Goal: Task Accomplishment & Management: Complete application form

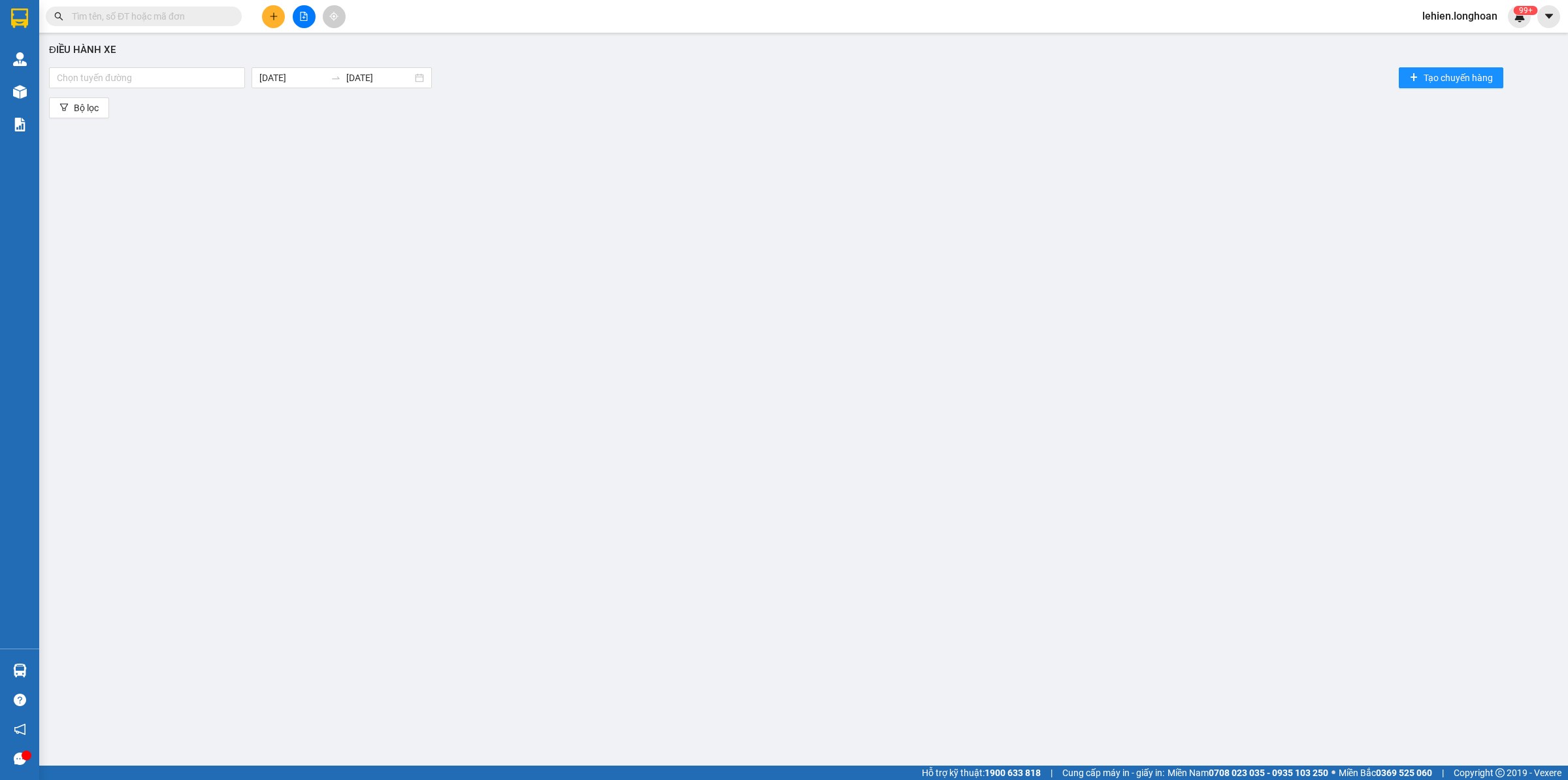
click at [181, 10] on input "text" at bounding box center [148, 16] width 154 height 15
paste input "0783708184"
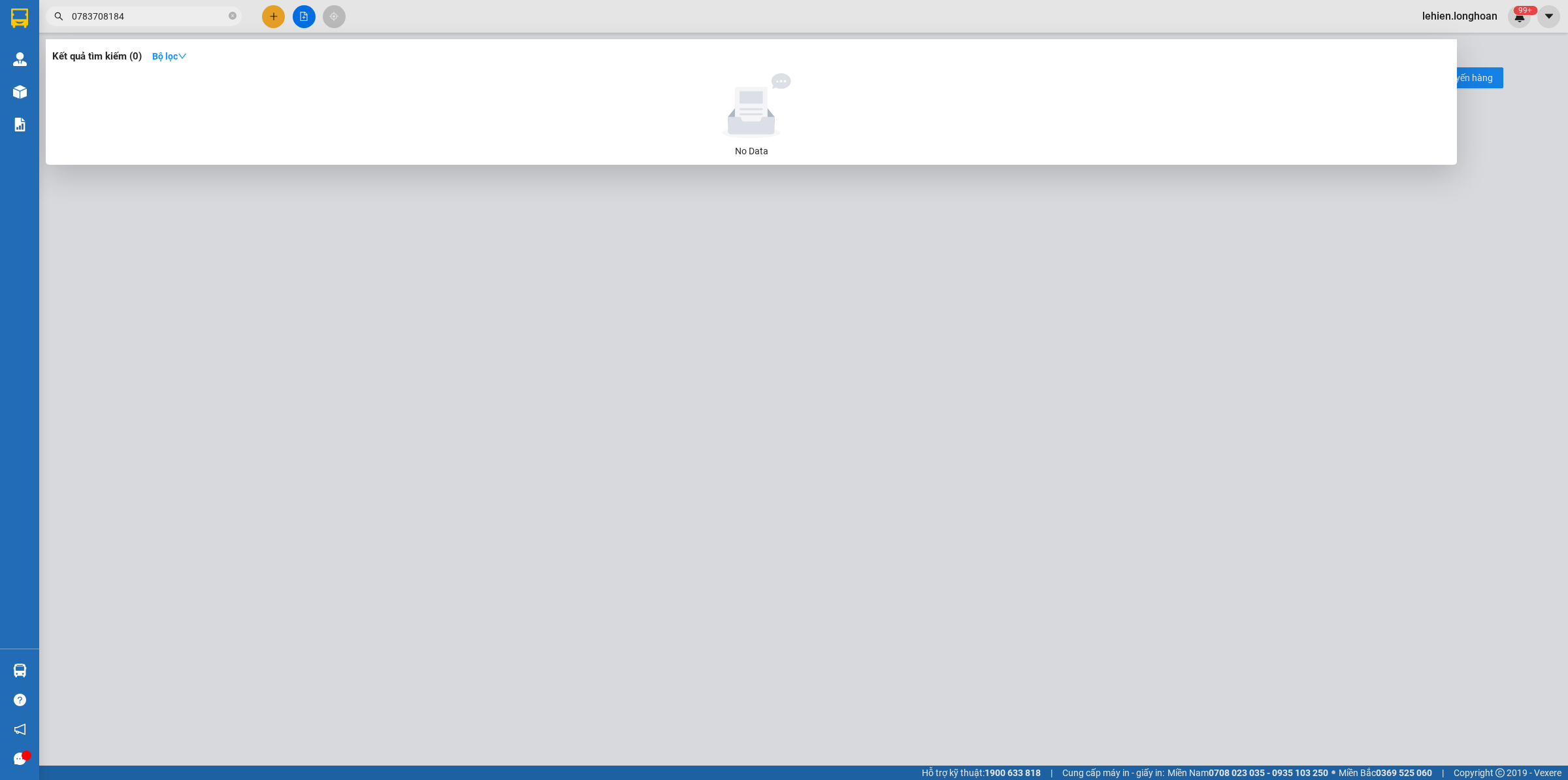
type input "0783708184"
click at [234, 16] on icon "close-circle" at bounding box center [233, 16] width 8 height 8
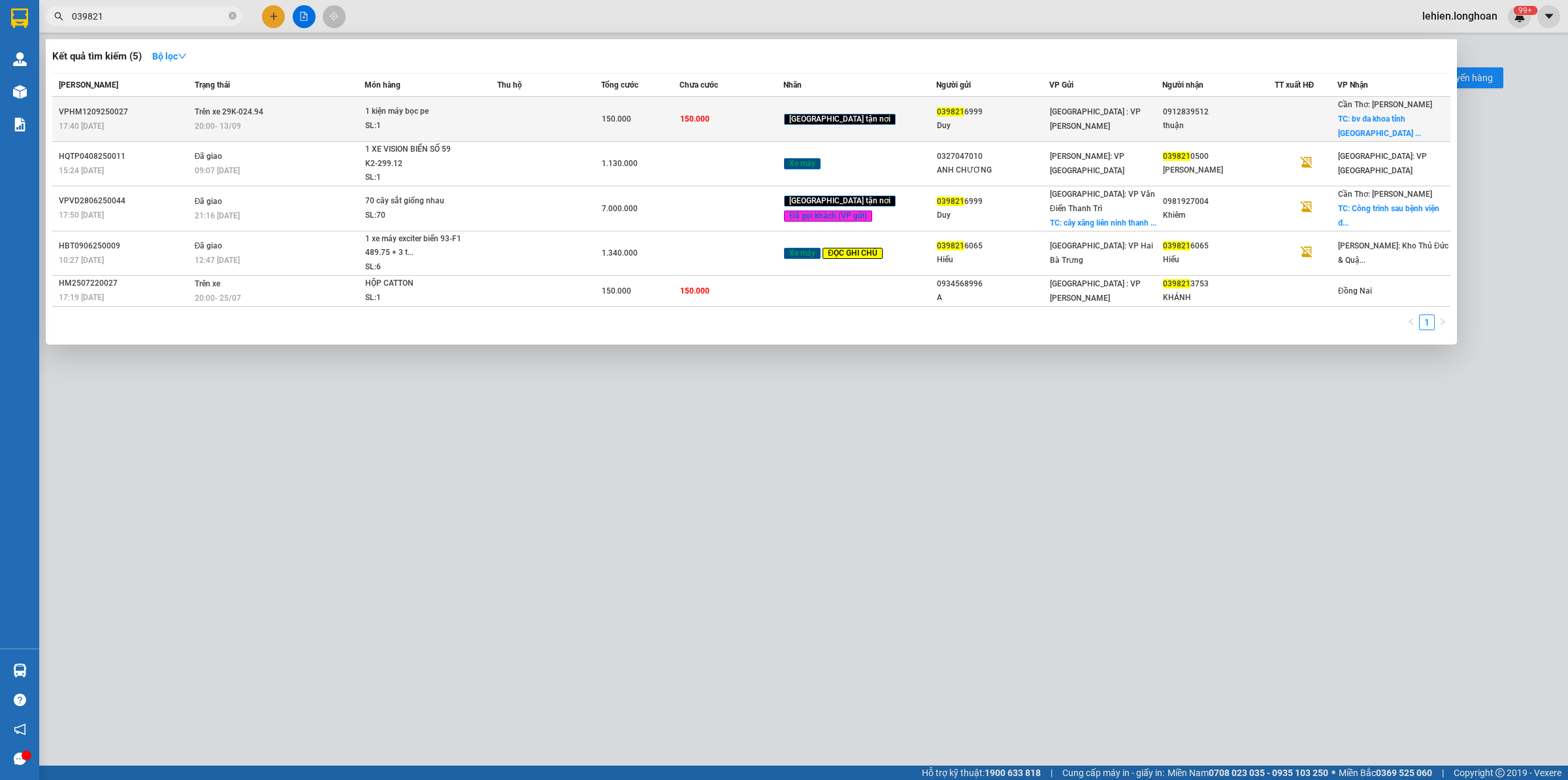
type input "039821"
click at [133, 133] on td "VPHM1209250027 17:40 [DATE]" at bounding box center [122, 119] width 139 height 45
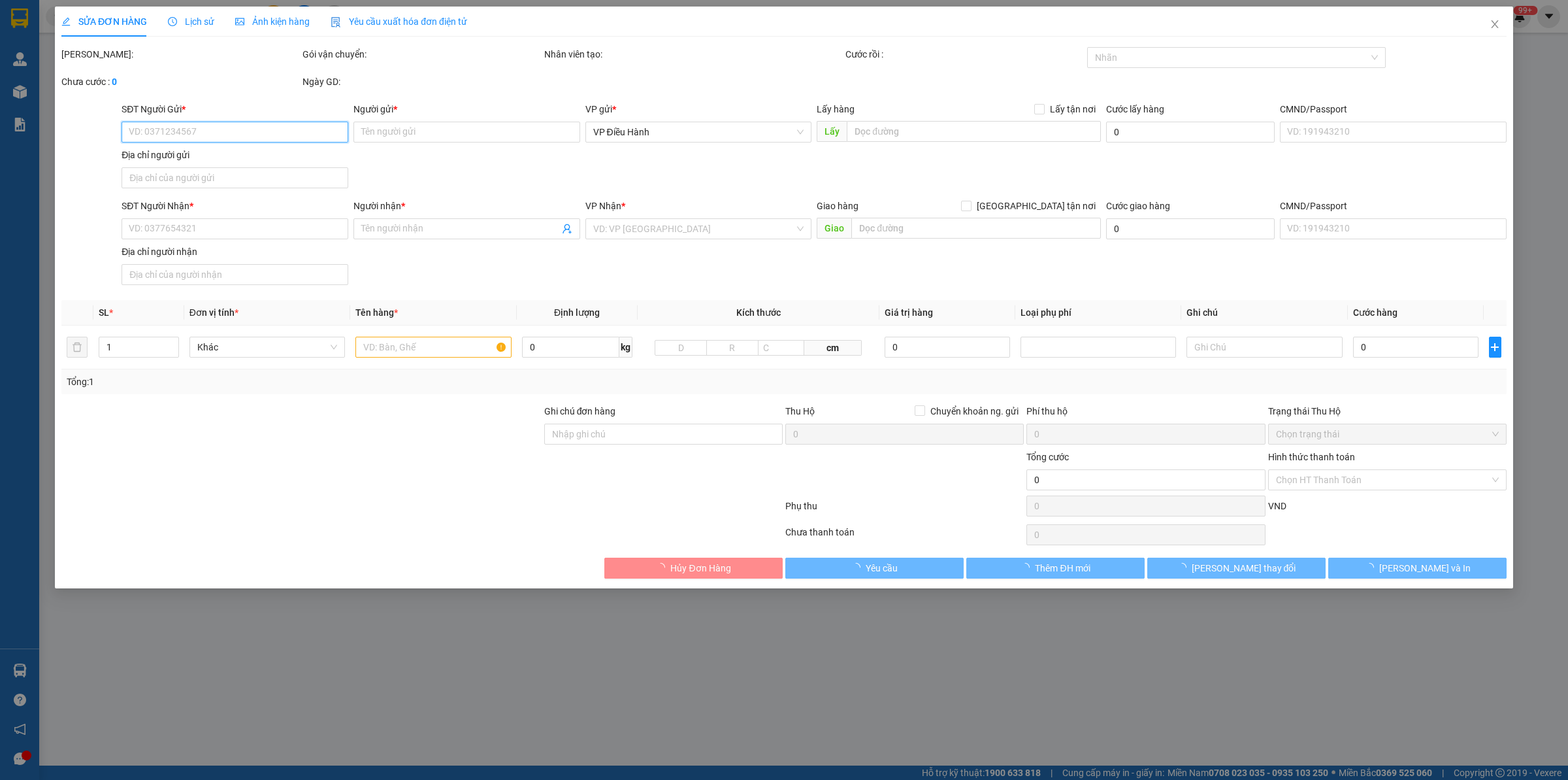
type input "0398216999"
type input "Duy"
type input "0912839512"
type input "thuận"
checkbox input "true"
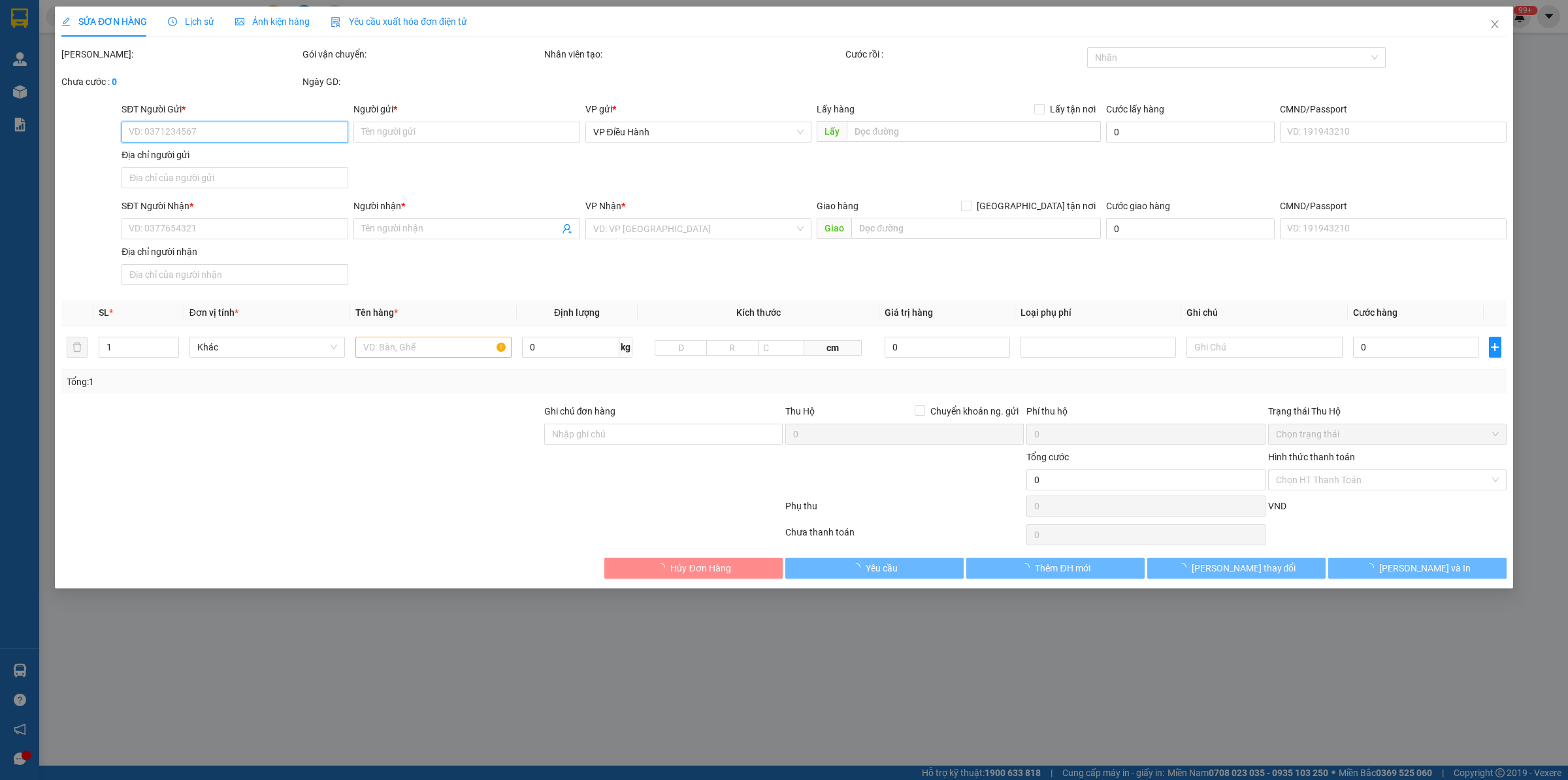
type input "bv đa khoa tỉnh [GEOGRAPHIC_DATA] 16 – Hải [GEOGRAPHIC_DATA] – Khóm 6 – [GEOGRA…"
type input "nhận nguyên kiện,giao nguyên kiện,bể vỡ k đền"
type input "150.000"
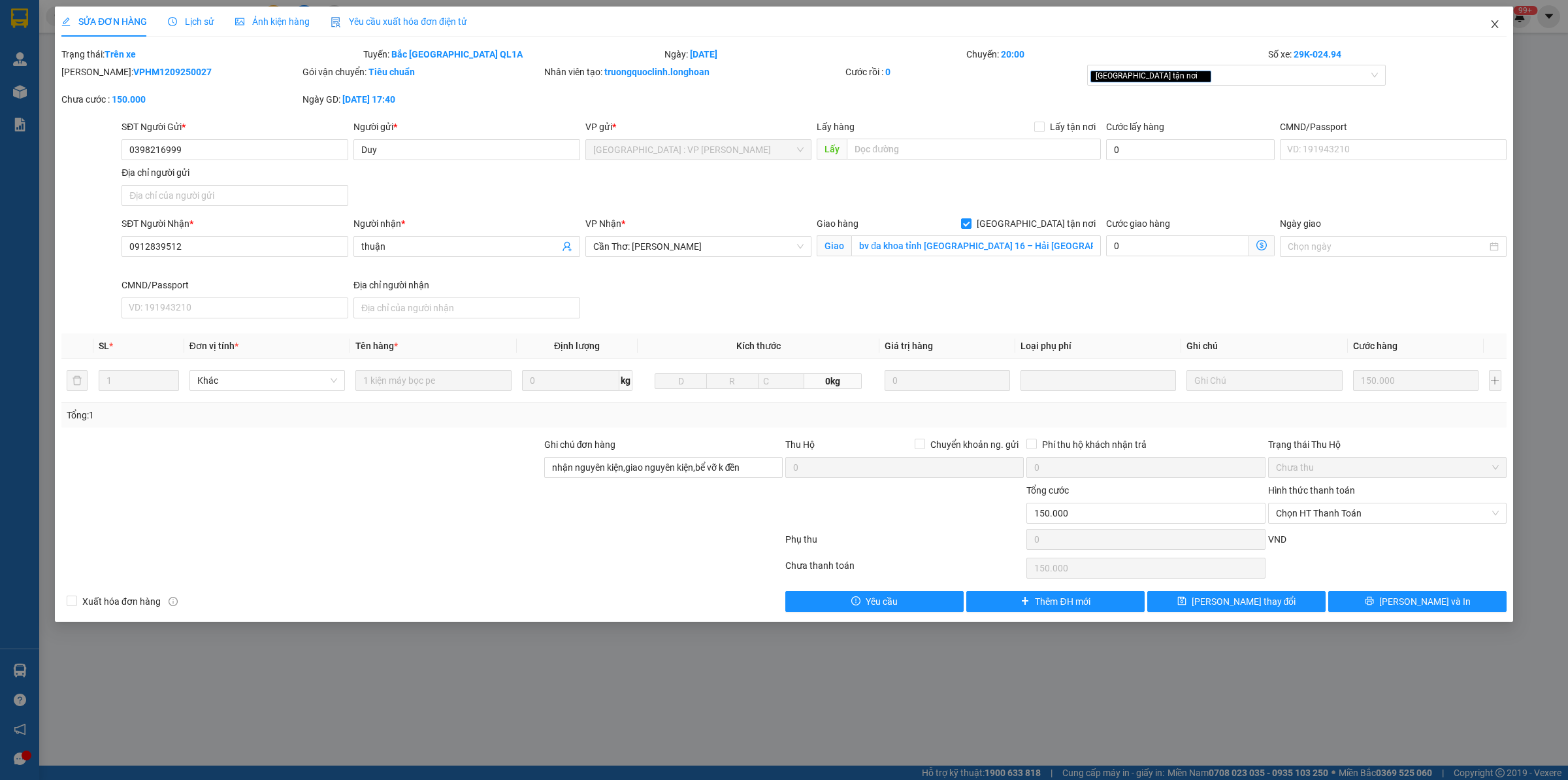
click at [1254, 20] on icon "close" at bounding box center [1495, 24] width 10 height 10
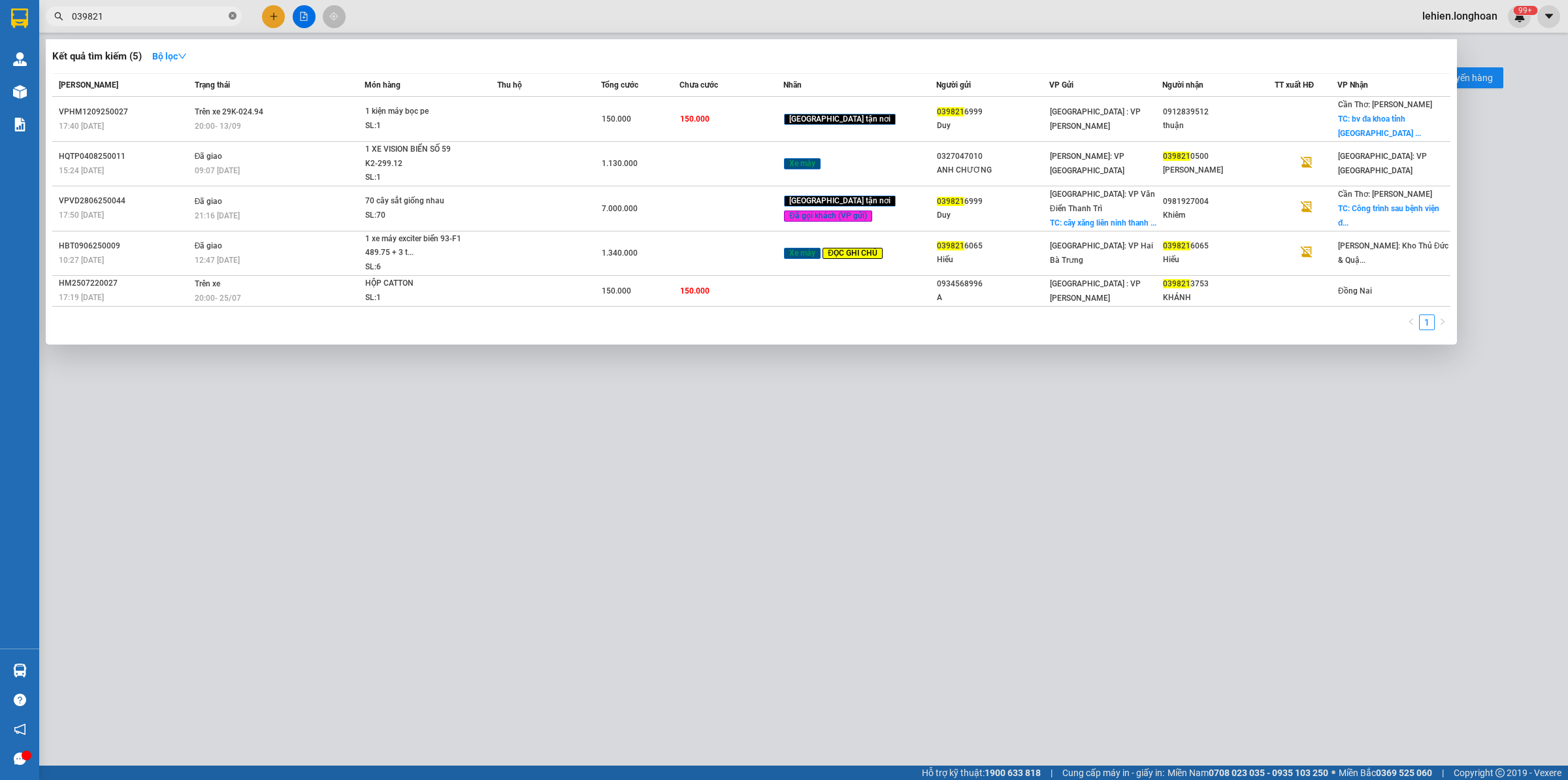
click at [230, 17] on icon "close-circle" at bounding box center [233, 16] width 8 height 8
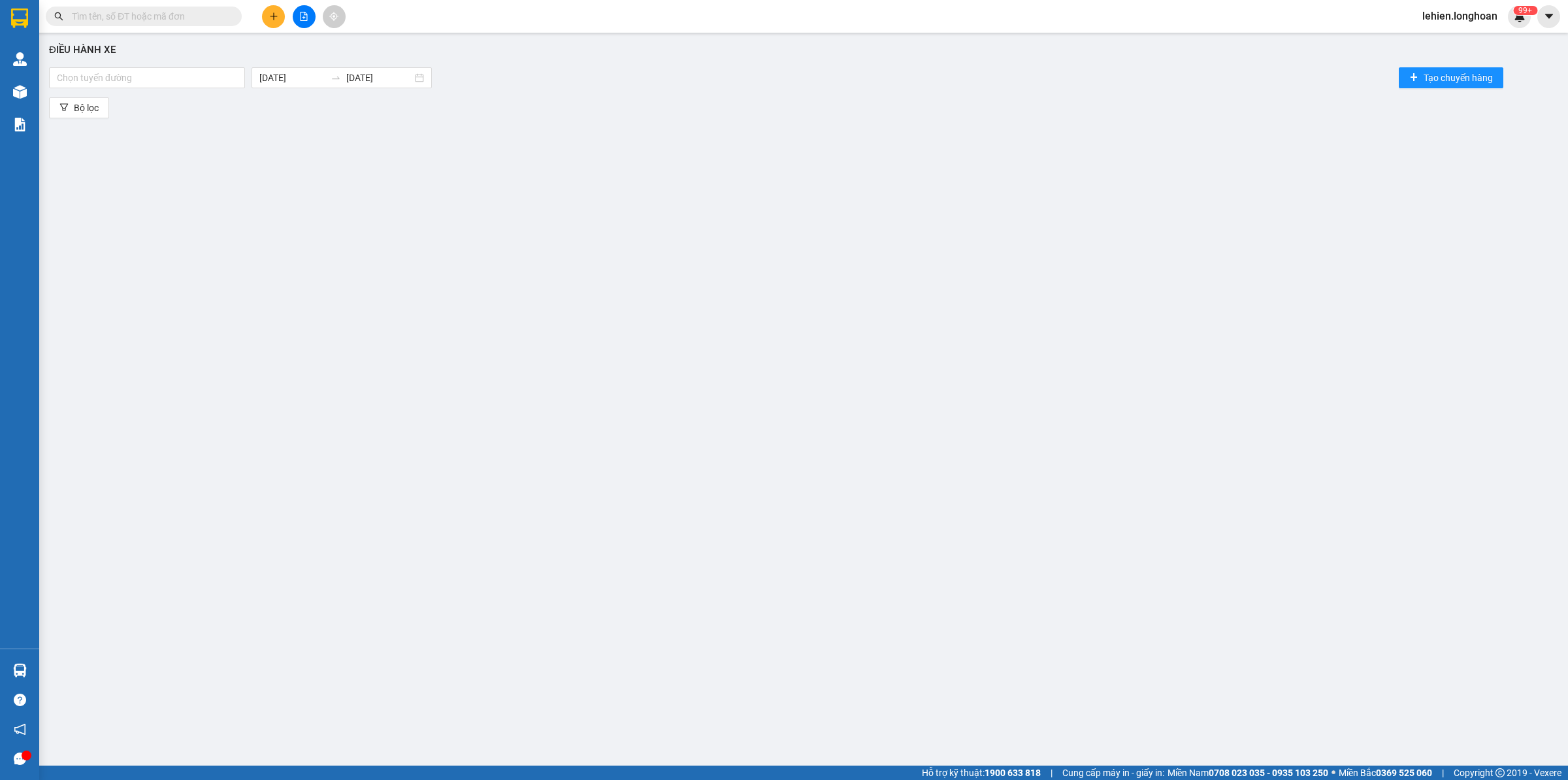
paste input "0987849929"
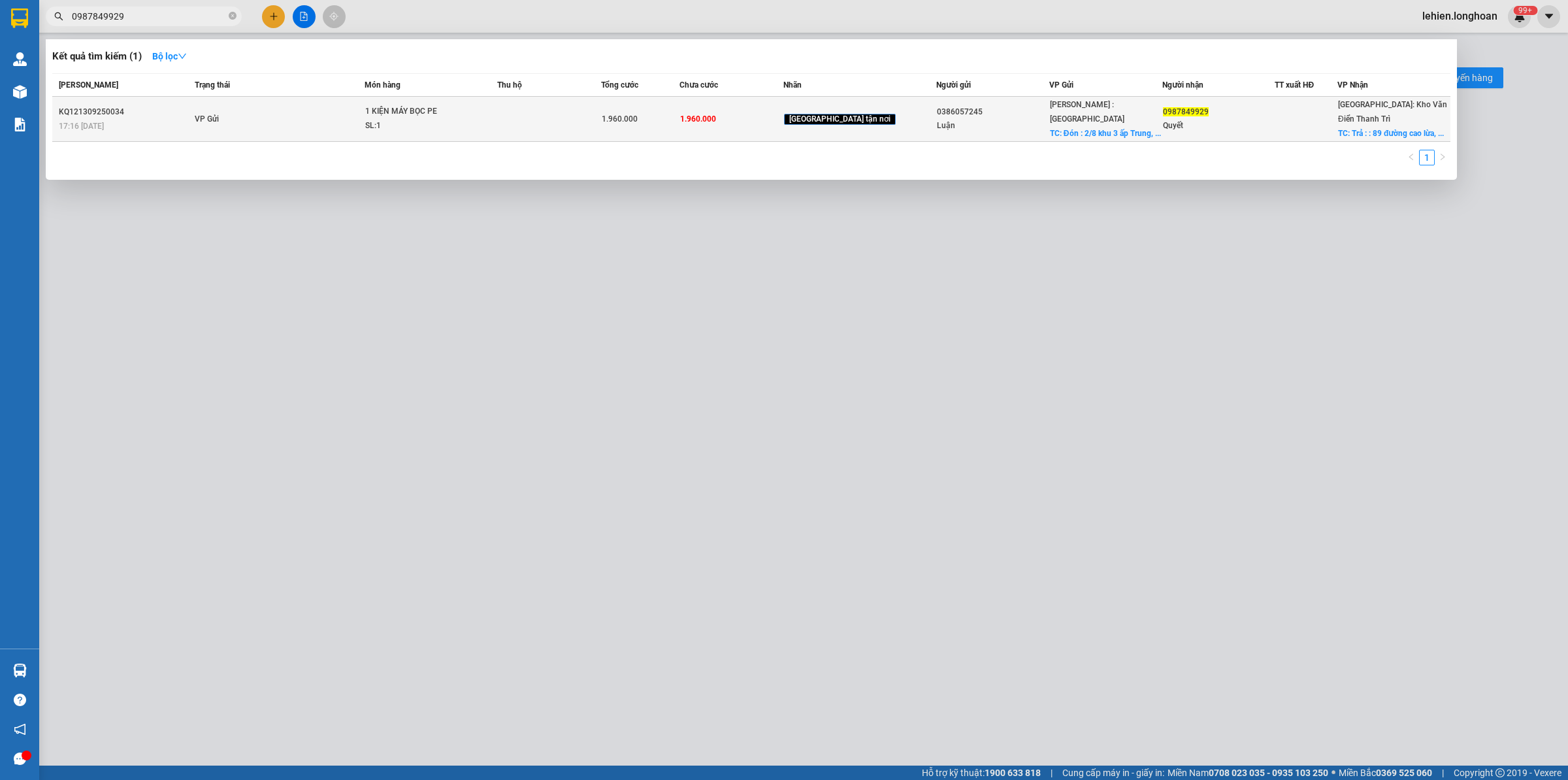
type input "0987849929"
click at [331, 99] on td "VP Gửi" at bounding box center [279, 119] width 174 height 45
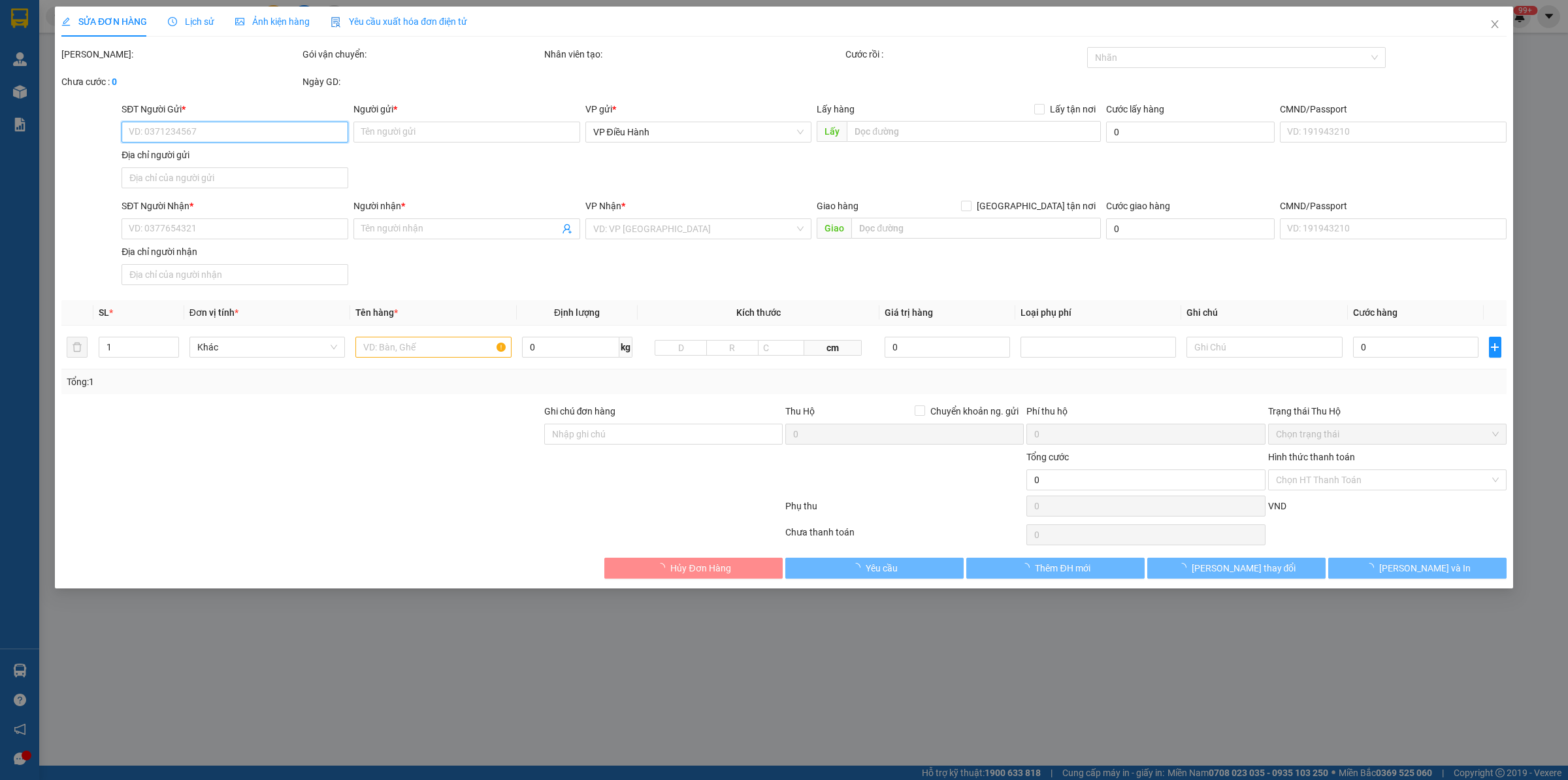
type input "0386057245"
type input "Luận"
checkbox input "true"
type input "Đón : 2/8 khu [GEOGRAPHIC_DATA], [GEOGRAPHIC_DATA], [GEOGRAPHIC_DATA], [GEOGRAP…"
type input "0987849929"
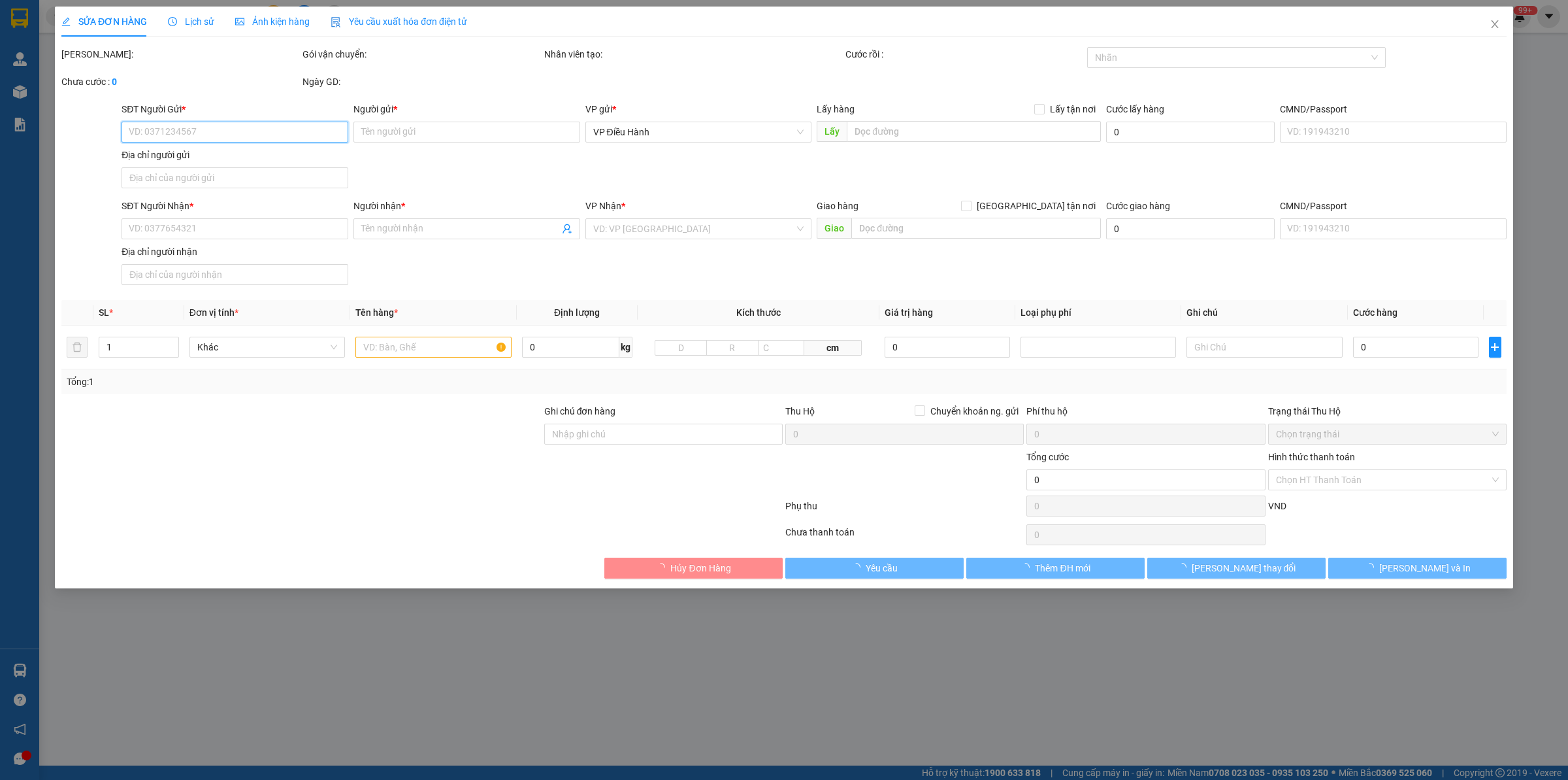
type input "Quyết"
checkbox input "true"
type input "Trả : : 89 đường [PERSON_NAME], thị trấn [GEOGRAPHIC_DATA], [GEOGRAPHIC_DATA], …"
type input "về gửi bill qua zalo số Thu Suba Cnc Vật Tư-0983766610 để tt nhé e"
type input "1.960.000"
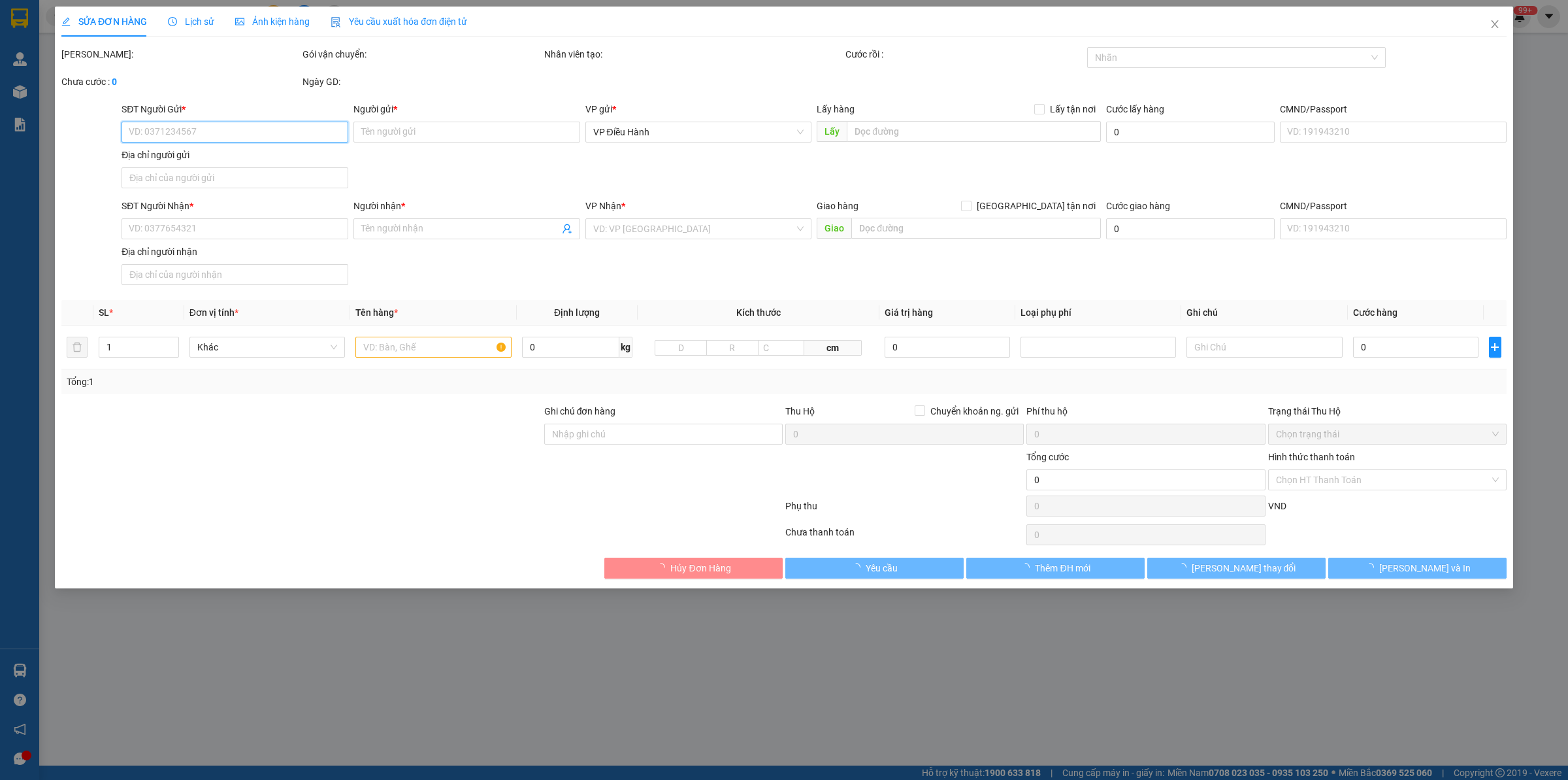
type input "1.960.000"
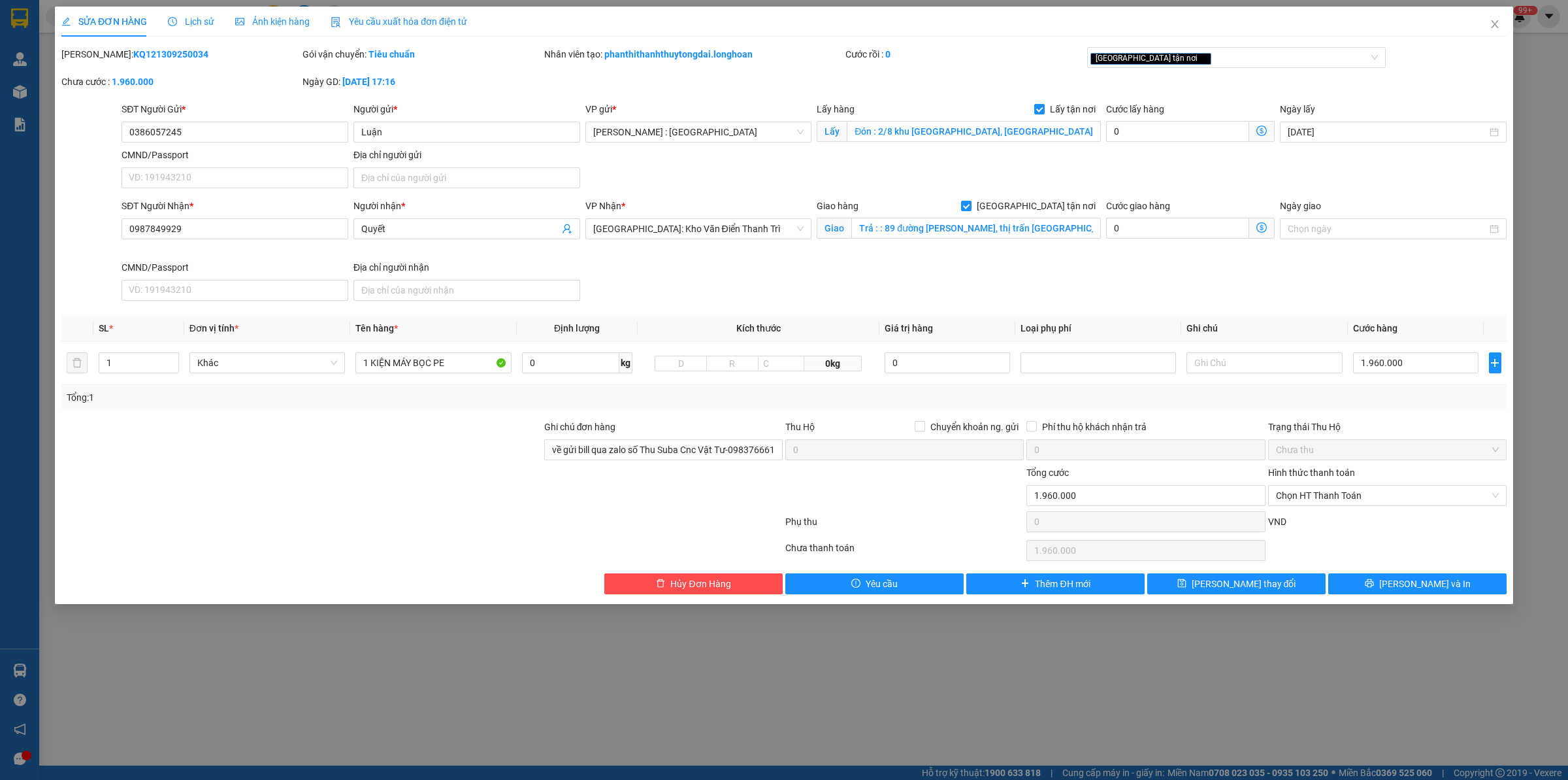
click at [195, 24] on span "Lịch sử" at bounding box center [191, 21] width 47 height 10
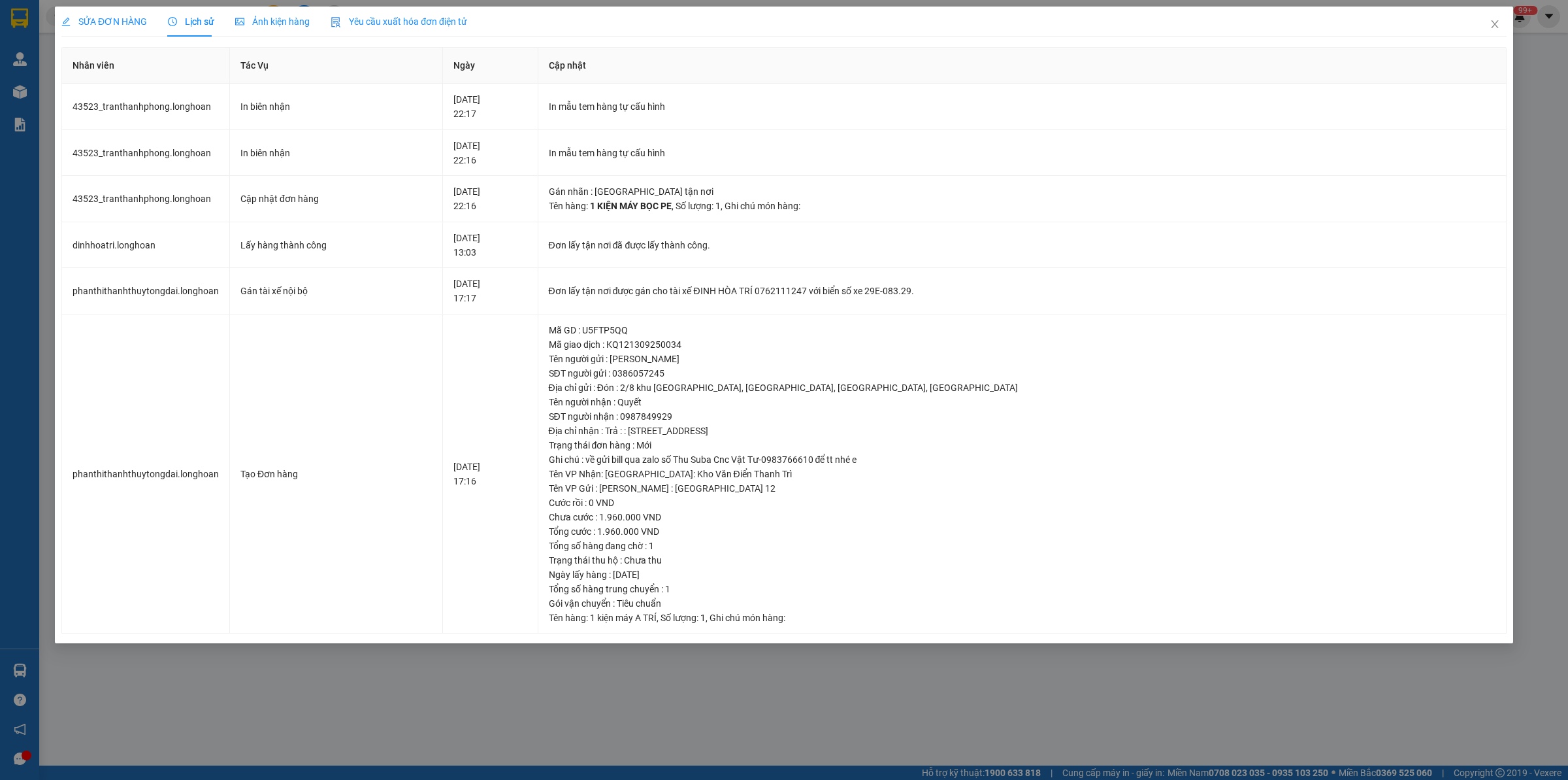
click at [125, 17] on span "SỬA ĐƠN HÀNG" at bounding box center [104, 21] width 85 height 10
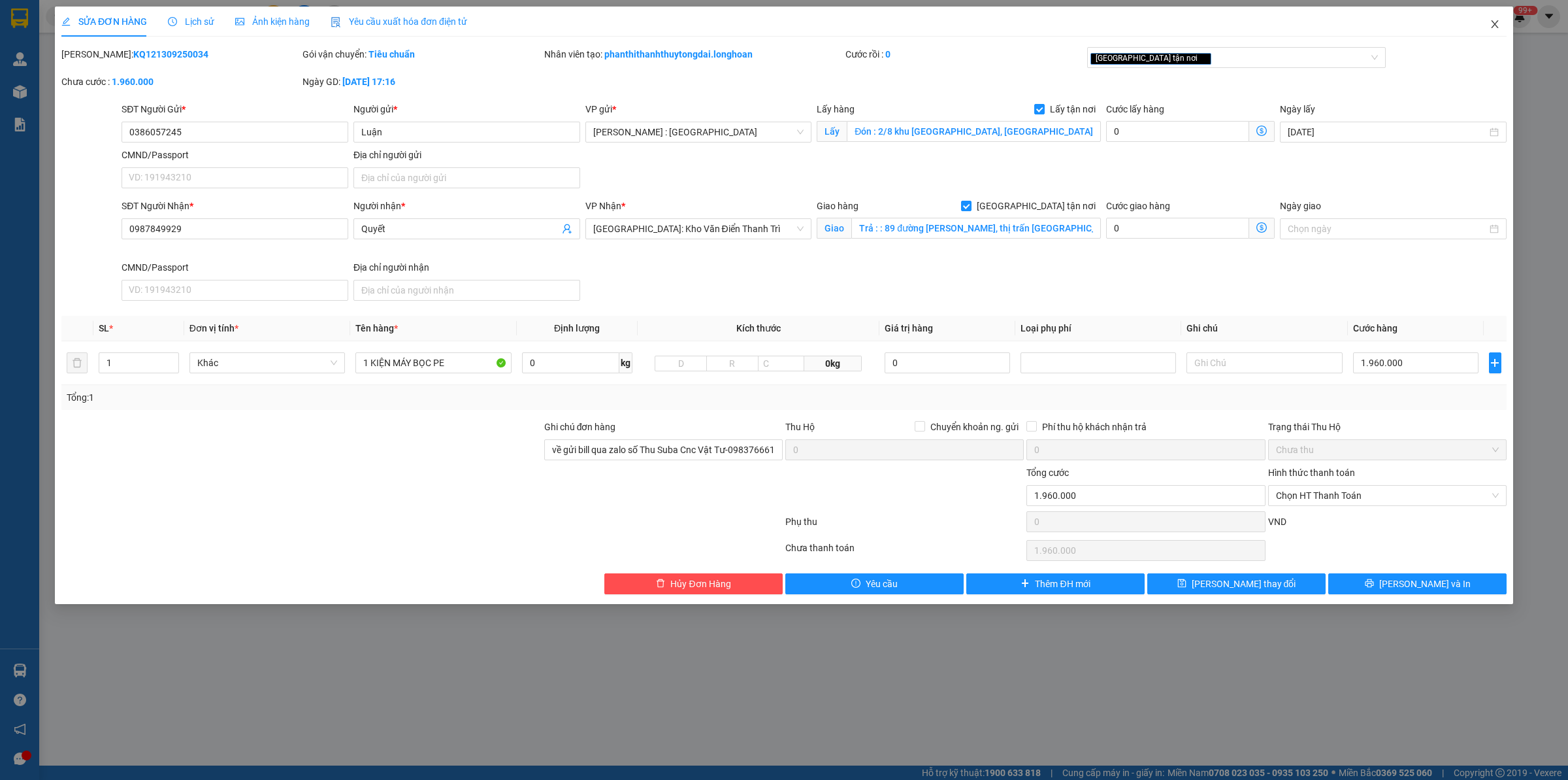
click at [1254, 25] on span "Close" at bounding box center [1494, 24] width 36 height 36
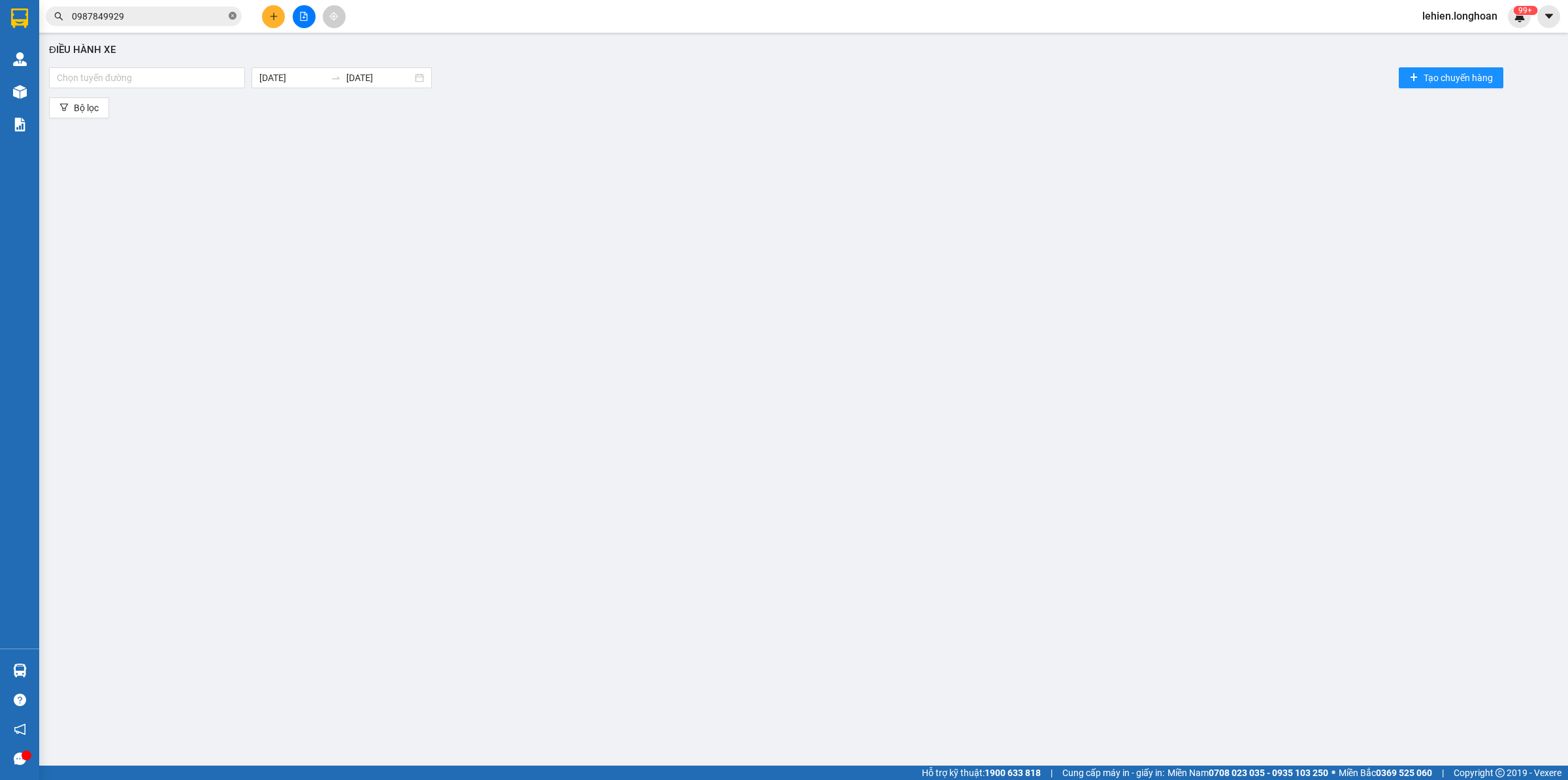
click at [230, 19] on icon "close-circle" at bounding box center [233, 16] width 8 height 8
paste input "0986212589"
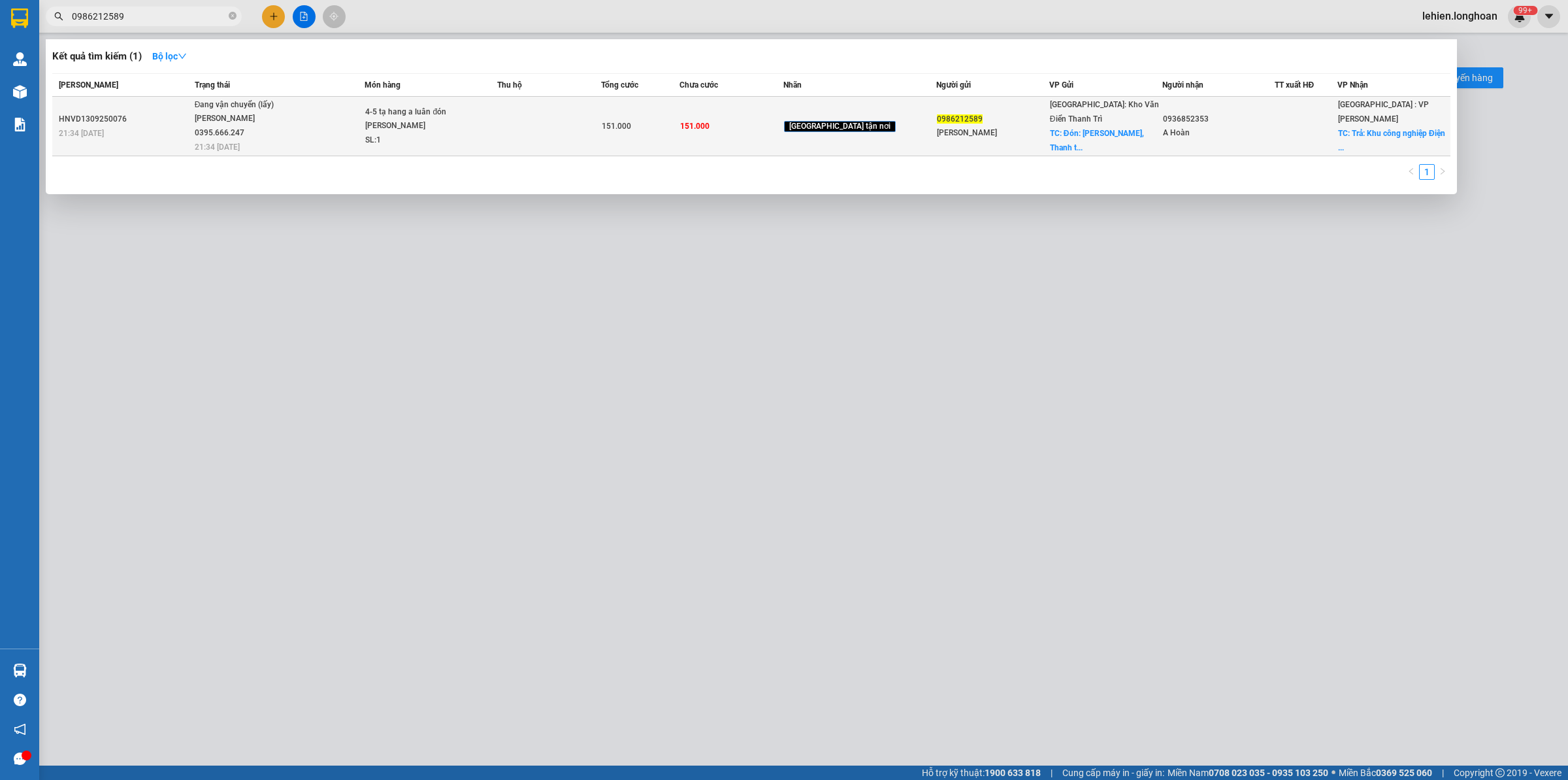
type input "0986212589"
click at [319, 127] on span "Đang vận chuyển (lấy) [PERSON_NAME] 0395.666.247 21:34 [DATE]" at bounding box center [279, 125] width 170 height 54
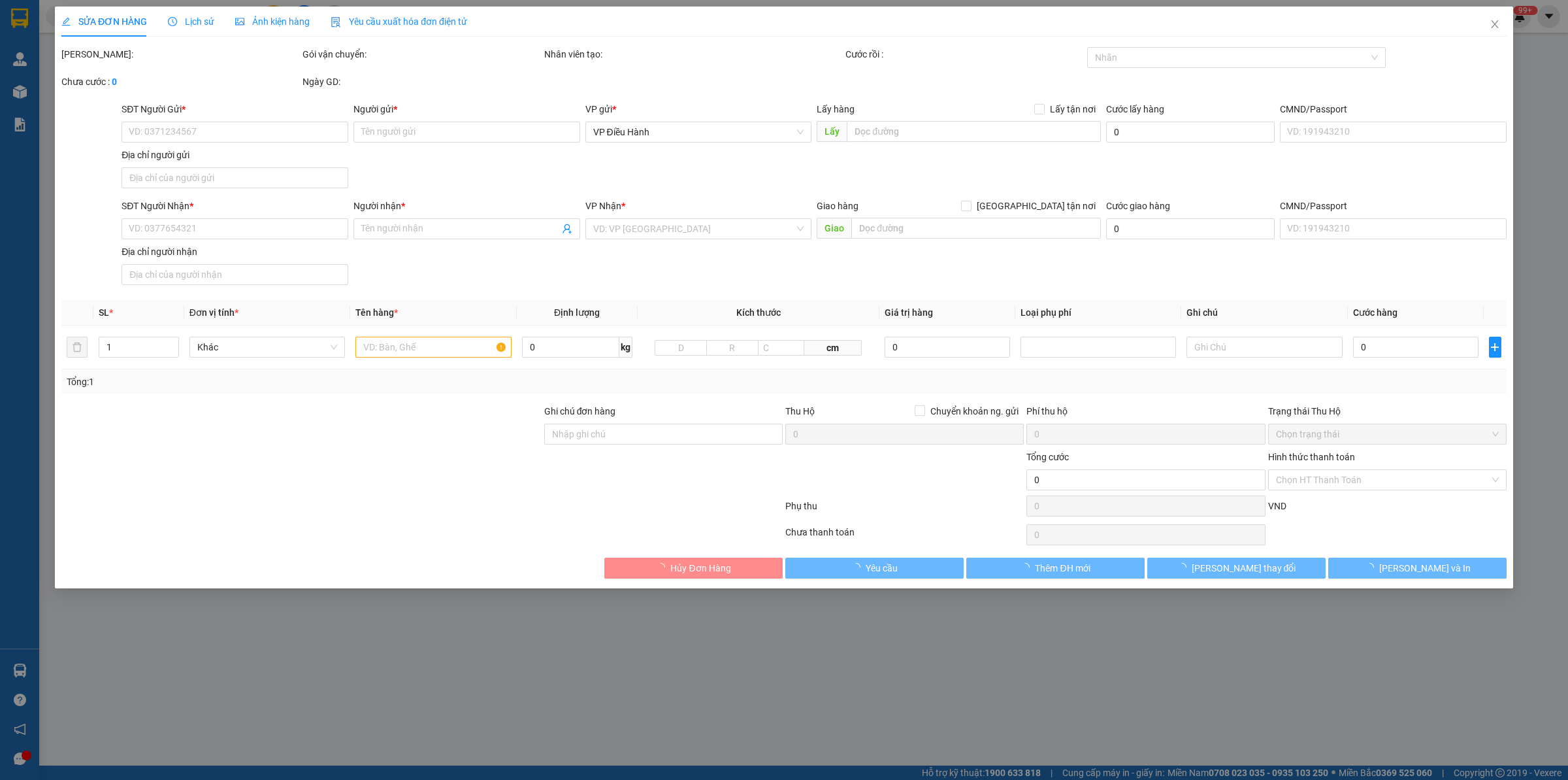
type input "0986212589"
type input "[PERSON_NAME]"
checkbox input "true"
type input "Đón: [PERSON_NAME], Thanh trì HN"
type input "0936852353"
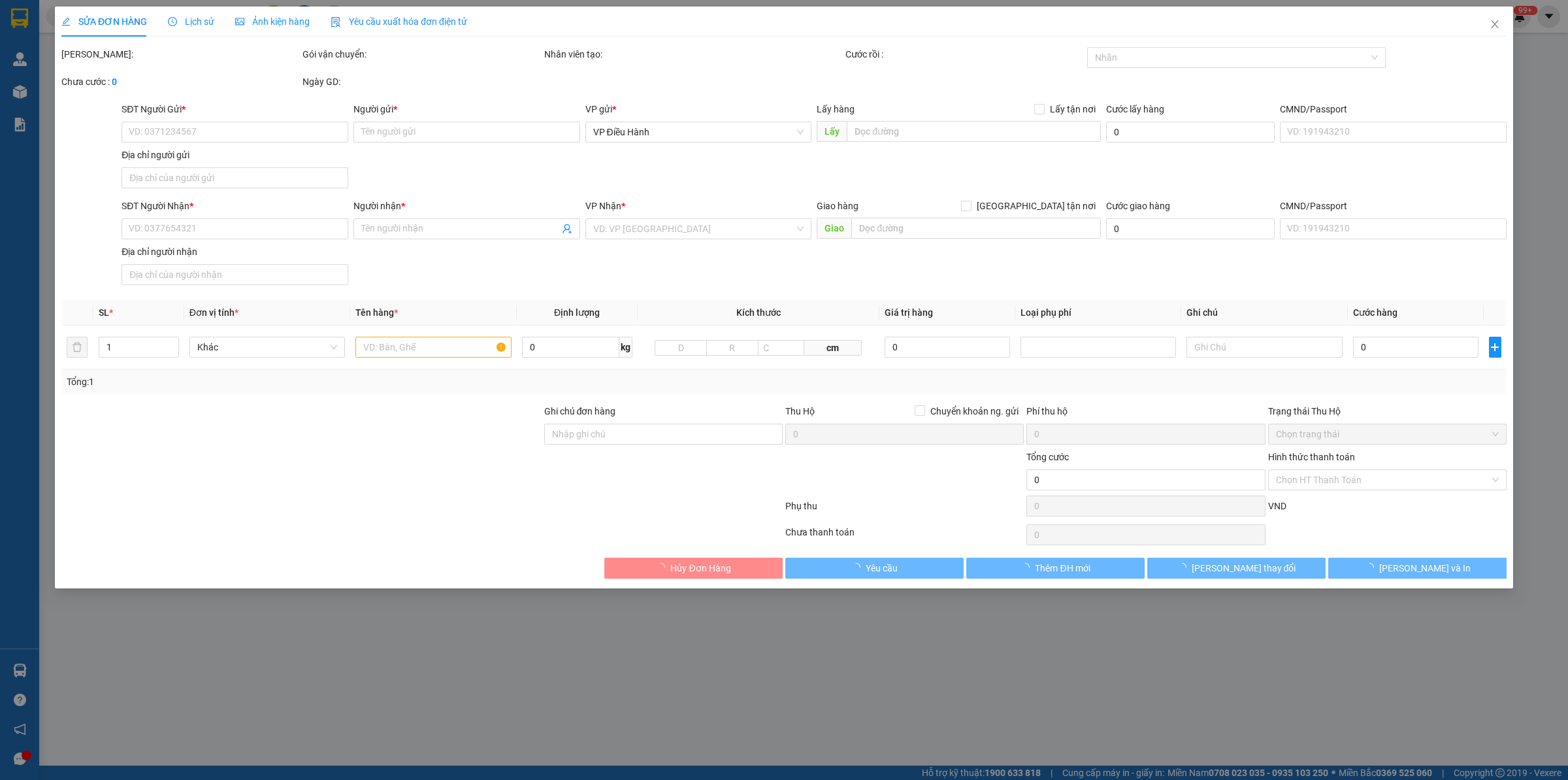
type input "A Hoàn"
checkbox input "true"
type input "Trả: Khu công nghiệp [GEOGRAPHIC_DATA], [GEOGRAPHIC_DATA], [GEOGRAPHIC_DATA], […"
type input "CÓ VAT"
type input "151.000"
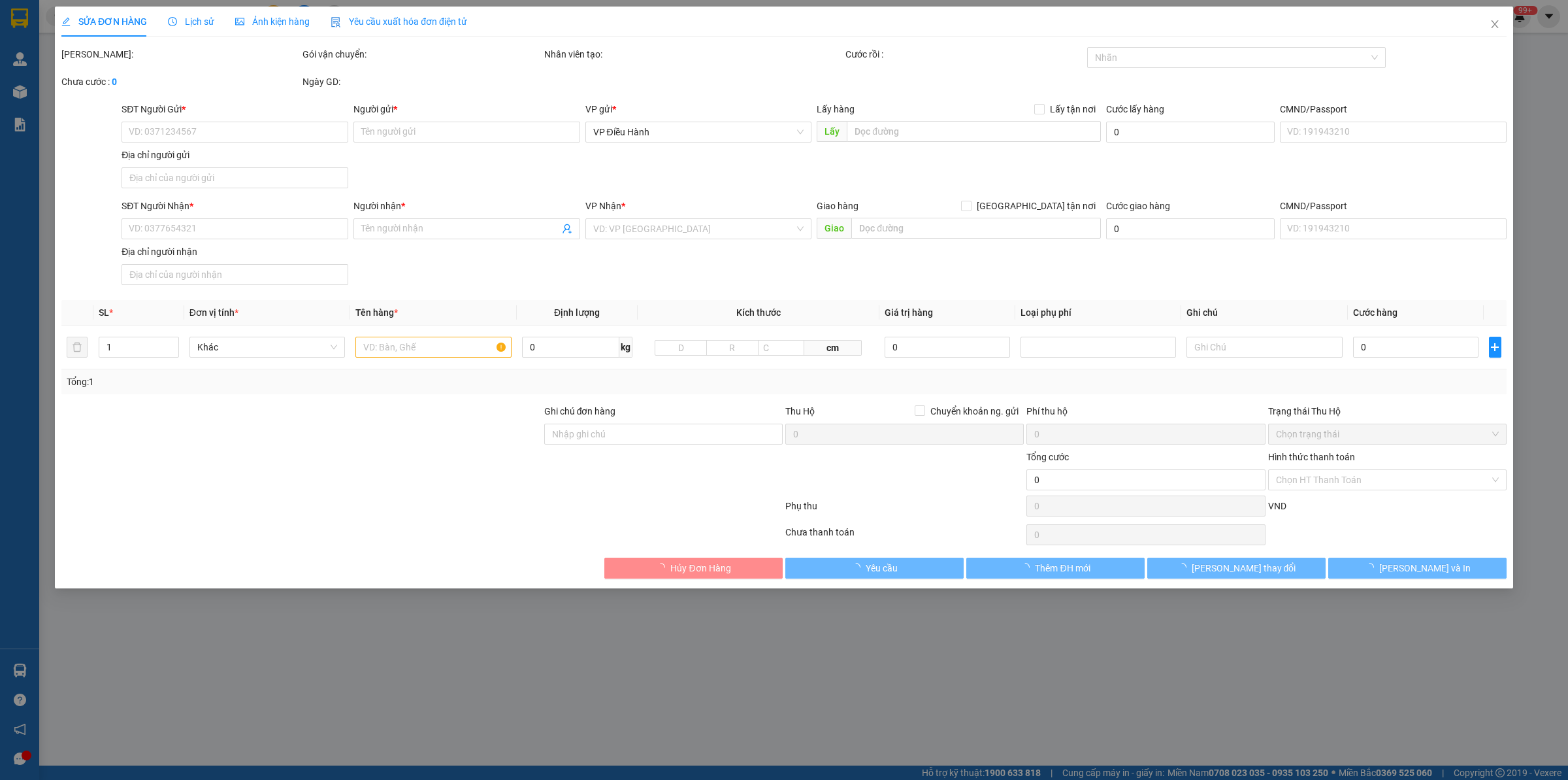
type input "151.000"
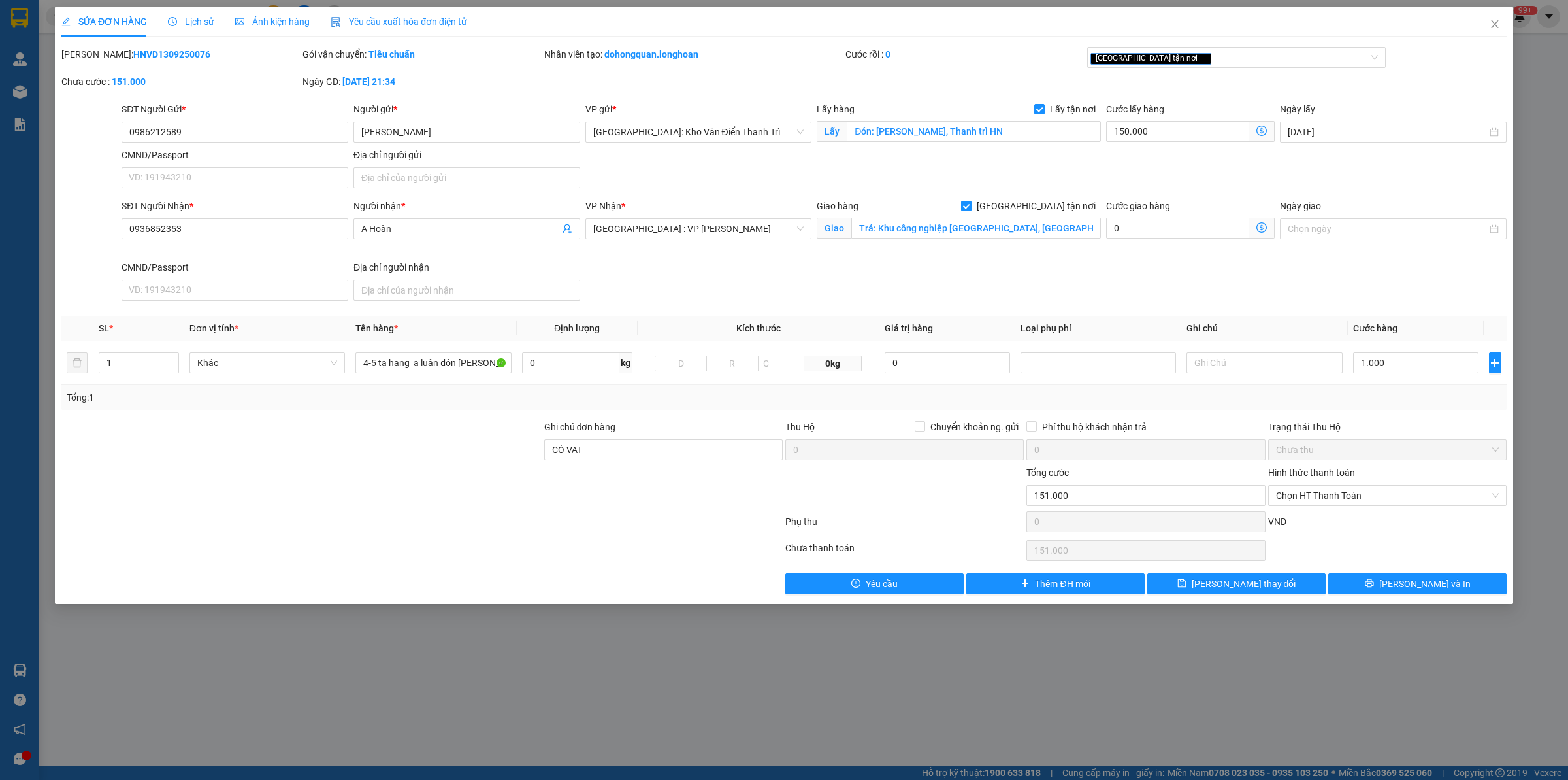
click at [181, 24] on span "Lịch sử" at bounding box center [191, 21] width 47 height 10
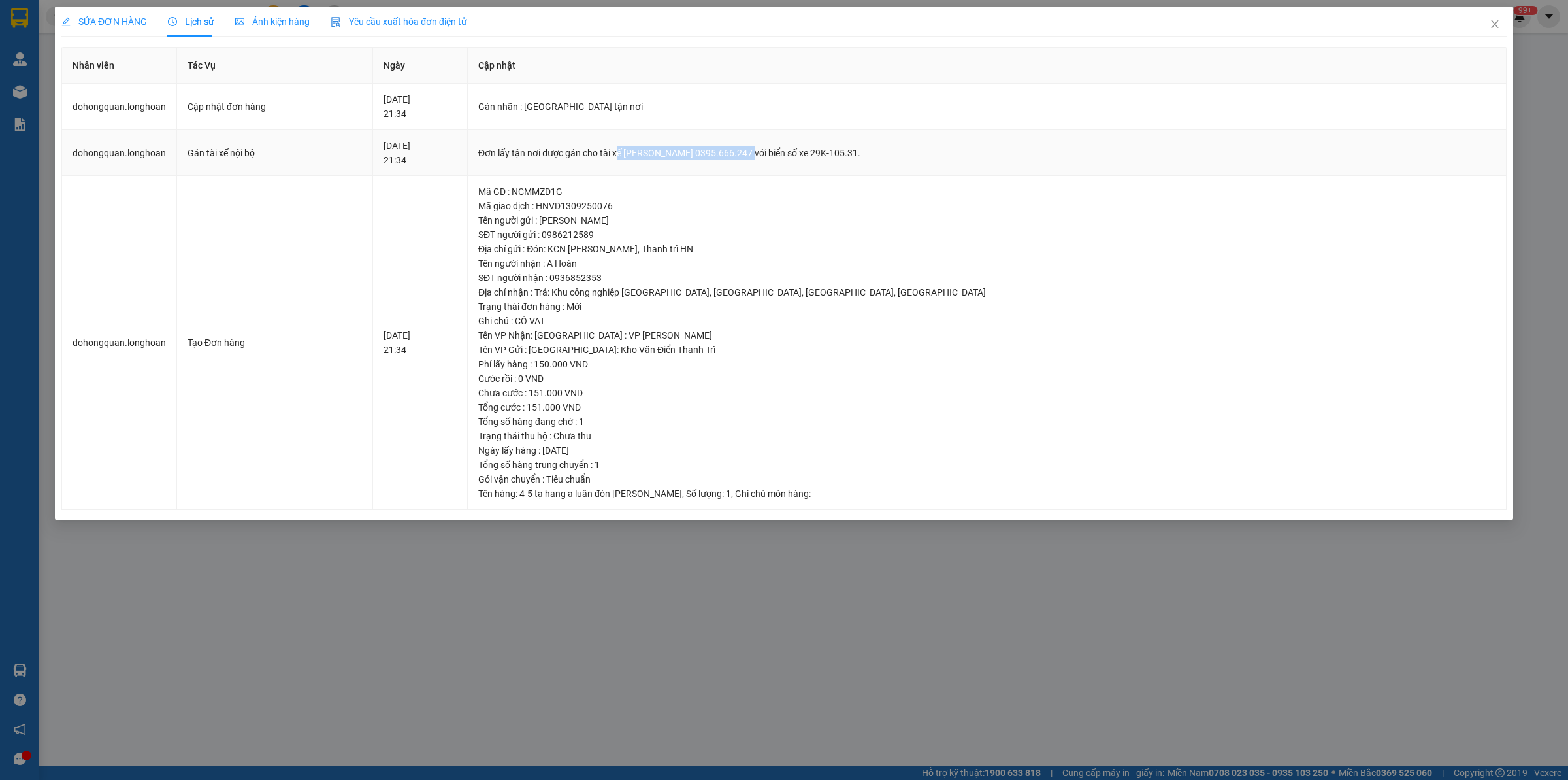
drag, startPoint x: 697, startPoint y: 156, endPoint x: 824, endPoint y: 158, distance: 127.0
click at [824, 158] on div "Đơn lấy tận nơi được gán cho tài xế [PERSON_NAME] 0395.666.247 với biển số xe 2…" at bounding box center [987, 153] width 1017 height 15
copy div "ế [PERSON_NAME] 0395.666.247"
click at [767, 155] on div "Đơn lấy tận nơi được gán cho tài xế [PERSON_NAME] 0395.666.247 với biển số xe 2…" at bounding box center [987, 153] width 1017 height 15
drag, startPoint x: 702, startPoint y: 151, endPoint x: 822, endPoint y: 152, distance: 120.0
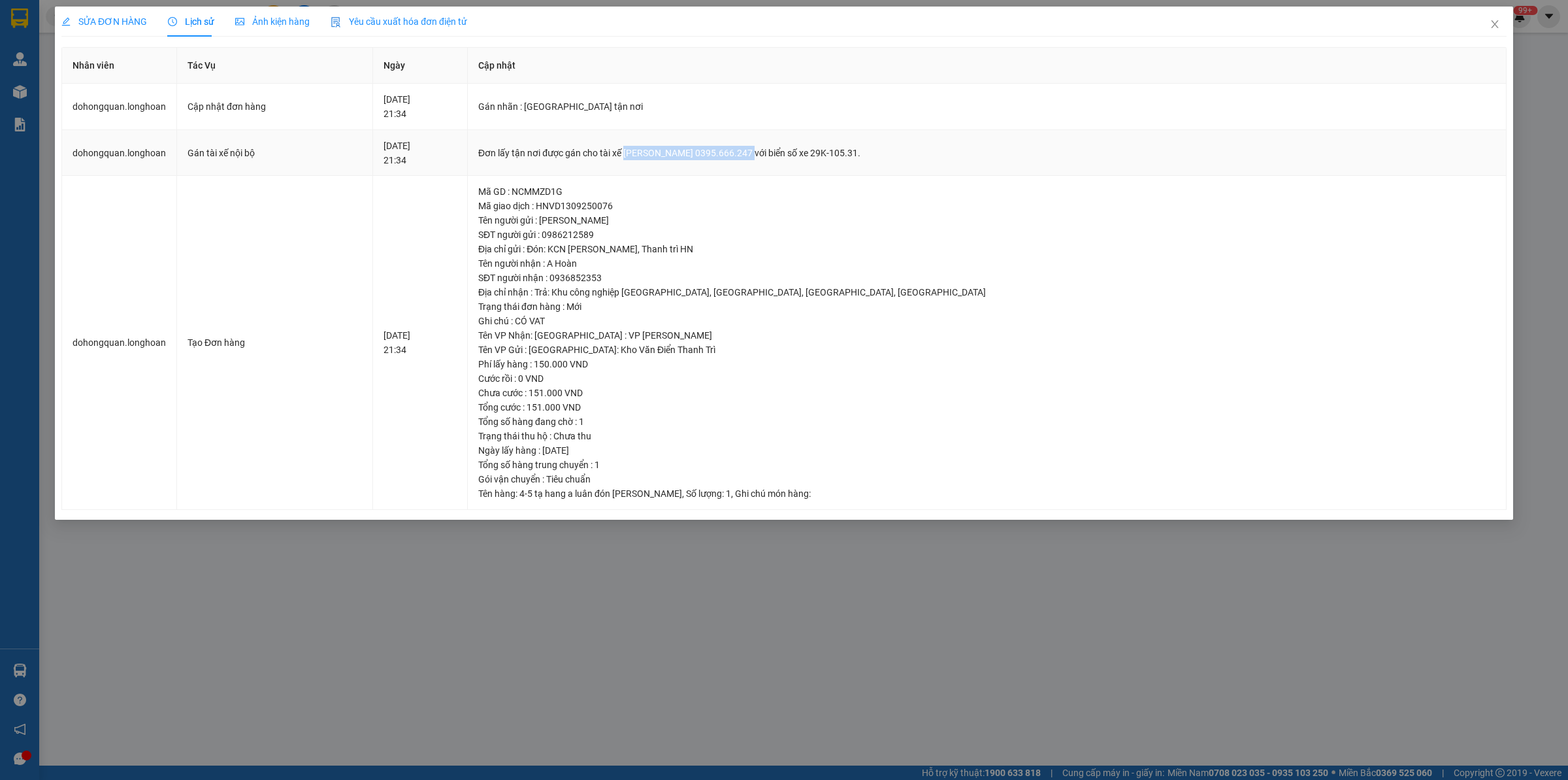
click at [822, 152] on div "Đơn lấy tận nơi được gán cho tài xế [PERSON_NAME] 0395.666.247 với biển số xe 2…" at bounding box center [987, 153] width 1017 height 15
copy div "[PERSON_NAME] 0395.666.247"
click at [1254, 27] on icon "close" at bounding box center [1495, 24] width 10 height 10
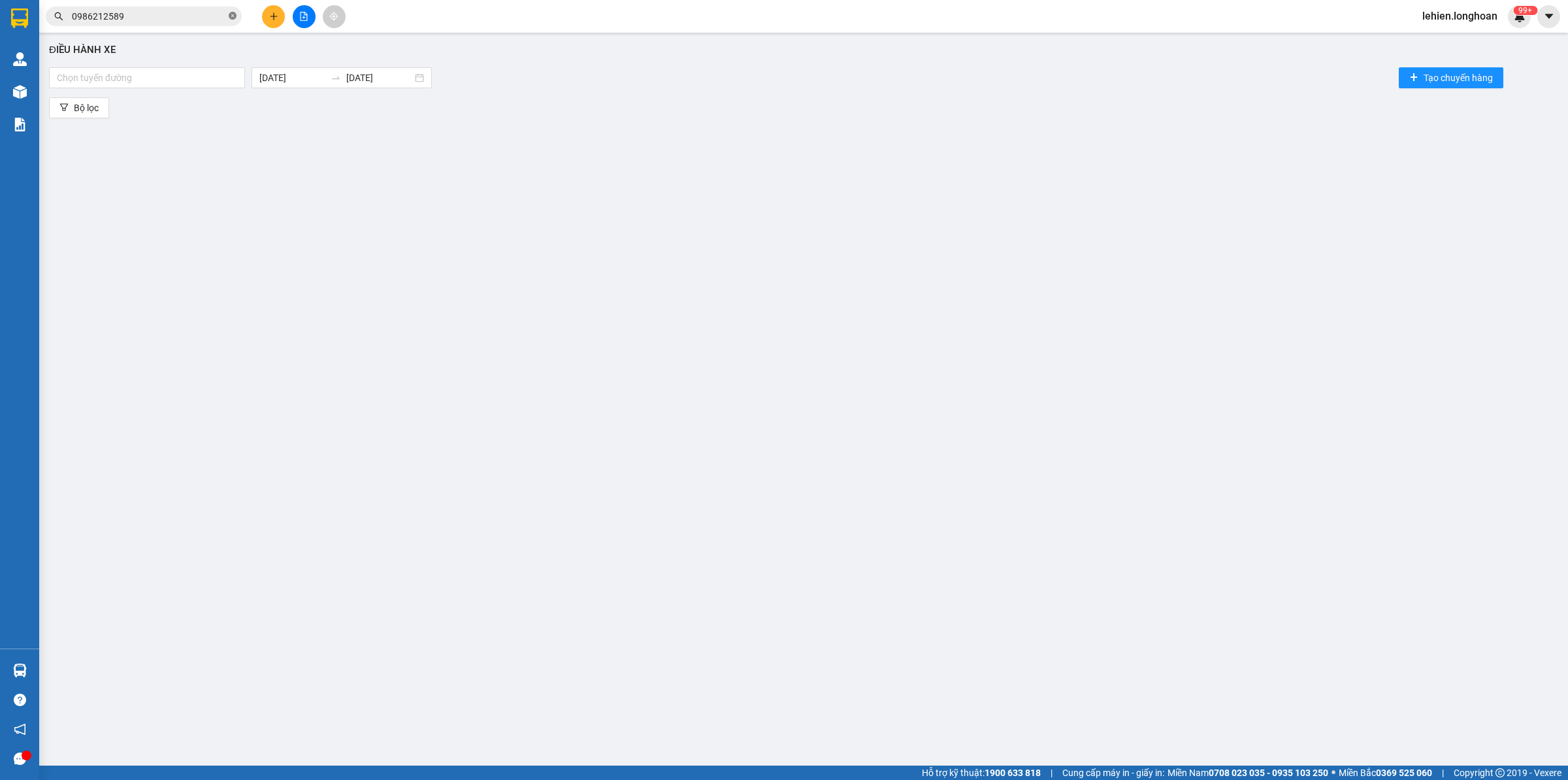
click at [236, 10] on span at bounding box center [233, 16] width 8 height 12
click at [198, 15] on input "text" at bounding box center [148, 16] width 154 height 15
type input "0"
click at [238, 20] on span "0" at bounding box center [143, 16] width 196 height 19
click at [234, 15] on icon "close-circle" at bounding box center [233, 16] width 8 height 8
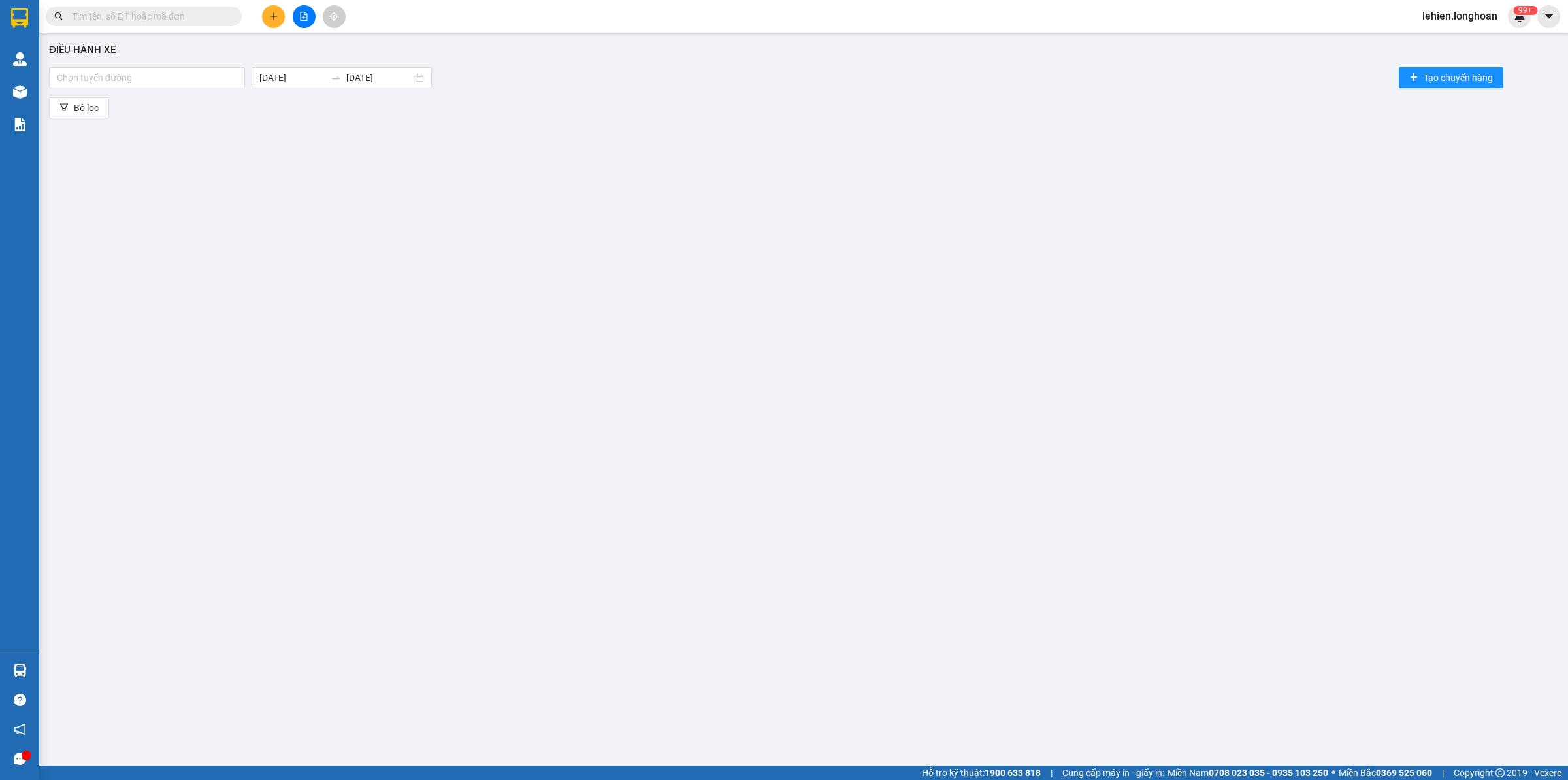
paste input "0978948607"
type input "0978948607"
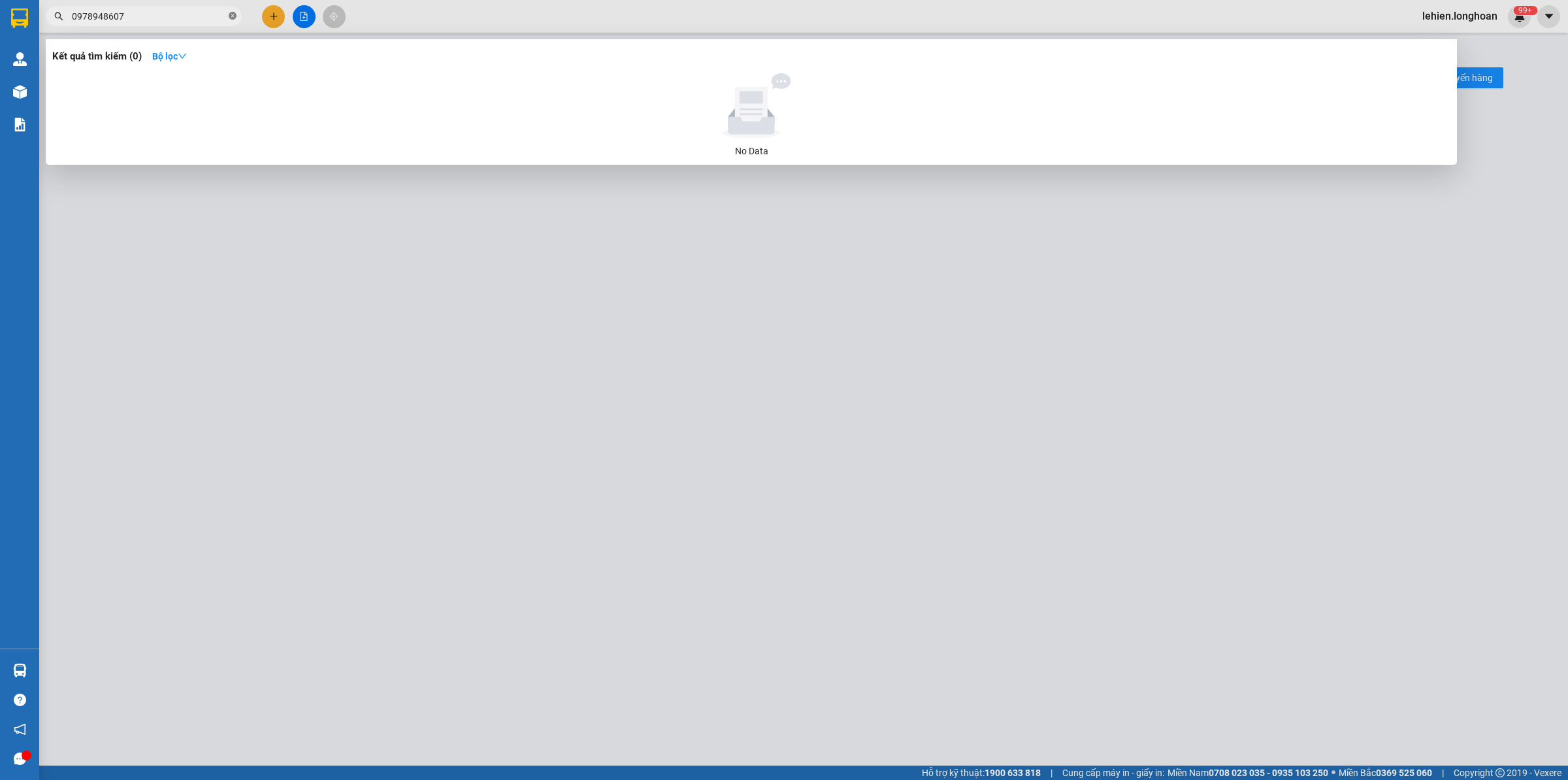
click at [230, 18] on icon "close-circle" at bounding box center [233, 16] width 8 height 8
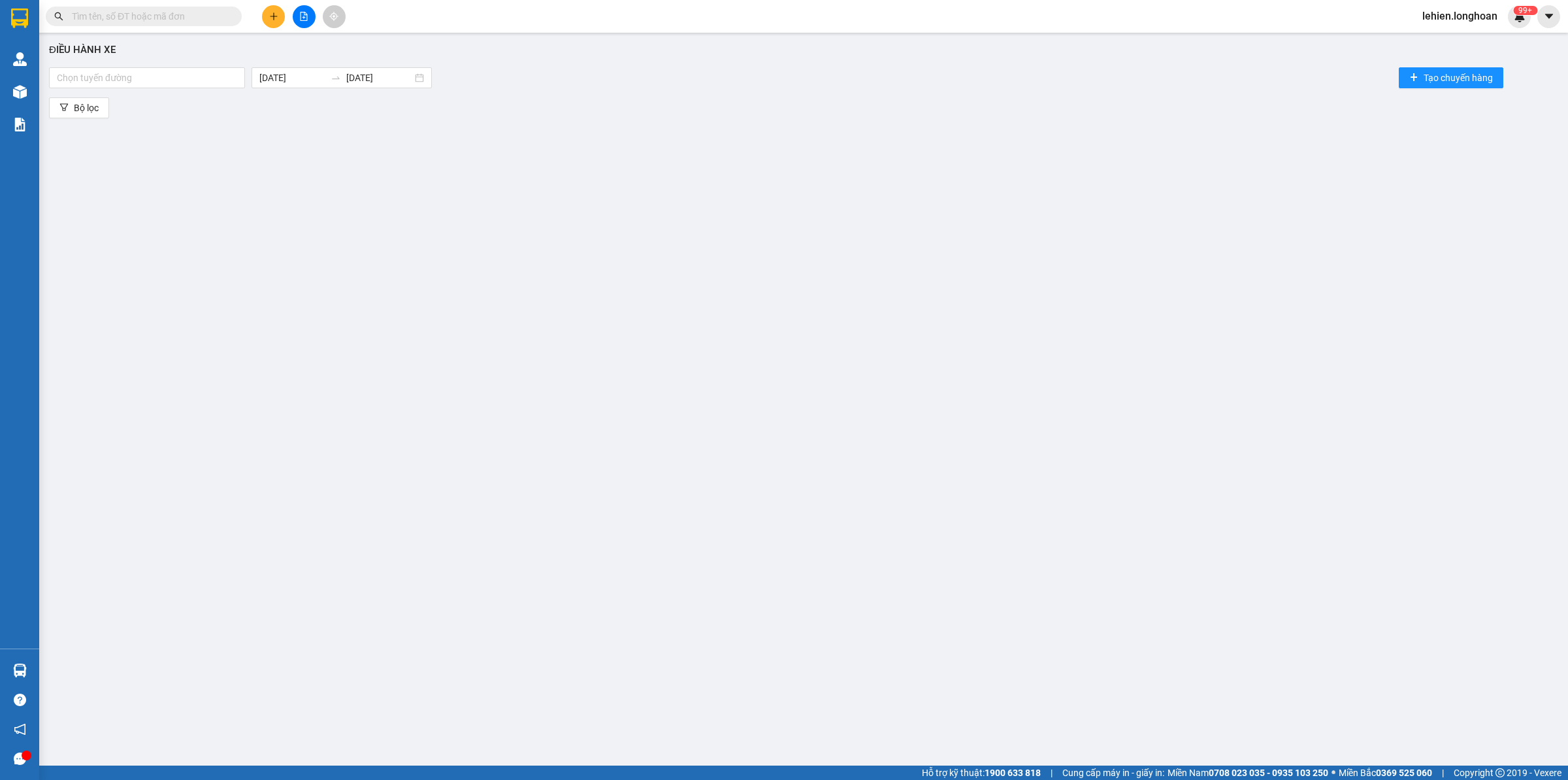
click at [178, 21] on input "text" at bounding box center [148, 16] width 154 height 15
click at [206, 10] on input "text" at bounding box center [148, 16] width 154 height 15
type input "0"
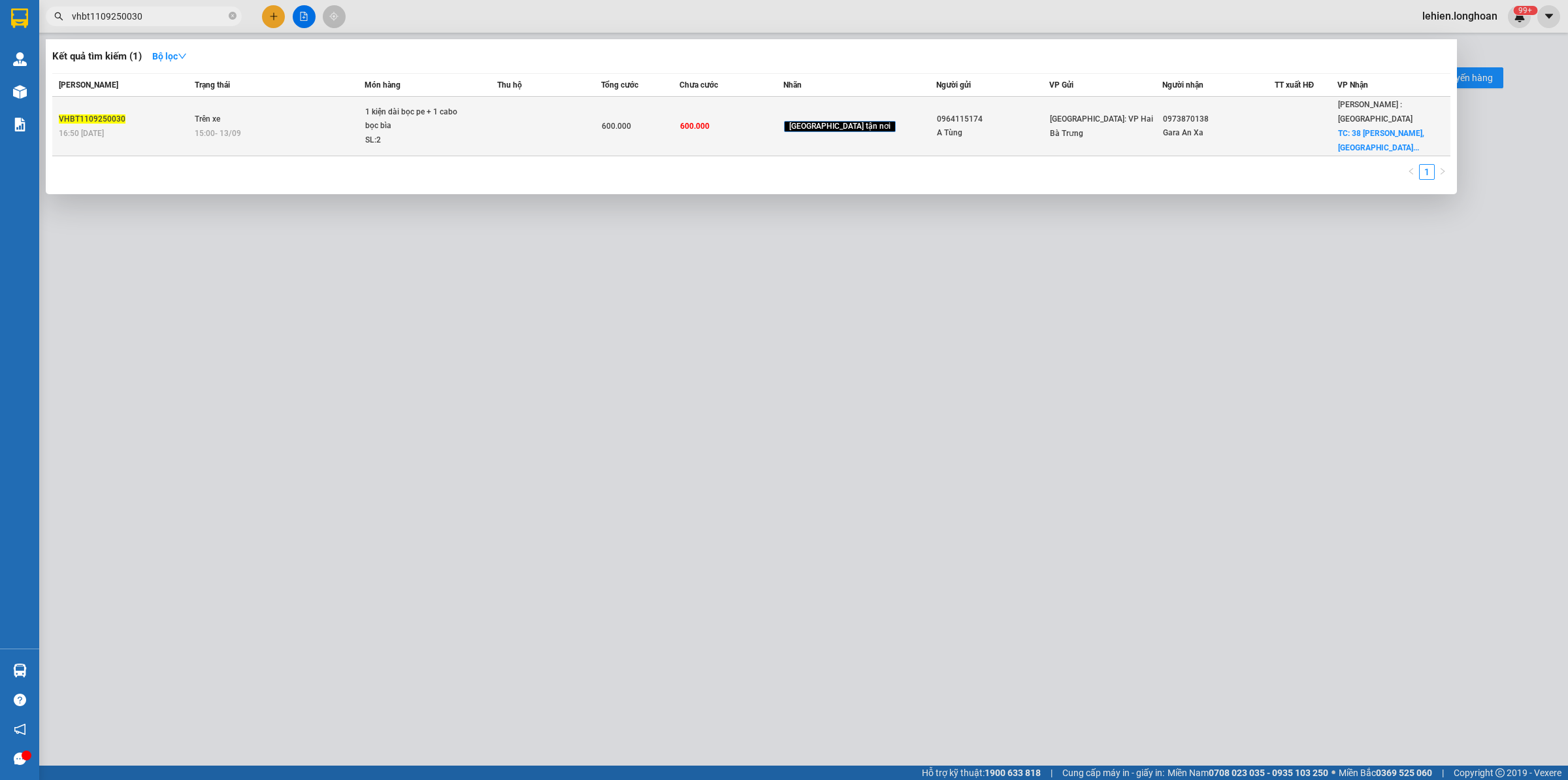
type input "vhbt1109250030"
click at [330, 135] on td "Trên xe 15:00 [DATE]" at bounding box center [279, 127] width 174 height 60
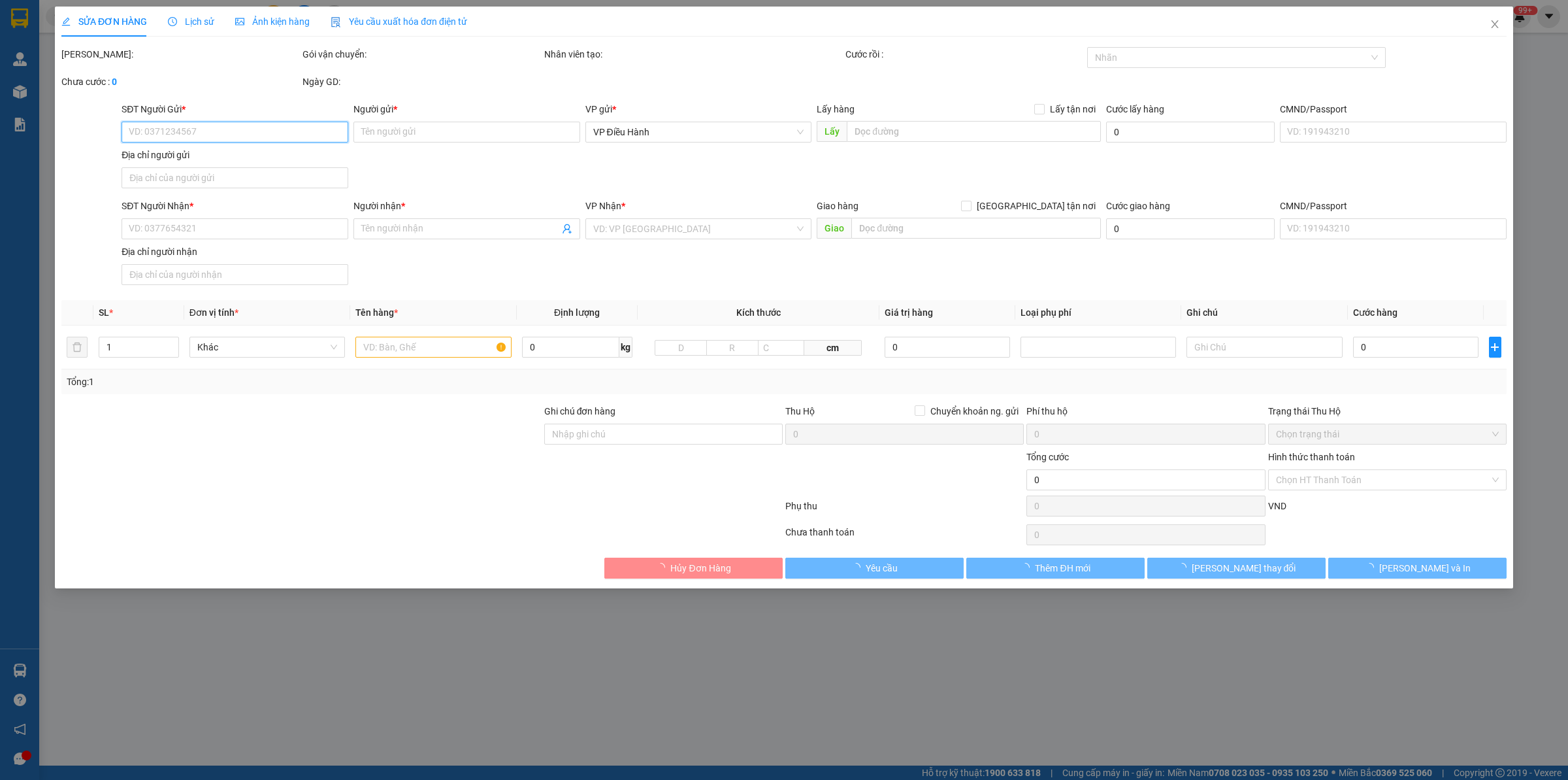
type input "0964115174"
type input "A Tùng"
type input "0973870138"
type input "Gara An Xa"
checkbox input "true"
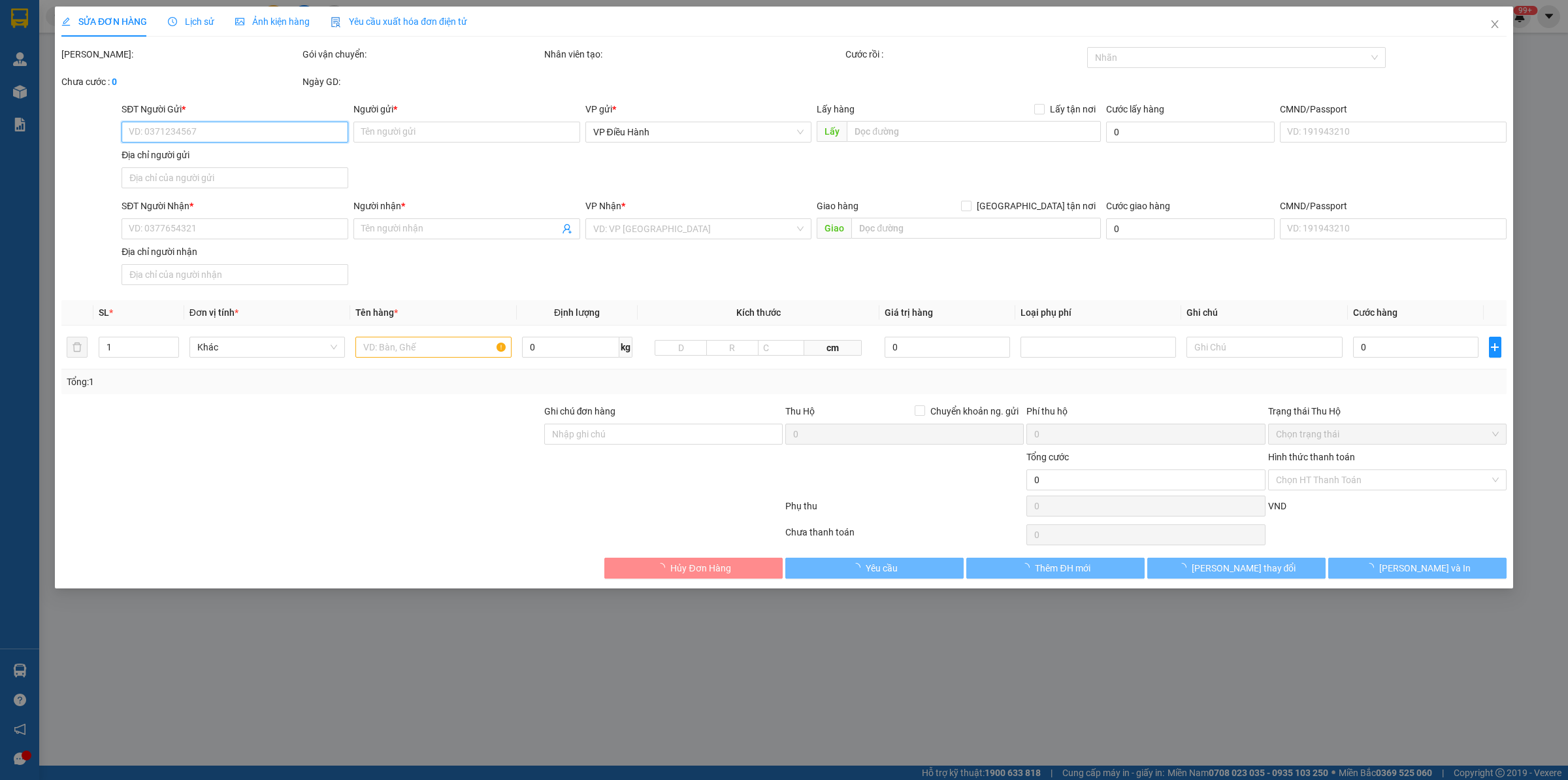
type input "38 [PERSON_NAME], [GEOGRAPHIC_DATA], quận 12, [GEOGRAPHIC_DATA]"
type input "600.000"
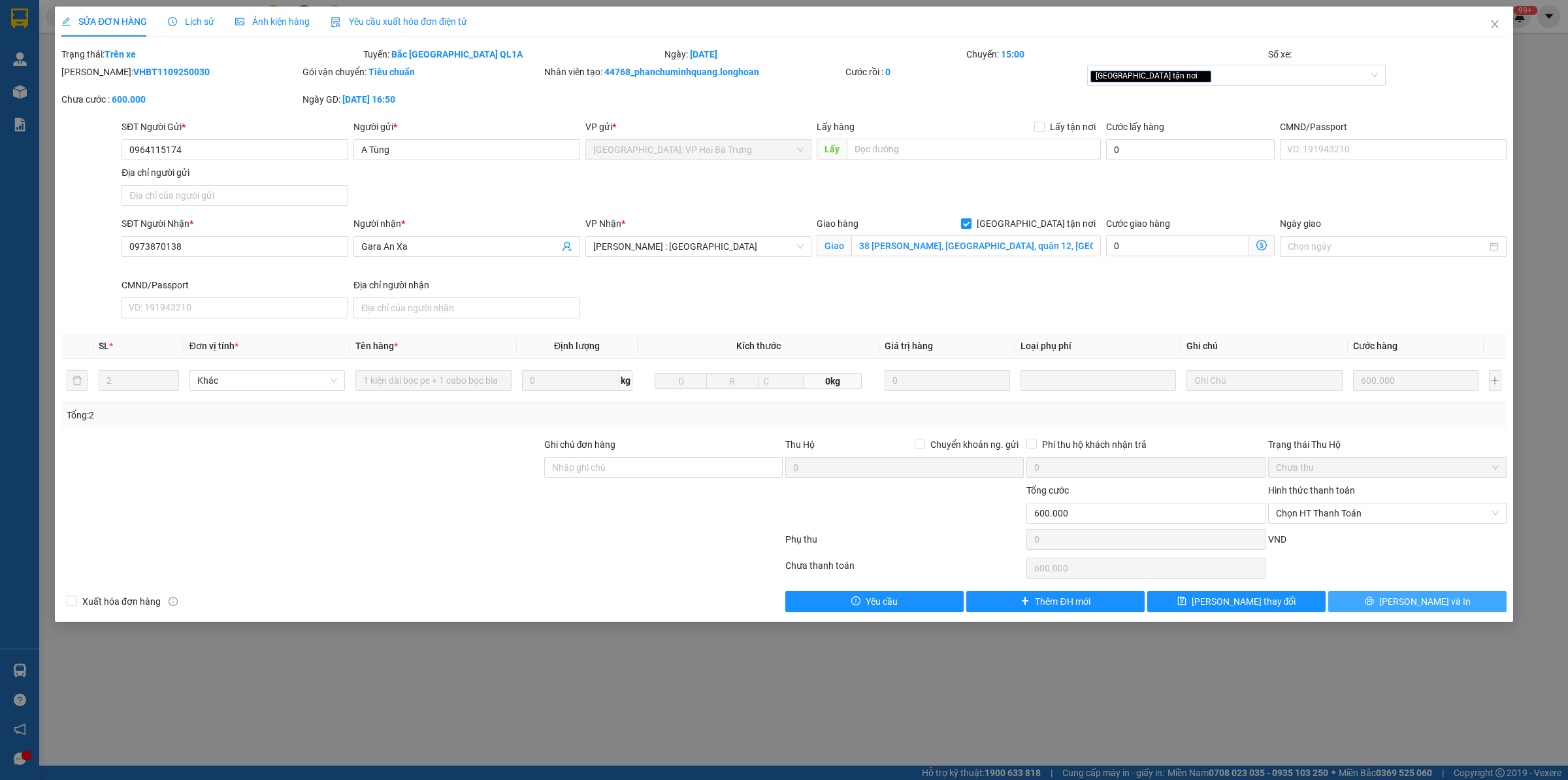
click at [1254, 600] on span "[PERSON_NAME] và In" at bounding box center [1425, 601] width 92 height 15
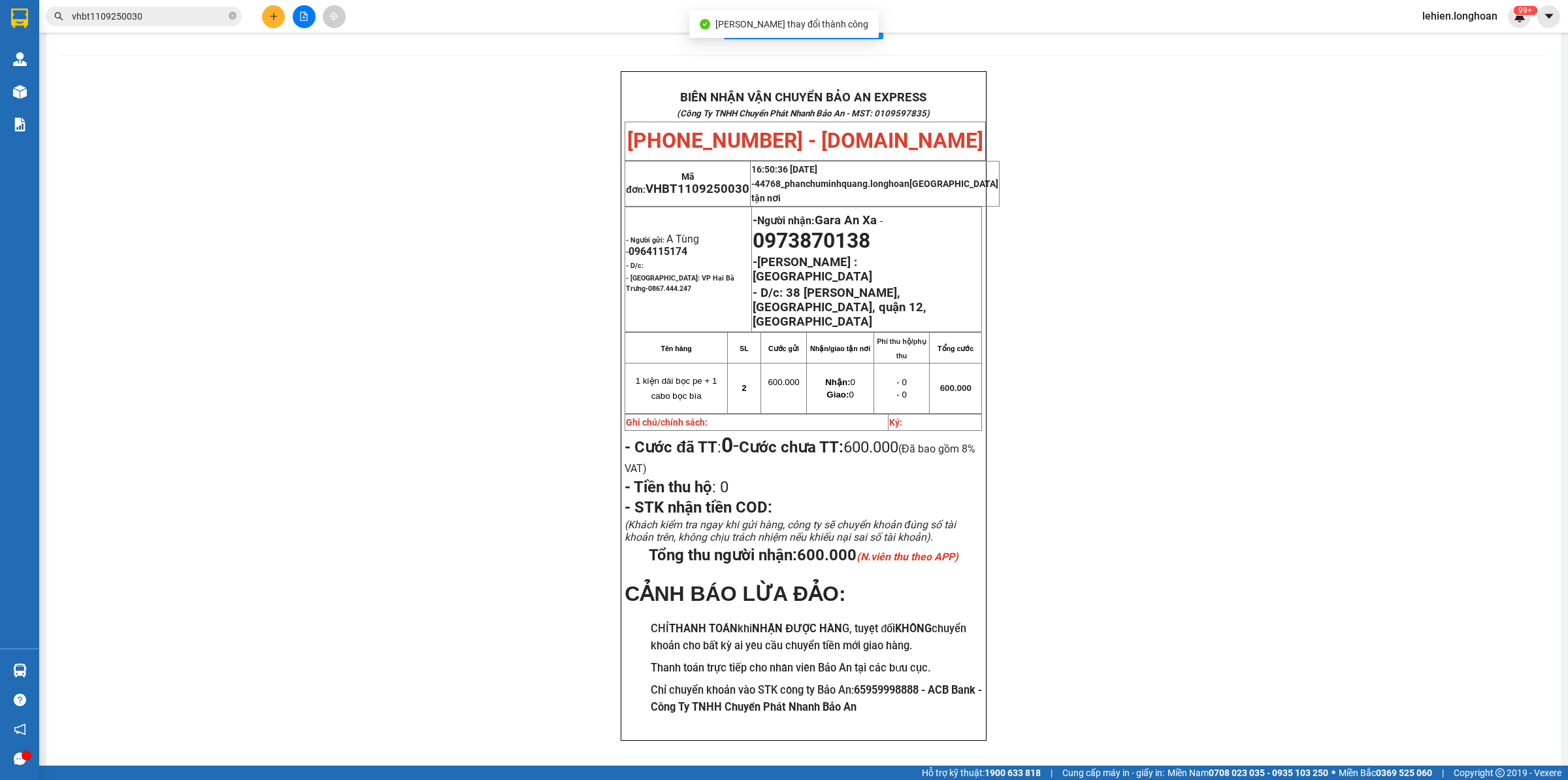
scroll to position [50, 0]
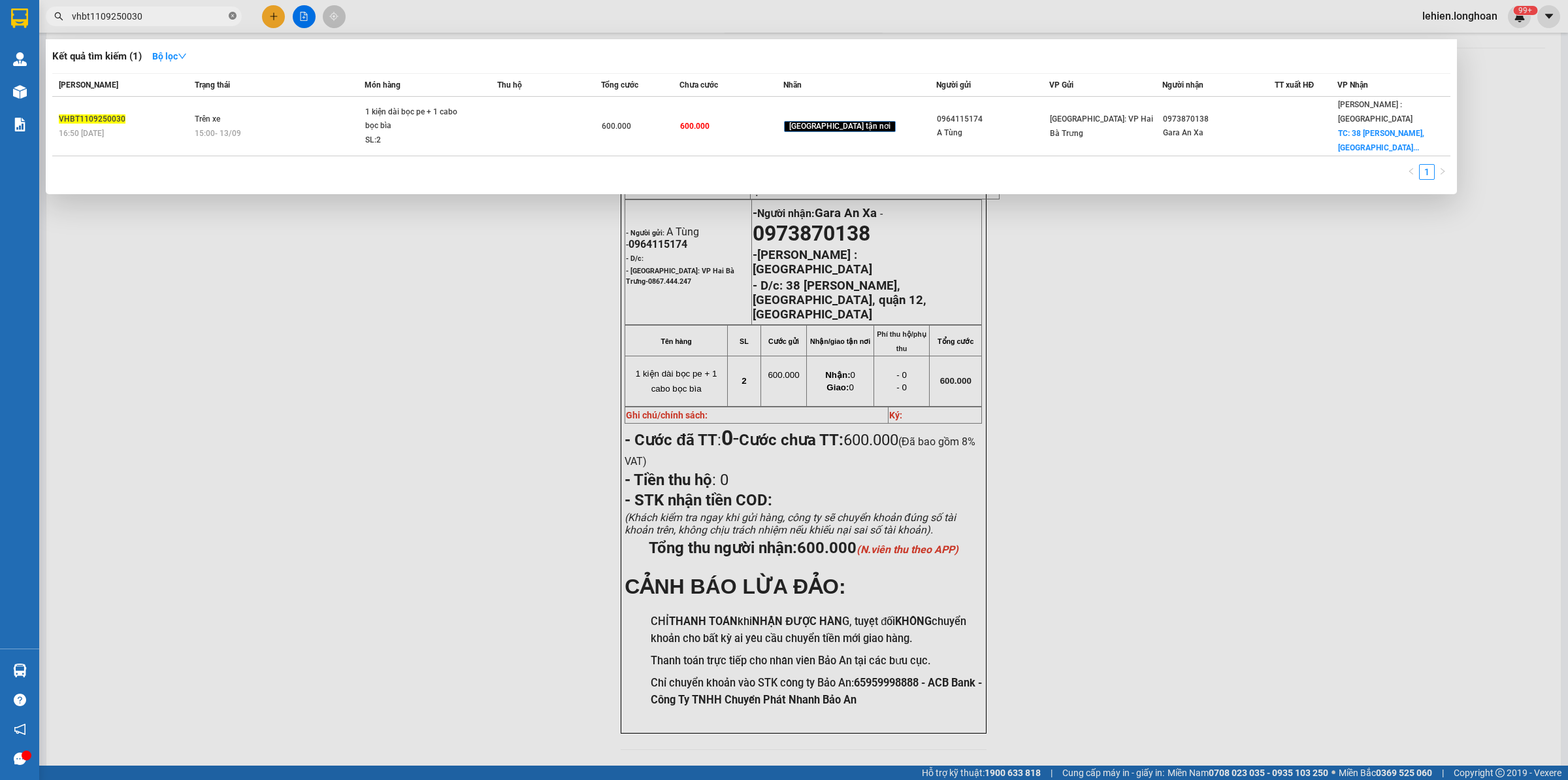
click at [233, 16] on icon "close-circle" at bounding box center [233, 16] width 8 height 8
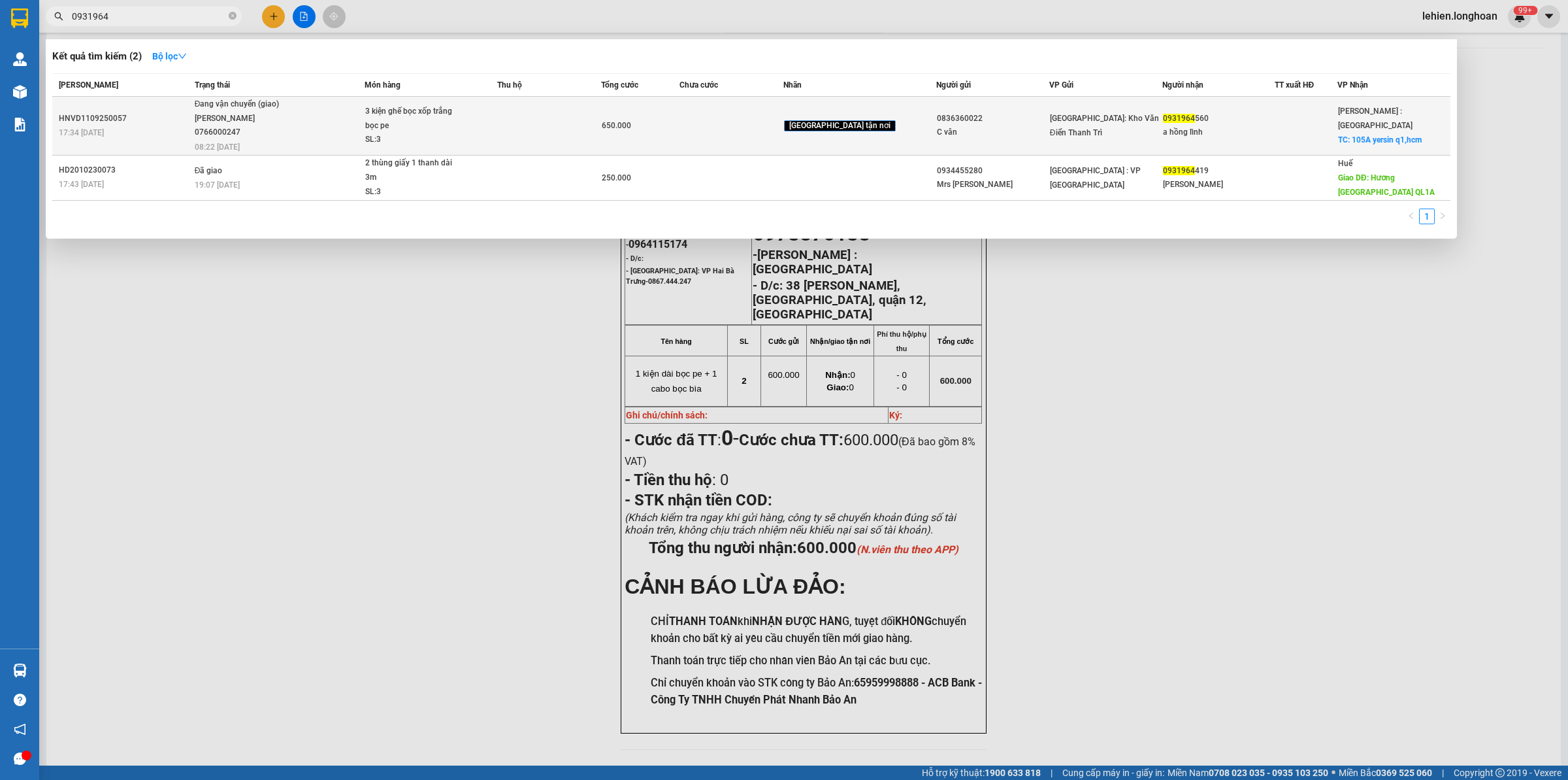
type input "0931964"
click at [327, 109] on span "Đang vận chuyển (giao) [PERSON_NAME] 0766000247 08:22 [DATE]" at bounding box center [279, 124] width 170 height 54
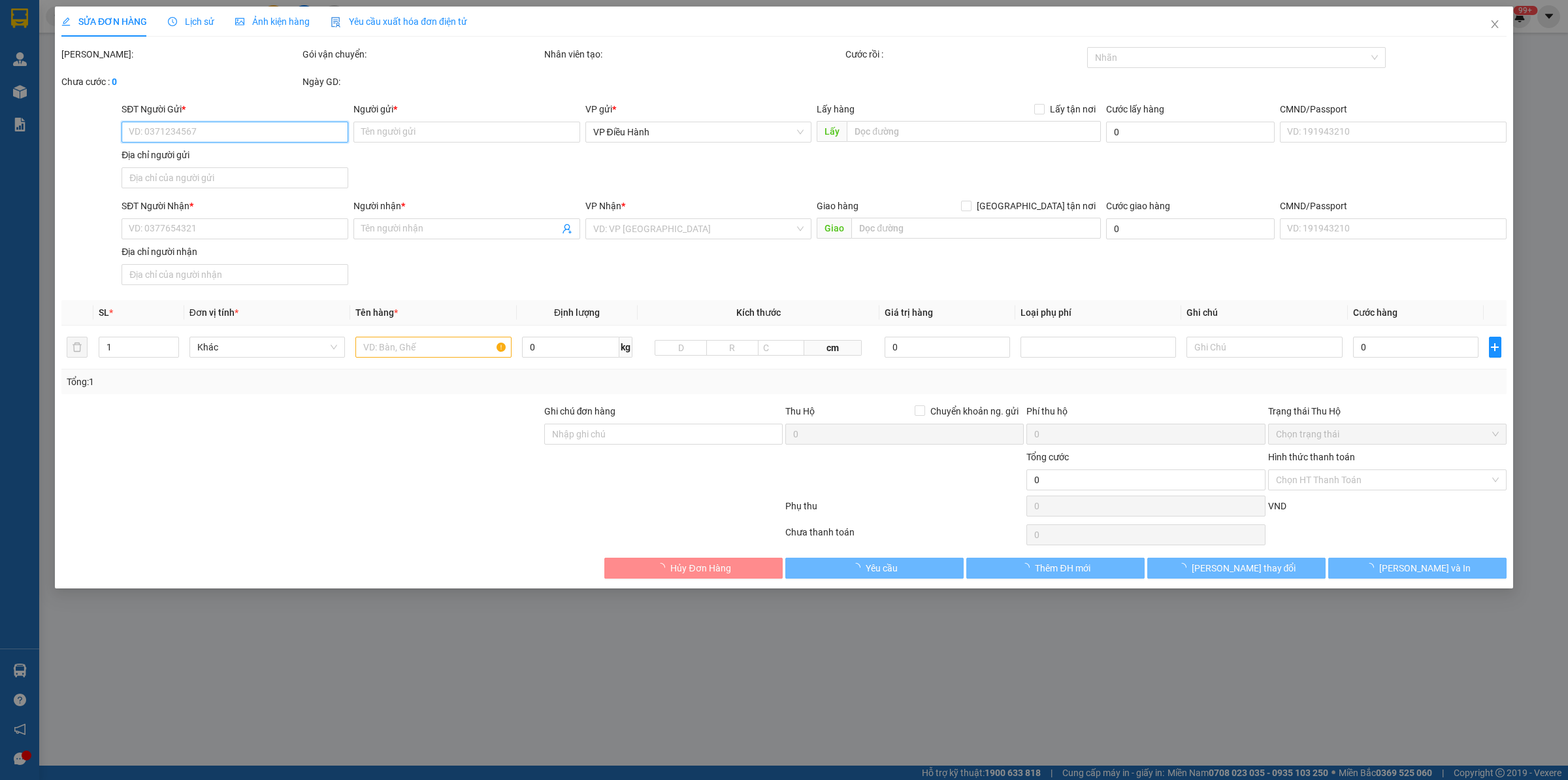
type input "0836360022"
type input "C vân"
type input "0931964560"
type input "a hồng lĩnh"
checkbox input "true"
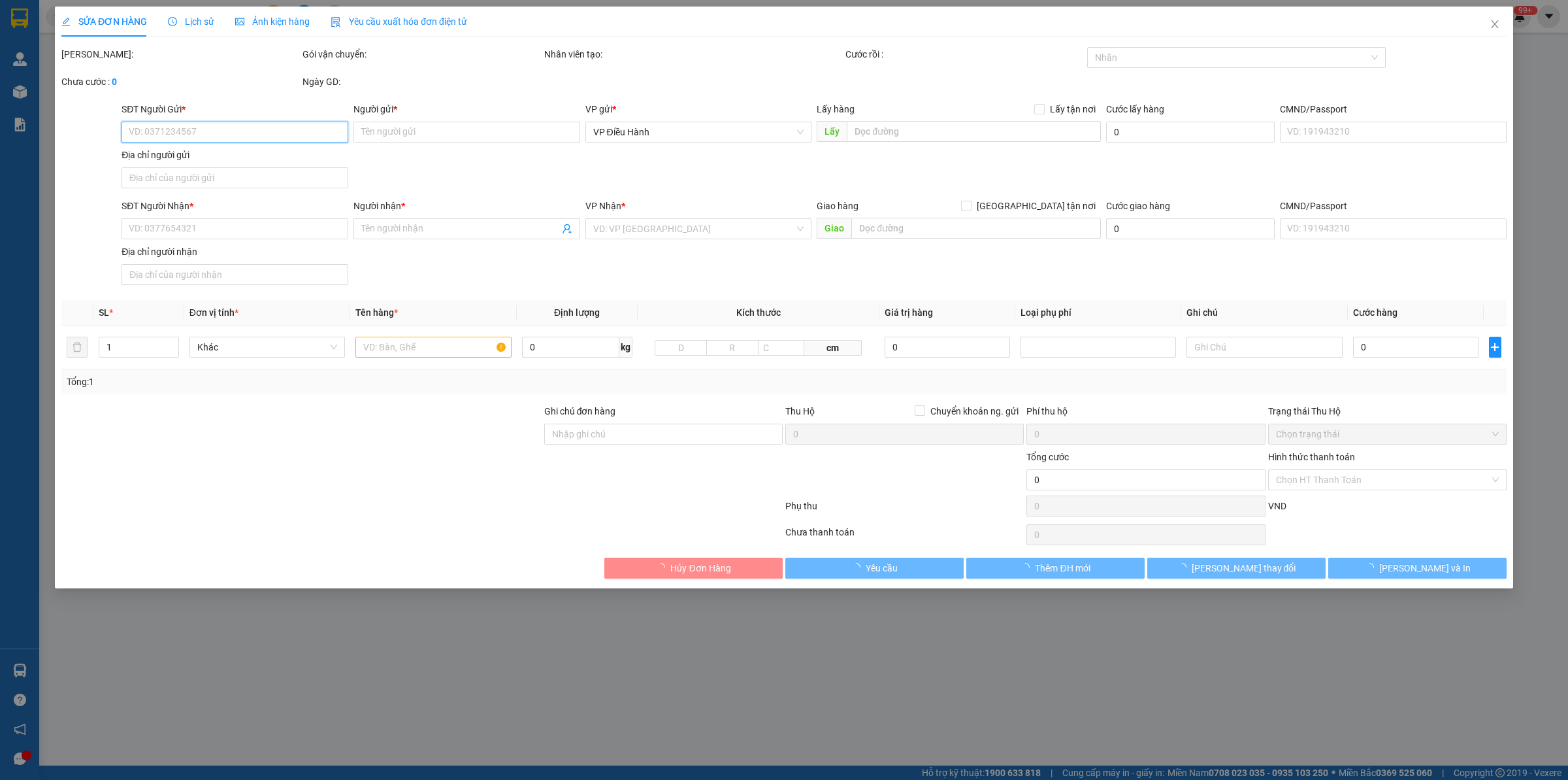
type input "105A yersin q1,hcm"
type input "nhận nguyên kiện,giao nguyên kiện,bể vỡ khồng đền, XIN NHẸ TAY"
type input "650.000"
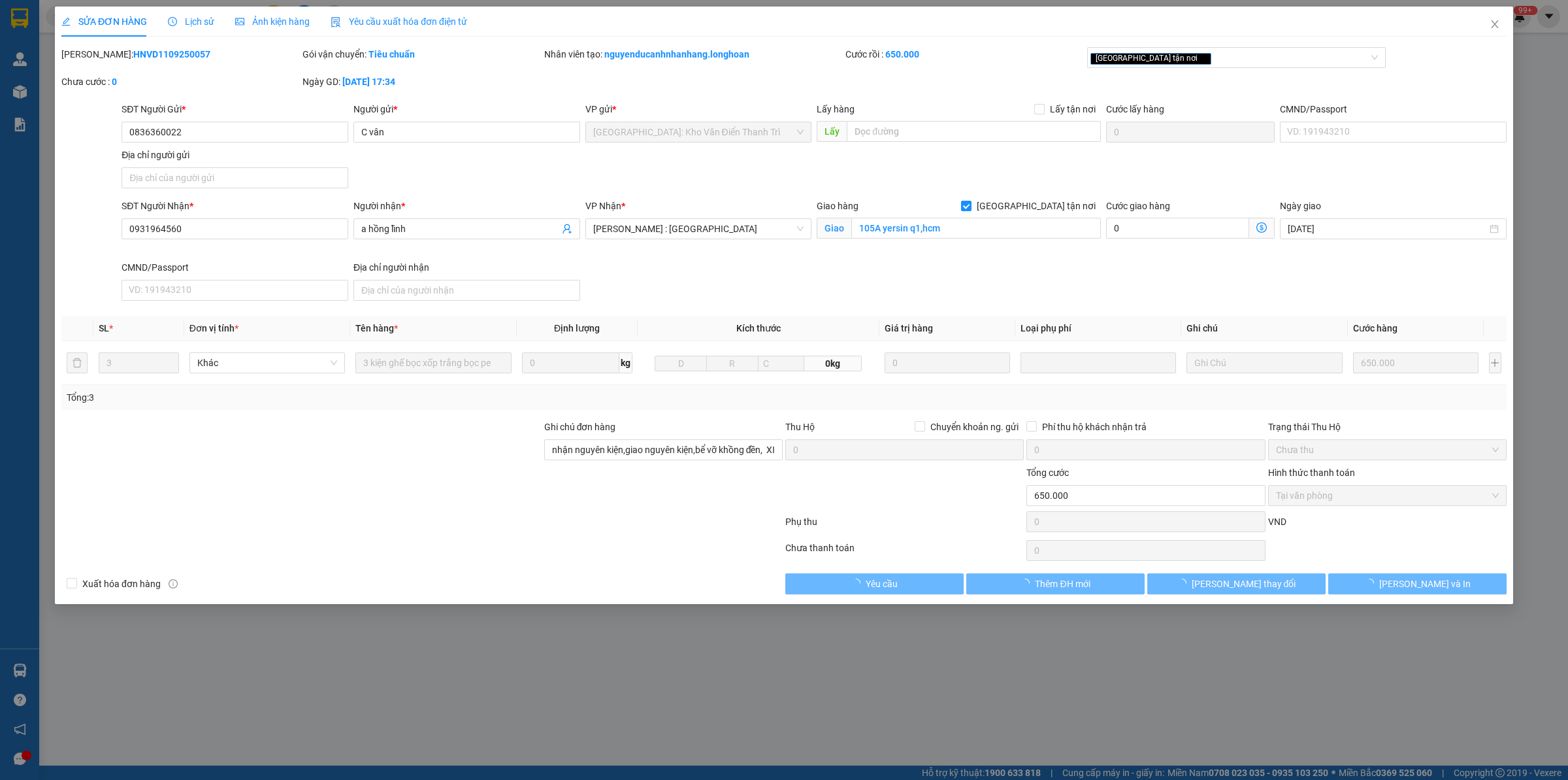
click at [193, 20] on span "Lịch sử" at bounding box center [191, 21] width 47 height 10
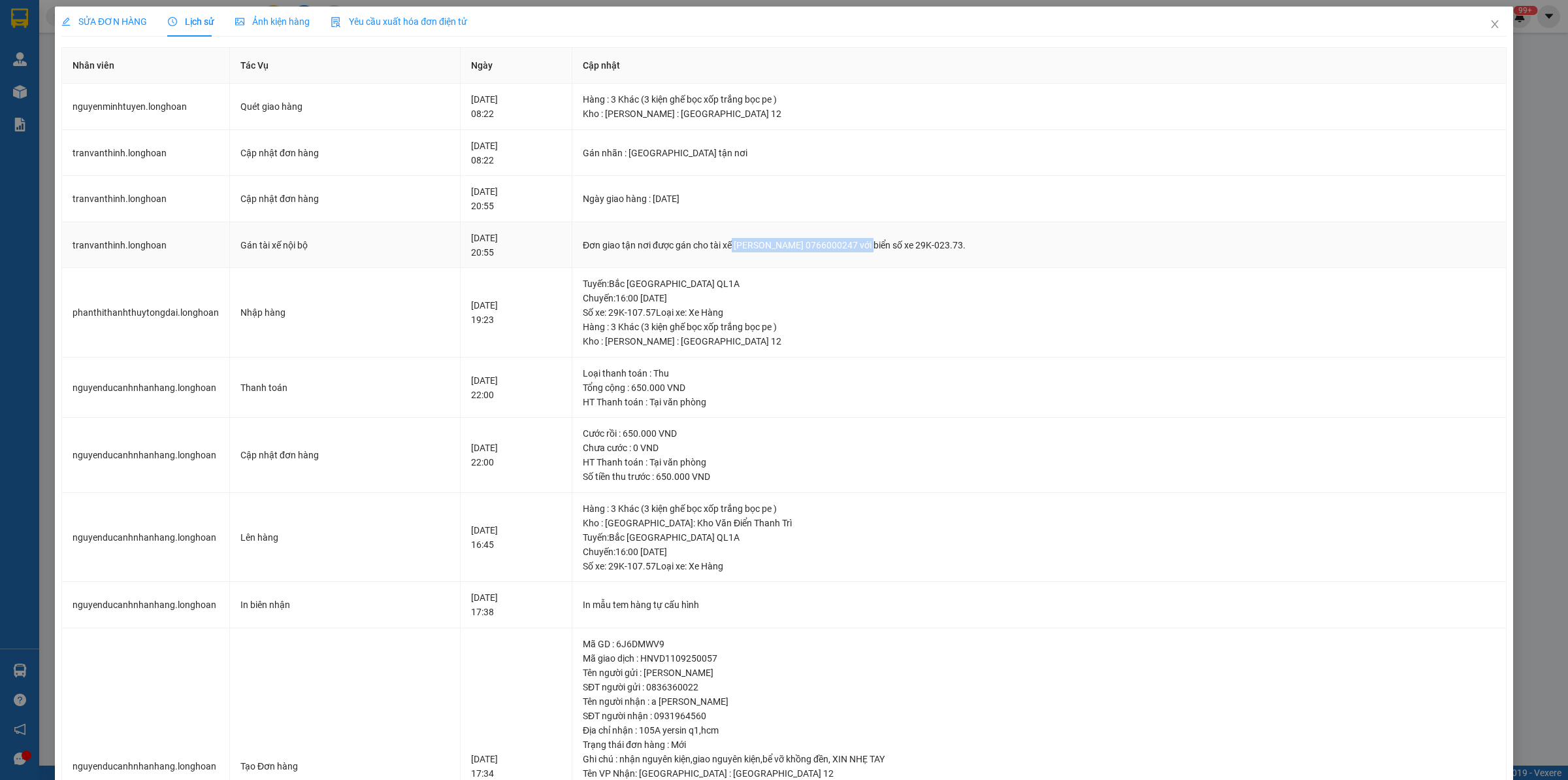
drag, startPoint x: 745, startPoint y: 252, endPoint x: 896, endPoint y: 233, distance: 152.2
click at [896, 233] on td "Đơn giao tận nơi được gán cho tài xế [PERSON_NAME] 0766000247 với biển số xe 29…" at bounding box center [1040, 246] width 934 height 47
copy div "[PERSON_NAME] 0766000247"
click at [1254, 19] on icon "close" at bounding box center [1495, 24] width 10 height 10
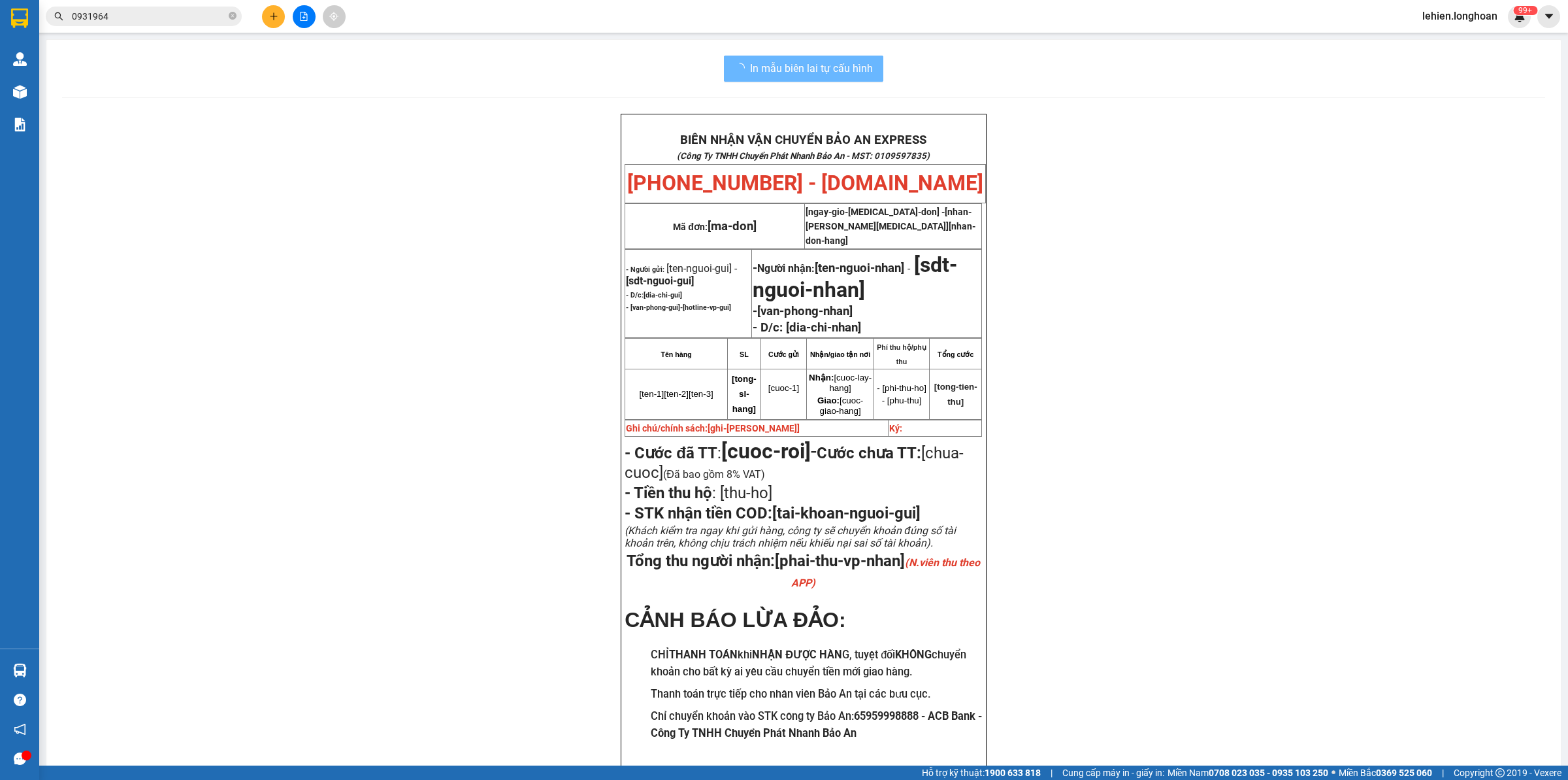
click at [229, 11] on span at bounding box center [233, 16] width 8 height 12
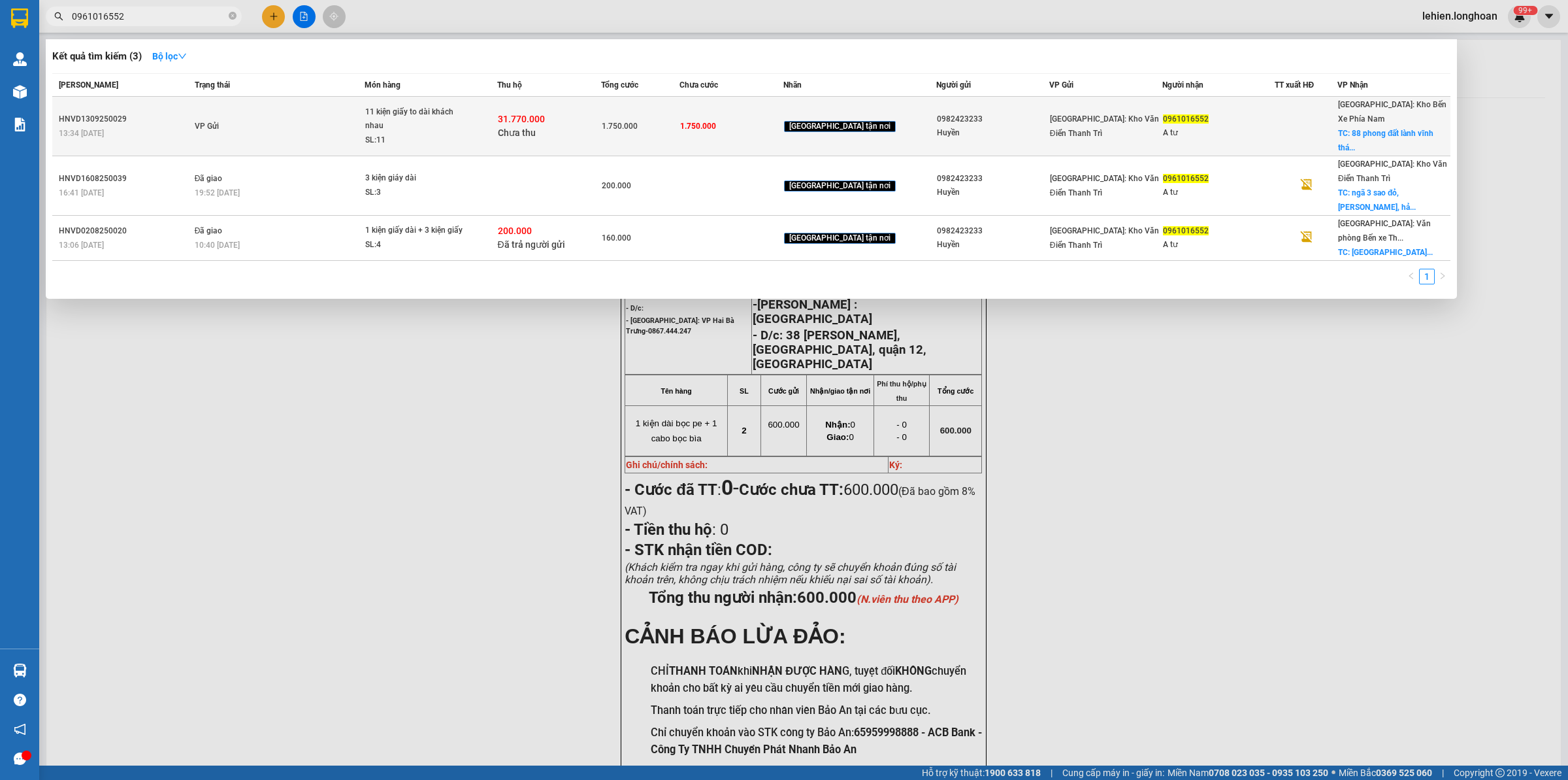
type input "0961016552"
click at [238, 109] on td "VP Gửi" at bounding box center [279, 127] width 174 height 60
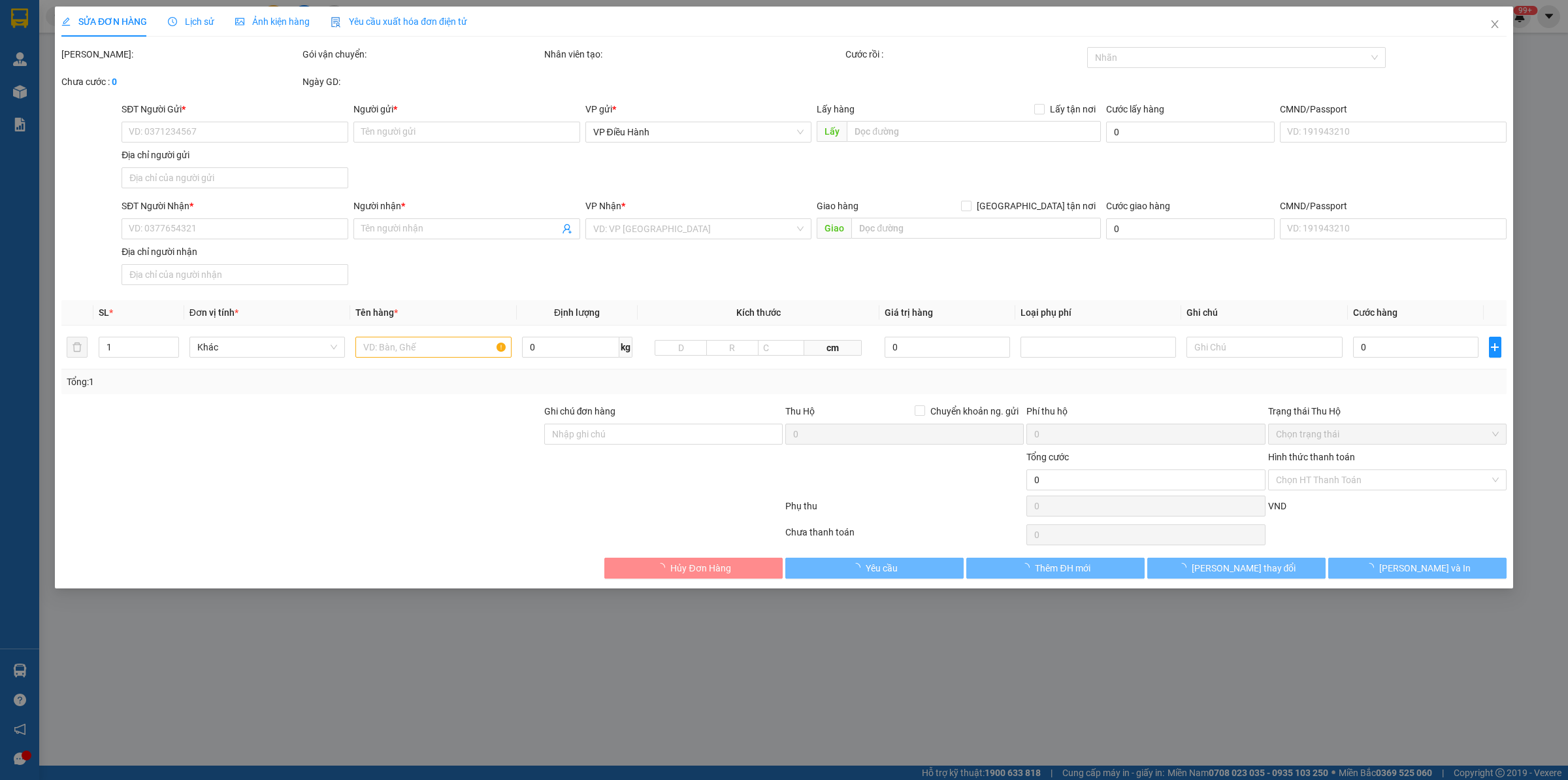
type input "0982423233"
type input "Huyền"
type input "0961016552"
type input "A tư"
checkbox input "true"
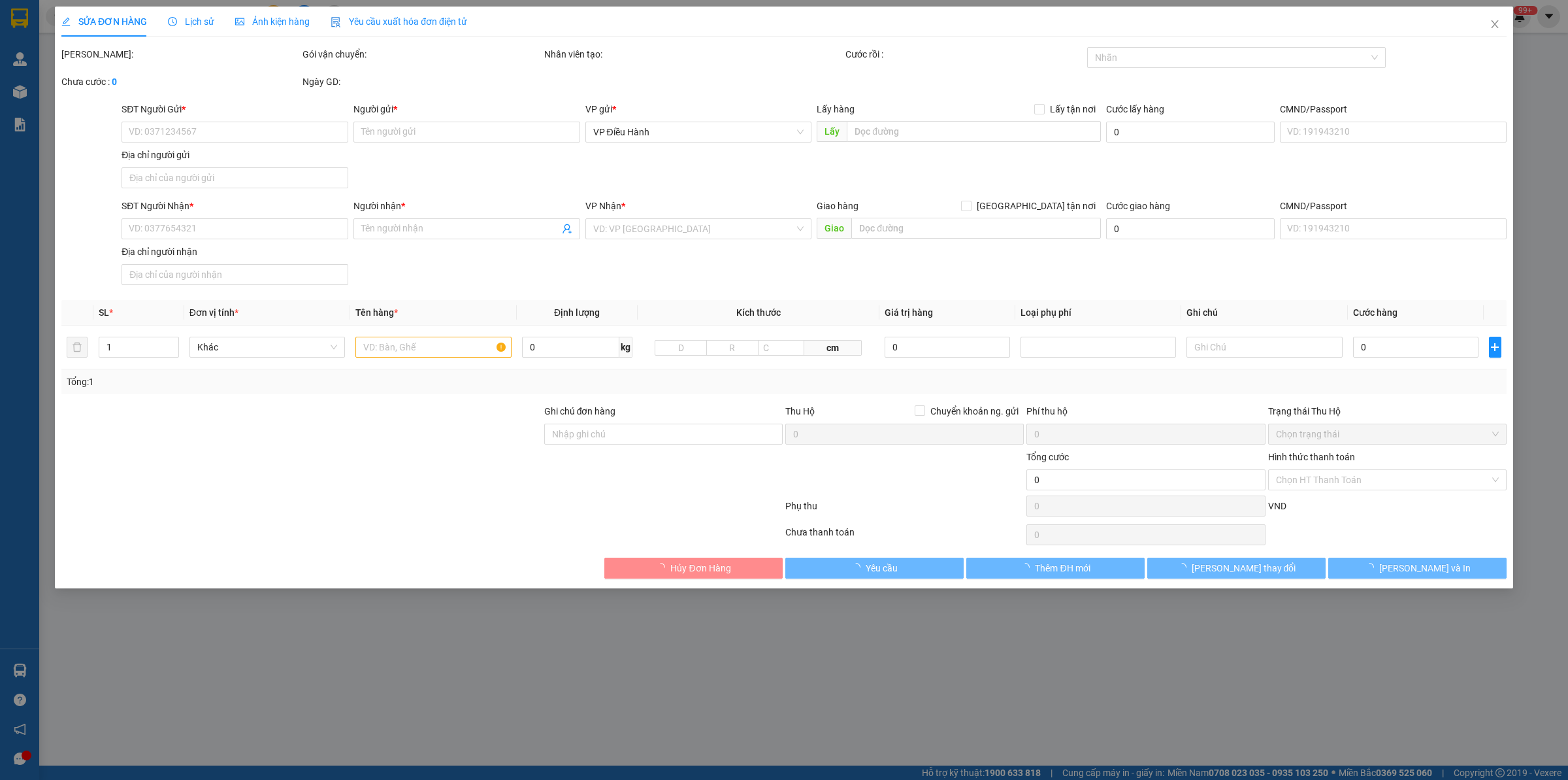
type input "88 phong đất lành [GEOGRAPHIC_DATA],[GEOGRAPHIC_DATA][PERSON_NAME]"
type input "hàng giao nguyên kiện, hư vỡ ko đền"
type input "1.750.000"
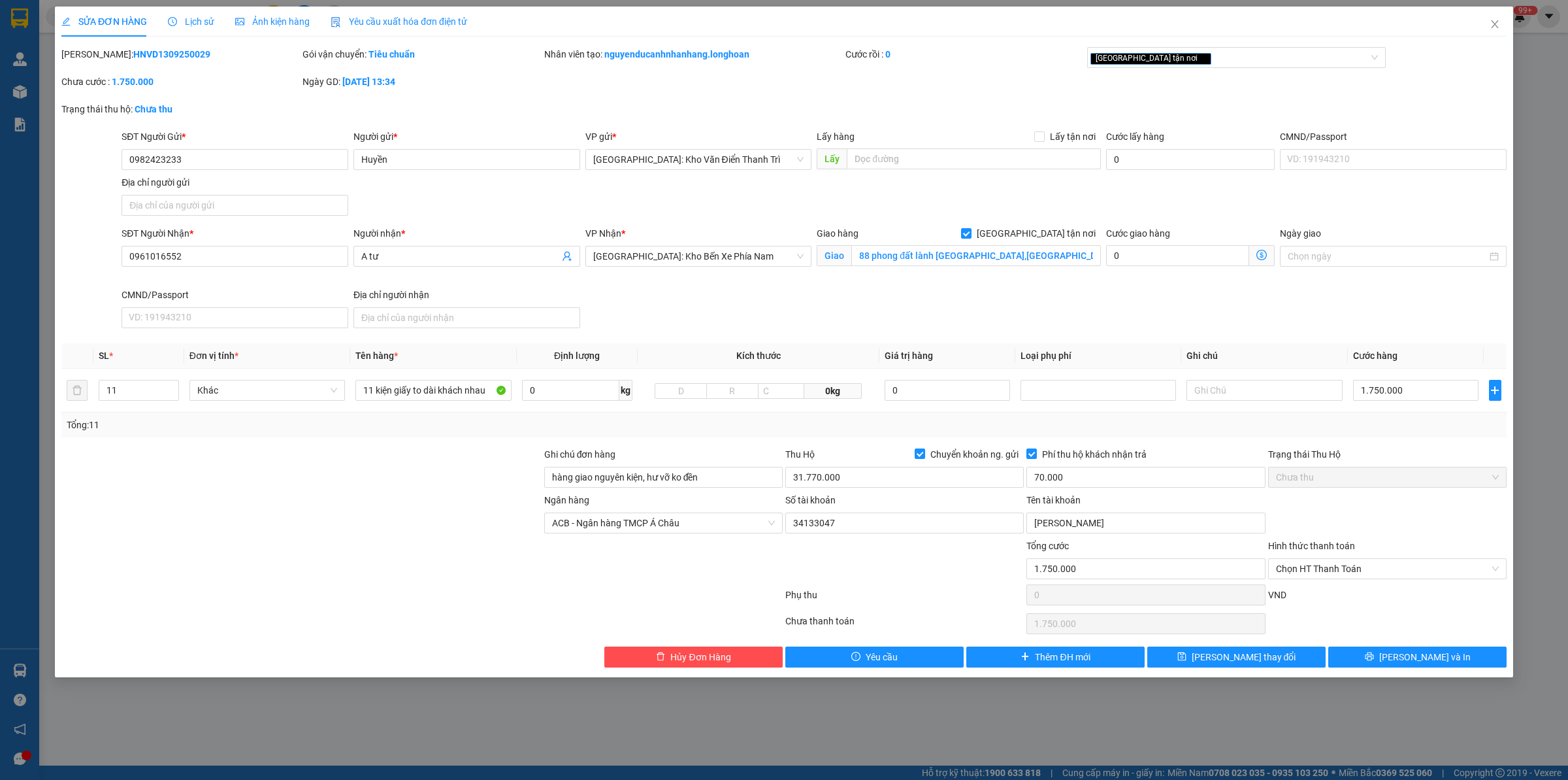
click at [197, 30] on div "Lịch sử" at bounding box center [191, 21] width 47 height 30
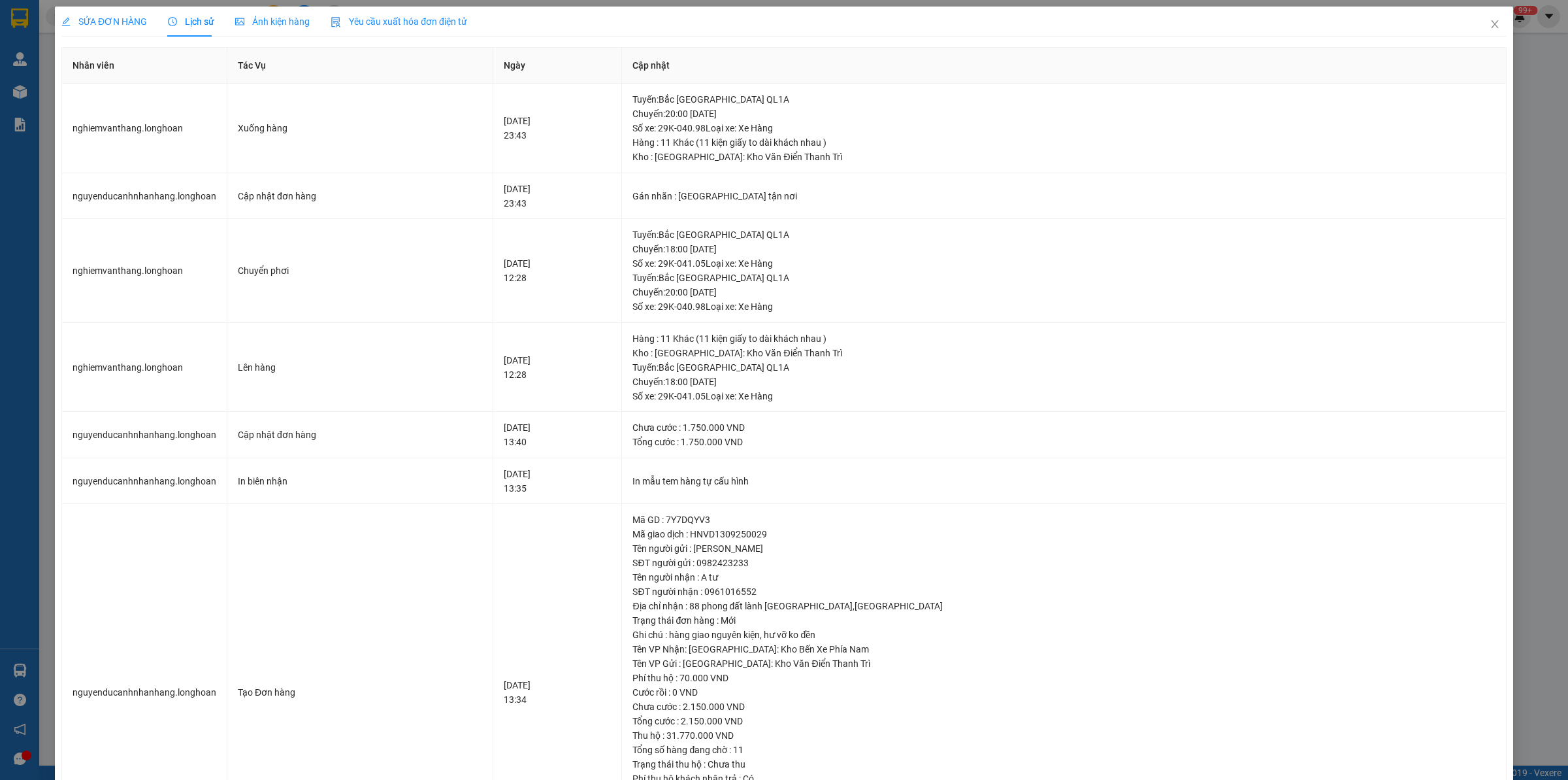
click at [98, 23] on span "SỬA ĐƠN HÀNG" at bounding box center [104, 21] width 85 height 10
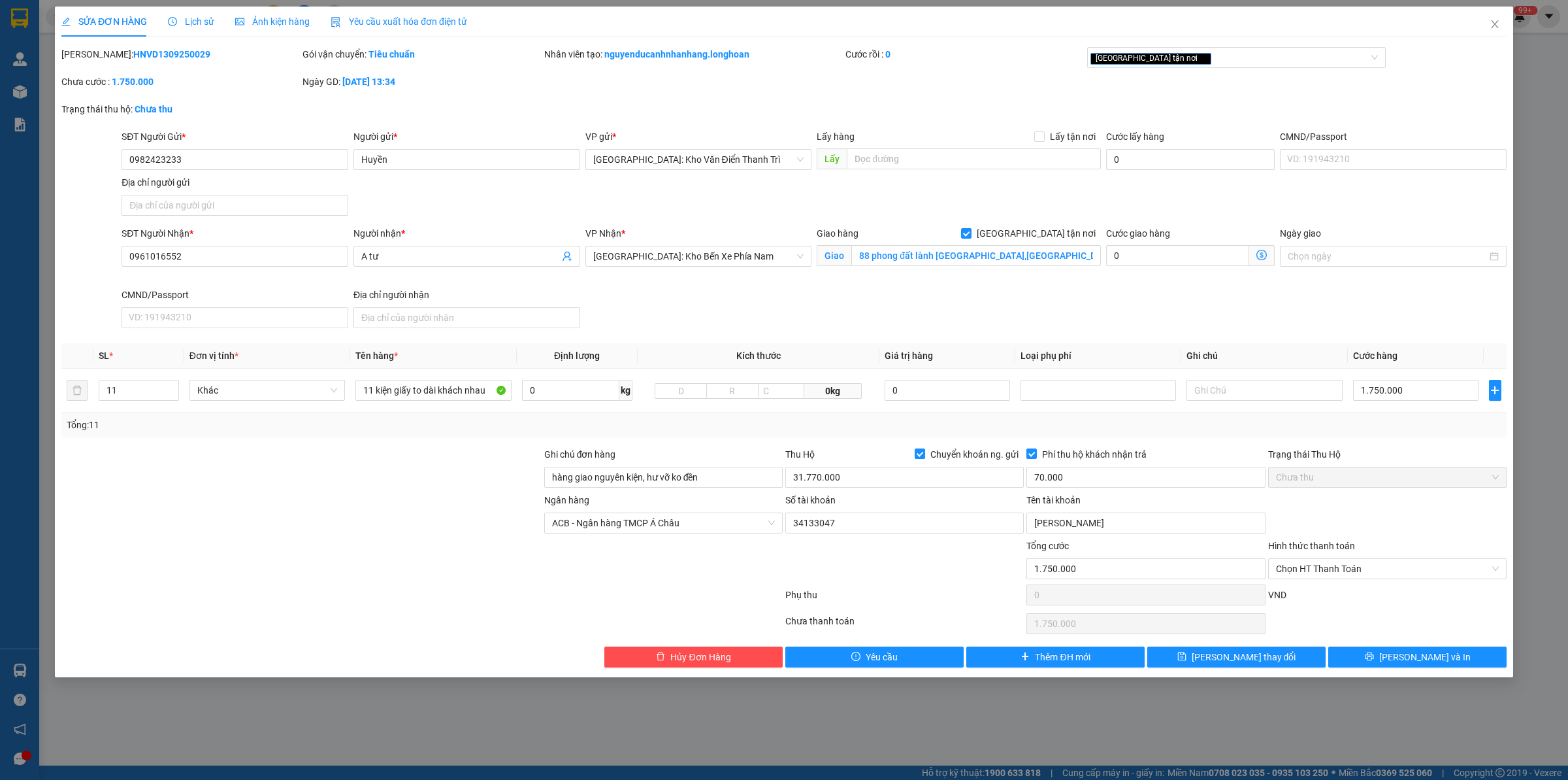
click at [175, 10] on div "Lịch sử" at bounding box center [191, 21] width 47 height 30
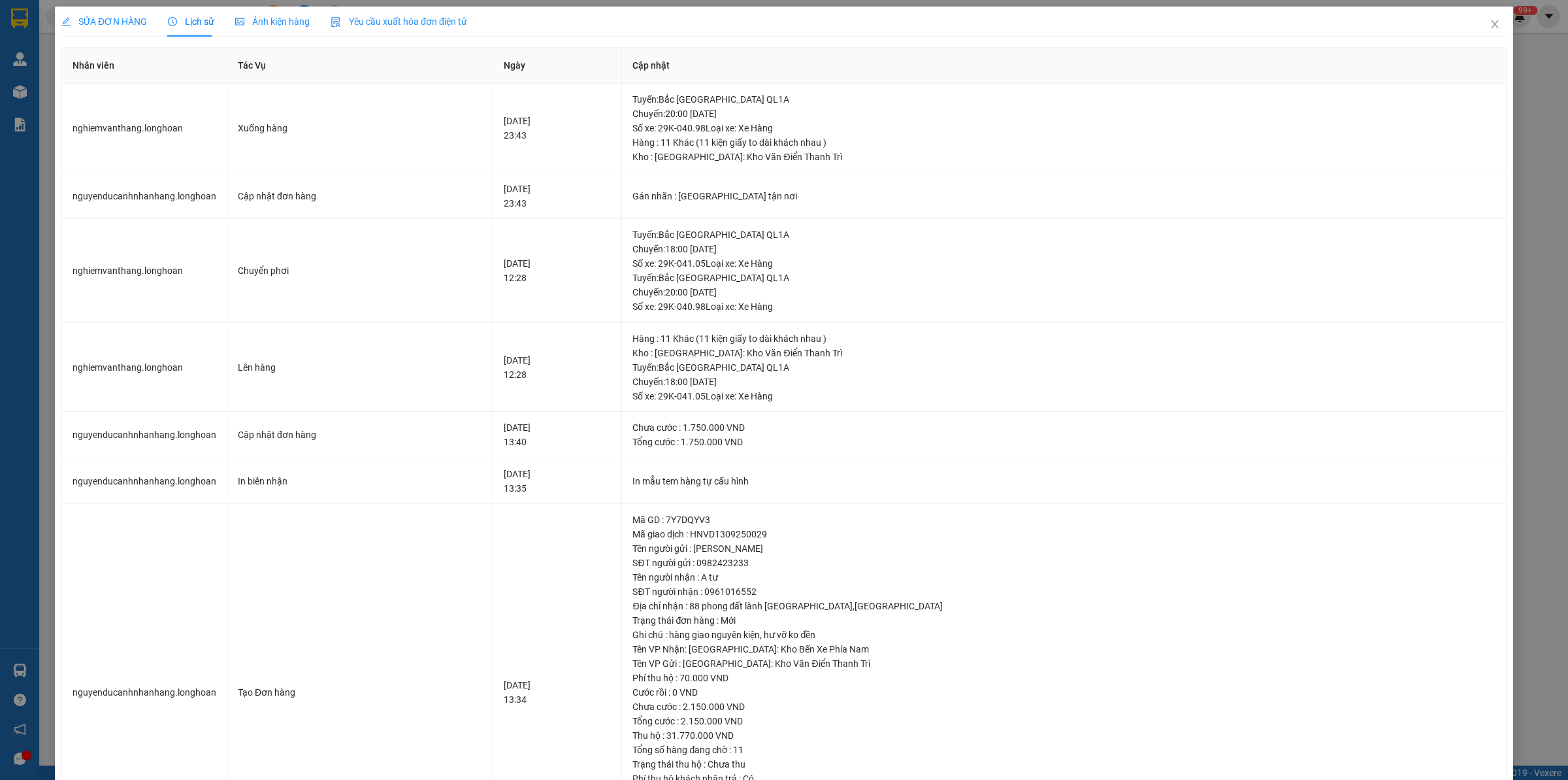
click at [105, 22] on span "SỬA ĐƠN HÀNG" at bounding box center [104, 21] width 85 height 10
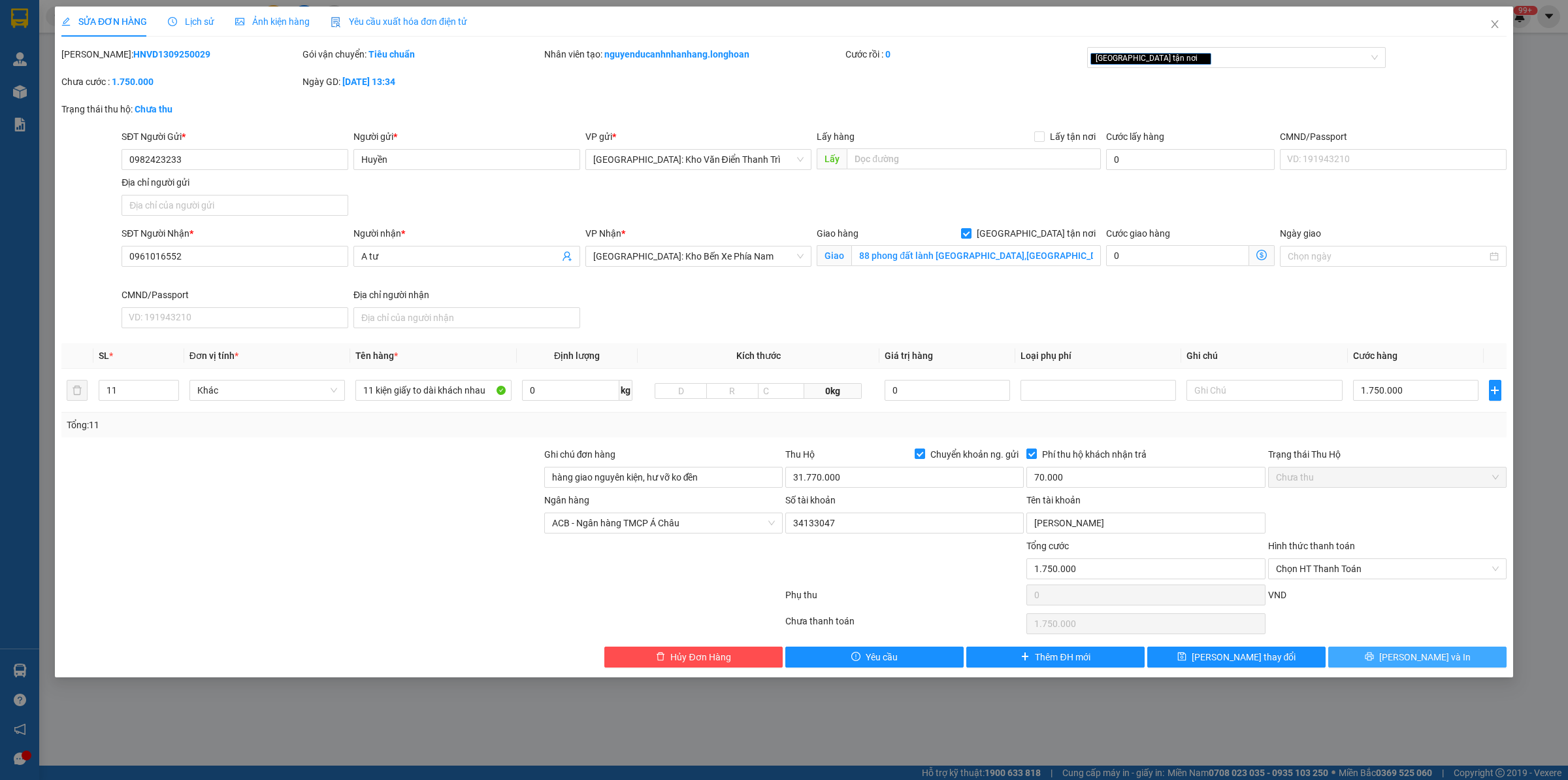
drag, startPoint x: 1413, startPoint y: 645, endPoint x: 1398, endPoint y: 661, distance: 21.9
click at [1254, 605] on div "Total Paid Fee 0 Total UnPaid Fee 1.750.000 Cash Collection Total Fee Mã ĐH: HN…" at bounding box center [784, 357] width 1445 height 620
click at [1254, 605] on icon "printer" at bounding box center [1369, 656] width 9 height 9
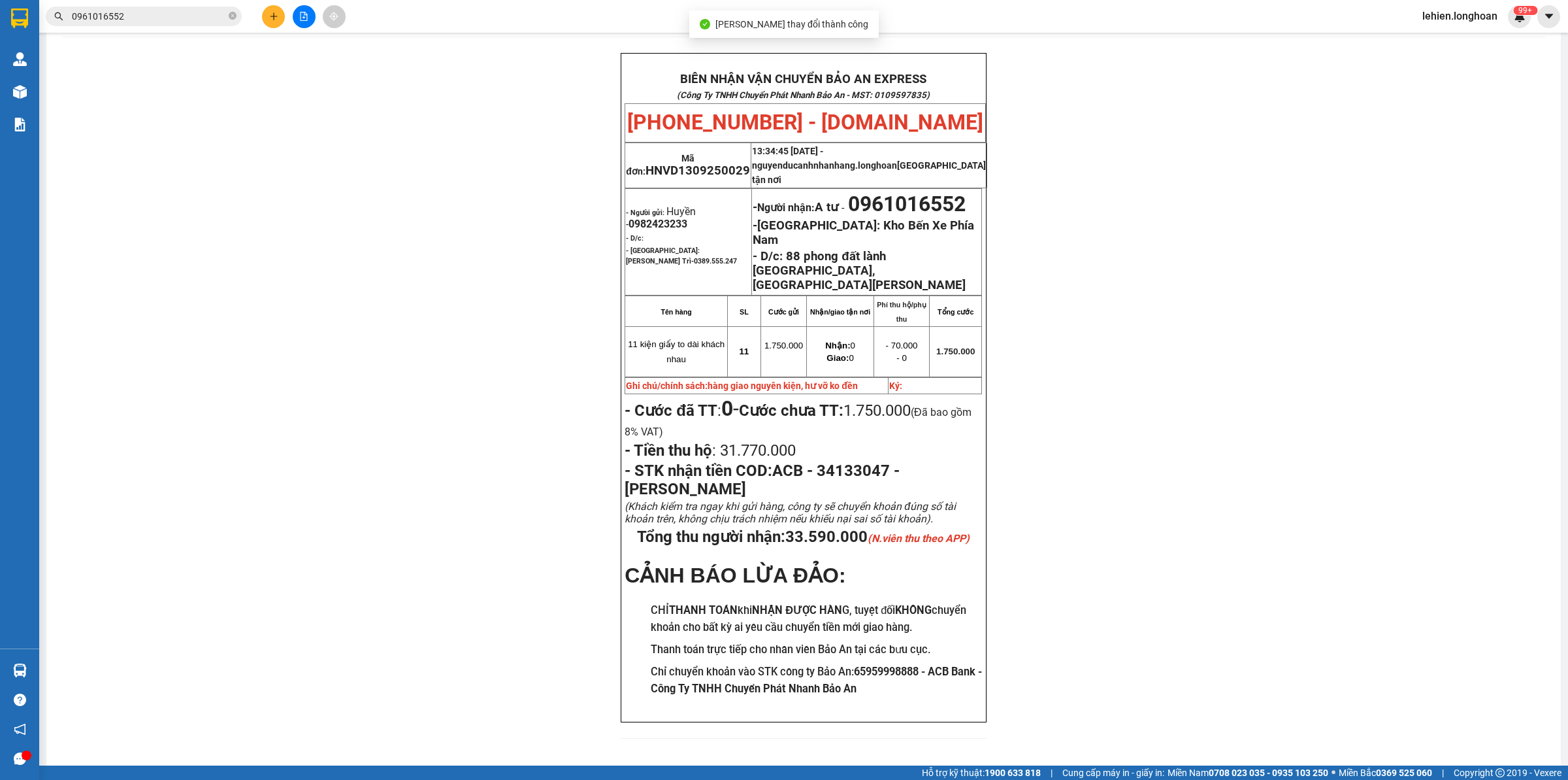
scroll to position [53, 0]
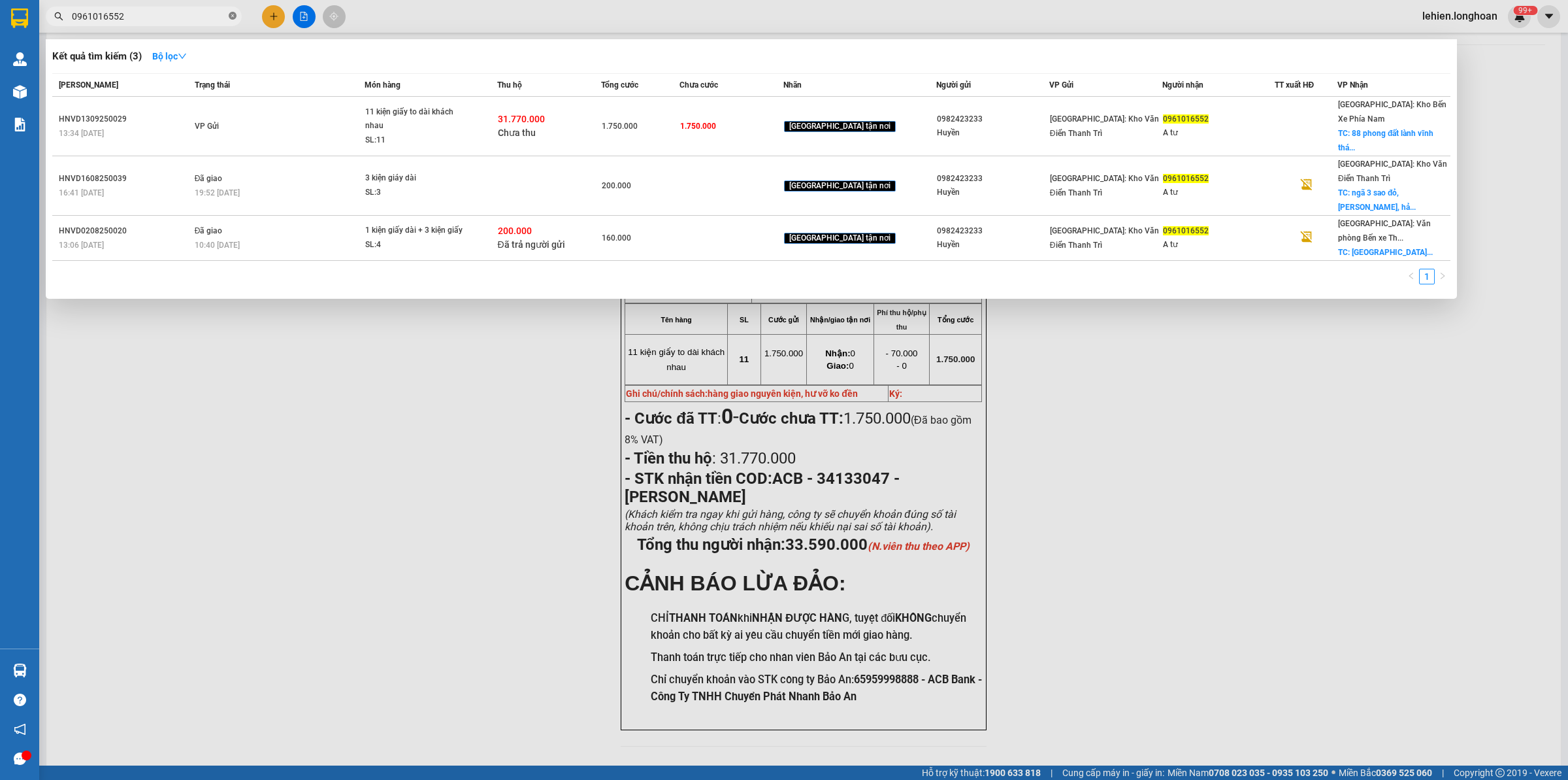
click at [233, 17] on icon "close-circle" at bounding box center [233, 16] width 8 height 8
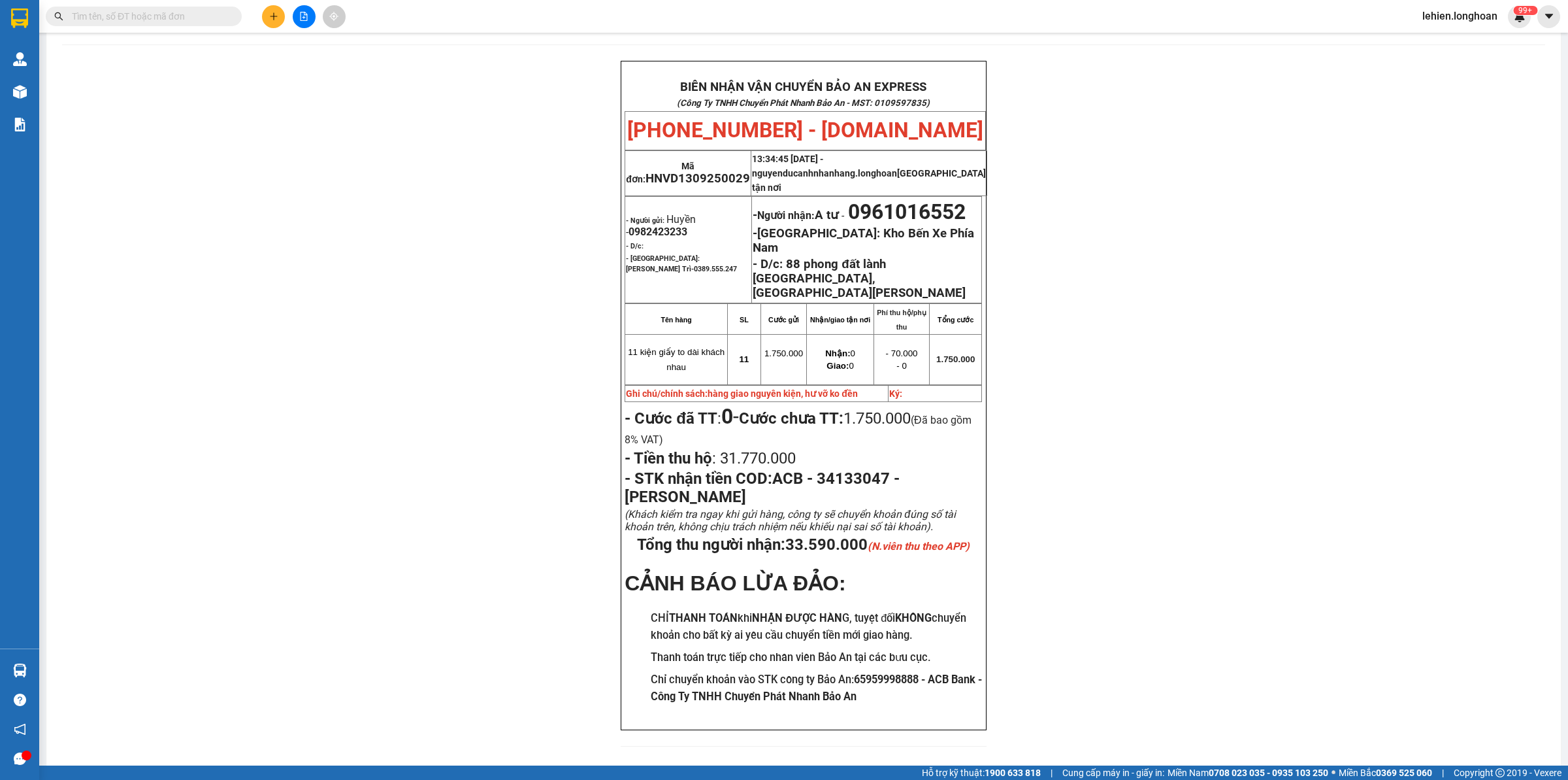
paste input "0915170919"
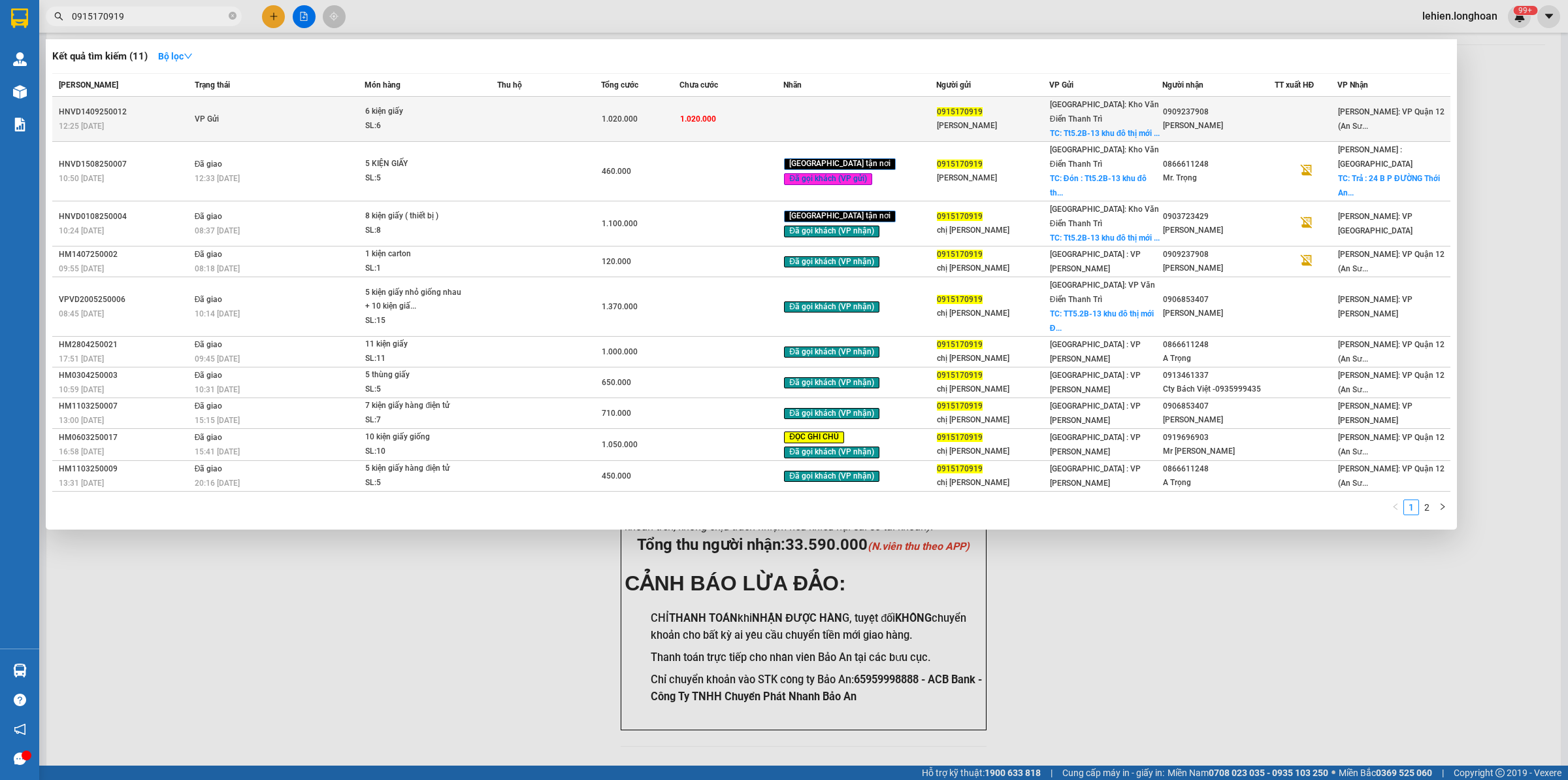
type input "0915170919"
click at [317, 109] on td "VP Gửi" at bounding box center [279, 119] width 174 height 45
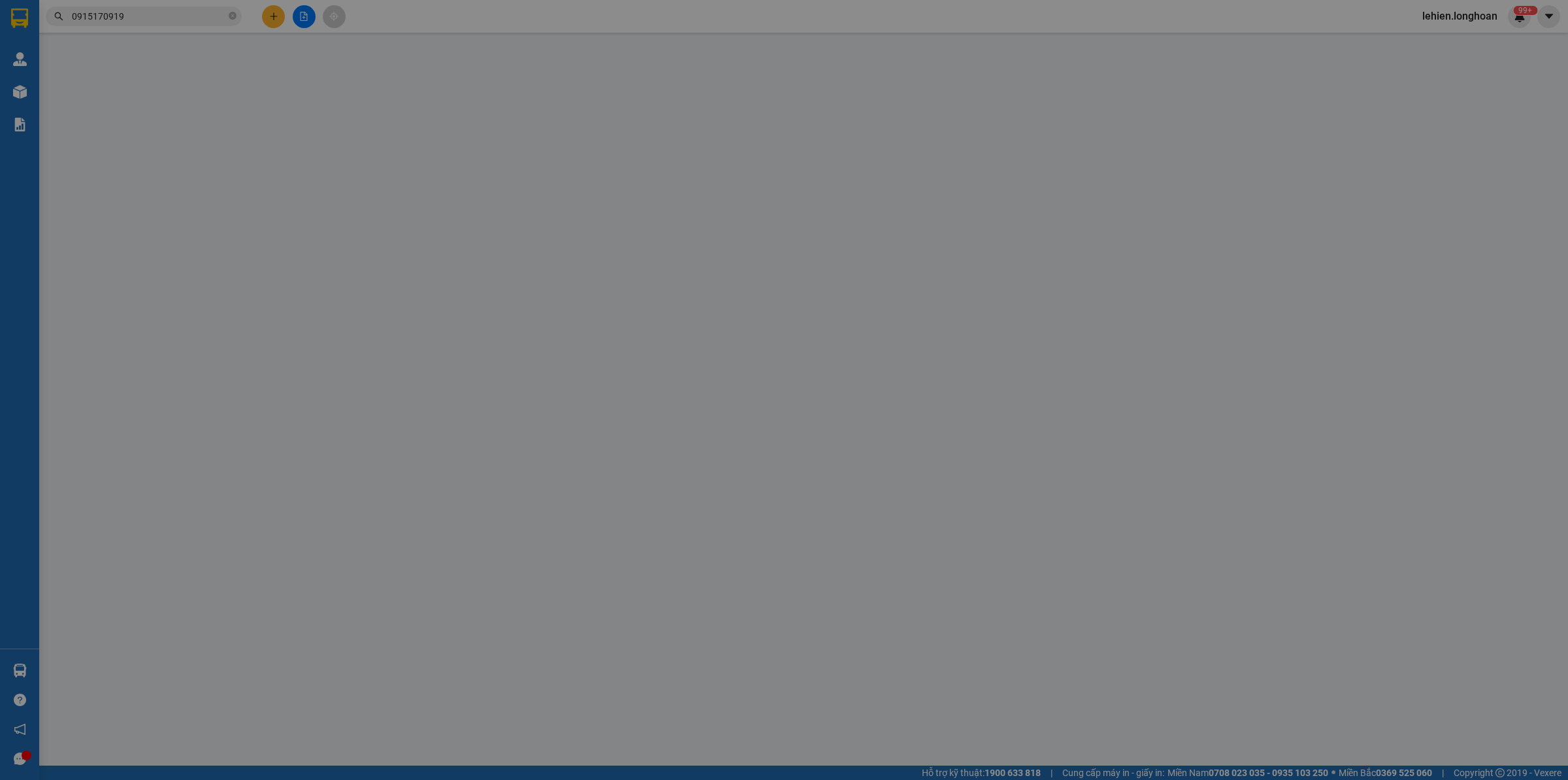
type input "0915170919"
type input "[PERSON_NAME]"
checkbox input "true"
type input "Tt5.2B-13 khu đô thị mới [GEOGRAPHIC_DATA], [GEOGRAPHIC_DATA], [GEOGRAPHIC_DATA…"
type input "0909237908"
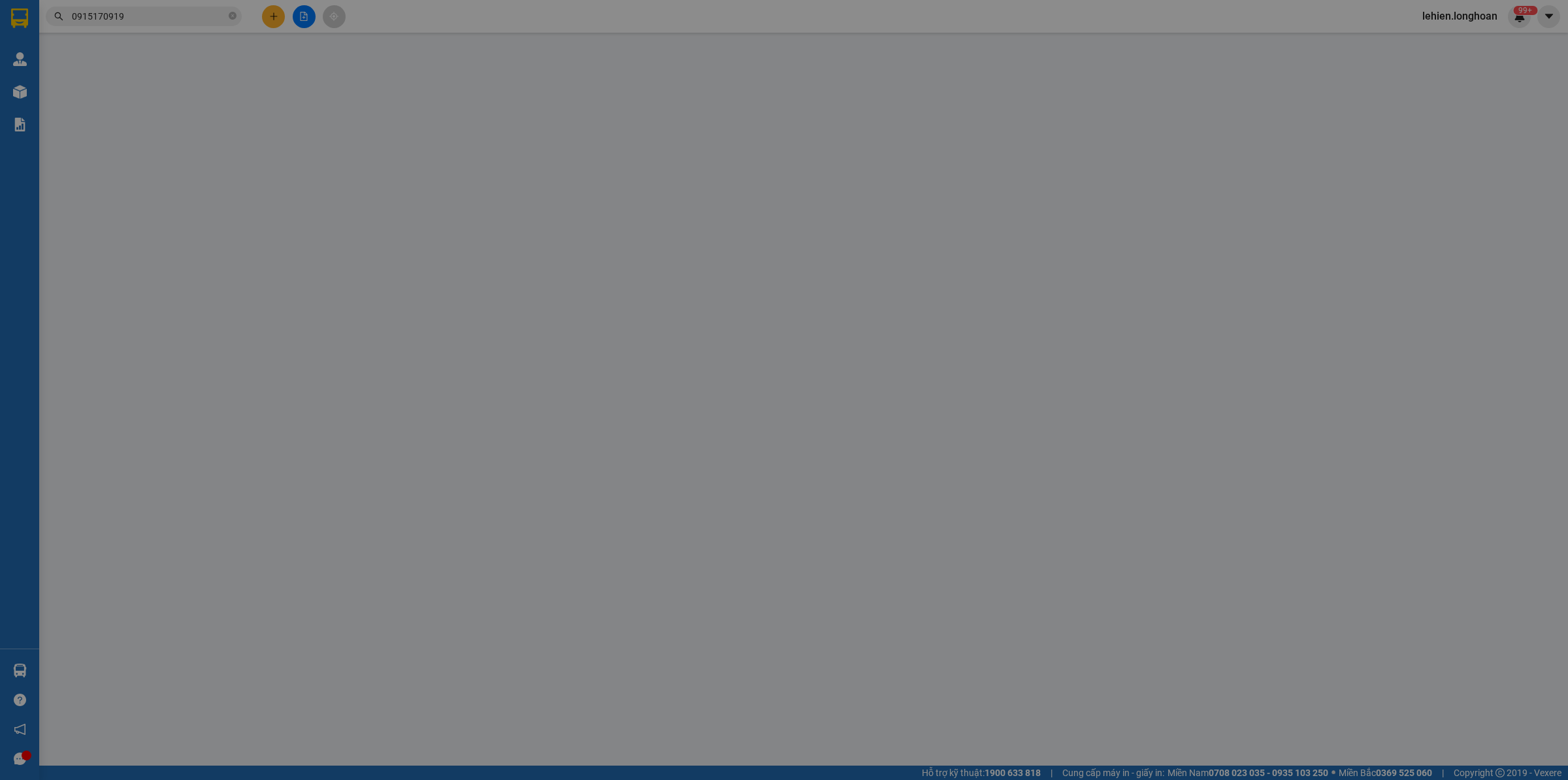
type input "[PERSON_NAME]"
type input "hàng giao nguyên kiện, hư vỡ không đền giá trị hàng"
type input "1.020.000"
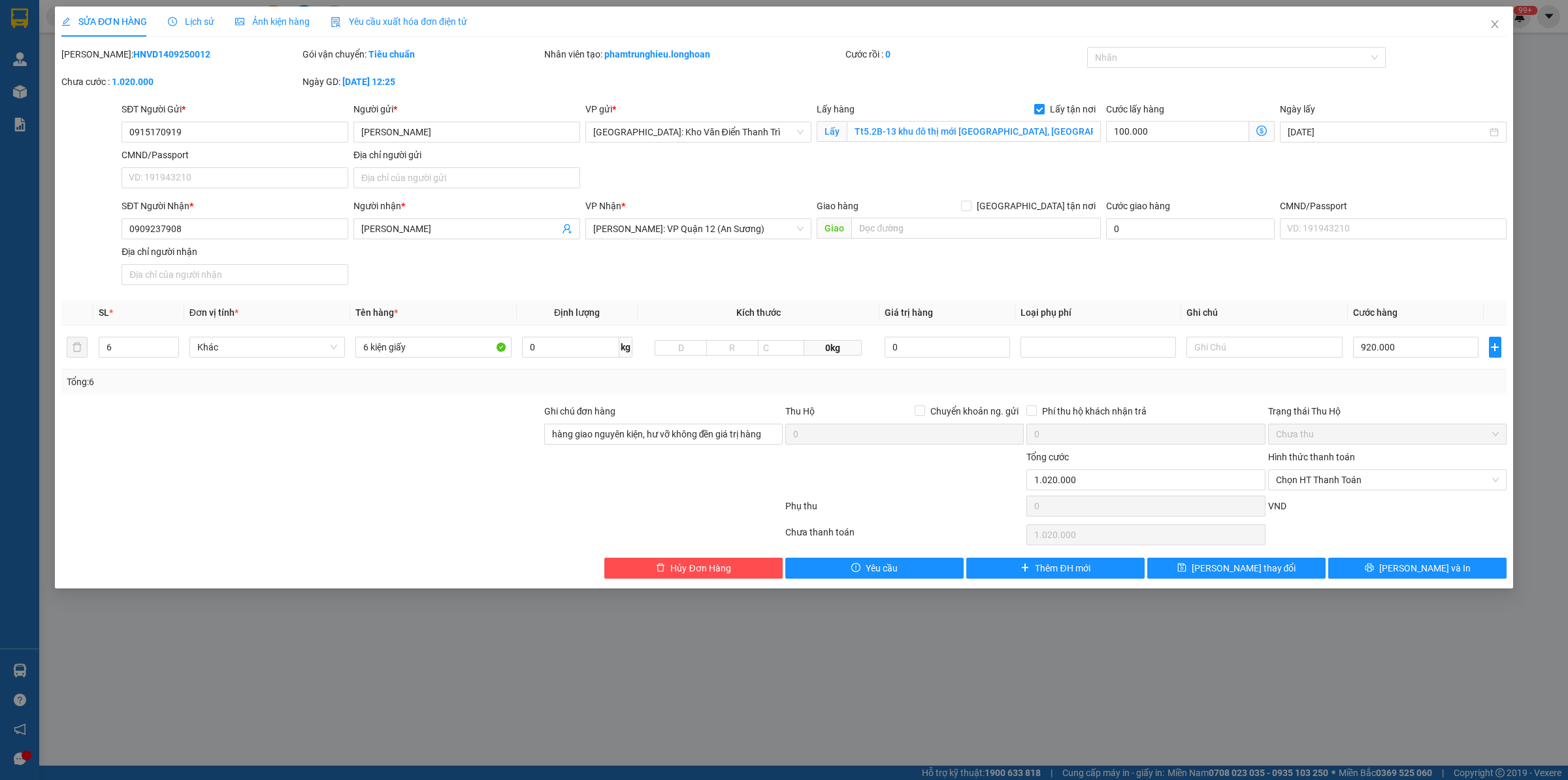
click at [201, 30] on div "Lịch sử" at bounding box center [191, 21] width 47 height 30
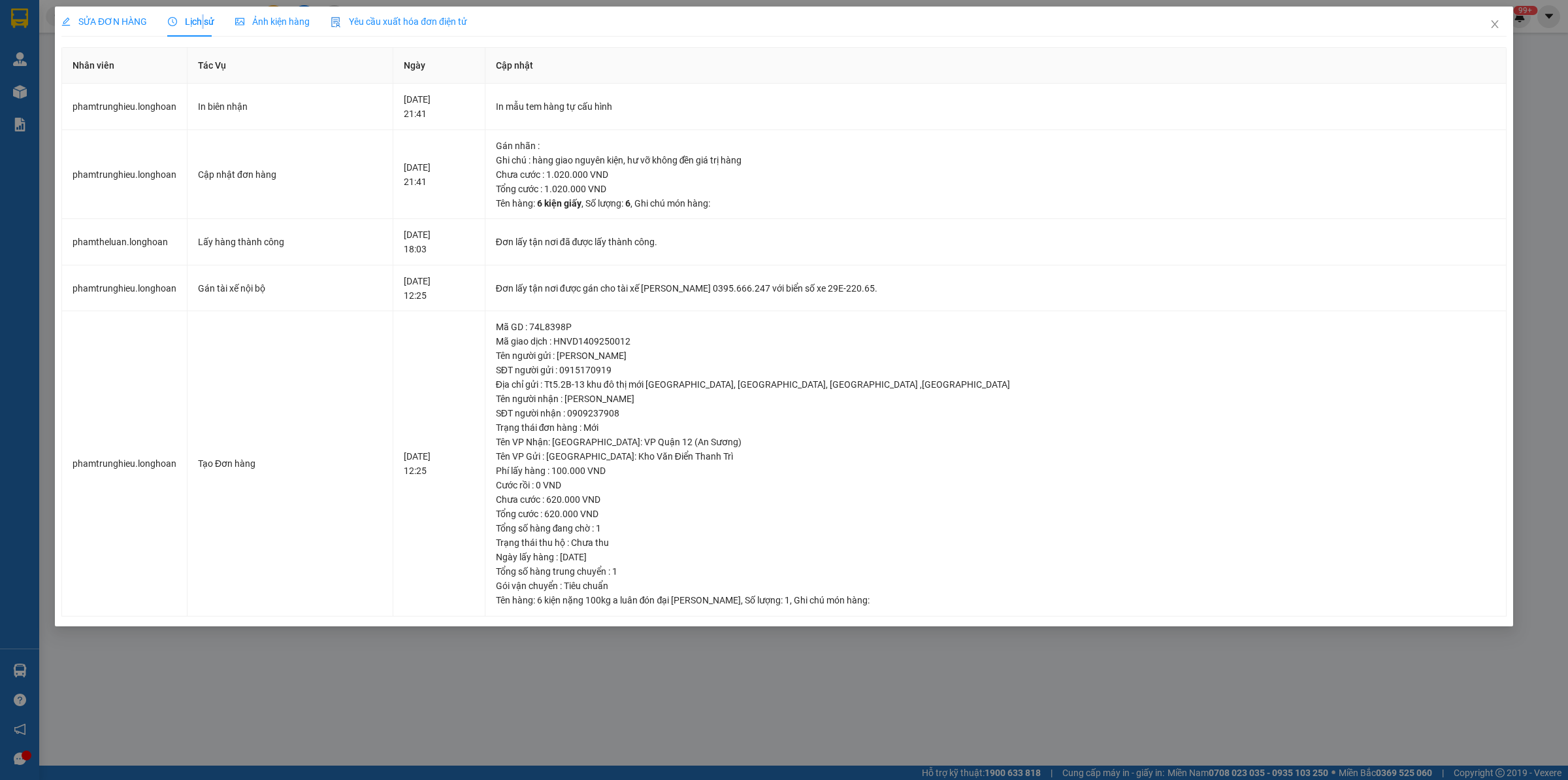
click at [201, 30] on div "Lịch sử" at bounding box center [191, 21] width 47 height 30
click at [129, 10] on div "SỬA ĐƠN HÀNG" at bounding box center [104, 21] width 85 height 30
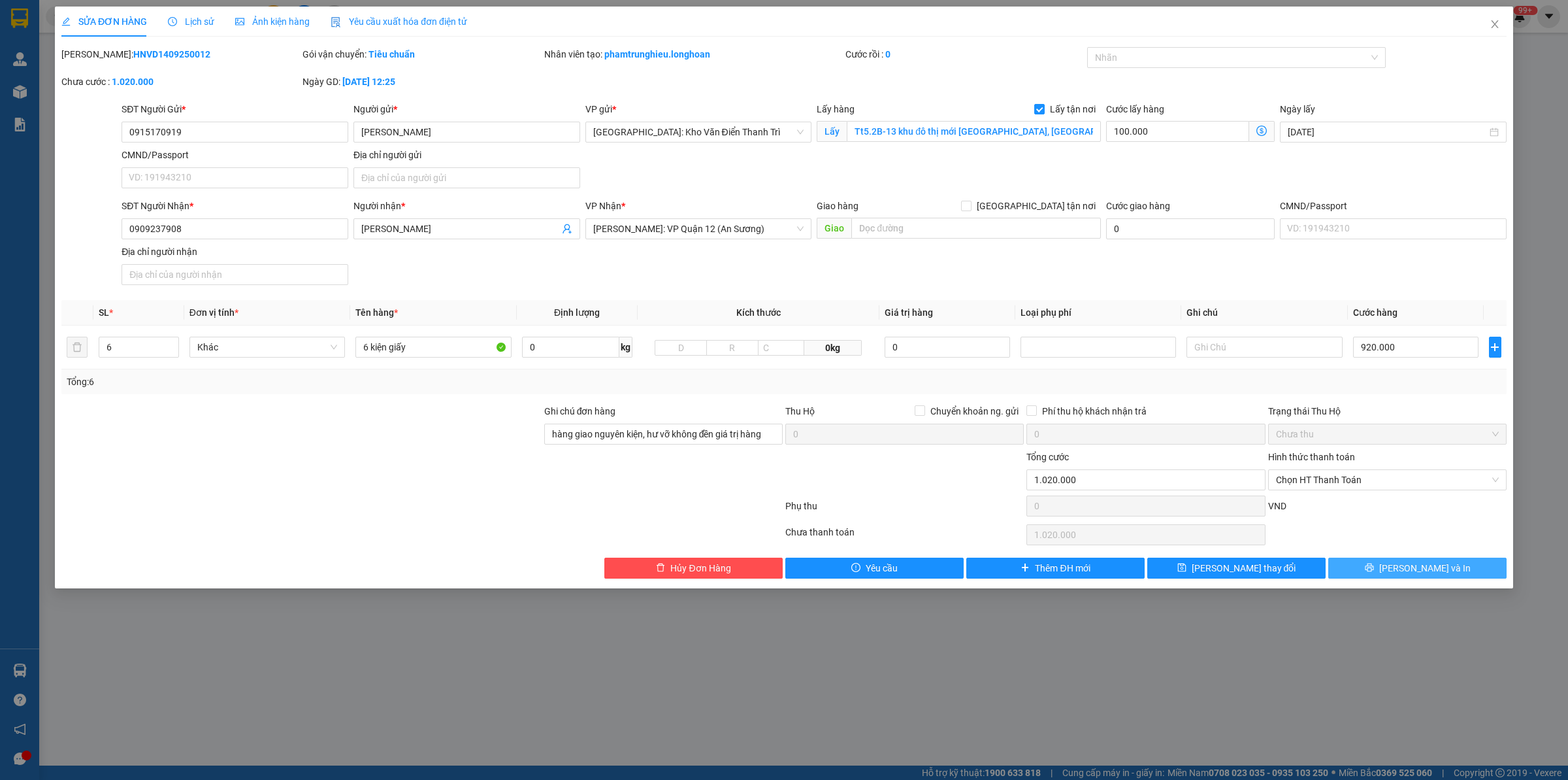
click at [1254, 573] on span "[PERSON_NAME] và In" at bounding box center [1425, 568] width 92 height 15
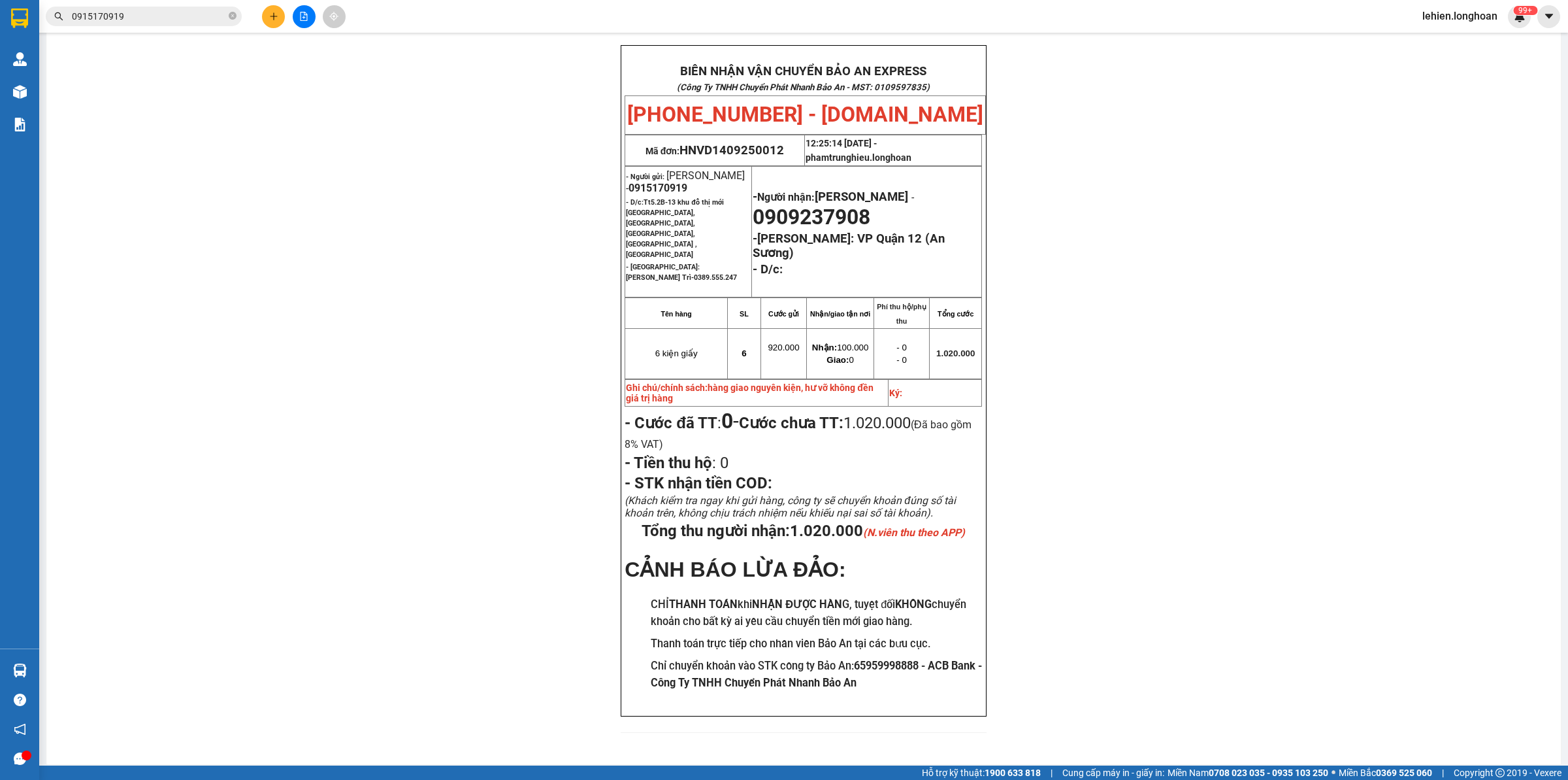
scroll to position [62, 0]
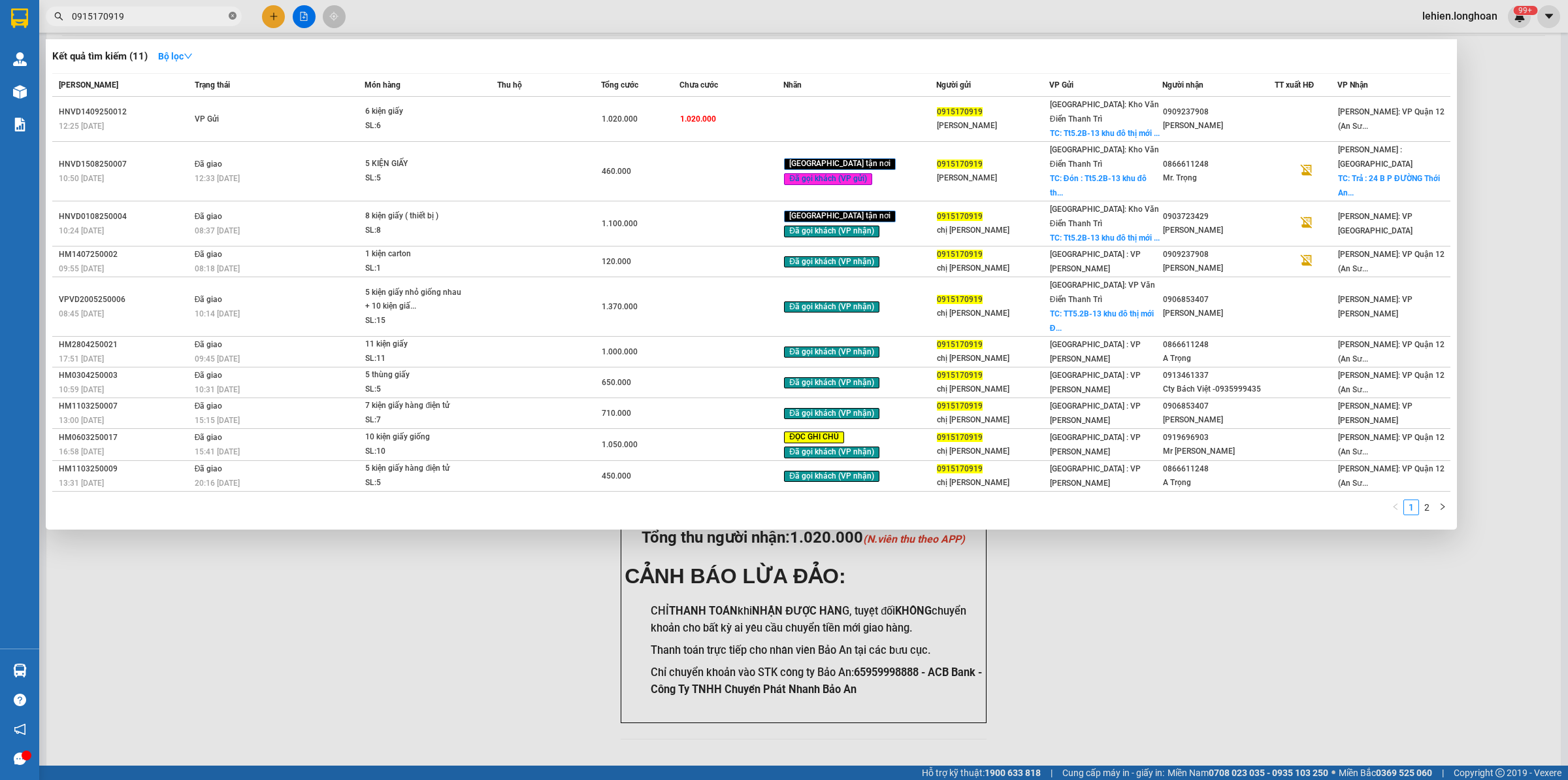
click at [234, 18] on icon "close-circle" at bounding box center [233, 16] width 8 height 8
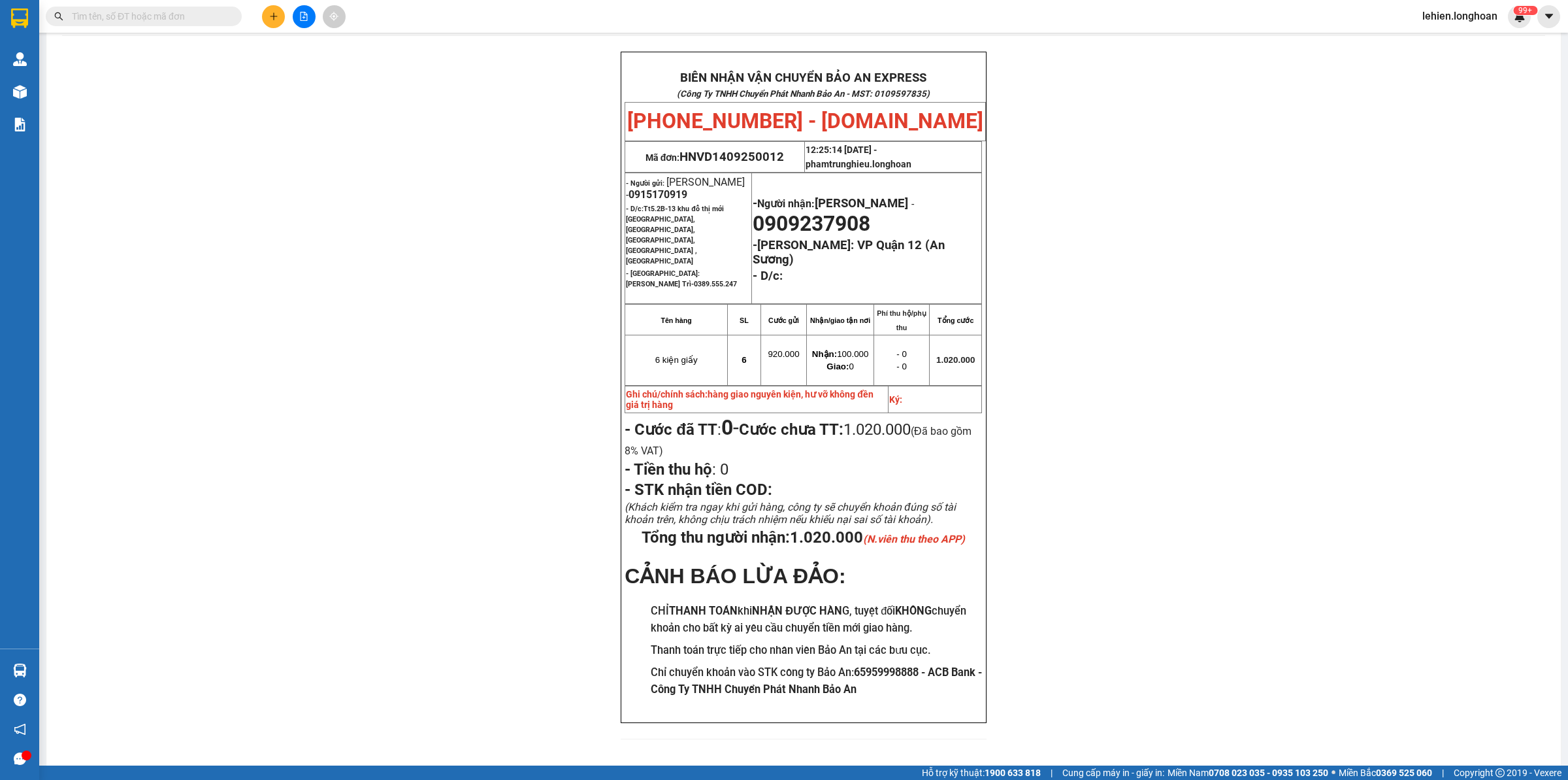
paste input "0915170919"
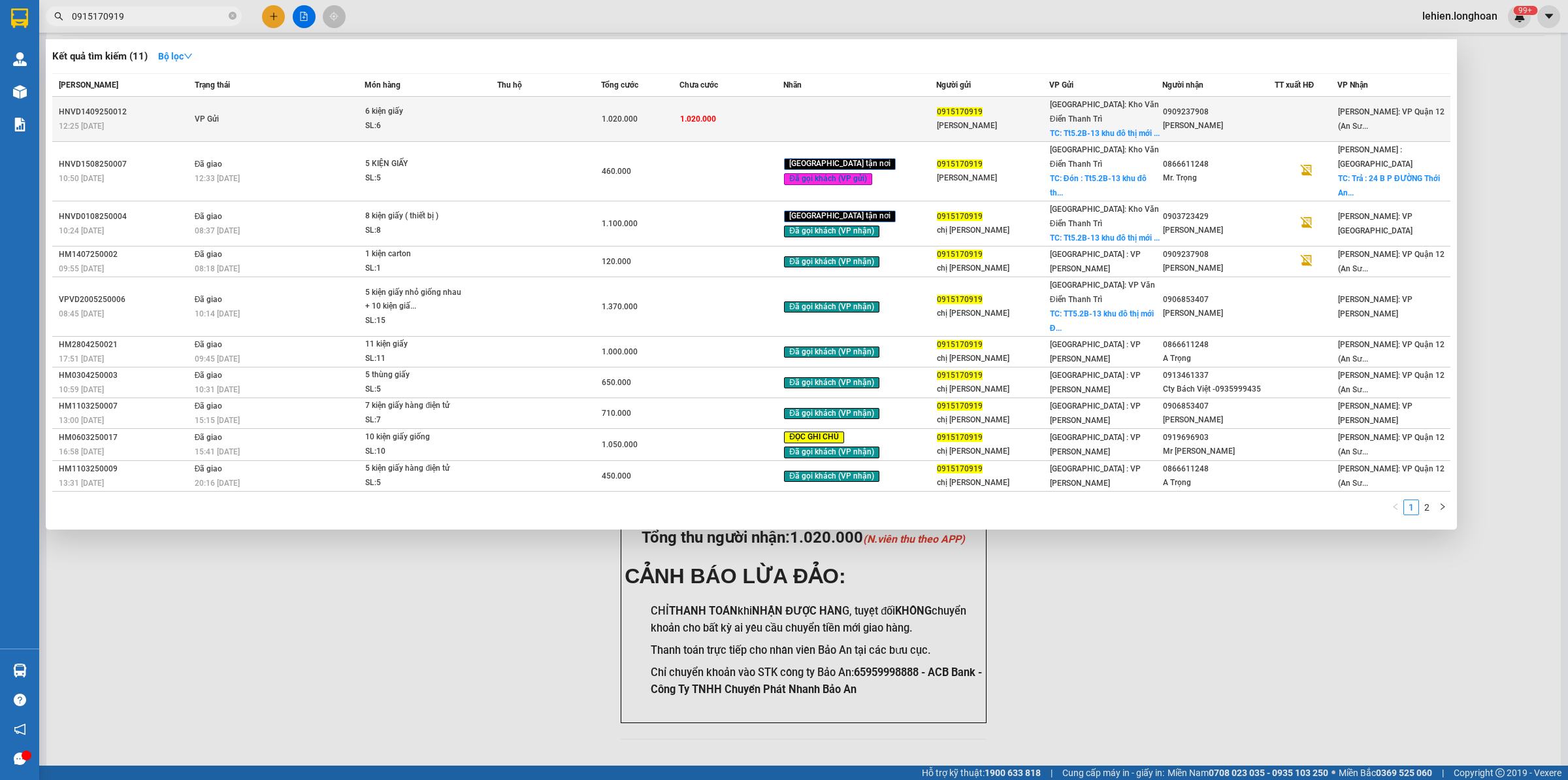
type input "0915170919"
click at [362, 102] on td "VP Gửi" at bounding box center [279, 119] width 174 height 45
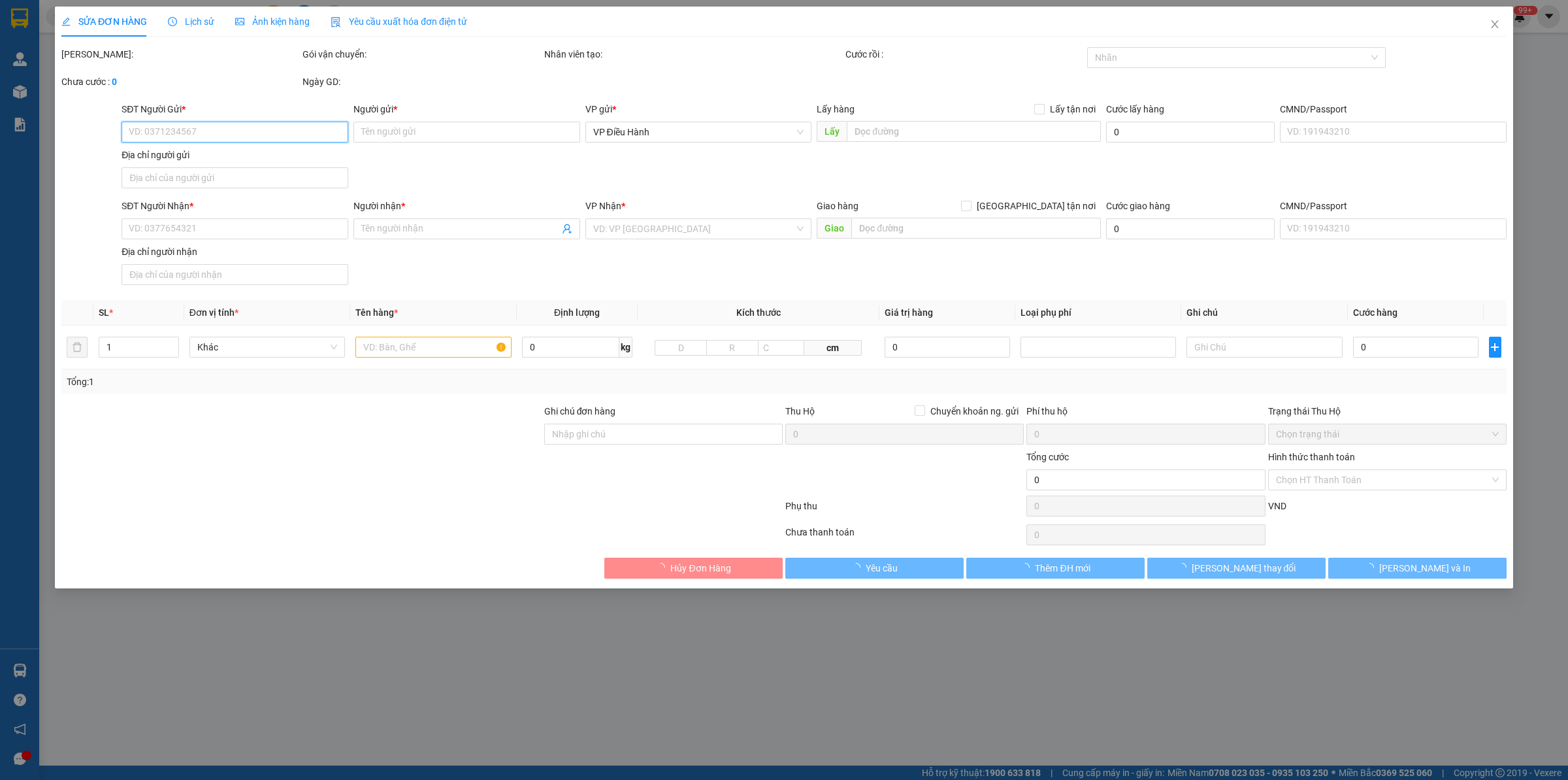
type input "0915170919"
type input "[PERSON_NAME]"
checkbox input "true"
type input "Tt5.2B-13 khu đô thị mới [GEOGRAPHIC_DATA], [GEOGRAPHIC_DATA], [GEOGRAPHIC_DATA…"
type input "0909237908"
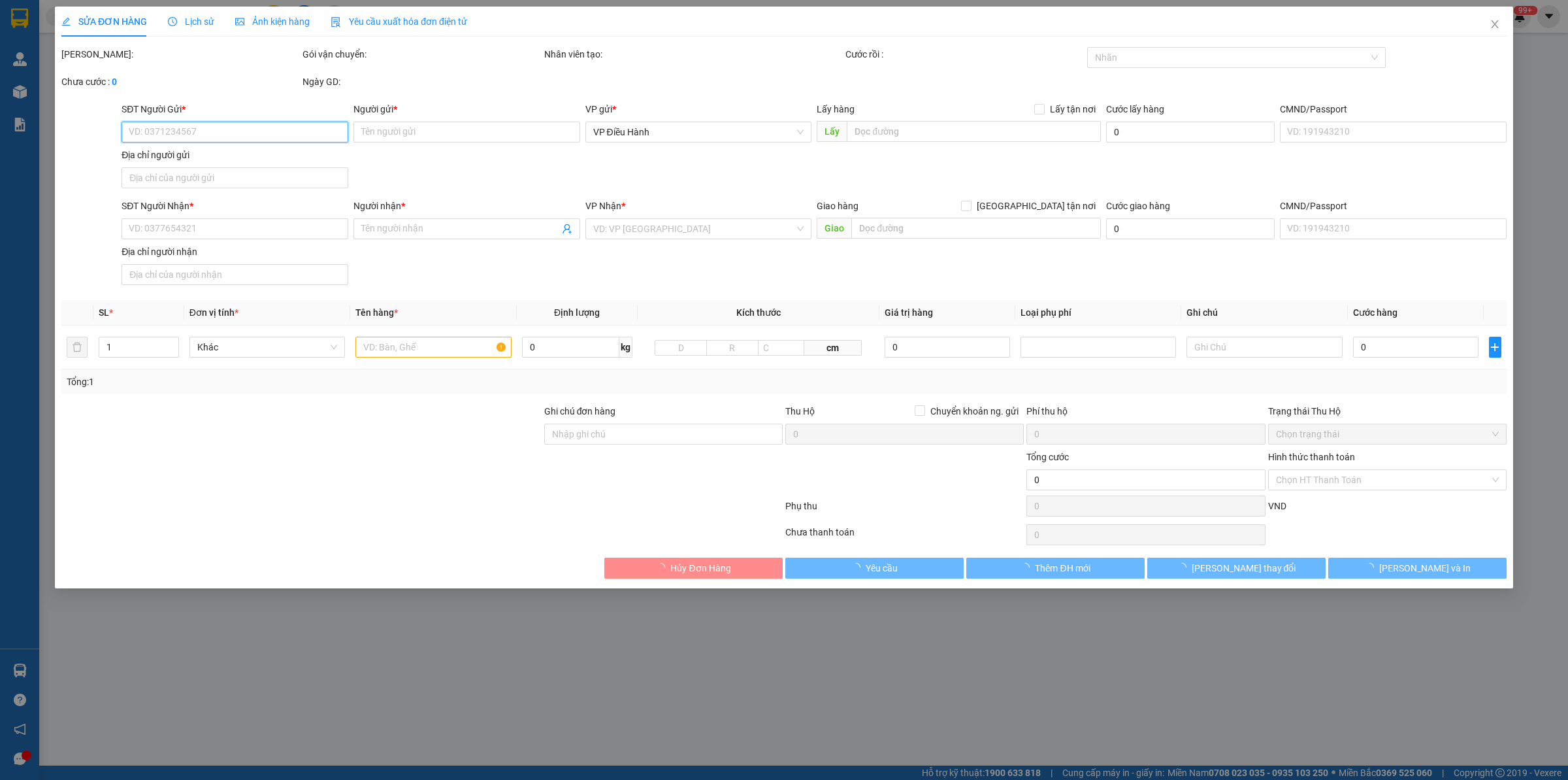
type input "[PERSON_NAME]"
type input "hàng giao nguyên kiện, hư vỡ không đền giá trị hàng"
type input "1.020.000"
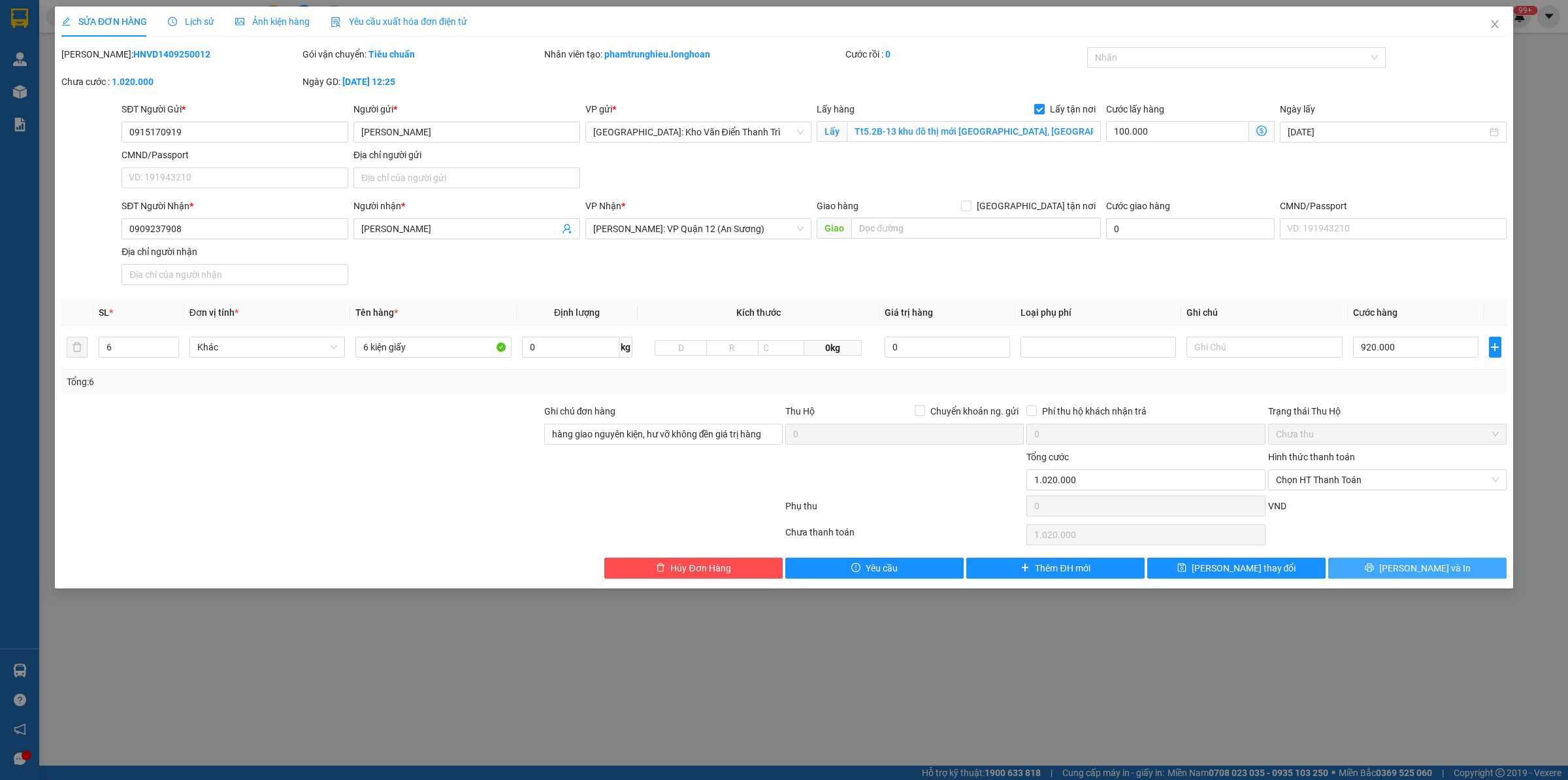
click at [1254, 566] on button "[PERSON_NAME] và In" at bounding box center [1417, 568] width 178 height 21
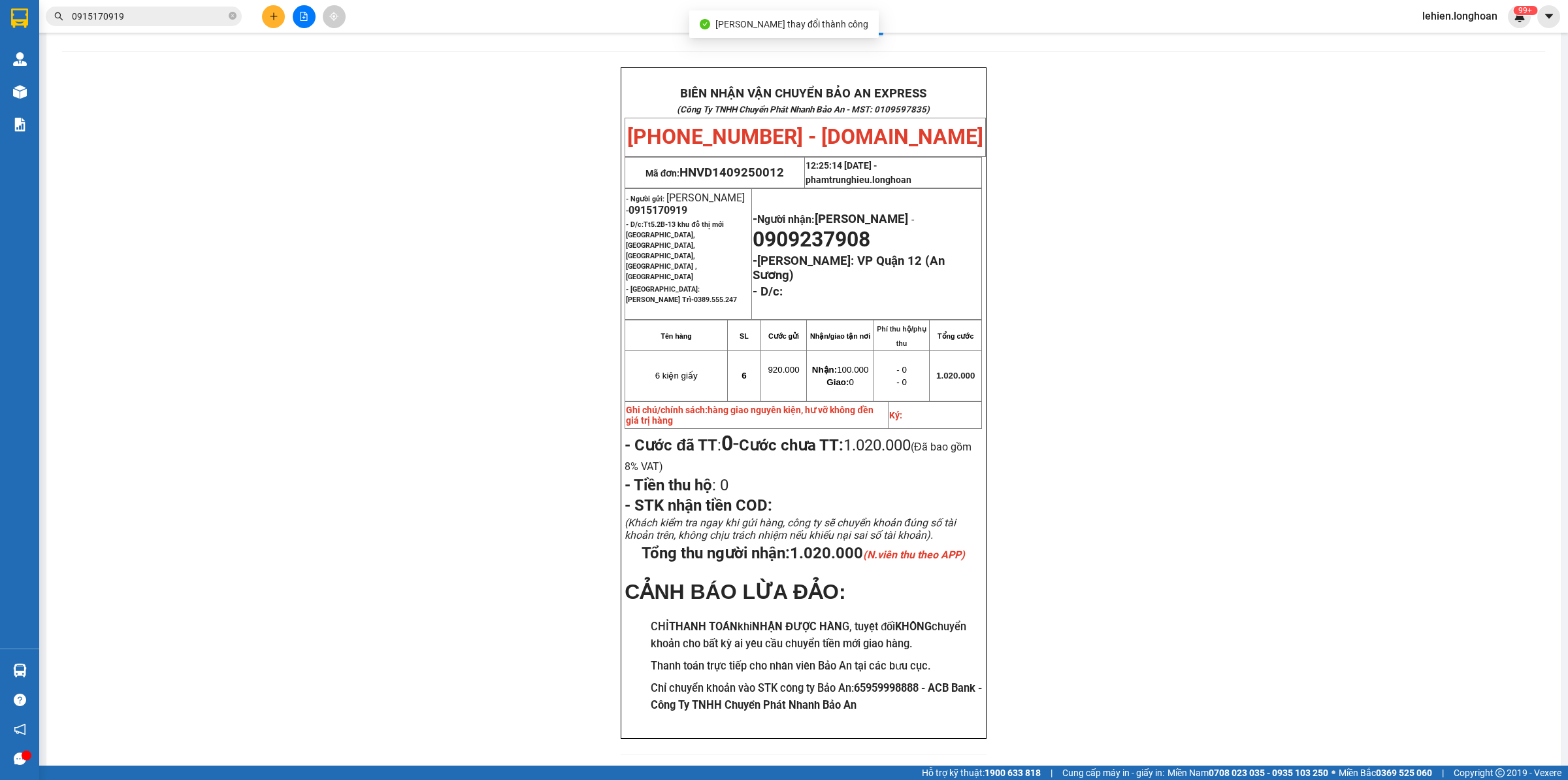
scroll to position [48, 0]
click at [235, 17] on icon "close-circle" at bounding box center [233, 16] width 8 height 8
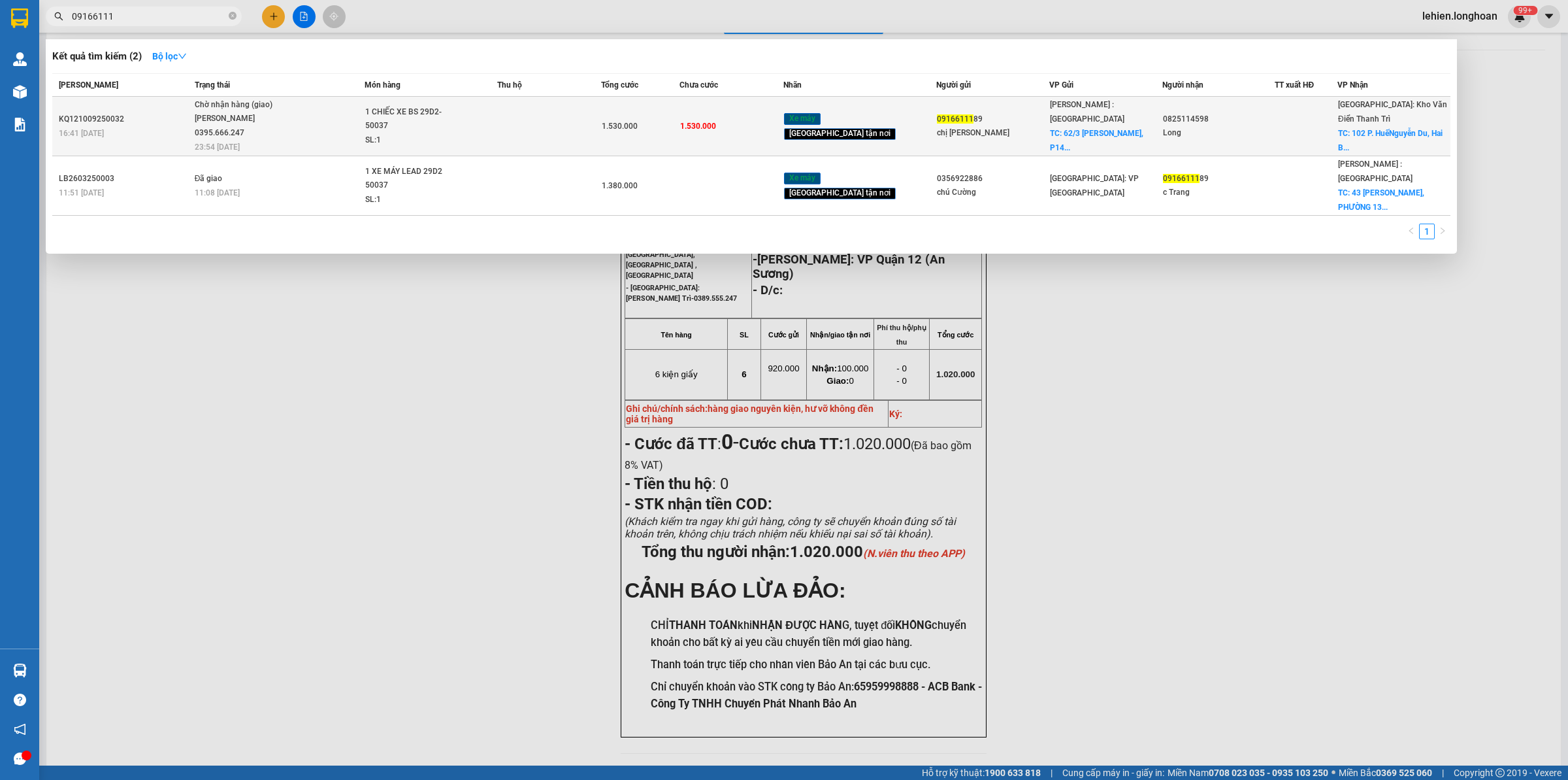
type input "09166111"
click at [223, 137] on div "[PERSON_NAME] 0395.666.247" at bounding box center [244, 126] width 98 height 28
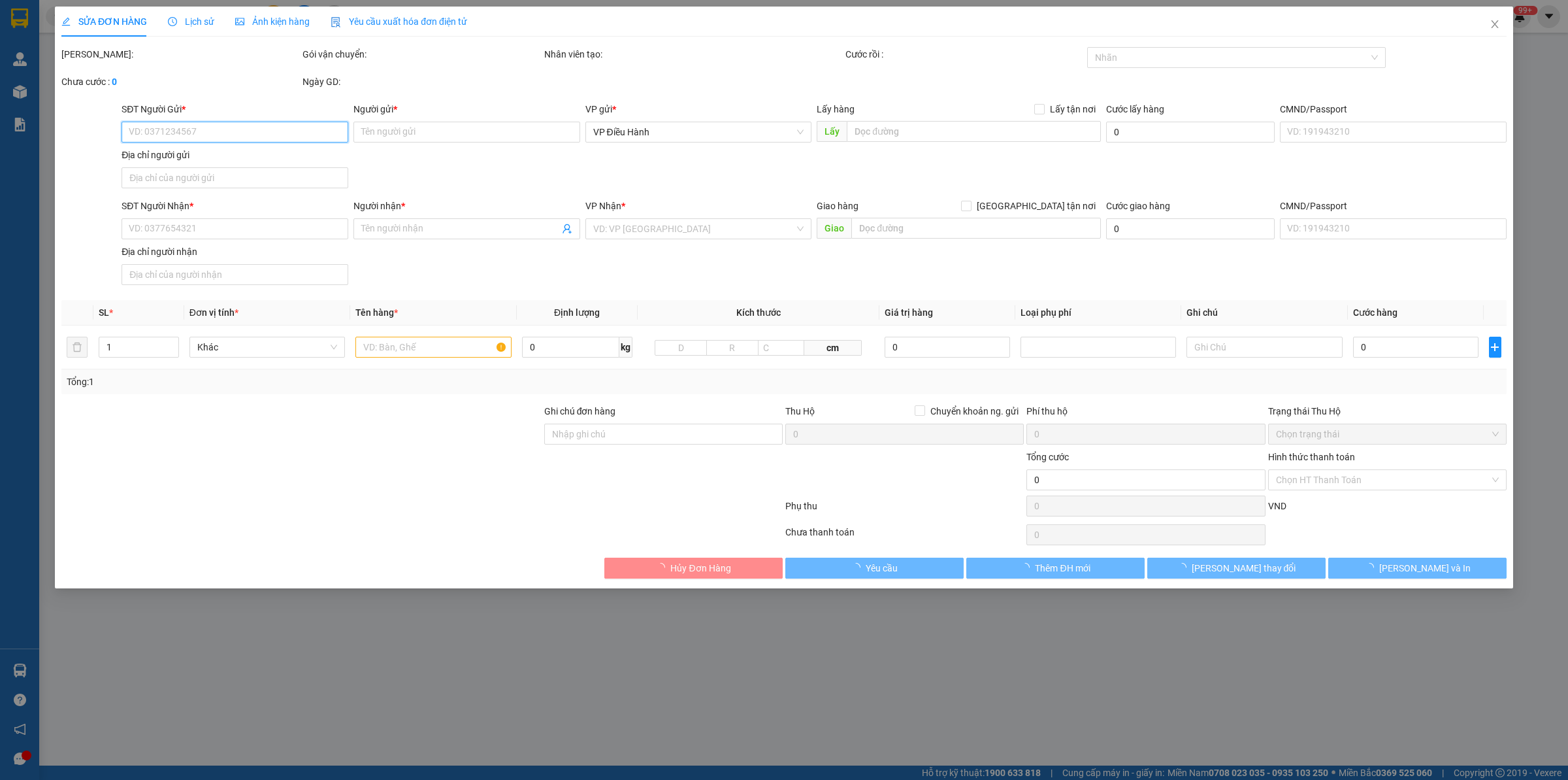
type input "0916611189"
type input "chị [PERSON_NAME]"
checkbox input "true"
type input "62/3 [PERSON_NAME], P14, [GEOGRAPHIC_DATA]"
type input "0825114598"
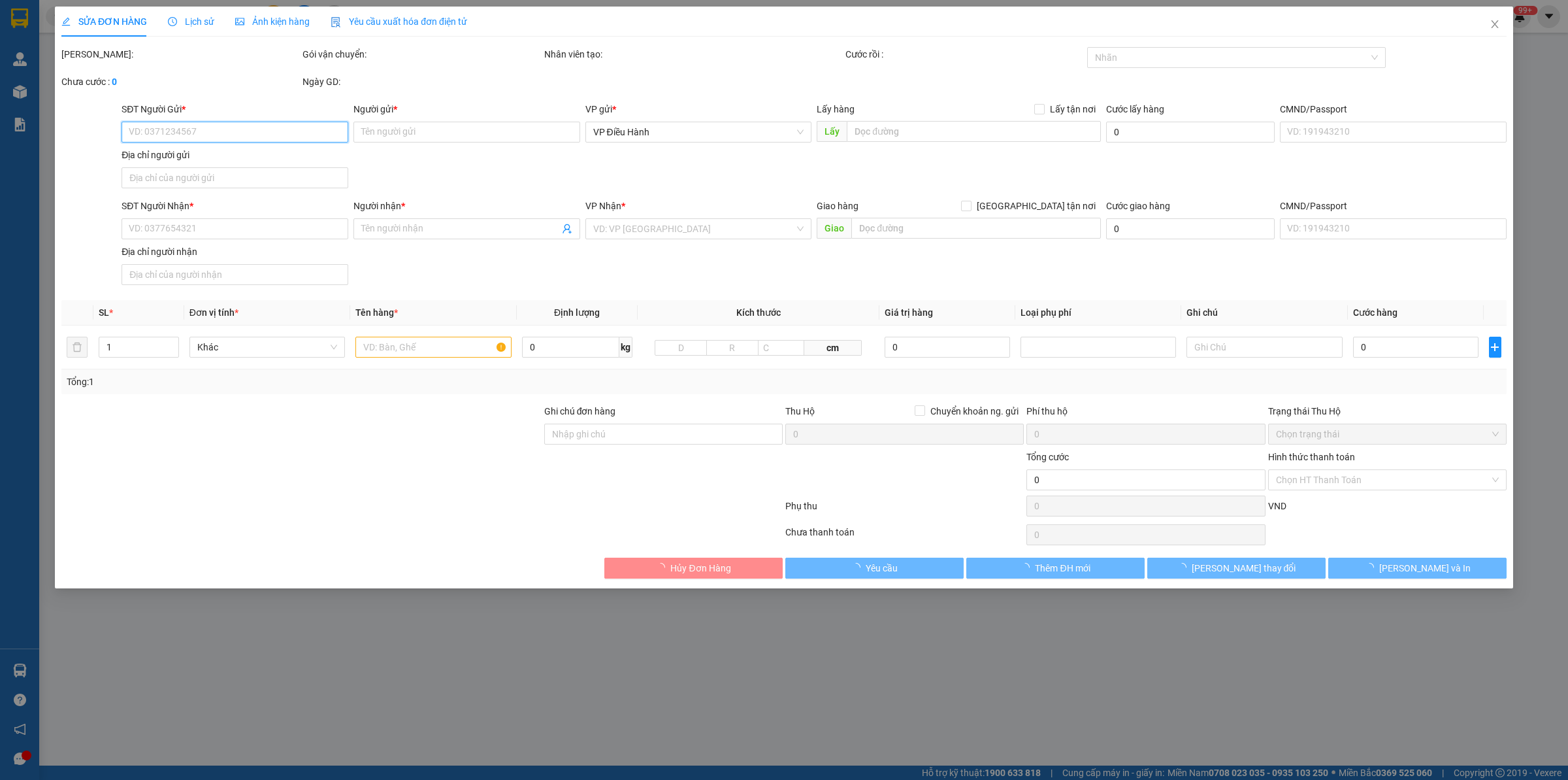
type input "Long"
checkbox input "true"
type input "102 P. HuếNguyễn Du, [GEOGRAPHIC_DATA],"
type input "CÓ CHÌA KHÓA KHÔNG CAVET"
type input "1.530.000"
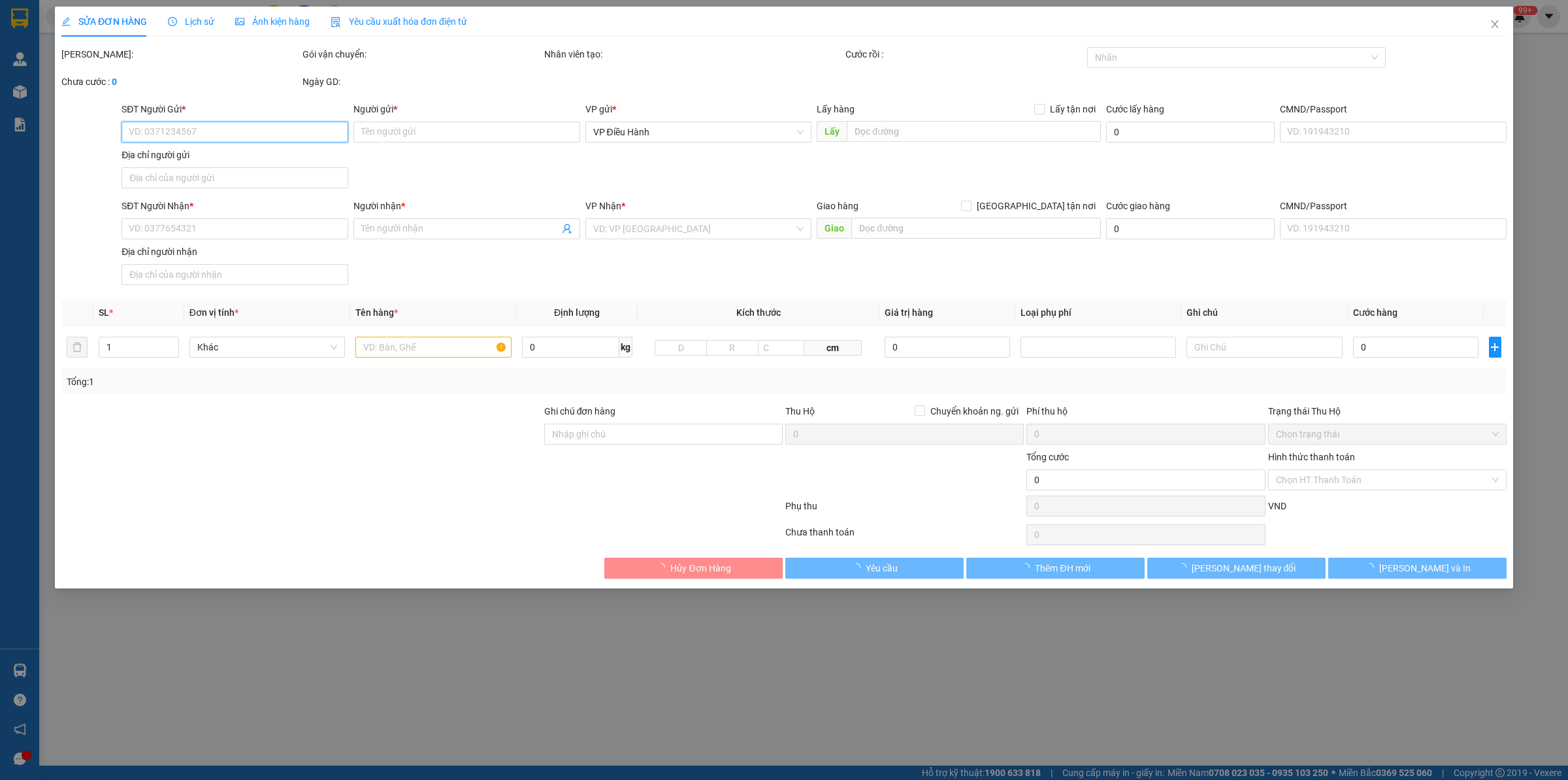
type input "1.530.000"
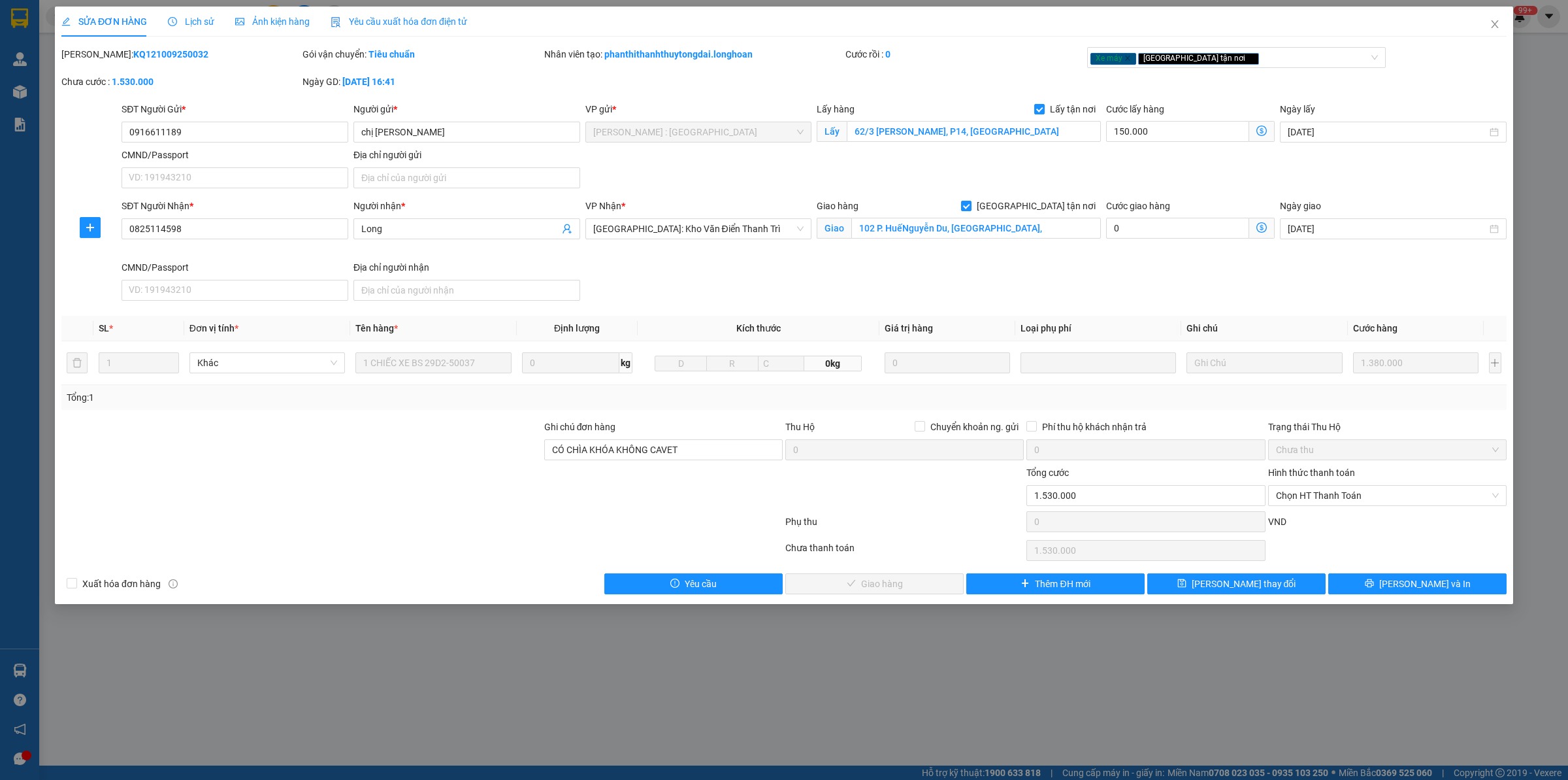
click at [184, 16] on span "Lịch sử" at bounding box center [191, 21] width 47 height 10
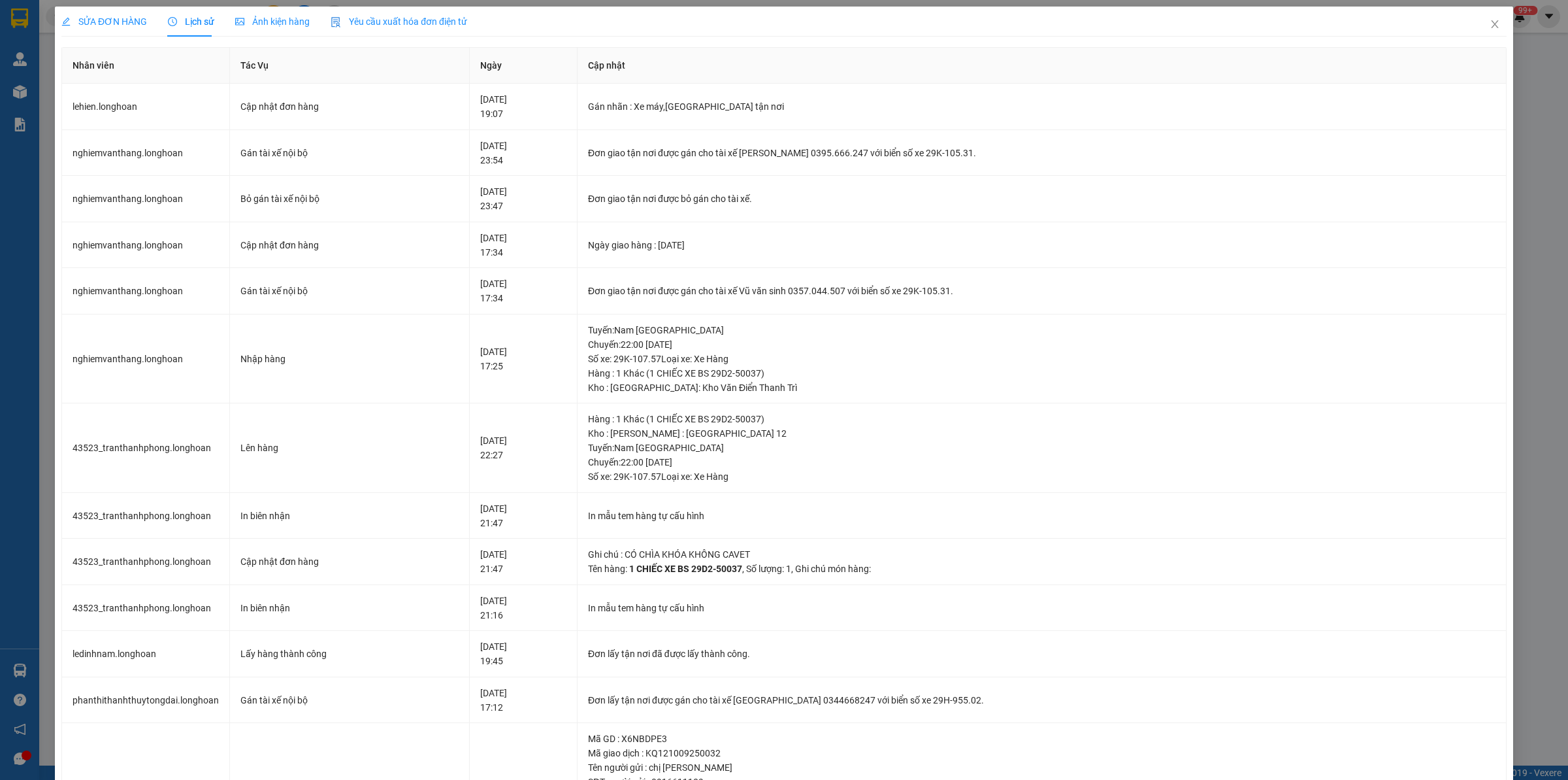
click at [131, 22] on span "SỬA ĐƠN HÀNG" at bounding box center [104, 21] width 85 height 10
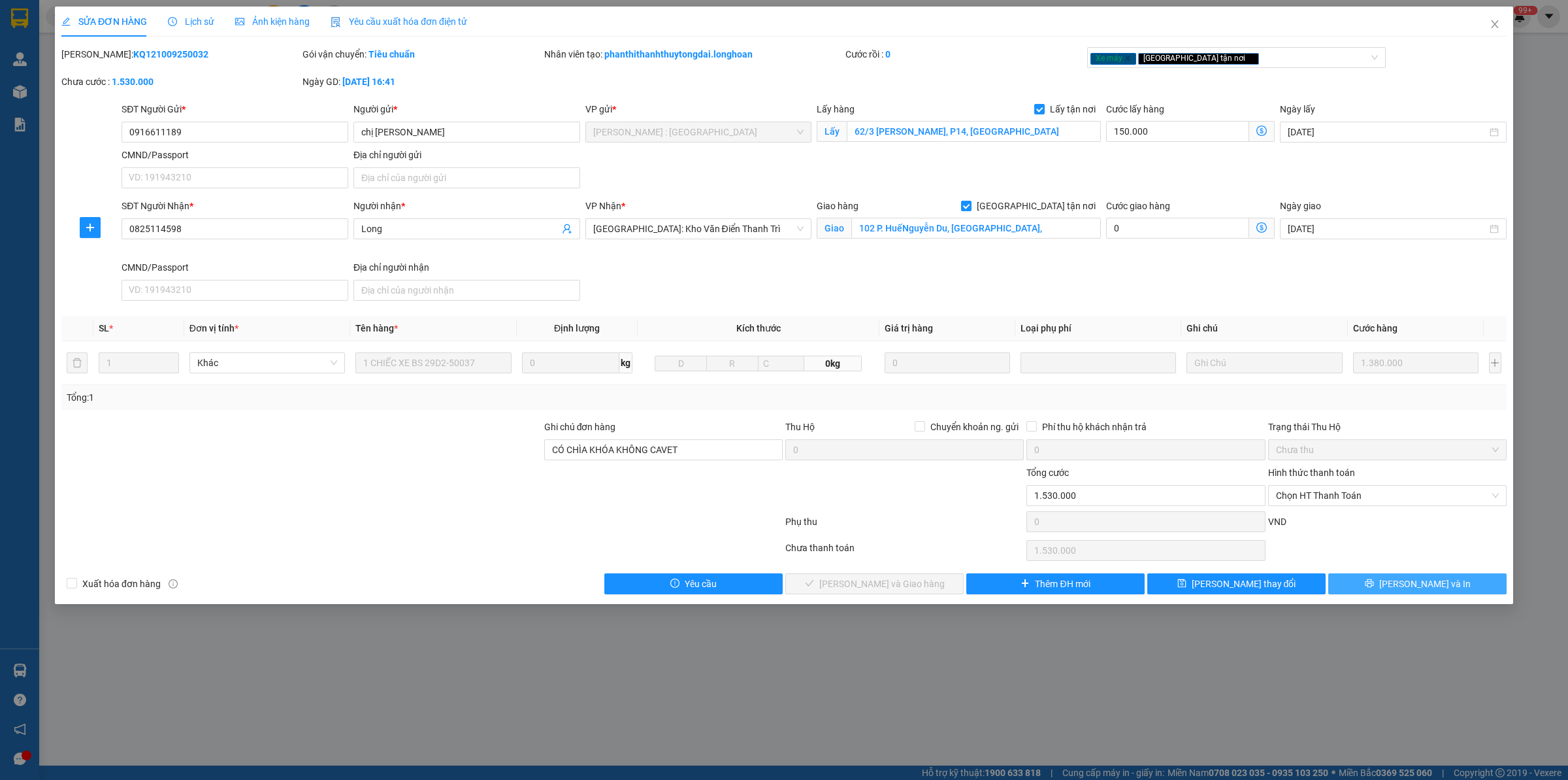
click at [1254, 588] on span "[PERSON_NAME] và In" at bounding box center [1425, 583] width 92 height 15
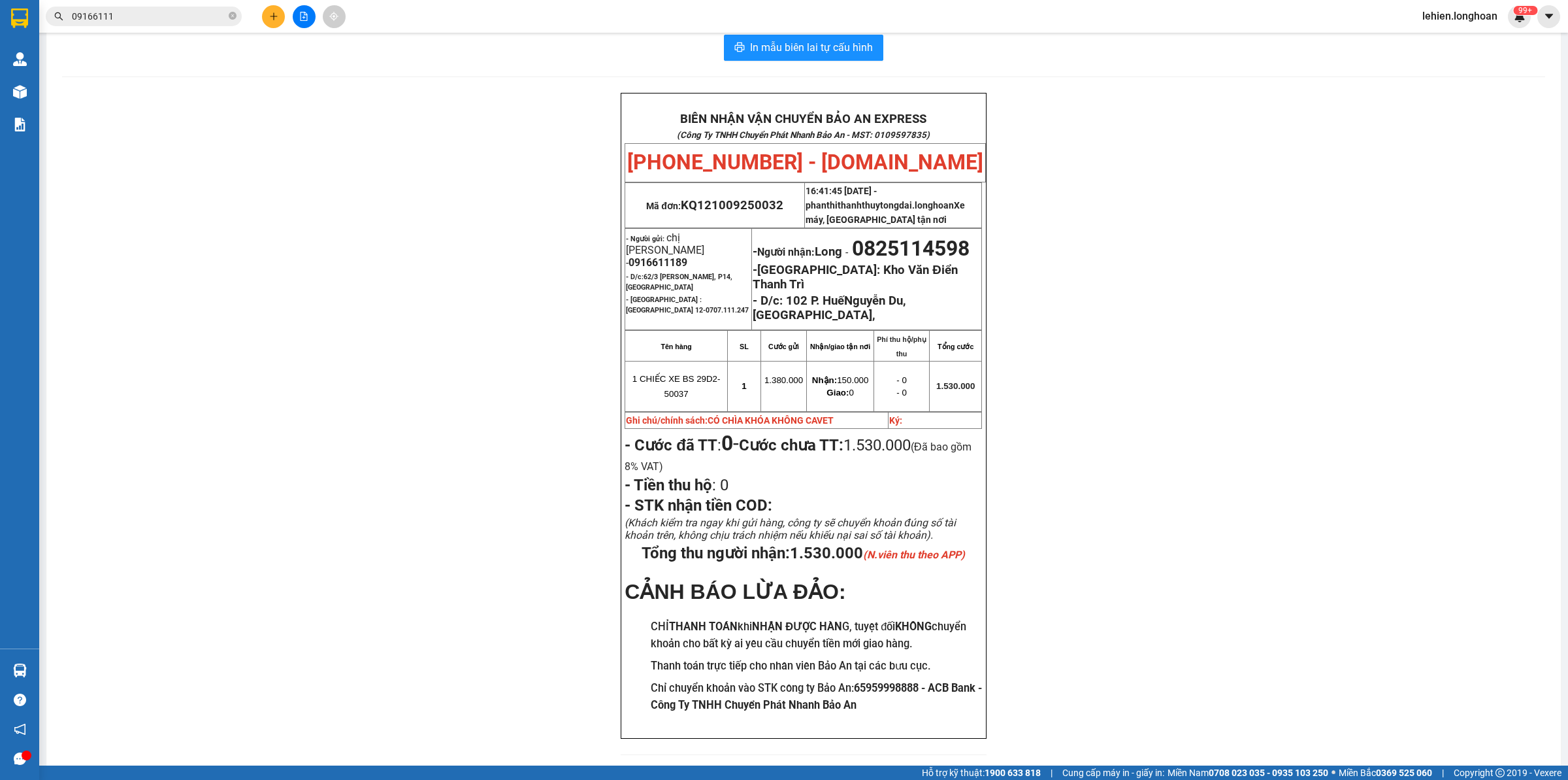
scroll to position [18, 0]
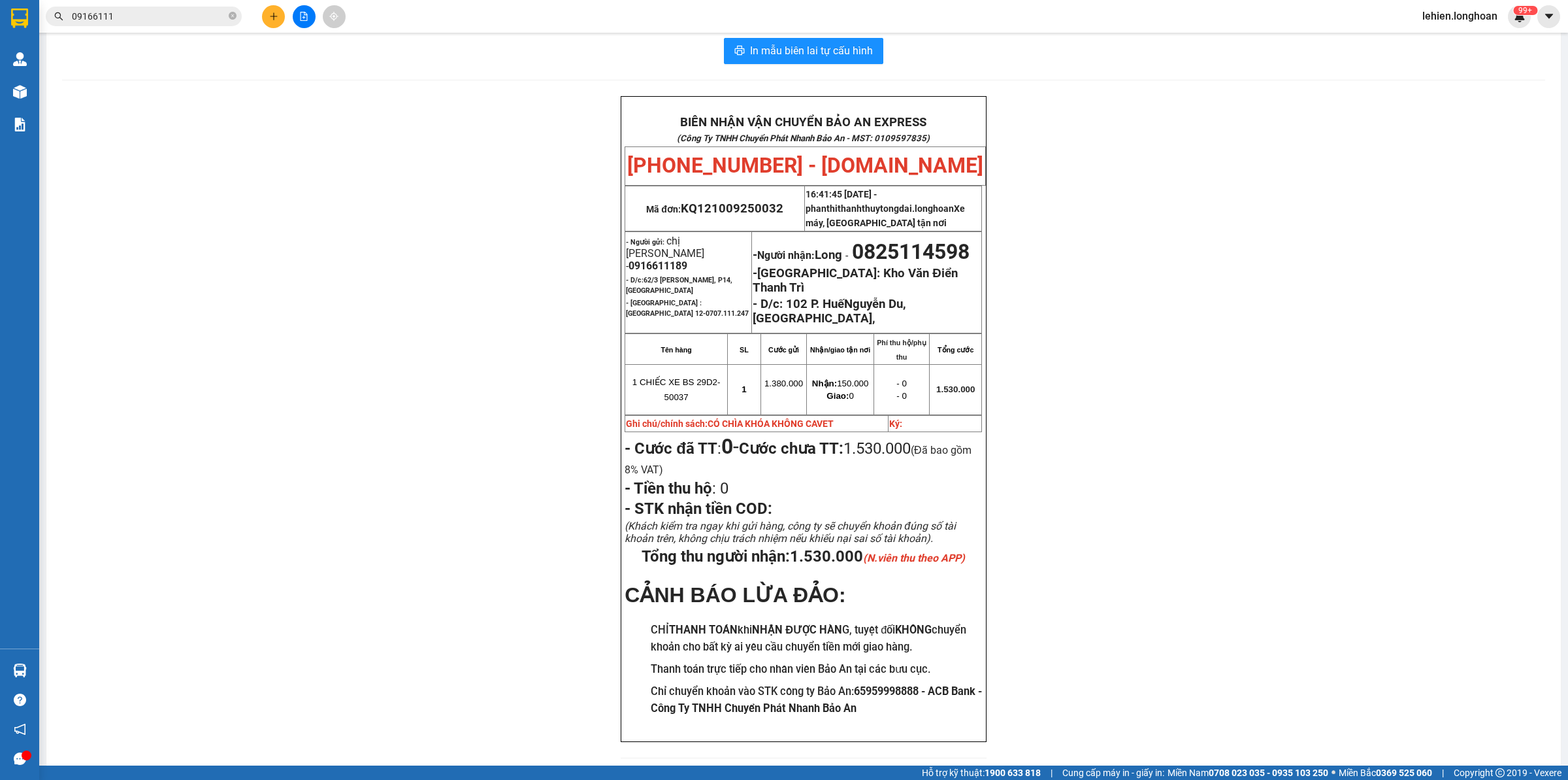
click at [193, 20] on input "09166111" at bounding box center [148, 16] width 154 height 15
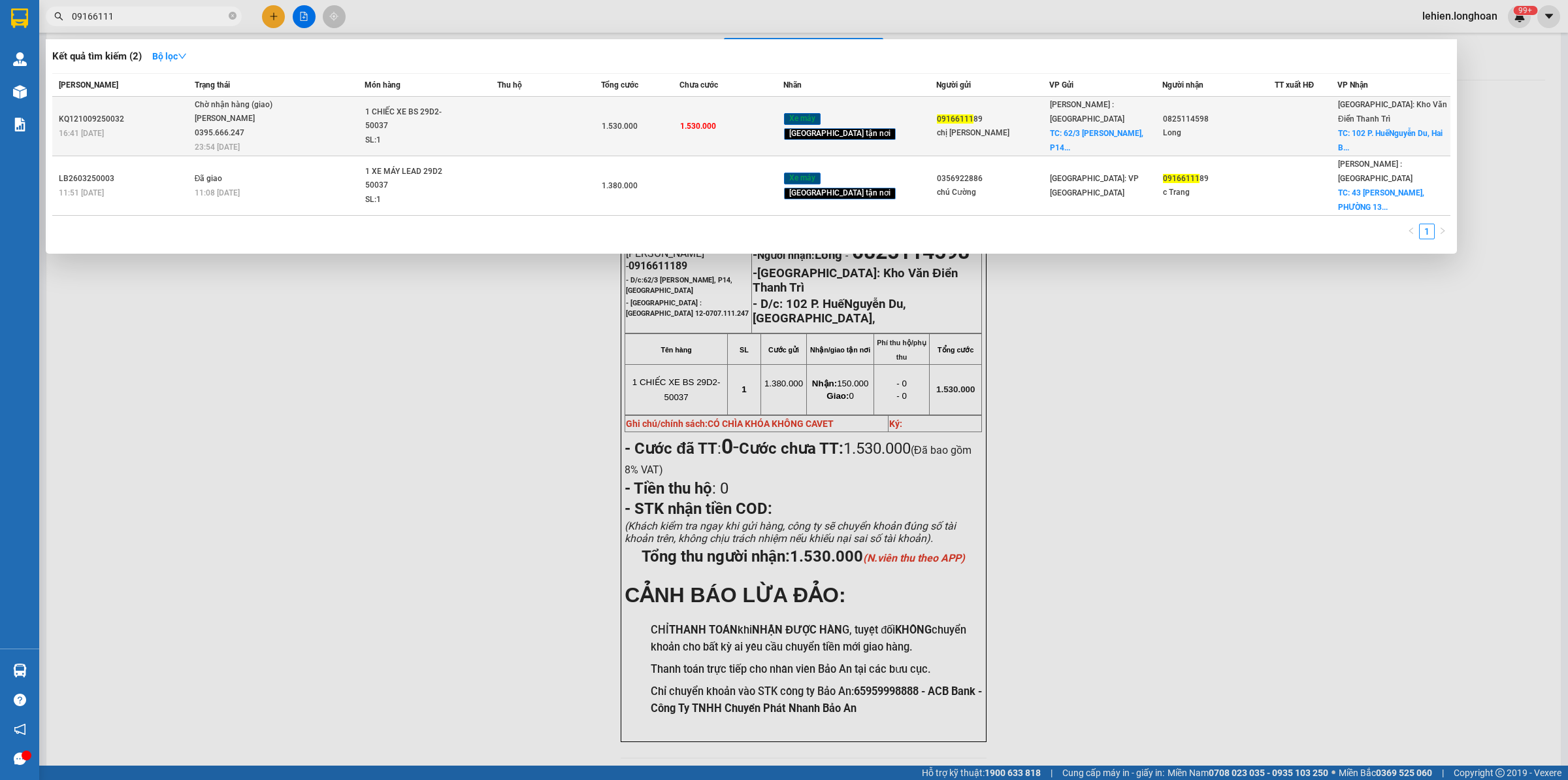
click at [243, 128] on div "[PERSON_NAME] 0395.666.247" at bounding box center [244, 126] width 98 height 28
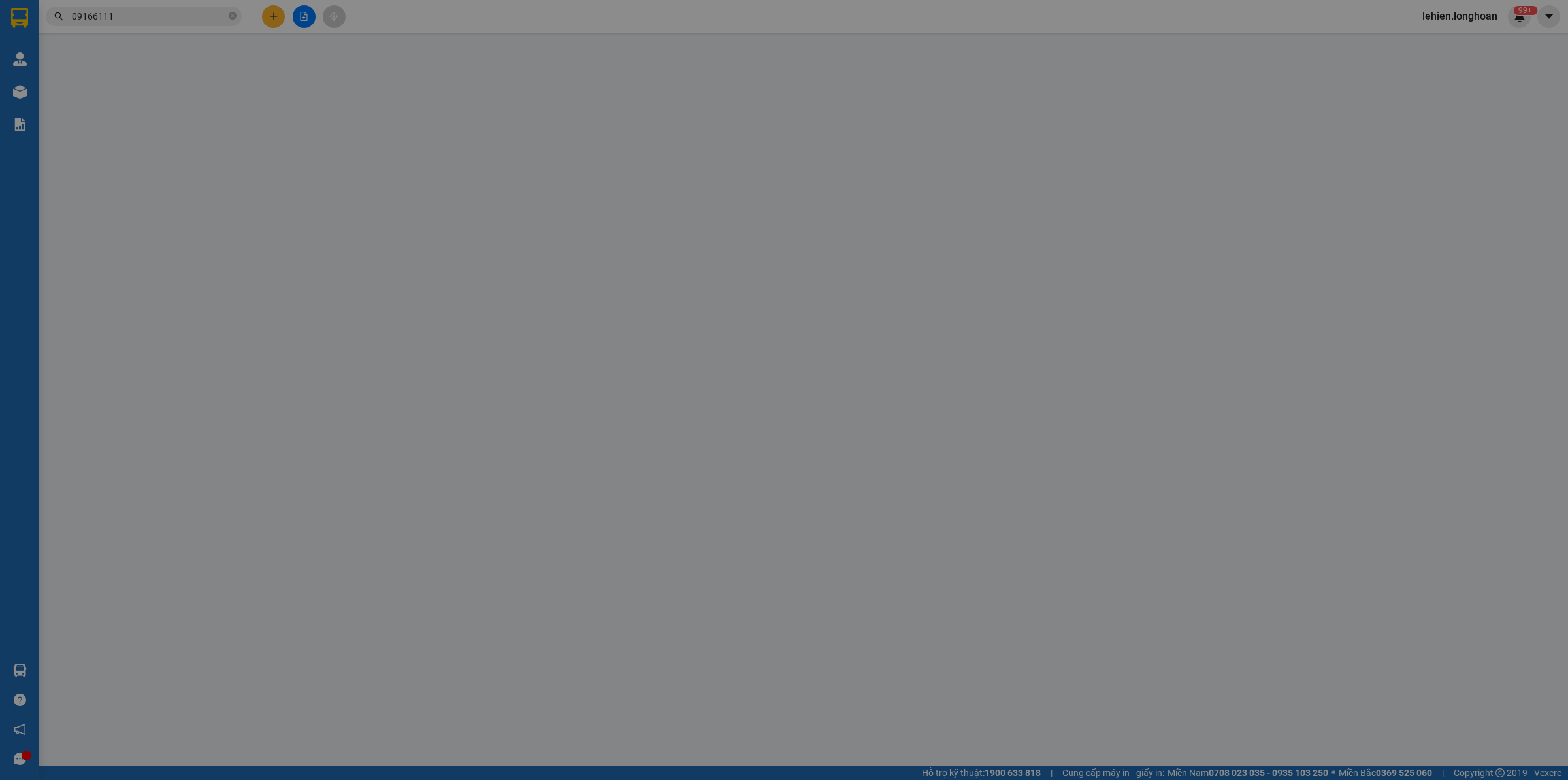
type input "0916611189"
type input "chị [PERSON_NAME]"
checkbox input "true"
type input "62/3 [PERSON_NAME], P14, [GEOGRAPHIC_DATA]"
type input "0825114598"
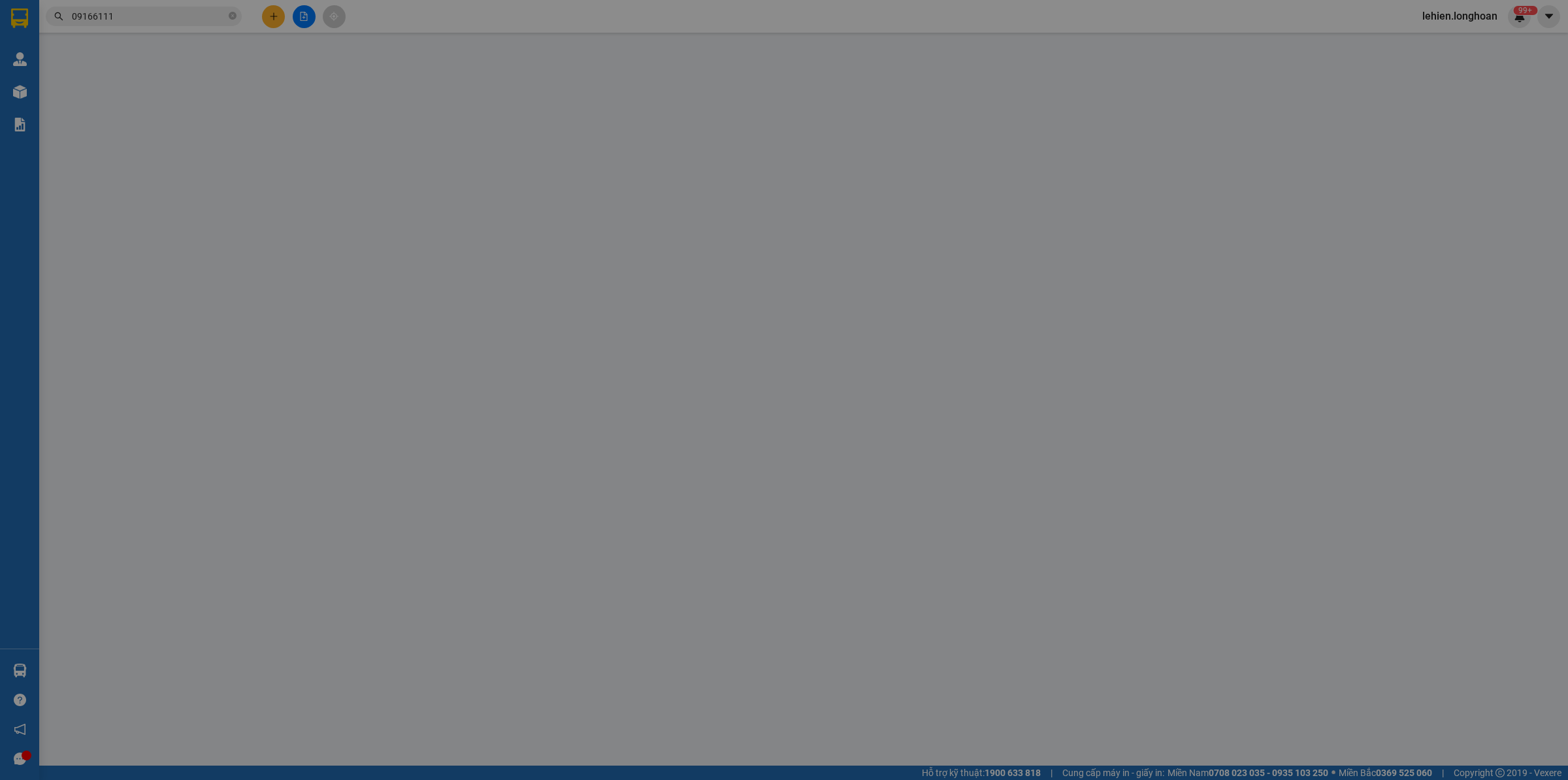
type input "Long"
checkbox input "true"
type input "102 P. HuếNguyễn Du, [GEOGRAPHIC_DATA],"
type input "CÓ CHÌA KHÓA KHÔNG CAVET"
type input "1.530.000"
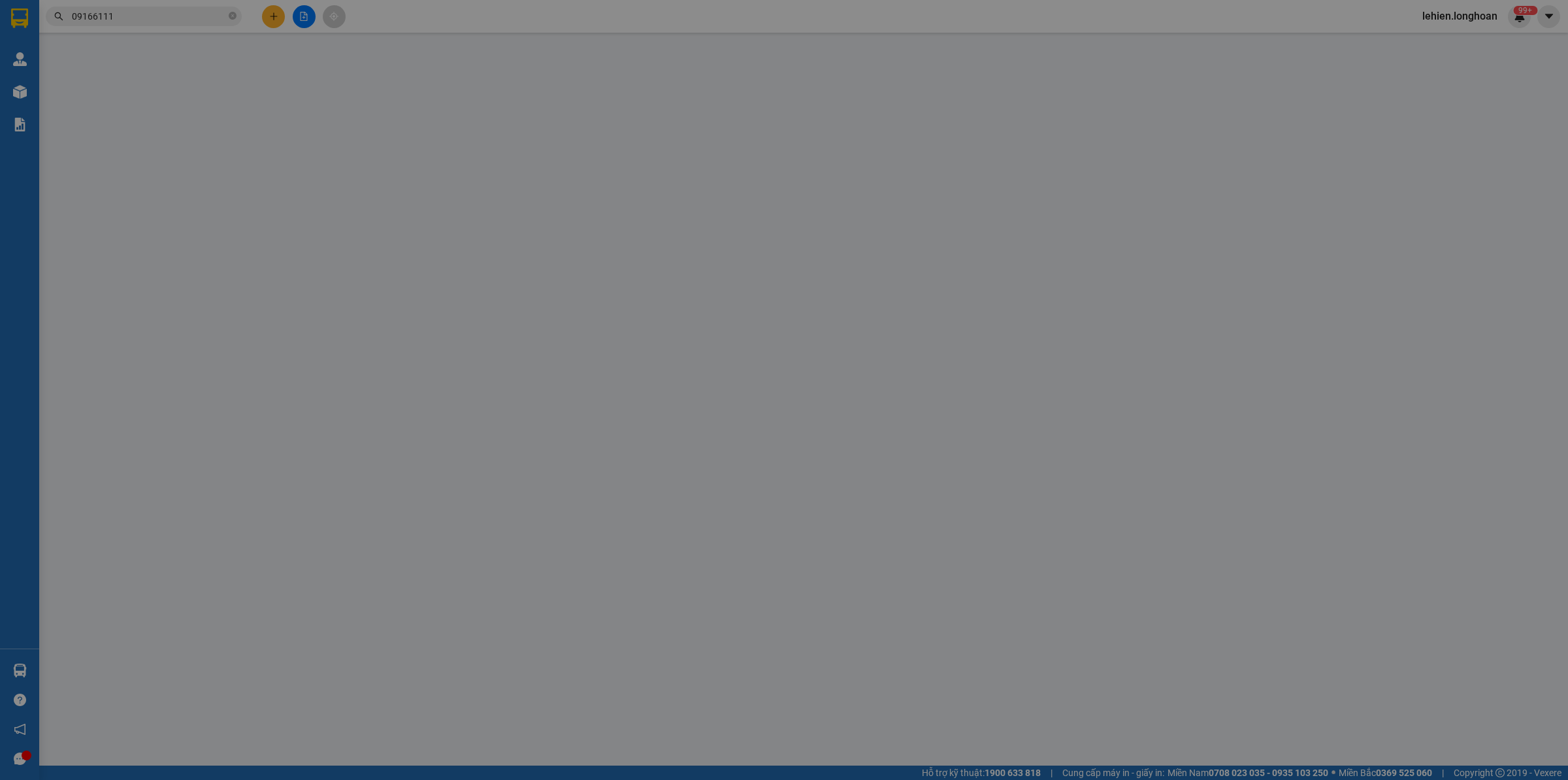
type input "1.530.000"
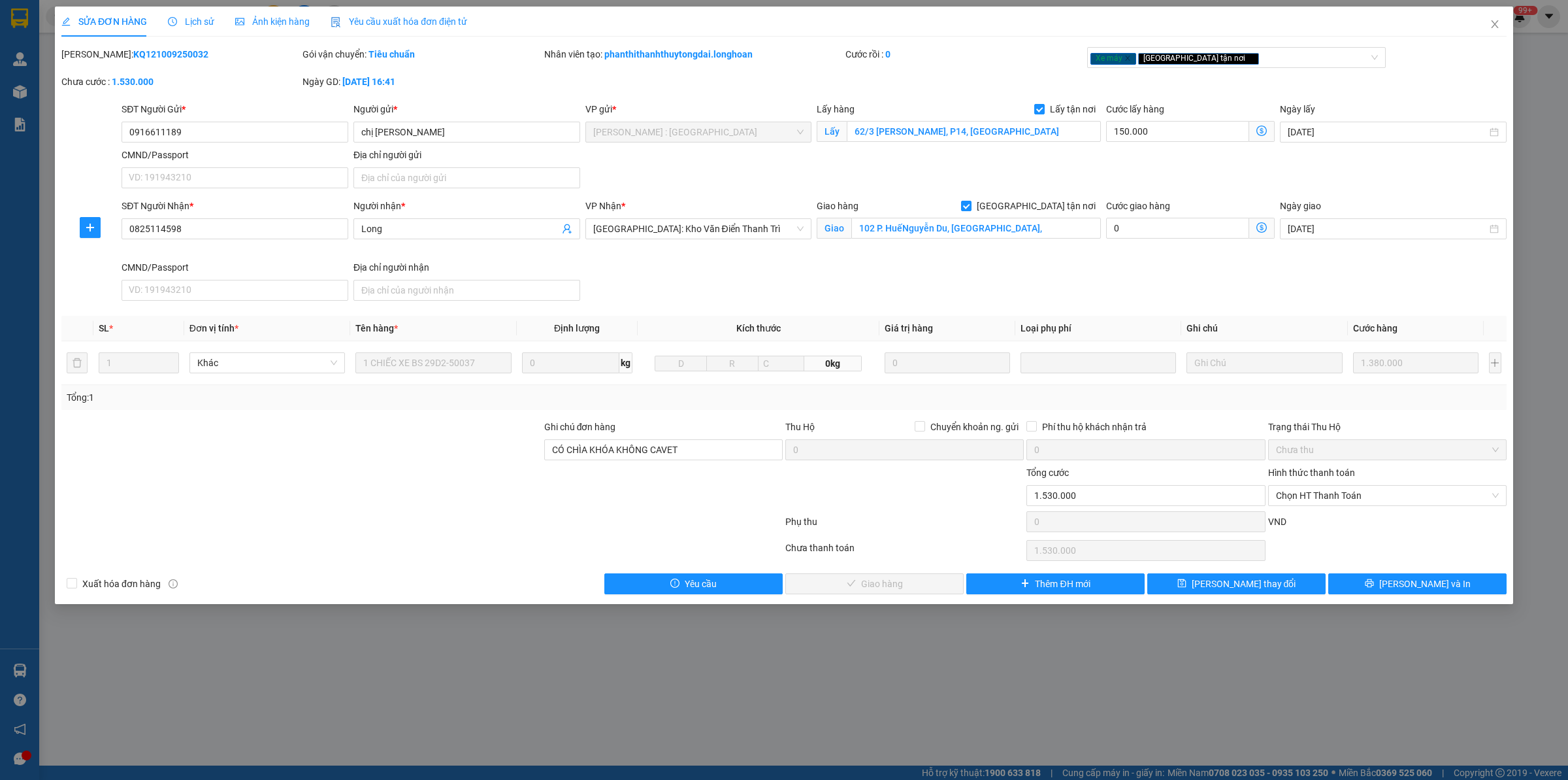
click at [189, 15] on div "Lịch sử" at bounding box center [191, 22] width 47 height 15
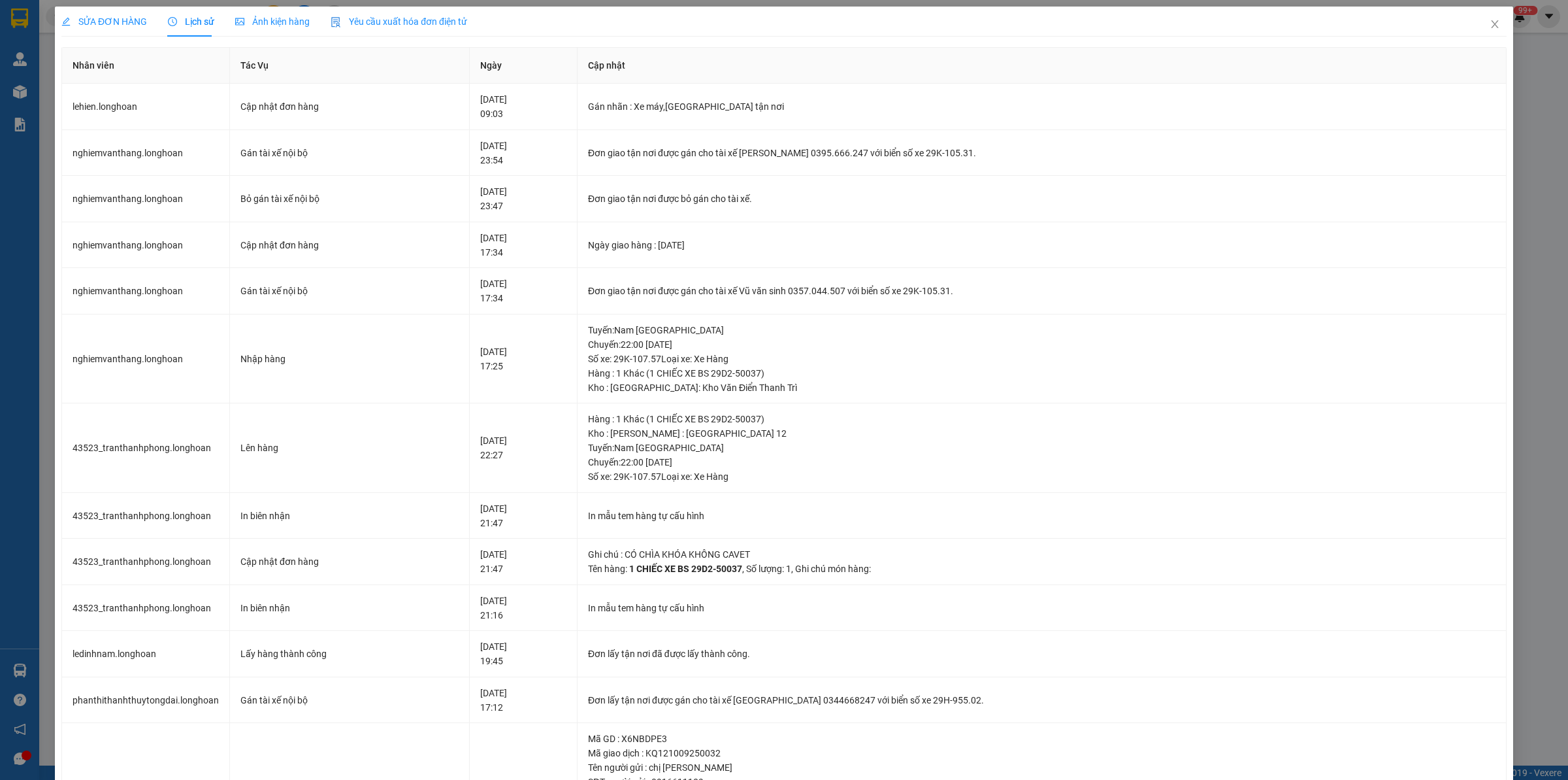
click at [1254, 26] on div "SỬA ĐƠN HÀNG Lịch sử Ảnh kiện hàng Yêu cầu xuất hóa đơn điện tử" at bounding box center [784, 21] width 1445 height 30
click at [1254, 23] on span "Close" at bounding box center [1494, 24] width 36 height 36
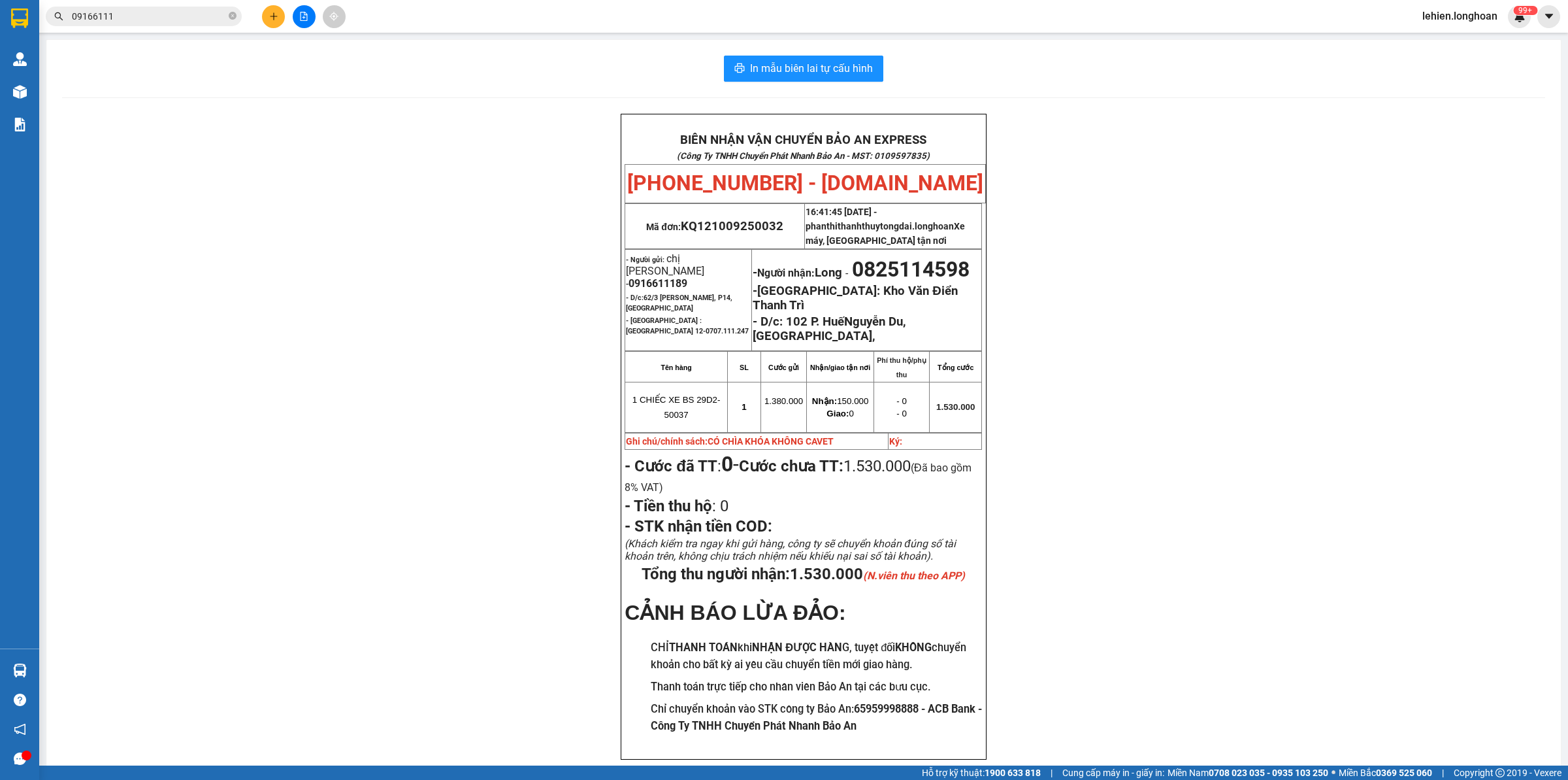
click at [230, 15] on icon "close-circle" at bounding box center [233, 16] width 8 height 8
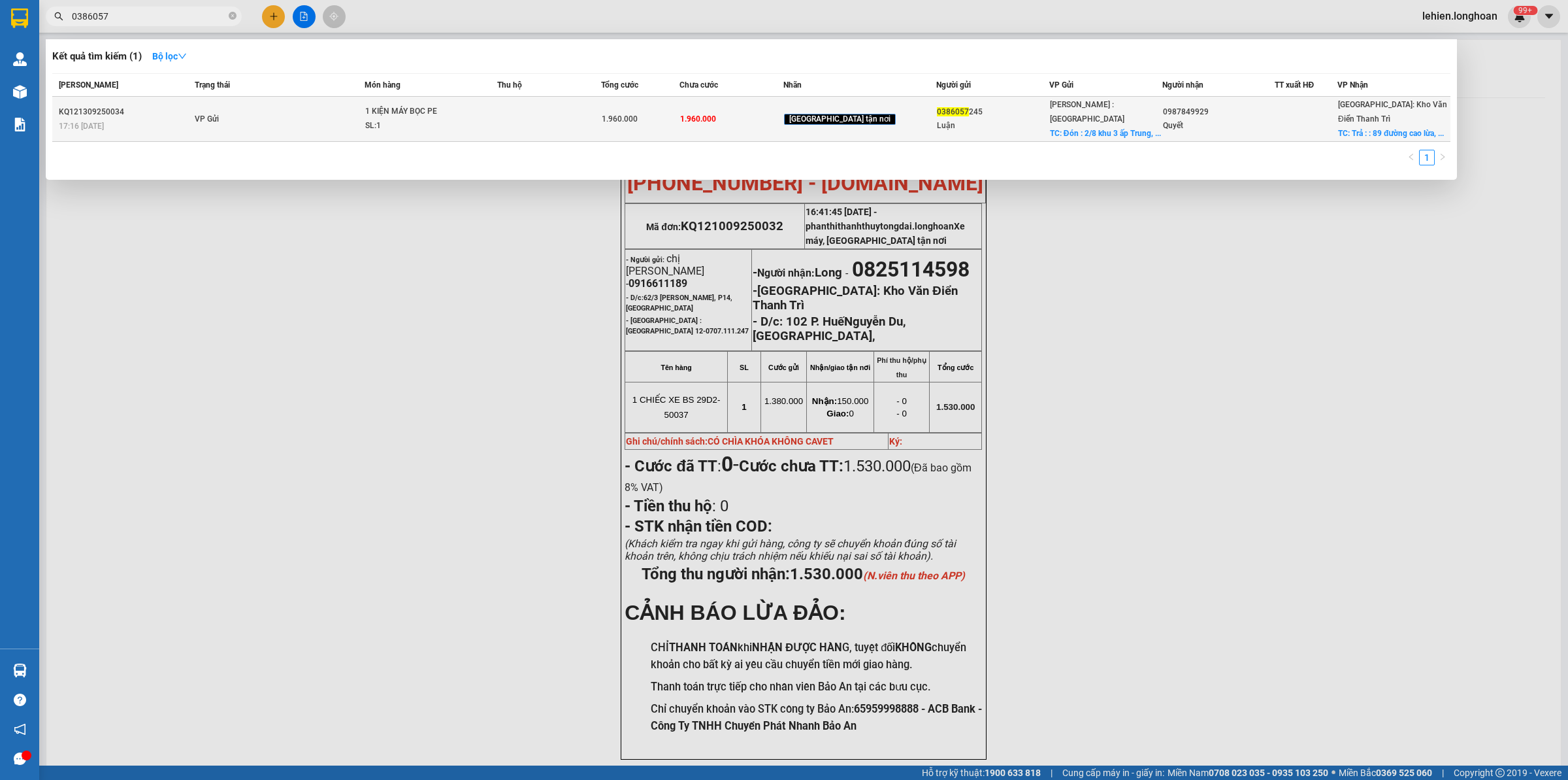
type input "0386057"
click at [254, 106] on td "VP Gửi" at bounding box center [279, 119] width 174 height 45
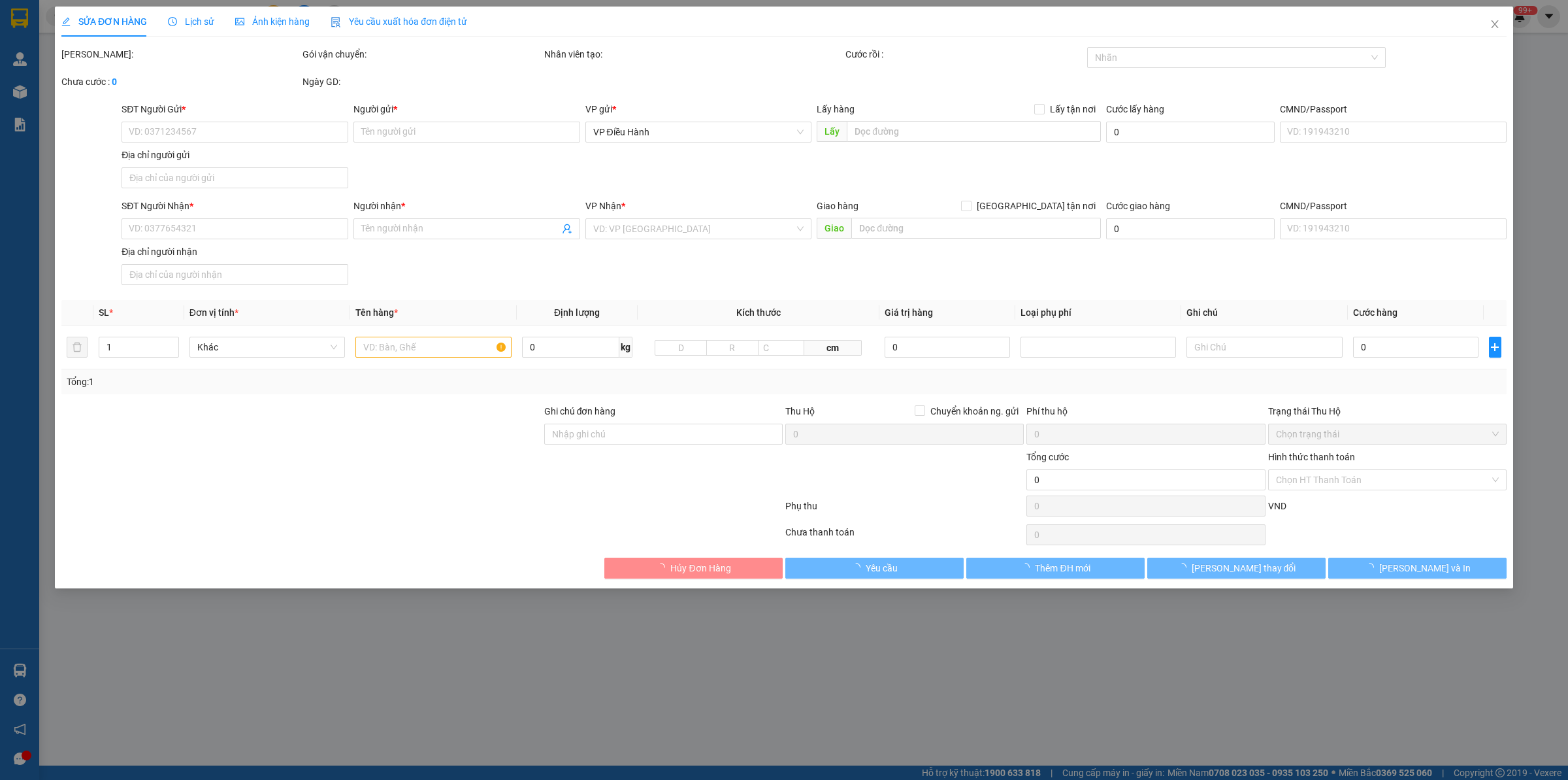
type input "0386057245"
type input "Luận"
checkbox input "true"
type input "Đón : 2/8 khu [GEOGRAPHIC_DATA], [GEOGRAPHIC_DATA], [GEOGRAPHIC_DATA], [GEOGRAP…"
type input "0987849929"
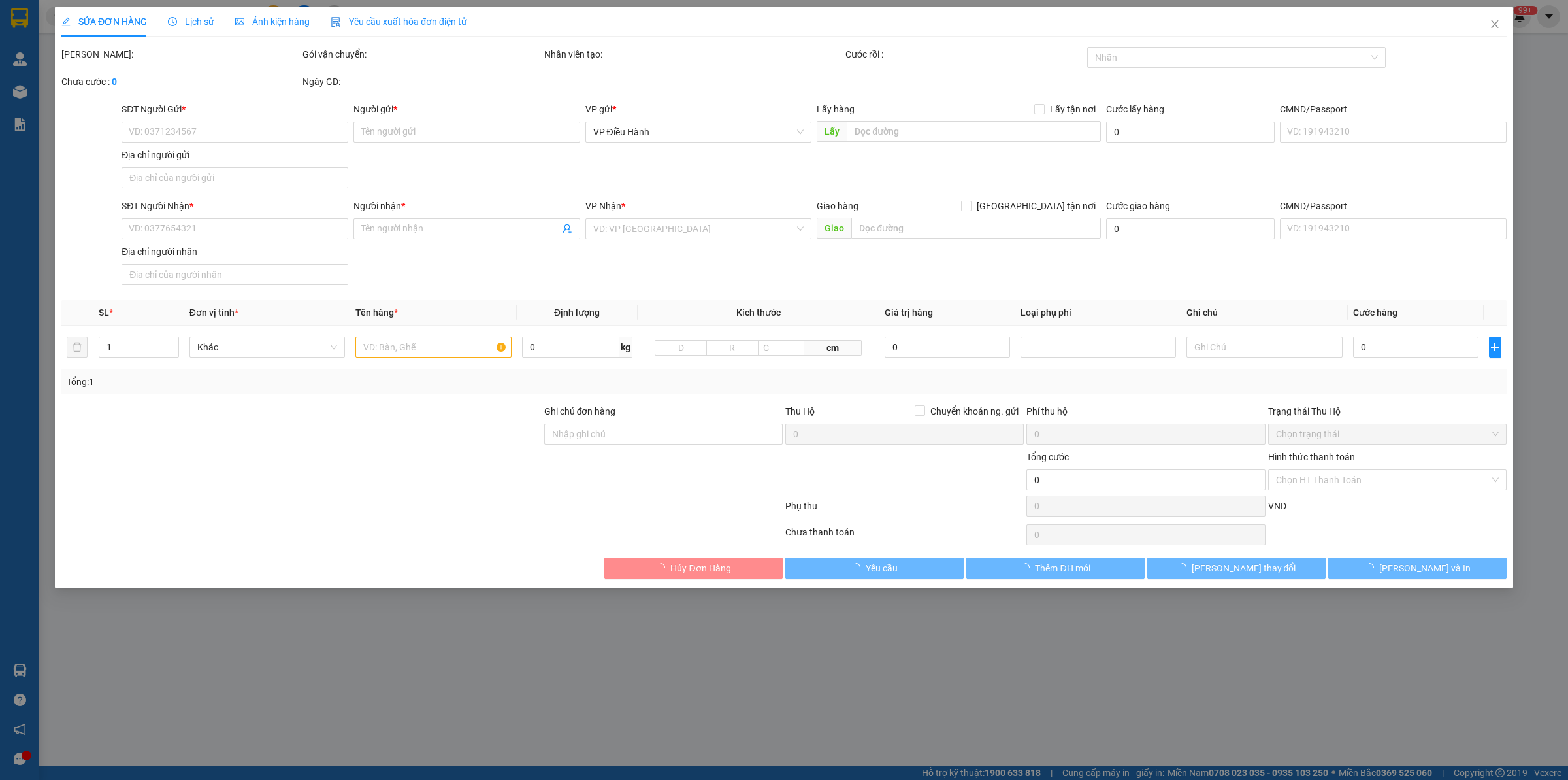
type input "Quyết"
checkbox input "true"
type input "Trả : : 89 đường [PERSON_NAME], thị trấn [GEOGRAPHIC_DATA], [GEOGRAPHIC_DATA], …"
type input "về gửi bill qua zalo số Thu Suba Cnc Vật Tư-0983766610 để tt nhé e"
type input "1.960.000"
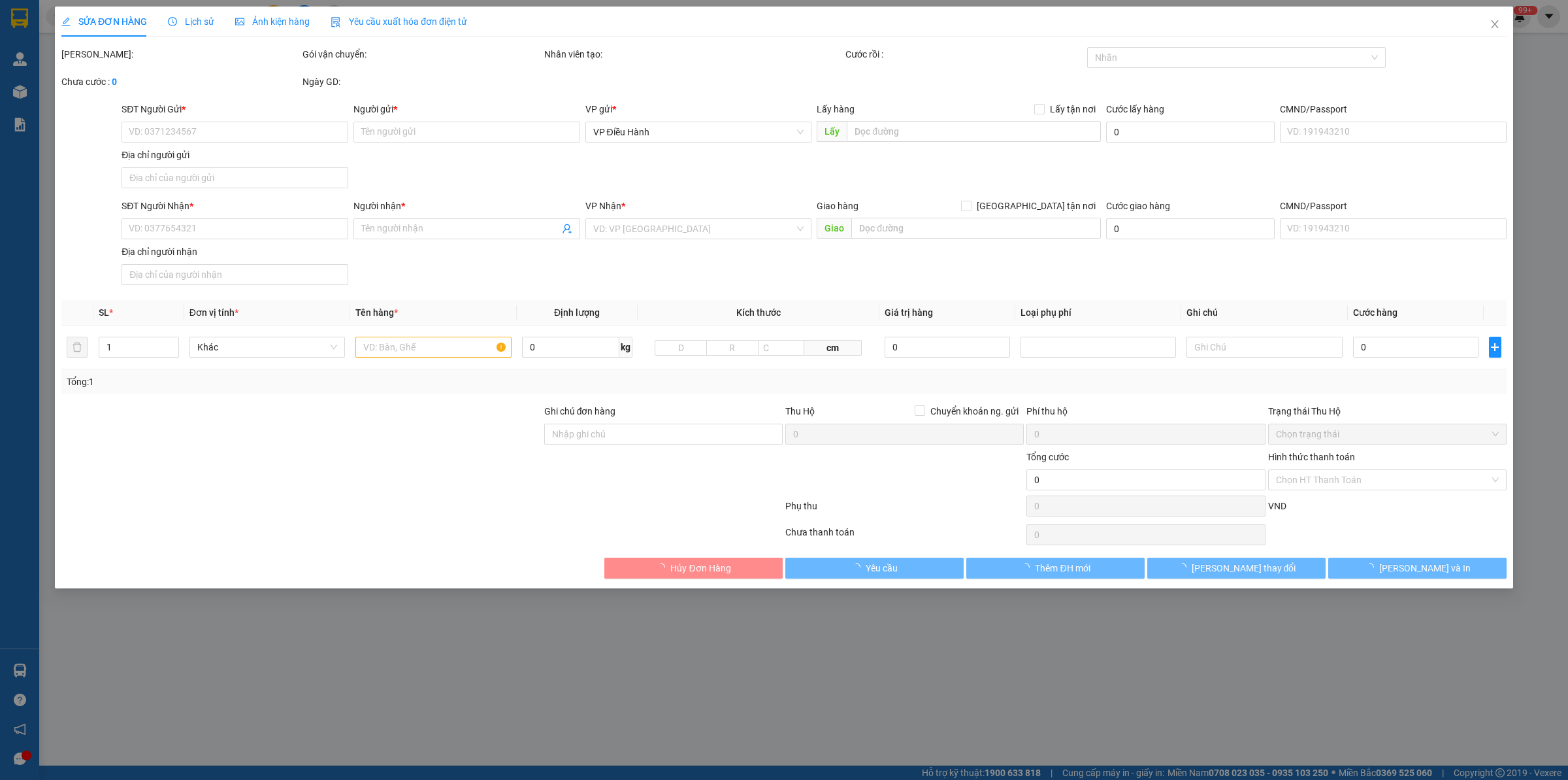
type input "1.960.000"
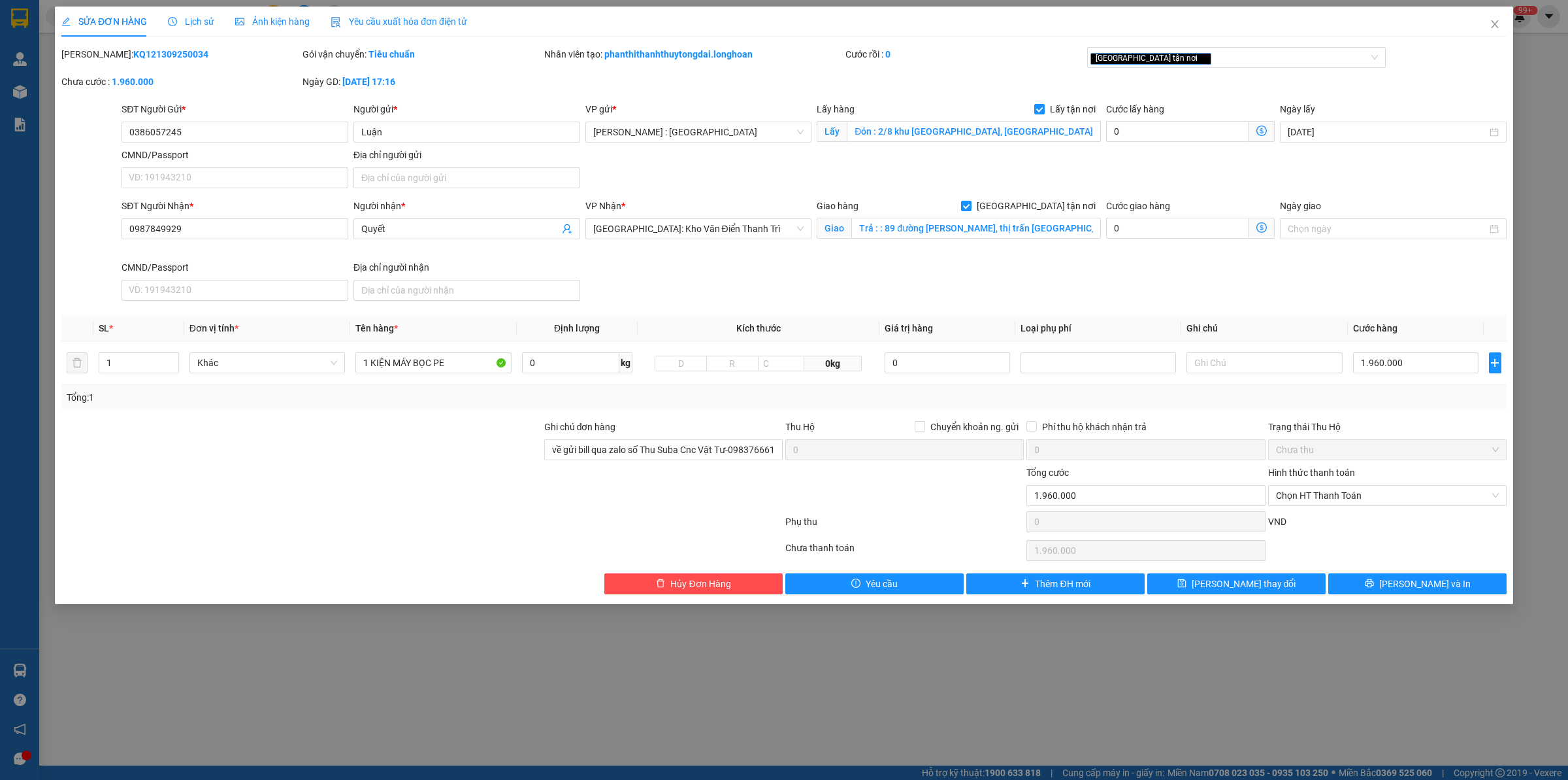
click at [190, 25] on span "Lịch sử" at bounding box center [191, 21] width 47 height 10
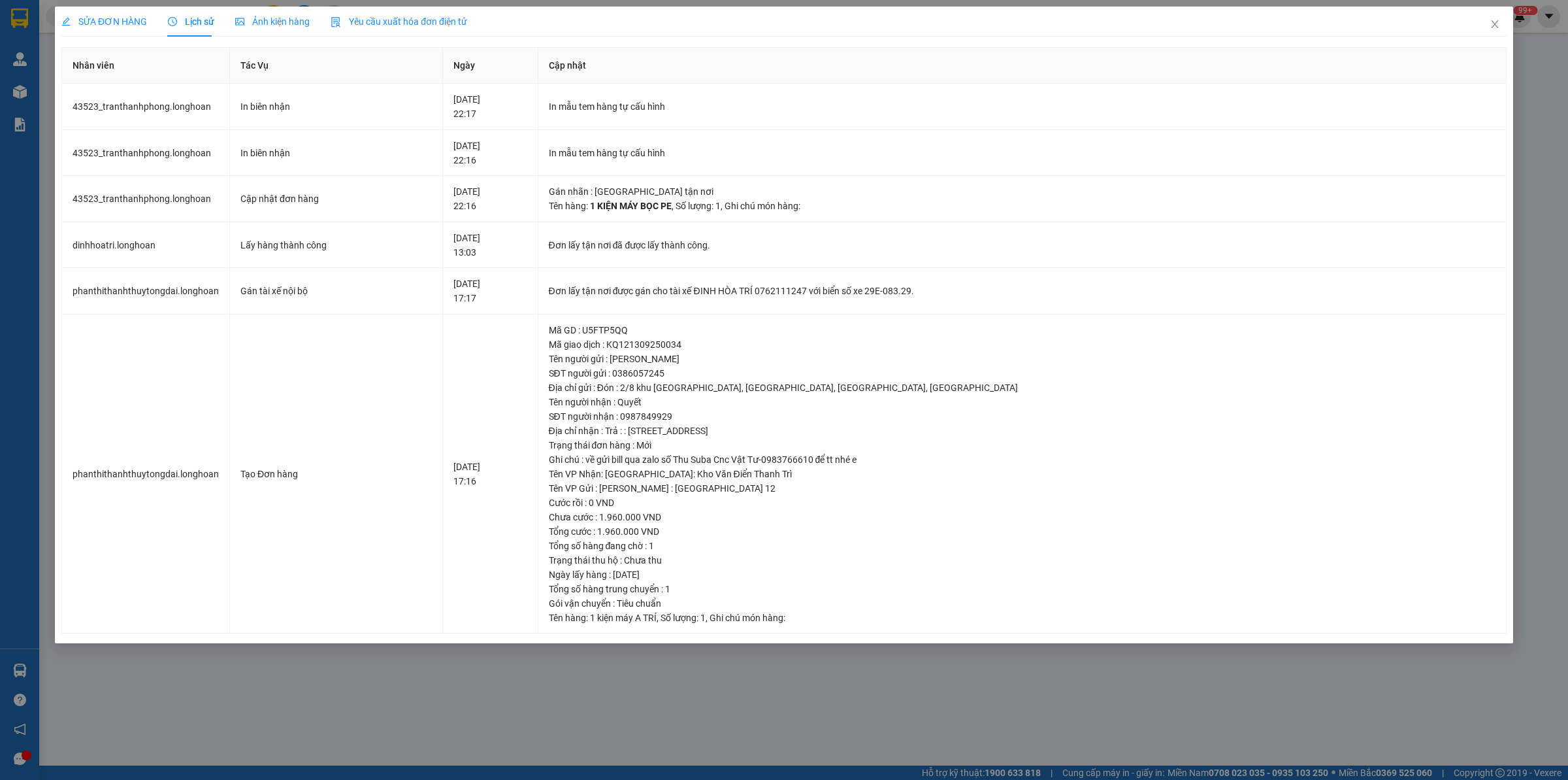
click at [98, 16] on span "SỬA ĐƠN HÀNG" at bounding box center [104, 21] width 85 height 10
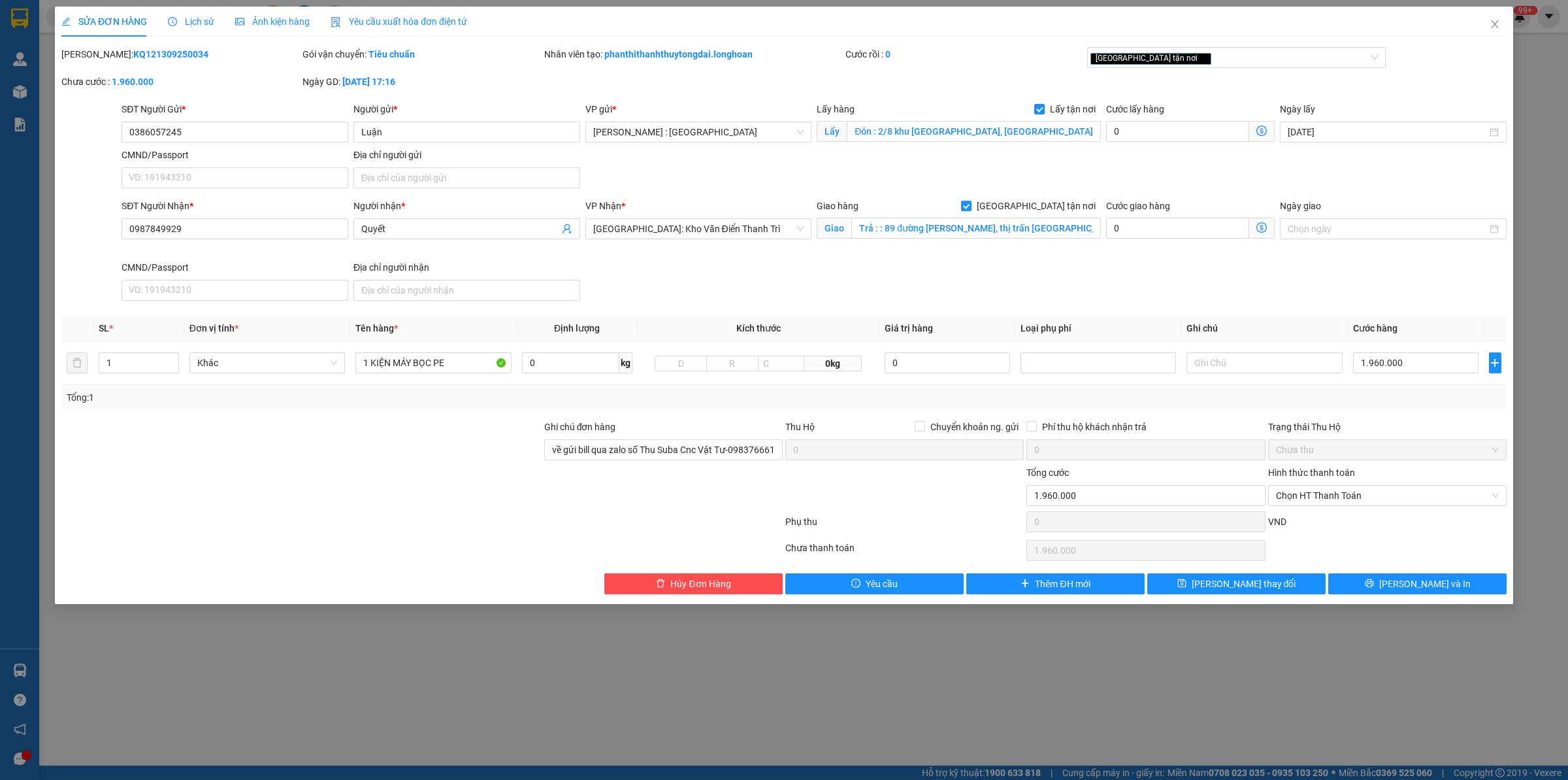
click at [188, 21] on span "Lịch sử" at bounding box center [191, 21] width 47 height 10
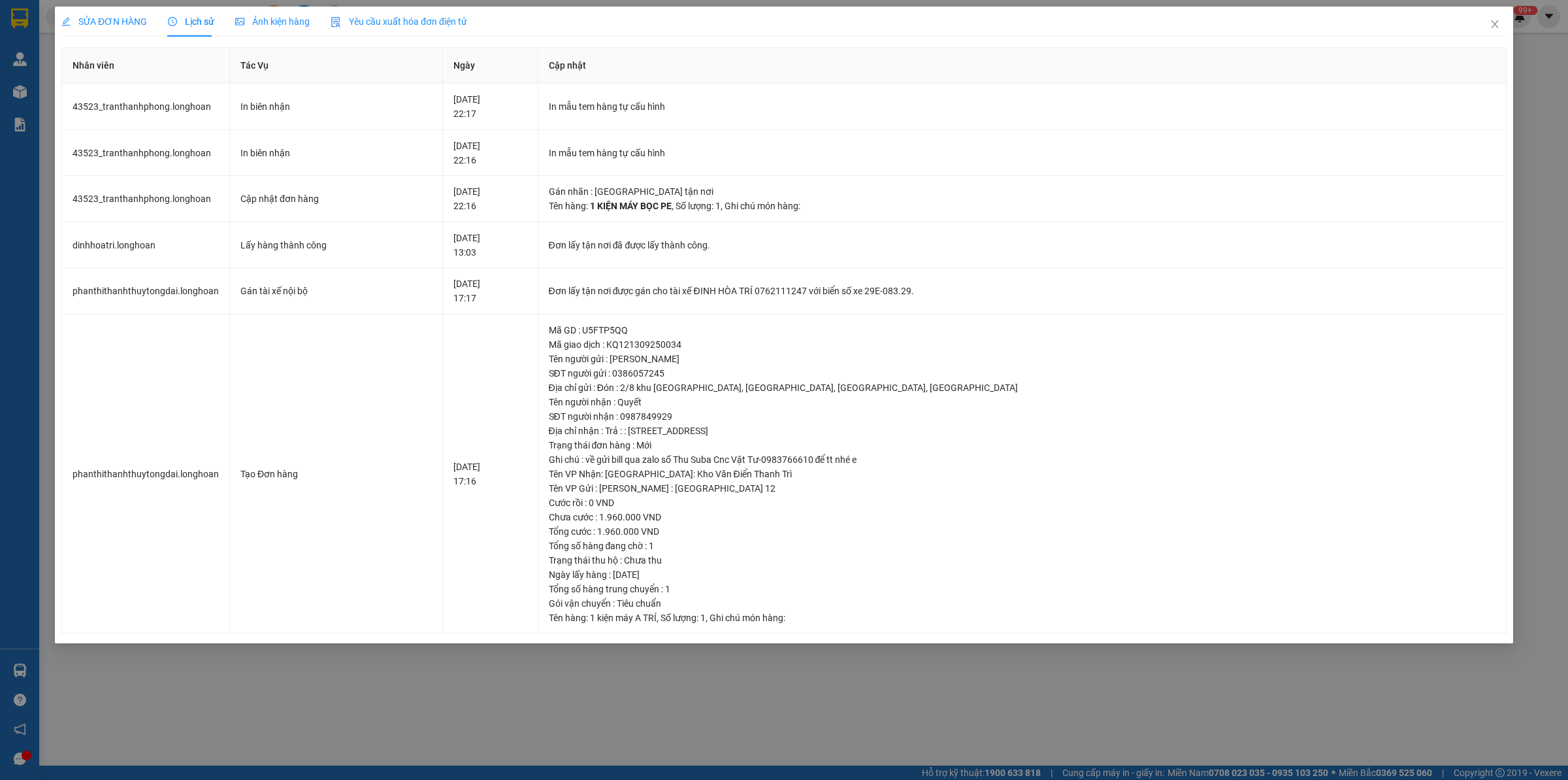
click at [85, 16] on span "SỬA ĐƠN HÀNG" at bounding box center [104, 21] width 85 height 10
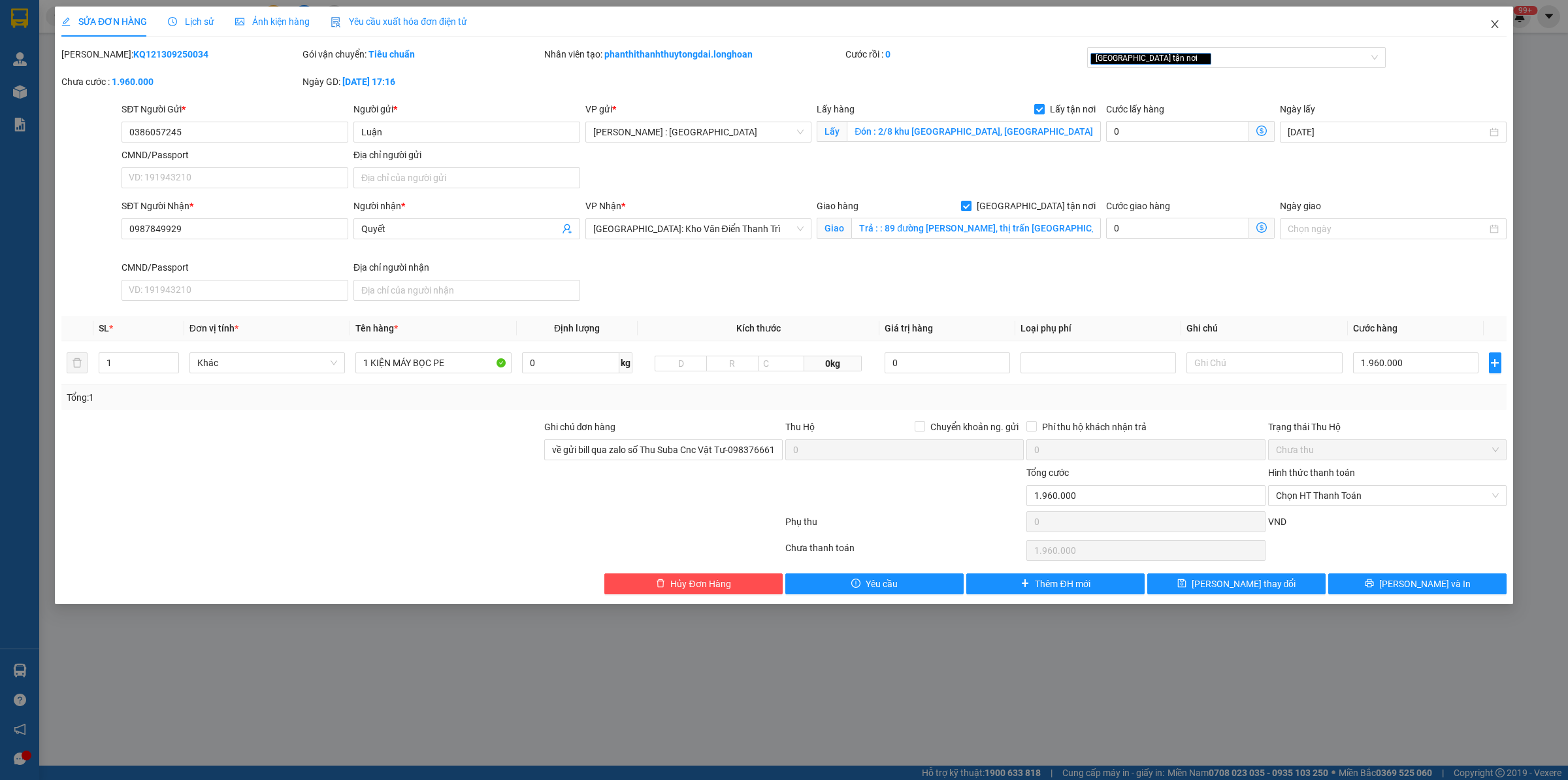
click at [1254, 21] on icon "close" at bounding box center [1495, 24] width 10 height 10
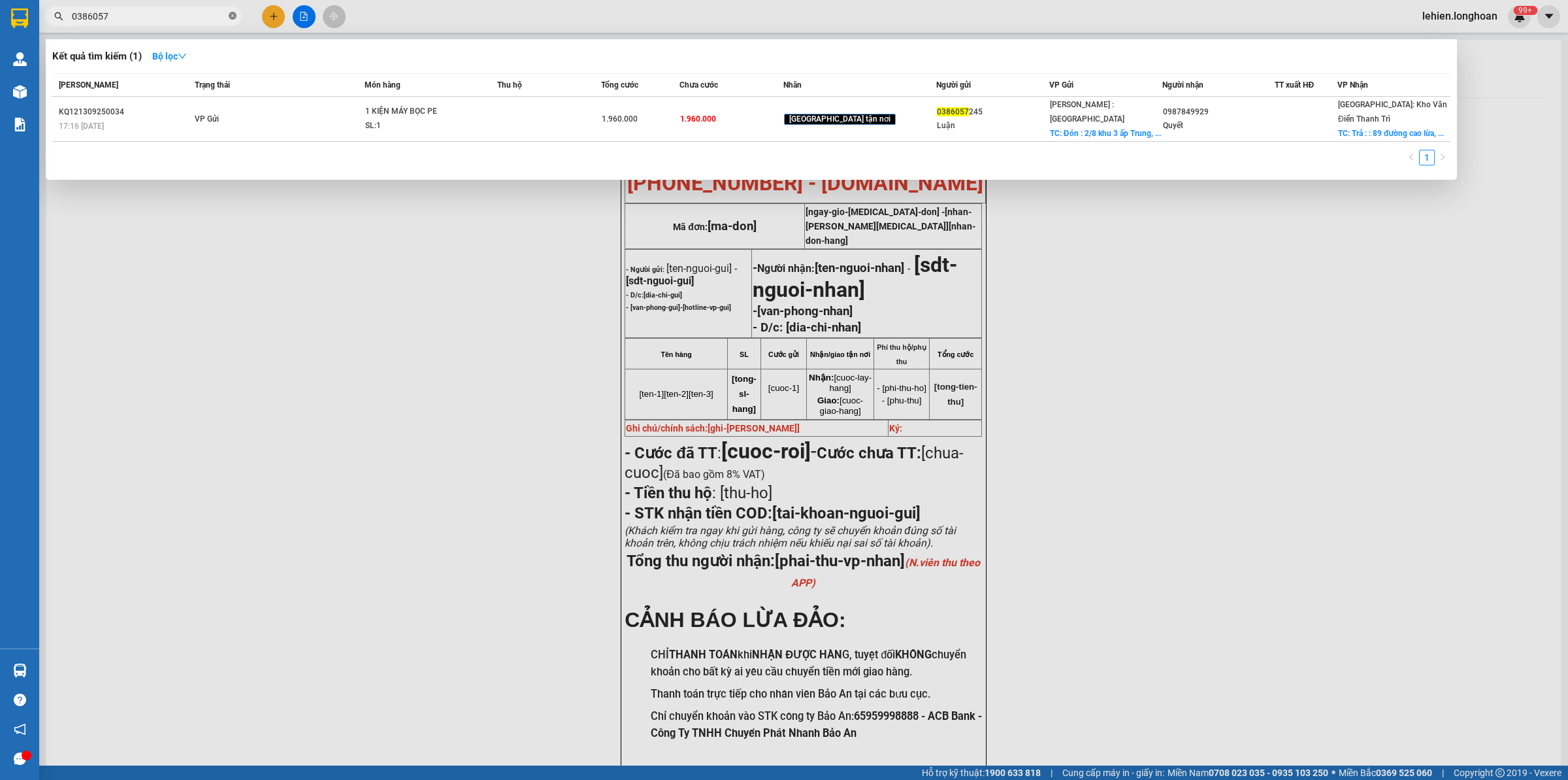
click at [234, 17] on icon "close-circle" at bounding box center [233, 16] width 8 height 8
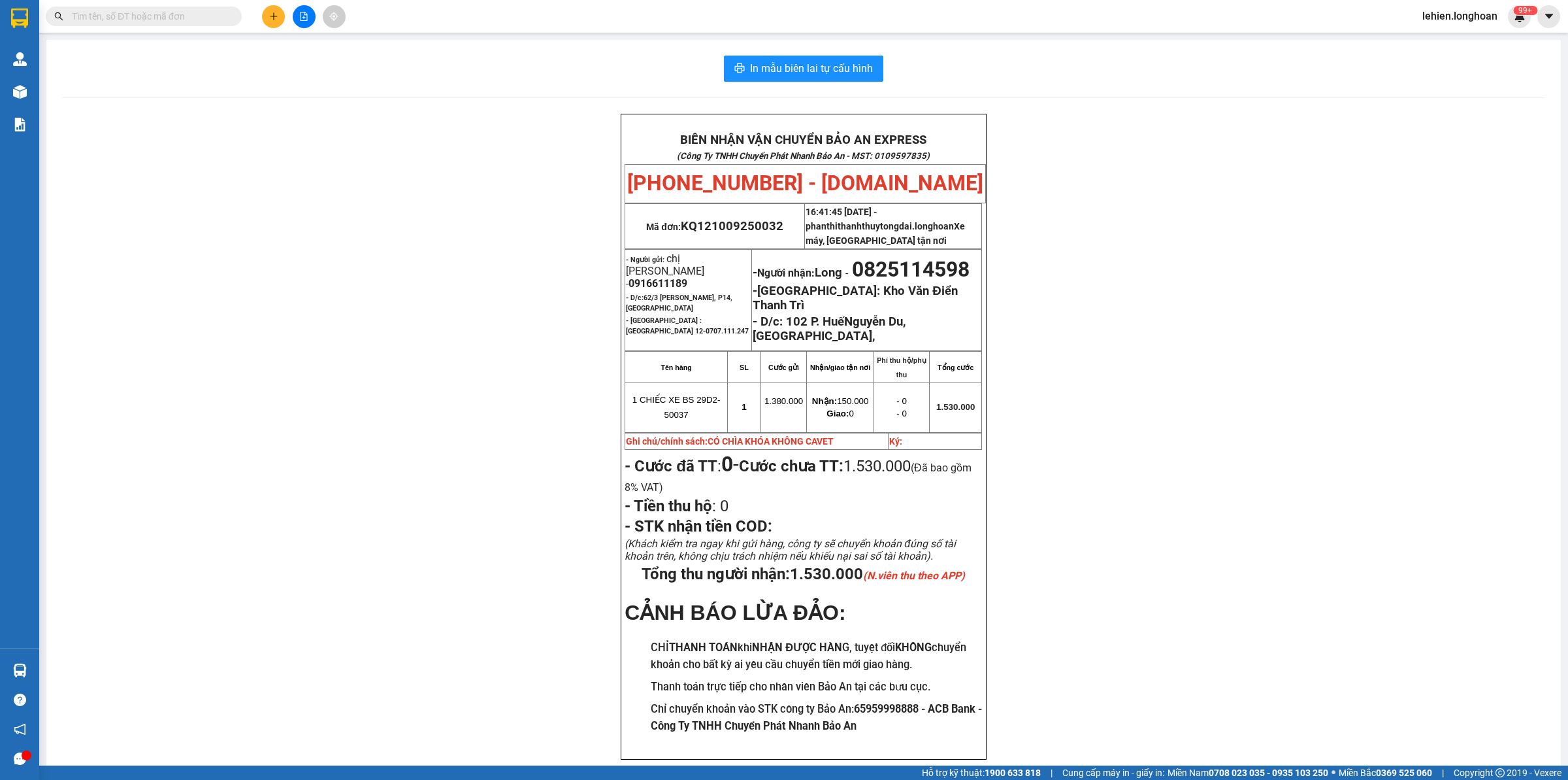
paste input "0965733889"
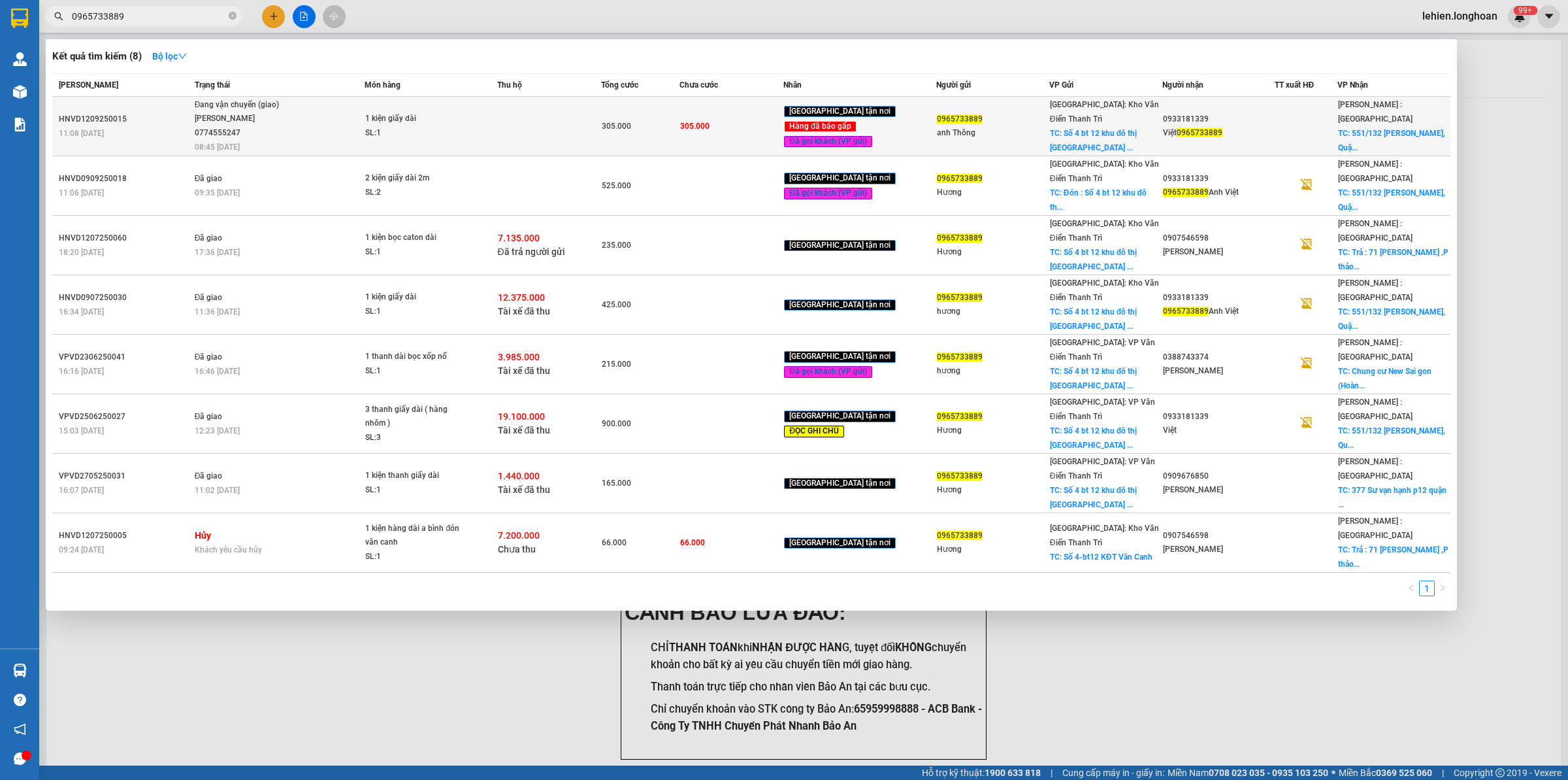
type input "0965733889"
click at [292, 106] on div "Đang vận chuyển (giao)" at bounding box center [244, 106] width 98 height 15
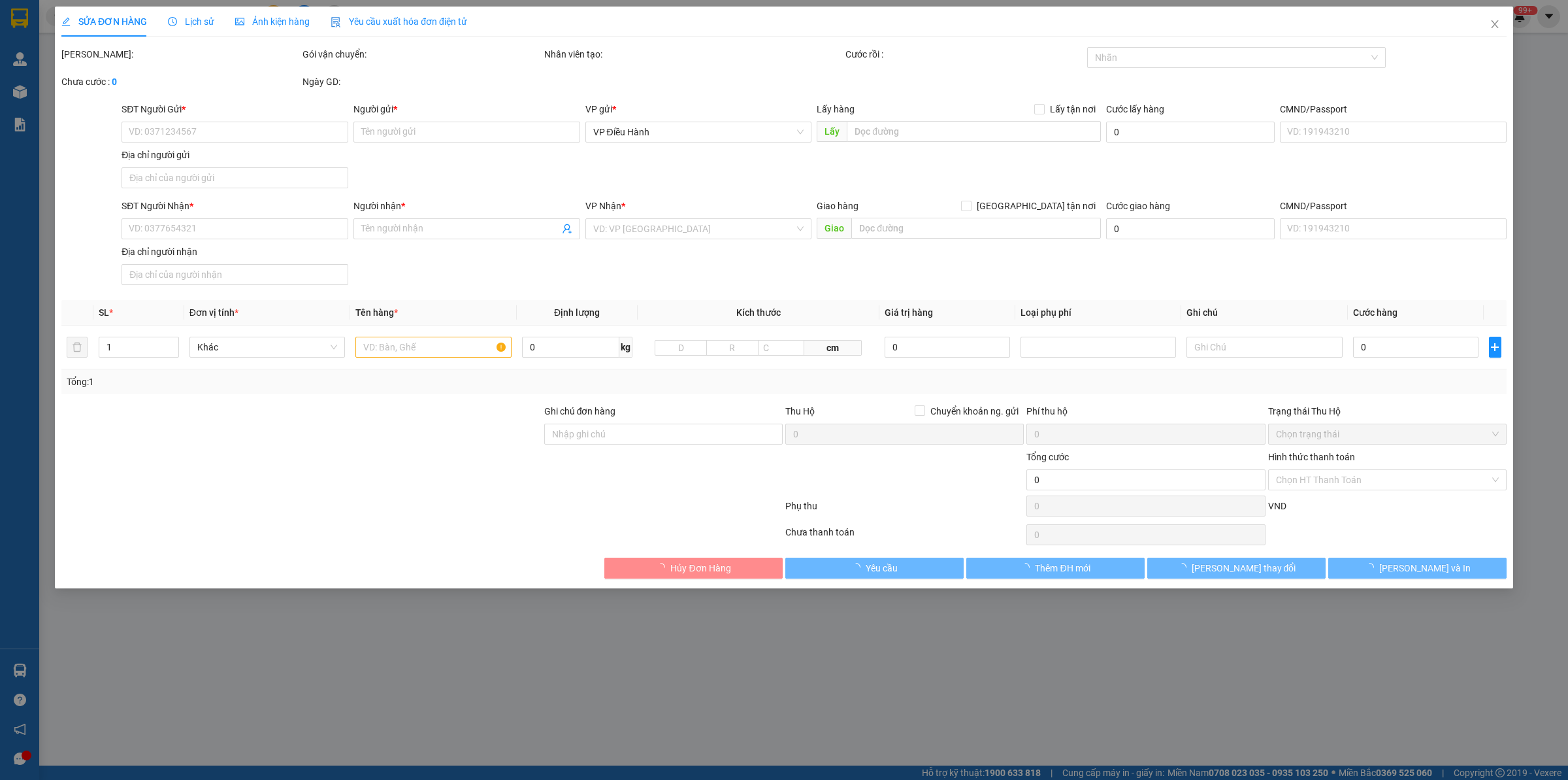
type input "0965733889"
type input "anh Thông"
checkbox input "true"
type input "Số 4 bt 12 khu đô thị [GEOGRAPHIC_DATA], [GEOGRAPHIC_DATA]"
type input "0933181339"
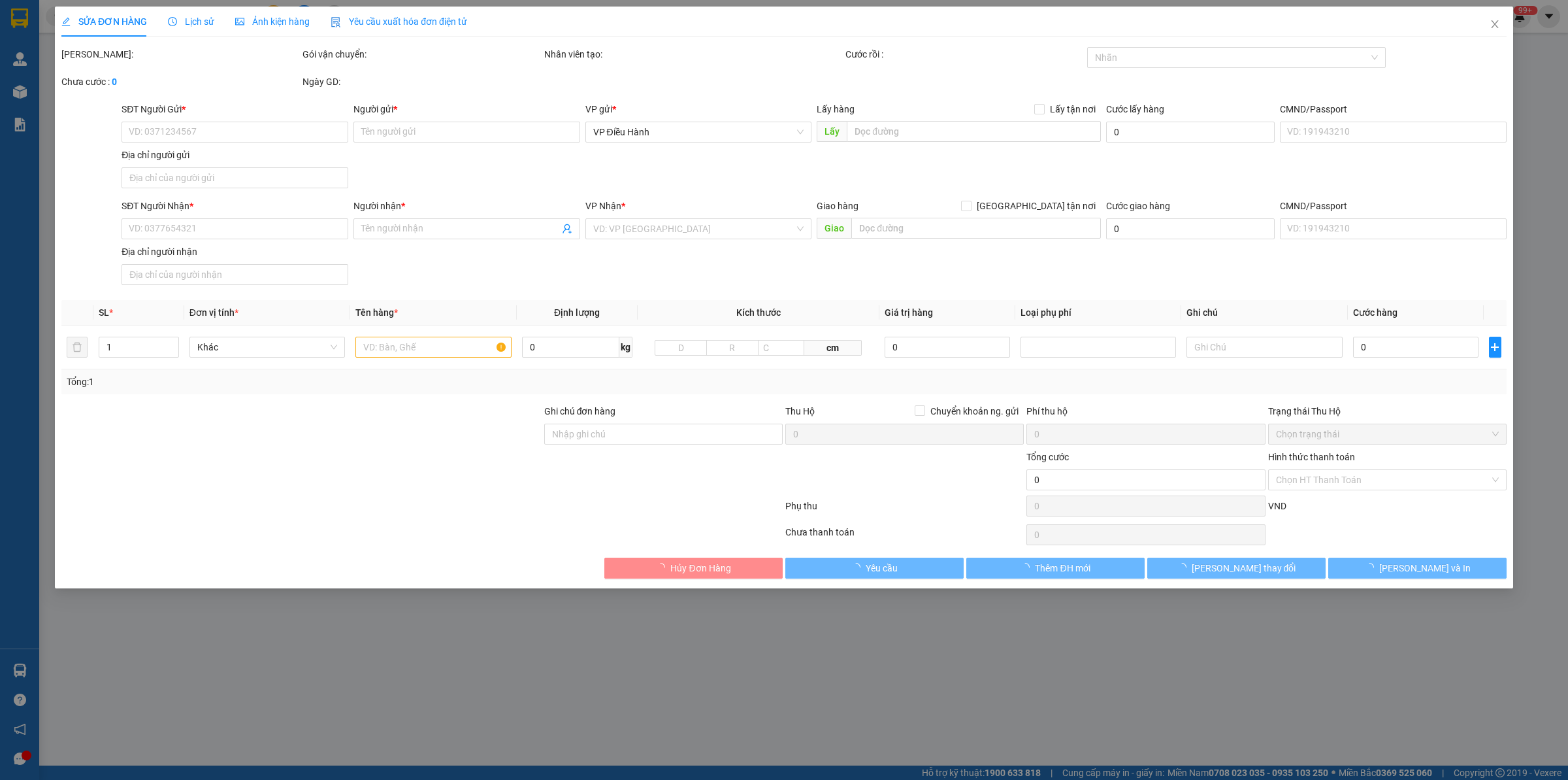
type input "Việt 0965733889"
checkbox input "true"
type input "[STREET_ADDRESS][PERSON_NAME]"
type input "305.000"
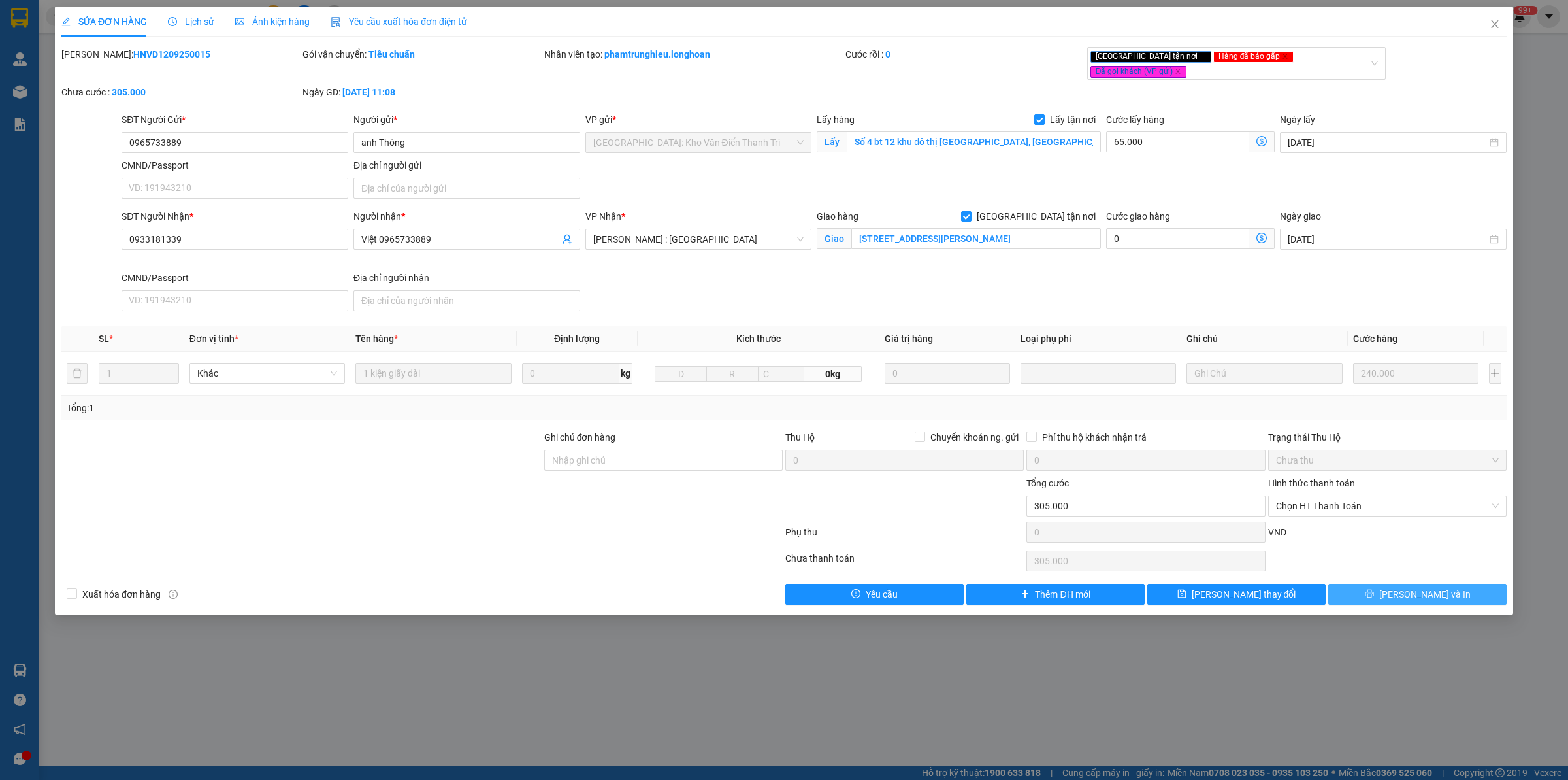
click at [1254, 590] on icon "printer" at bounding box center [1369, 594] width 9 height 9
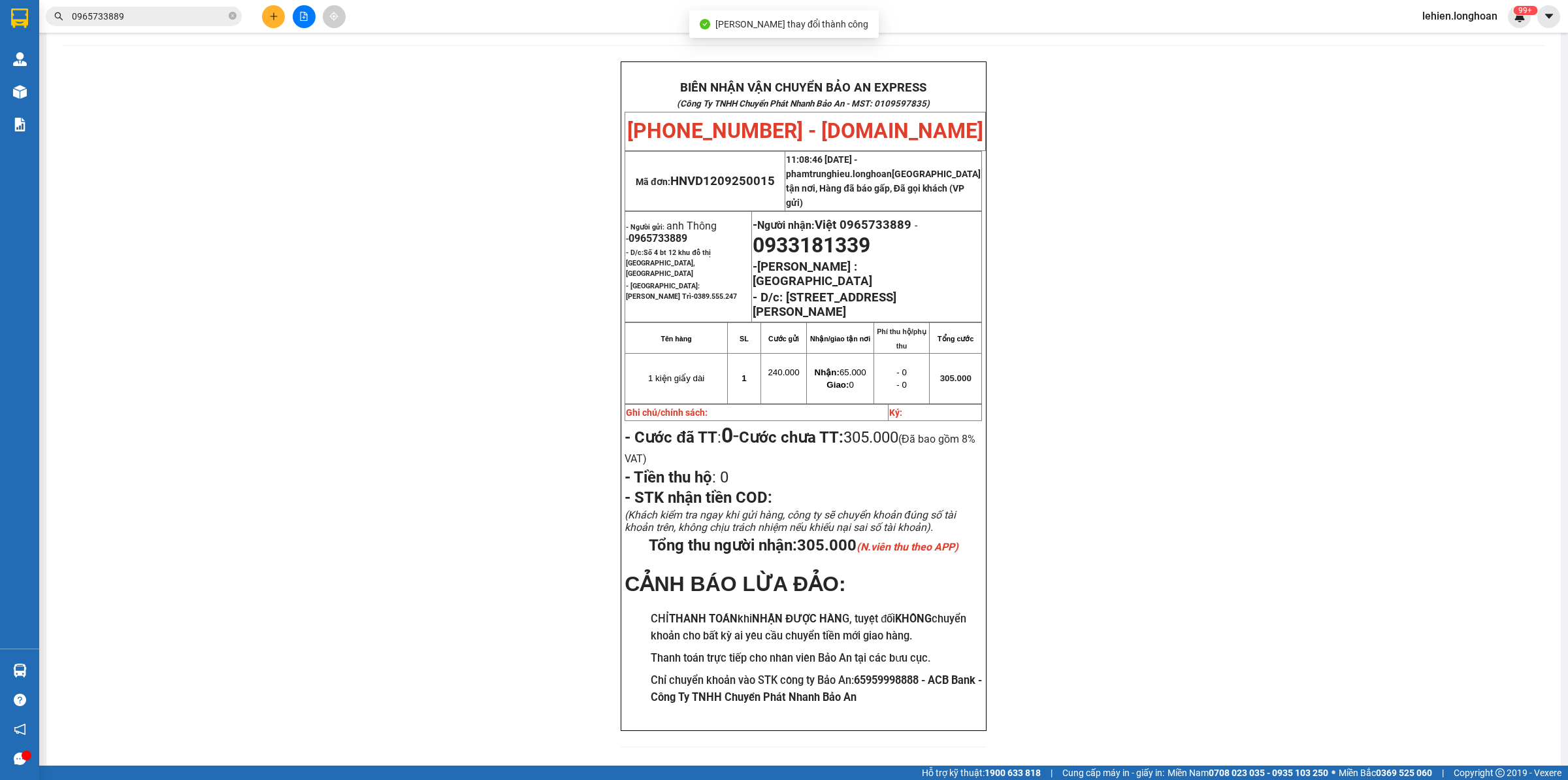
scroll to position [49, 0]
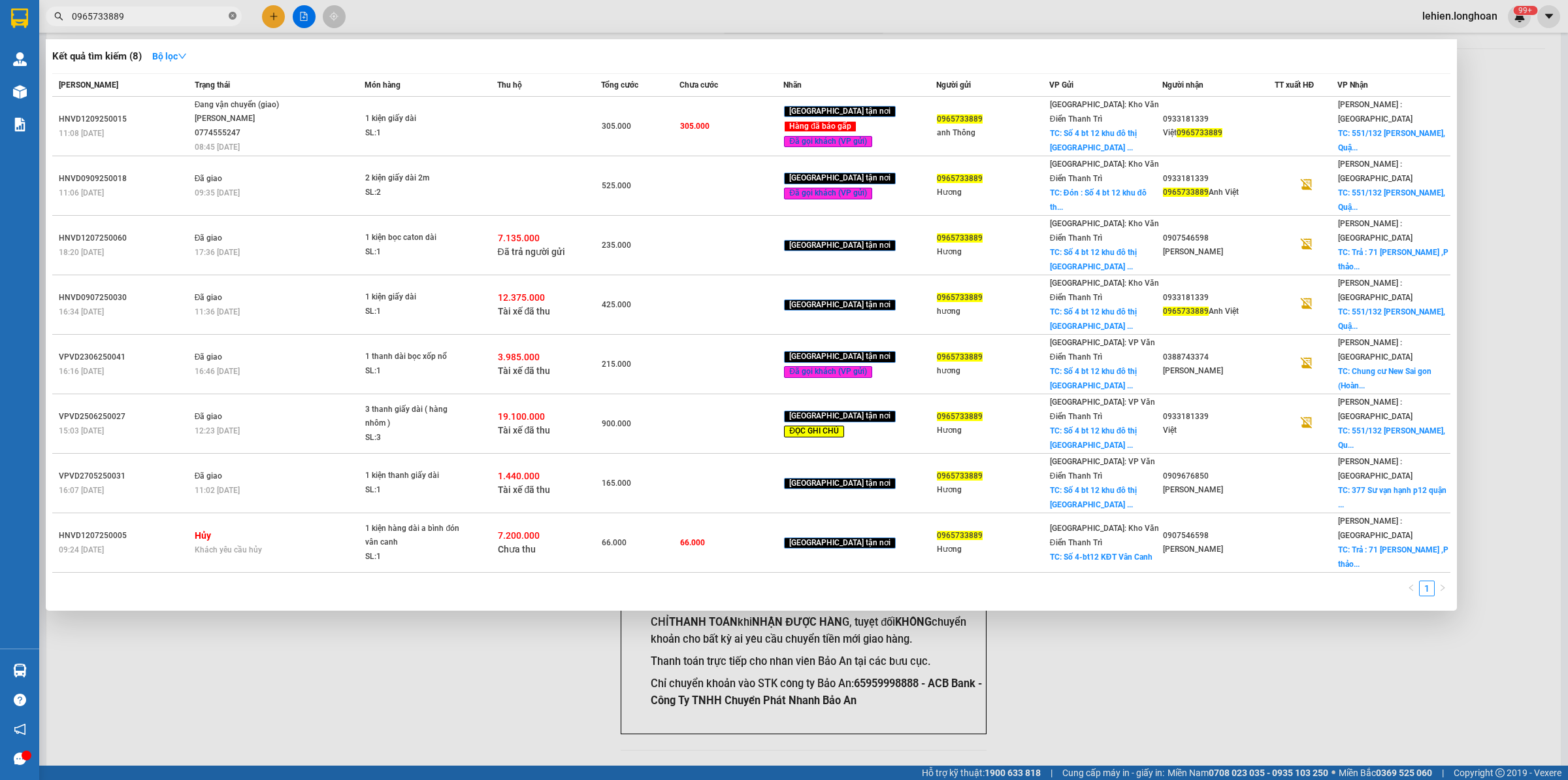
click at [236, 17] on icon "close-circle" at bounding box center [233, 16] width 8 height 8
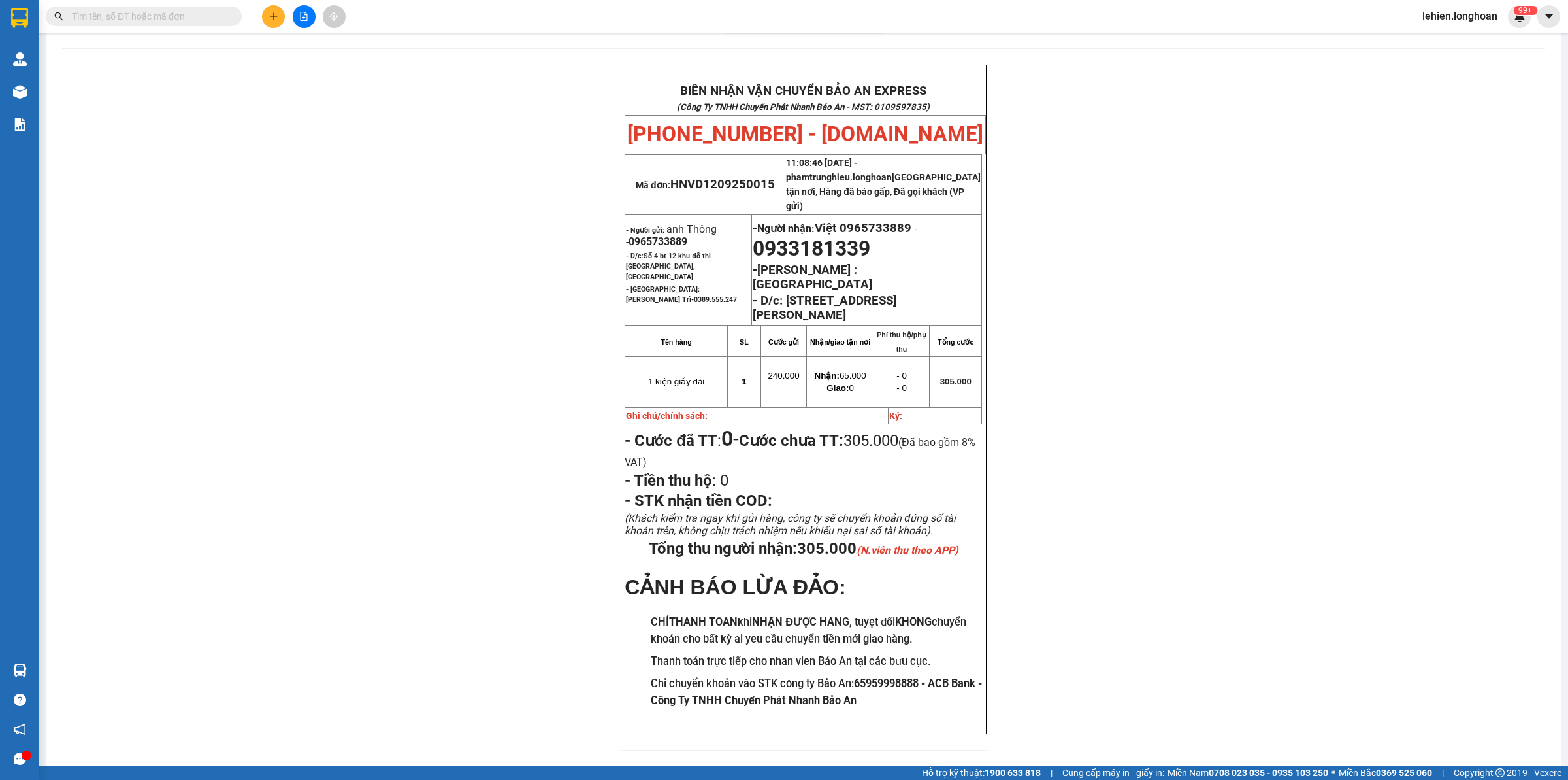
paste input "0935607739"
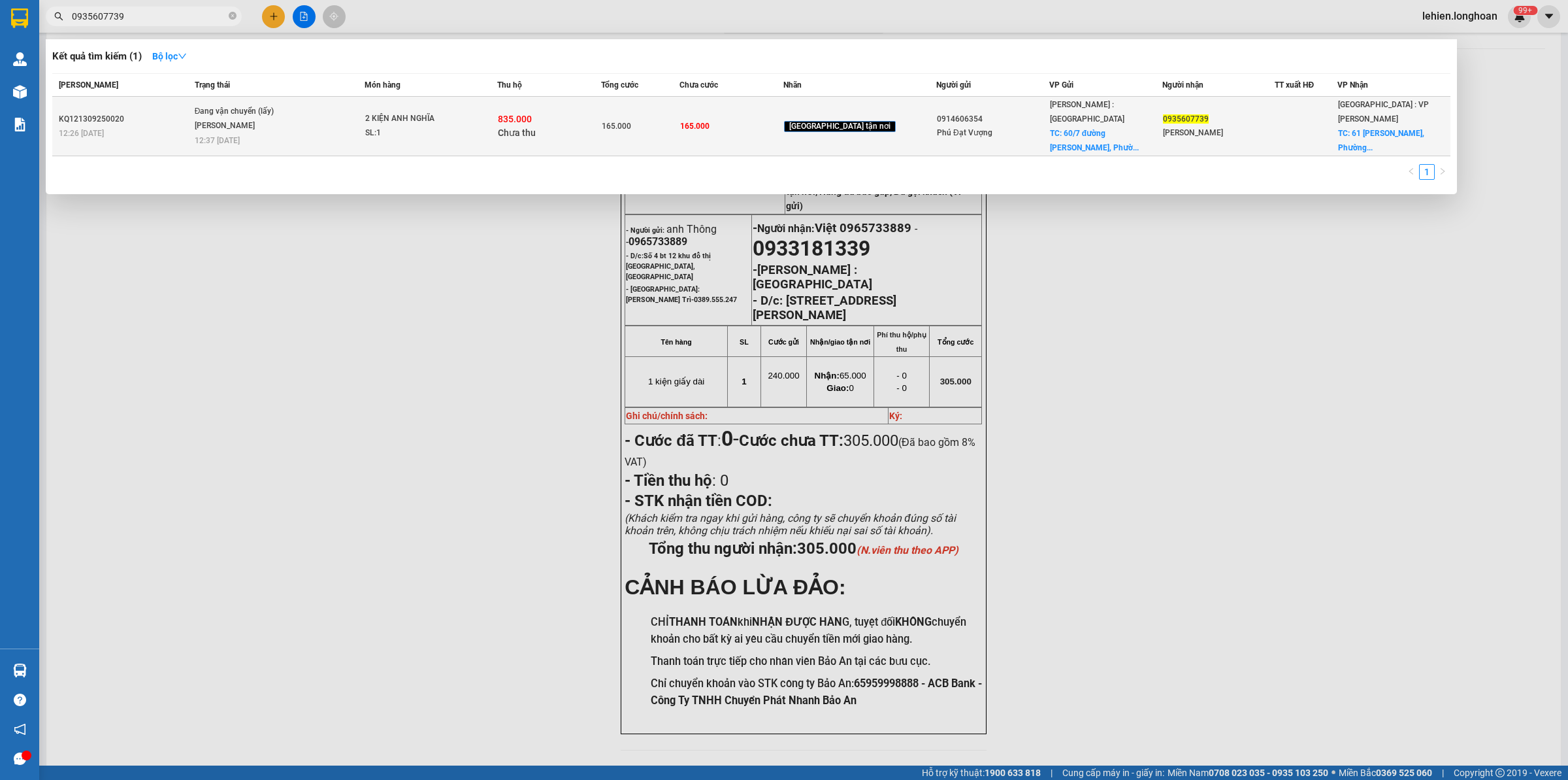
type input "0935607739"
click at [338, 123] on span "Đang vận chuyển (lấy) [PERSON_NAME] 12:37 [DATE]" at bounding box center [279, 124] width 170 height 39
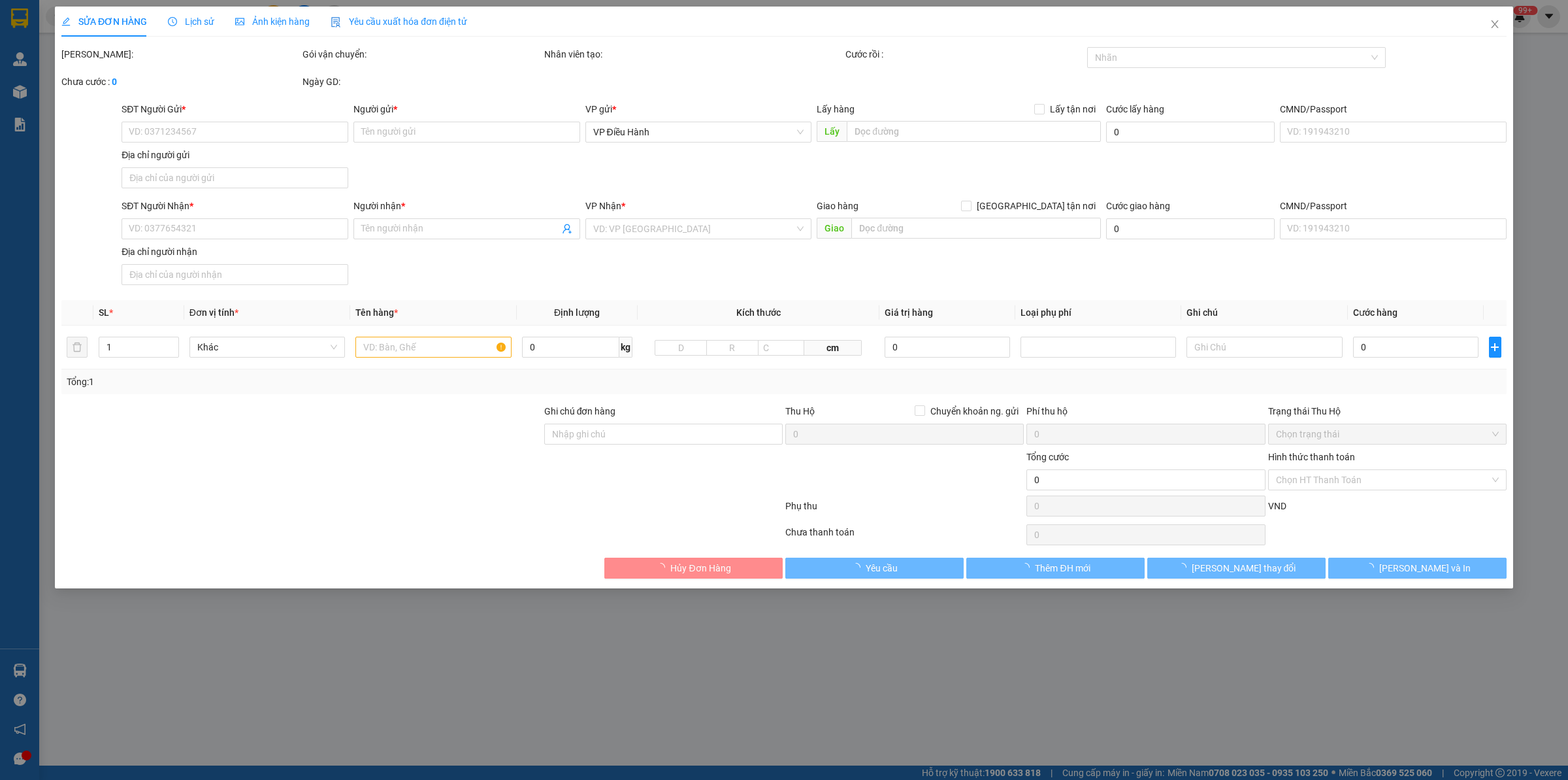
type input "0914606354"
type input "Phú Đạt Vượng"
checkbox input "true"
type input "[STREET_ADDRESS][PERSON_NAME]"
type input "0935607739"
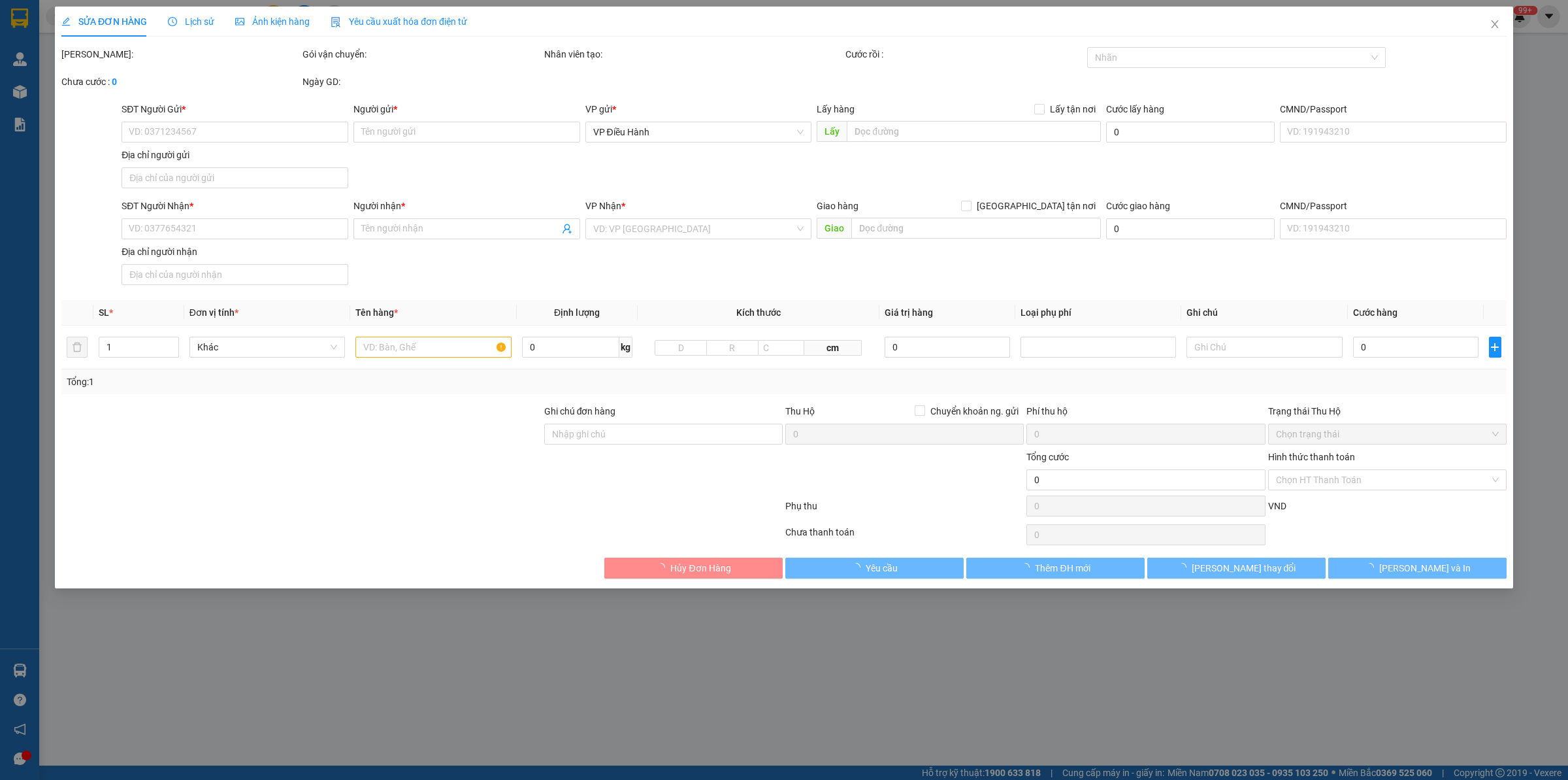
type input "[PERSON_NAME]"
checkbox input "true"
type input "61 Nghiêm Xuân Yêm, [GEOGRAPHIC_DATA], [GEOGRAPHIC_DATA]"
type input "165.000"
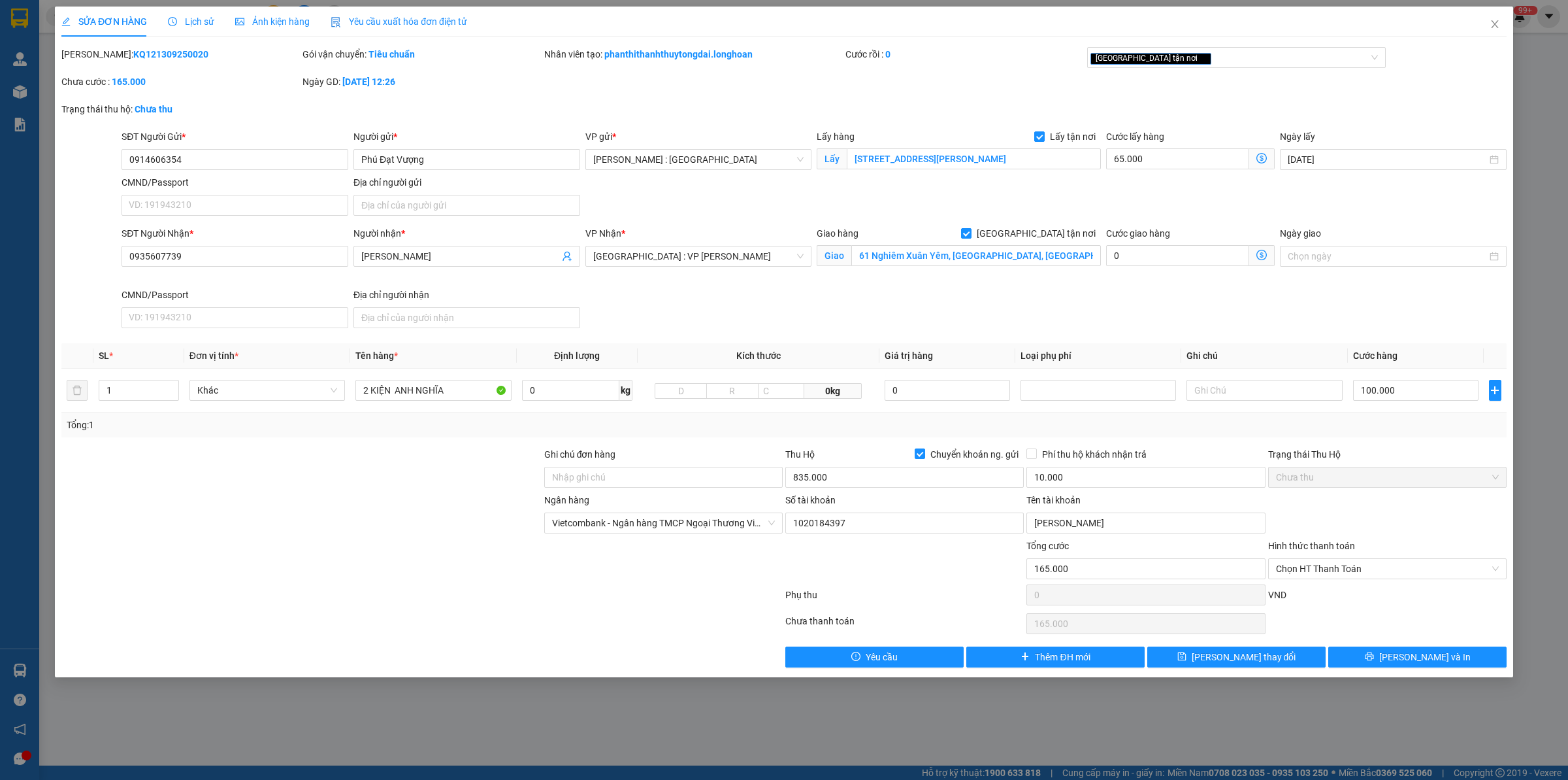
click at [184, 19] on span "Lịch sử" at bounding box center [191, 21] width 47 height 10
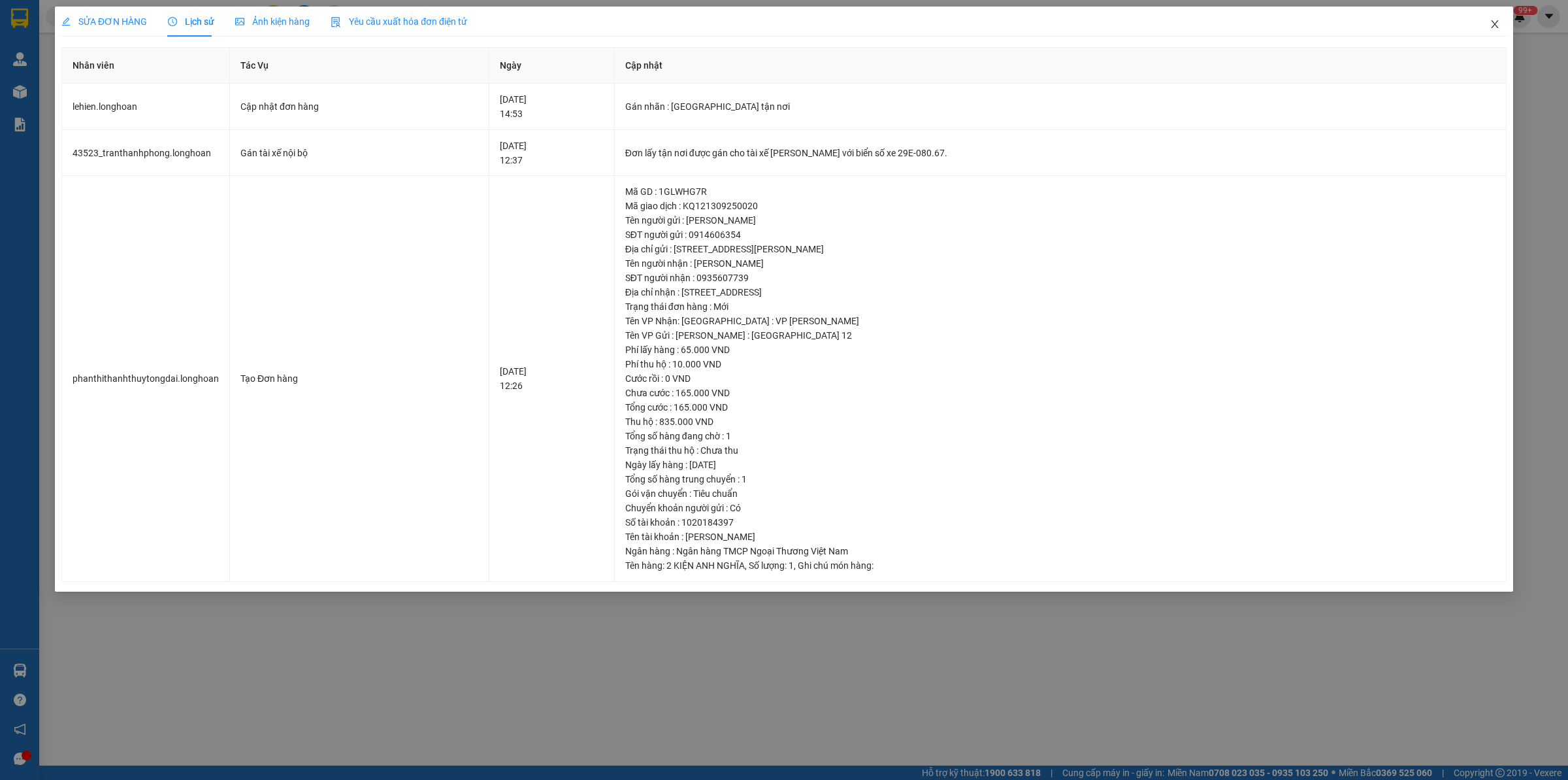
click at [1254, 25] on span "Close" at bounding box center [1494, 24] width 36 height 36
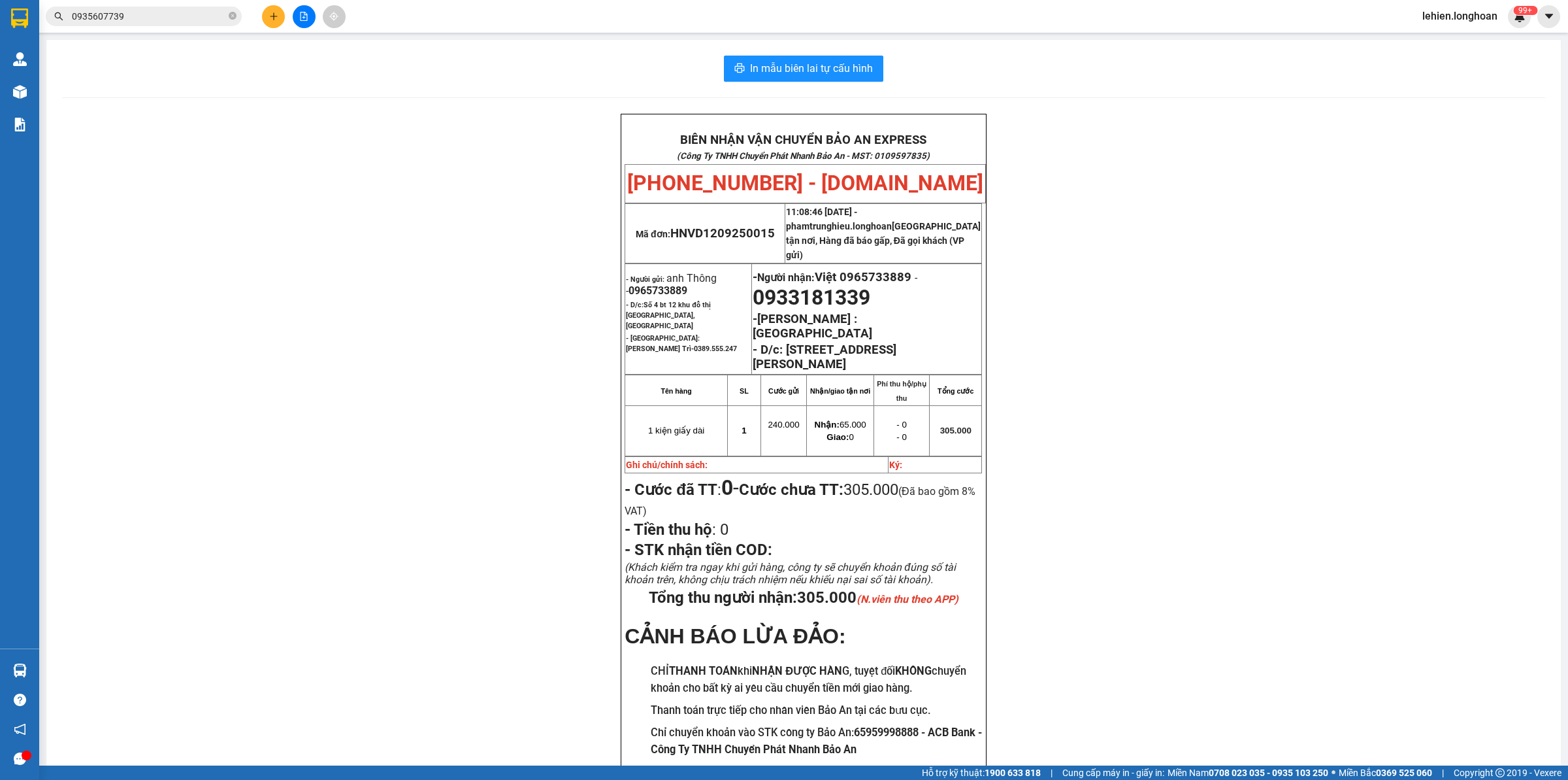
click at [227, 15] on span "0935607739" at bounding box center [143, 16] width 196 height 19
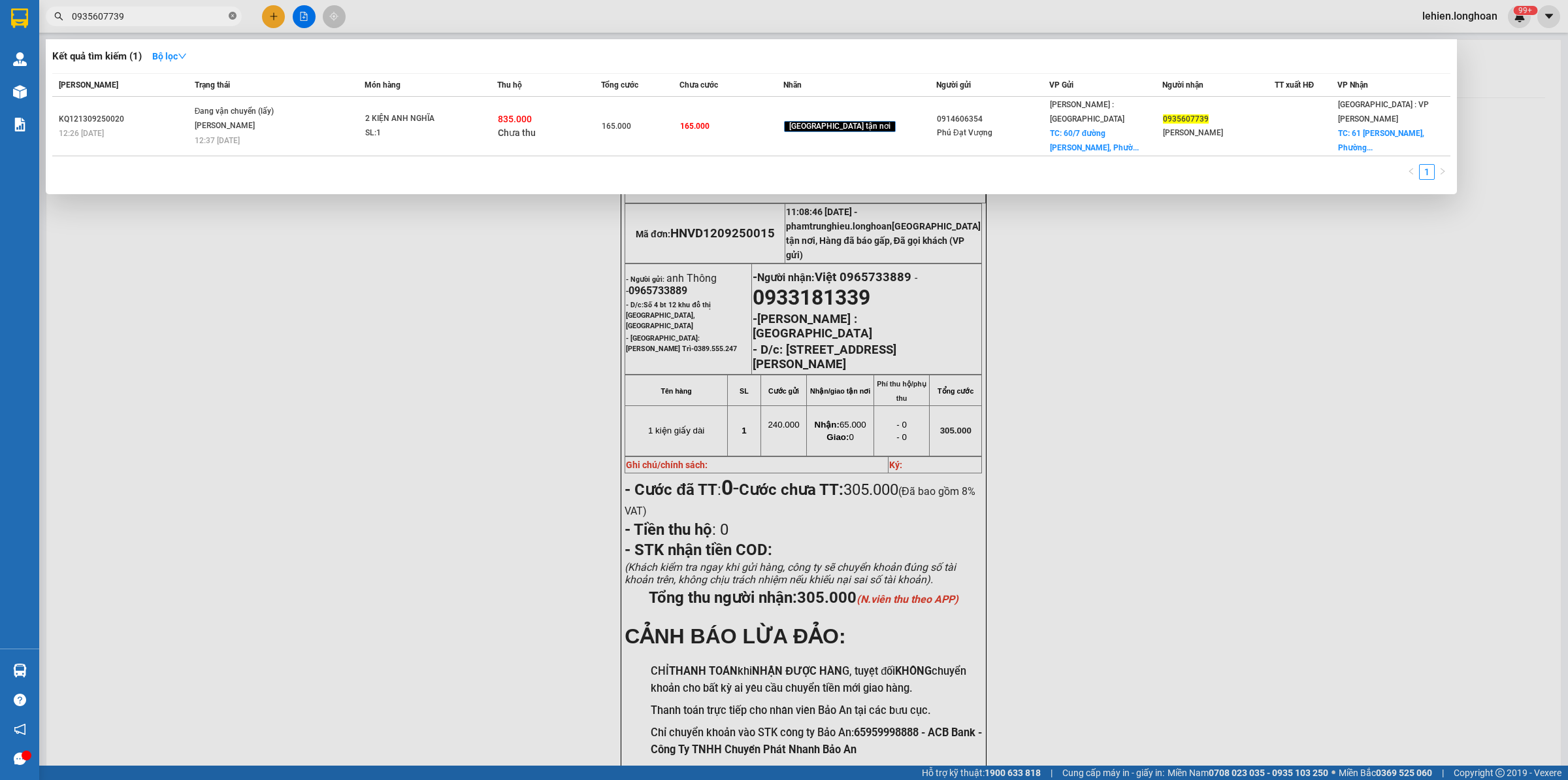
click at [230, 14] on icon "close-circle" at bounding box center [233, 16] width 8 height 8
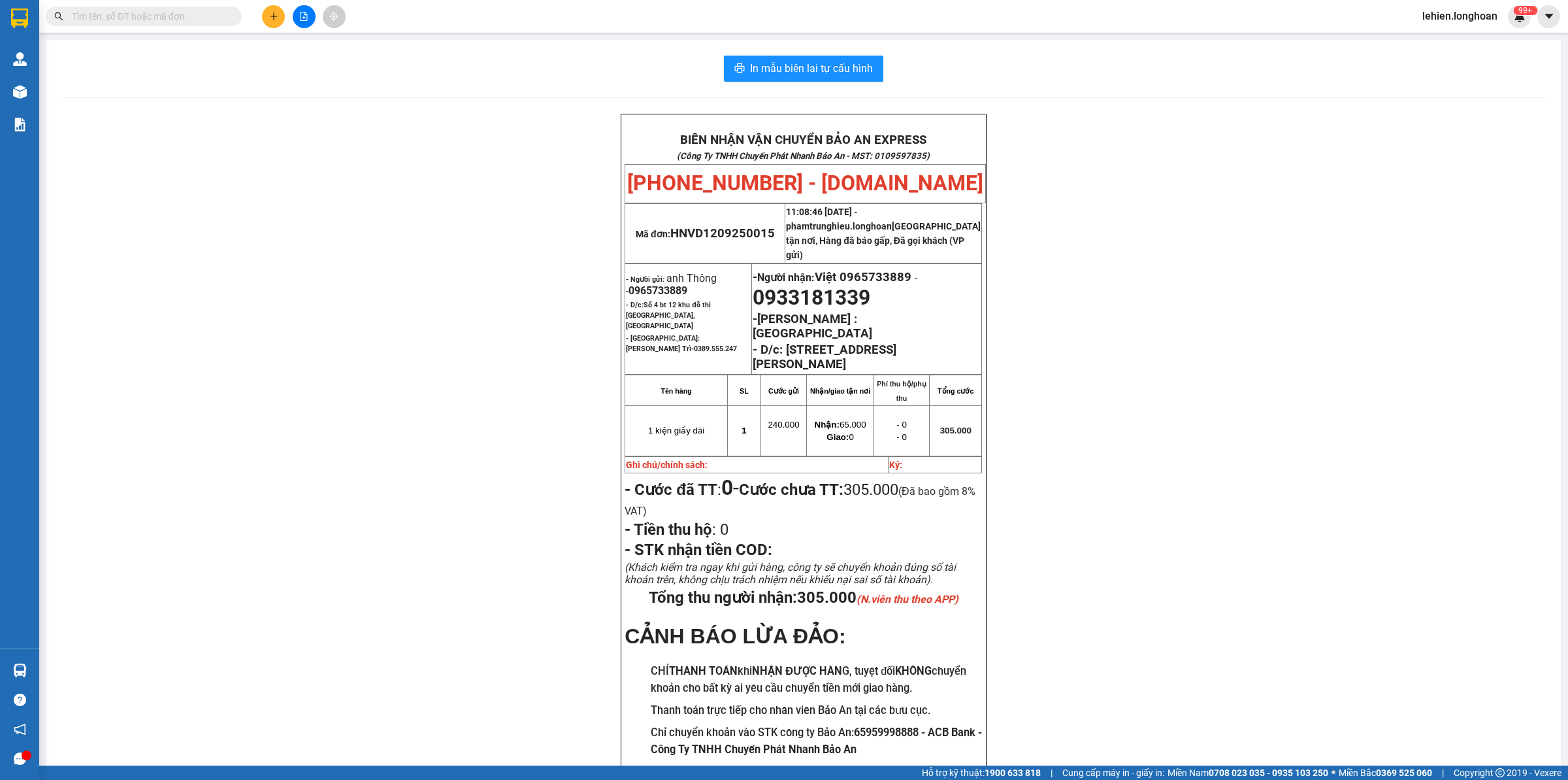
paste input "0963867259"
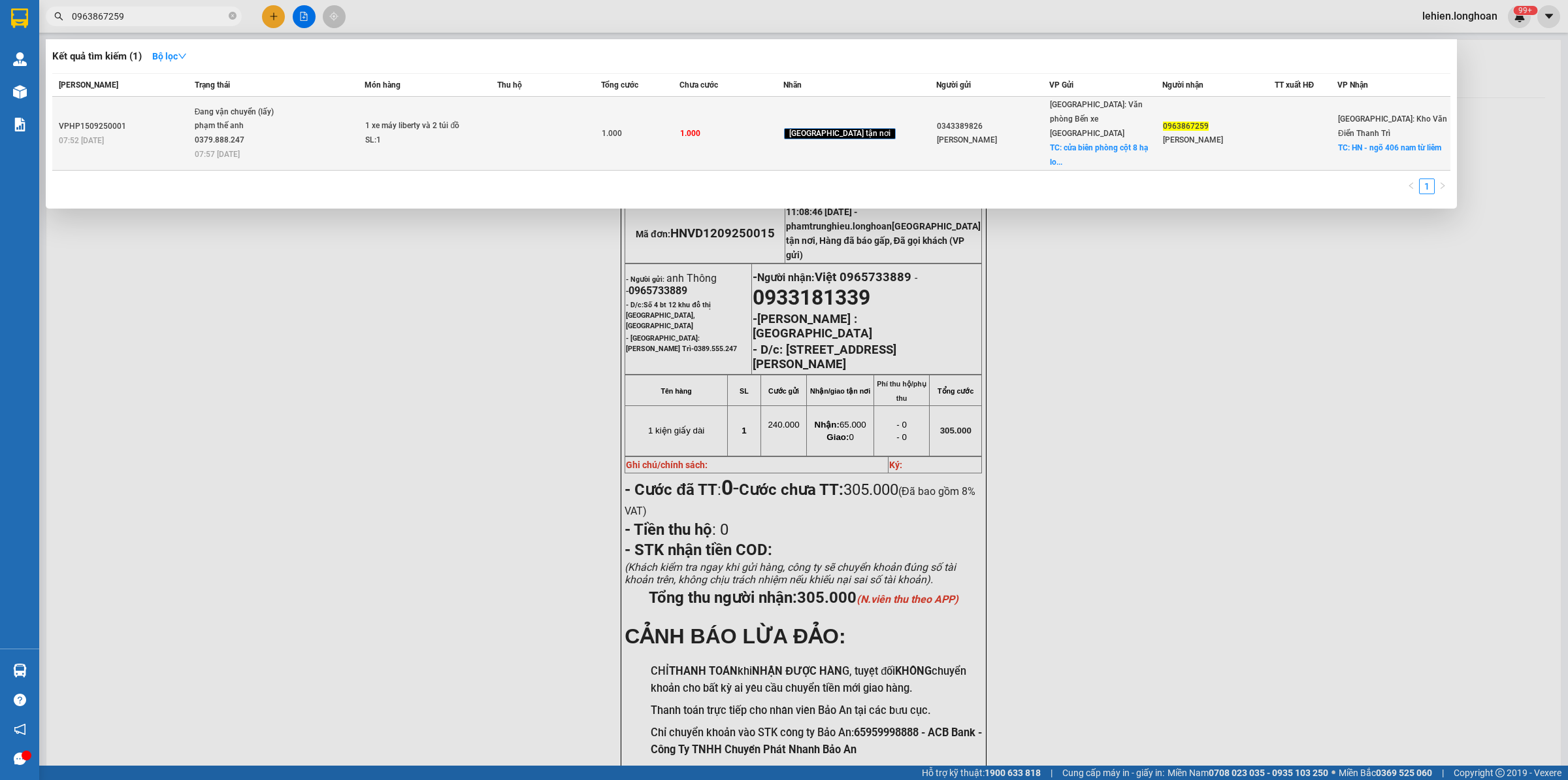
type input "0963867259"
click at [276, 134] on div "phạm thế anh 0379.888.247" at bounding box center [244, 133] width 98 height 28
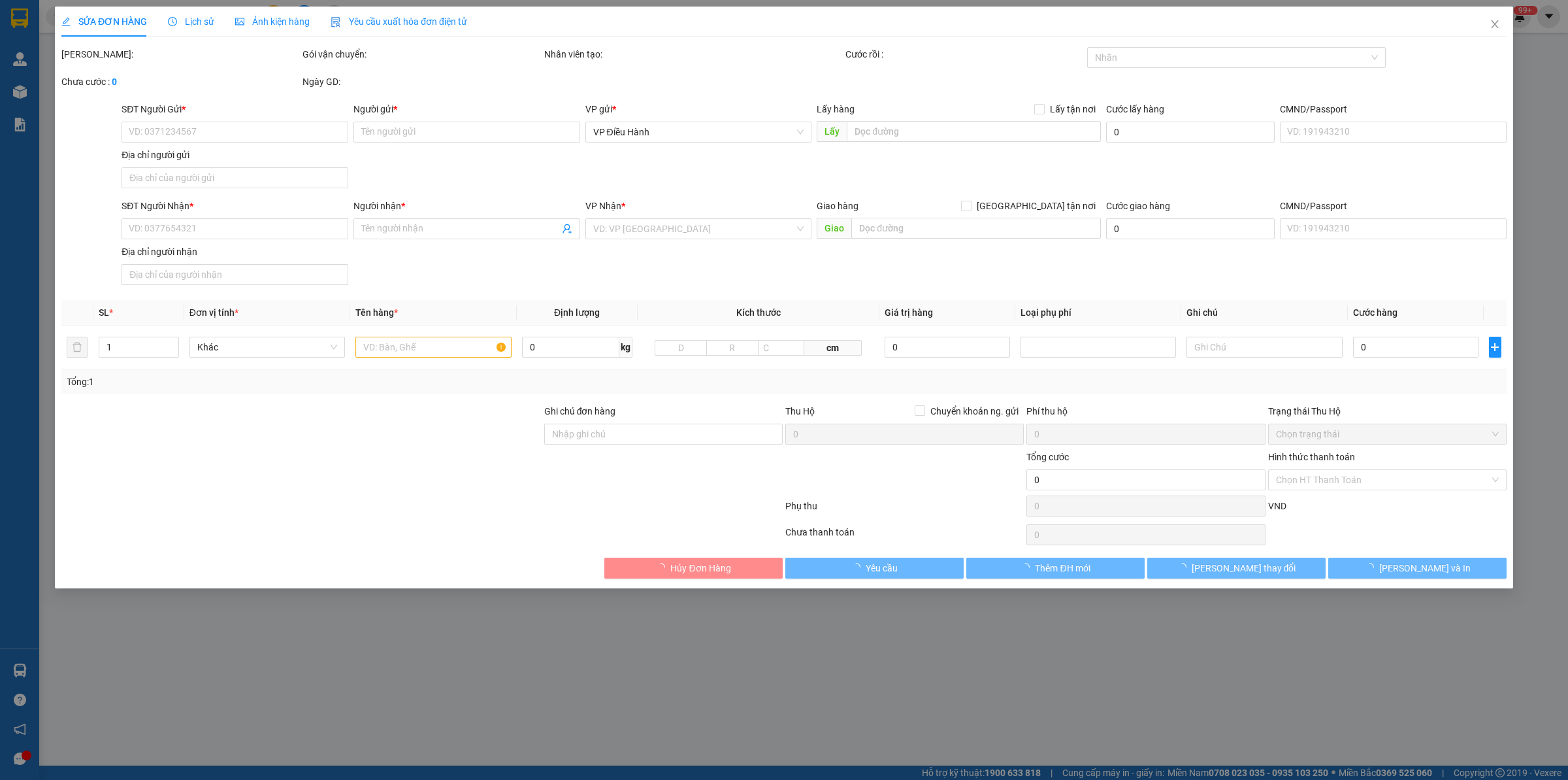
type input "0343389826"
type input "[PERSON_NAME]"
checkbox input "true"
type input "cửa biên phòng cột 8 hạ long - qua cầu trắng"
type input "0963867259"
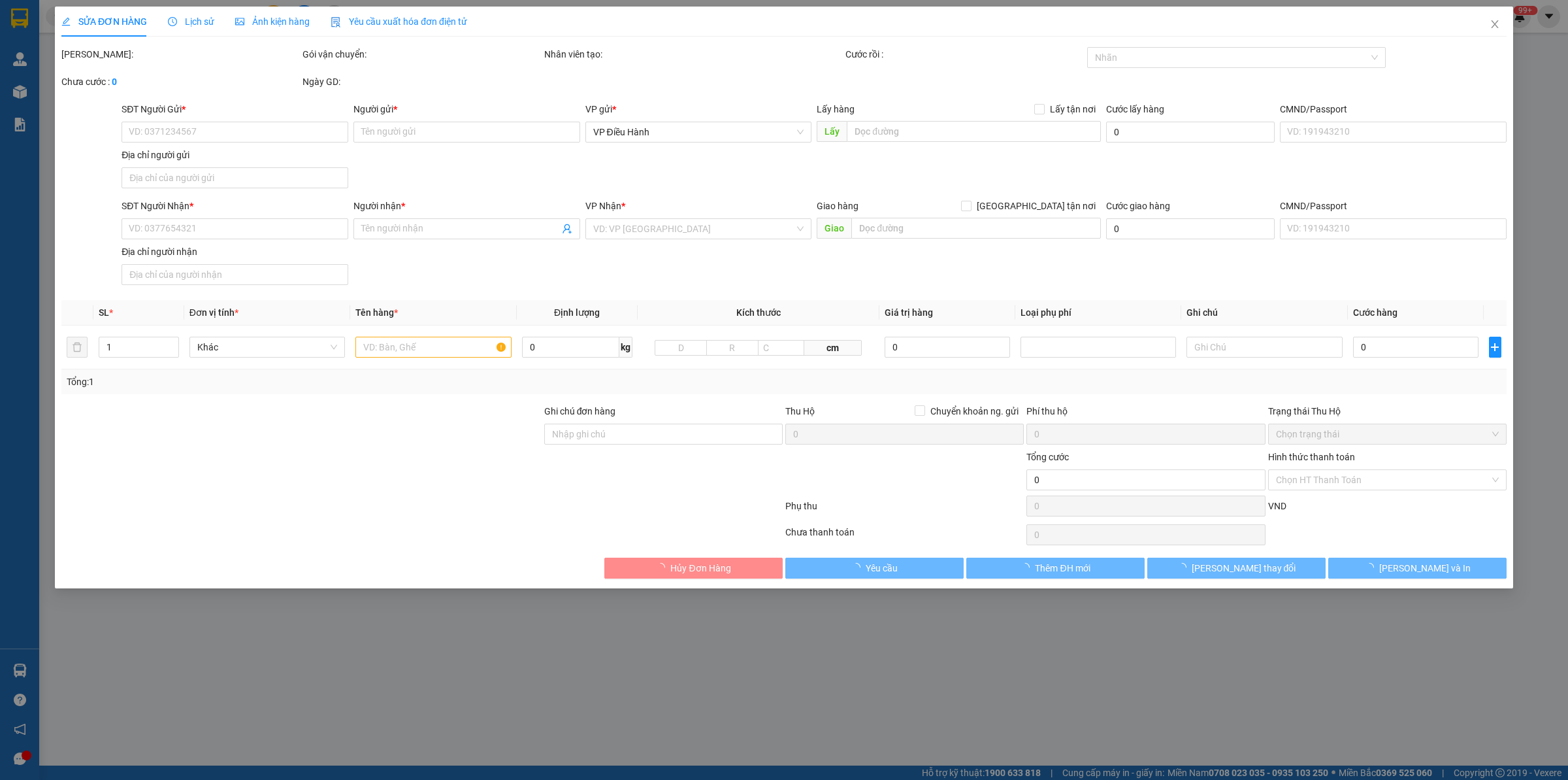
type input "[PERSON_NAME]"
checkbox input "true"
type input "HN - ngõ 406 nam từ [GEOGRAPHIC_DATA]"
type input "1.000"
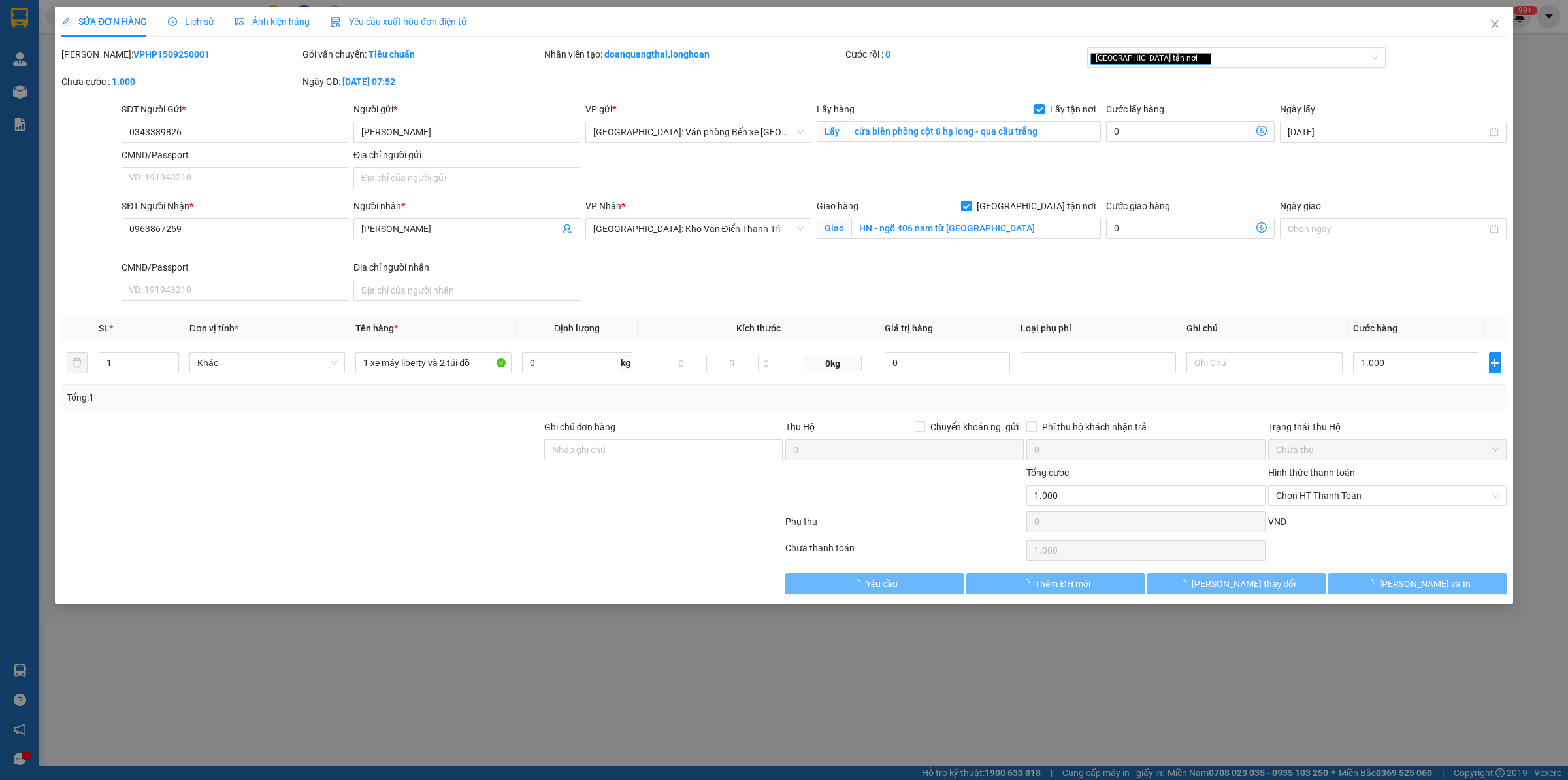
click at [205, 22] on span "Lịch sử" at bounding box center [191, 21] width 47 height 10
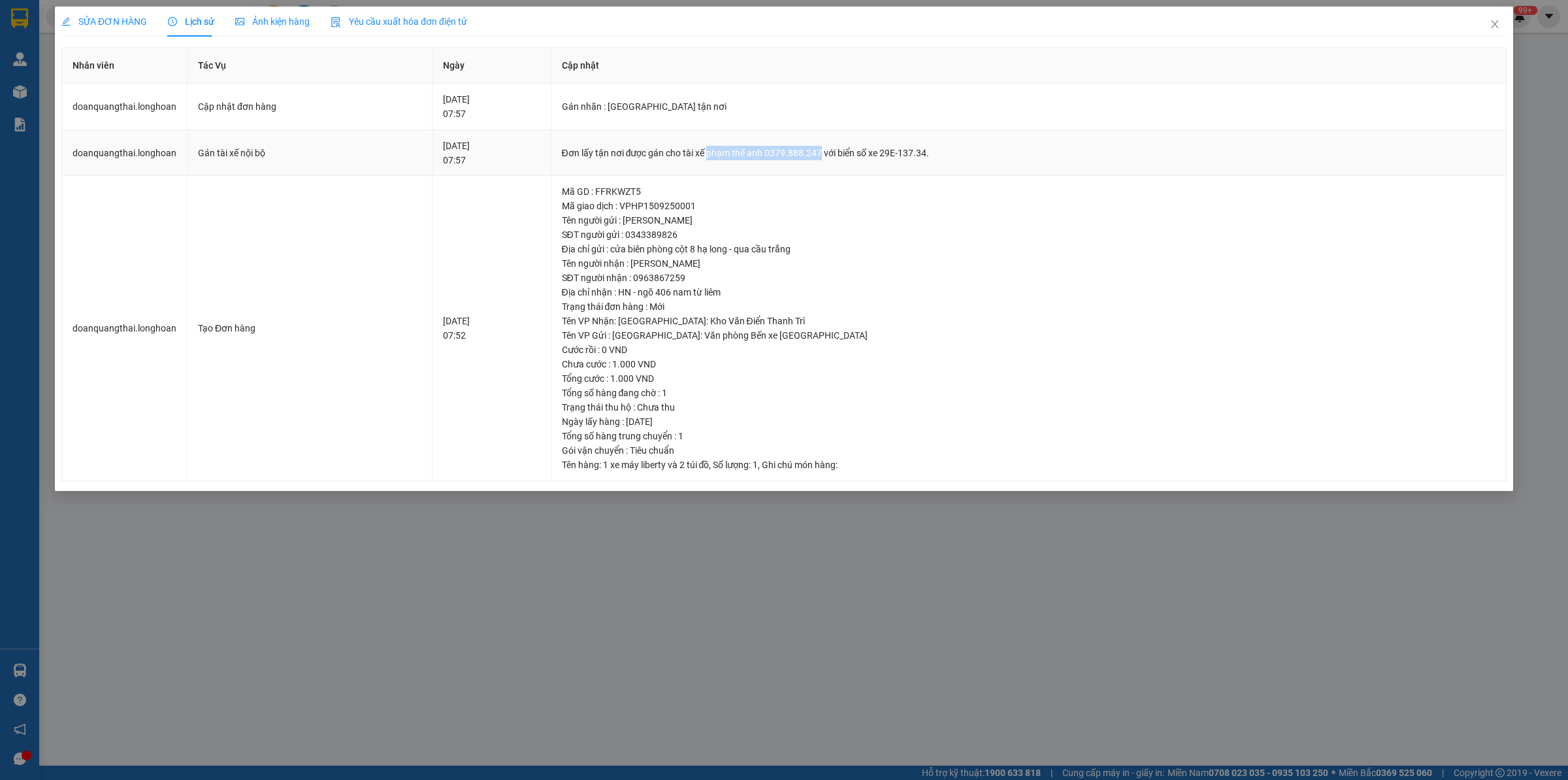
drag, startPoint x: 743, startPoint y: 158, endPoint x: 851, endPoint y: 152, distance: 108.2
click at [851, 152] on div "Đơn lấy tận nơi được gán cho tài xế phạm thế anh 0379.888.247 với biển số xe 29…" at bounding box center [1028, 153] width 933 height 15
copy div "phạm thế anh 0379.888.247"
drag, startPoint x: 1501, startPoint y: 8, endPoint x: 1411, endPoint y: 33, distance: 93.4
click at [1254, 7] on span "Close" at bounding box center [1494, 24] width 36 height 36
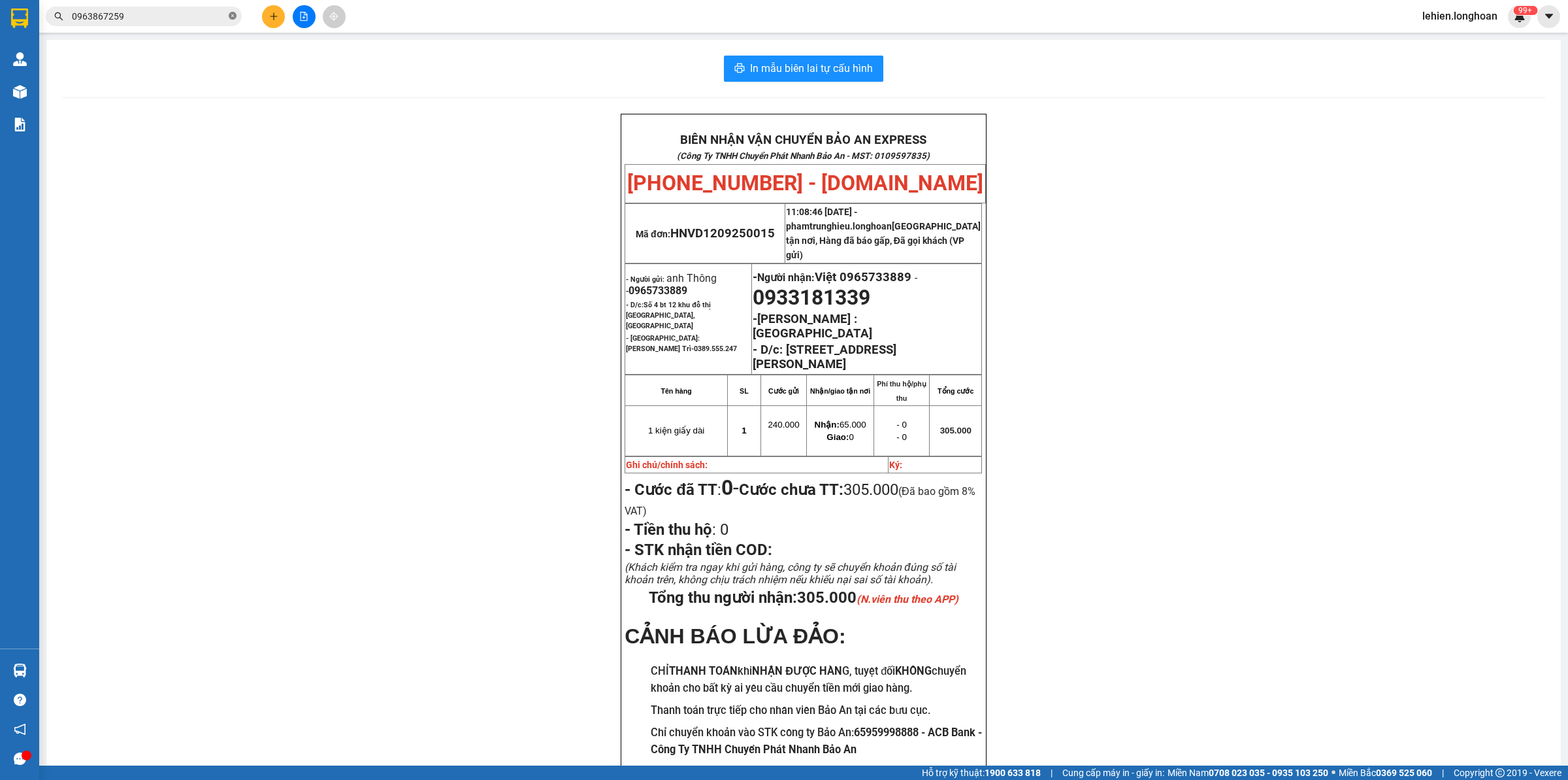
click at [234, 14] on icon "close-circle" at bounding box center [233, 16] width 8 height 8
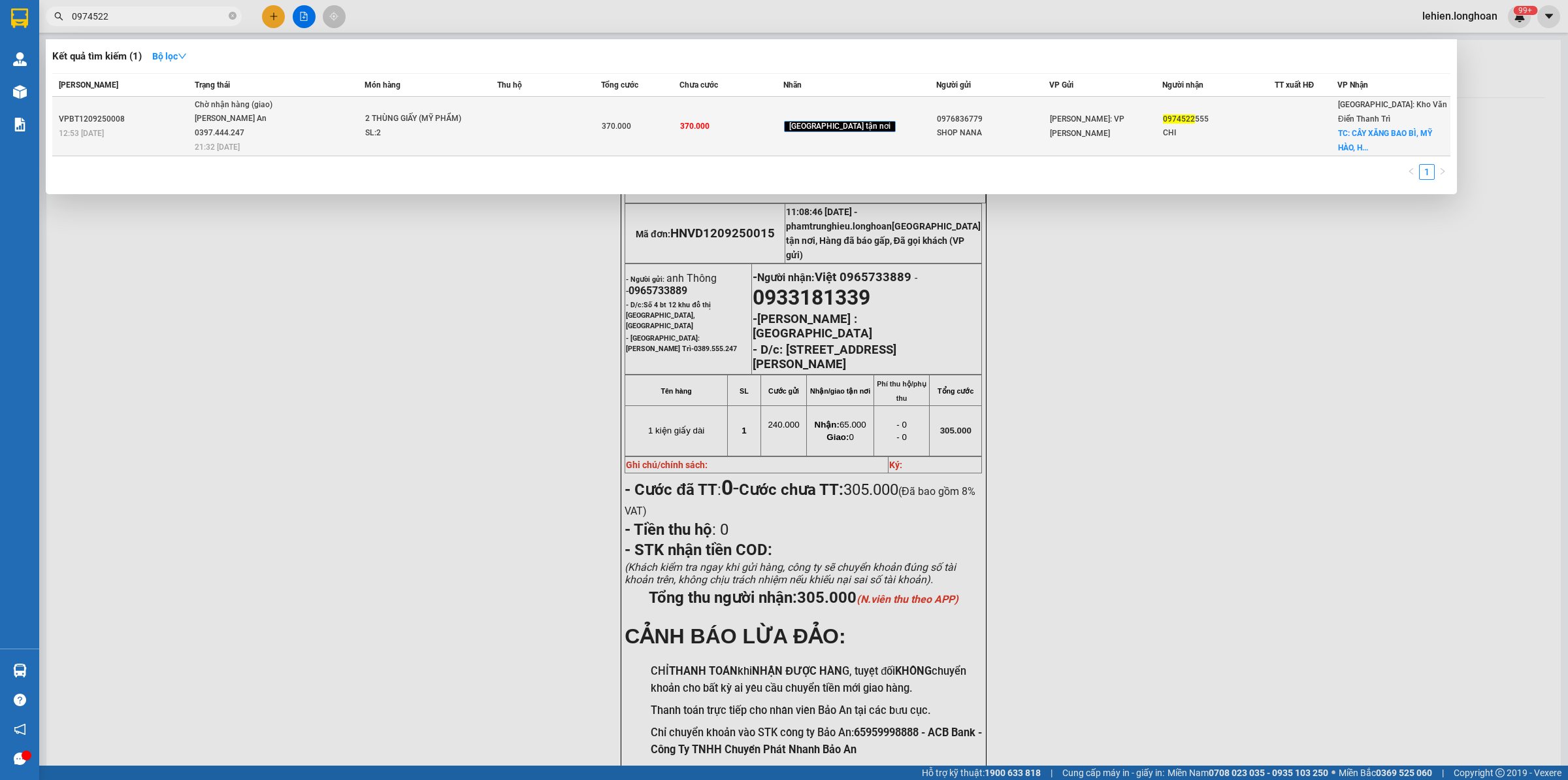
type input "0974522"
click at [365, 127] on span "Chờ nhận hàng (giao) [PERSON_NAME] An 0397.444.247 21:32 [DATE]" at bounding box center [279, 125] width 170 height 54
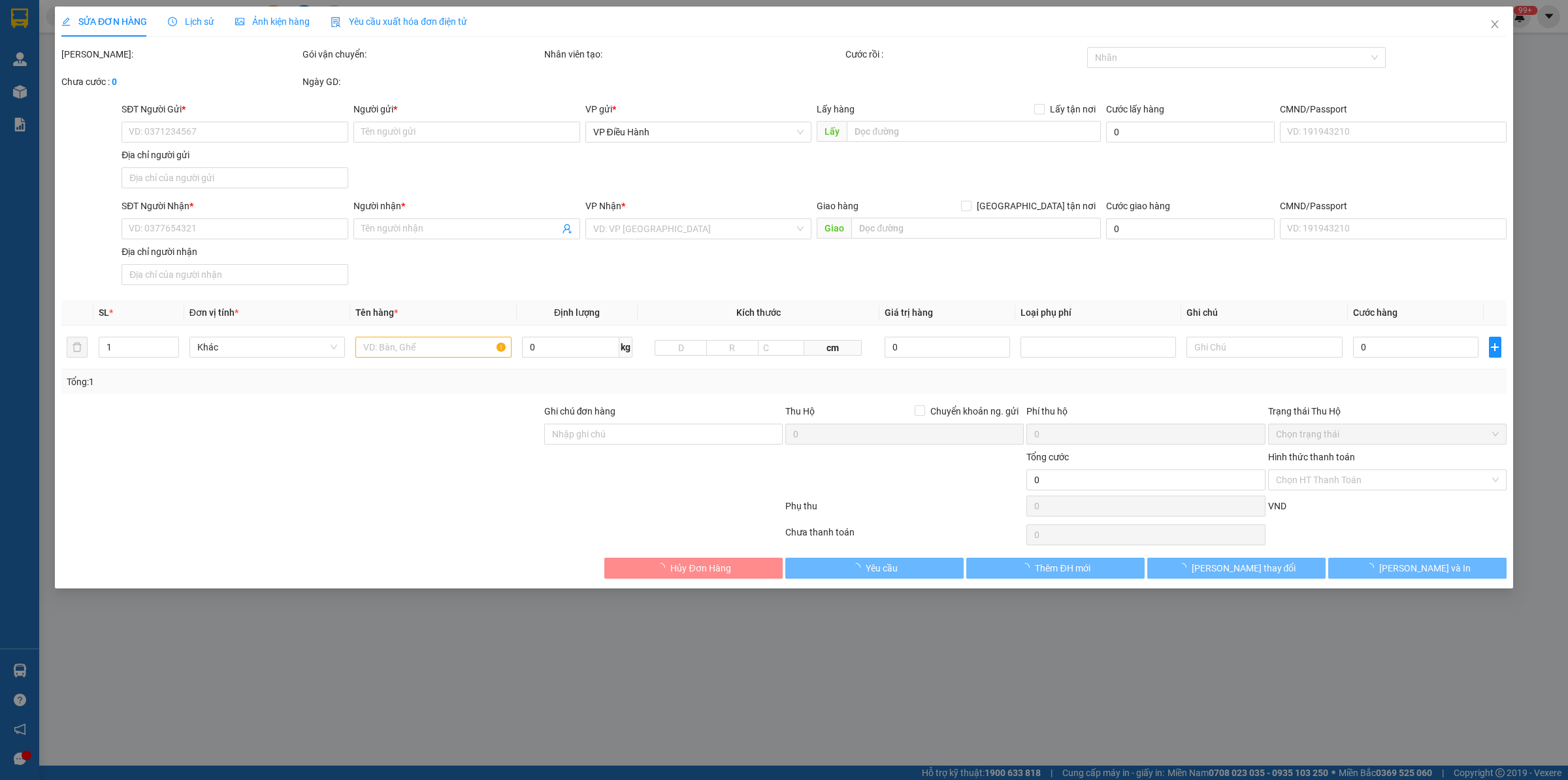
type input "0976836779"
type input "SHOP NANA"
type input "0974522555"
type input "CHI"
checkbox input "true"
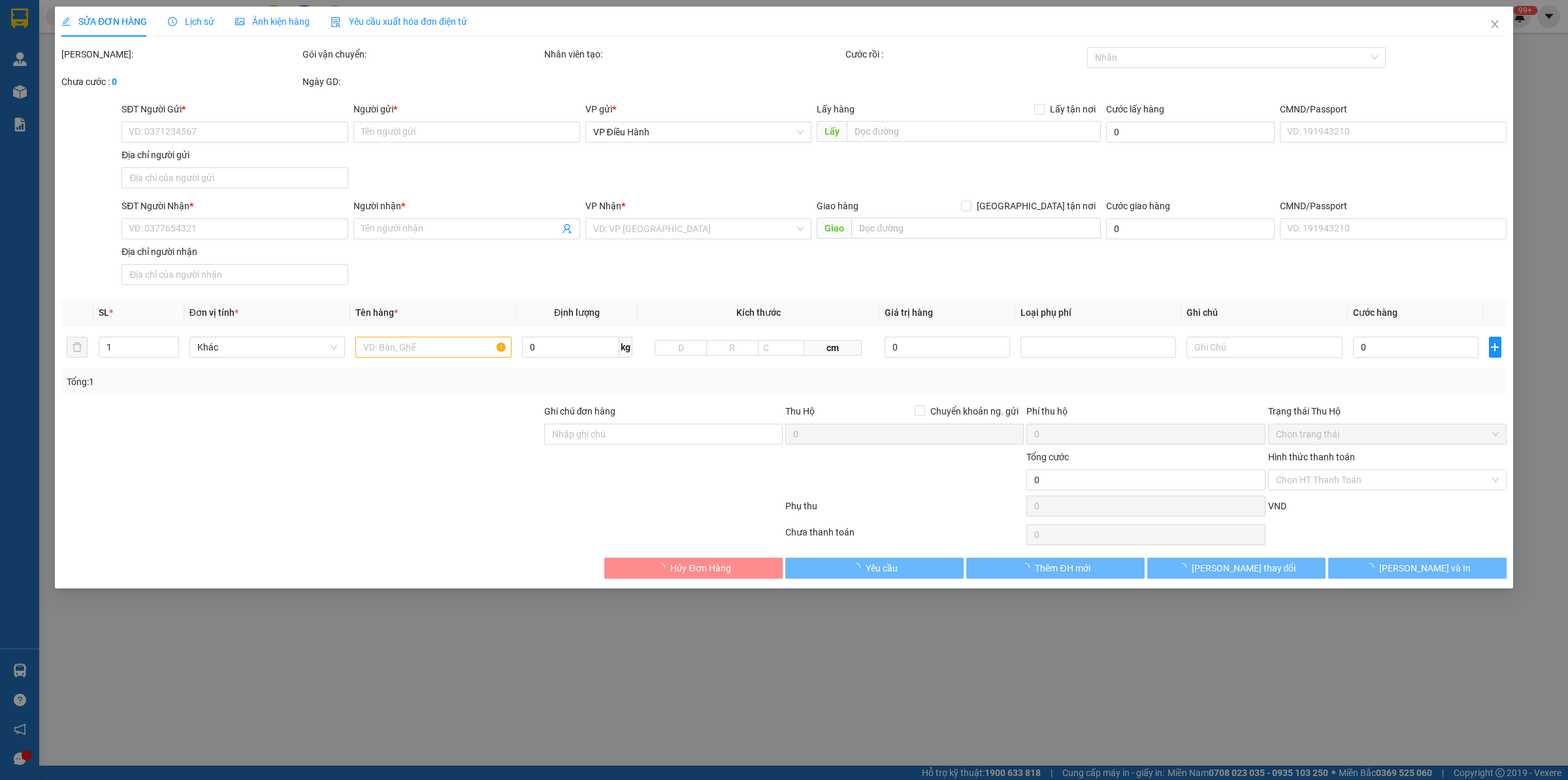
type input "CÂY XĂNG BAO BÌ, MỸ HÀO, [GEOGRAPHIC_DATA]"
type input "VẬN CHUYỂN NHẸ TAY - HƯ VỠ KHÔNG ĐỀN"
type input "370.000"
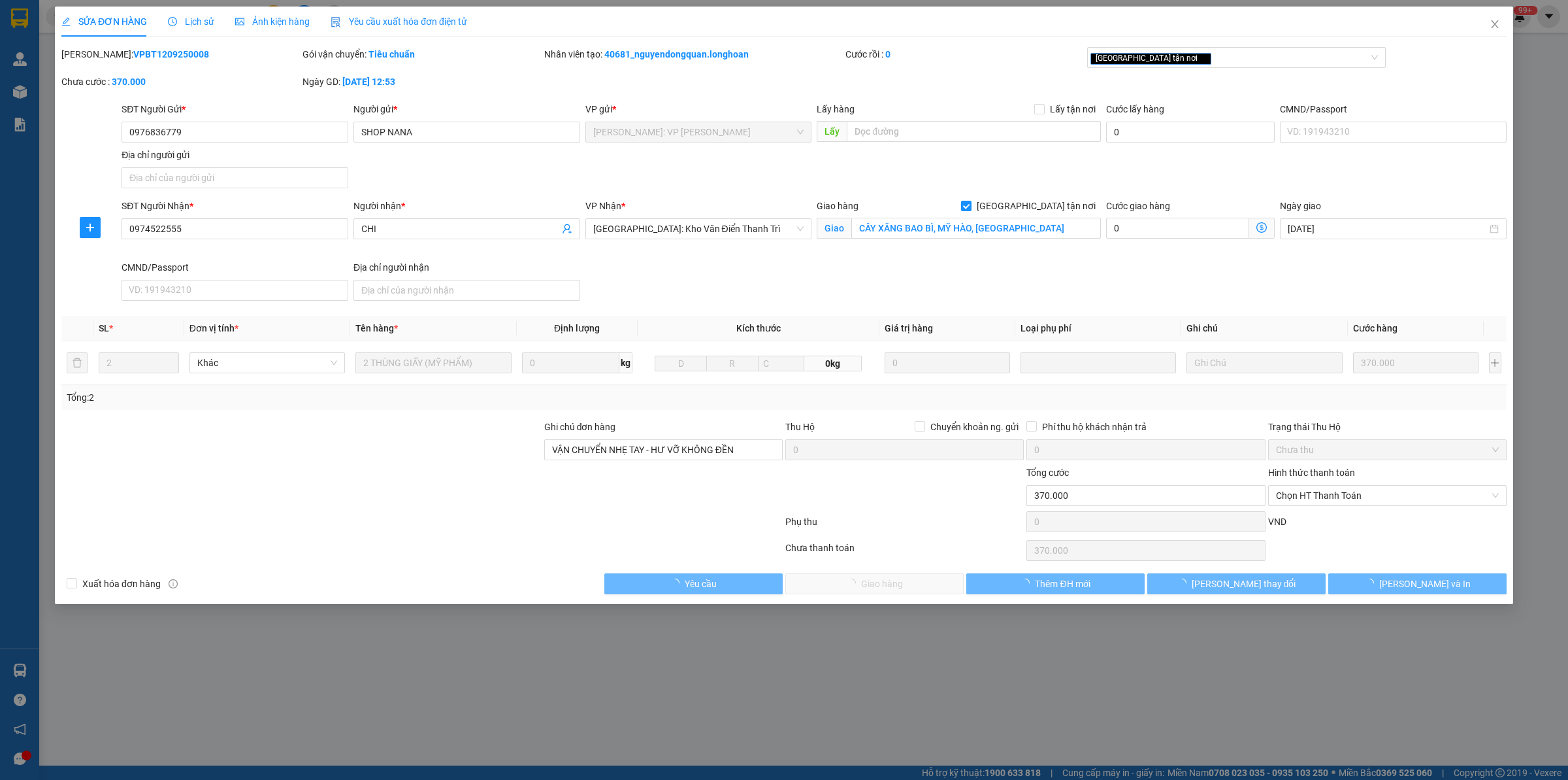
click at [185, 27] on div "Lịch sử" at bounding box center [191, 22] width 47 height 15
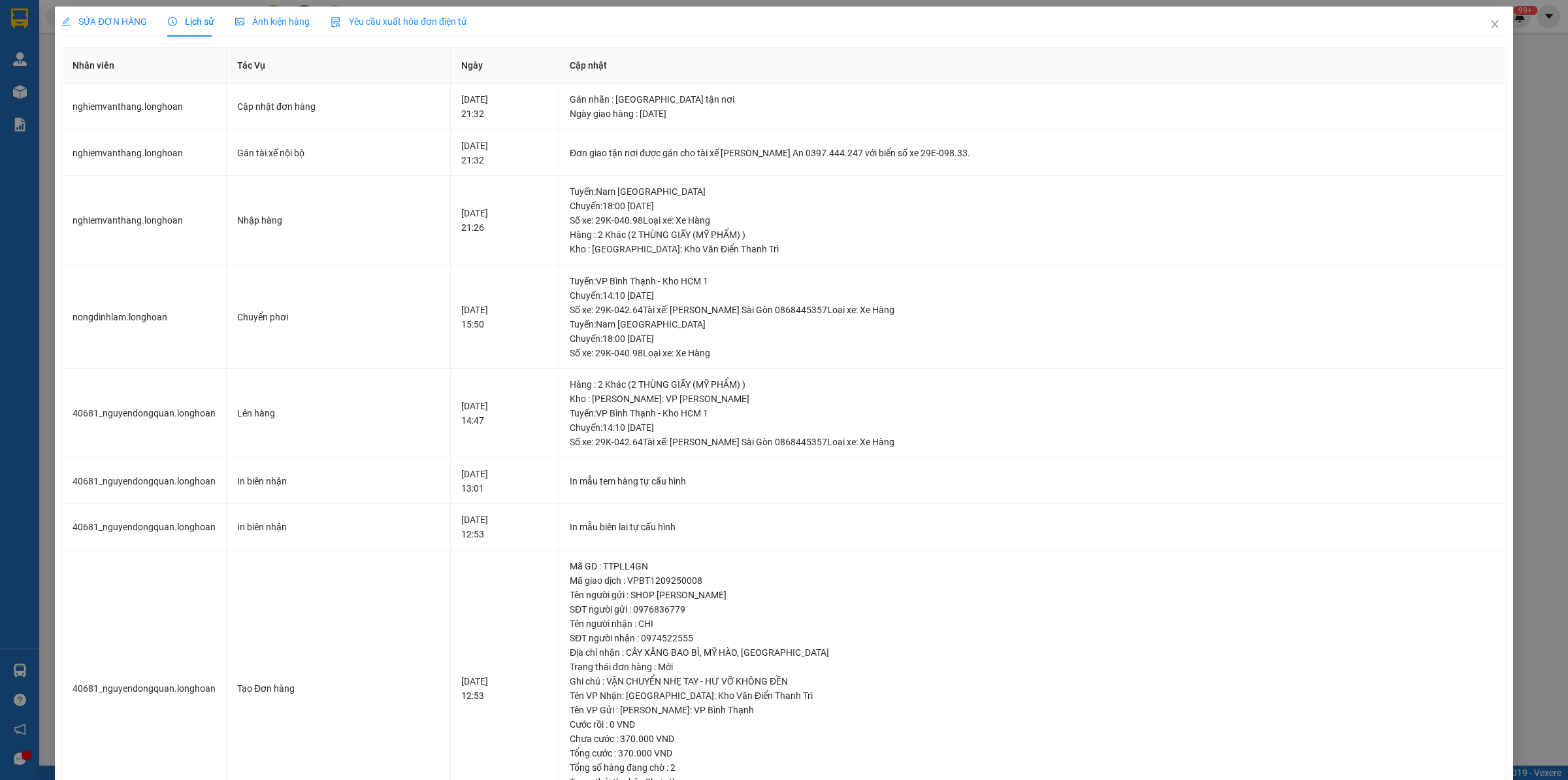
click at [109, 17] on span "SỬA ĐƠN HÀNG" at bounding box center [104, 21] width 85 height 10
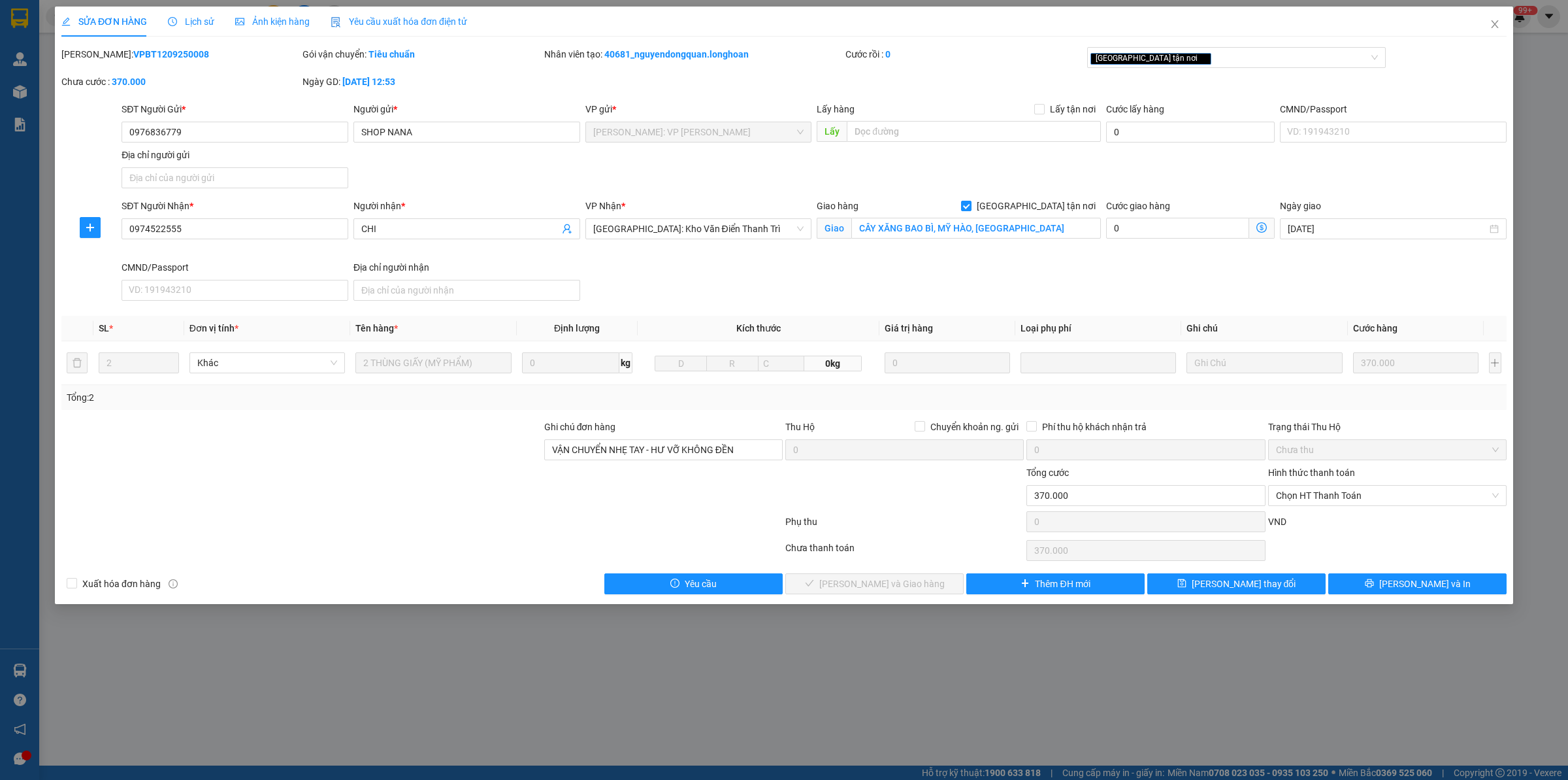
click at [214, 20] on div "SỬA ĐƠN HÀNG Lịch sử Ảnh kiện hàng Yêu cầu xuất hóa đơn điện tử" at bounding box center [264, 21] width 406 height 30
click at [197, 20] on span "Lịch sử" at bounding box center [191, 21] width 47 height 10
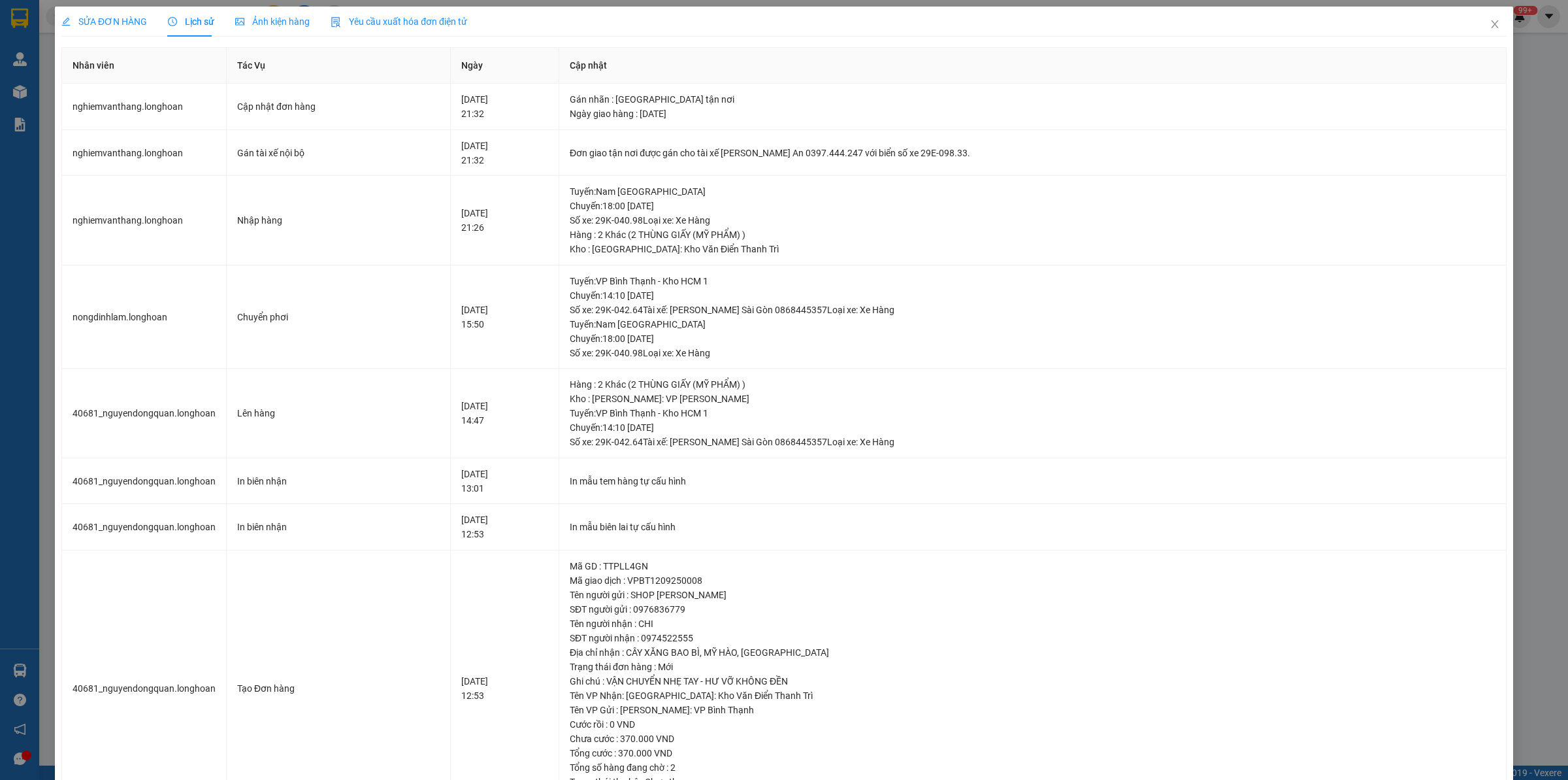
click at [100, 19] on span "SỬA ĐƠN HÀNG" at bounding box center [104, 21] width 85 height 10
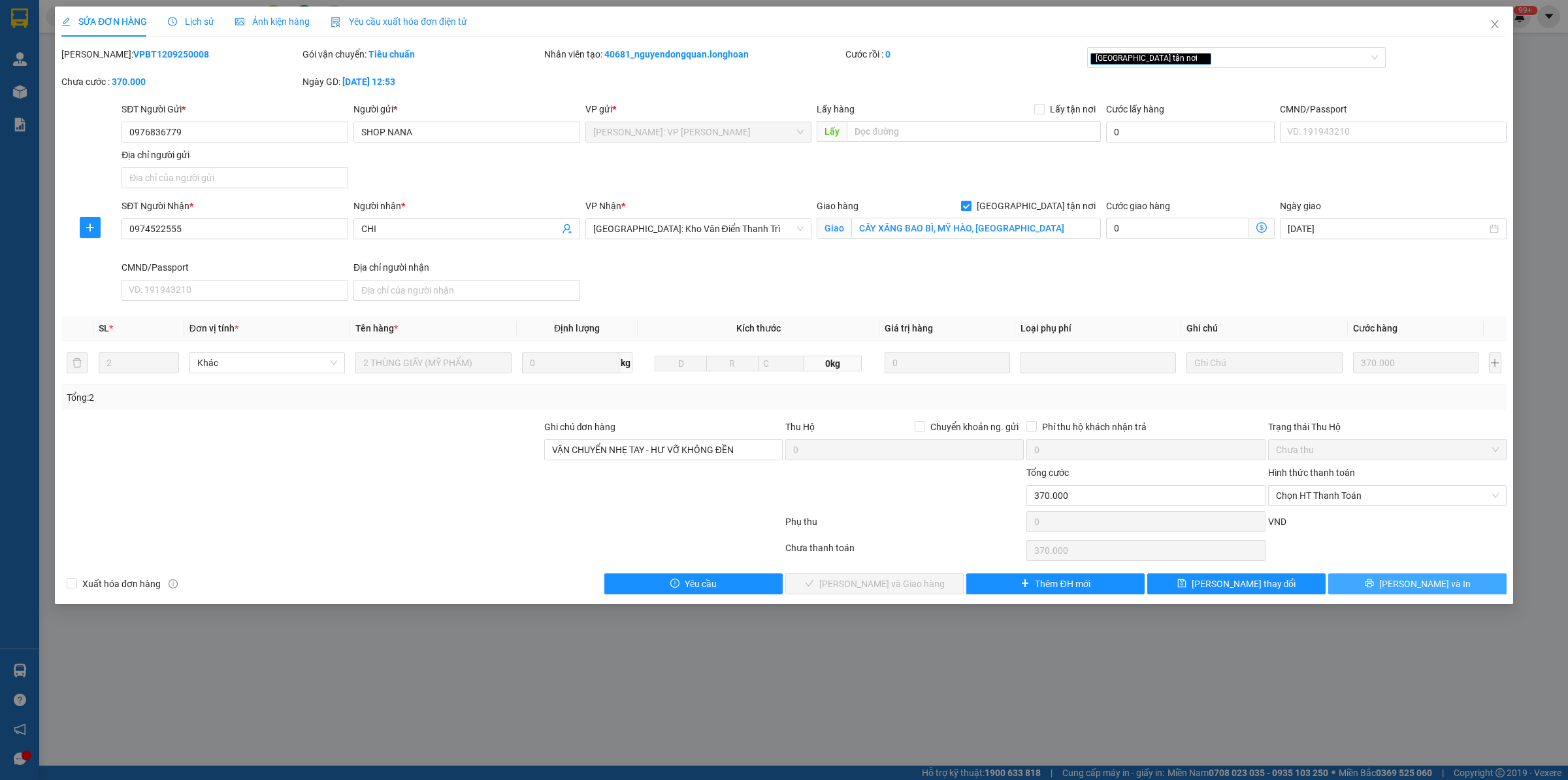
click at [1254, 583] on icon "printer" at bounding box center [1369, 583] width 9 height 9
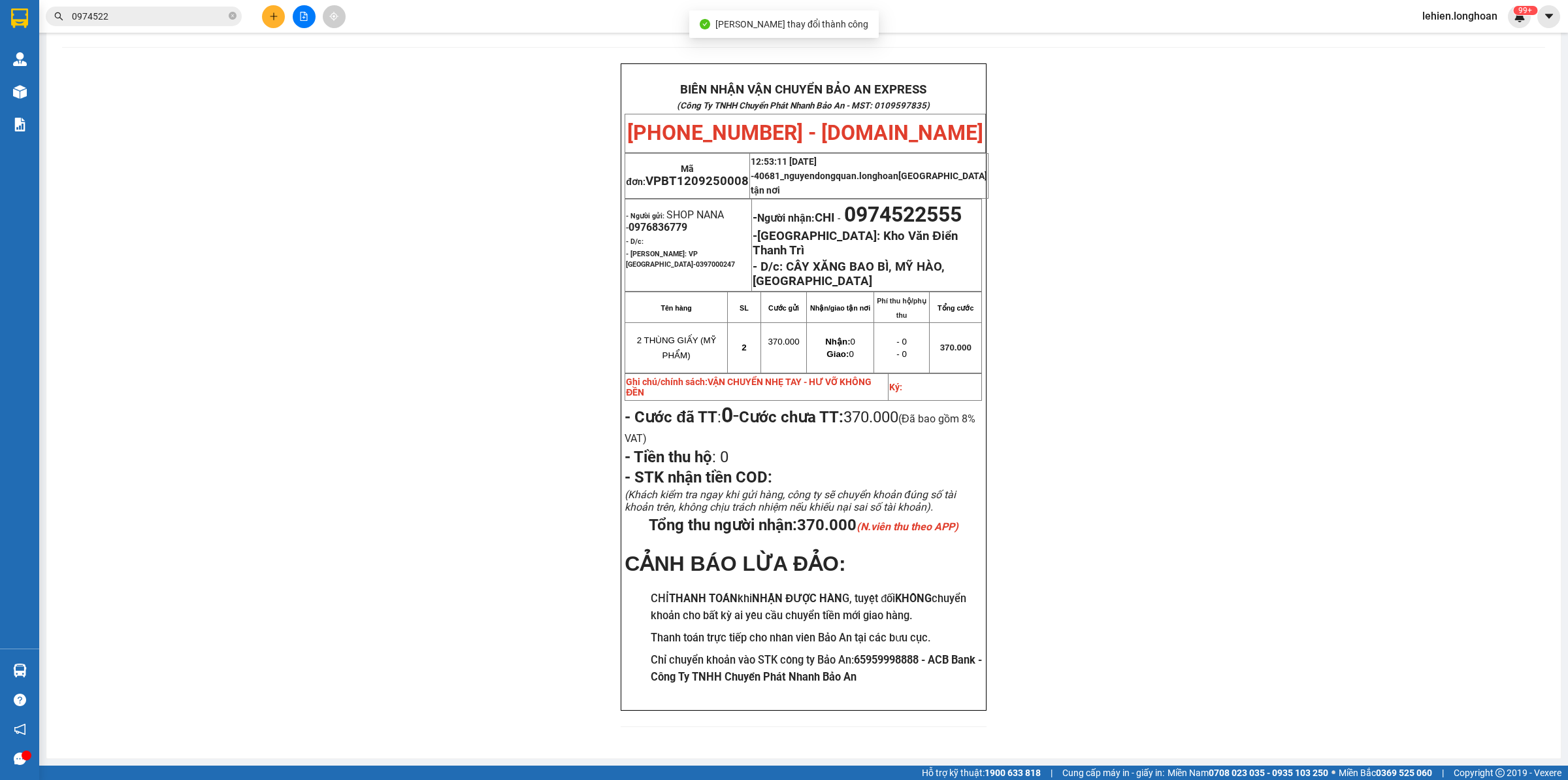
scroll to position [53, 0]
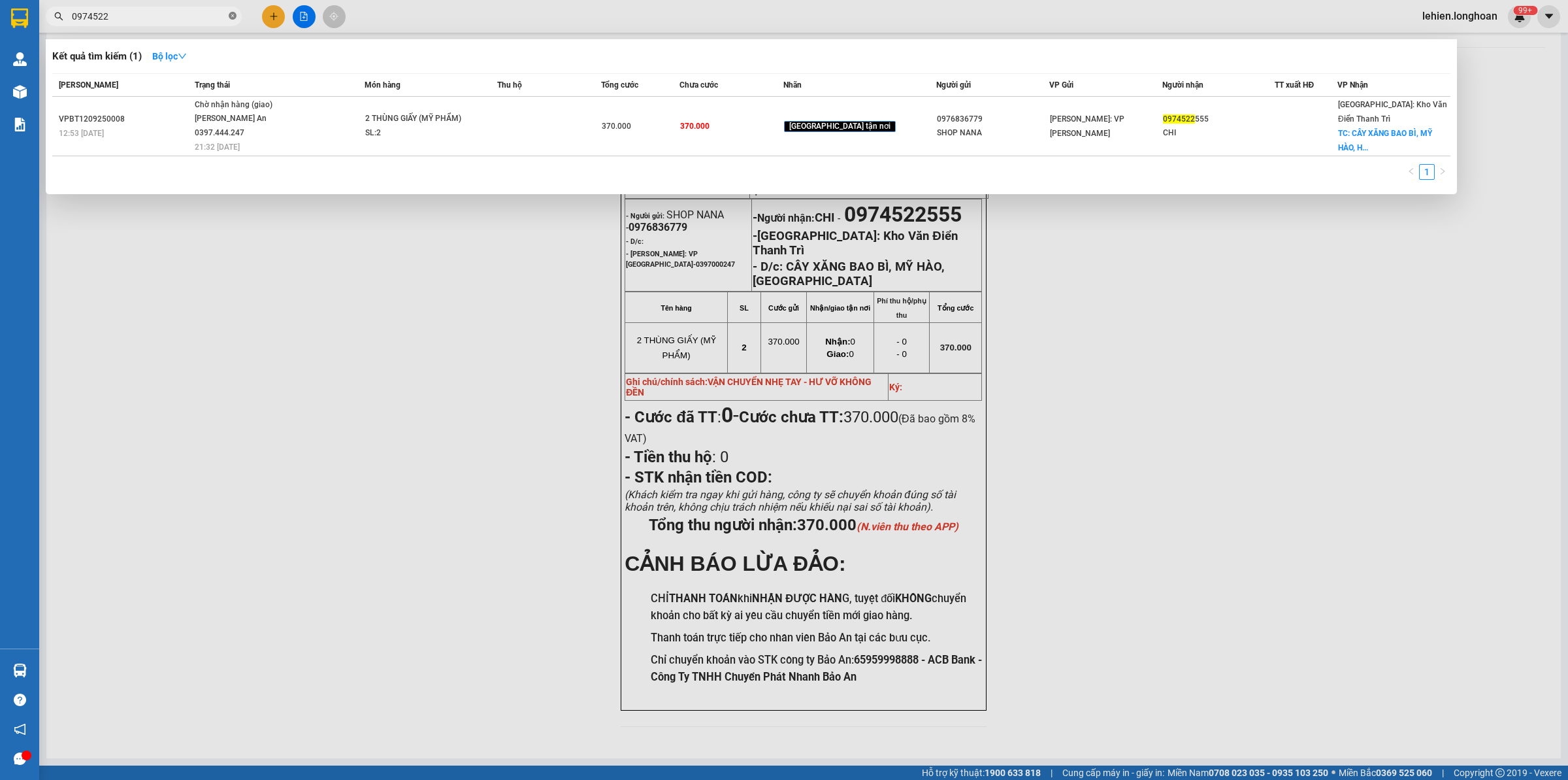
click at [230, 13] on icon "close-circle" at bounding box center [233, 16] width 8 height 8
paste input "0968983198"
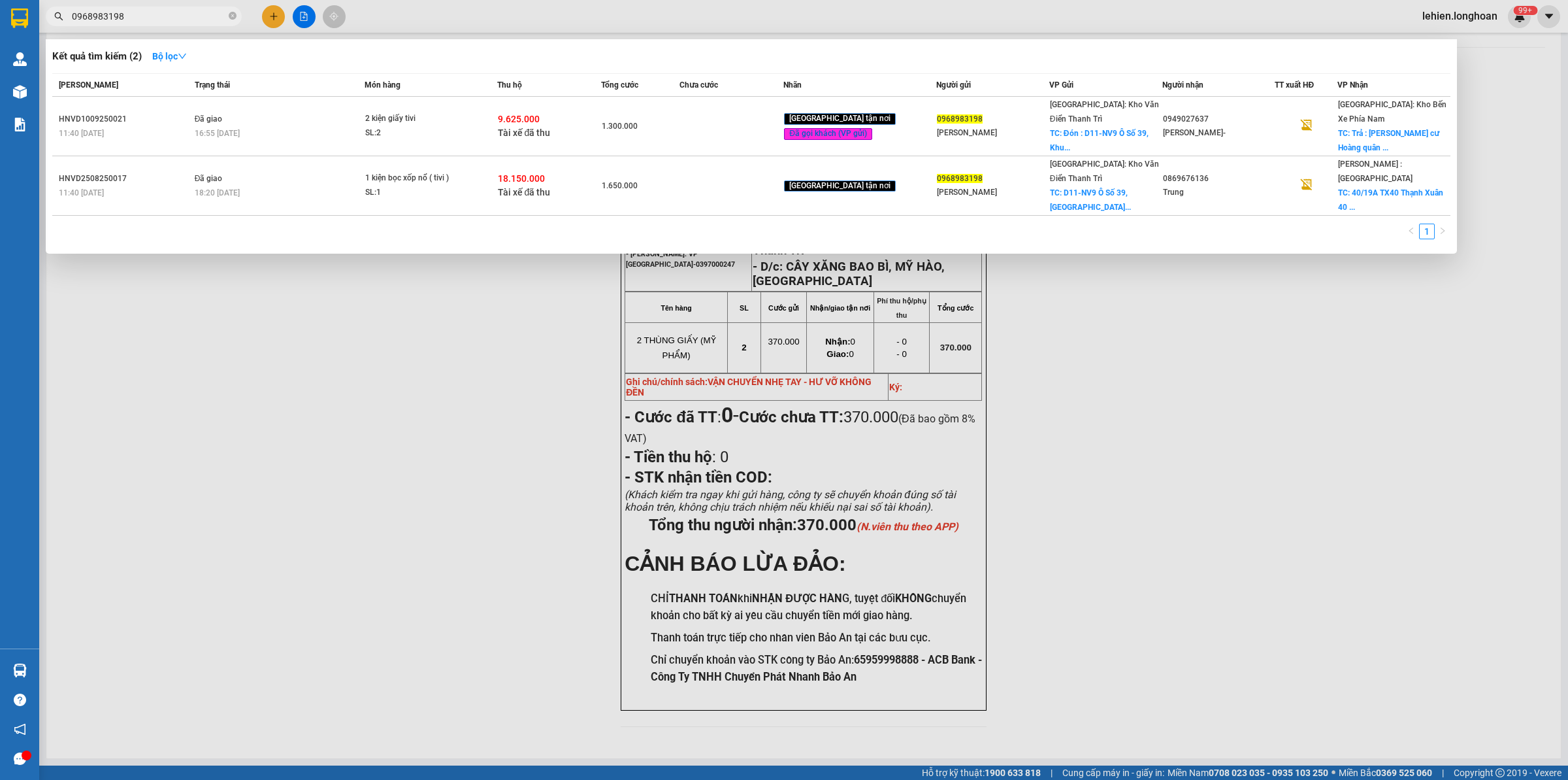
type input "0968983198"
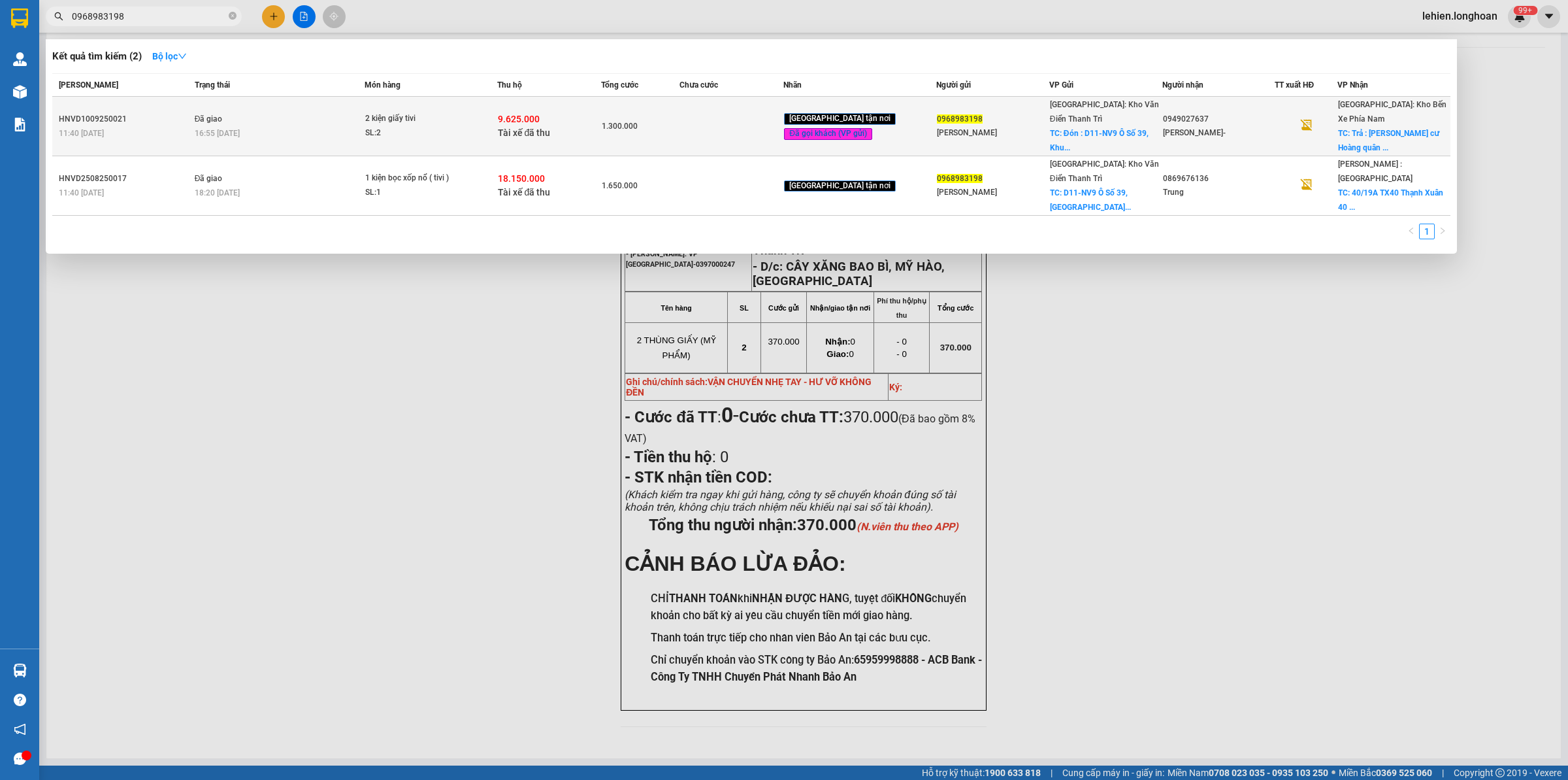
click at [178, 114] on div "HNVD1009250021" at bounding box center [125, 119] width 132 height 14
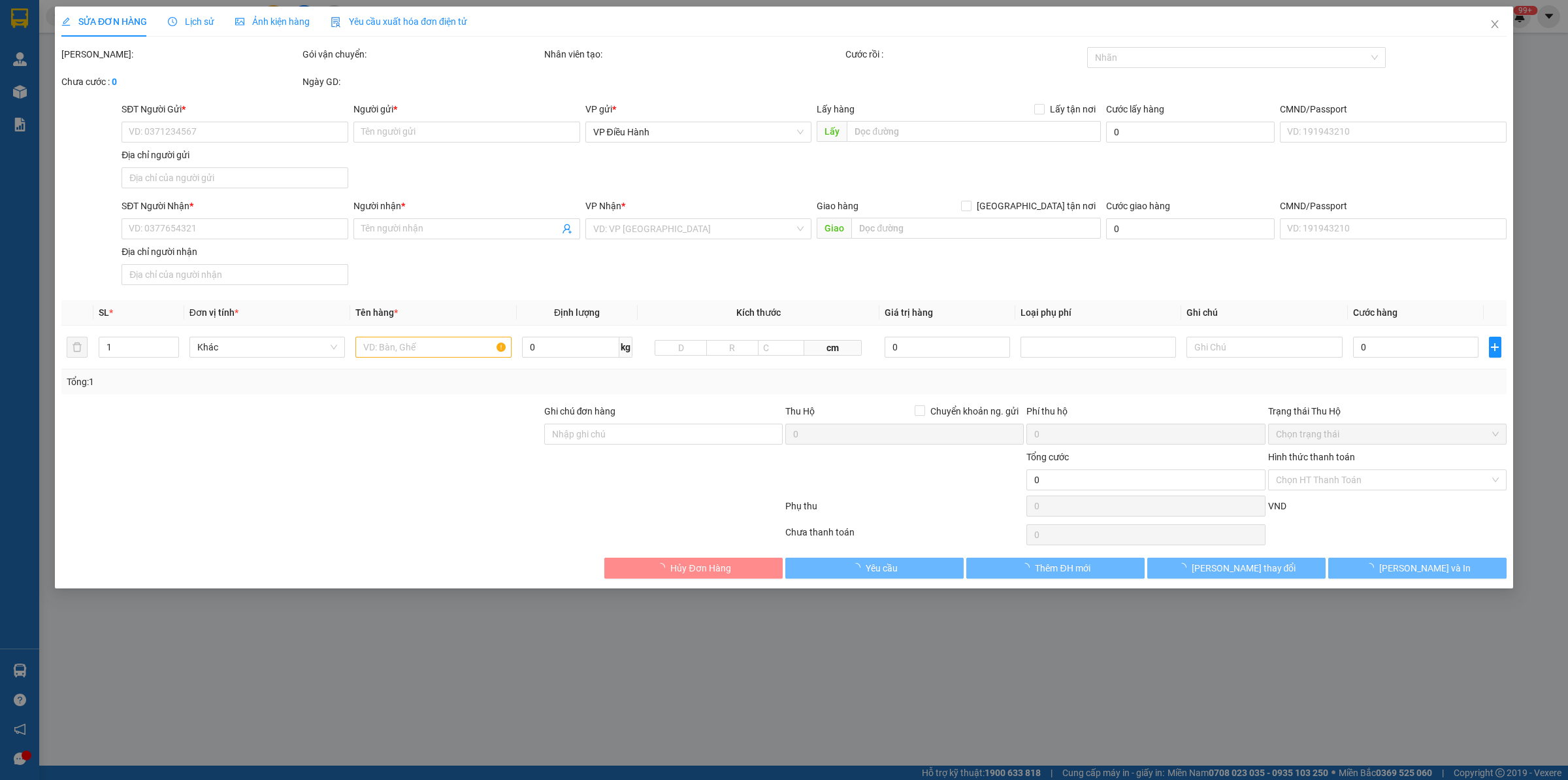
click at [181, 19] on span "Lịch sử" at bounding box center [191, 21] width 47 height 10
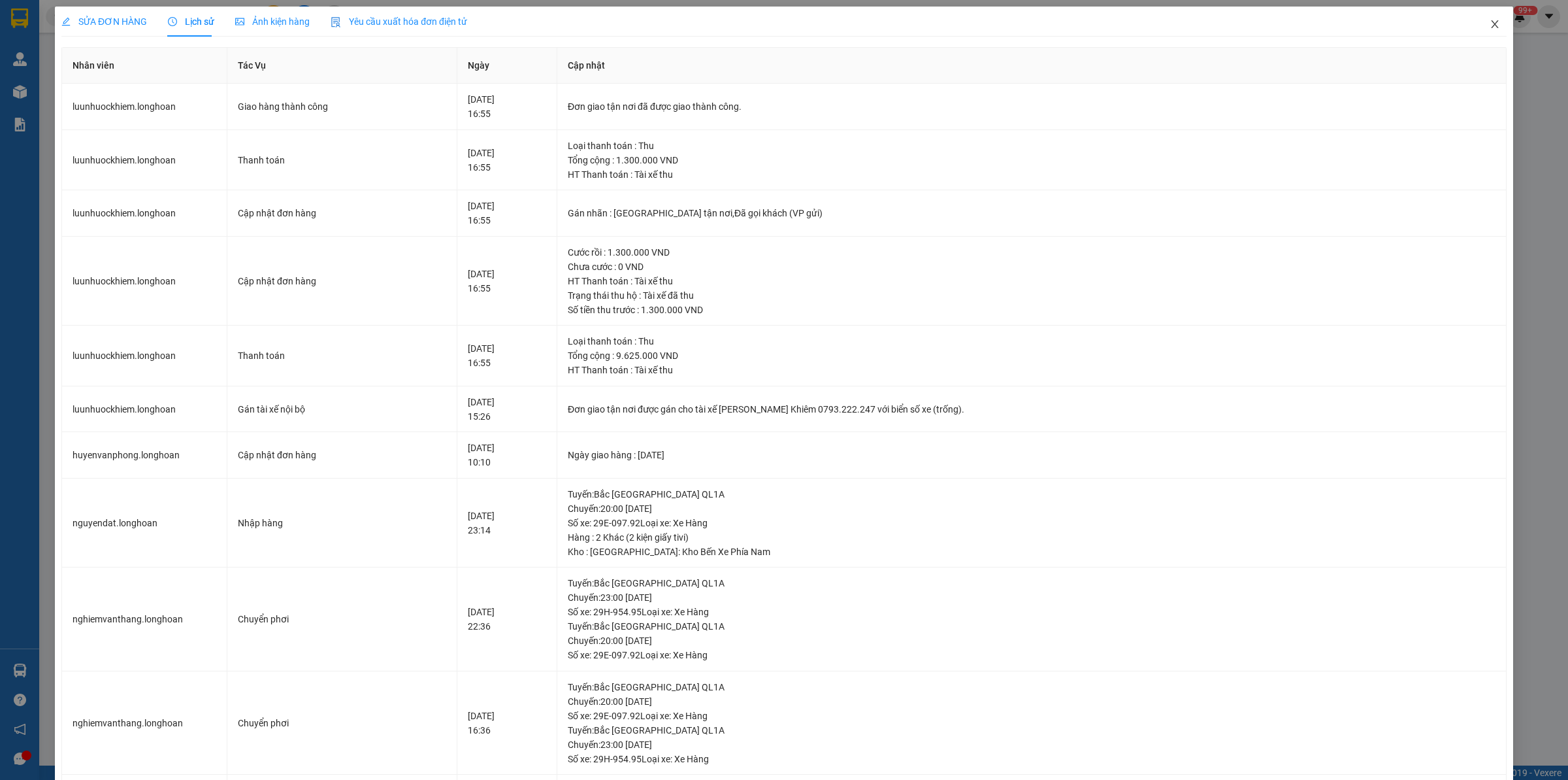
click at [1254, 23] on icon "close" at bounding box center [1495, 24] width 10 height 10
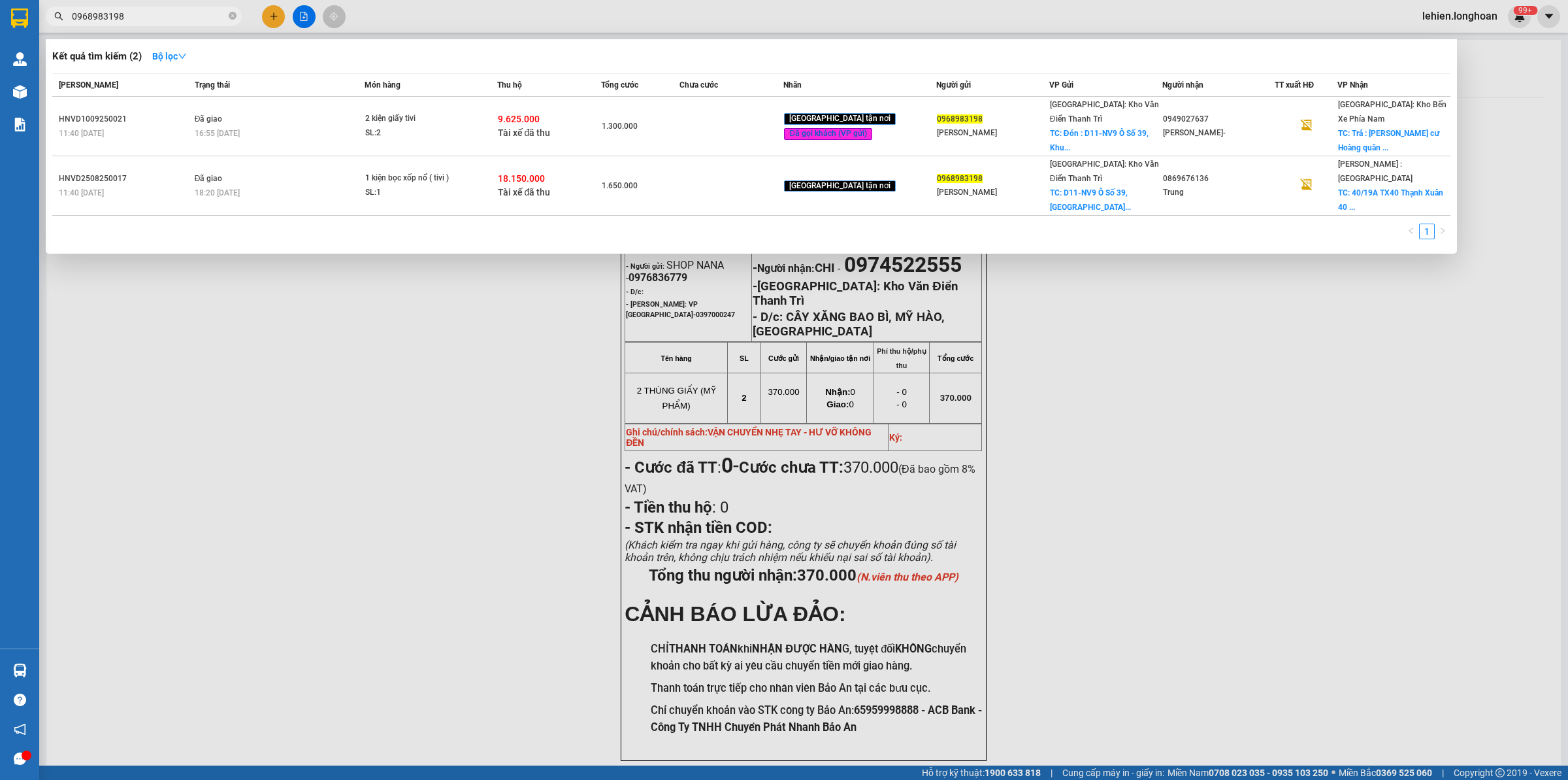
click at [237, 19] on span "0968983198" at bounding box center [143, 16] width 196 height 19
click at [237, 18] on span "0968983198" at bounding box center [143, 16] width 196 height 19
click at [235, 17] on icon "close-circle" at bounding box center [233, 16] width 8 height 8
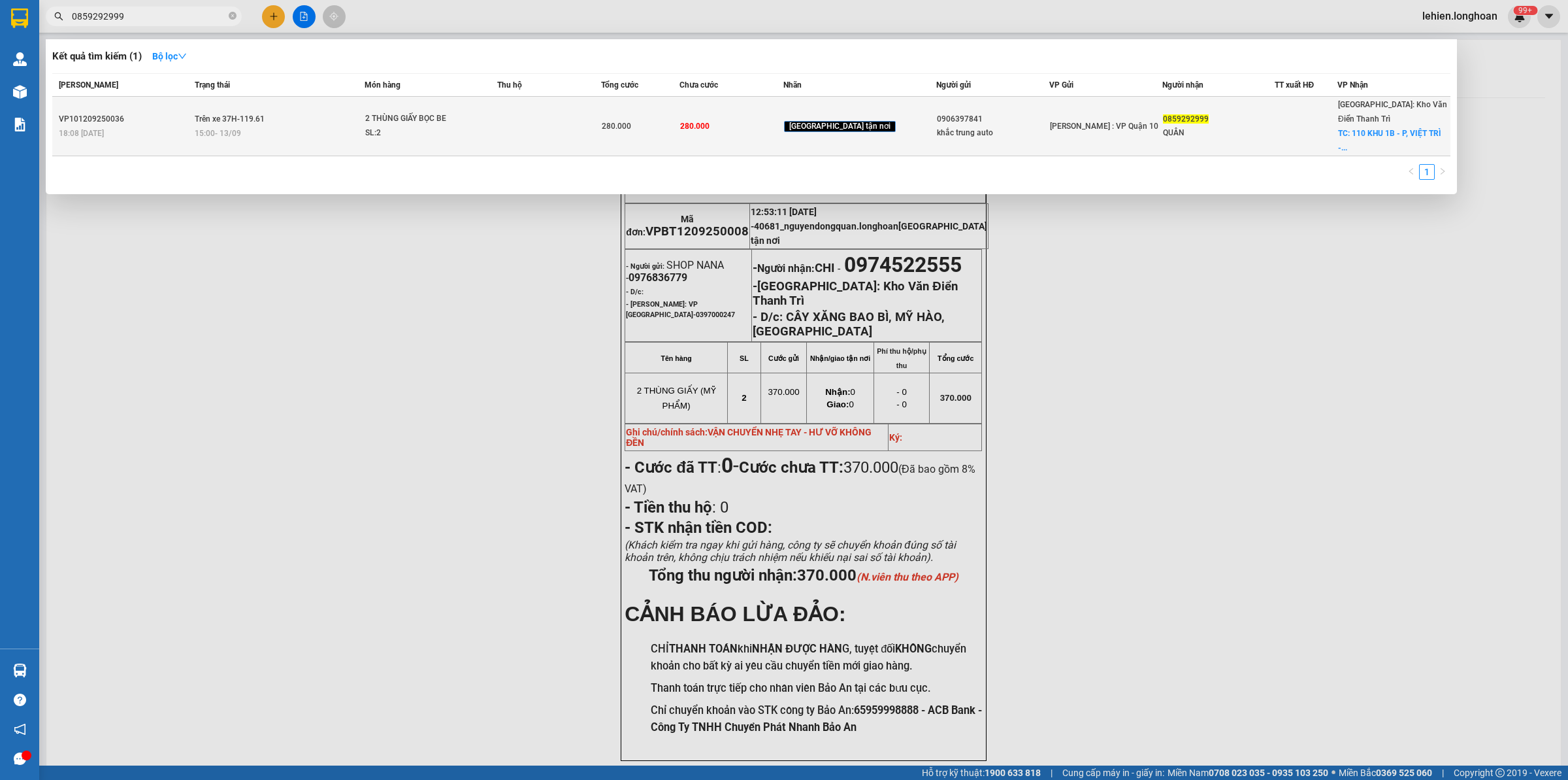
type input "0859292999"
click at [288, 105] on td "Trên xe 37H-119.61 15:00 [DATE]" at bounding box center [279, 127] width 174 height 60
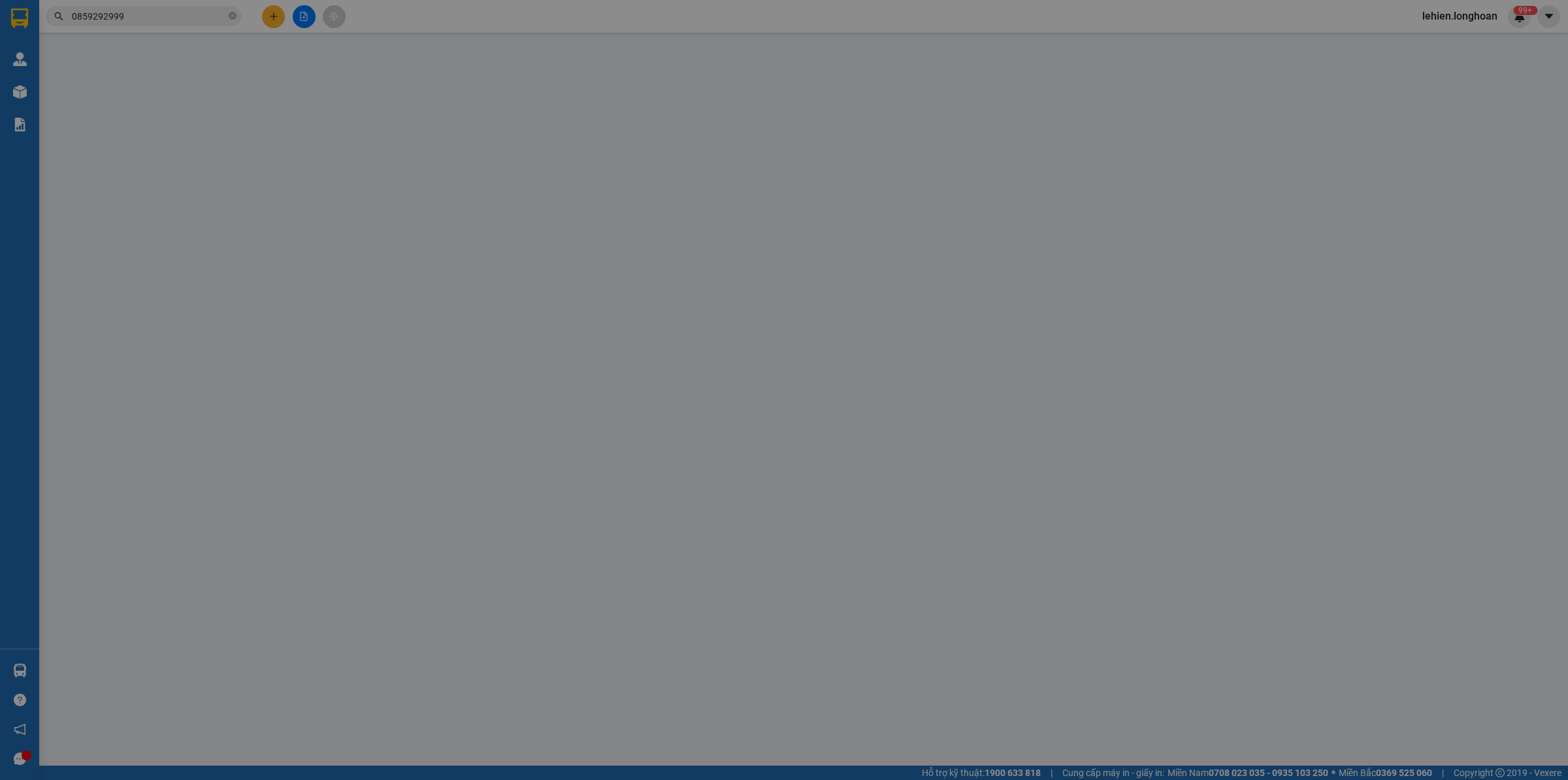
type input "0906397841"
type input "khắc trung auto"
type input "0859292999"
type input "QUÂN"
checkbox input "true"
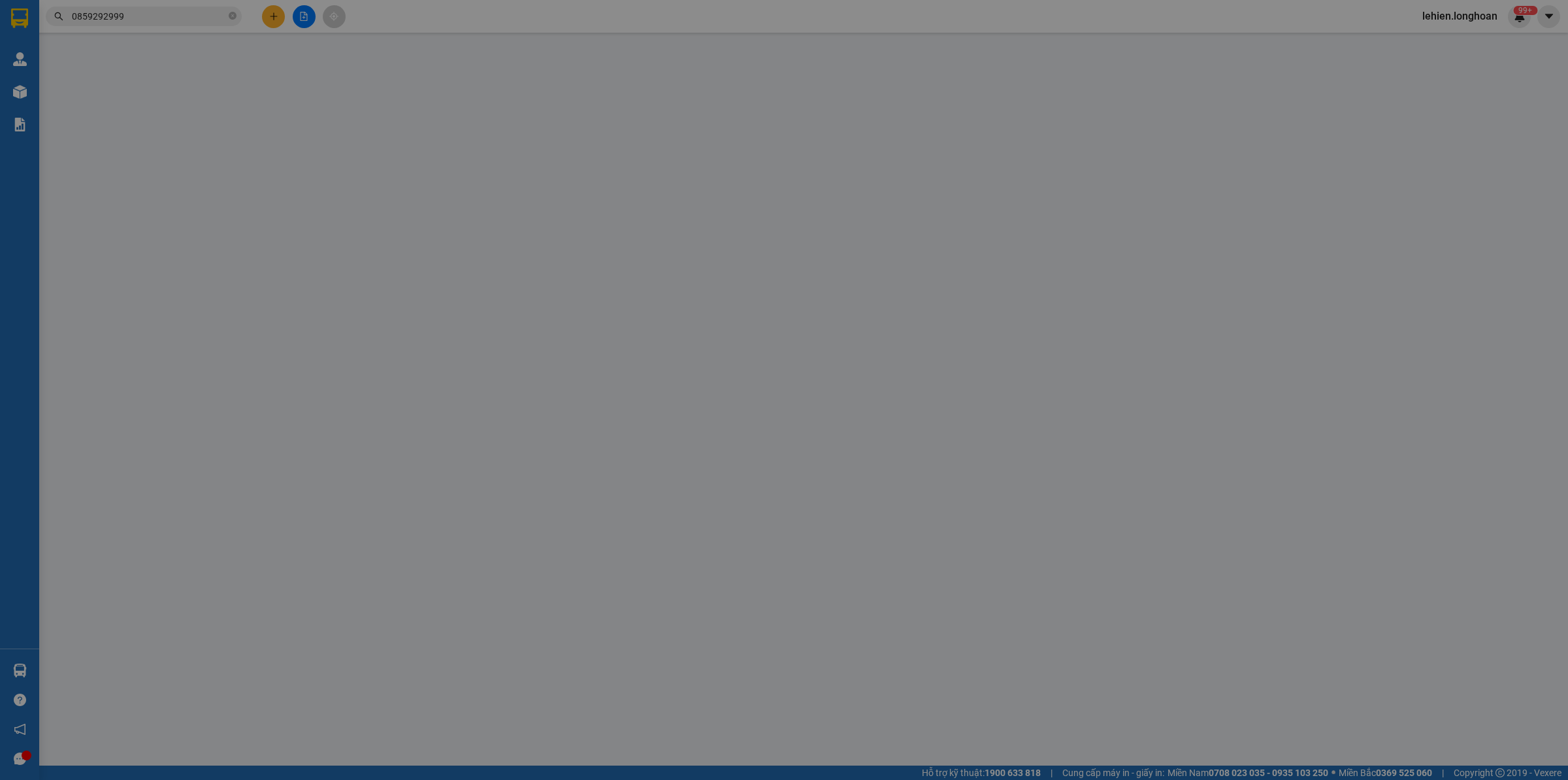
type input "110 KHU 1B - P, [GEOGRAPHIC_DATA] - [GEOGRAPHIC_DATA]"
type input "hàng k bao bể vỡ hư hỏng"
type input "280.000"
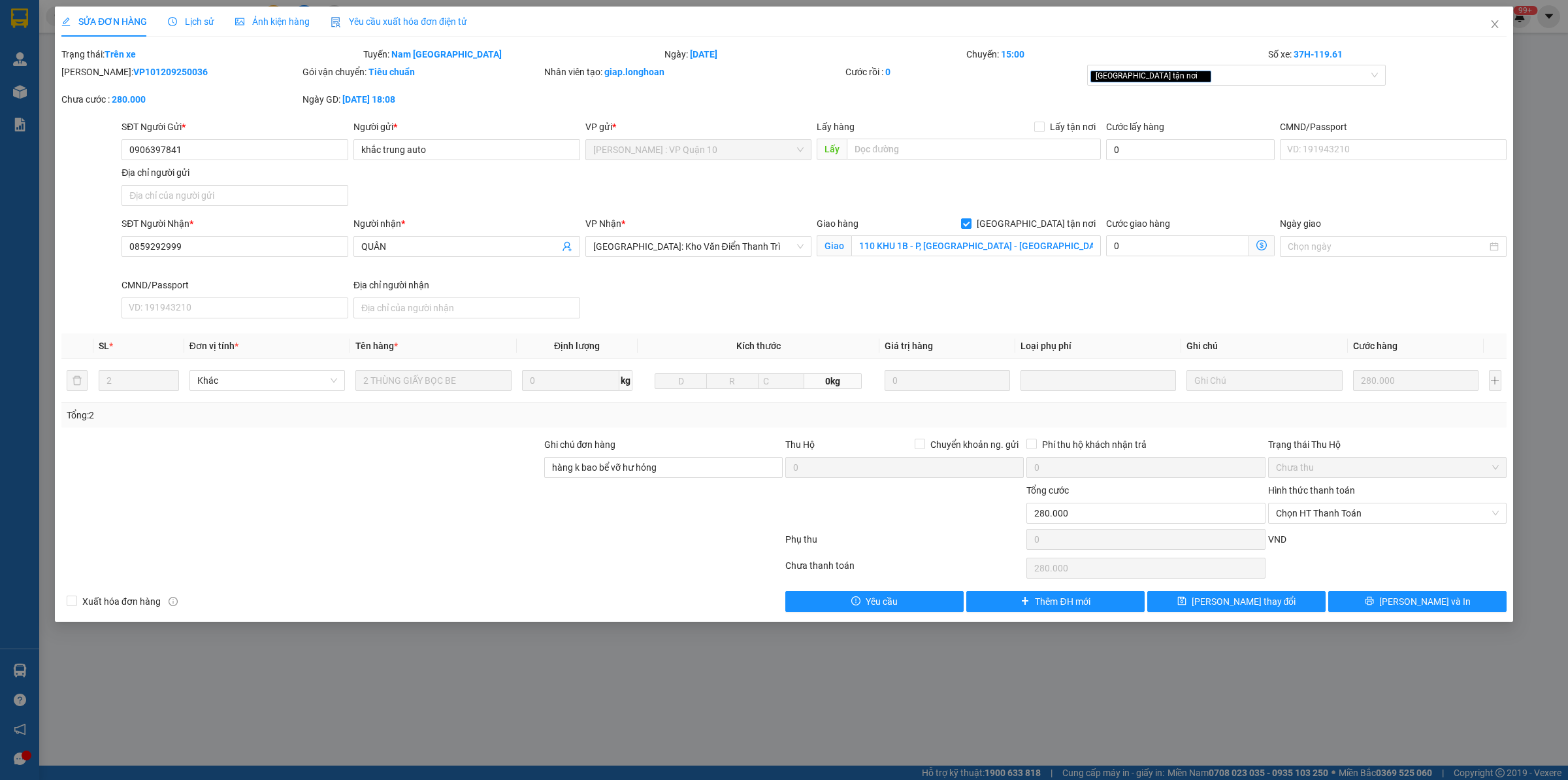
click at [175, 20] on icon "clock-circle" at bounding box center [172, 21] width 9 height 9
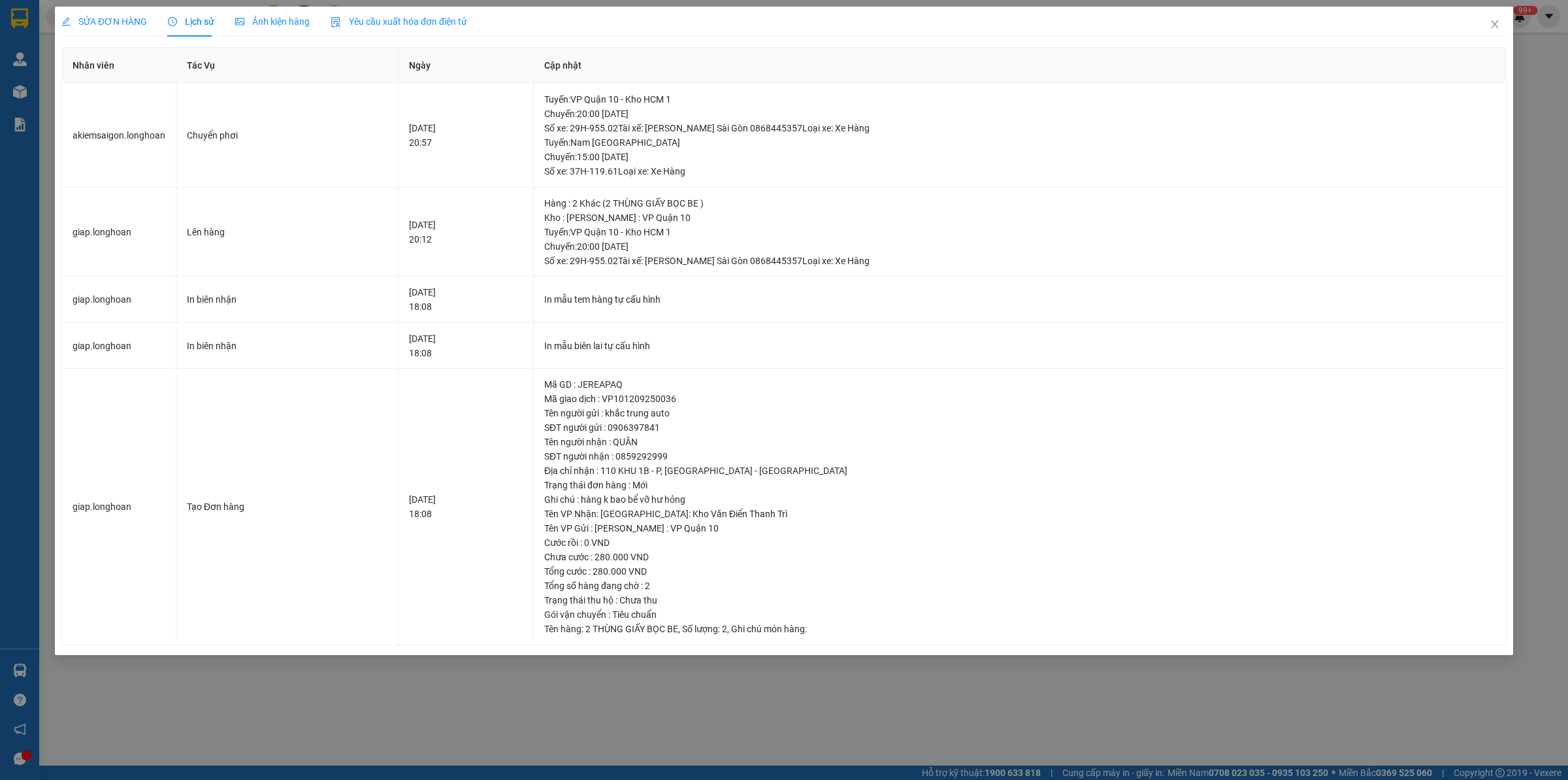
click at [105, 23] on span "SỬA ĐƠN HÀNG" at bounding box center [104, 21] width 85 height 10
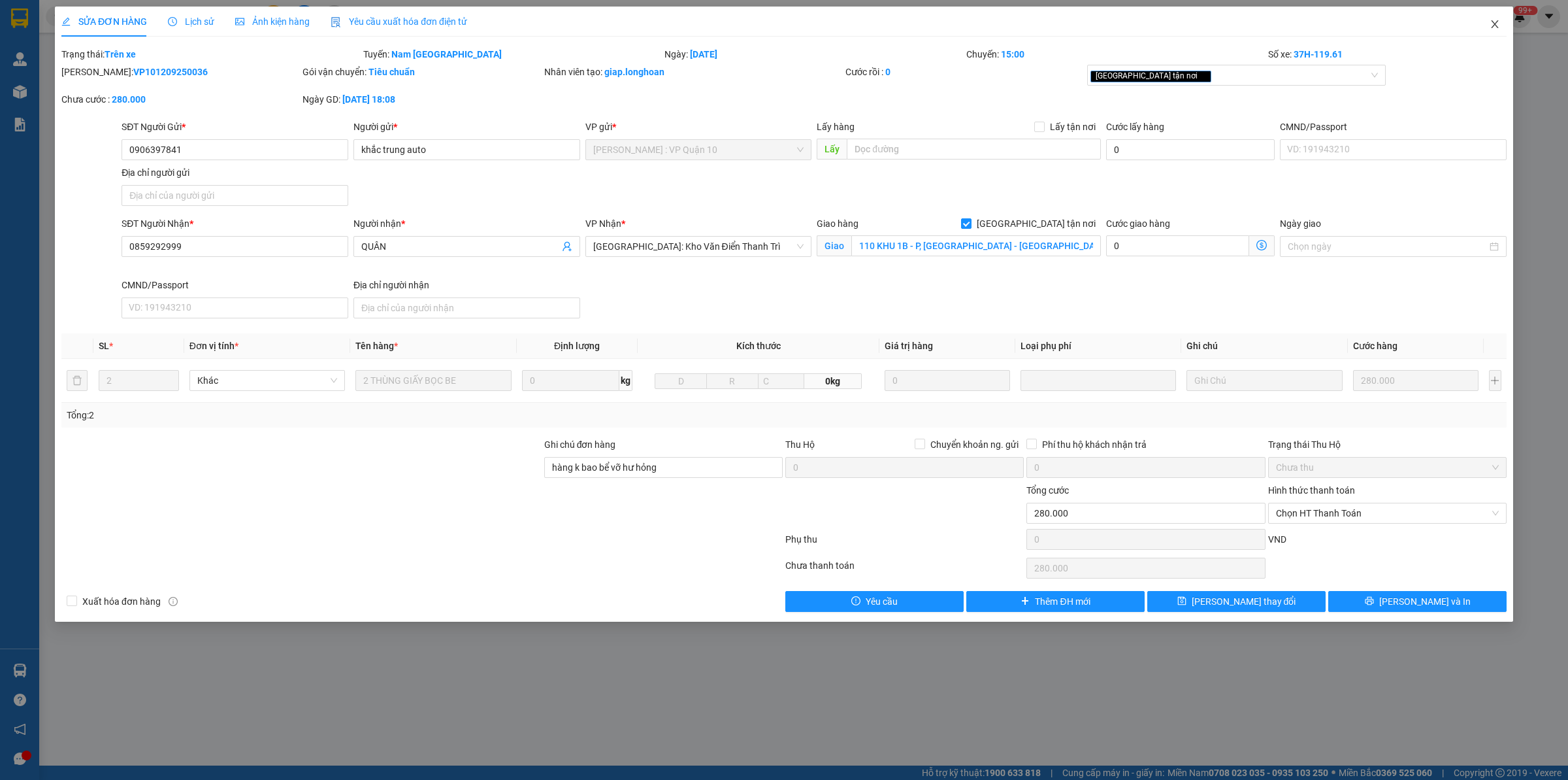
click at [1254, 26] on icon "close" at bounding box center [1495, 24] width 10 height 10
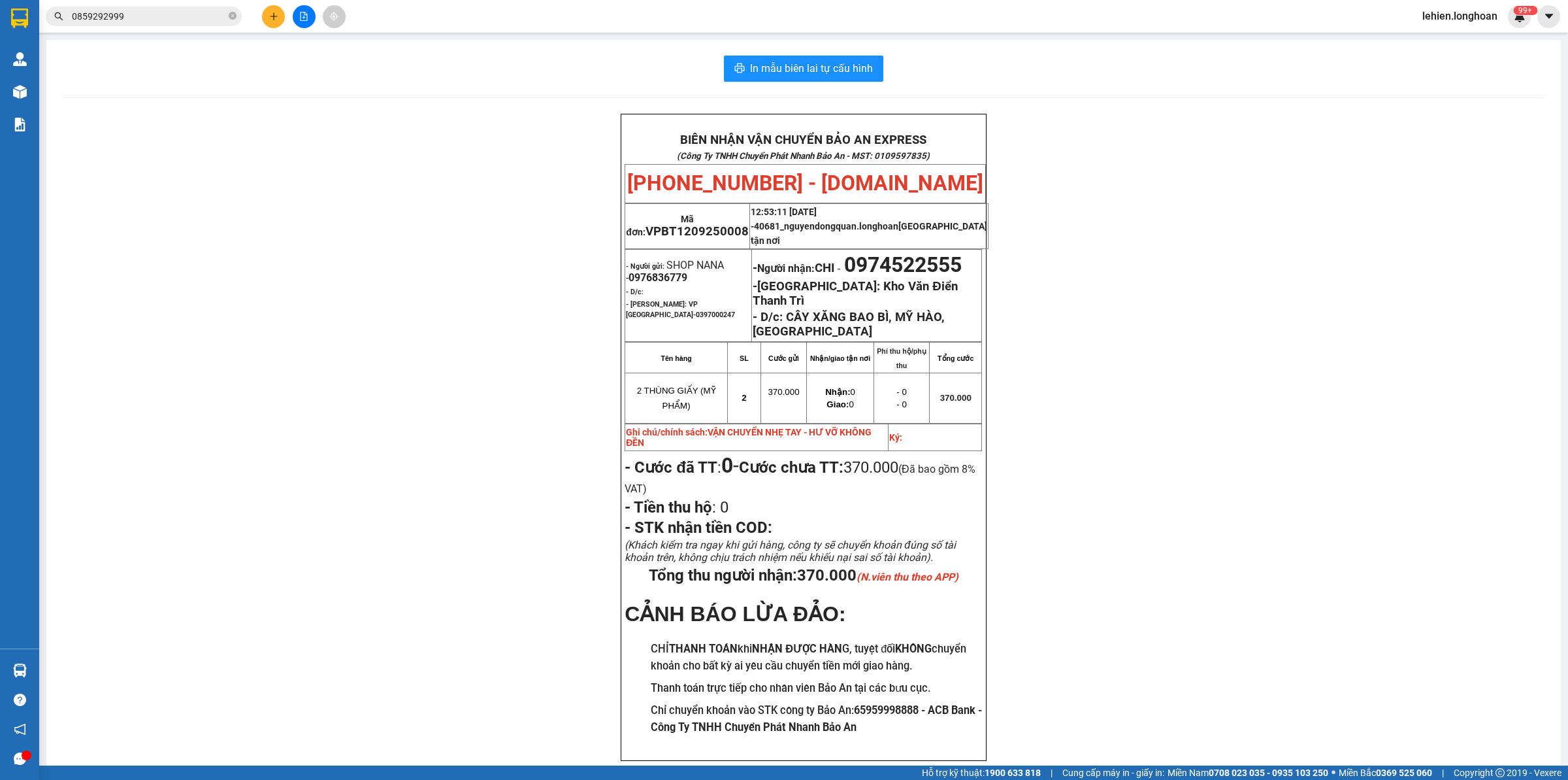
click at [230, 15] on icon "close-circle" at bounding box center [233, 16] width 8 height 8
paste input "0963690917"
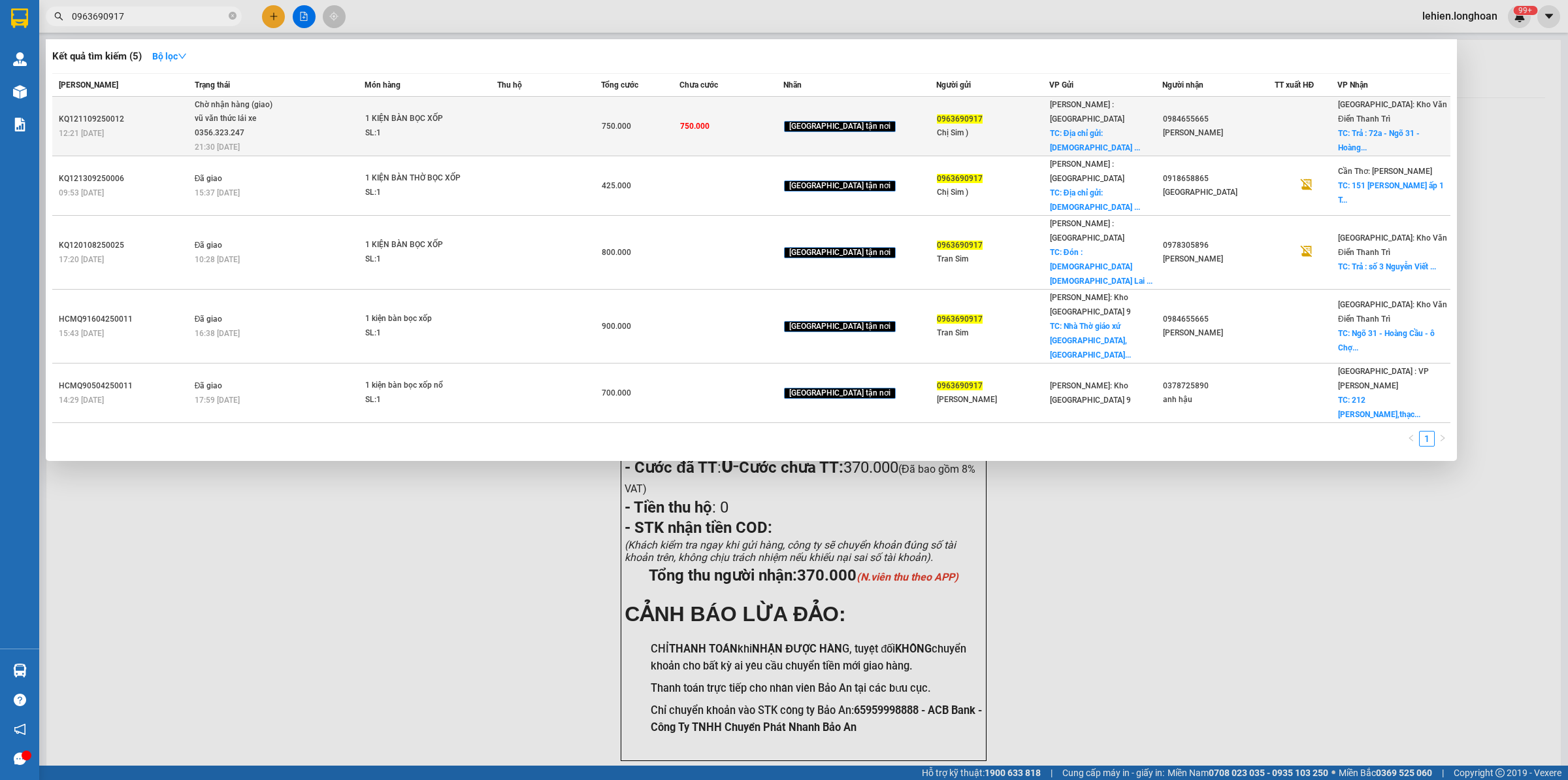
type input "0963690917"
click at [445, 129] on div "SL: 1" at bounding box center [414, 134] width 98 height 15
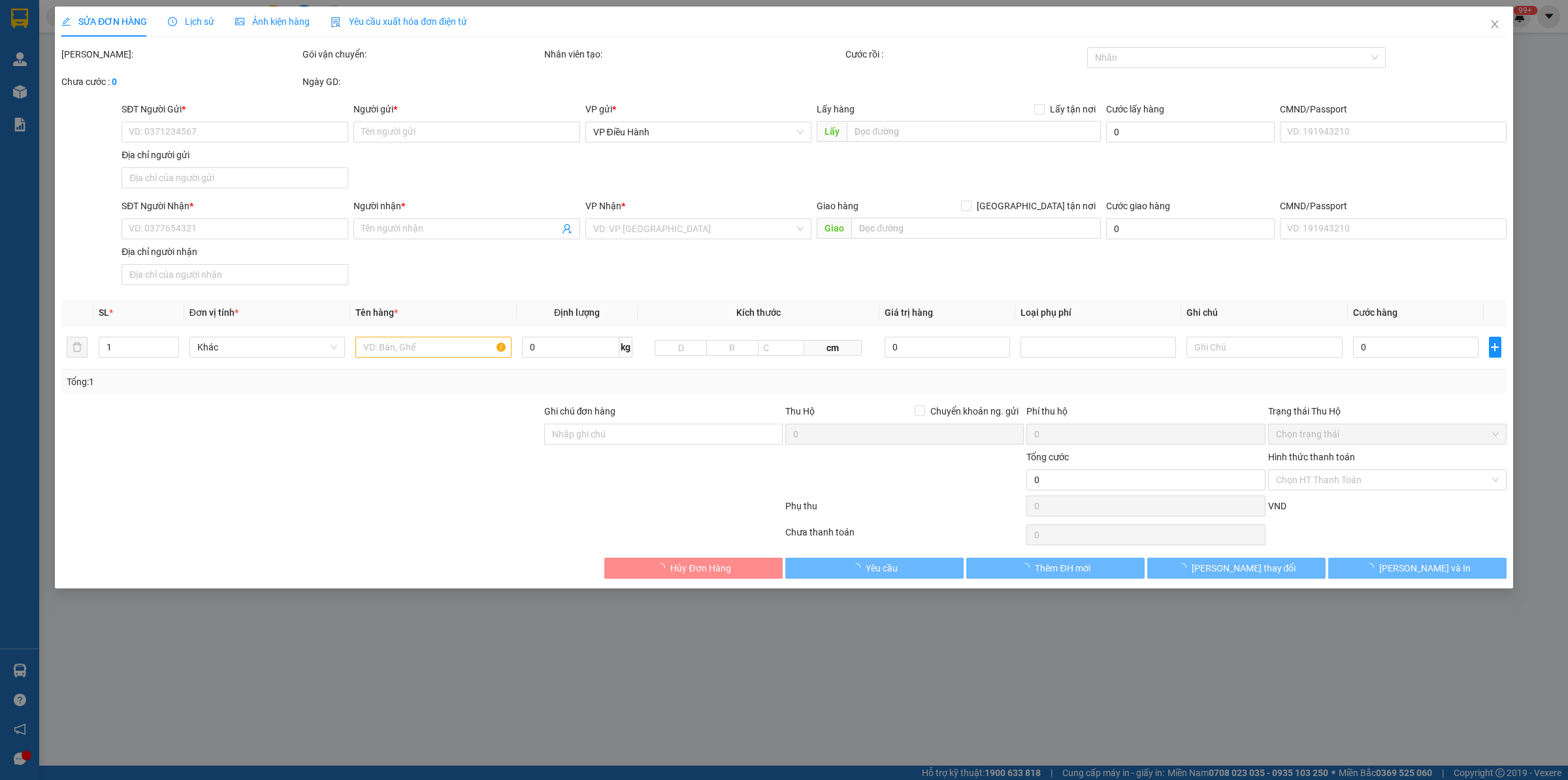
type input "0963690917"
type input "Chị Sim )"
checkbox input "true"
type input "Địa chỉ gửi: Nhà thờ [DEMOGRAPHIC_DATA] [GEOGRAPHIC_DATA] [GEOGRAPHIC_DATA]"
type input "0984655665"
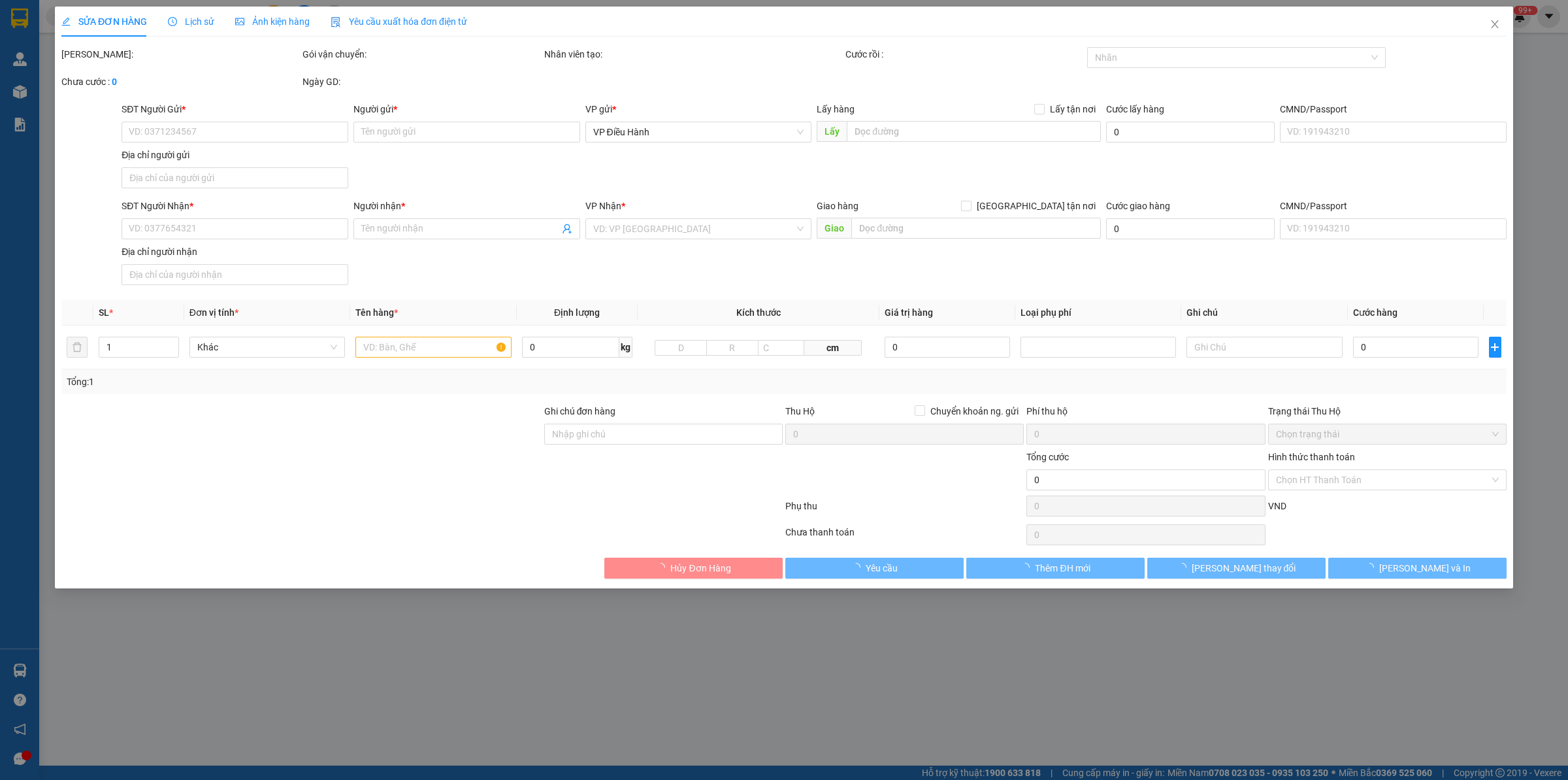
type input "[PERSON_NAME]"
checkbox input "true"
type input "Trả : 72a - Ngõ 31 - Hoàng Cầu - ô [GEOGRAPHIC_DATA] - [GEOGRAPHIC_DATA]"
type input "750.000"
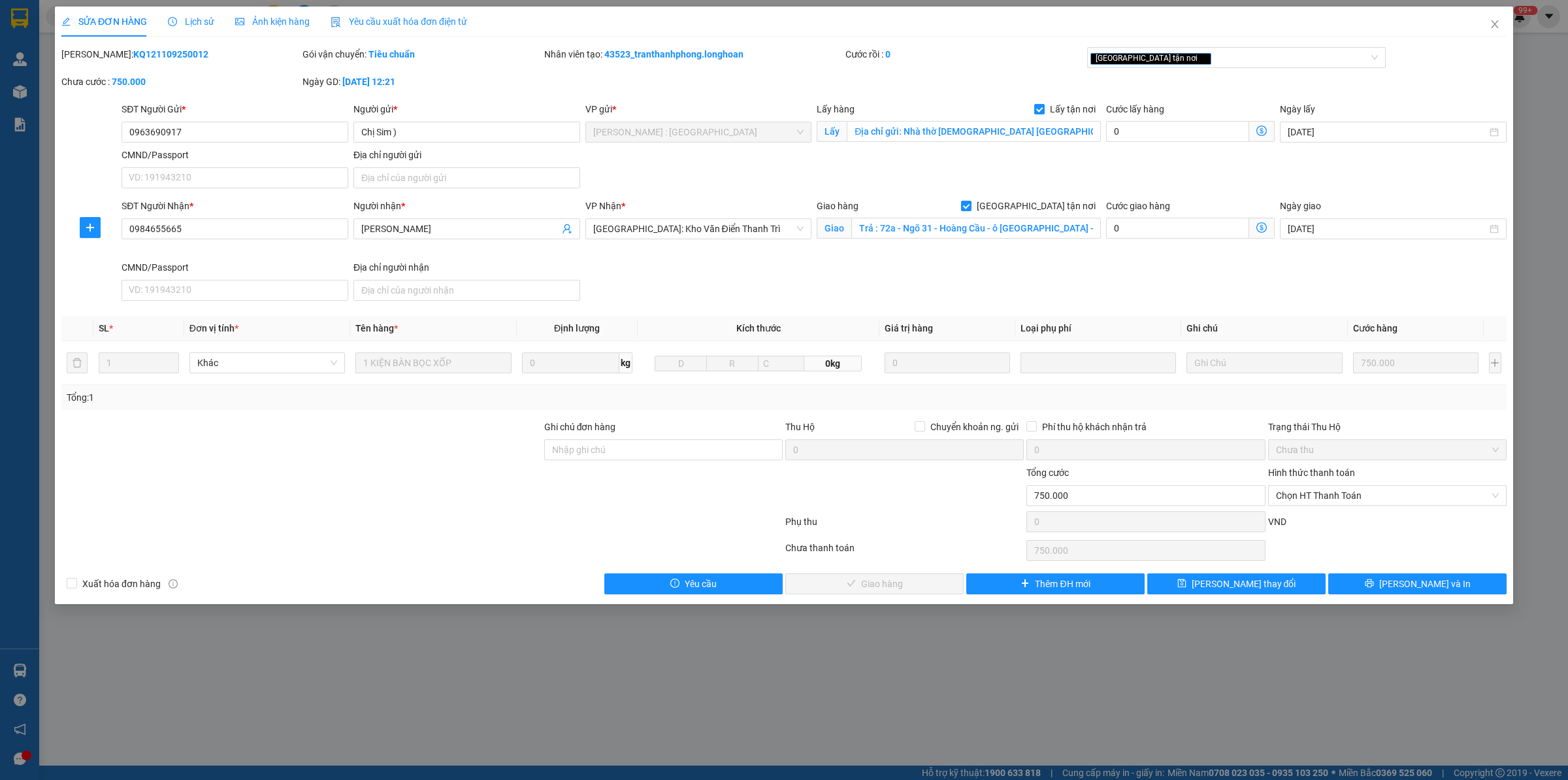
click at [186, 22] on span "Lịch sử" at bounding box center [191, 21] width 47 height 10
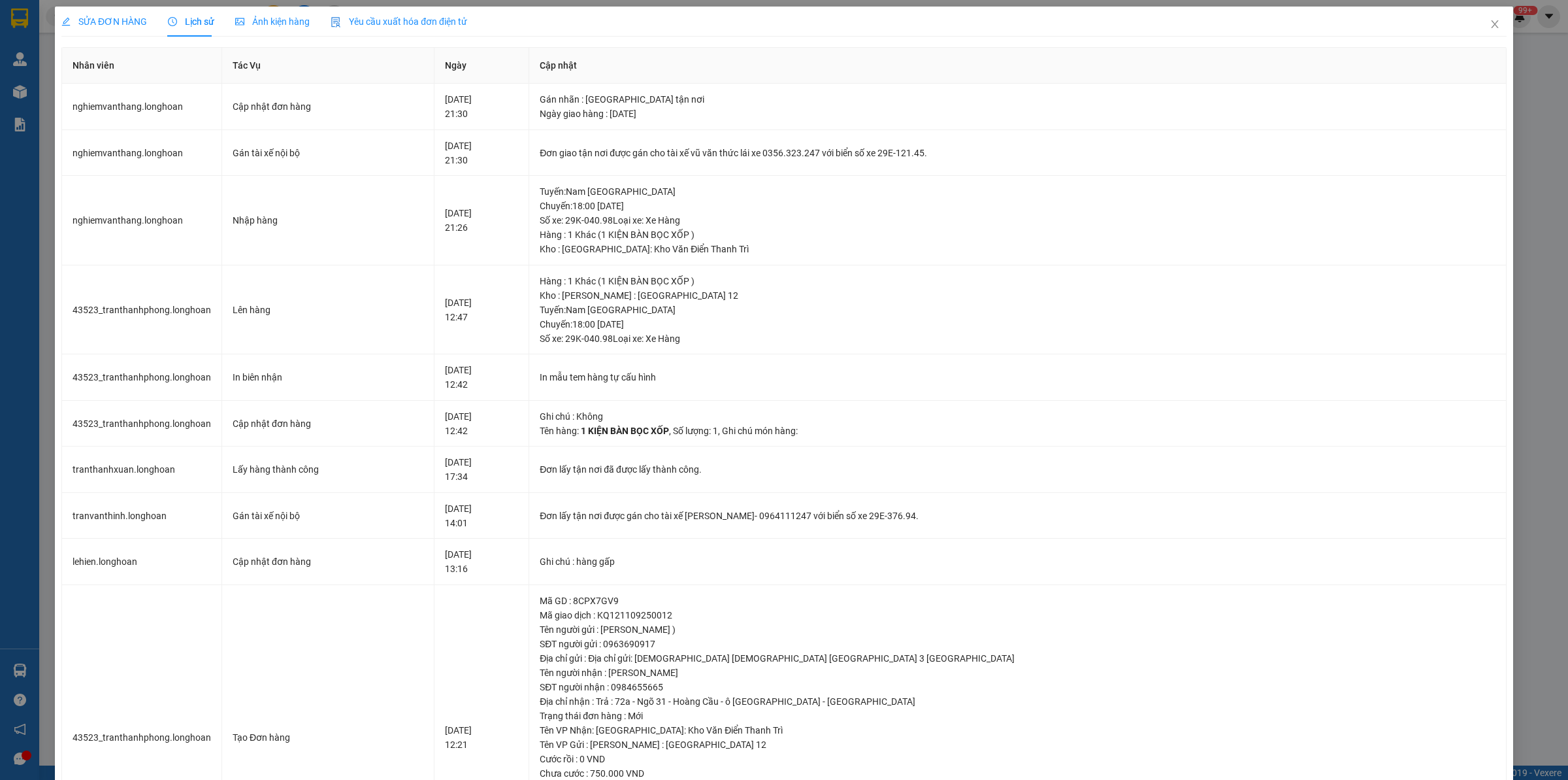
click at [98, 6] on div "SỬA ĐƠN HÀNG" at bounding box center [104, 21] width 85 height 30
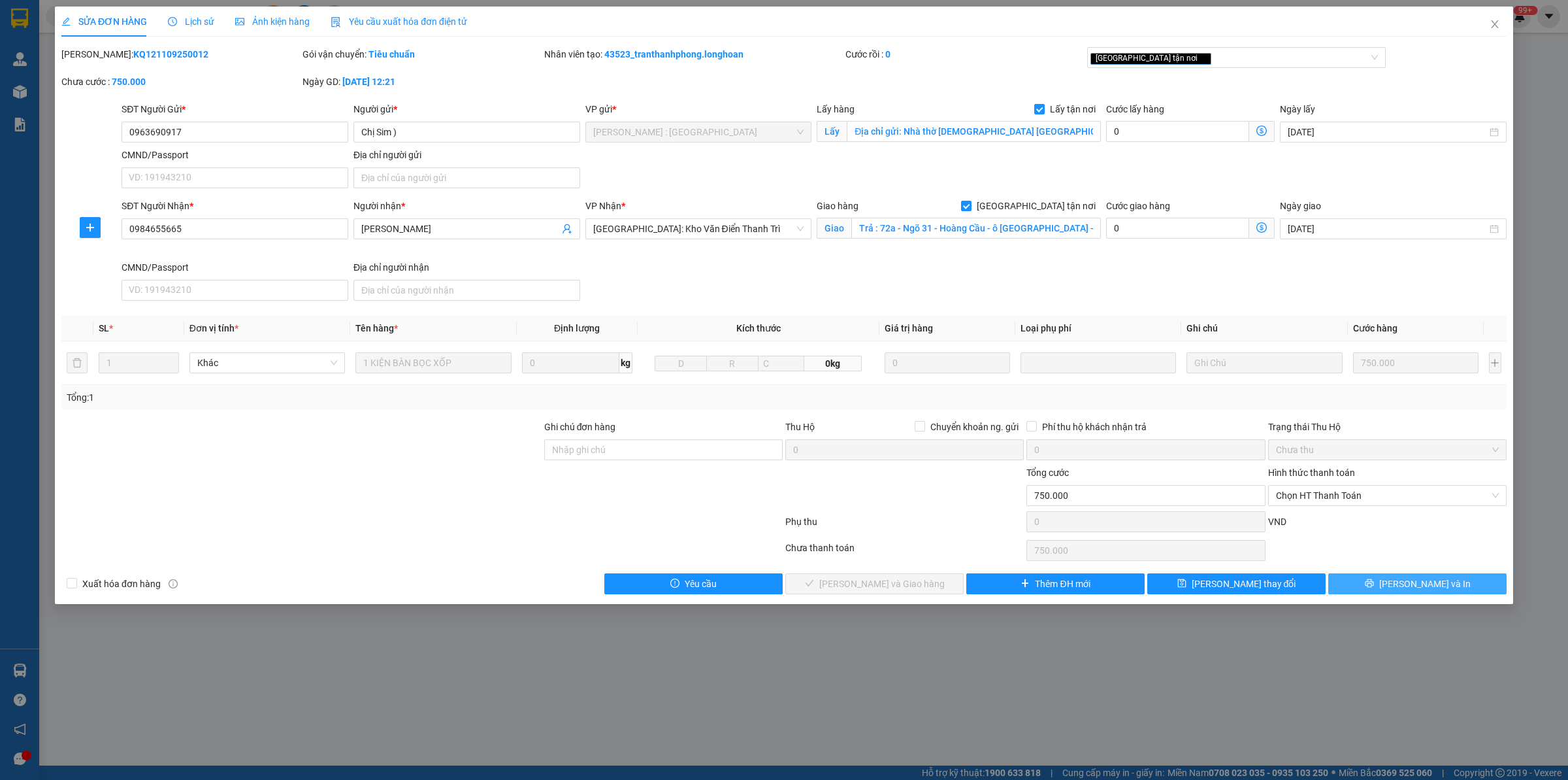
click at [1254, 586] on button "[PERSON_NAME] và In" at bounding box center [1417, 583] width 178 height 21
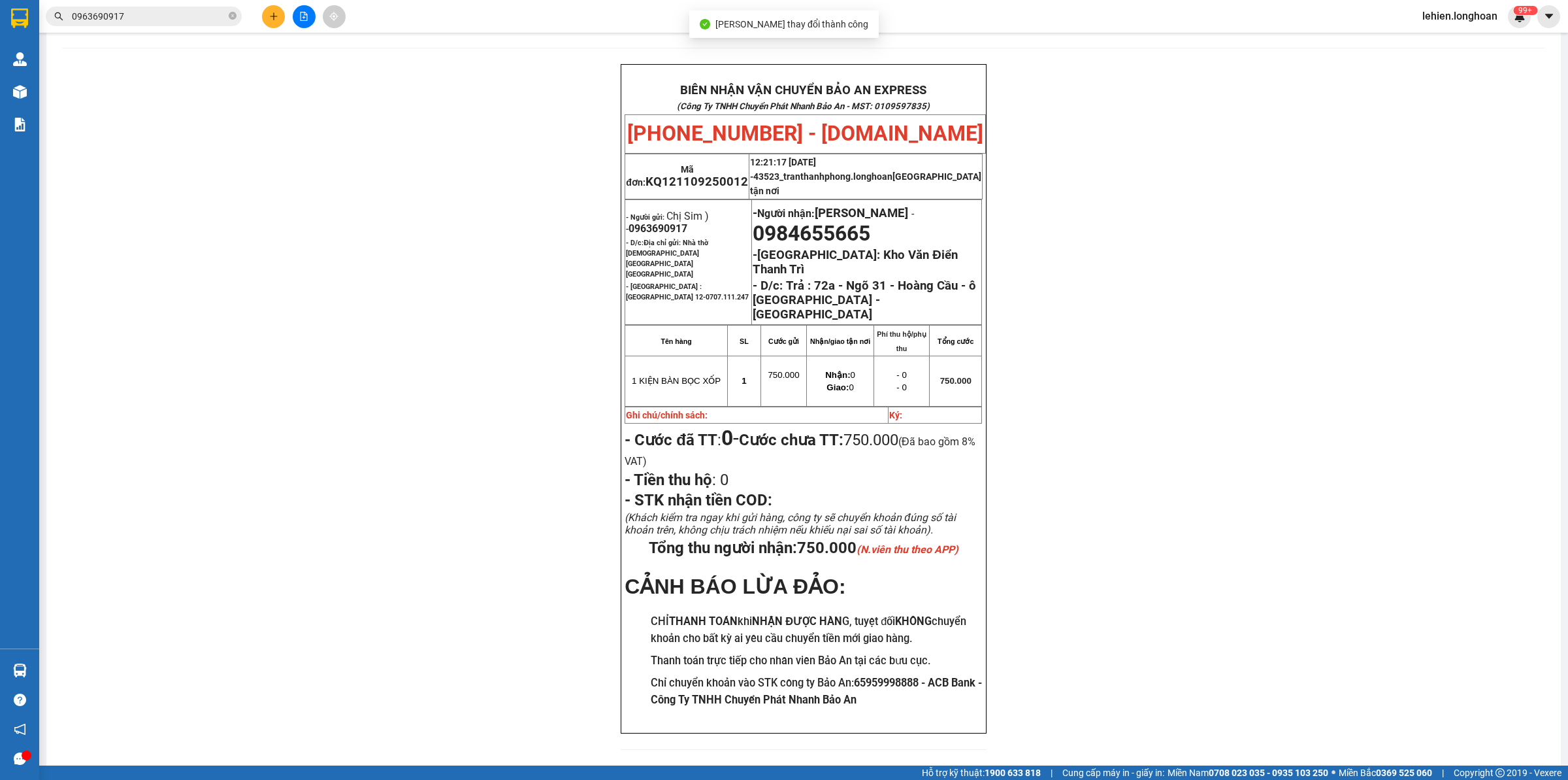
scroll to position [50, 0]
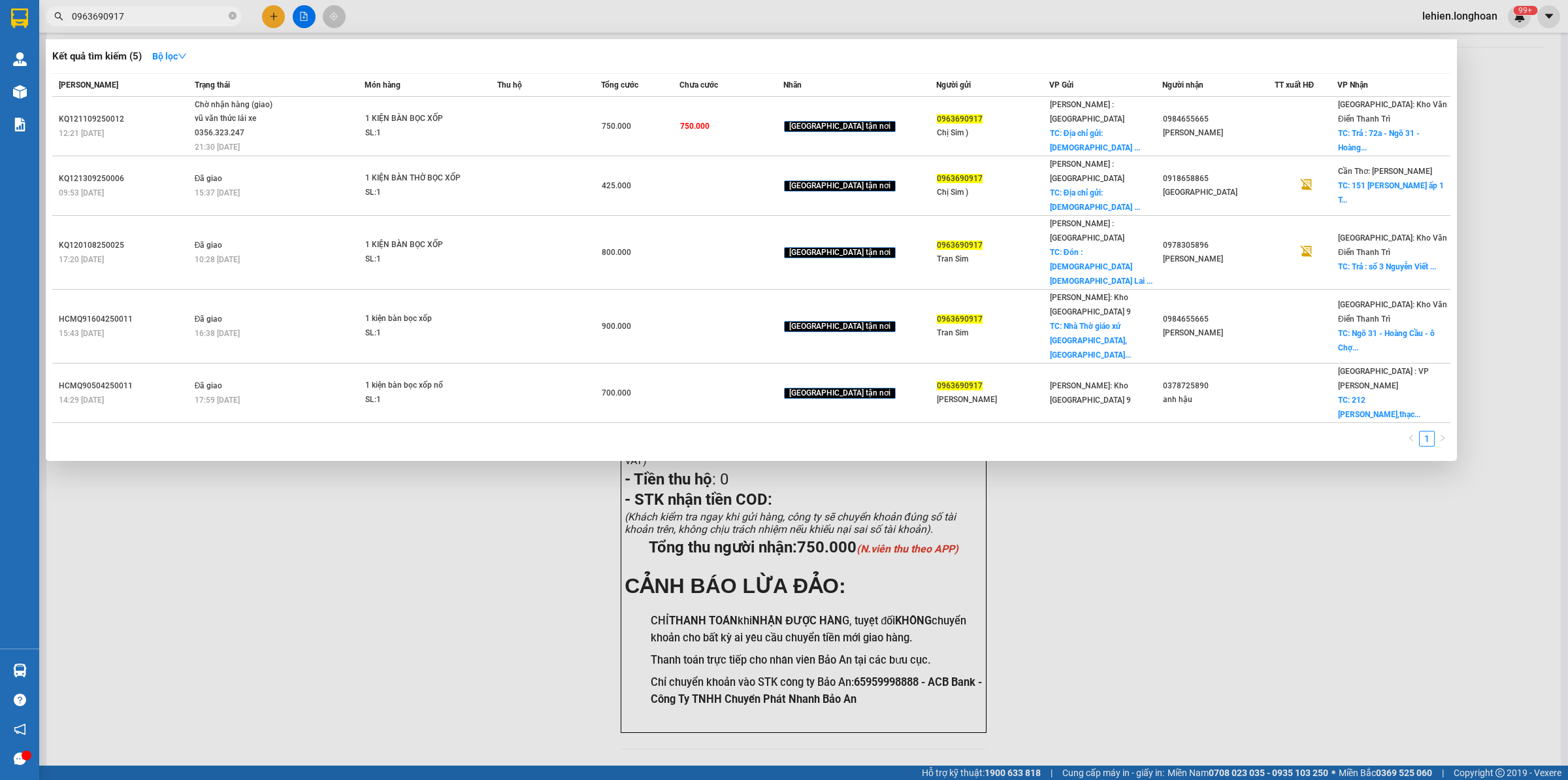
click at [160, 13] on input "0963690917" at bounding box center [148, 16] width 154 height 15
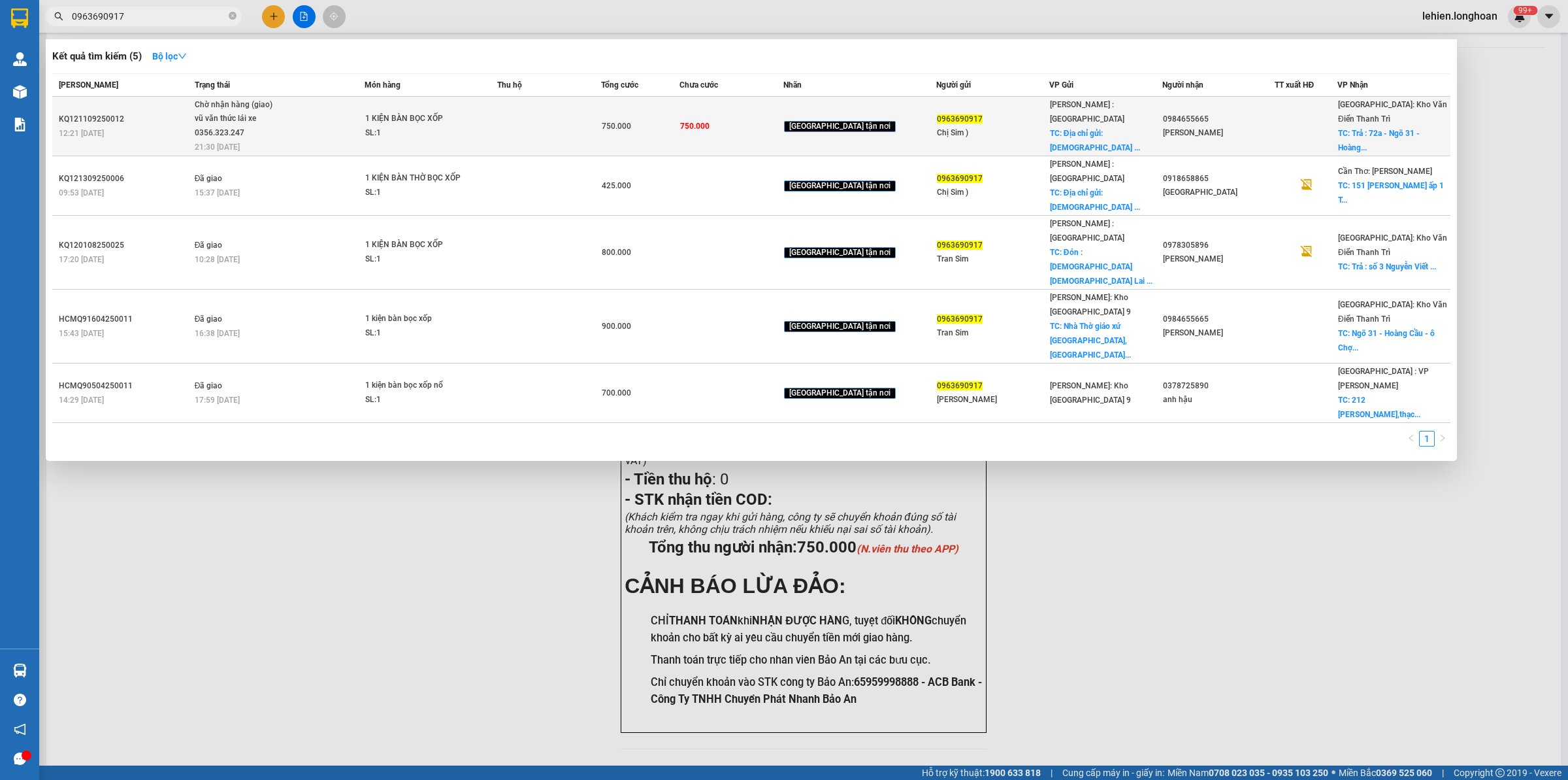
click at [318, 152] on td "Chờ nhận hàng (giao) vũ văn thức lái xe 0356.323.247 21:30 [DATE]" at bounding box center [279, 127] width 174 height 60
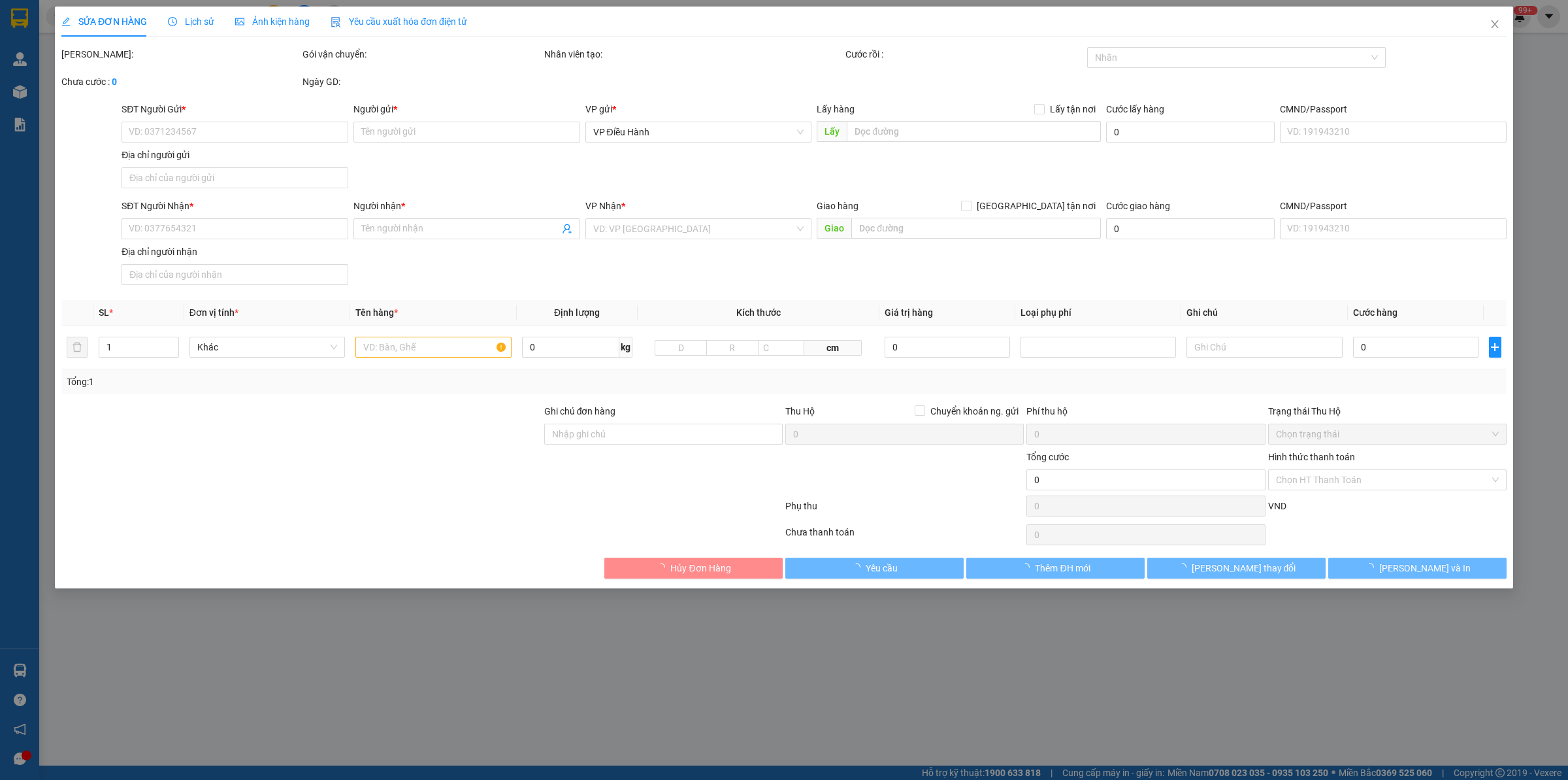
click at [195, 27] on span "Lịch sử" at bounding box center [191, 21] width 47 height 10
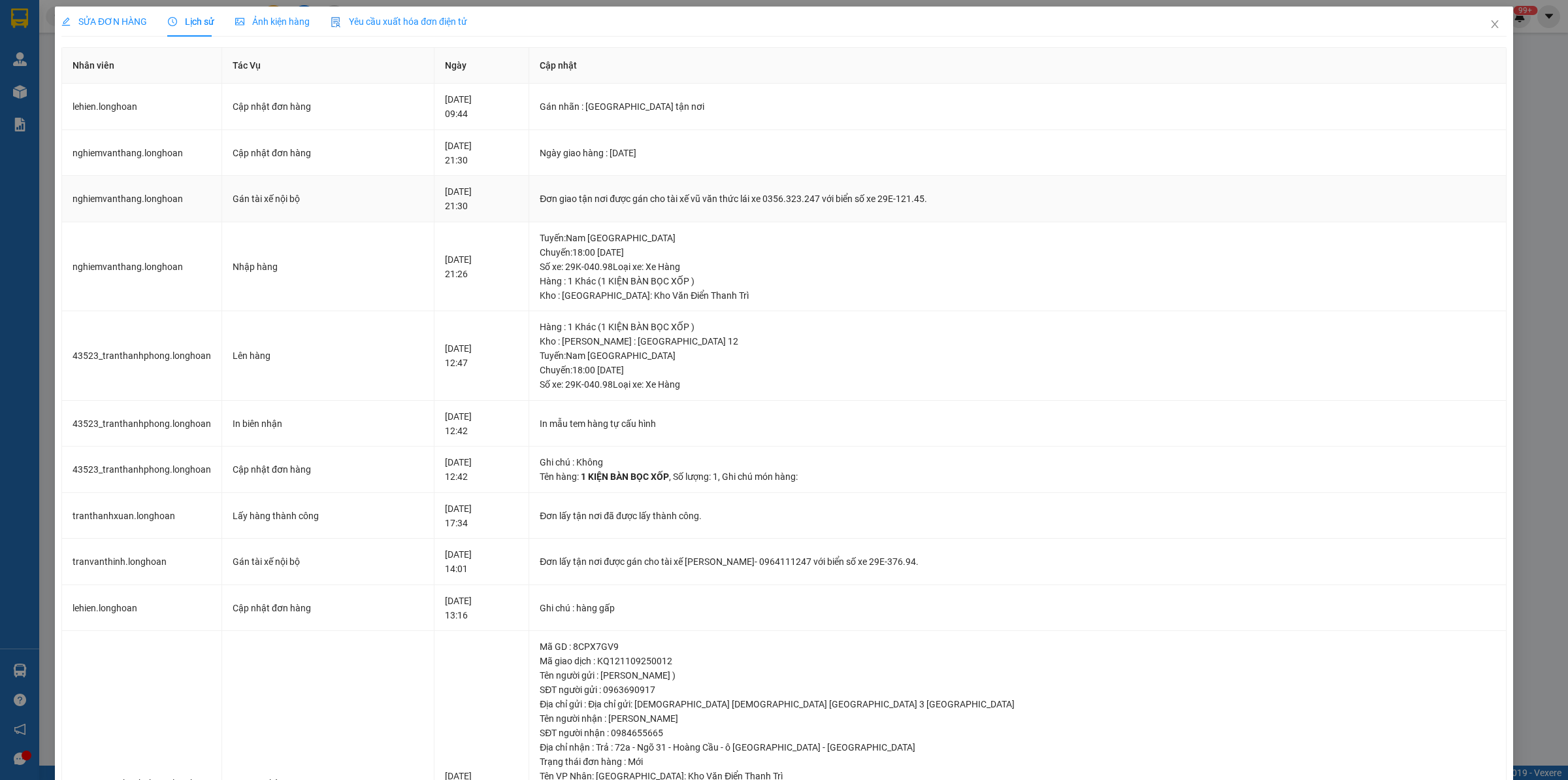
click at [771, 198] on div "Đơn giao tận nơi được gán cho tài xế vũ văn thức lái xe 0356.323.247 với biển s…" at bounding box center [1017, 199] width 956 height 15
drag, startPoint x: 759, startPoint y: 201, endPoint x: 886, endPoint y: 206, distance: 127.1
click at [886, 206] on td "Đơn giao tận nơi được gán cho tài xế vũ văn thức lái xe 0356.323.247 với biển s…" at bounding box center [1018, 199] width 978 height 47
copy div "vũ văn thức lái xe 0356.323.247"
click at [1254, 19] on icon "close" at bounding box center [1495, 24] width 10 height 10
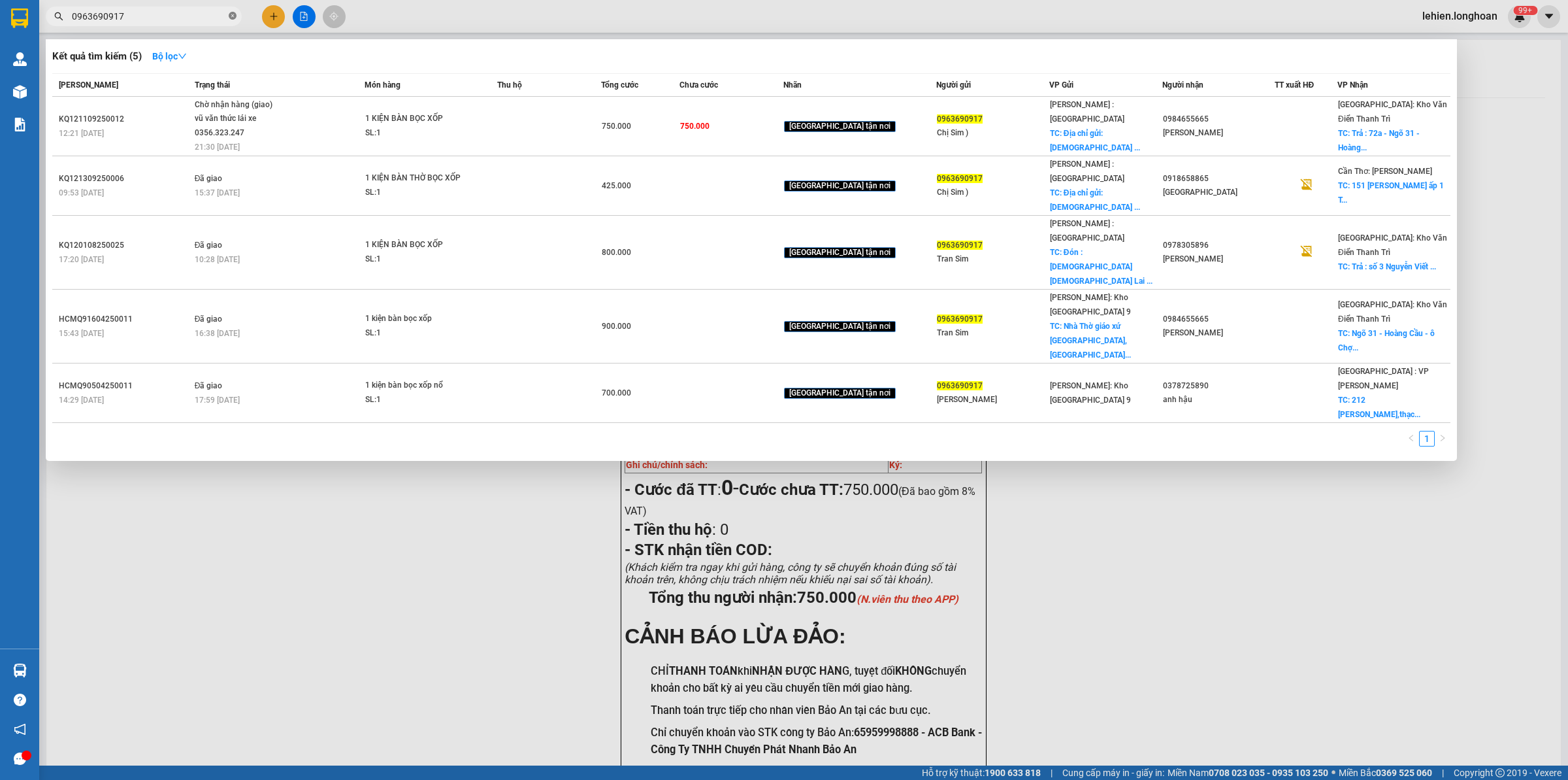
click at [234, 19] on icon "close-circle" at bounding box center [233, 16] width 8 height 8
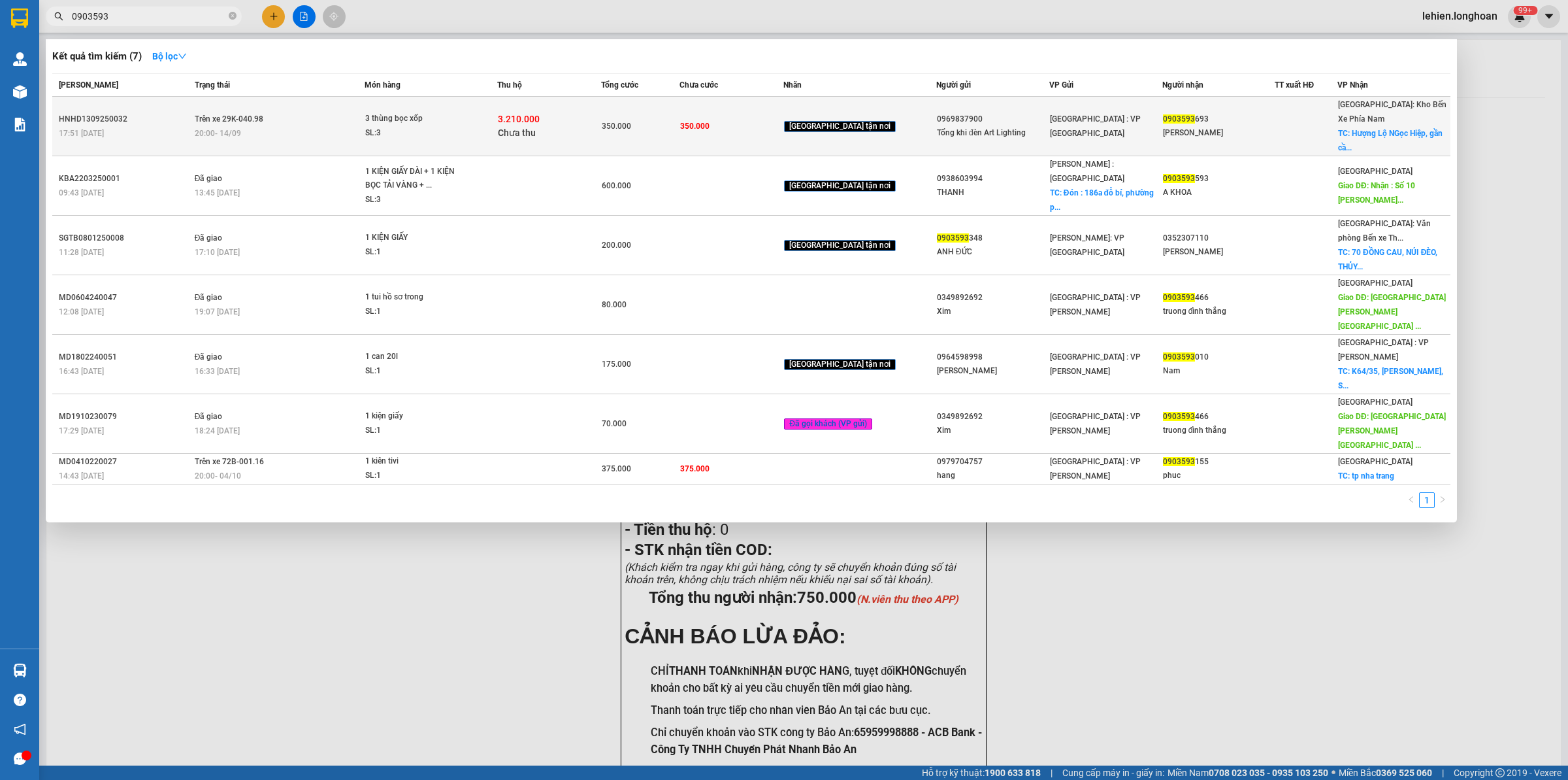
type input "0903593"
click at [383, 119] on div "3 thùng bọc xốp" at bounding box center [414, 119] width 98 height 15
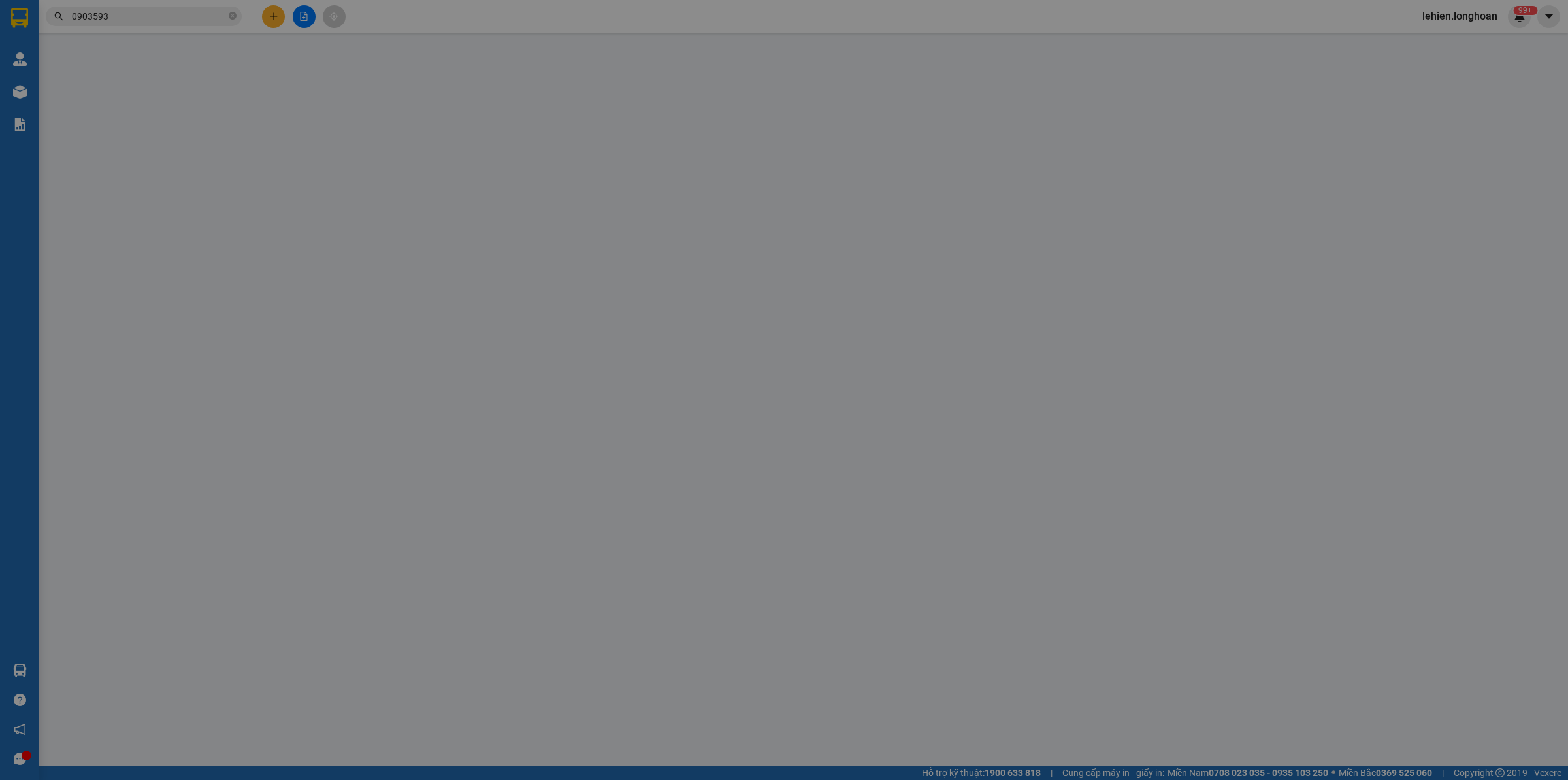
type input "0969837900"
type input "Tổng khi đèn Art Lighting"
type input "0903593693"
type input "[PERSON_NAME]"
checkbox input "true"
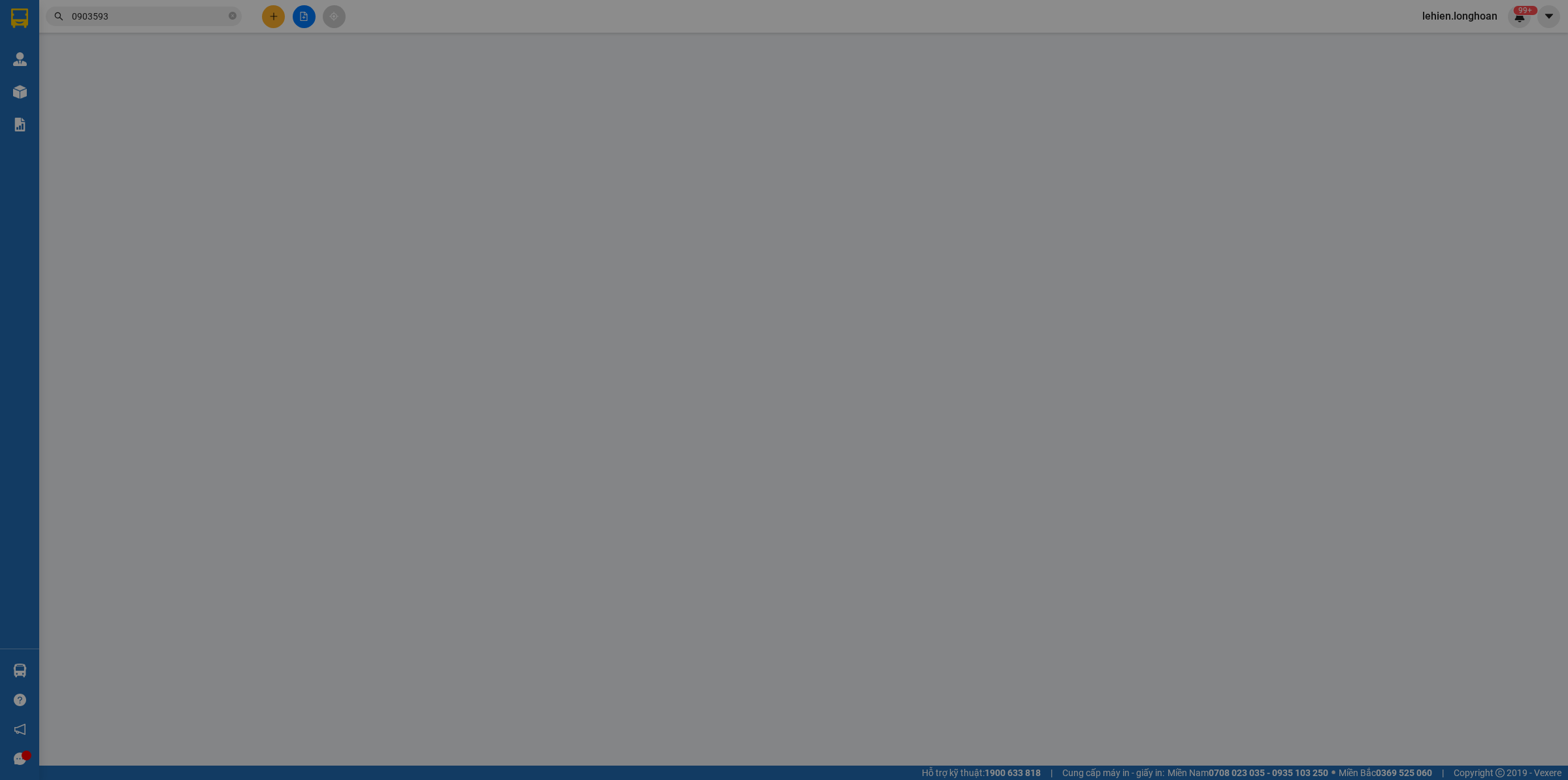
type input "Hượng Lộ NGọc Hiệp, gần cầu Hộ Phương Sài, [GEOGRAPHIC_DATA]"
type input "HÀNG DỄ VỠ CHÚ Ý BỐC XẾP NHẸ TAY KHÔNG ĐÈ HÀNG ( HƯ VỠ KHÔNG ĐỀN )"
type input "350.000"
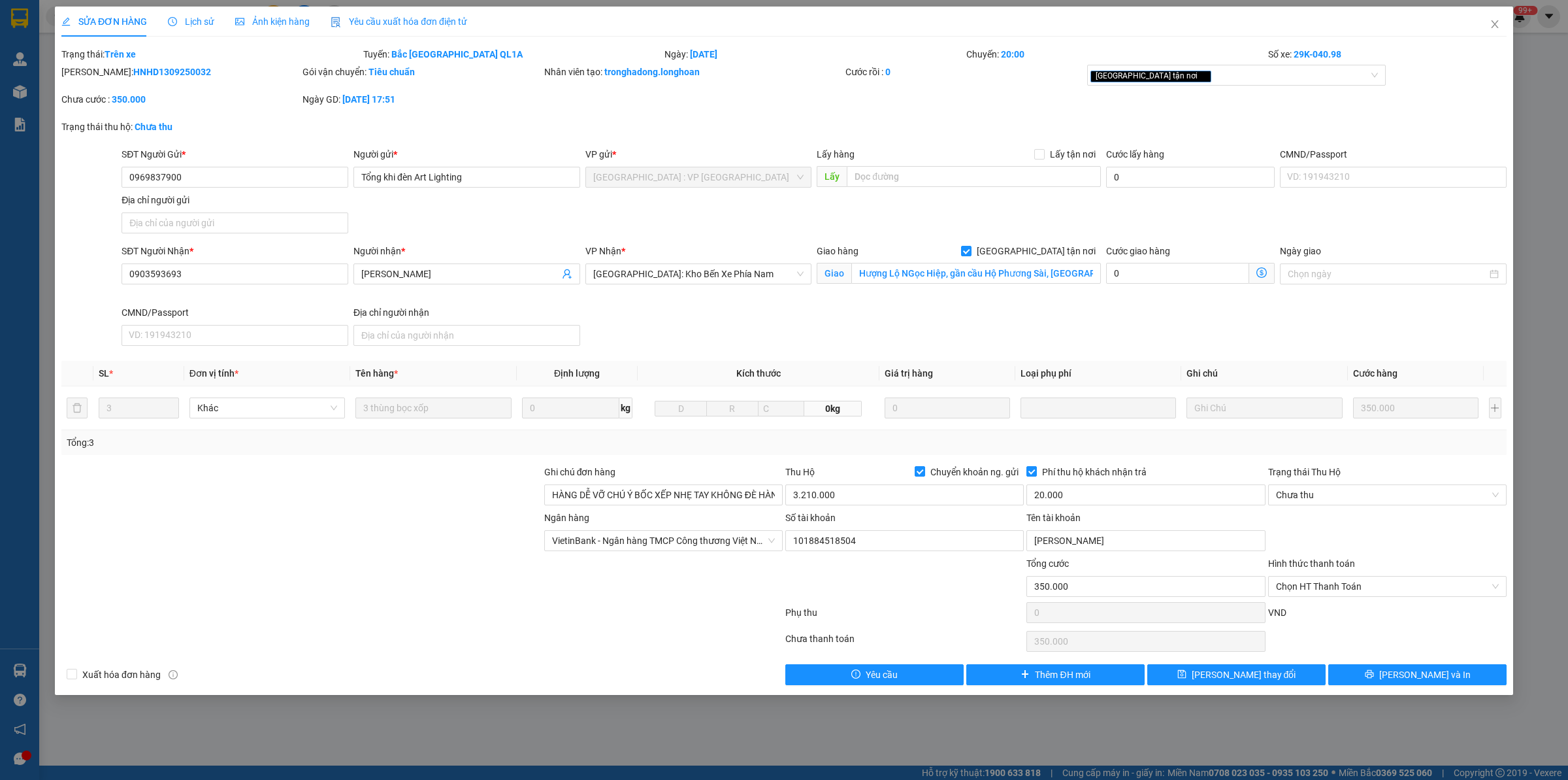
click at [188, 10] on div "Lịch sử" at bounding box center [191, 21] width 47 height 30
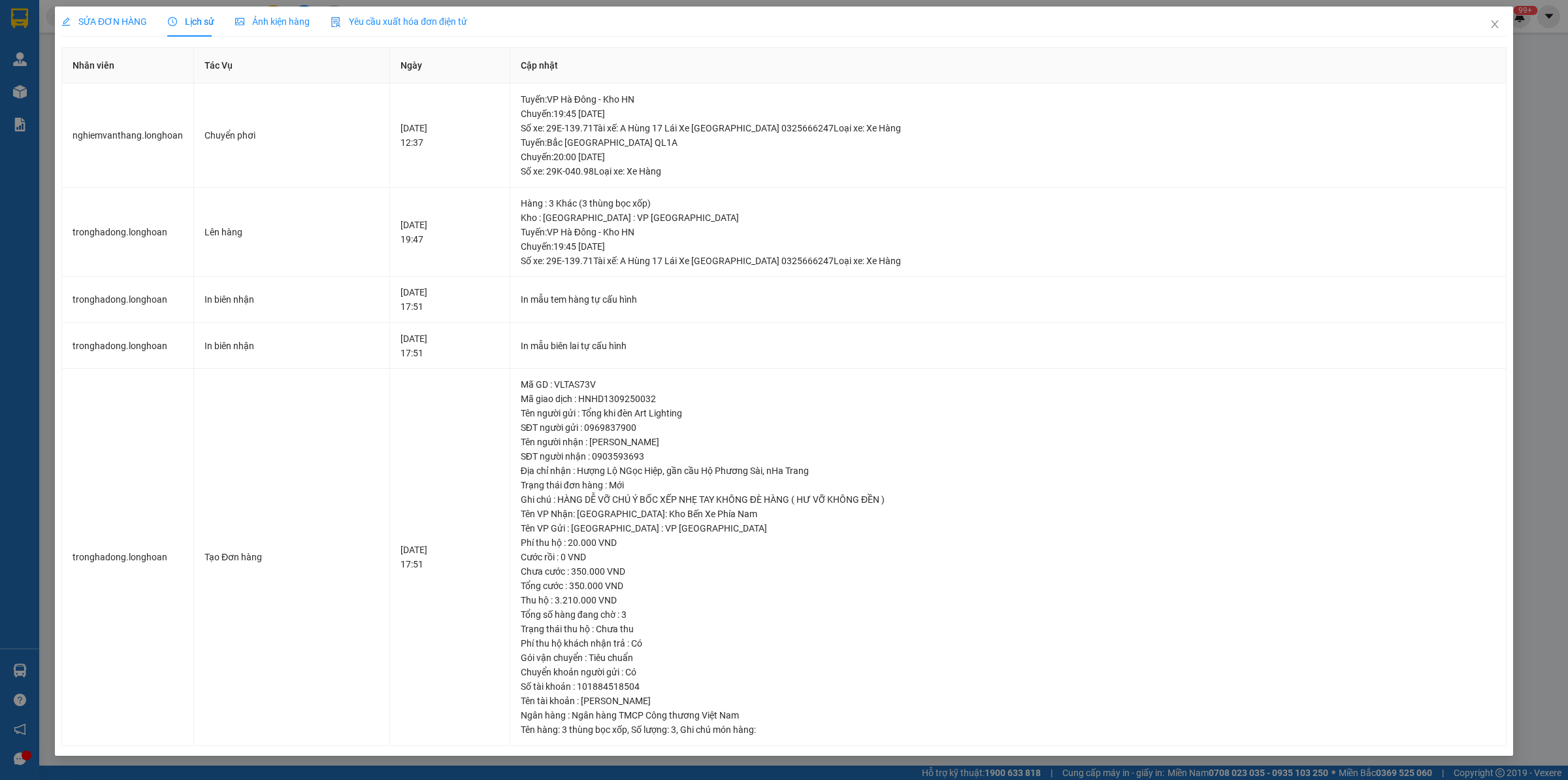
click at [124, 10] on div "SỬA ĐƠN HÀNG" at bounding box center [104, 21] width 85 height 30
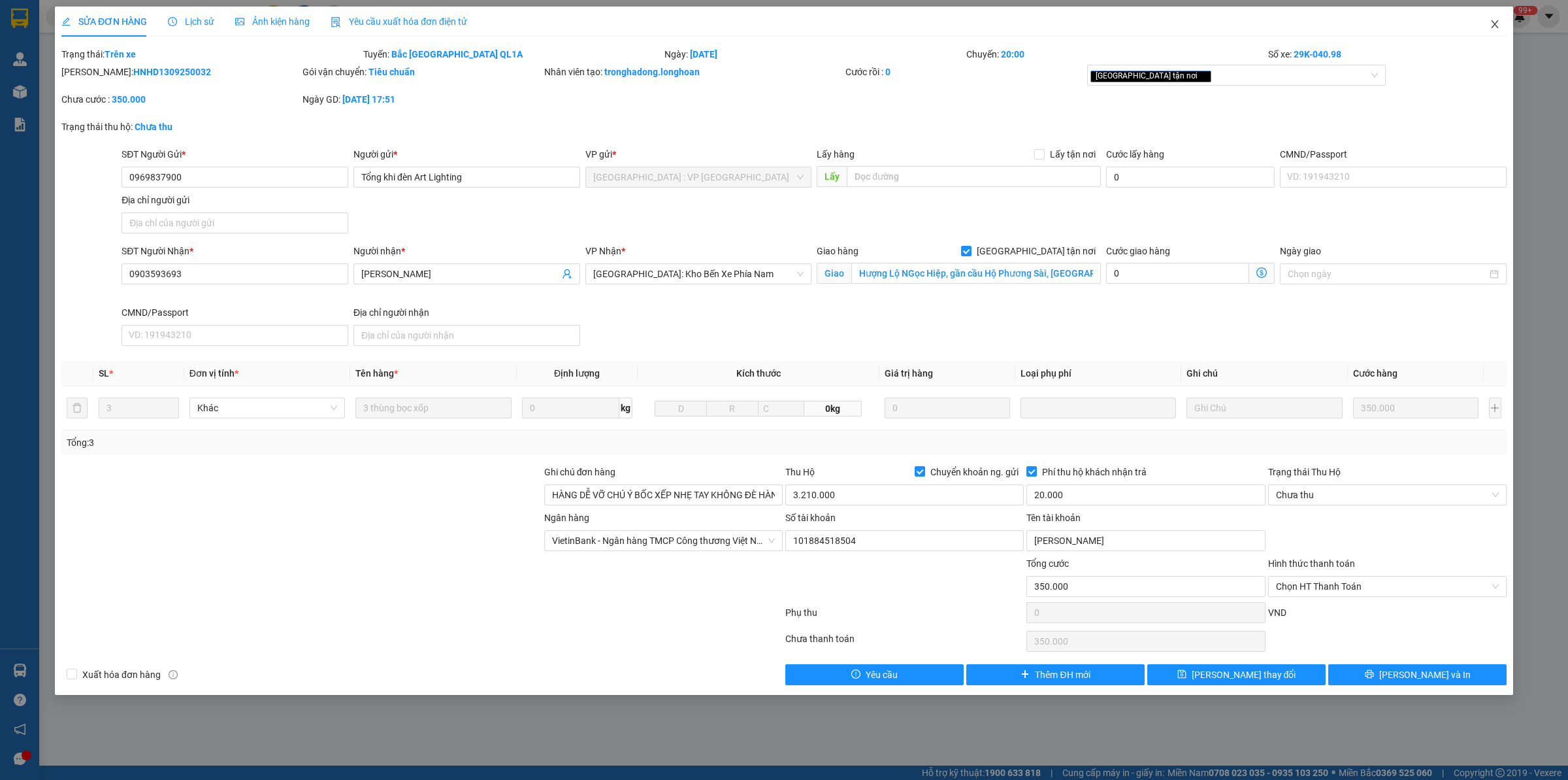
click at [1254, 27] on icon "close" at bounding box center [1495, 24] width 10 height 10
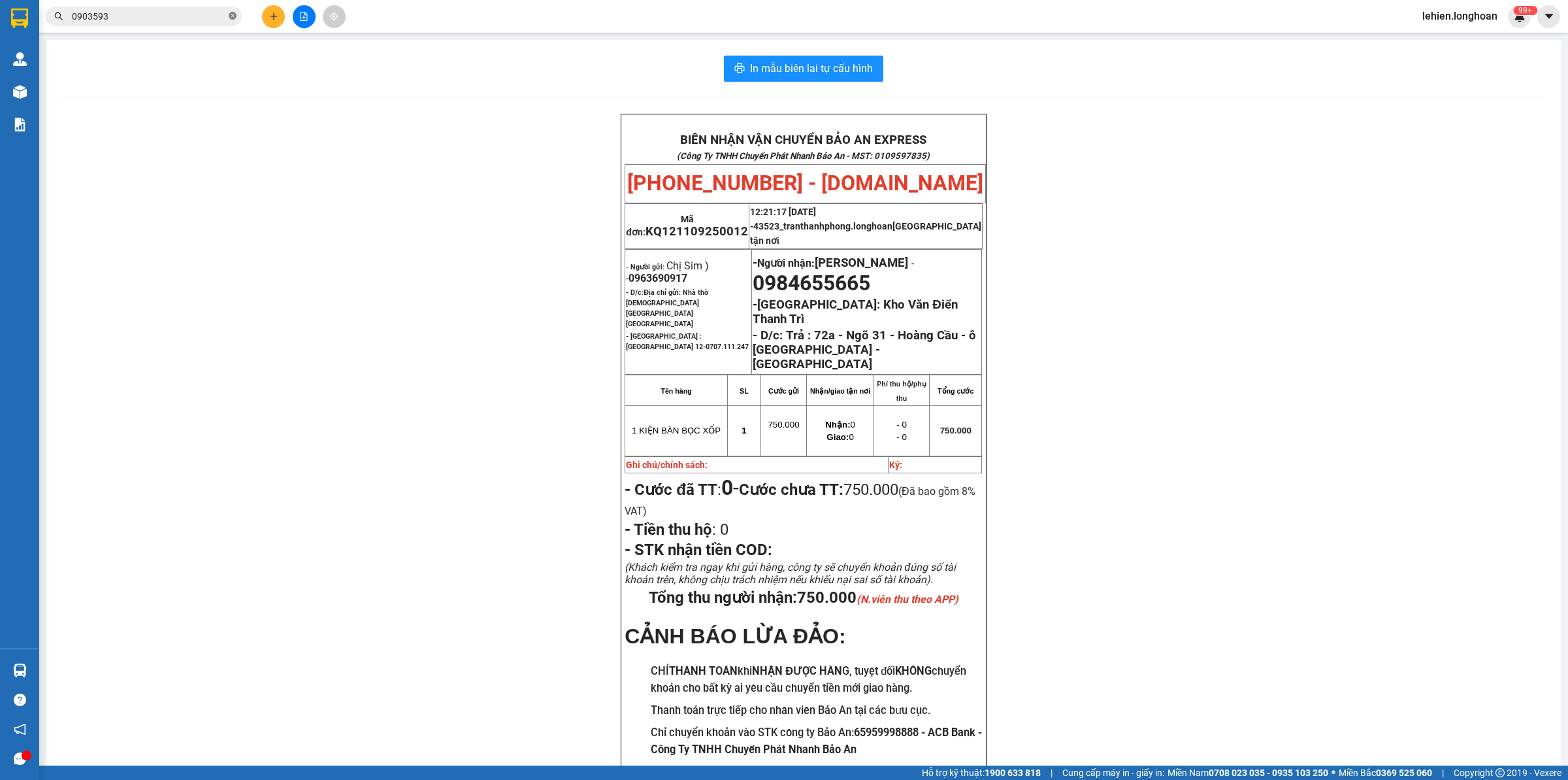
click at [235, 15] on icon "close-circle" at bounding box center [233, 16] width 8 height 8
paste input "0983736933"
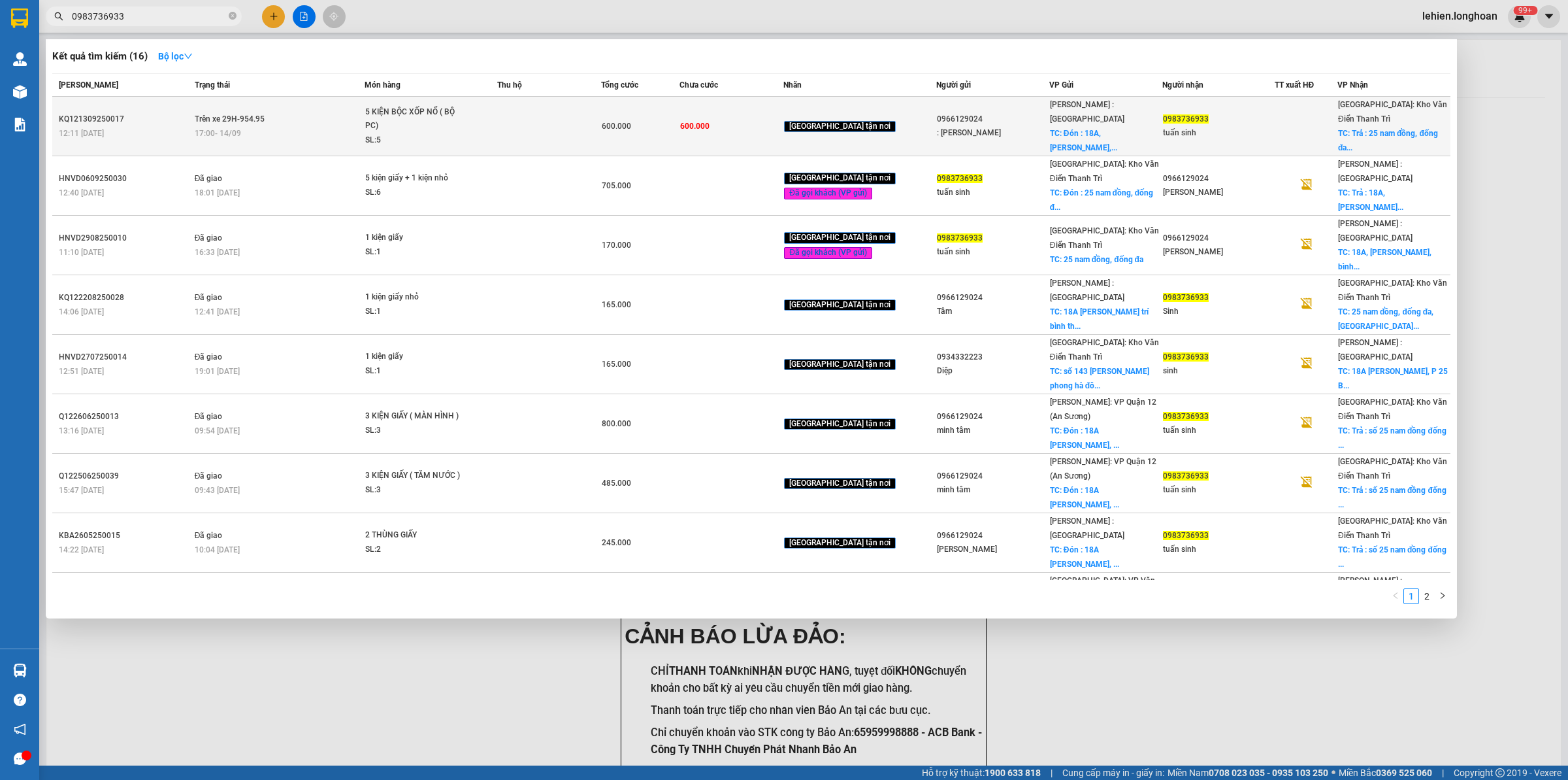
type input "0983736933"
click at [363, 110] on td "Trên xe 29H-954.95 17:00 [DATE]" at bounding box center [279, 127] width 174 height 60
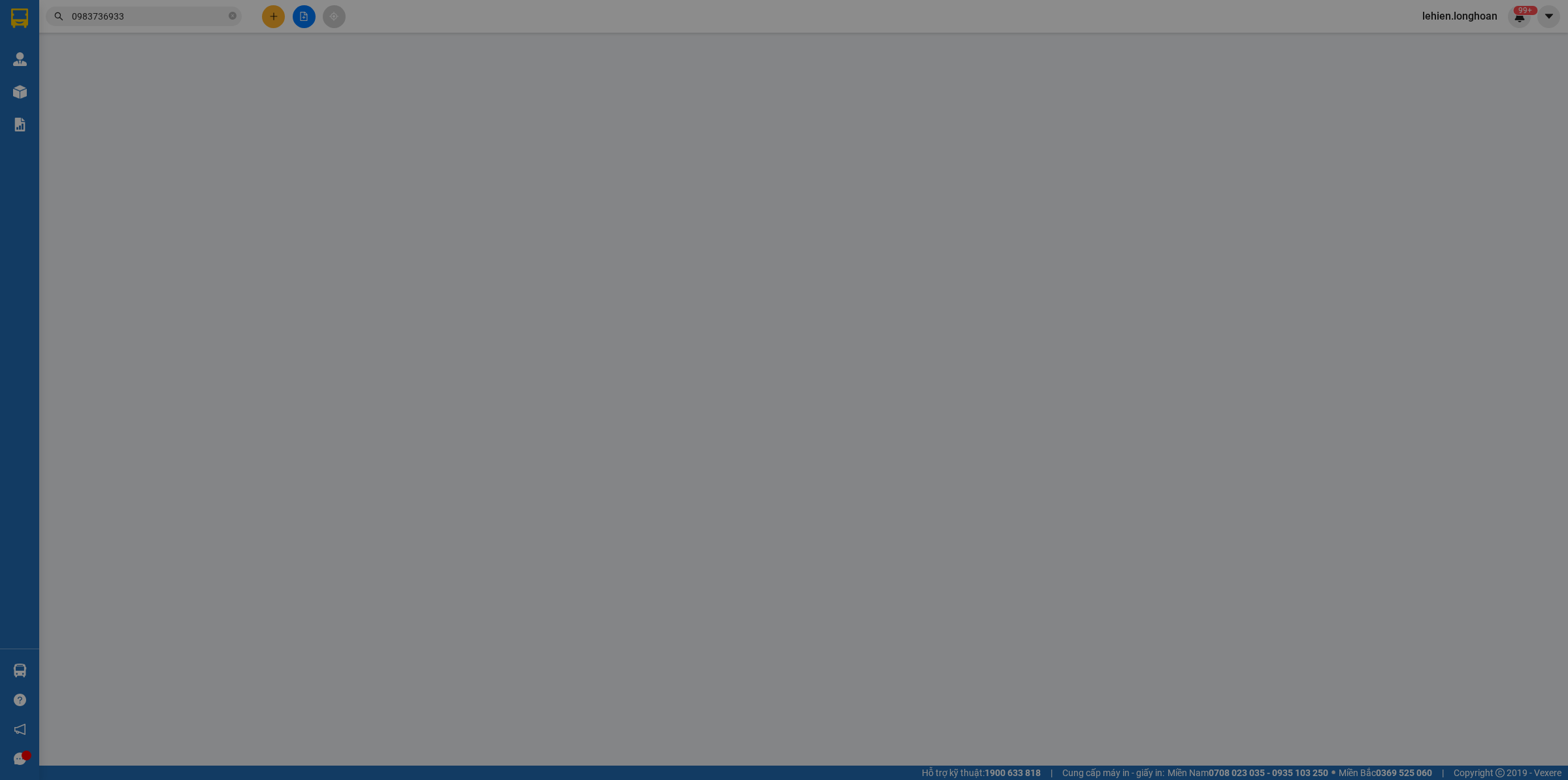
type input "0966129024"
type input ": [PERSON_NAME]"
checkbox input "true"
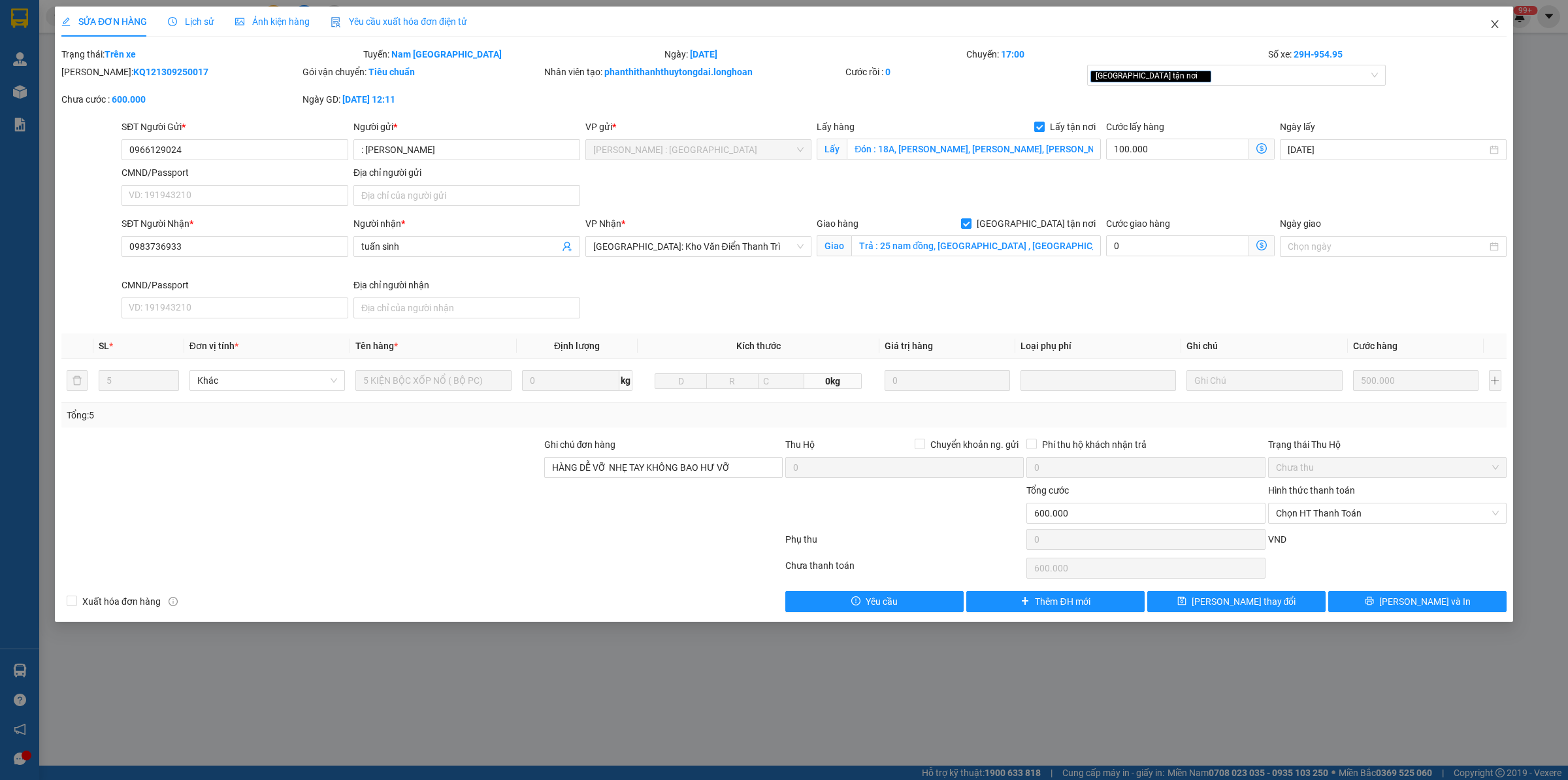
drag, startPoint x: 1497, startPoint y: 21, endPoint x: 1423, endPoint y: 30, distance: 74.5
click at [1254, 21] on icon "close" at bounding box center [1495, 24] width 10 height 10
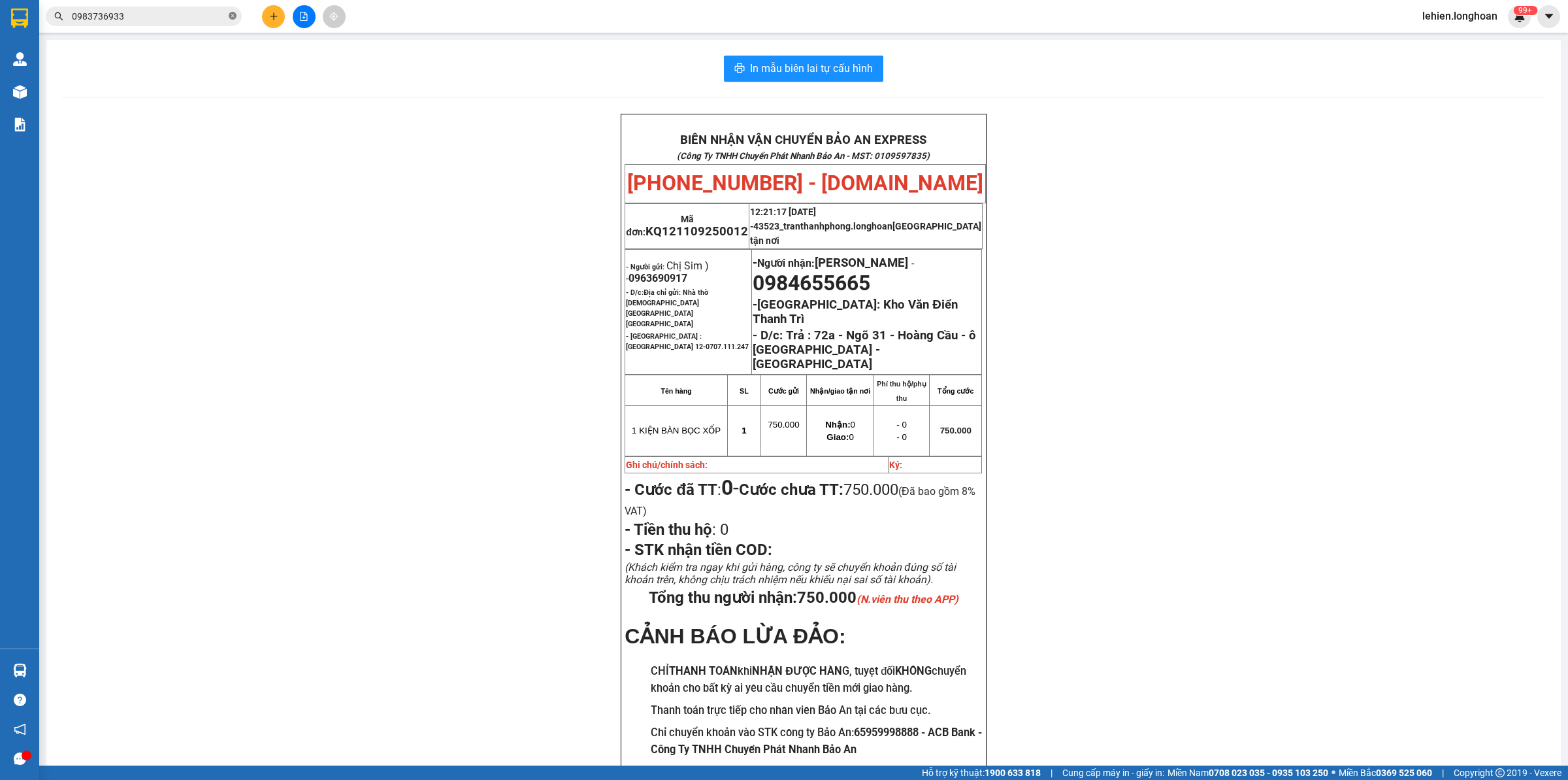
click at [234, 16] on icon "close-circle" at bounding box center [233, 16] width 8 height 8
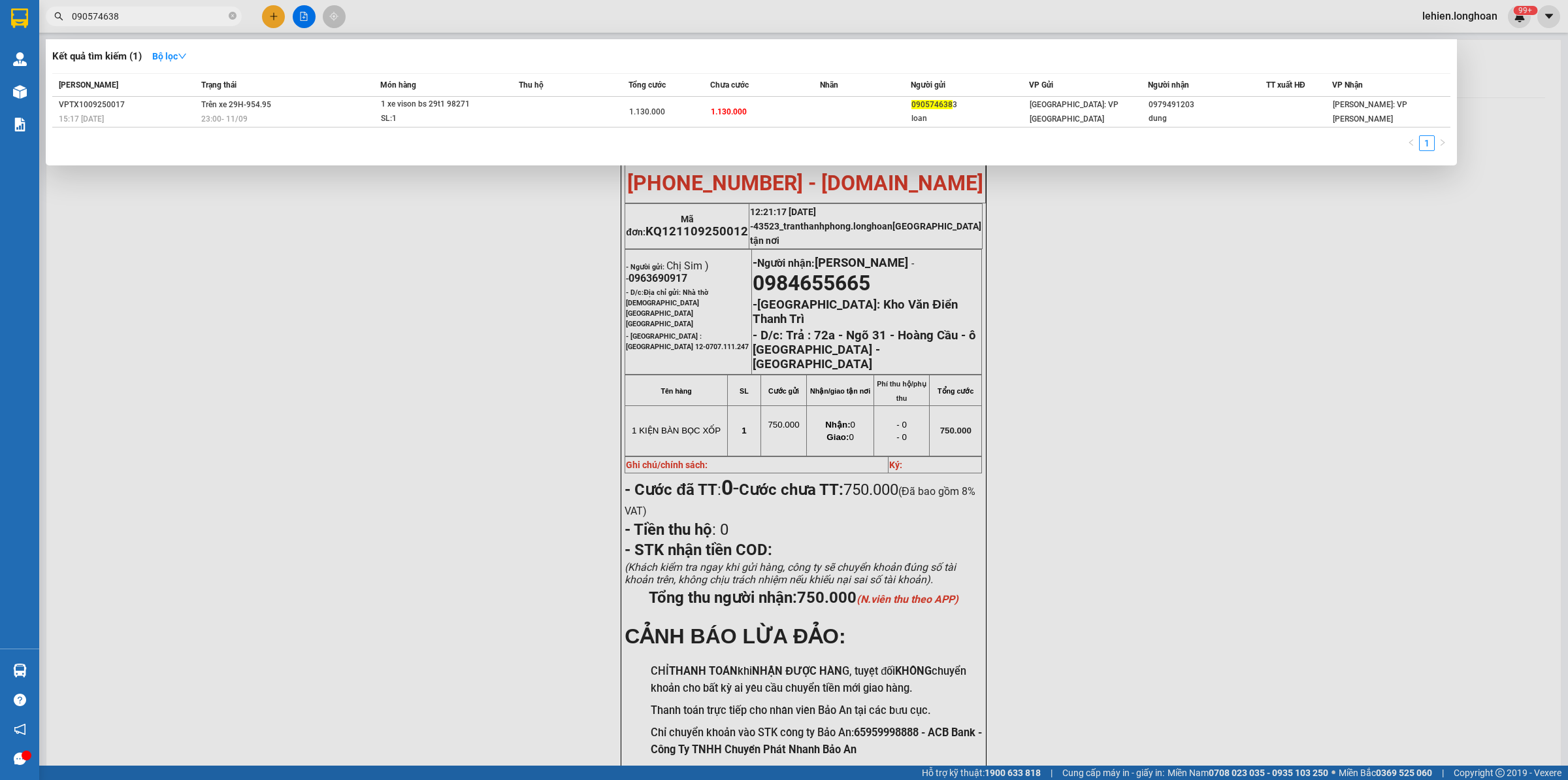
click at [320, 92] on div "Trạng thái" at bounding box center [290, 85] width 178 height 15
click at [305, 122] on div "23:00 [DATE]" at bounding box center [290, 119] width 178 height 15
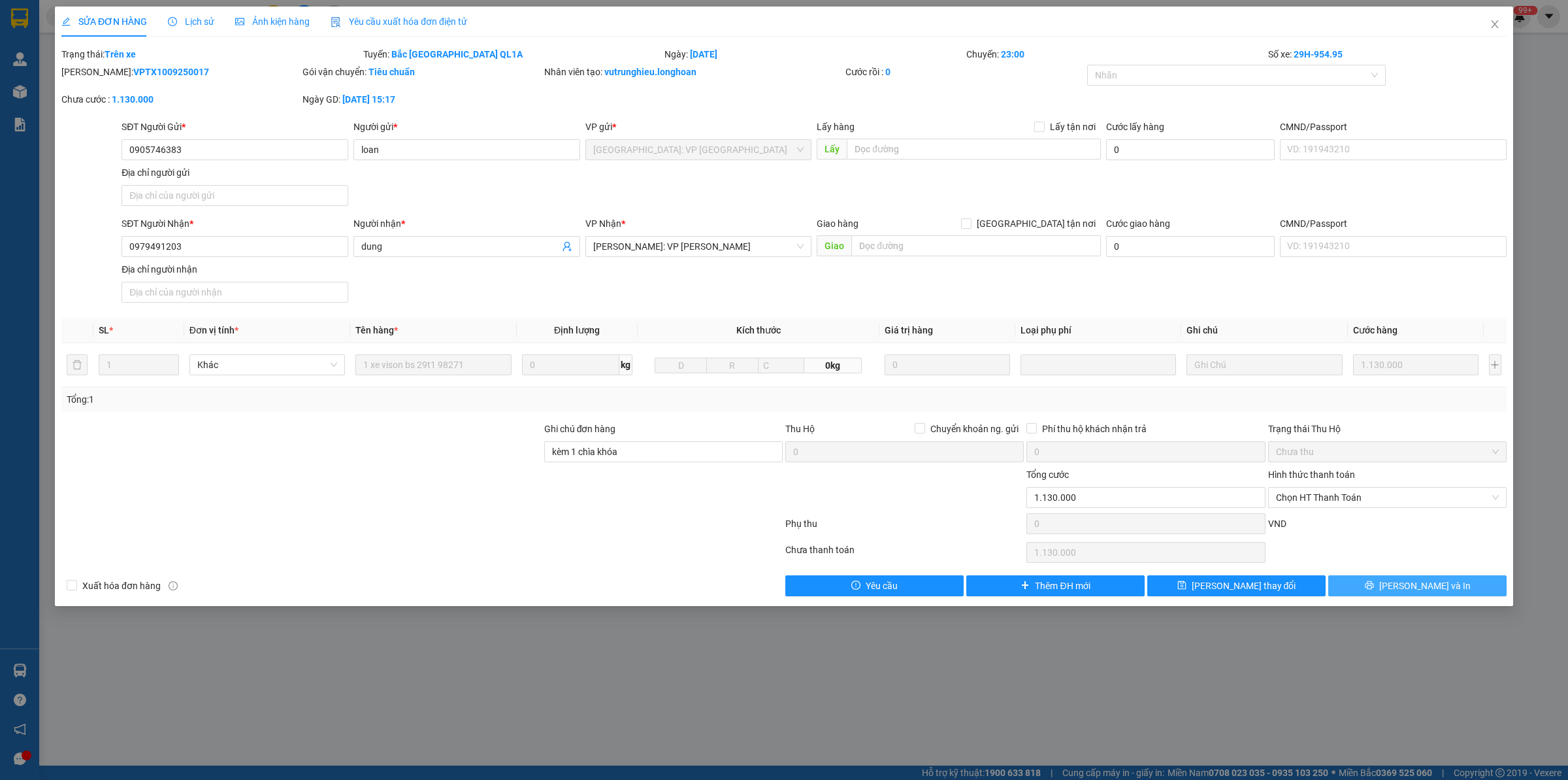
click at [1254, 587] on button "[PERSON_NAME] và In" at bounding box center [1417, 586] width 178 height 21
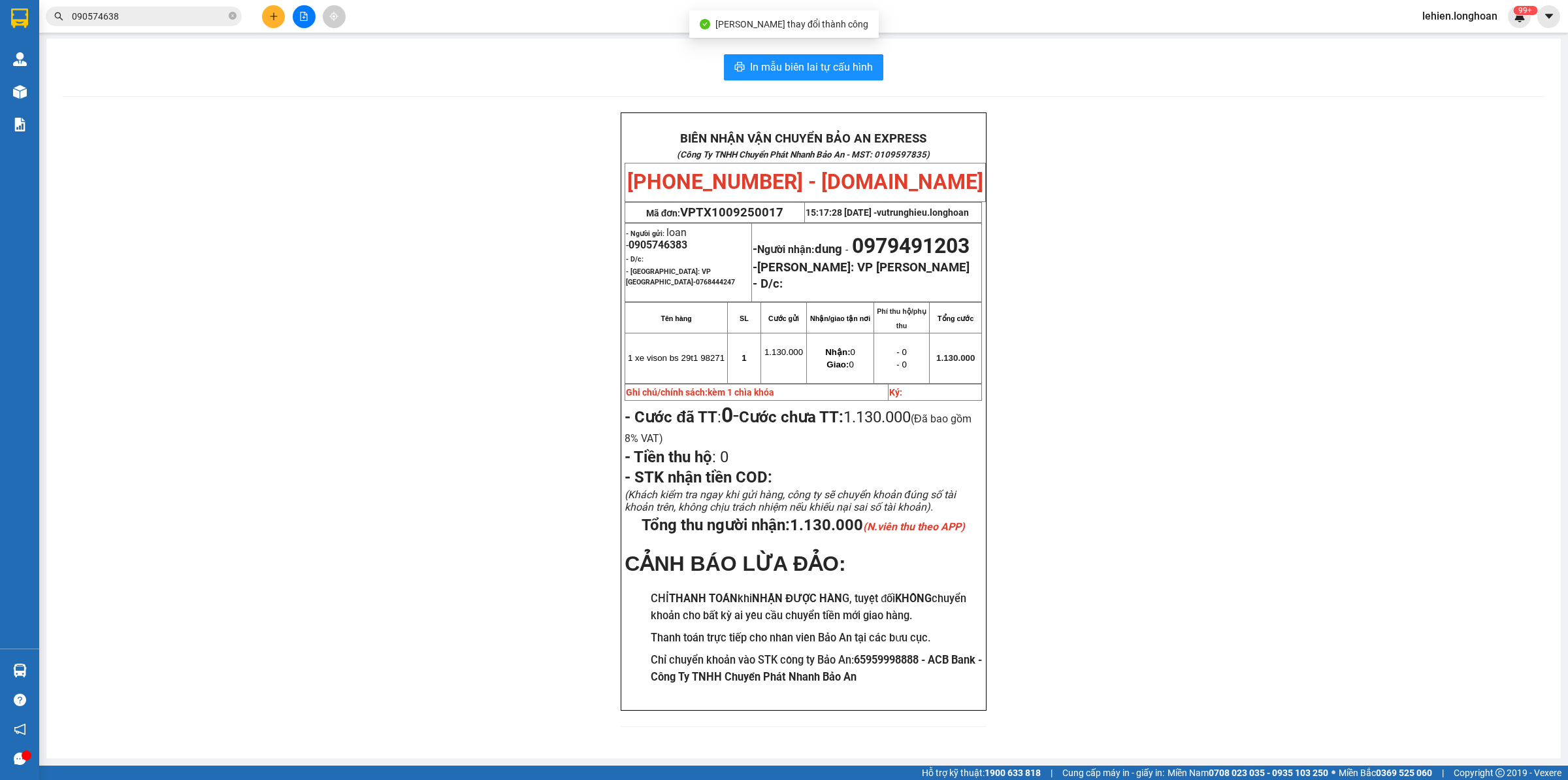
scroll to position [37, 0]
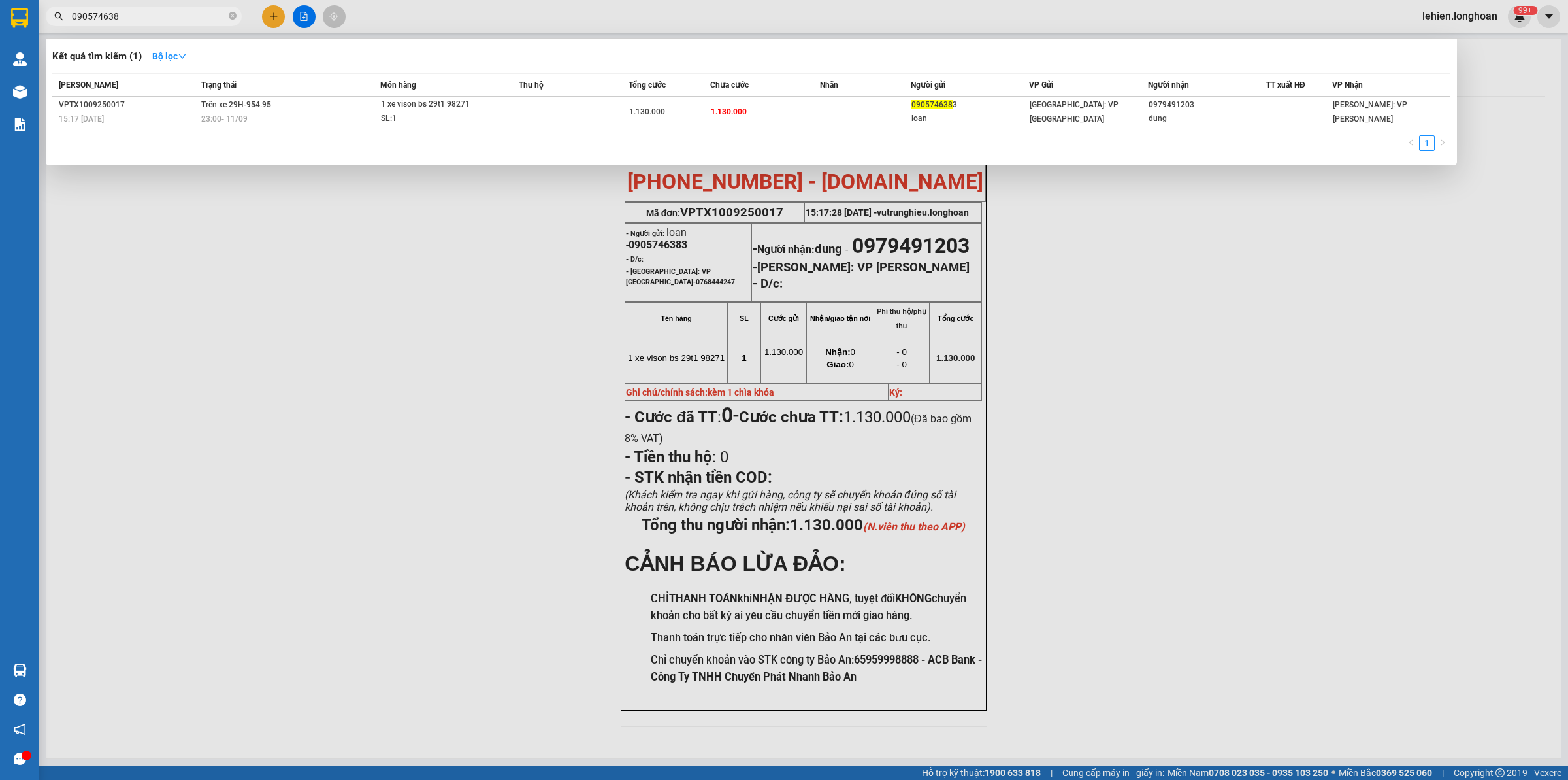
click at [199, 22] on input "090574638" at bounding box center [148, 16] width 154 height 15
click at [220, 97] on td "Trên xe 29H-954.95 23:00 [DATE]" at bounding box center [289, 112] width 182 height 31
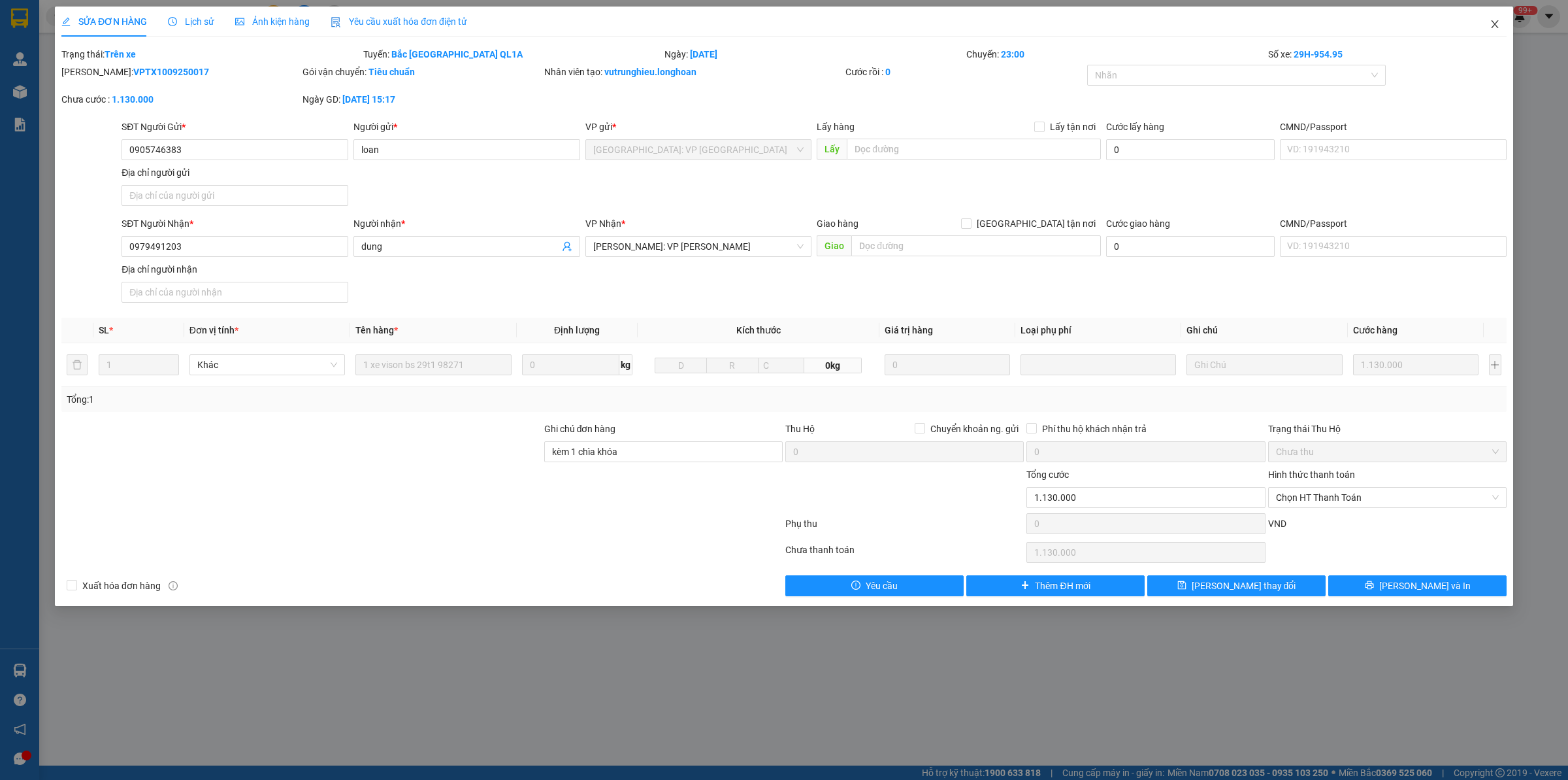
click at [1254, 22] on icon "close" at bounding box center [1494, 24] width 7 height 8
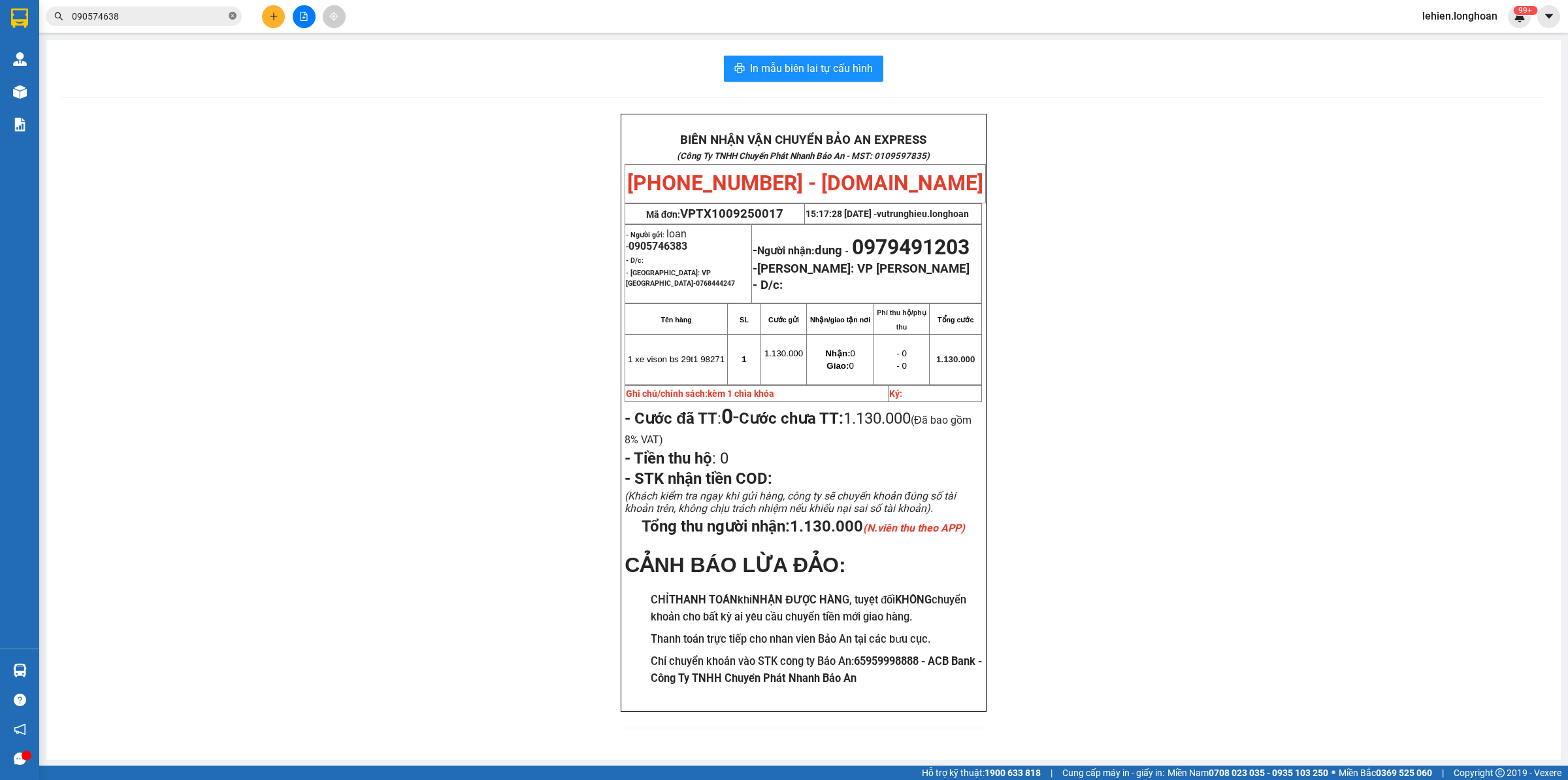
click at [233, 14] on icon "close-circle" at bounding box center [233, 16] width 8 height 8
paste input "0941291881"
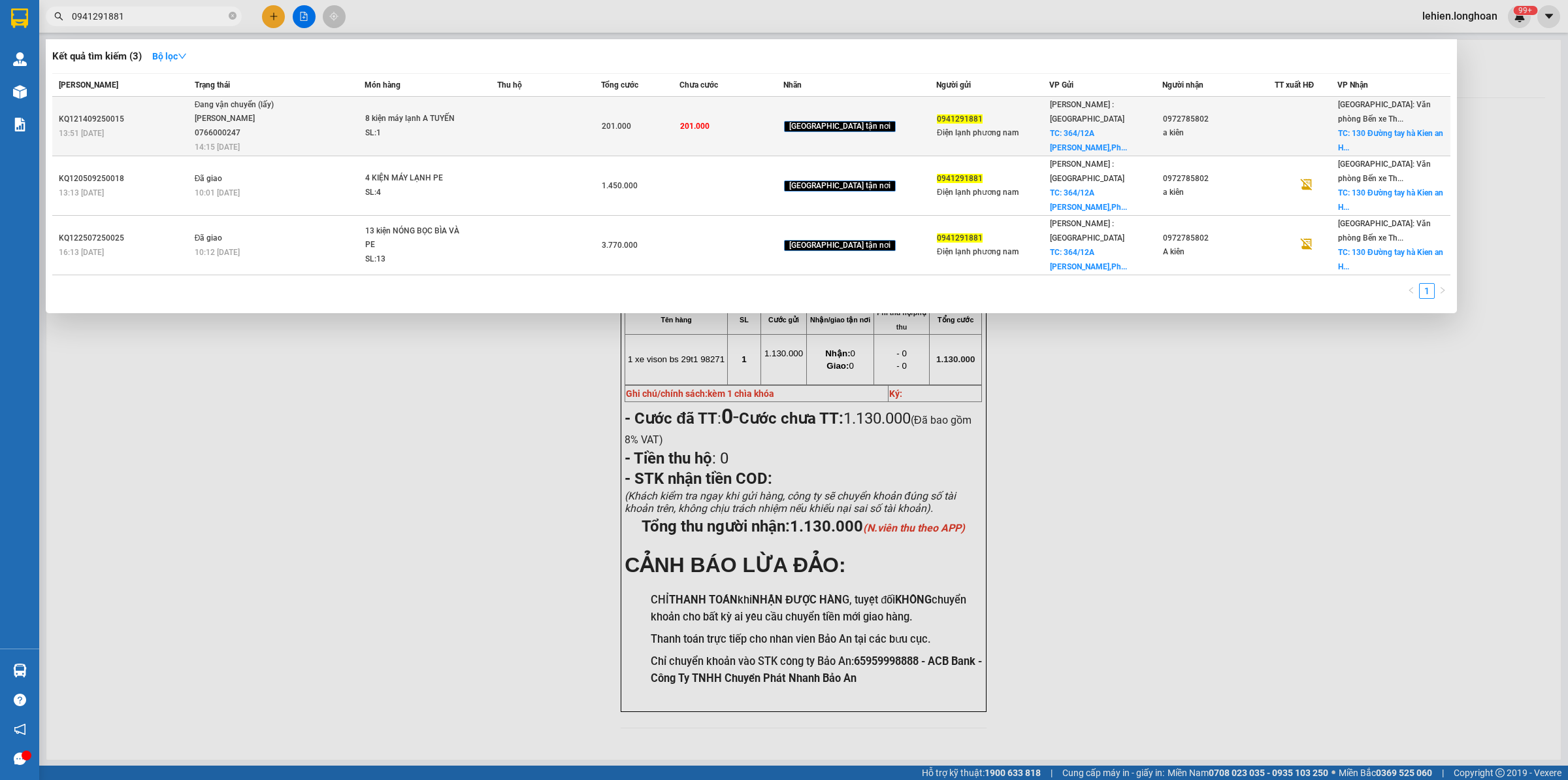
click at [281, 133] on div "[PERSON_NAME] 0766000247" at bounding box center [244, 126] width 98 height 28
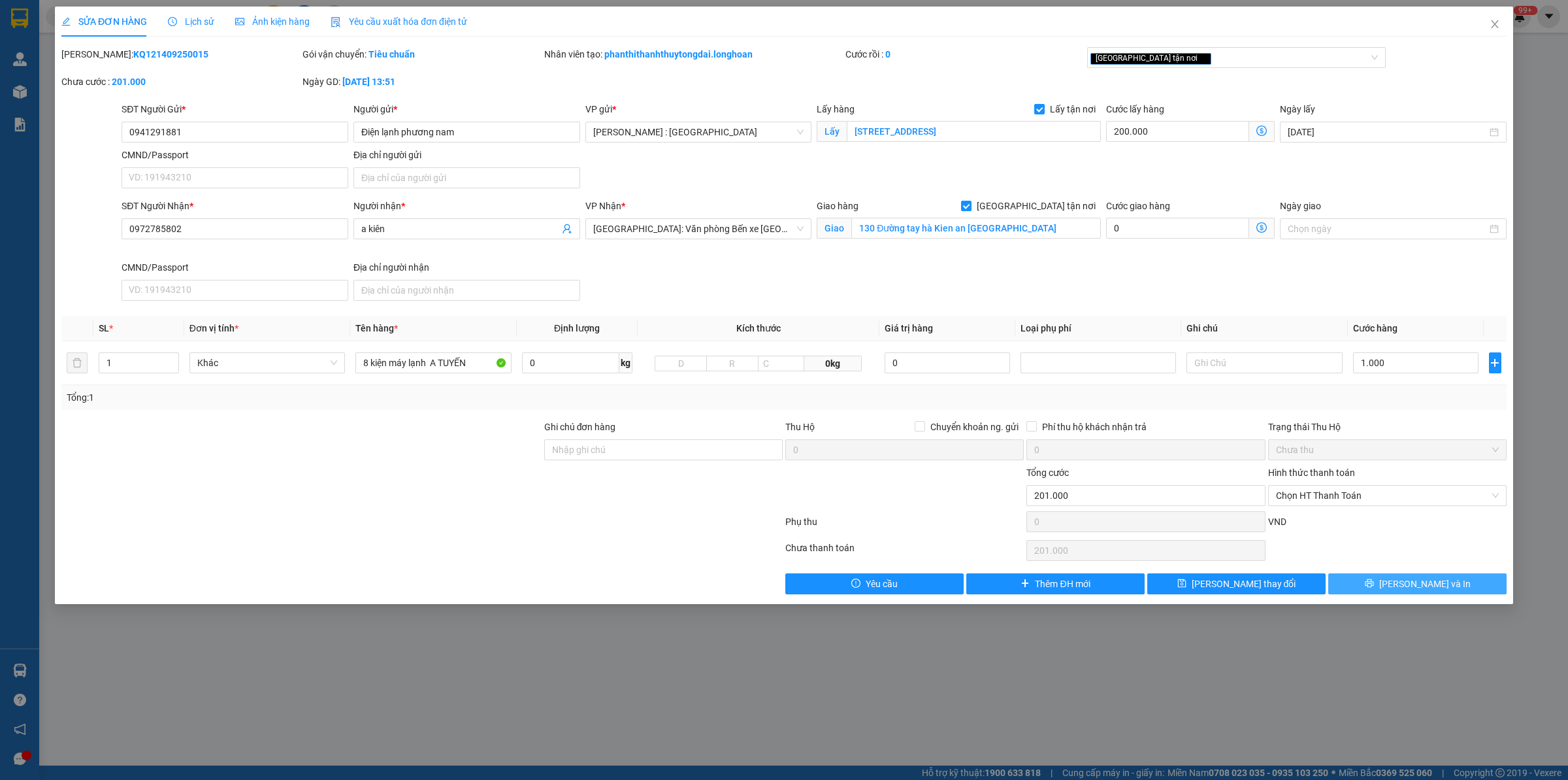
click at [1254, 591] on span "[PERSON_NAME] và In" at bounding box center [1425, 583] width 92 height 15
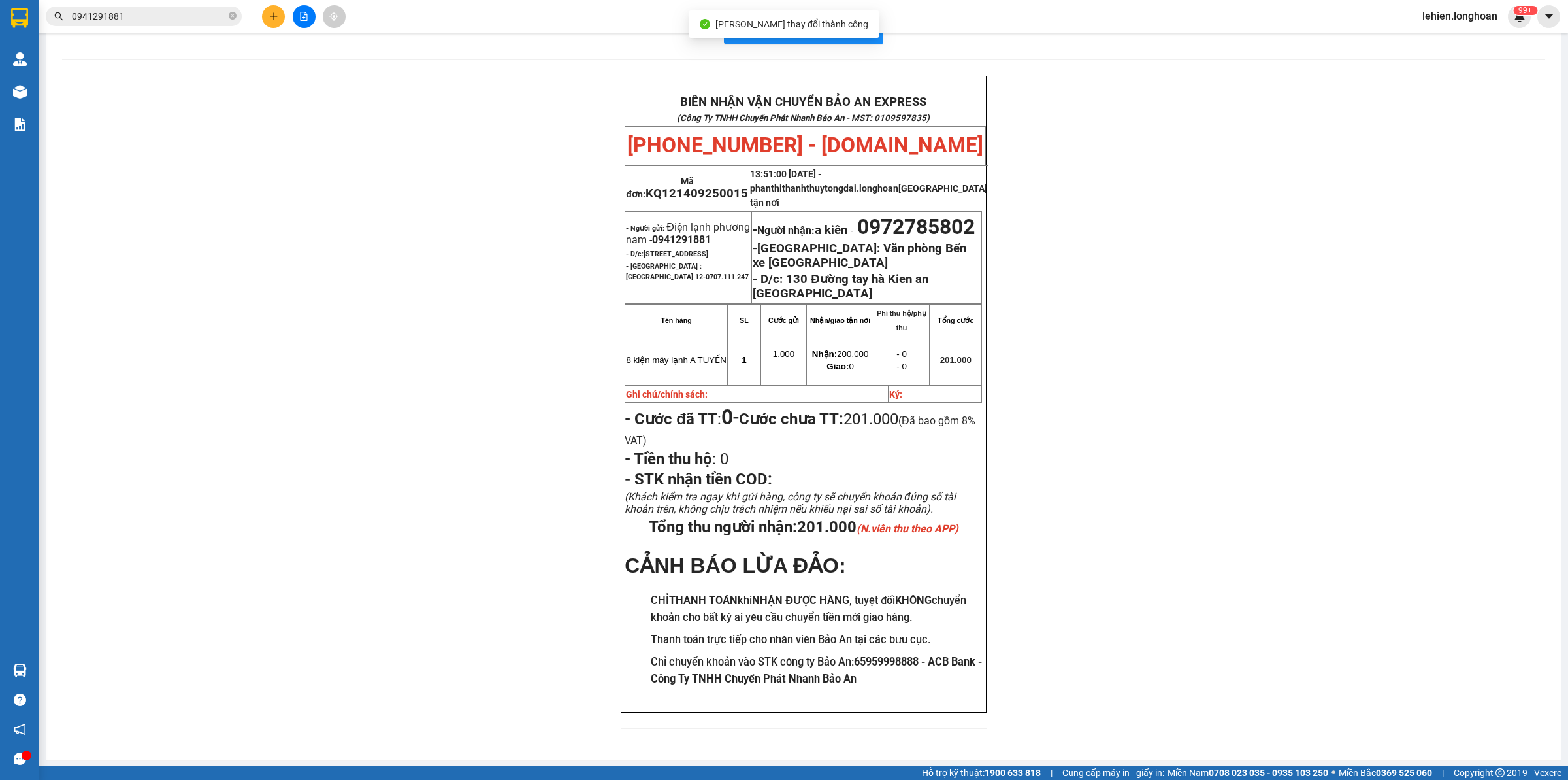
scroll to position [41, 0]
click at [230, 16] on icon "close-circle" at bounding box center [233, 16] width 8 height 8
paste input "0922246810"
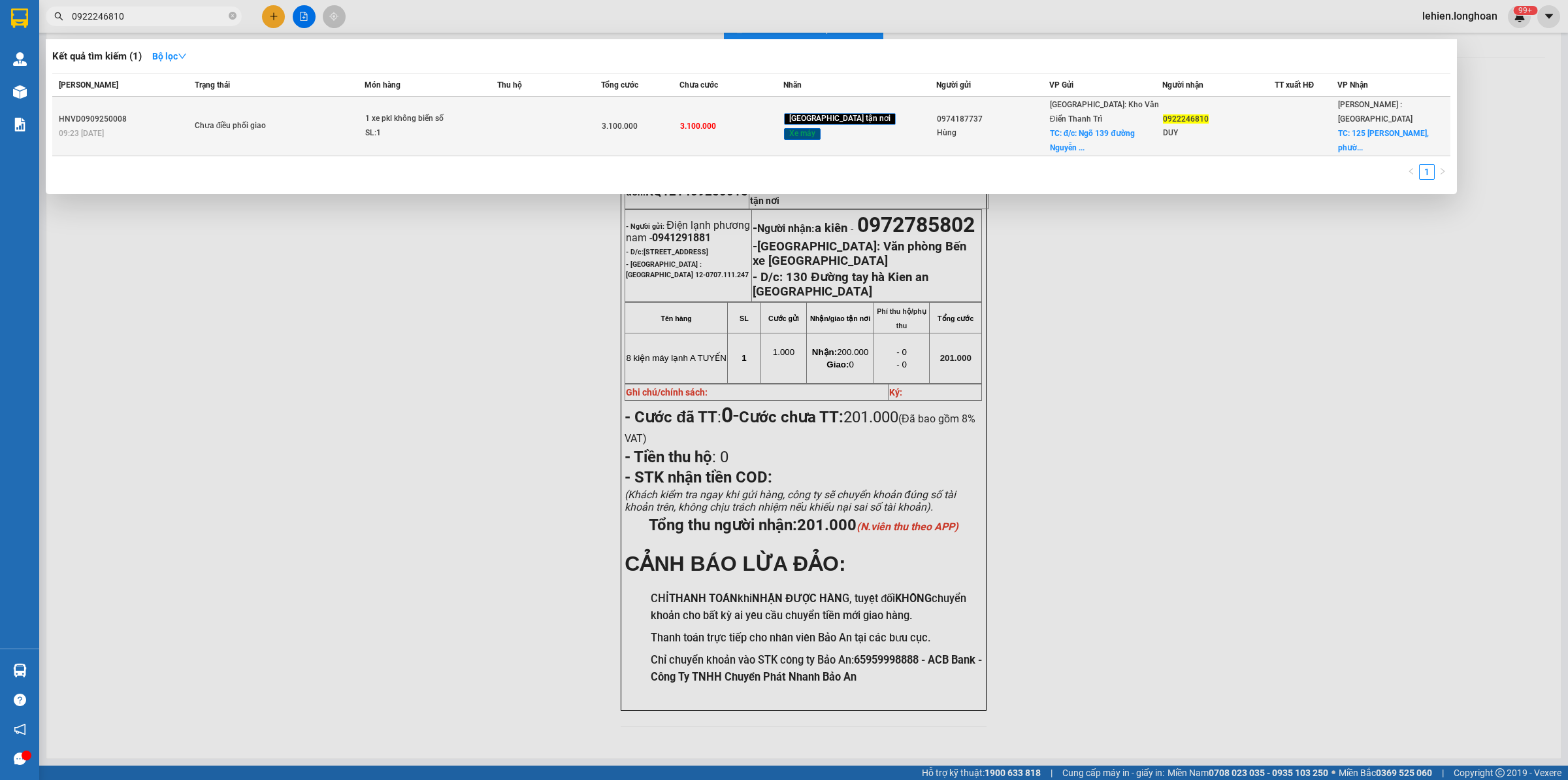
click at [345, 119] on span "Chưa điều phối giao" at bounding box center [279, 127] width 170 height 15
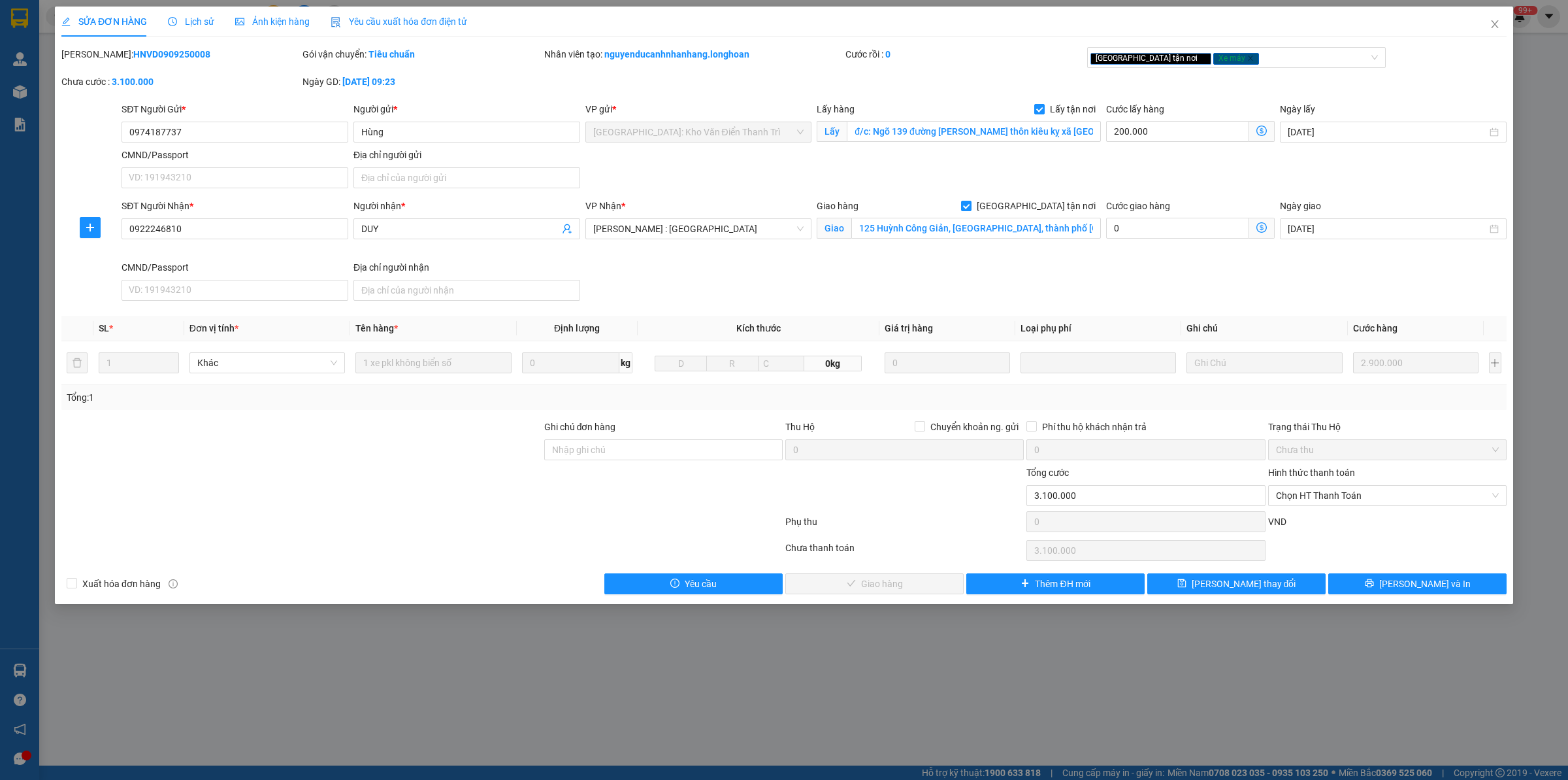
click at [188, 20] on span "Lịch sử" at bounding box center [191, 21] width 47 height 10
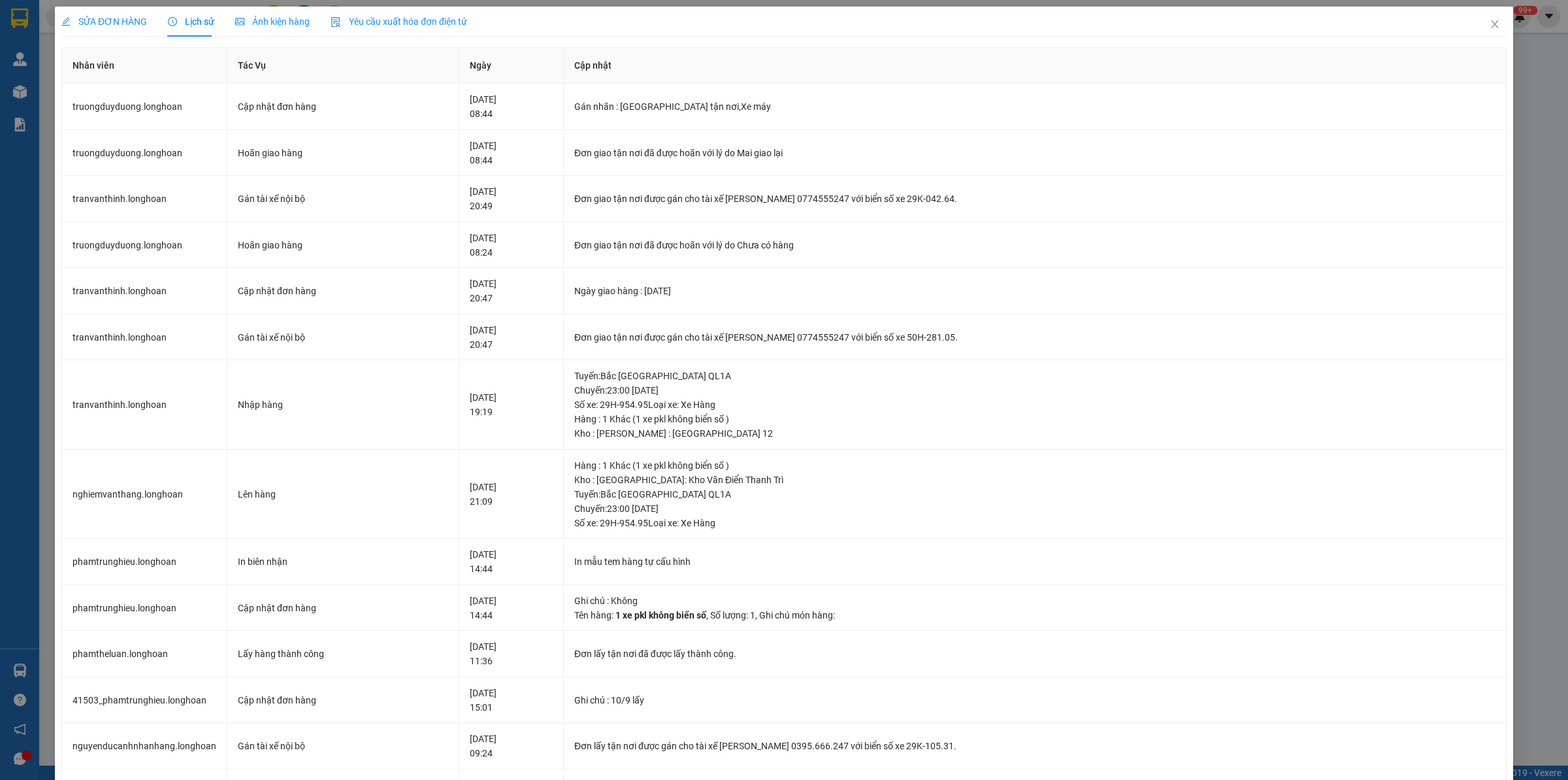
click at [116, 13] on div "SỬA ĐƠN HÀNG" at bounding box center [104, 21] width 85 height 30
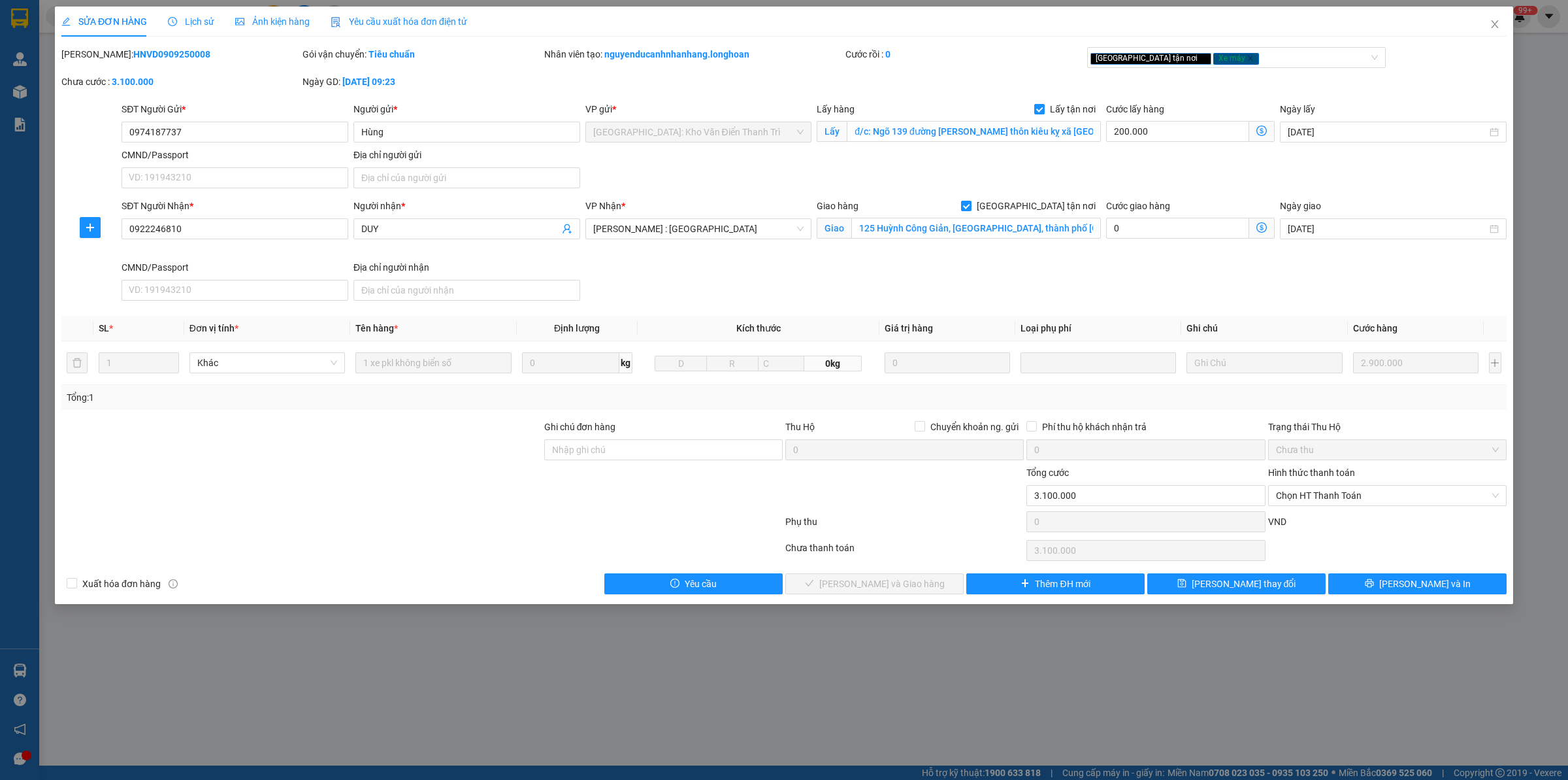
click at [206, 16] on span "Lịch sử" at bounding box center [191, 21] width 47 height 10
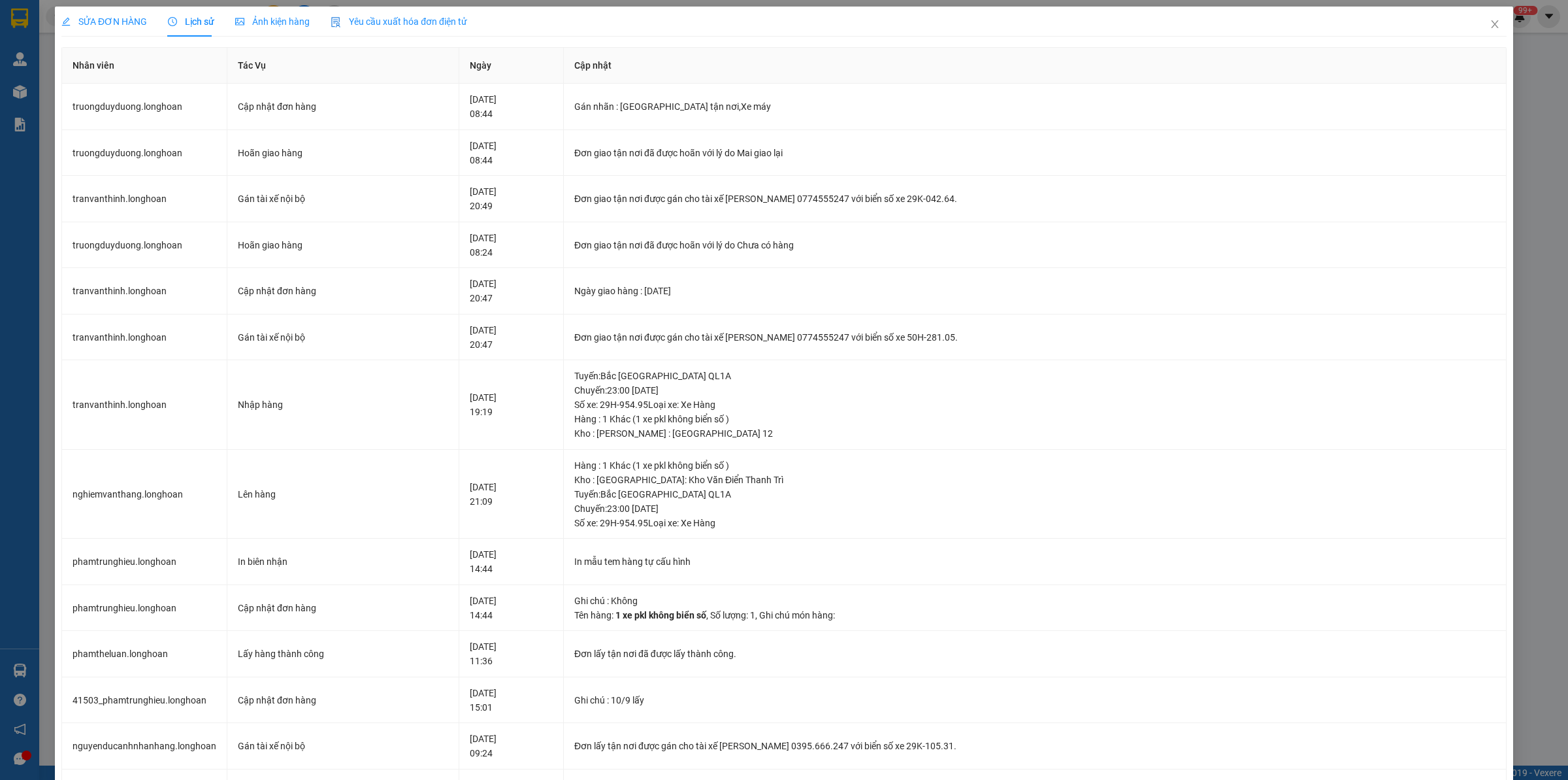
click at [98, 22] on span "SỬA ĐƠN HÀNG" at bounding box center [104, 21] width 85 height 10
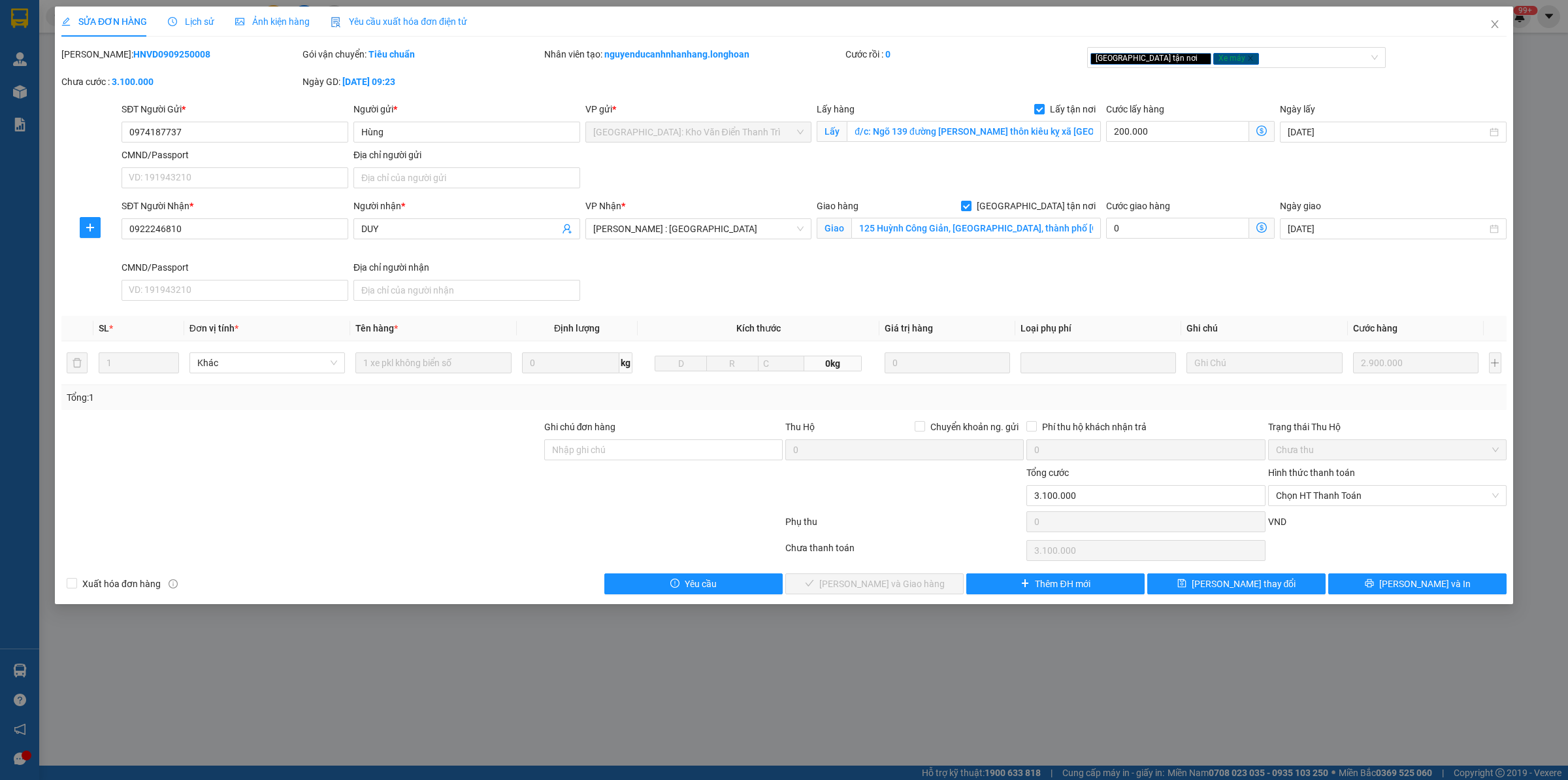
click at [1254, 573] on div "Total Paid Fee 0 Total UnPaid Fee 3.100.000 Cash Collection Total Fee Mã ĐH: HN…" at bounding box center [784, 320] width 1445 height 547
click at [1254, 583] on icon "printer" at bounding box center [1369, 583] width 9 height 9
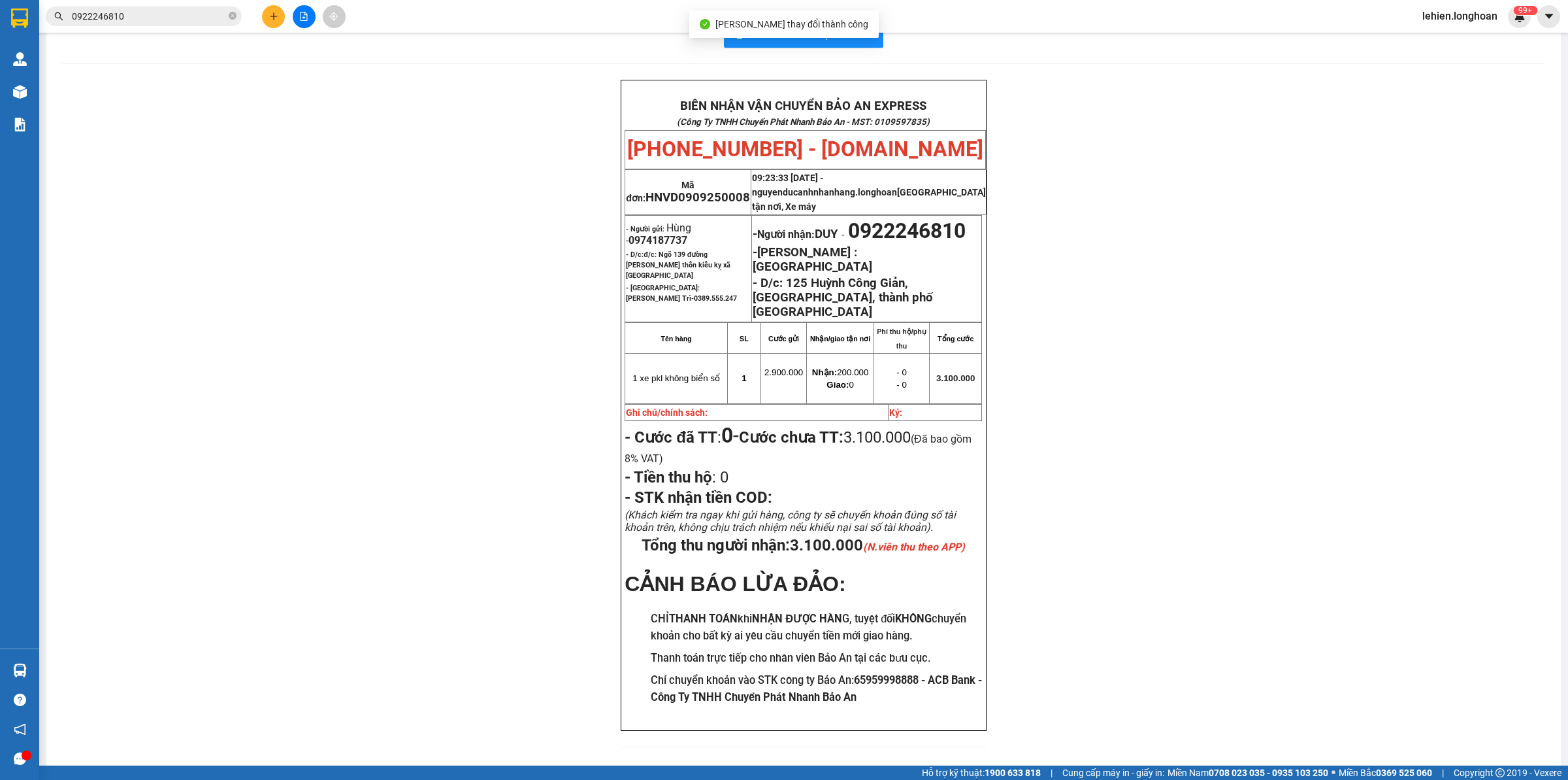
scroll to position [39, 0]
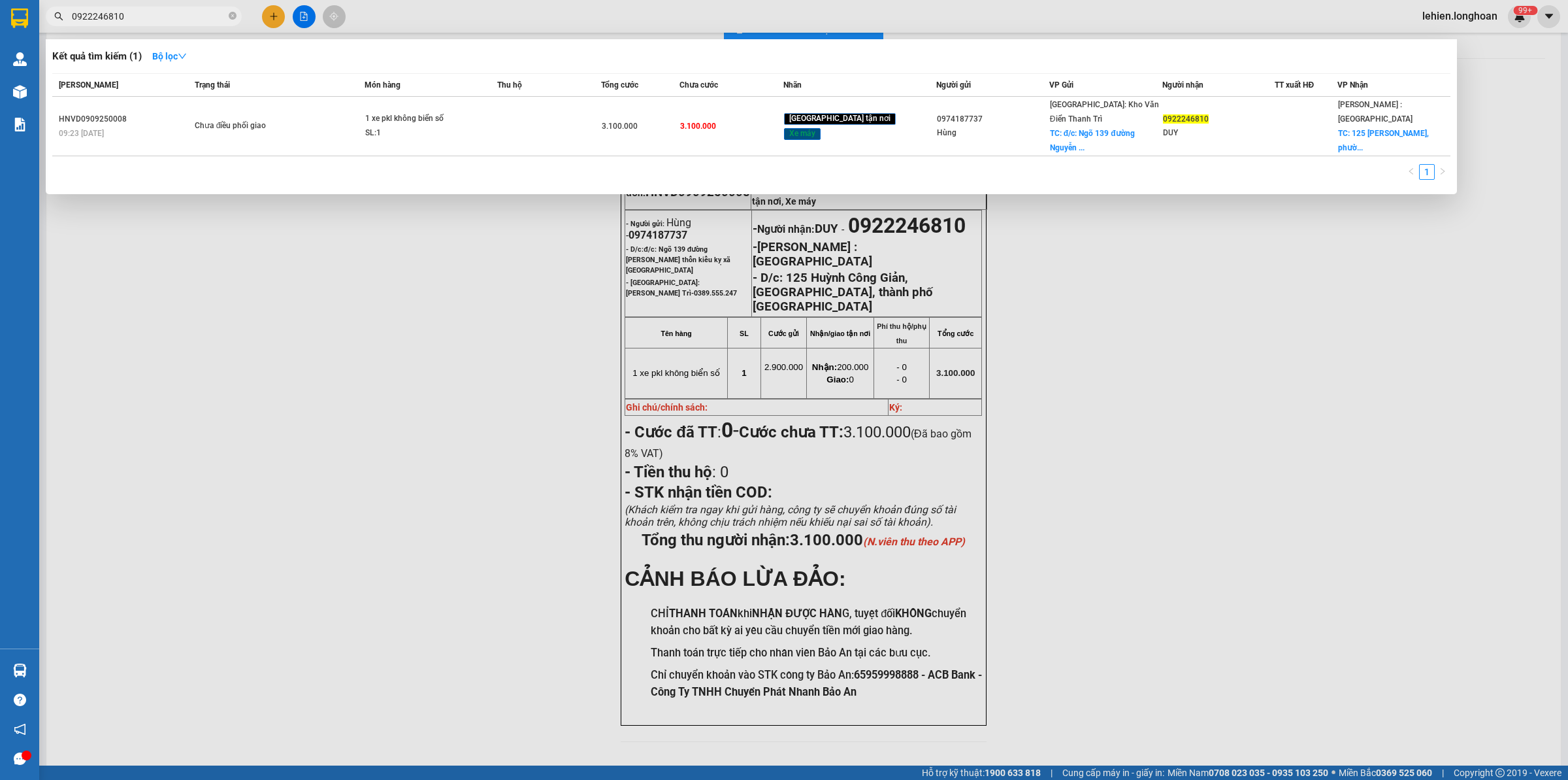
click at [174, 20] on input "0922246810" at bounding box center [148, 16] width 154 height 15
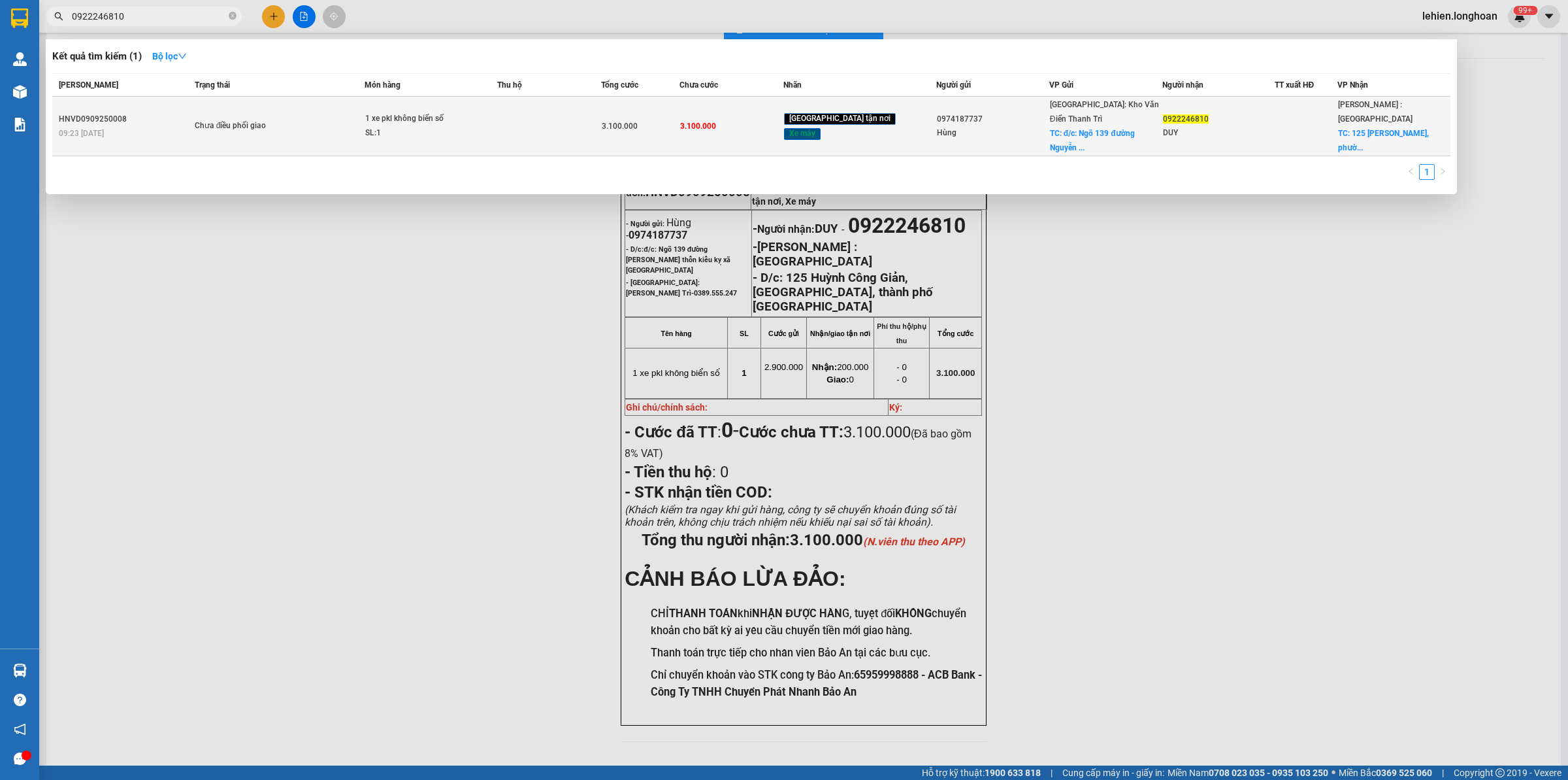
click at [234, 123] on div "Chưa điều phối giao" at bounding box center [244, 127] width 98 height 15
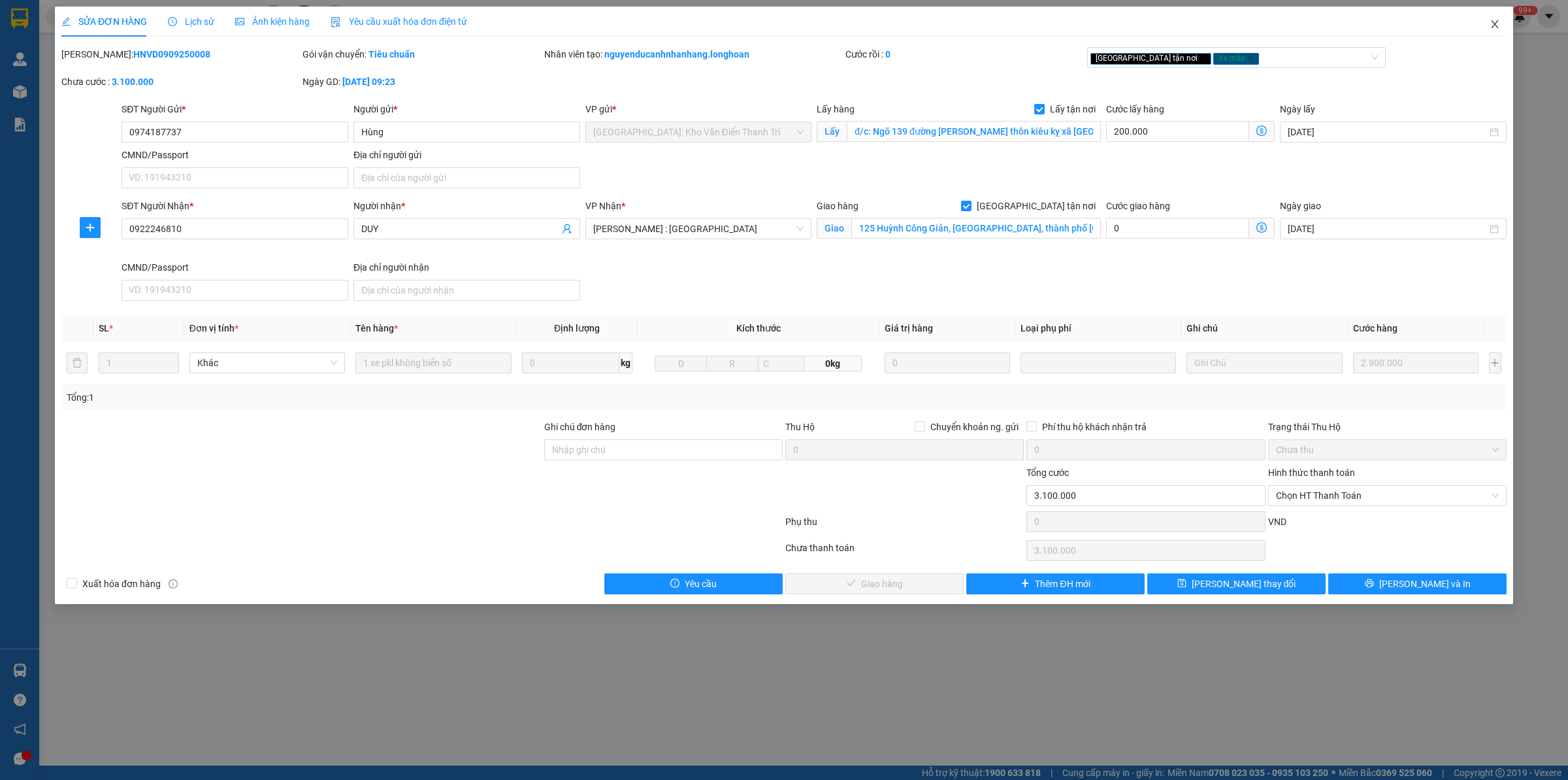
click at [1254, 26] on icon "close" at bounding box center [1495, 24] width 10 height 10
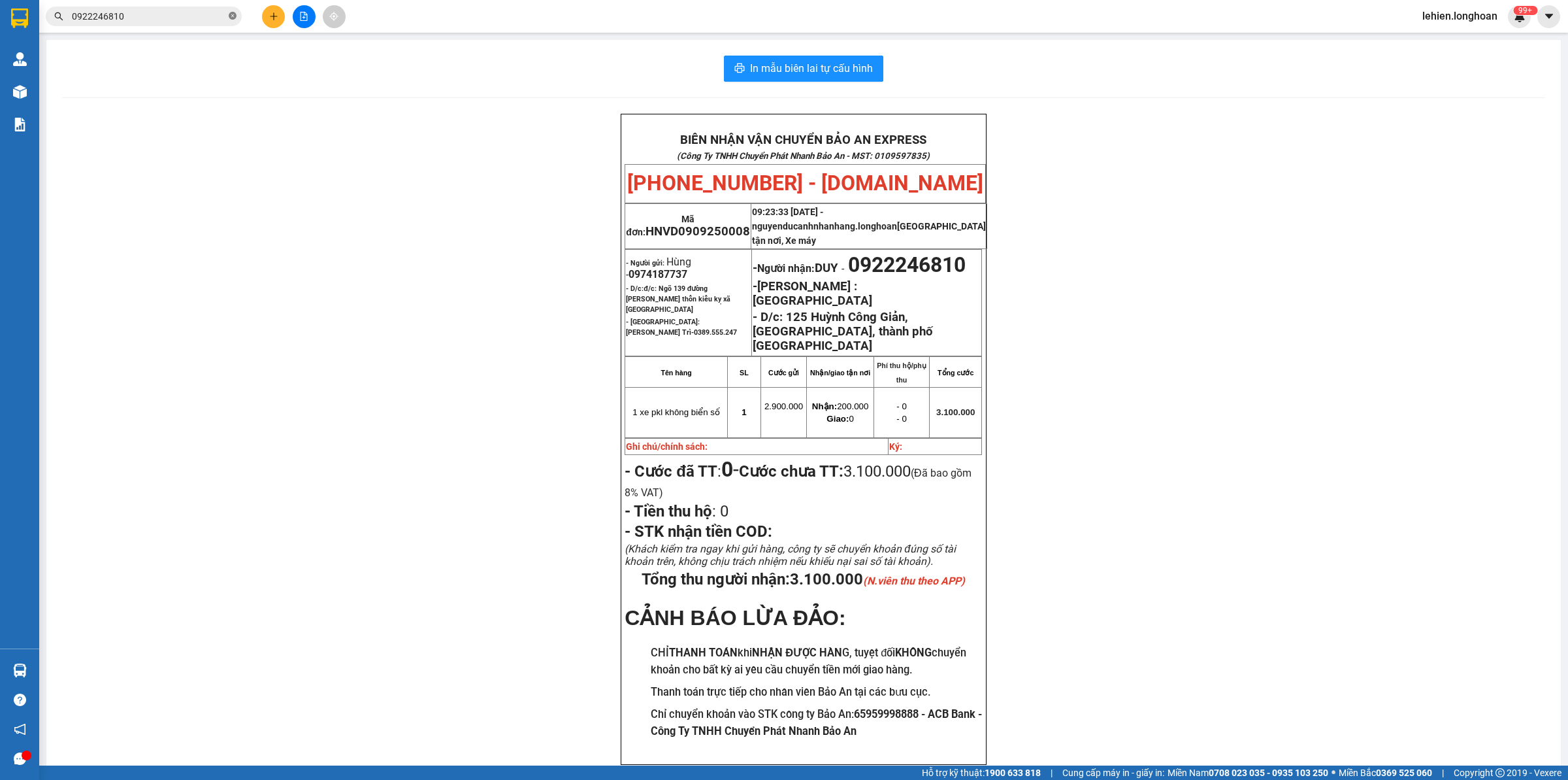
click at [234, 16] on icon "close-circle" at bounding box center [233, 16] width 8 height 8
paste input "0979893439"
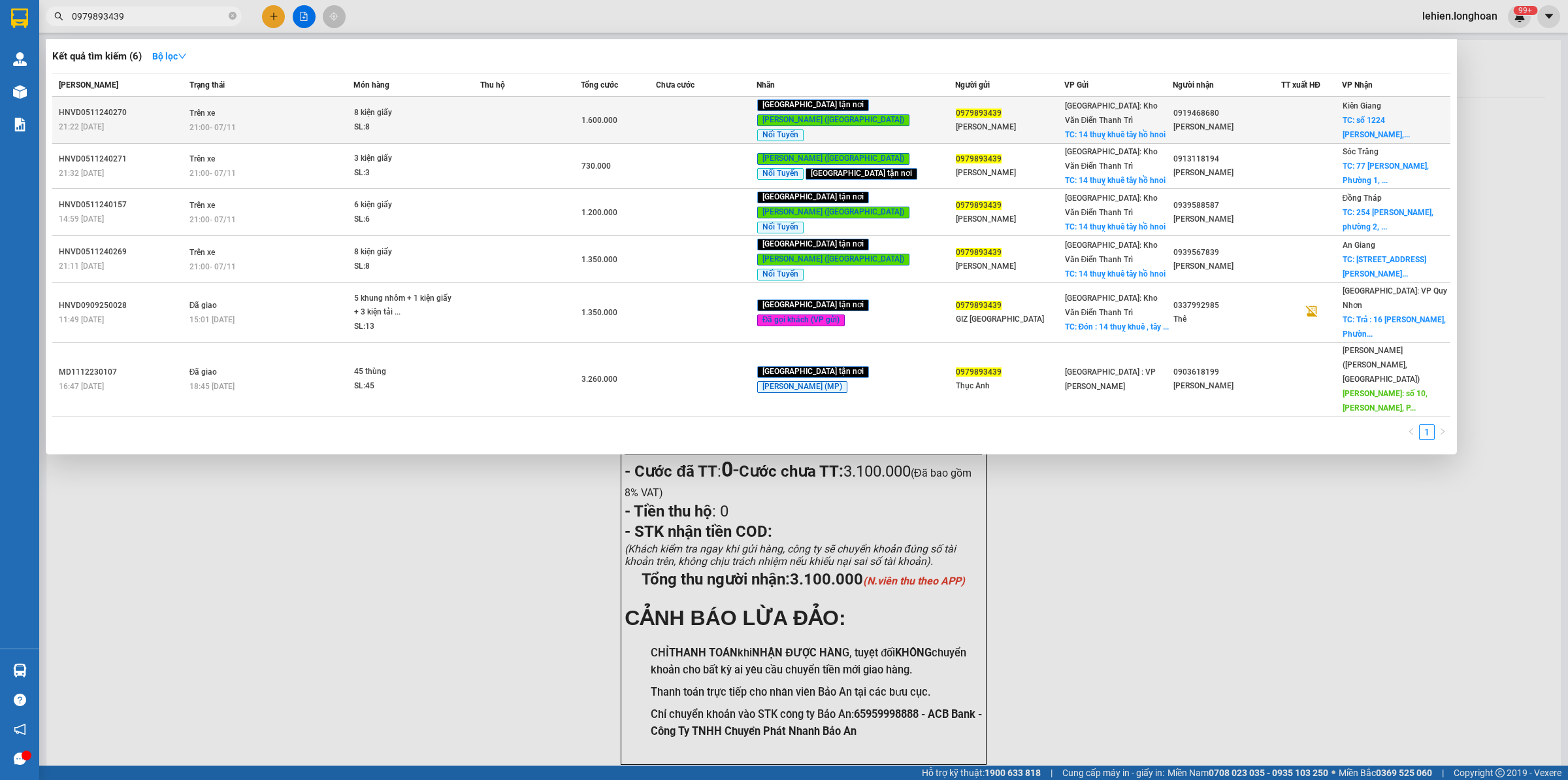
click at [267, 127] on div "21:00 [DATE]" at bounding box center [271, 127] width 163 height 15
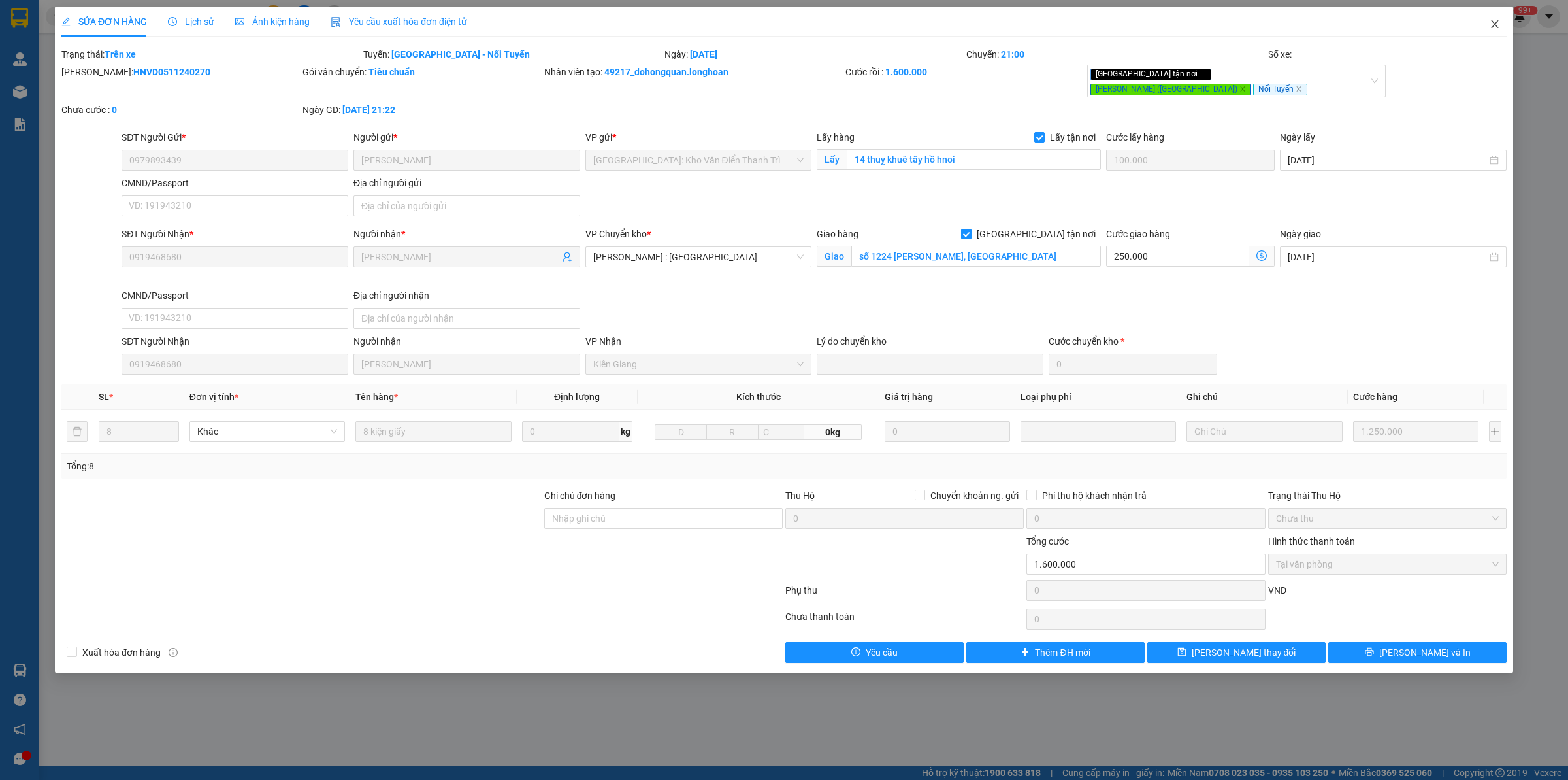
click at [1254, 25] on icon "close" at bounding box center [1495, 24] width 10 height 10
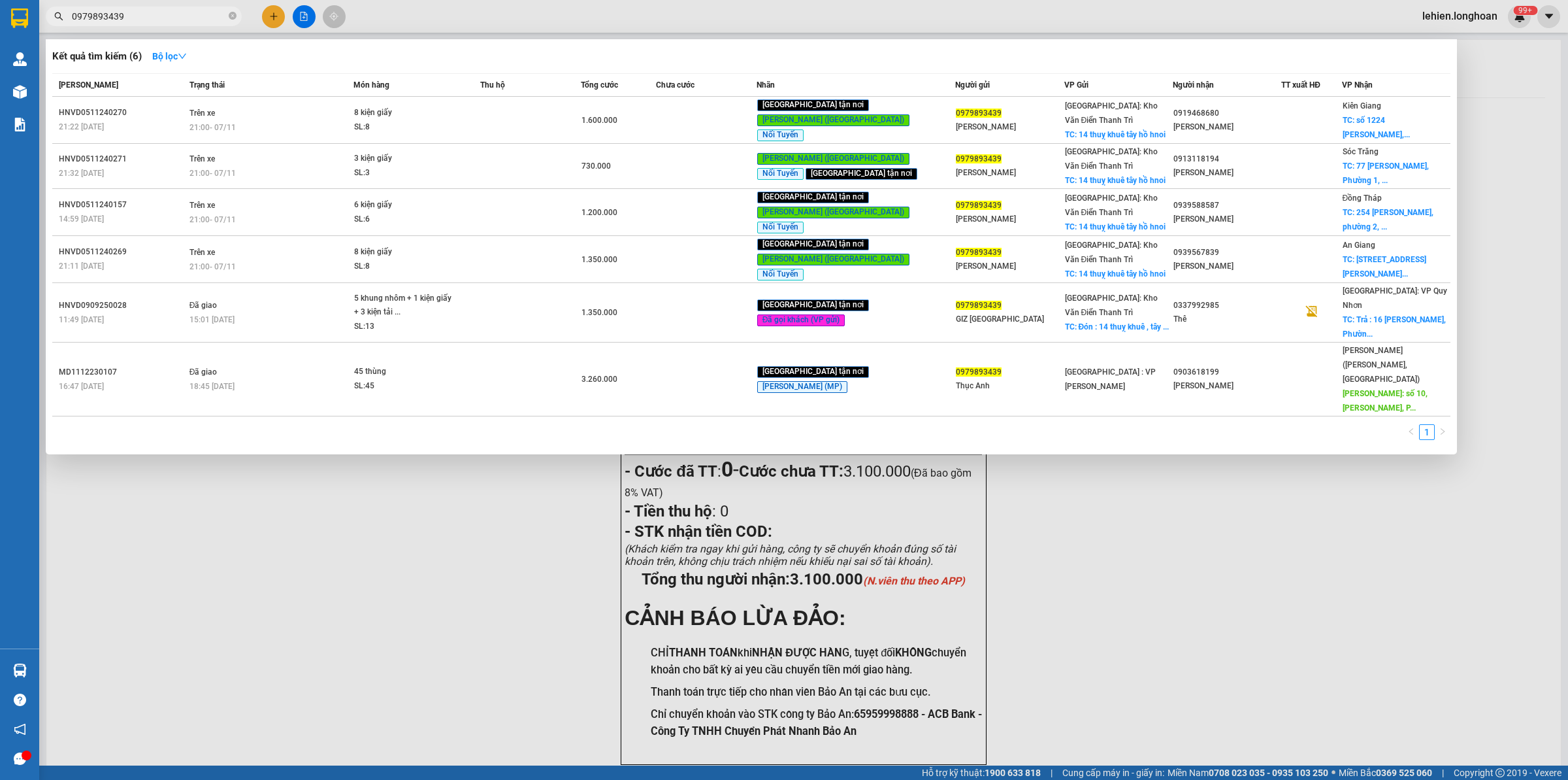
click at [136, 16] on input "0979893439" at bounding box center [148, 16] width 154 height 15
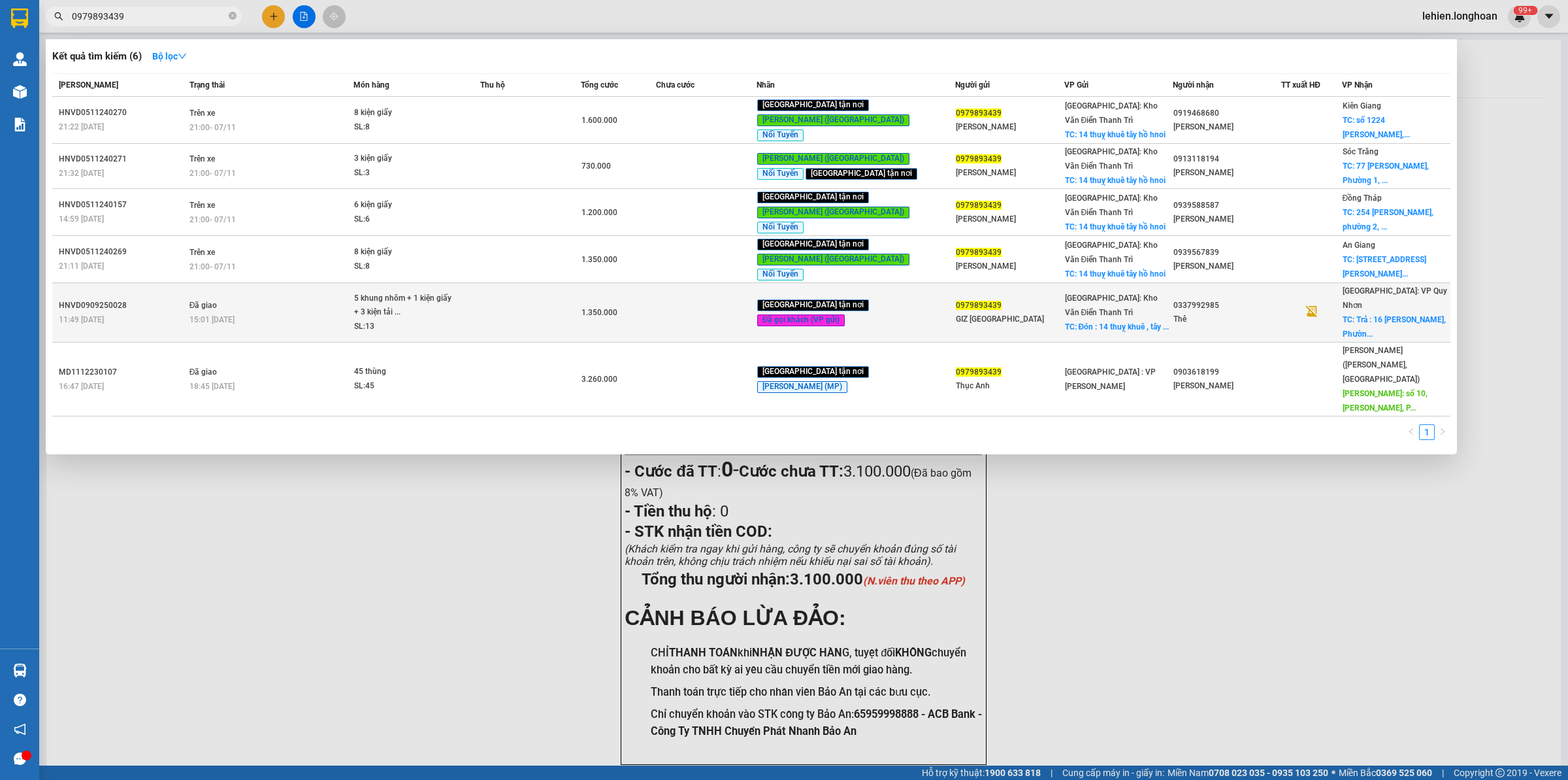
click at [267, 283] on td "Đã giao 15:01 [DATE]" at bounding box center [270, 313] width 168 height 60
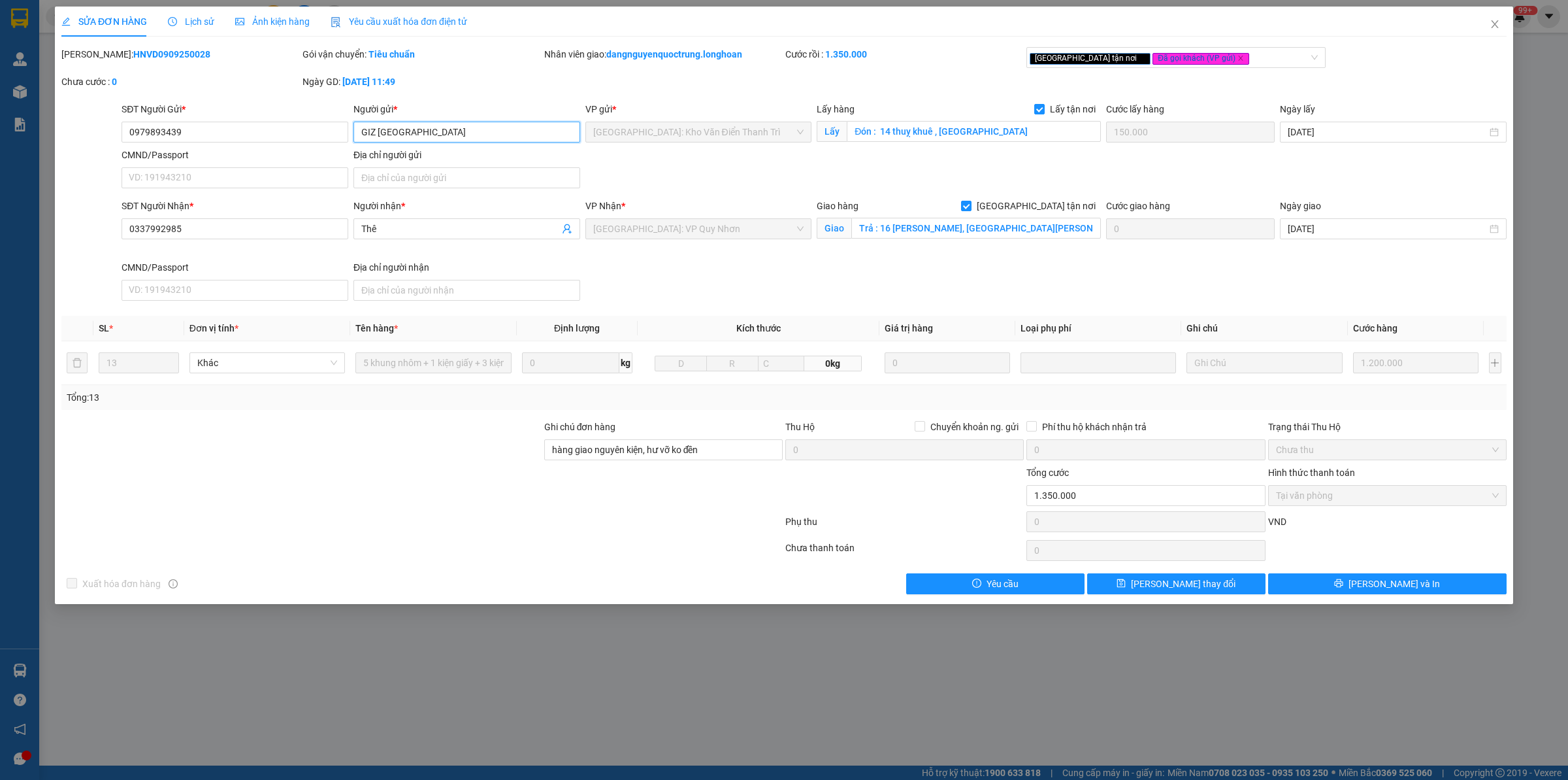
click at [445, 131] on input "GIZ [GEOGRAPHIC_DATA]" at bounding box center [466, 132] width 226 height 21
click at [237, 133] on input "0979893439" at bounding box center [234, 132] width 226 height 21
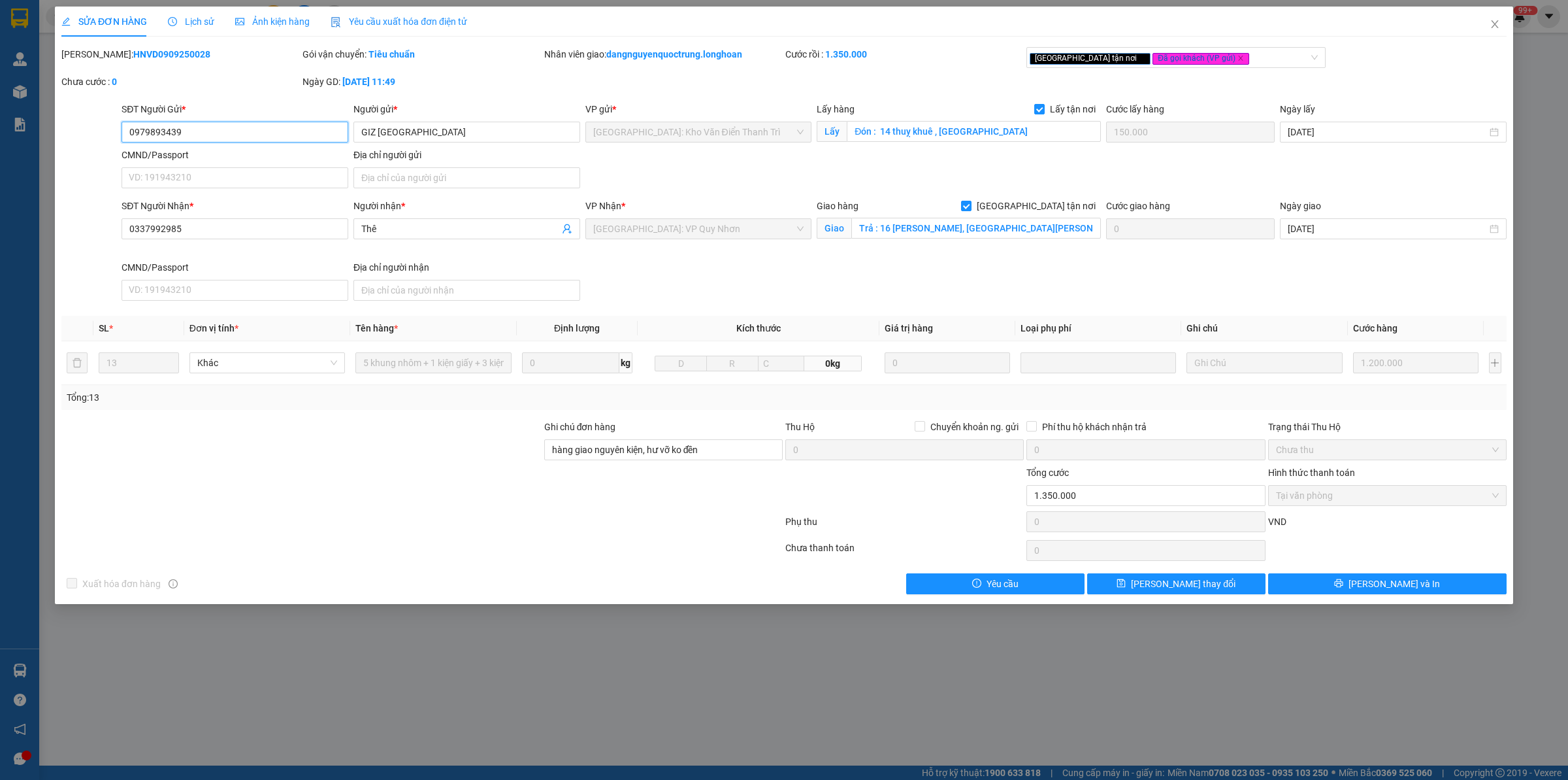
click at [237, 133] on input "0979893439" at bounding box center [234, 132] width 226 height 21
click at [968, 230] on input "Trả : 16 [PERSON_NAME], [GEOGRAPHIC_DATA][PERSON_NAME], [GEOGRAPHIC_DATA], [GEO…" at bounding box center [976, 228] width 250 height 21
click at [902, 239] on div "Giao Trả : 16 [PERSON_NAME], [GEOGRAPHIC_DATA][PERSON_NAME], [GEOGRAPHIC_DATA],…" at bounding box center [958, 229] width 284 height 21
click at [899, 118] on div "Lấy hàng Lấy tận nơi" at bounding box center [958, 112] width 284 height 19
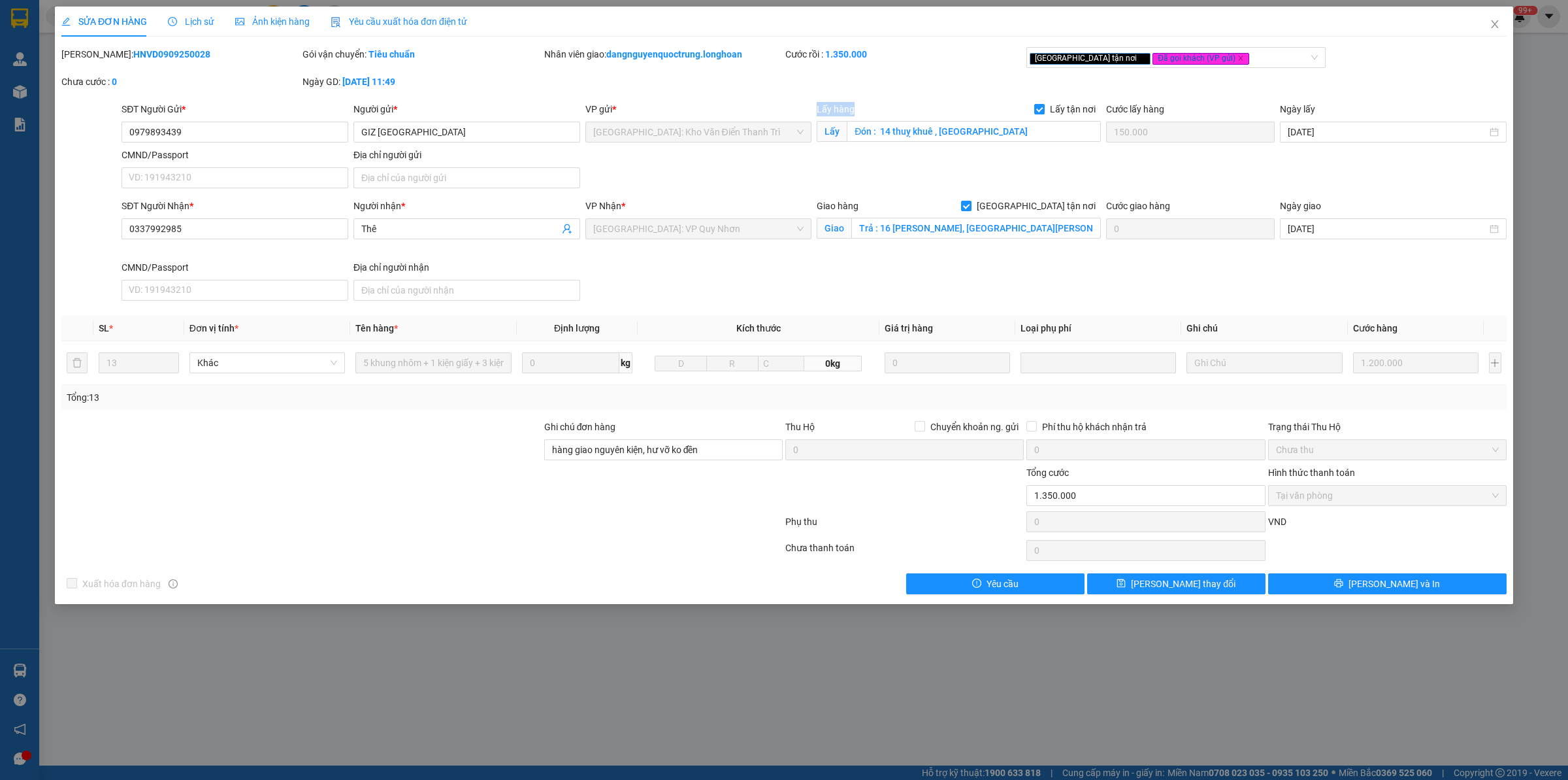
click at [900, 118] on div "Lấy hàng Lấy tận nơi" at bounding box center [958, 112] width 284 height 19
click at [912, 143] on div "Lấy hàng Lấy tận nơi Lấy Đón : 14 thuỵ khuê , [GEOGRAPHIC_DATA]" at bounding box center [958, 125] width 284 height 46
click at [897, 137] on input "Đón : 14 thuỵ khuê , [GEOGRAPHIC_DATA]" at bounding box center [974, 131] width 254 height 21
click at [903, 135] on input "Đón : 14 thuỵ khuê , [GEOGRAPHIC_DATA]" at bounding box center [974, 131] width 254 height 21
drag, startPoint x: 879, startPoint y: 129, endPoint x: 1016, endPoint y: 121, distance: 137.2
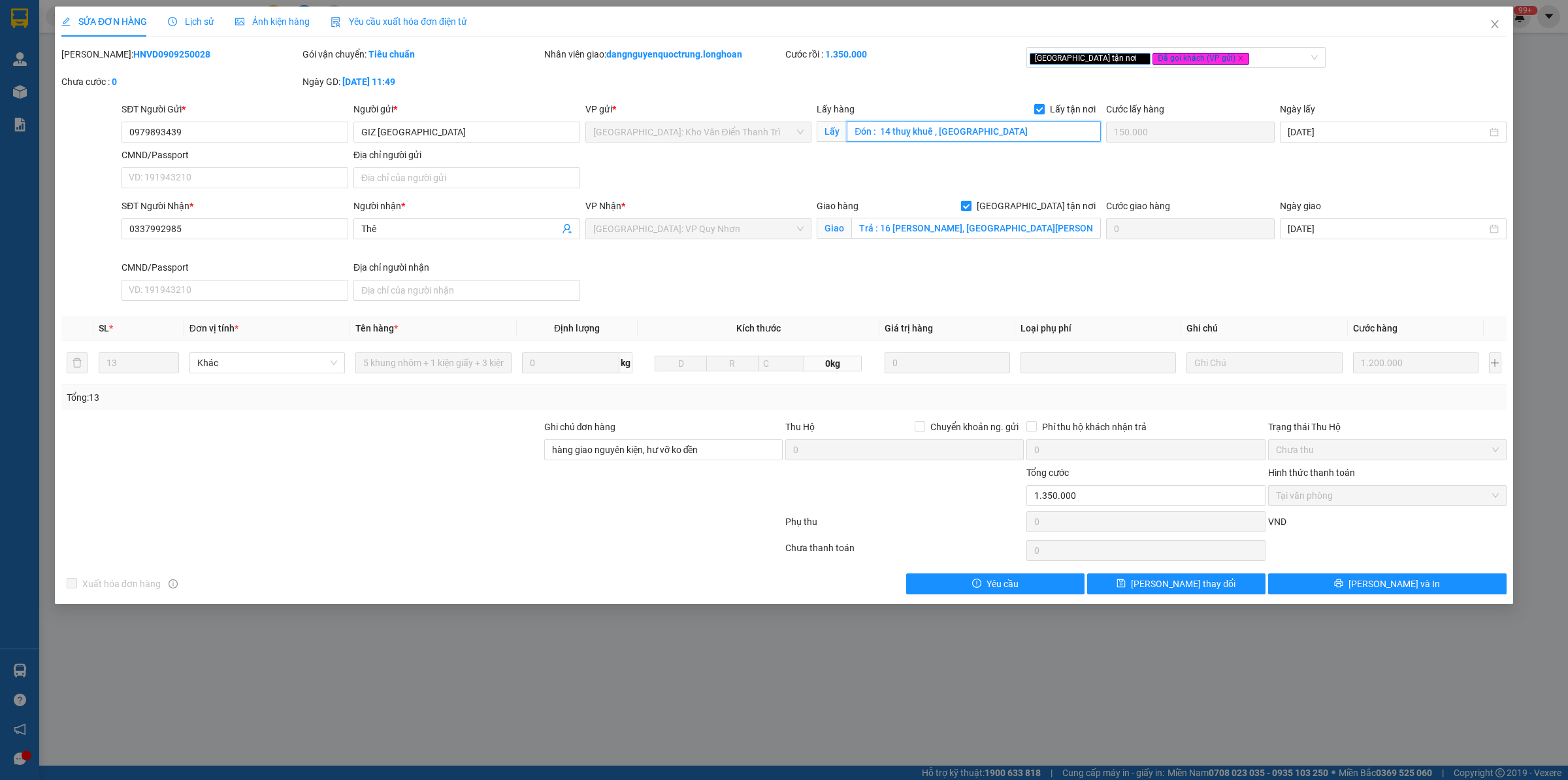
click at [1016, 121] on input "Đón : 14 thuỵ khuê , [GEOGRAPHIC_DATA]" at bounding box center [974, 131] width 254 height 21
click at [1254, 27] on span "Close" at bounding box center [1494, 24] width 36 height 36
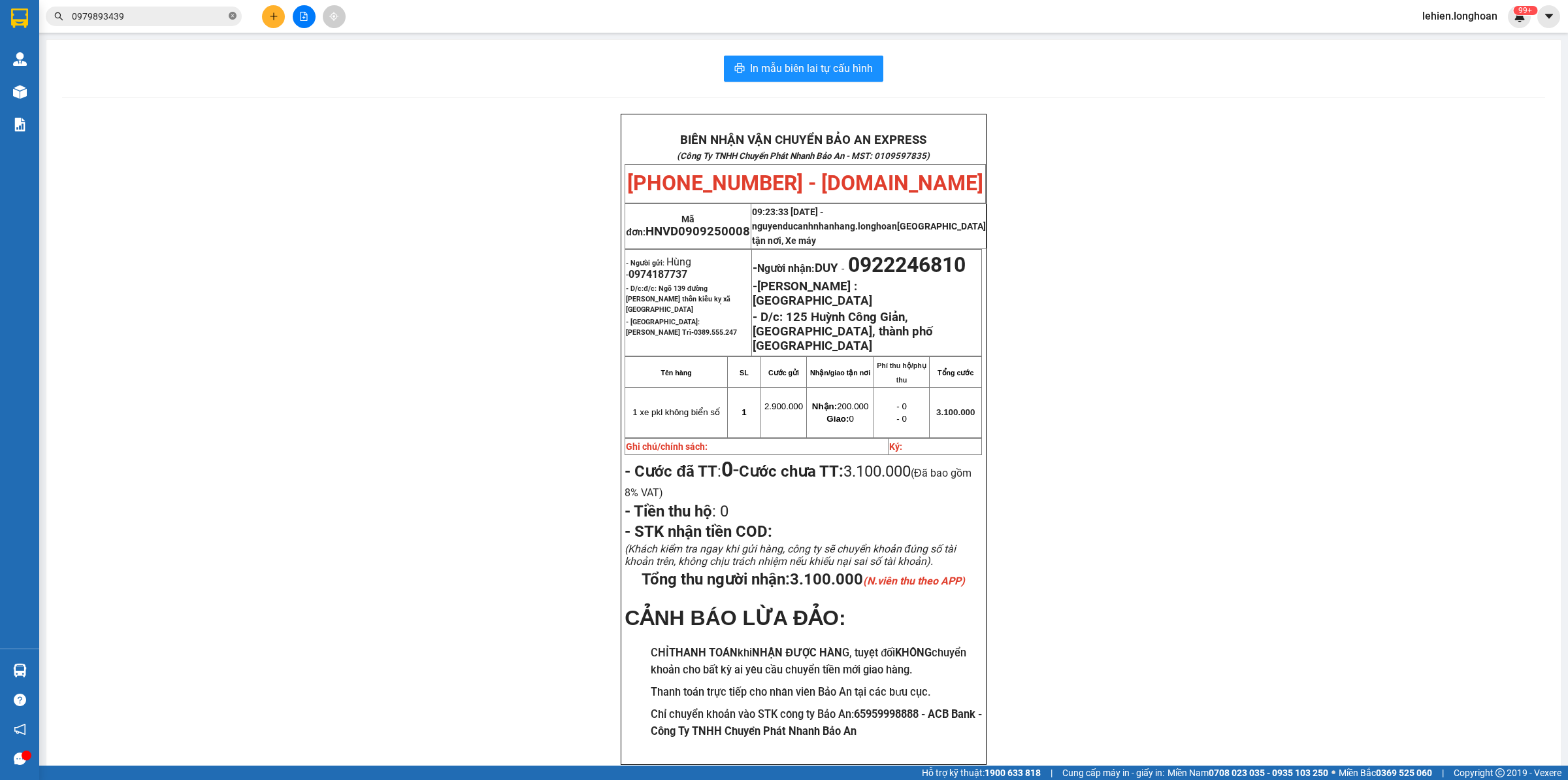
click at [233, 14] on icon "close-circle" at bounding box center [233, 16] width 8 height 8
paste input "AKHD1109250004"
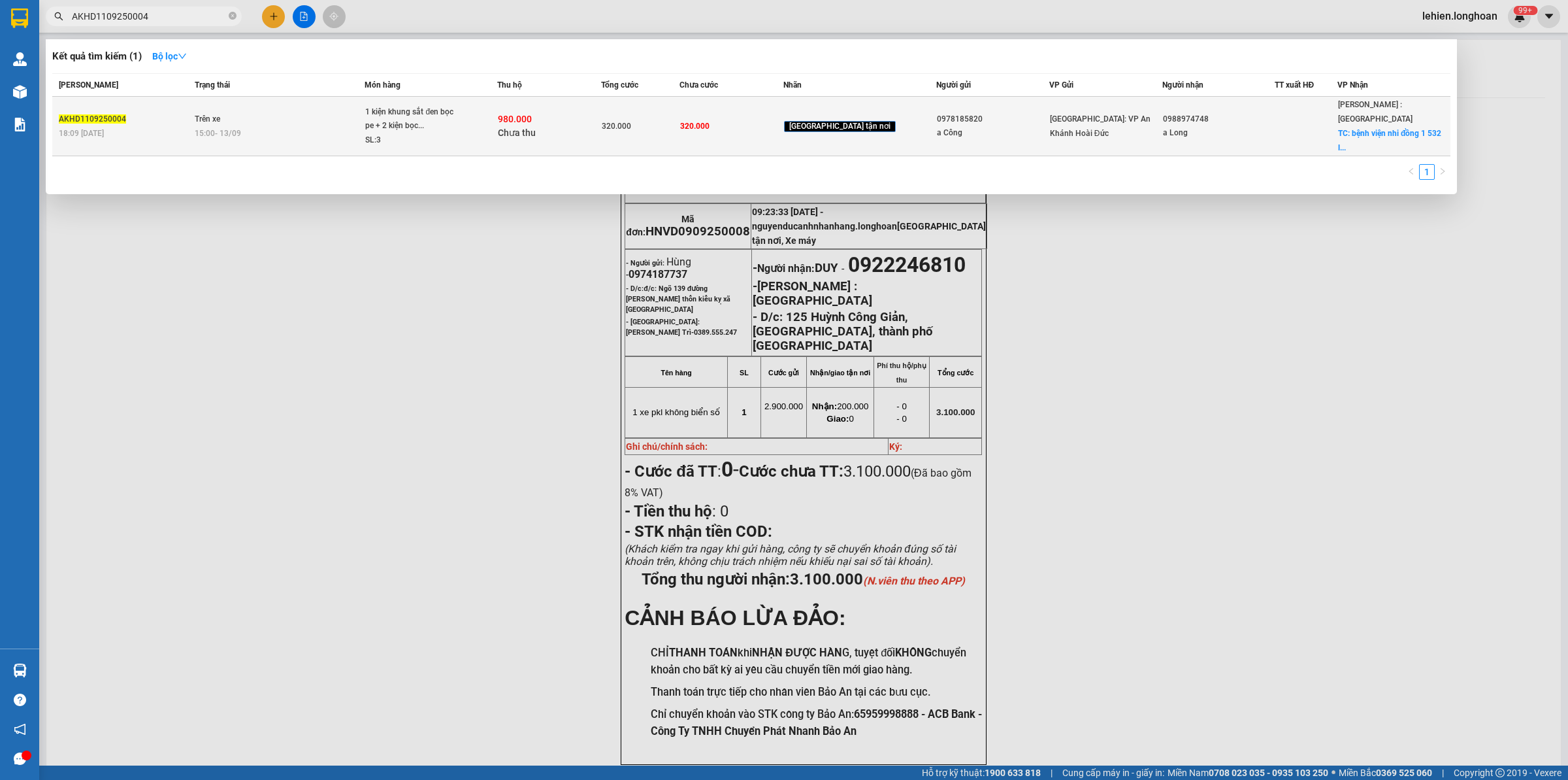
click at [312, 112] on td "Trên xe 15:00 [DATE]" at bounding box center [279, 127] width 174 height 60
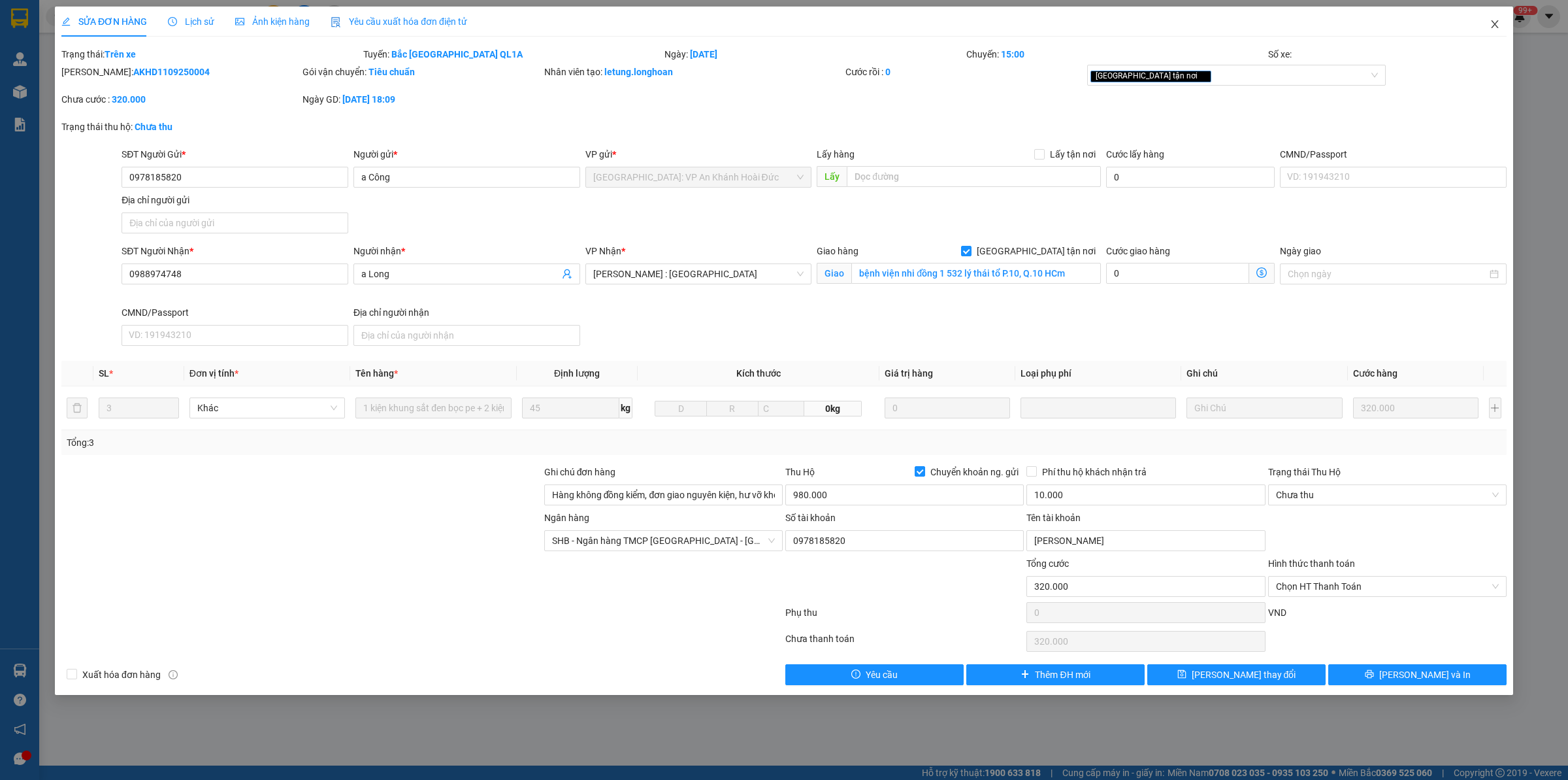
click at [1254, 21] on icon "close" at bounding box center [1495, 24] width 10 height 10
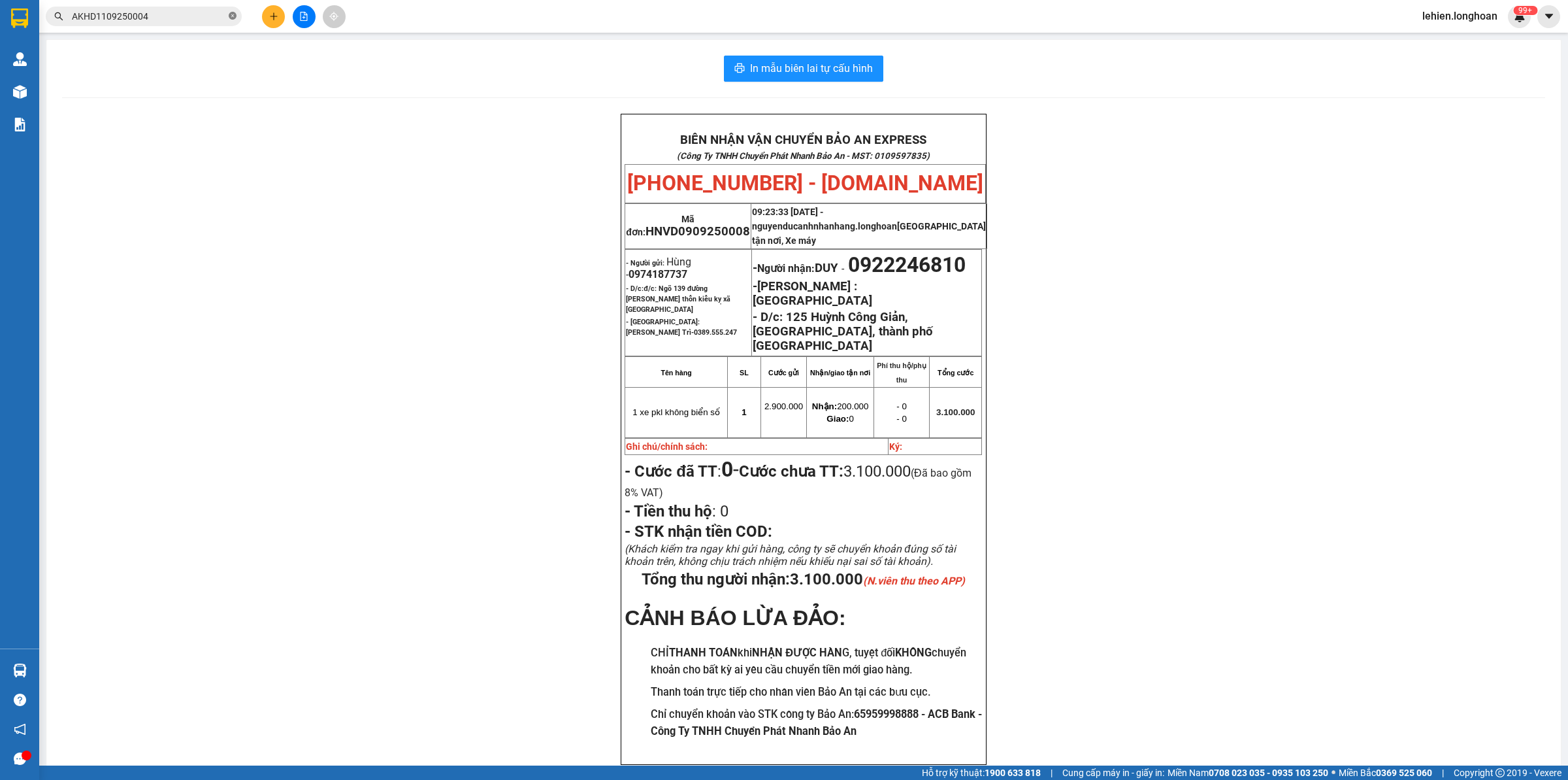
click at [236, 17] on icon "close-circle" at bounding box center [233, 16] width 8 height 8
paste input "0949454588"
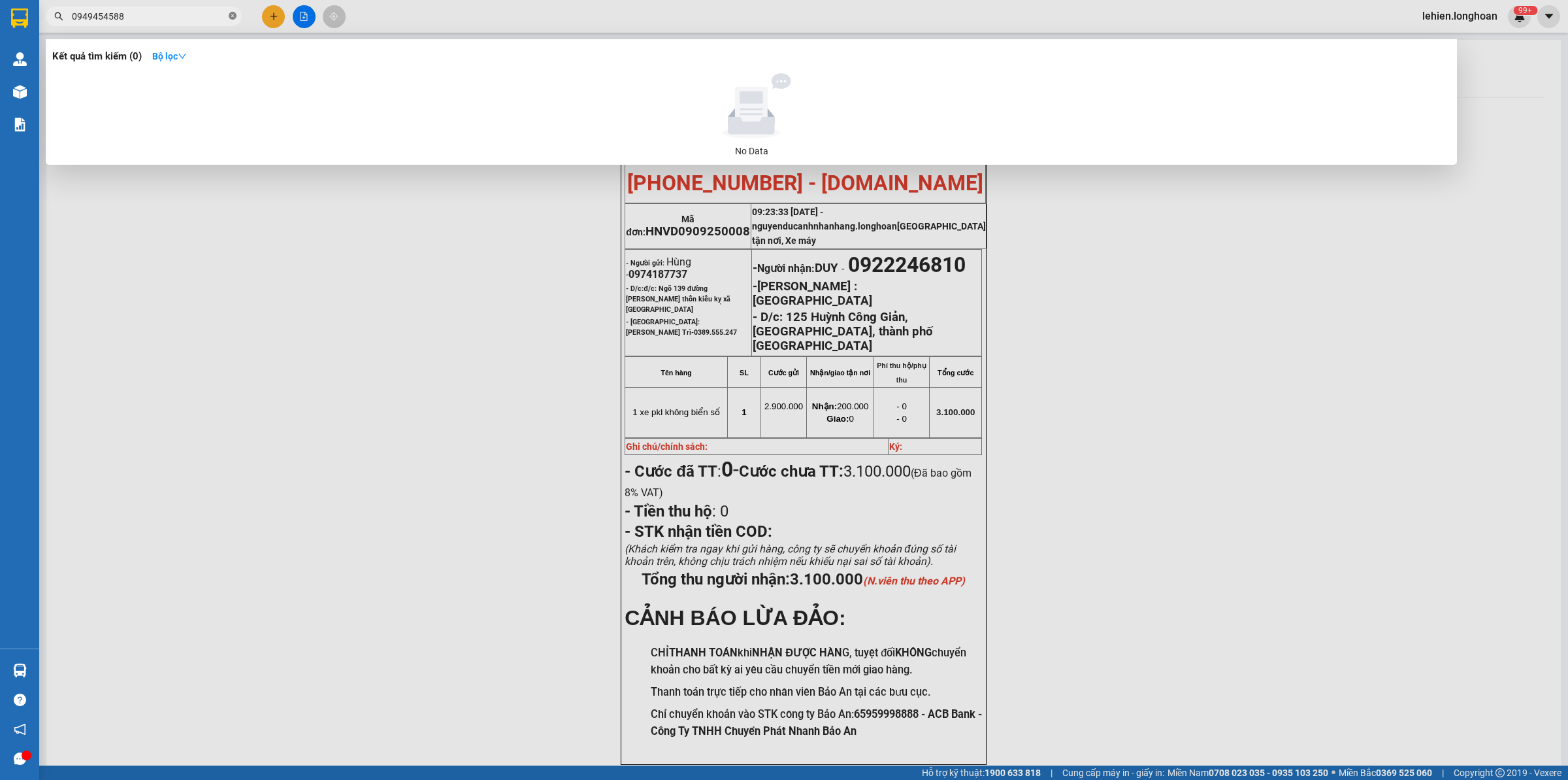
click at [236, 18] on icon "close-circle" at bounding box center [233, 16] width 8 height 8
click at [80, 14] on input "00938514" at bounding box center [148, 16] width 154 height 15
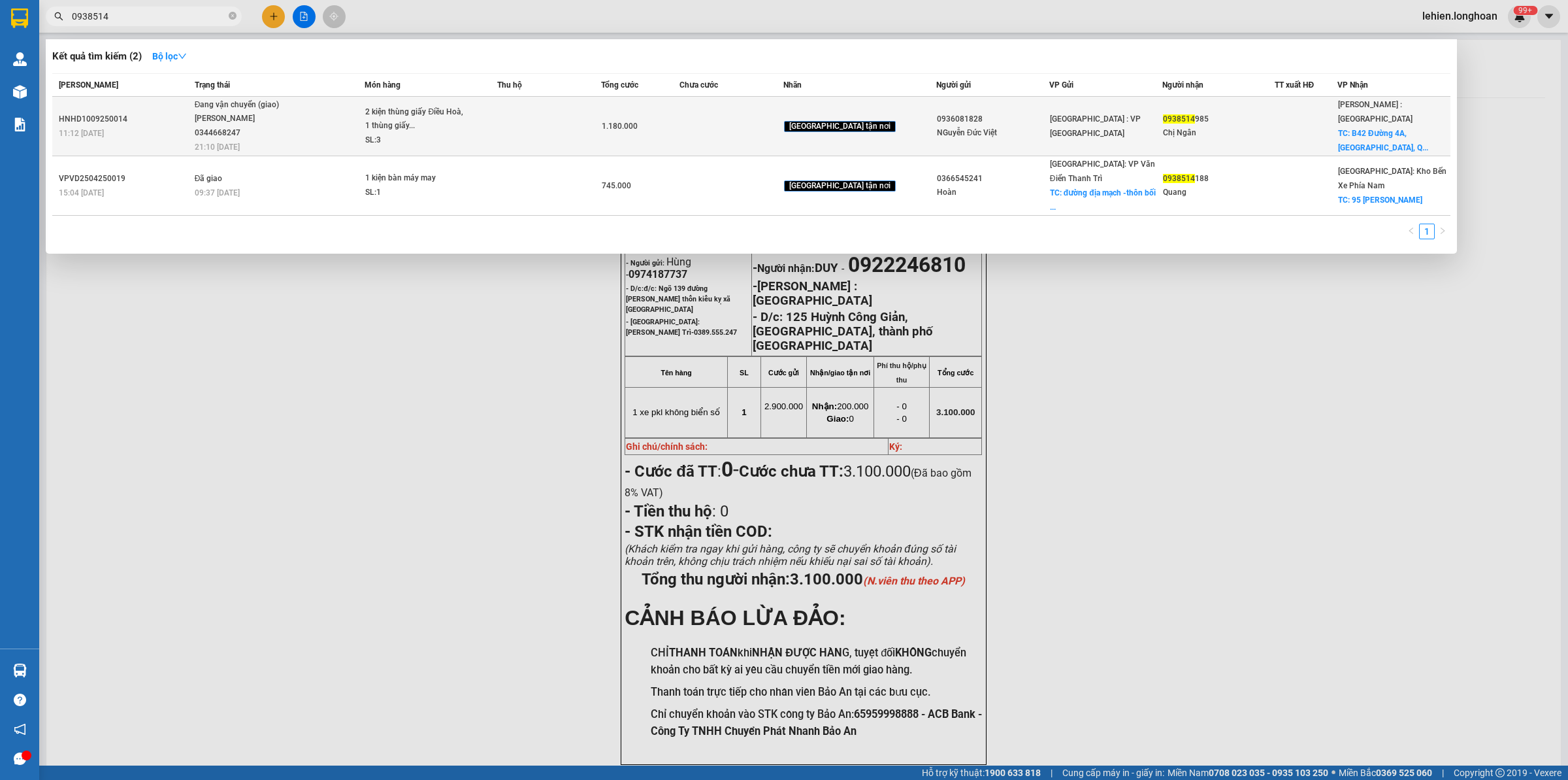
click at [452, 133] on div "SL: 3" at bounding box center [414, 140] width 98 height 15
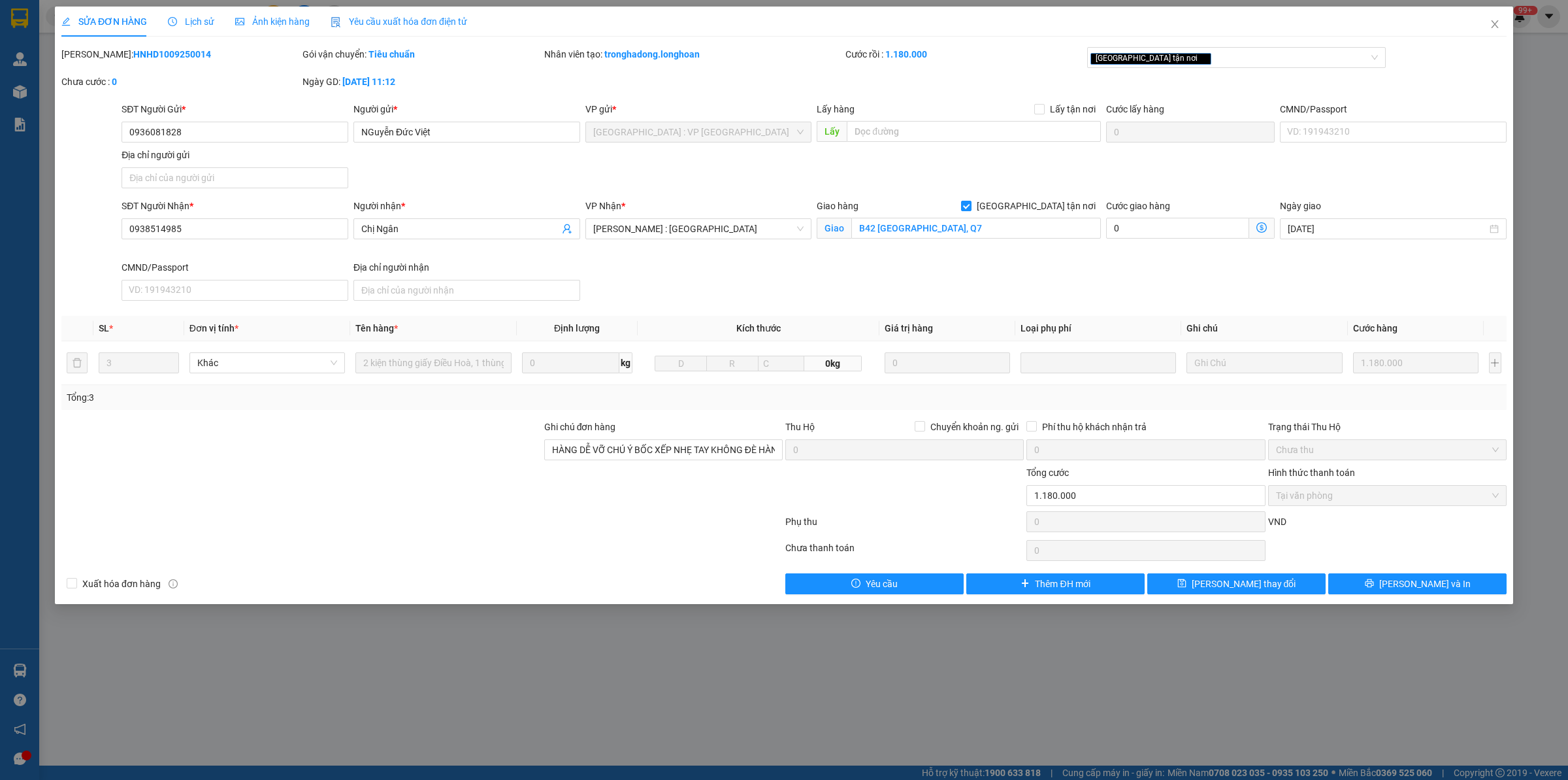
click at [192, 10] on div "Lịch sử" at bounding box center [191, 21] width 47 height 30
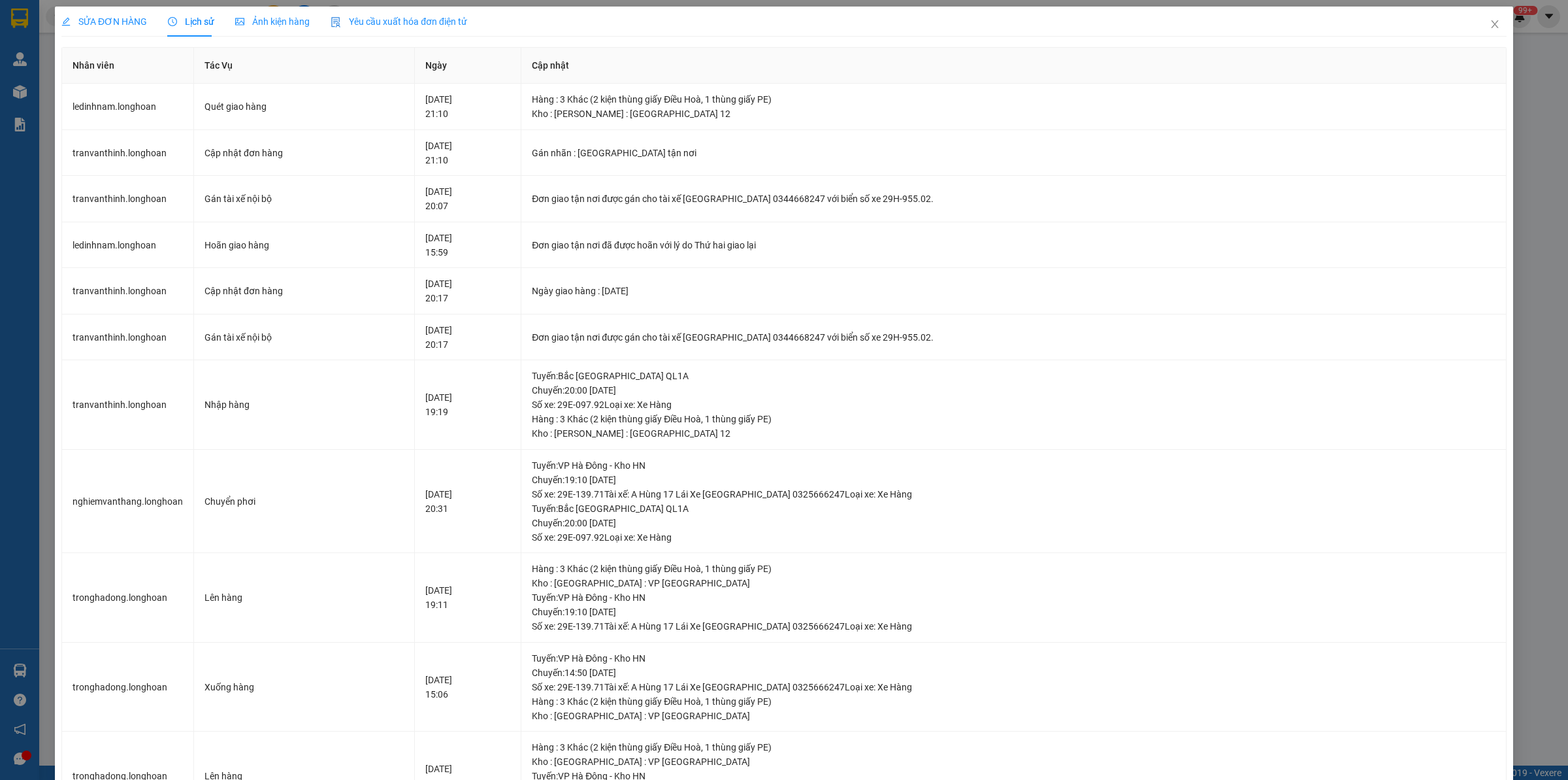
click at [102, 22] on span "SỬA ĐƠN HÀNG" at bounding box center [104, 21] width 85 height 10
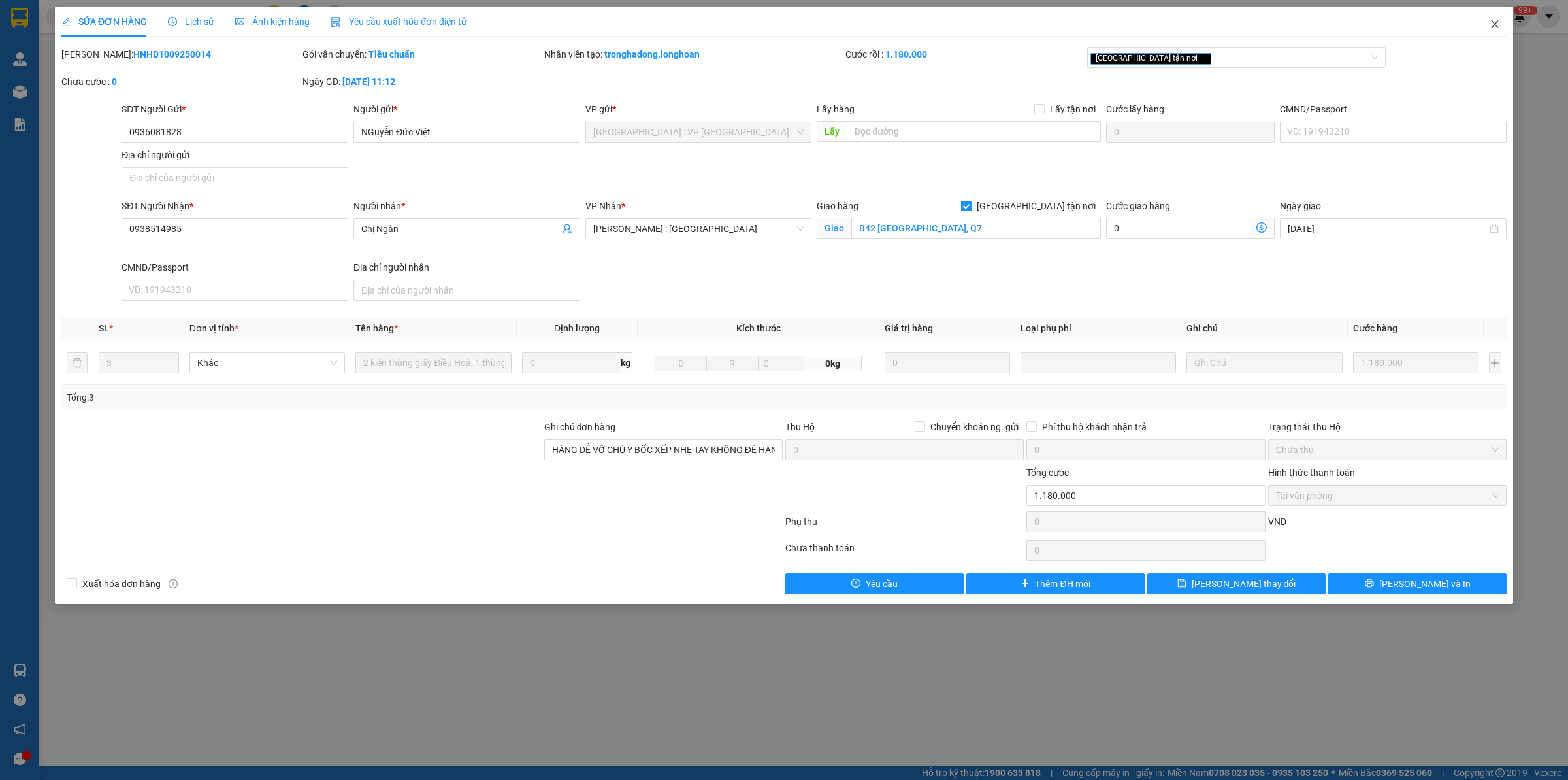
click at [1254, 23] on span "Close" at bounding box center [1494, 24] width 36 height 36
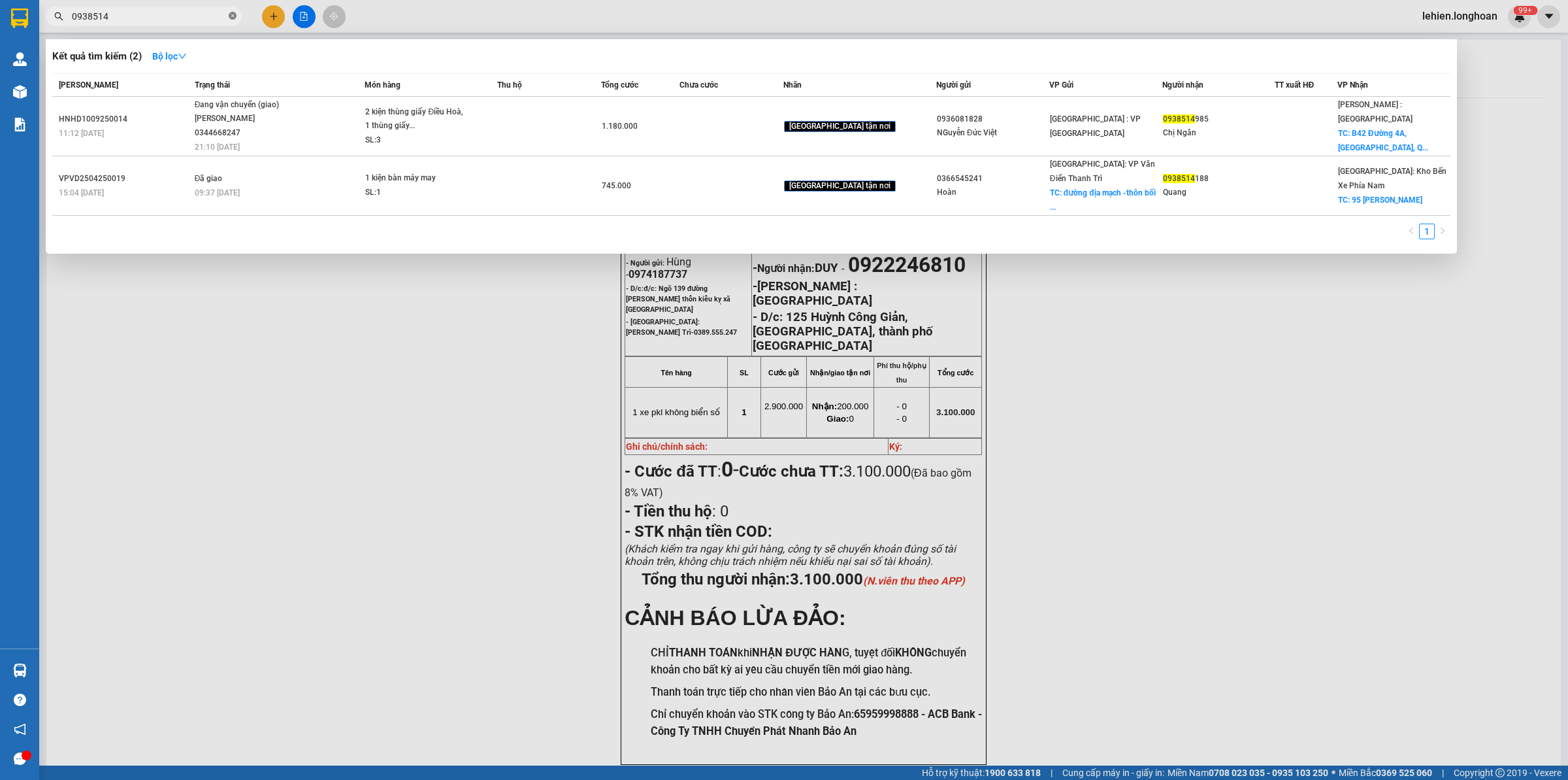
click at [235, 20] on span at bounding box center [233, 16] width 8 height 12
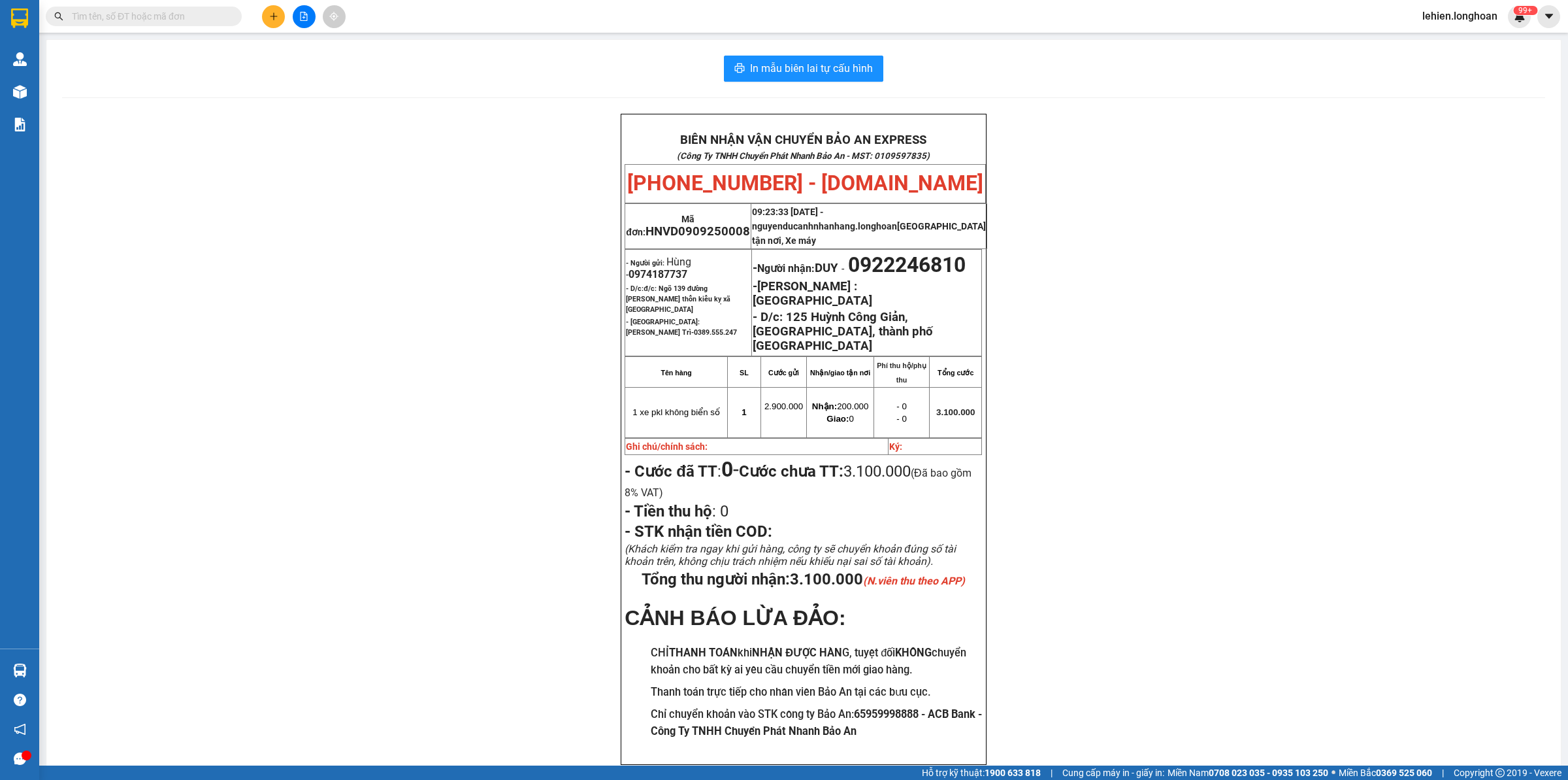
paste input "0963565036"
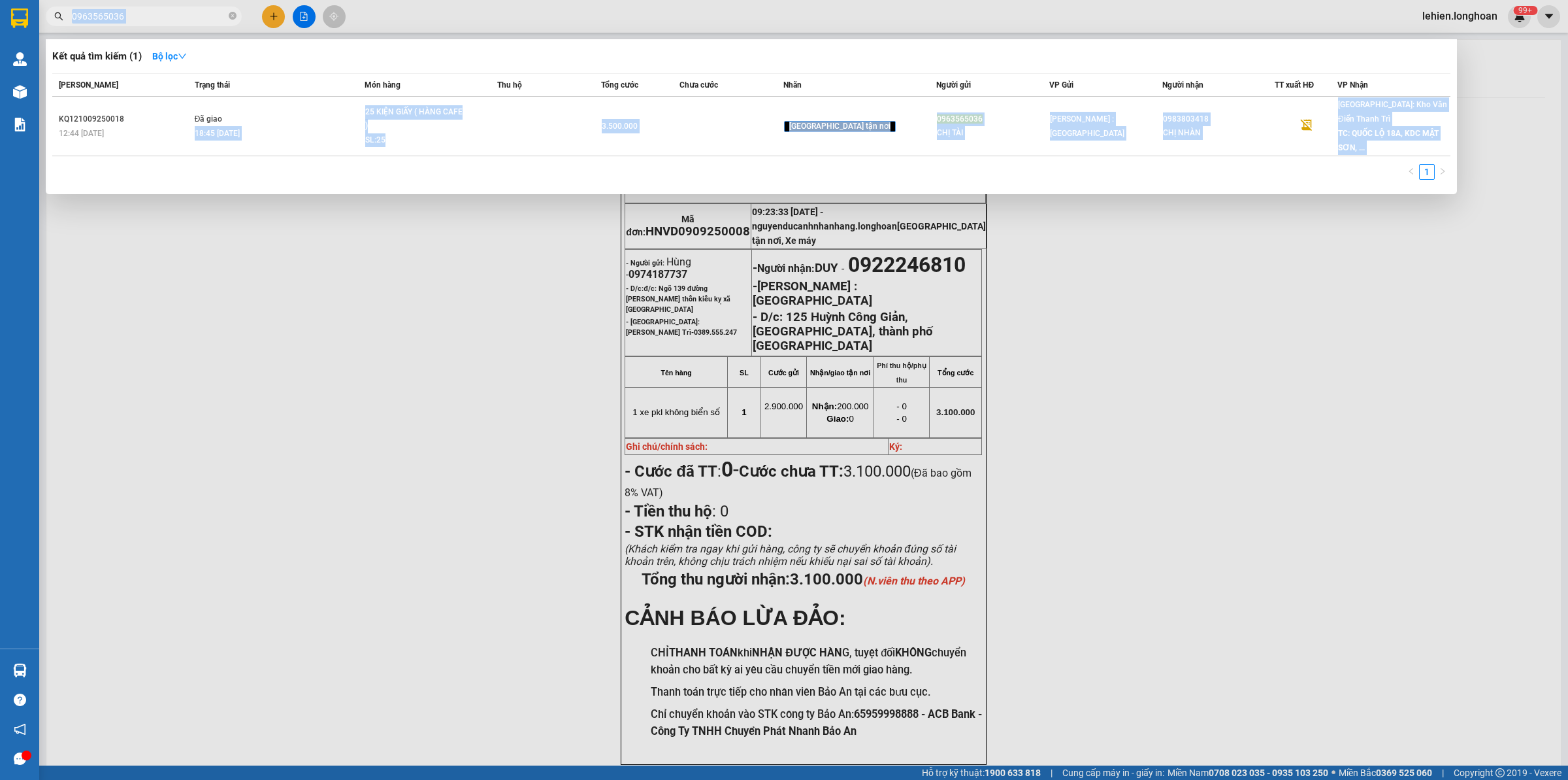
drag, startPoint x: 312, startPoint y: 105, endPoint x: 180, endPoint y: -48, distance: 202.1
click at [180, 0] on html "Kết quả tìm kiếm ( 1 ) Bộ lọc Mã ĐH Trạng thái Món hàng Thu hộ Tổng cước Chưa c…" at bounding box center [784, 390] width 1568 height 780
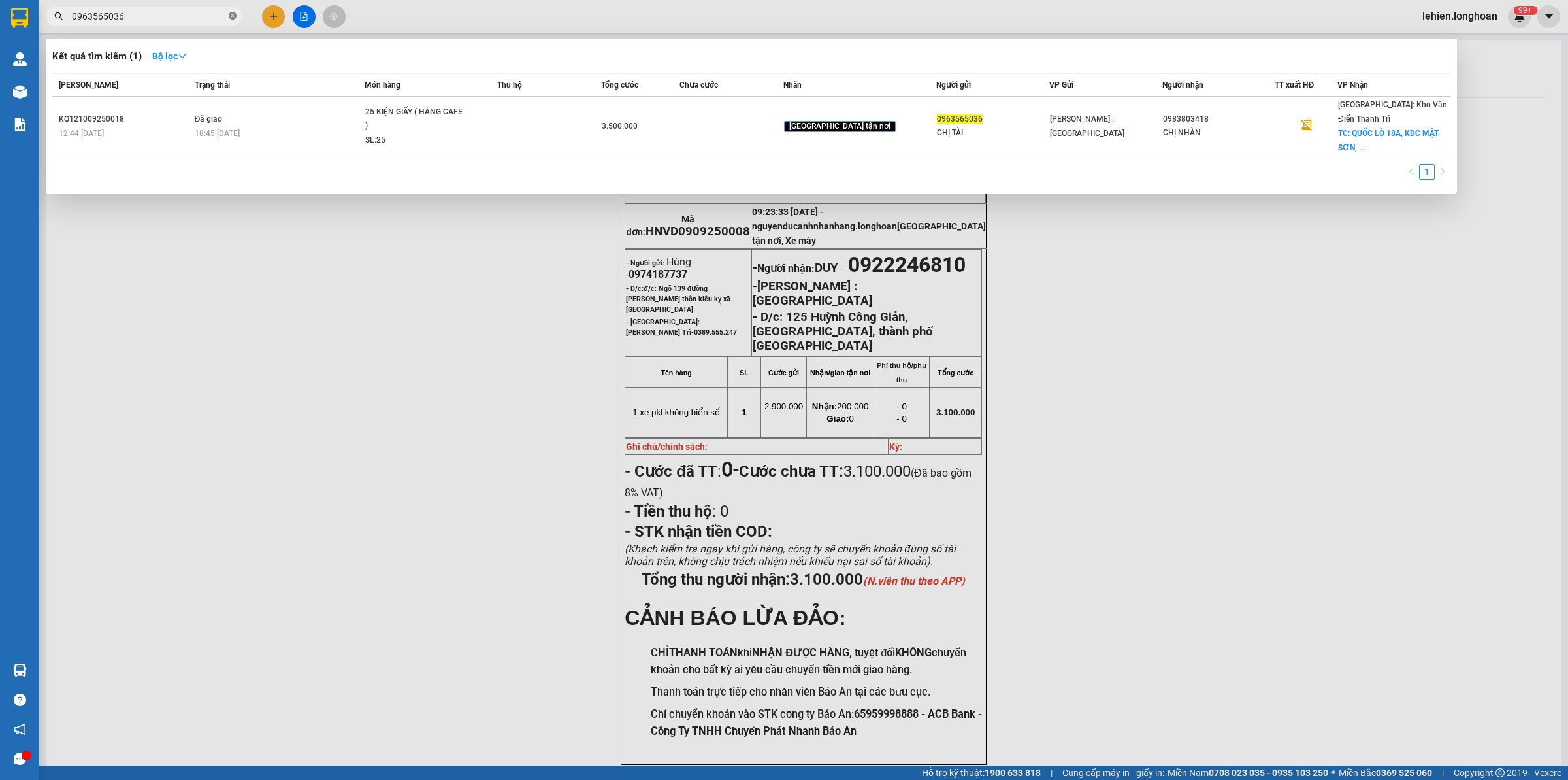
click at [236, 18] on icon "close-circle" at bounding box center [233, 16] width 8 height 8
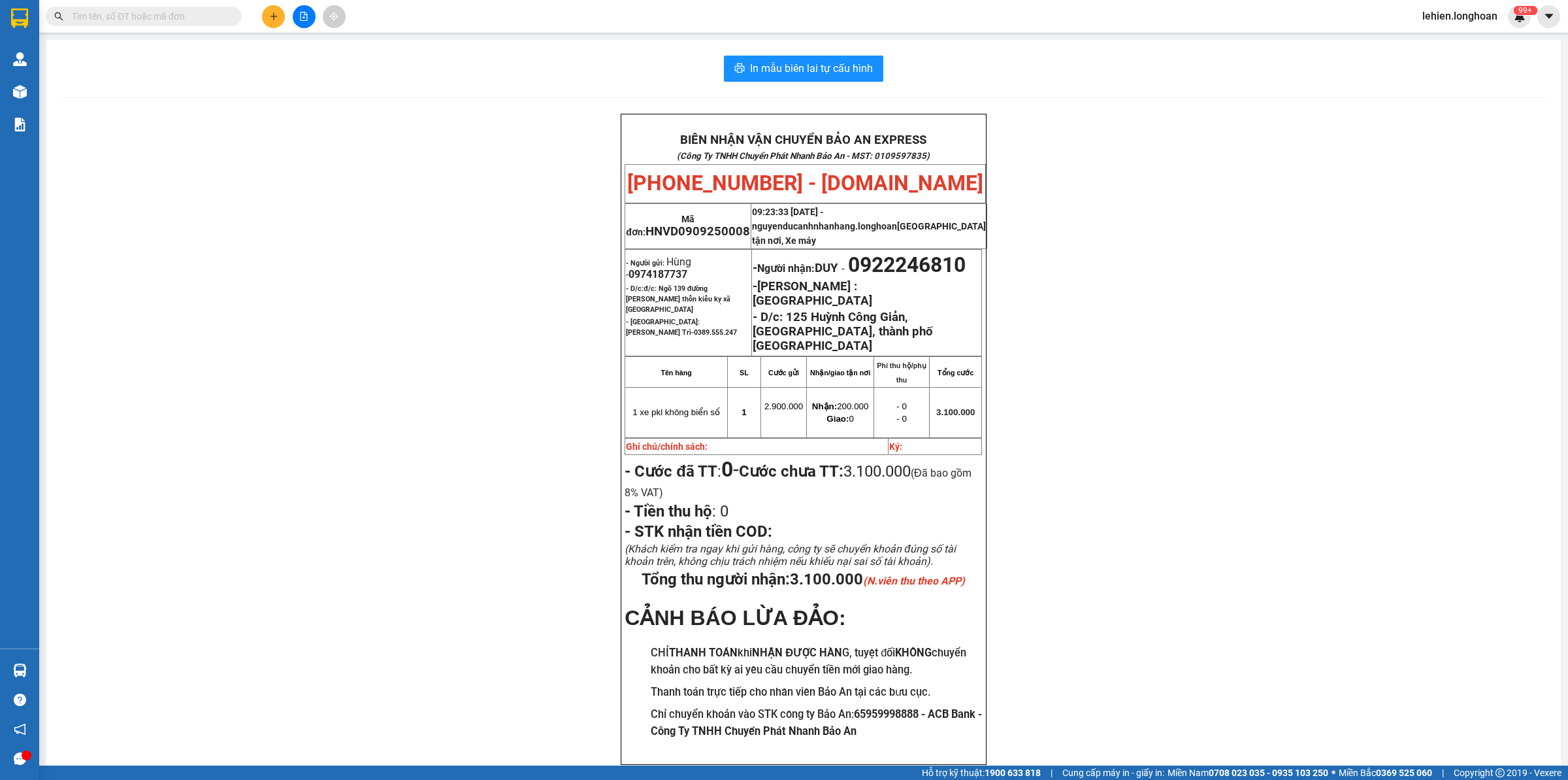
paste input "0949454588"
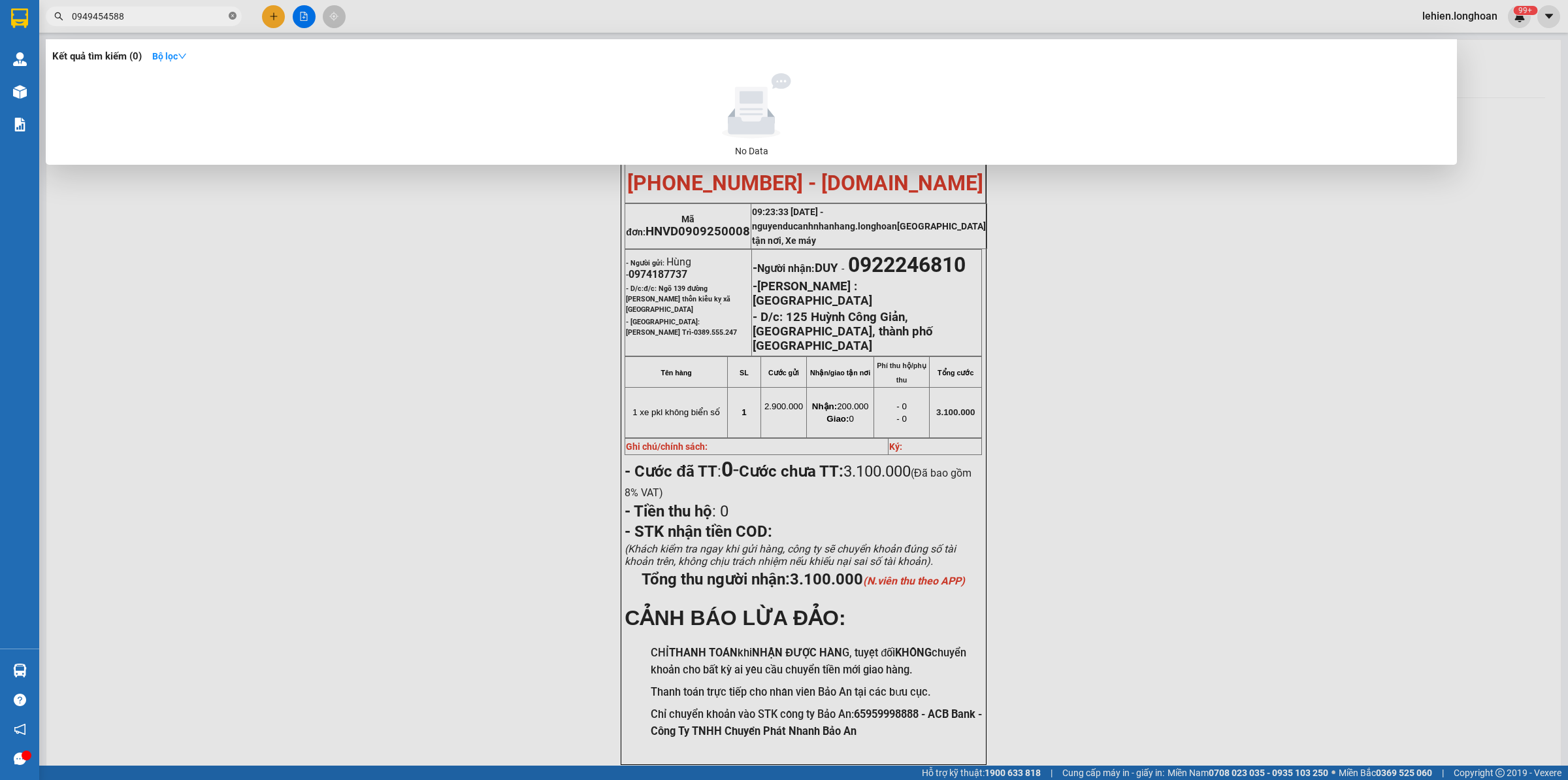
click at [233, 10] on span at bounding box center [233, 16] width 8 height 12
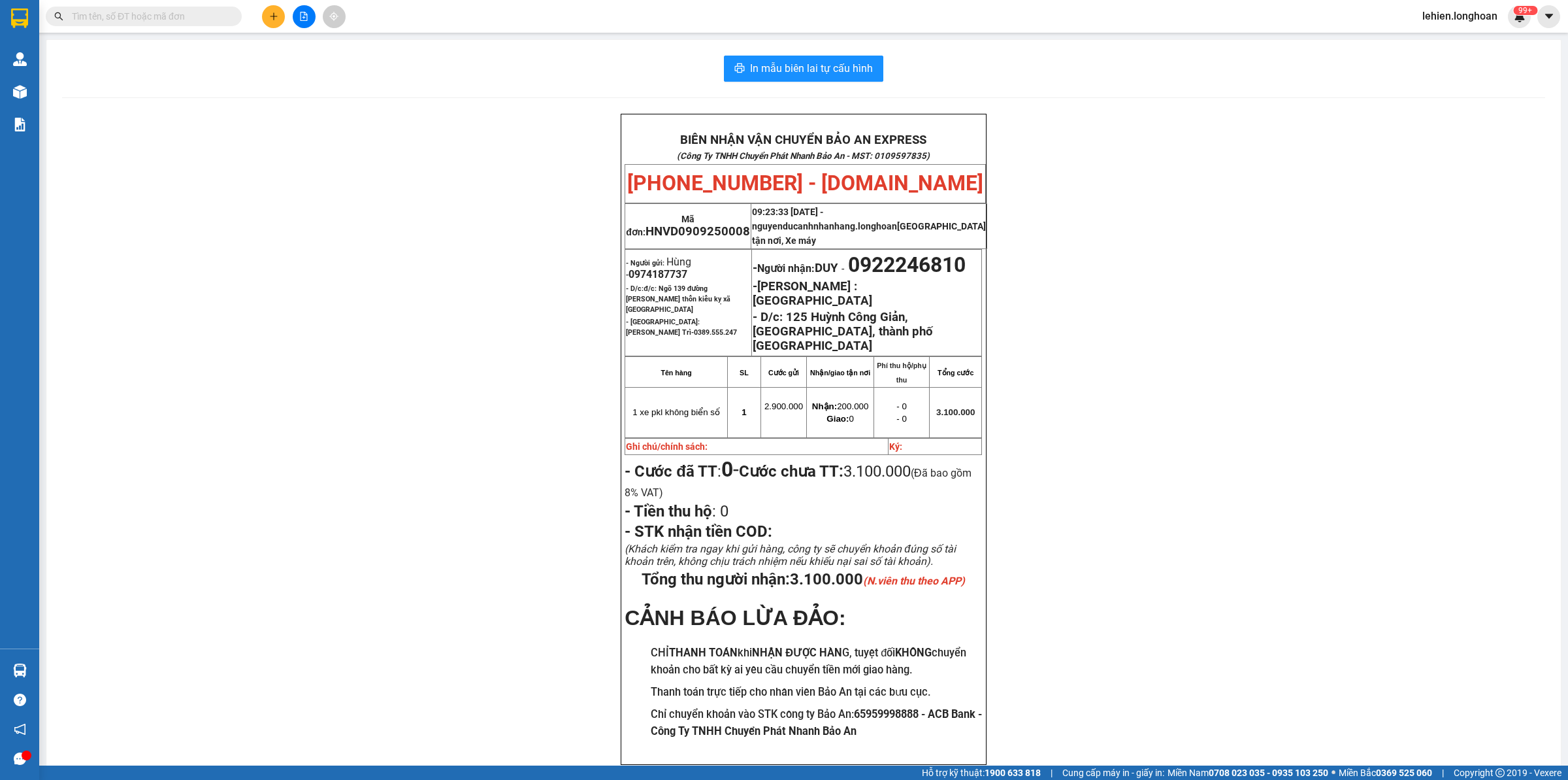
paste input "0376036225"
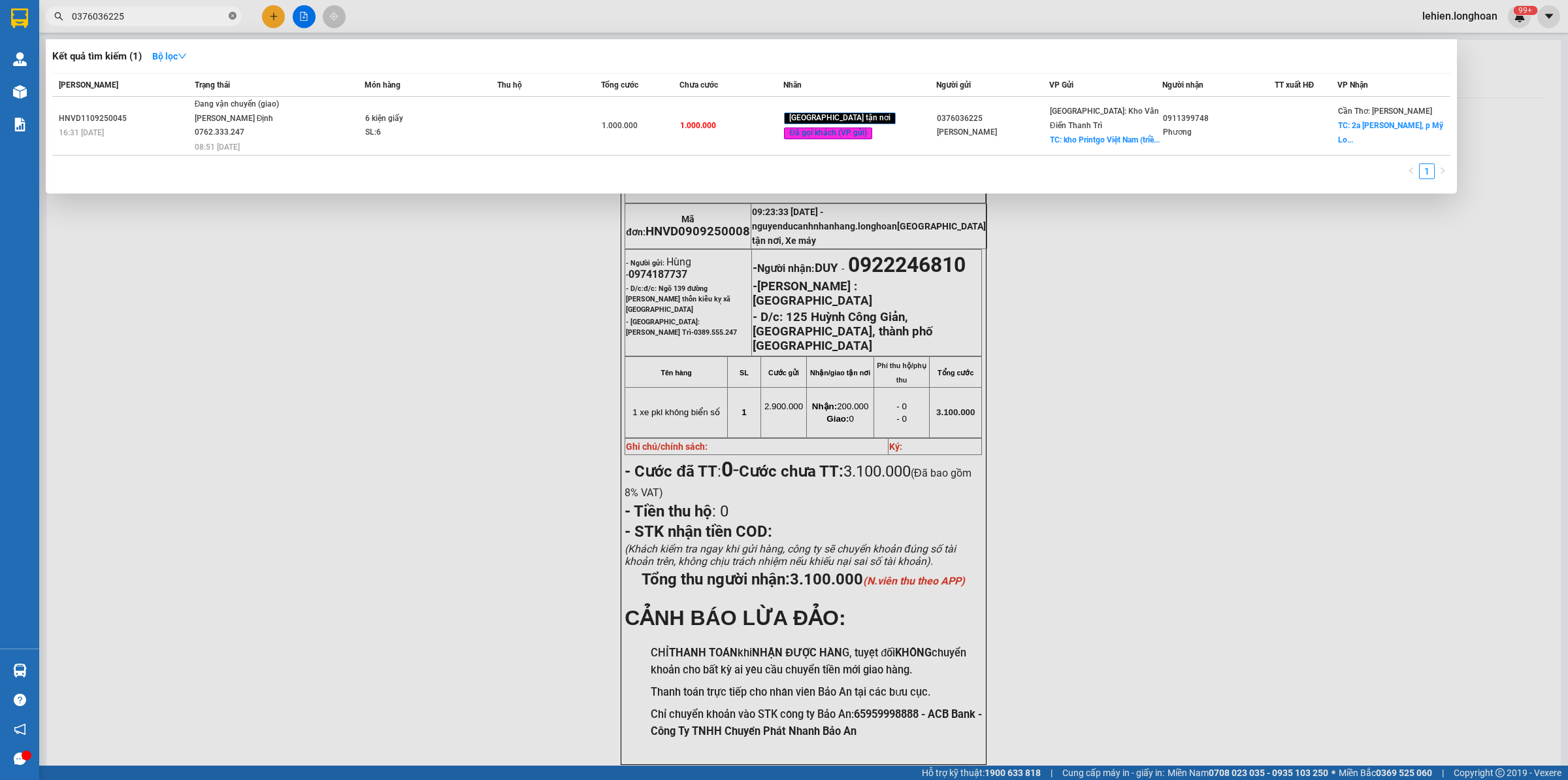
click at [233, 17] on icon "close-circle" at bounding box center [233, 16] width 8 height 8
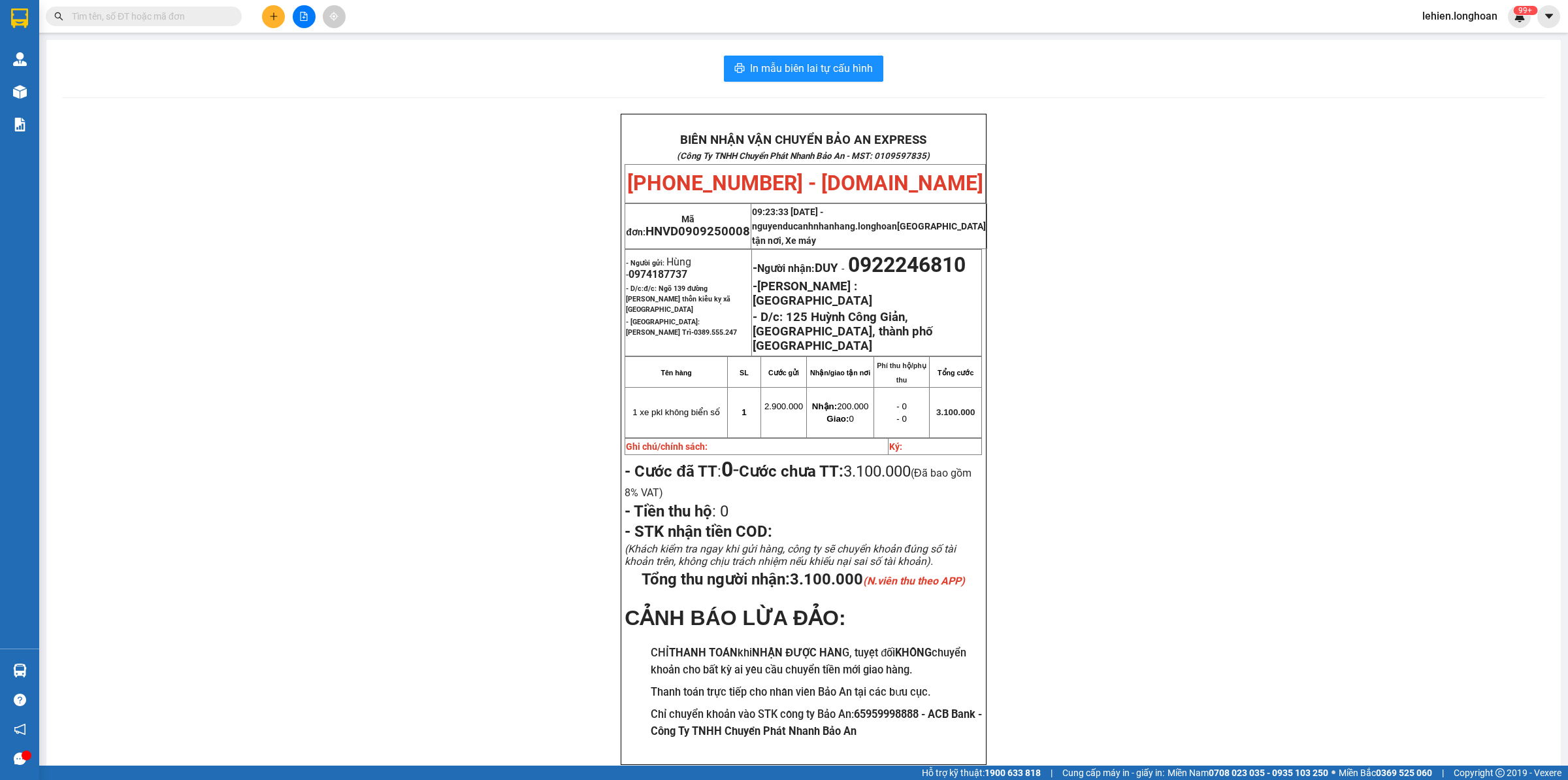
paste input "0563342204"
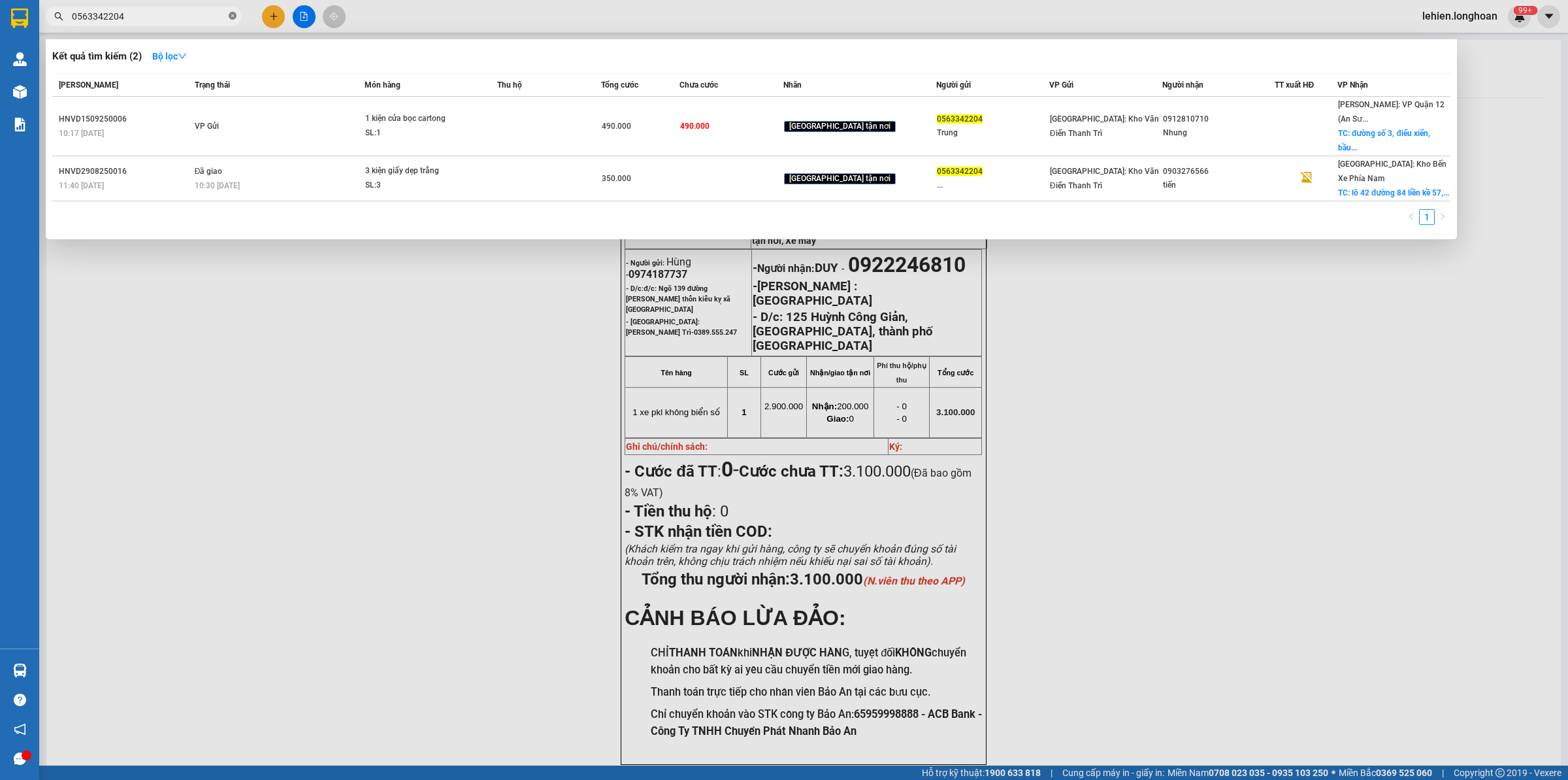
click at [234, 17] on icon "close-circle" at bounding box center [233, 16] width 8 height 8
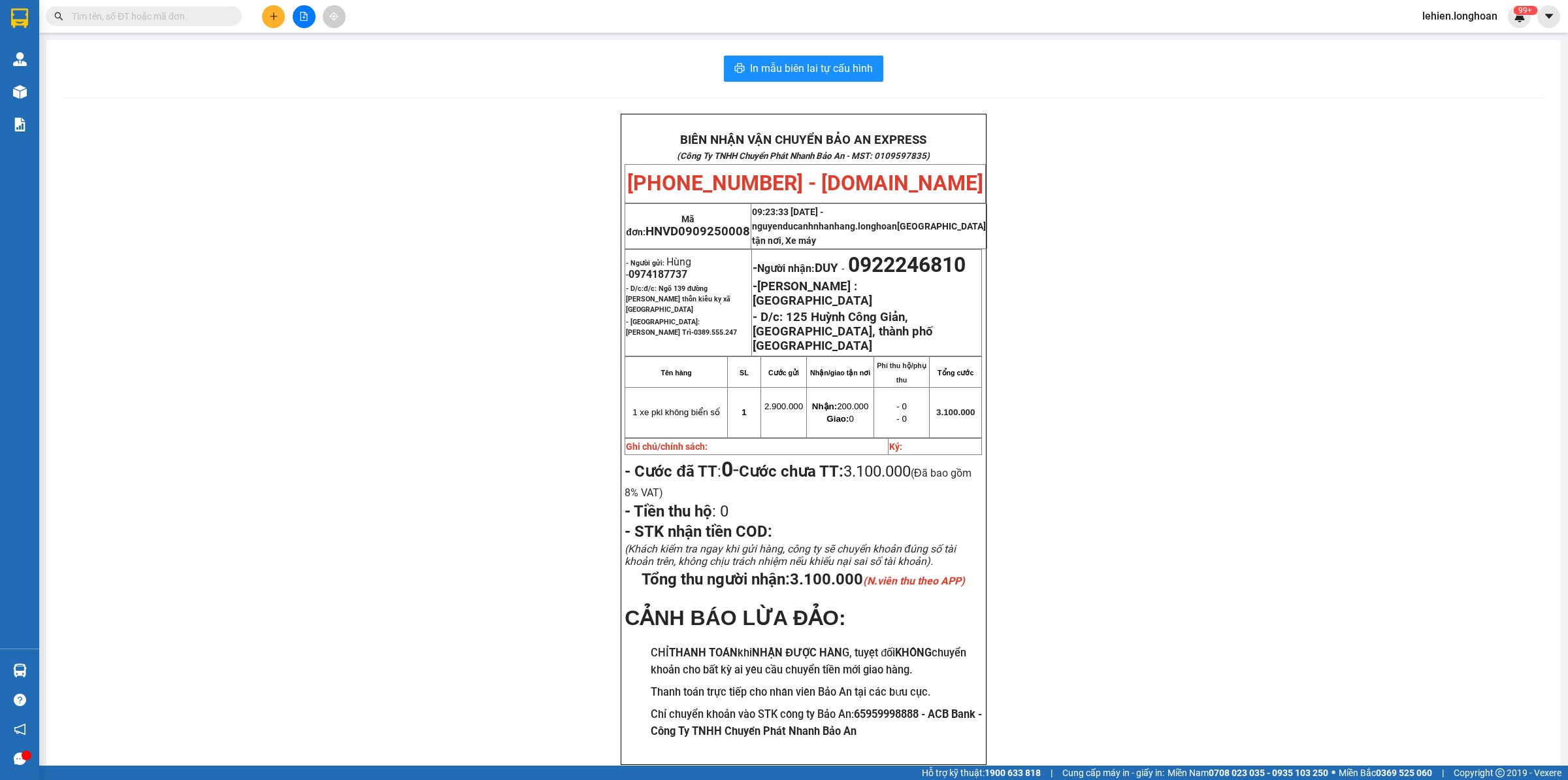
paste input "0368650252"
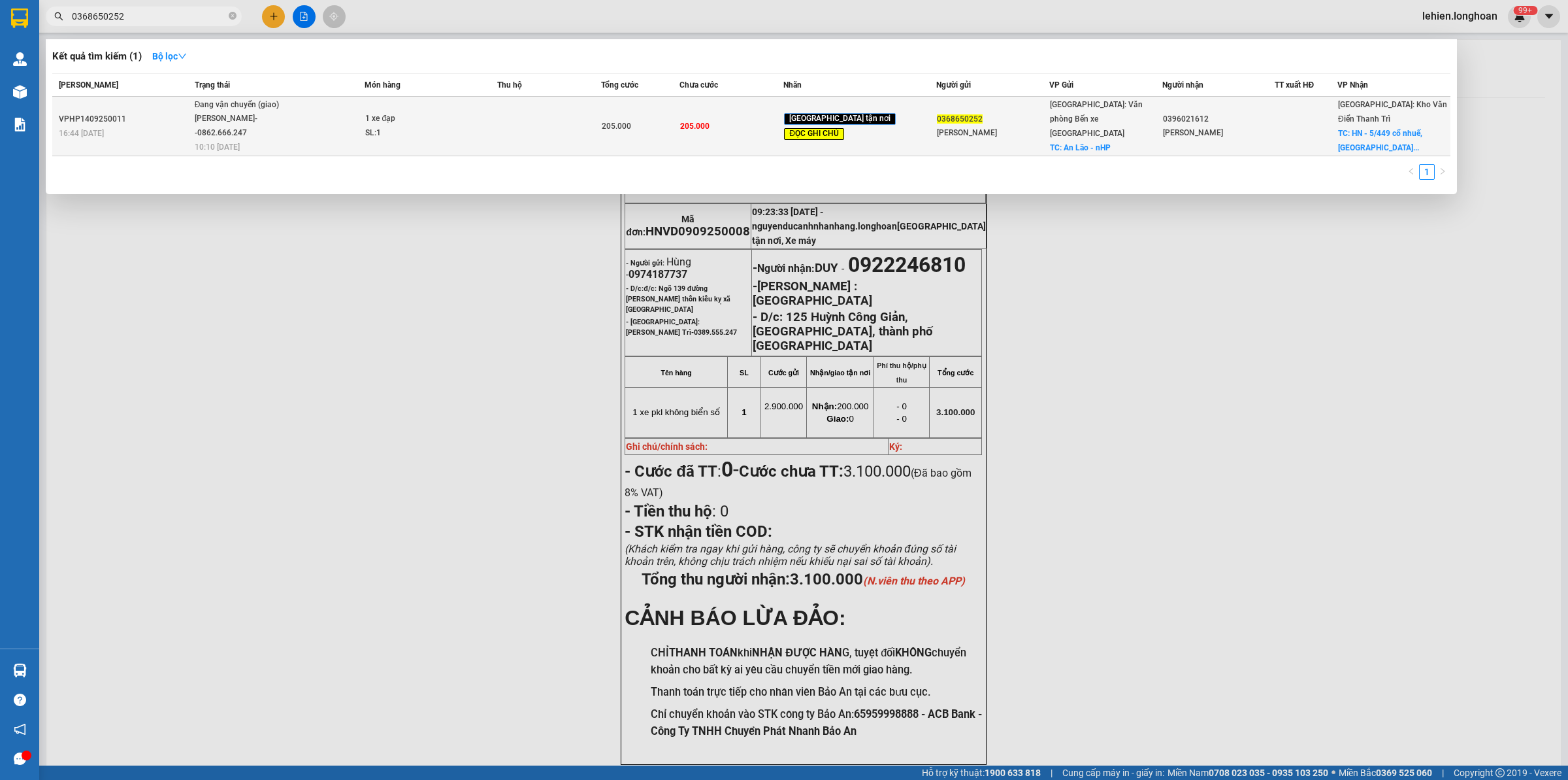
click at [269, 125] on div "[PERSON_NAME]--0862.666.247" at bounding box center [244, 126] width 98 height 28
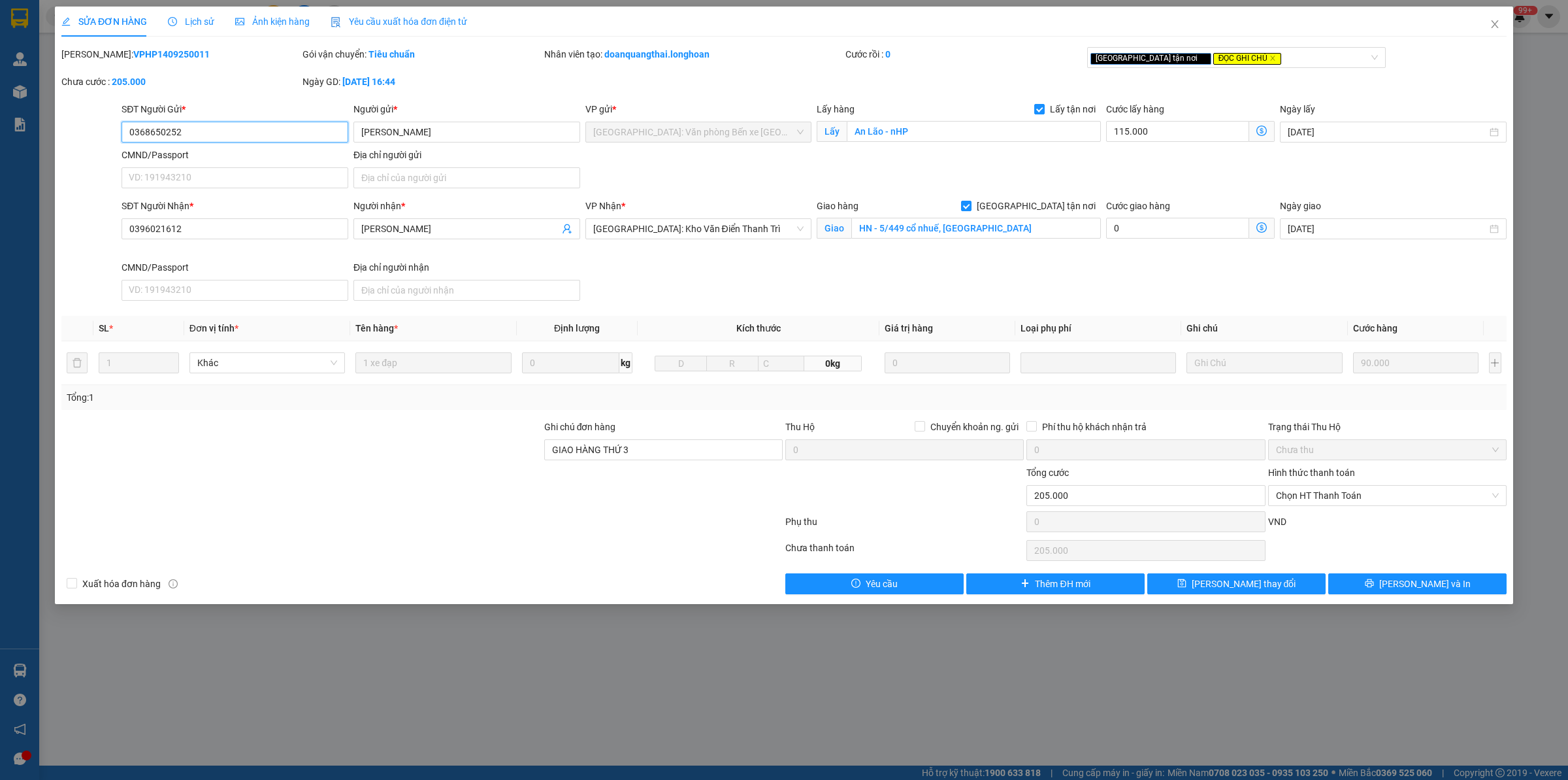
drag, startPoint x: 201, startPoint y: 128, endPoint x: 62, endPoint y: 131, distance: 139.0
click at [62, 131] on div "SĐT Người Gửi * 0368650252 0368650252 Người gửi * [PERSON_NAME] Lược VP gửi * […" at bounding box center [784, 148] width 1448 height 92
click at [396, 484] on div at bounding box center [301, 488] width 482 height 46
click at [196, 22] on span "Lịch sử" at bounding box center [191, 21] width 47 height 10
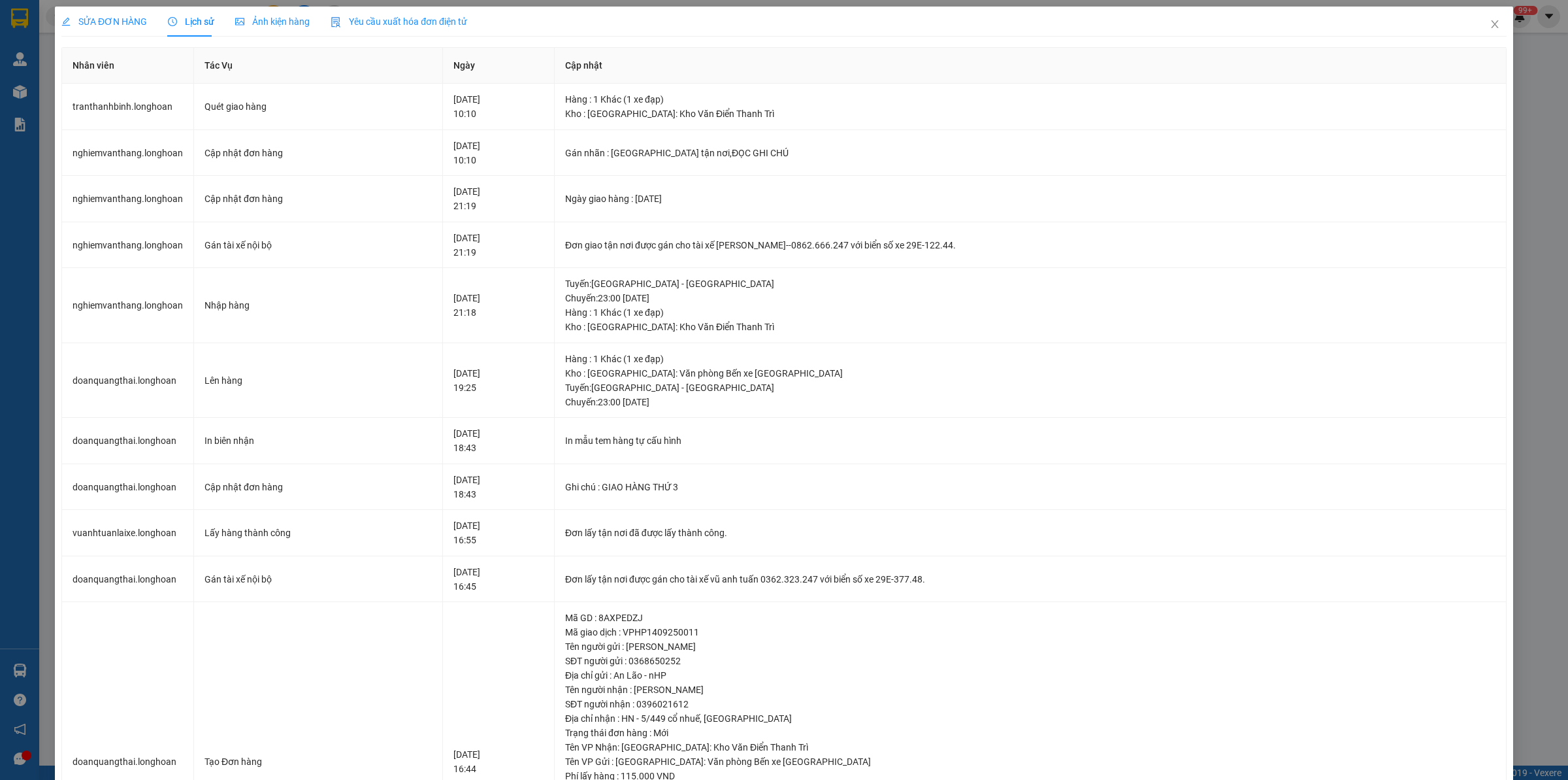
click at [137, 17] on span "SỬA ĐƠN HÀNG" at bounding box center [104, 21] width 85 height 10
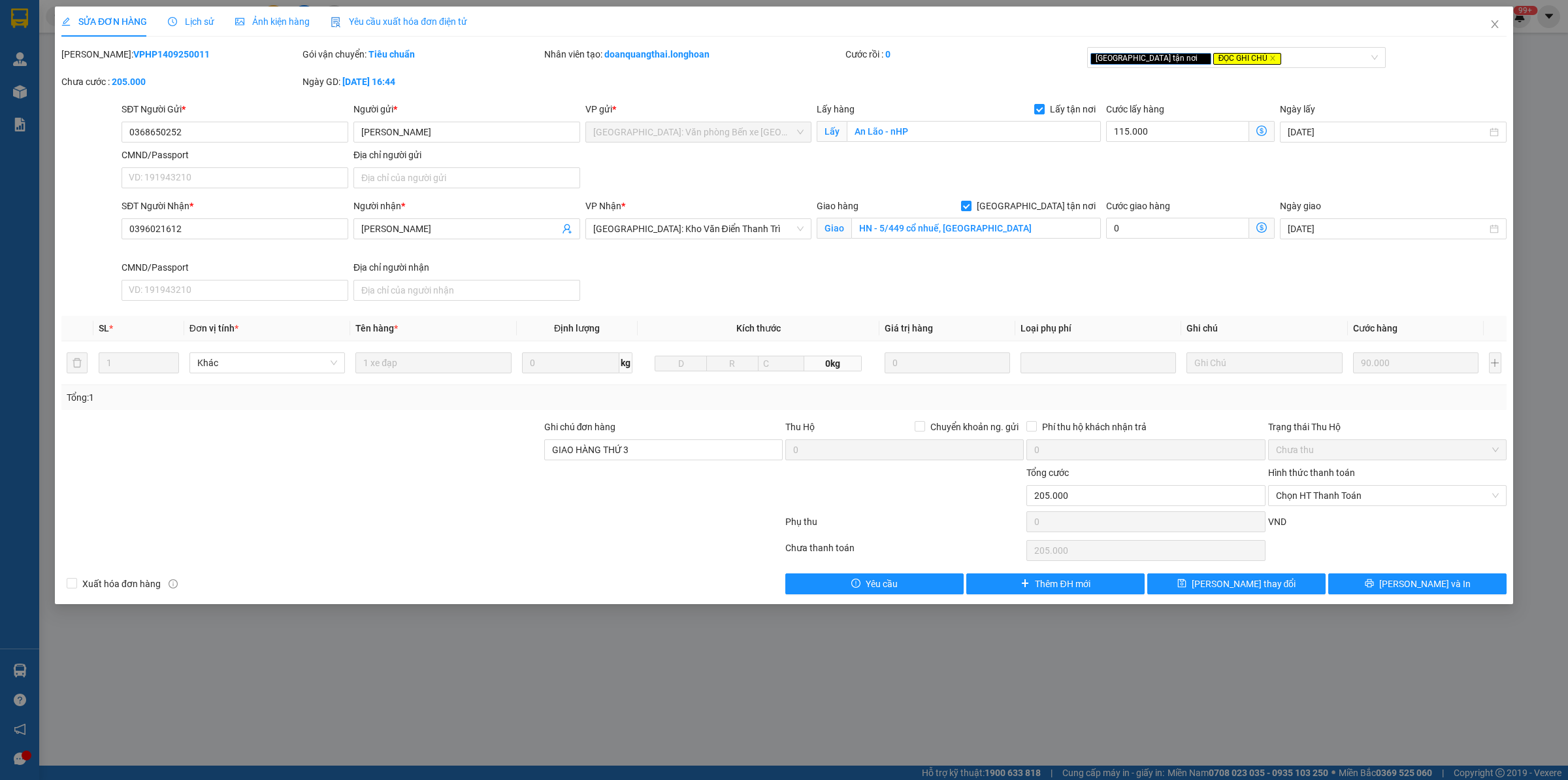
click at [319, 508] on div at bounding box center [301, 488] width 482 height 46
click at [154, 49] on b "VPHP1409250011" at bounding box center [171, 54] width 77 height 10
copy b "VPHP1409250011"
click at [1254, 12] on span "Close" at bounding box center [1494, 24] width 36 height 36
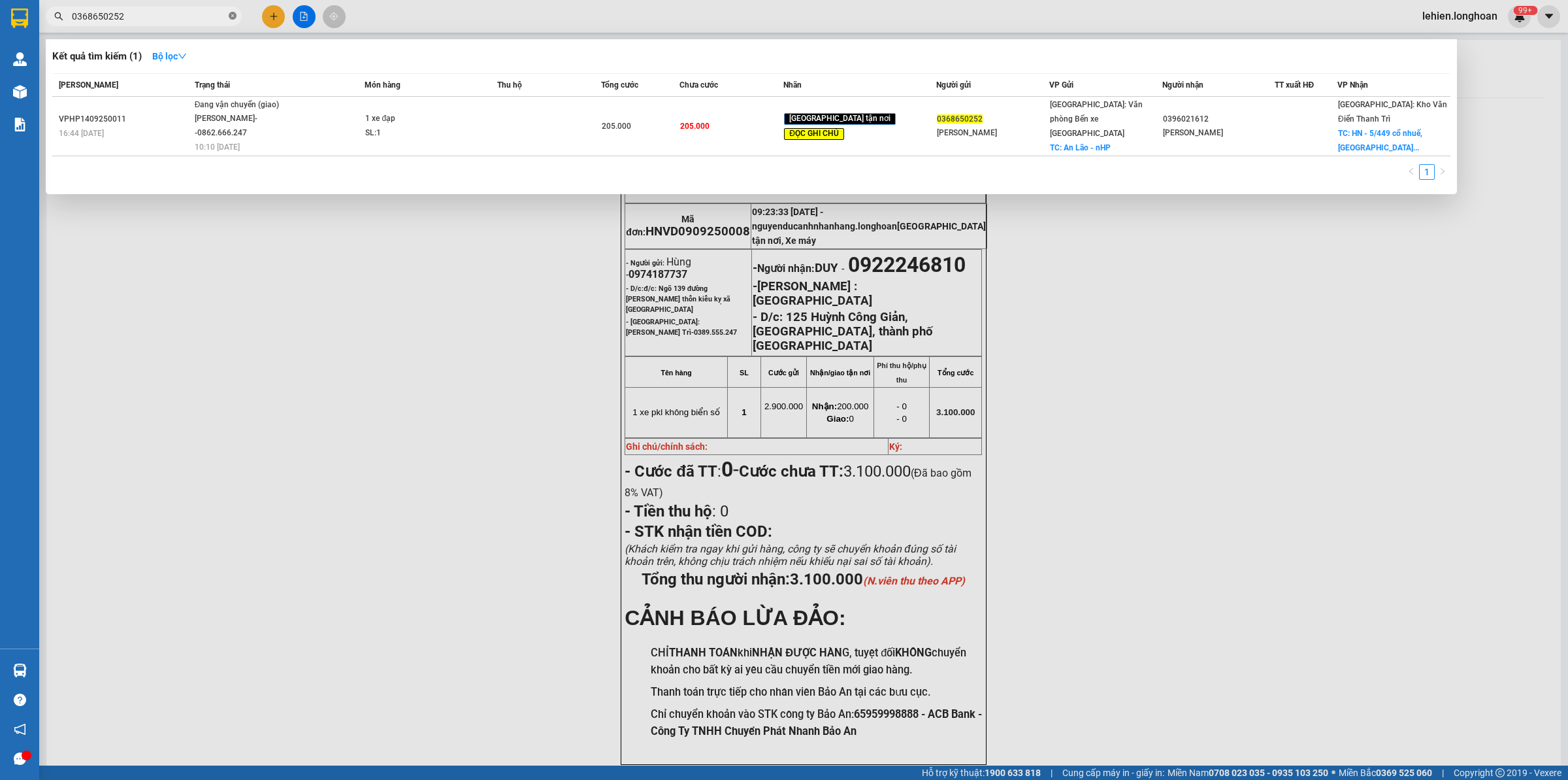
click at [229, 15] on icon "close-circle" at bounding box center [233, 16] width 8 height 8
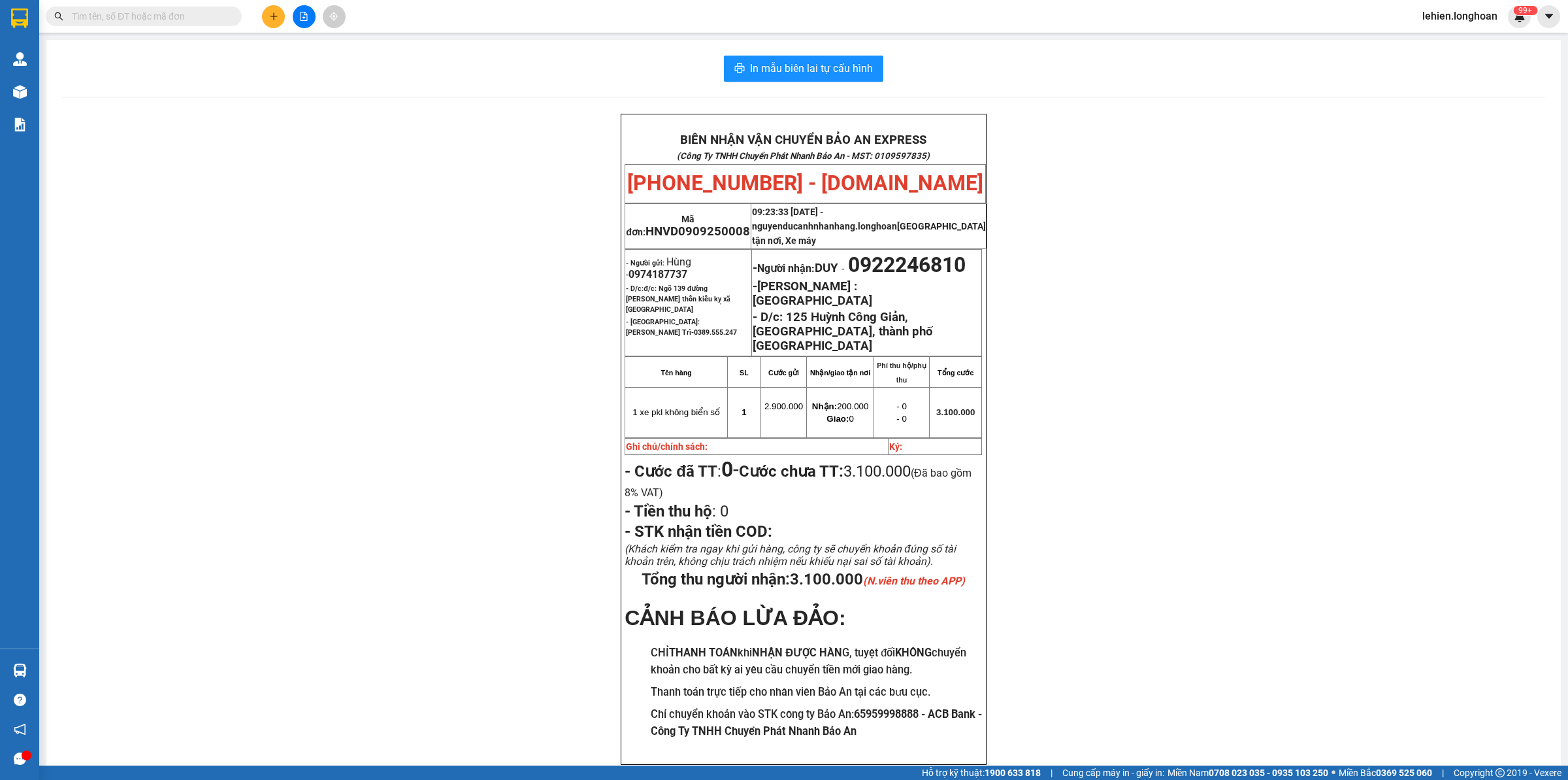
paste input "VPTX1009250019"
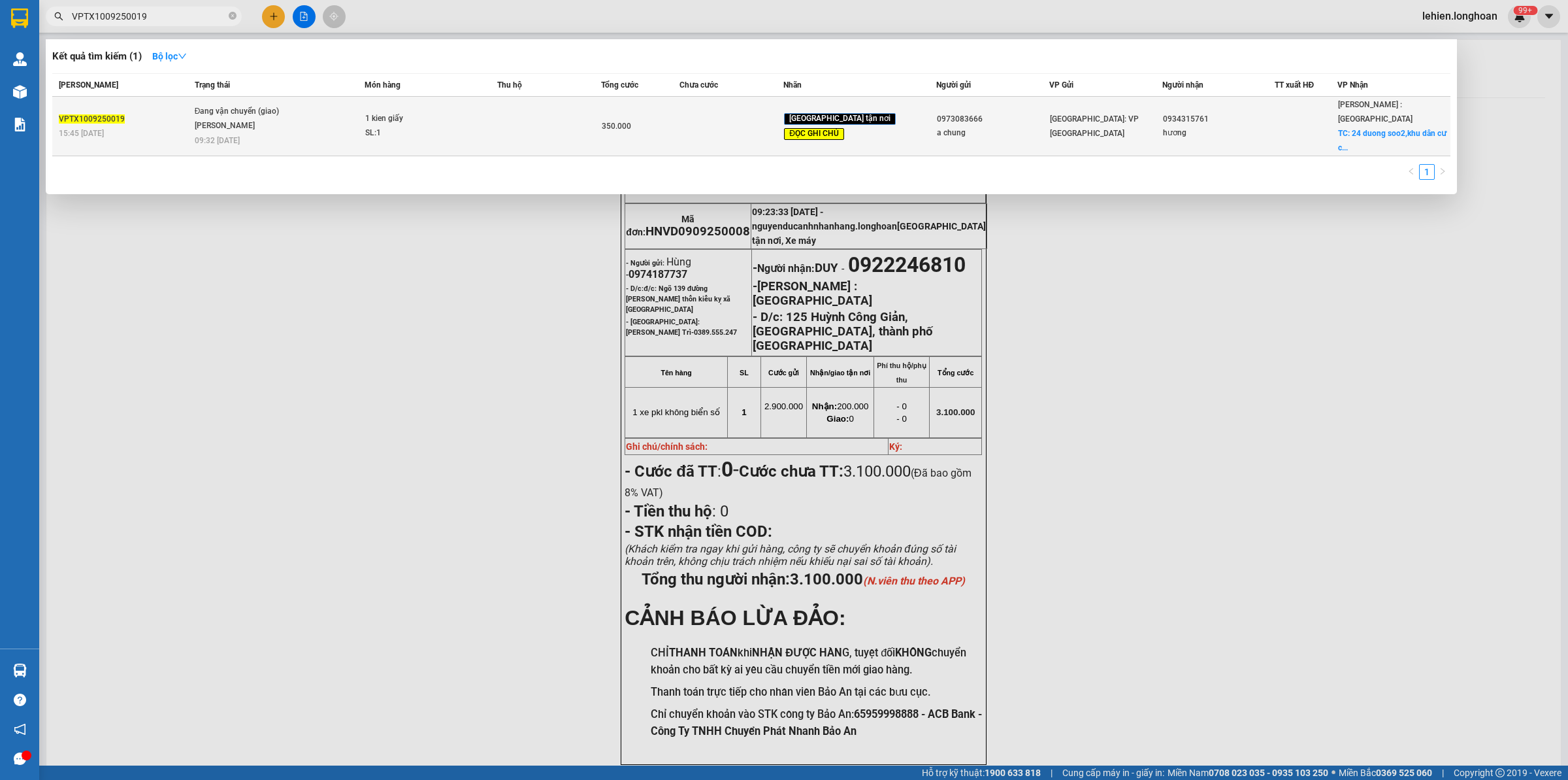
click at [403, 112] on div "1 kien giấy" at bounding box center [414, 119] width 98 height 15
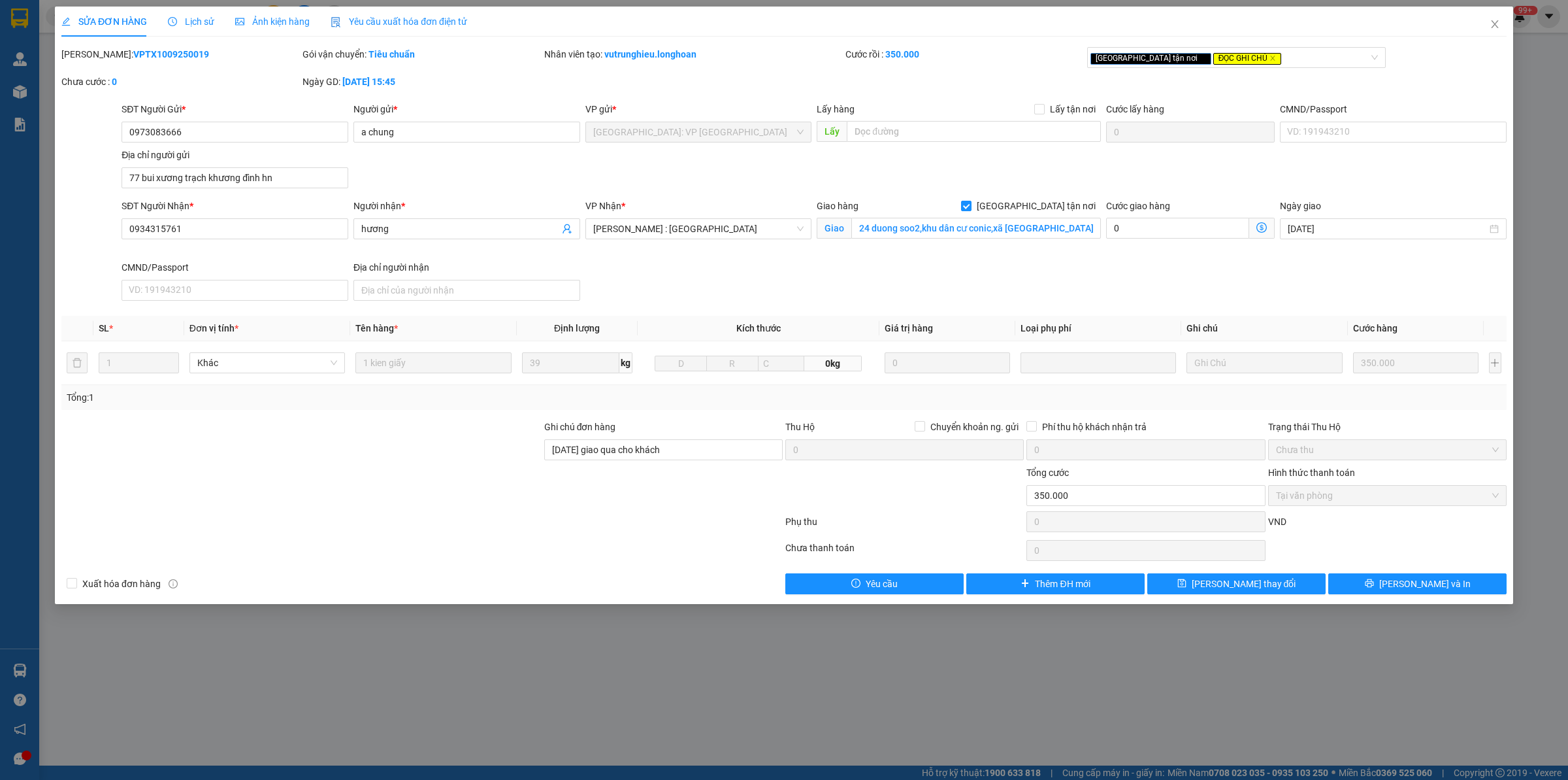
click at [194, 31] on div "Lịch sử" at bounding box center [191, 21] width 47 height 30
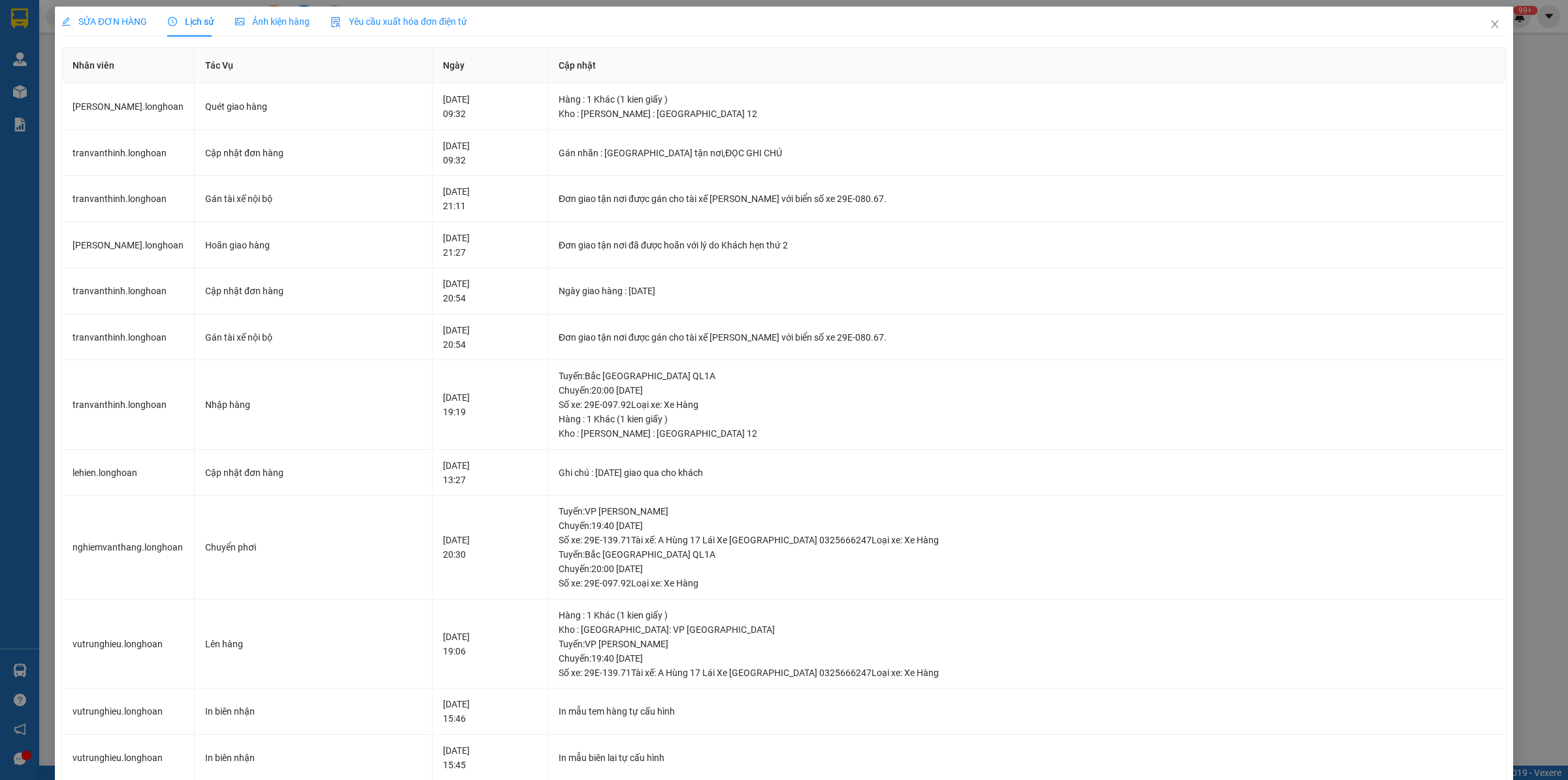
click at [116, 19] on span "SỬA ĐƠN HÀNG" at bounding box center [104, 21] width 85 height 10
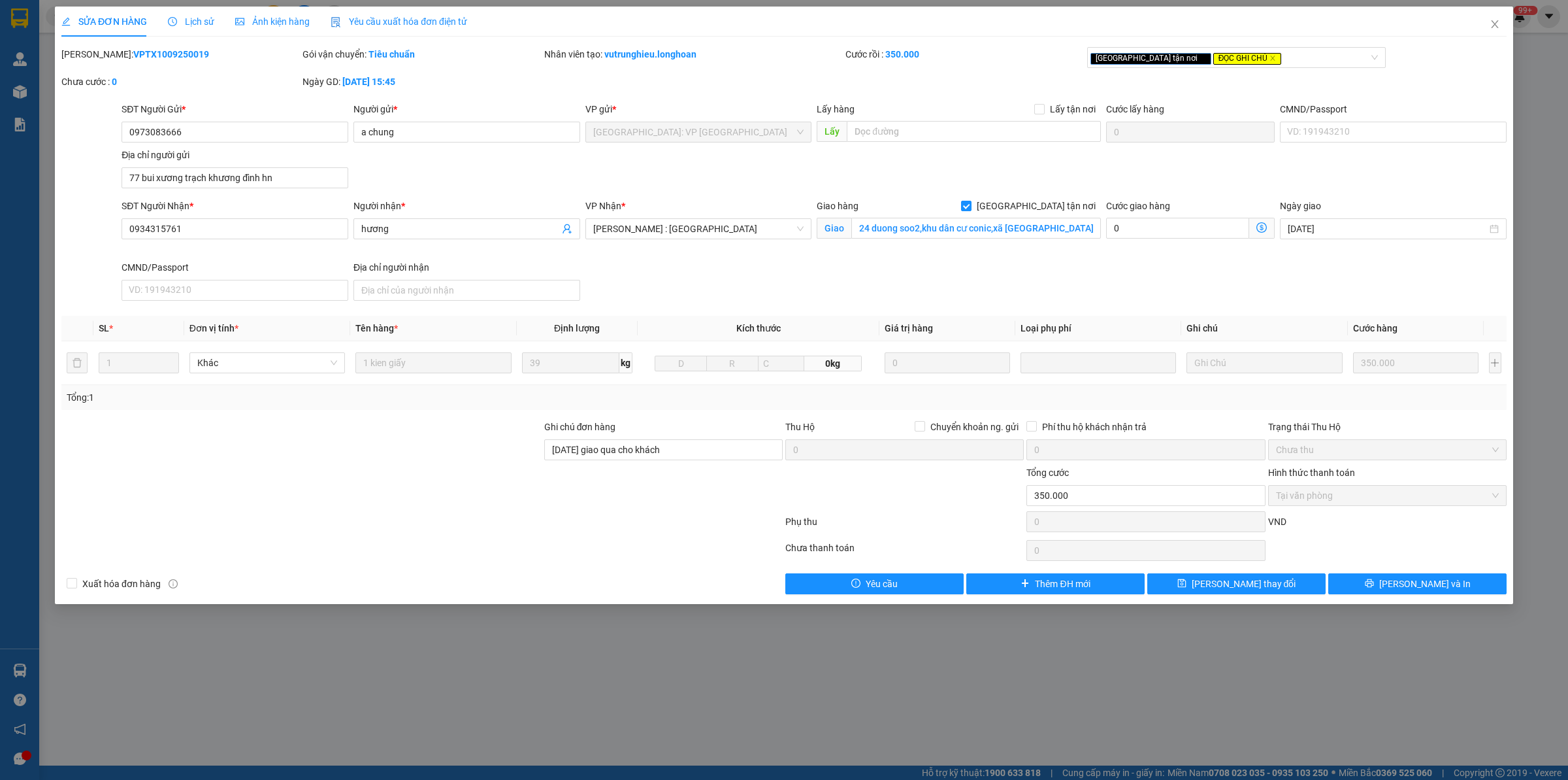
click at [205, 15] on div "Lịch sử" at bounding box center [191, 22] width 47 height 15
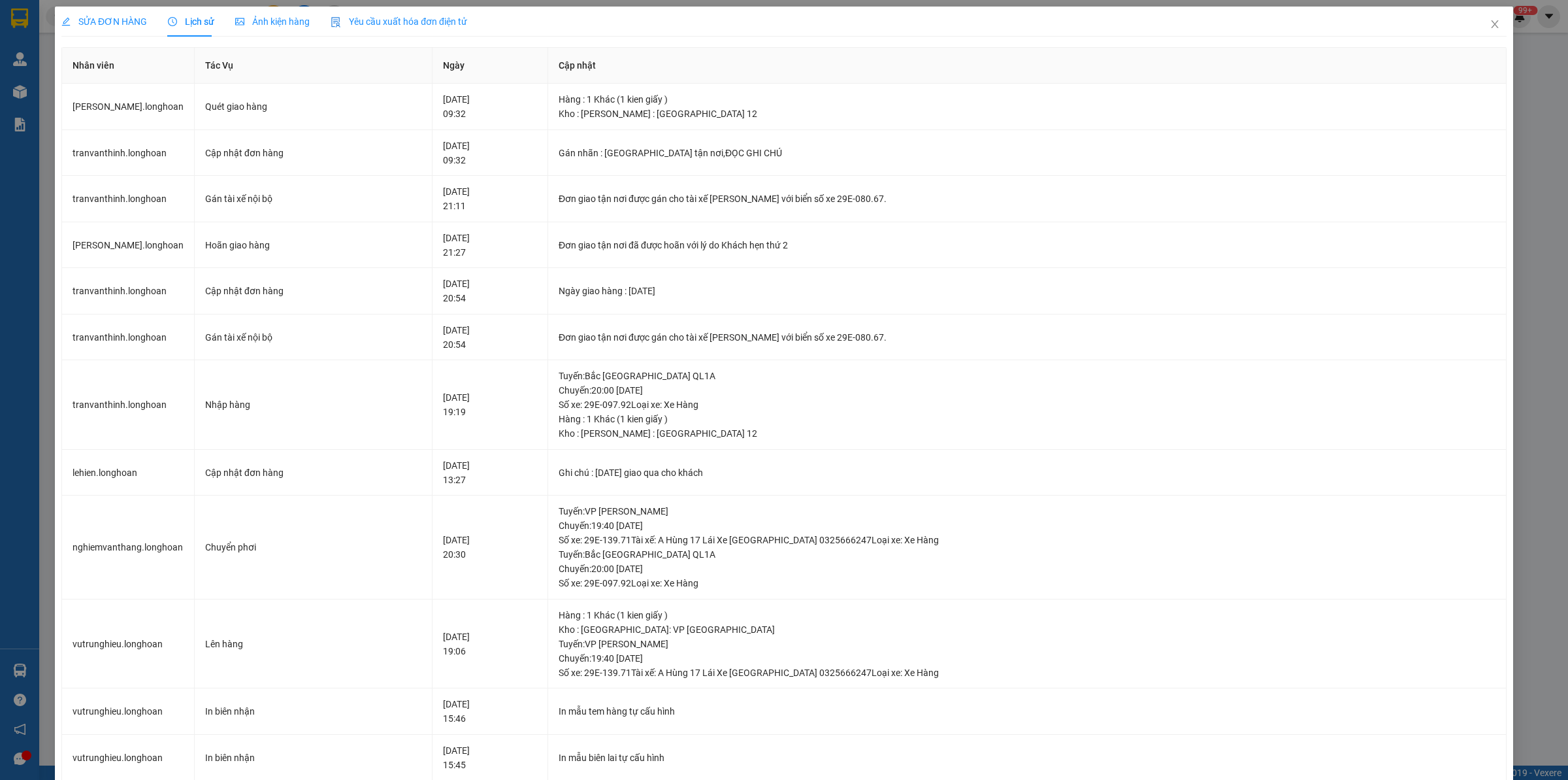
click at [1254, 27] on div "SỬA ĐƠN HÀNG Lịch sử Ảnh kiện hàng Yêu cầu xuất hóa đơn điện tử" at bounding box center [784, 21] width 1445 height 30
click at [1254, 27] on span "Close" at bounding box center [1494, 24] width 36 height 36
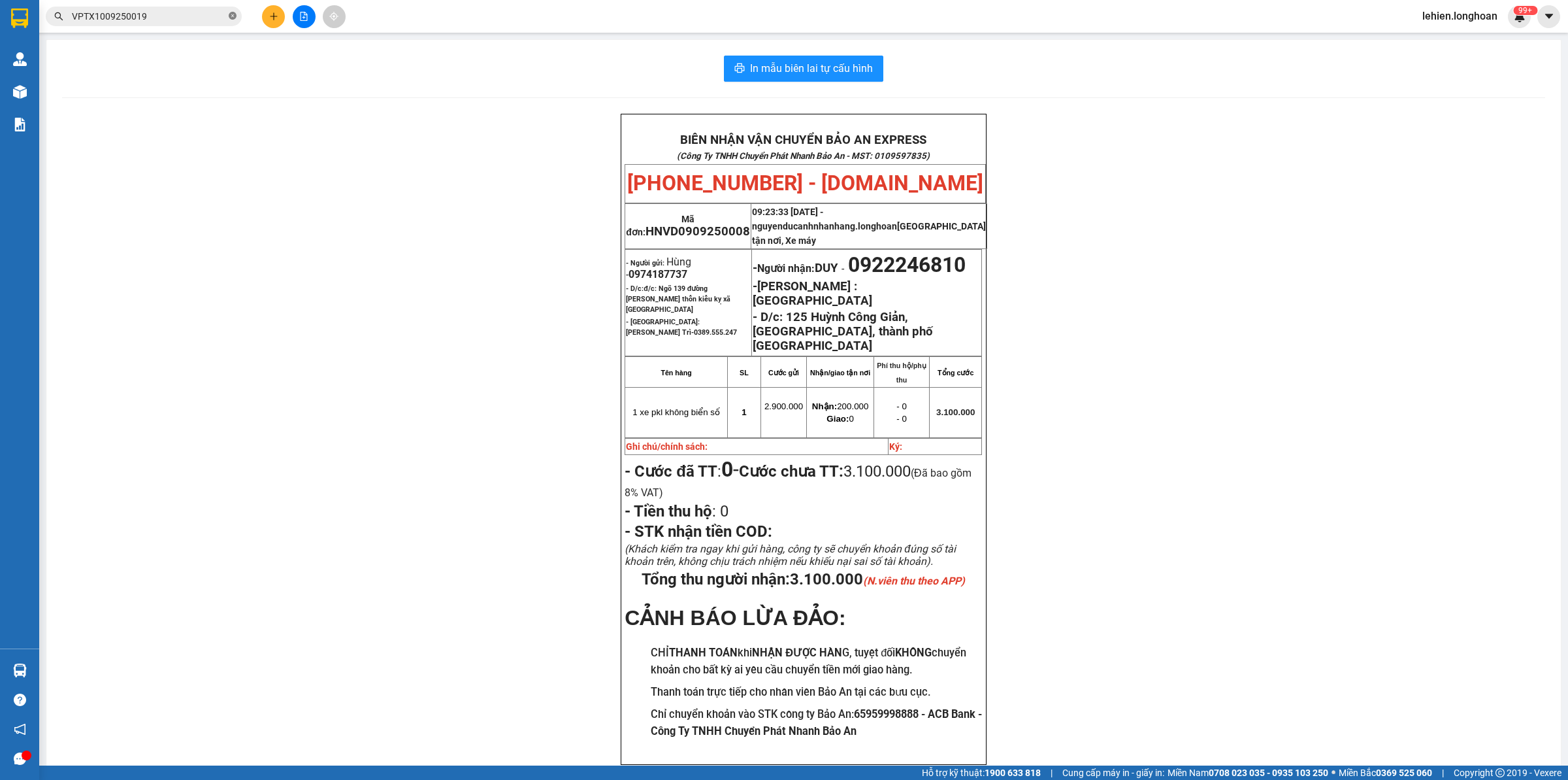
click at [234, 17] on icon "close-circle" at bounding box center [233, 16] width 8 height 8
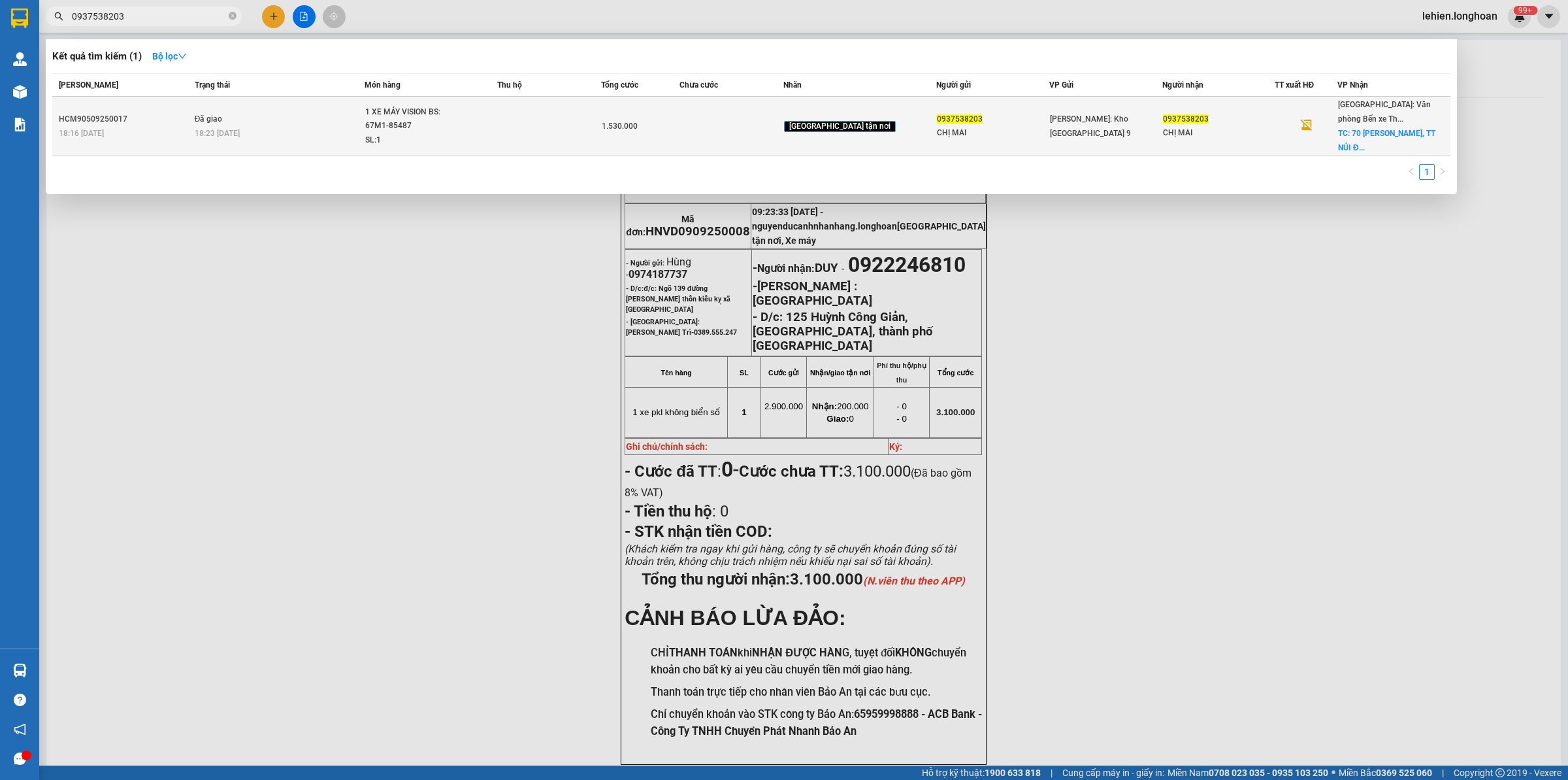
click at [324, 127] on div "18:23 [DATE]" at bounding box center [279, 134] width 170 height 15
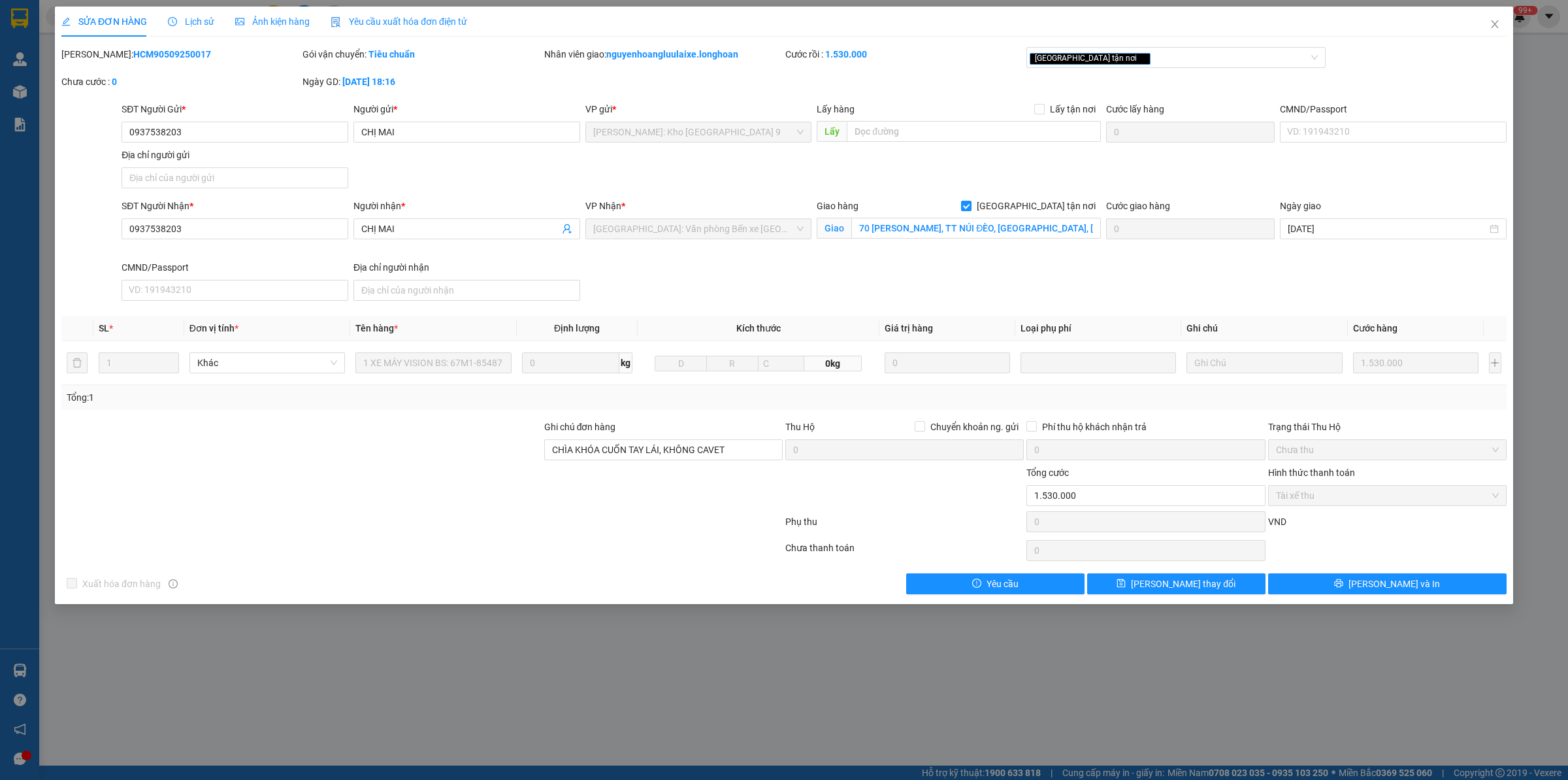
click at [185, 17] on span "Lịch sử" at bounding box center [191, 21] width 47 height 10
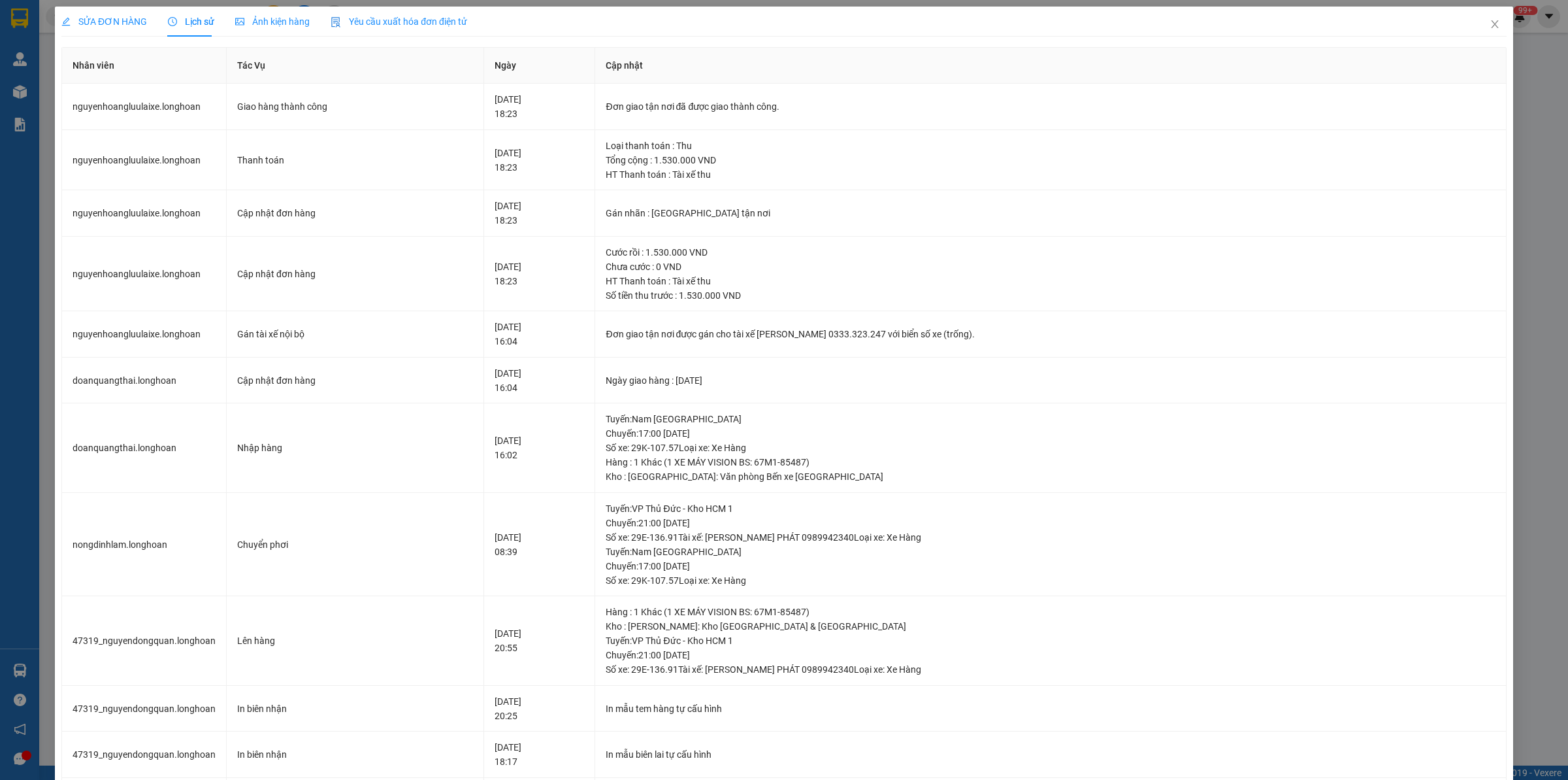
click at [111, 10] on div "SỬA ĐƠN HÀNG" at bounding box center [104, 21] width 85 height 30
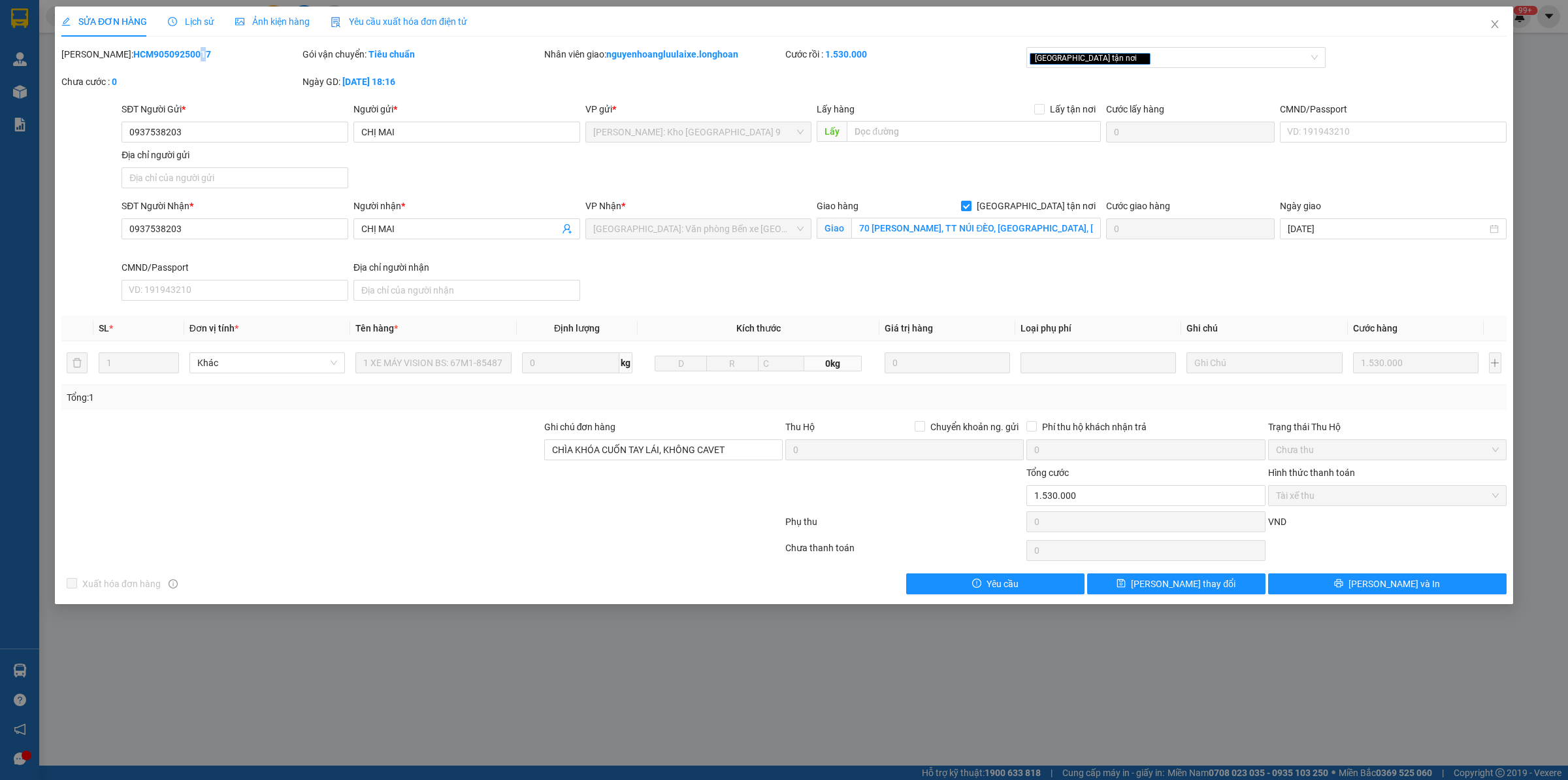
click at [161, 57] on b "HCM90509250017" at bounding box center [172, 54] width 78 height 10
click at [133, 56] on b "HCM90509250017" at bounding box center [172, 54] width 78 height 10
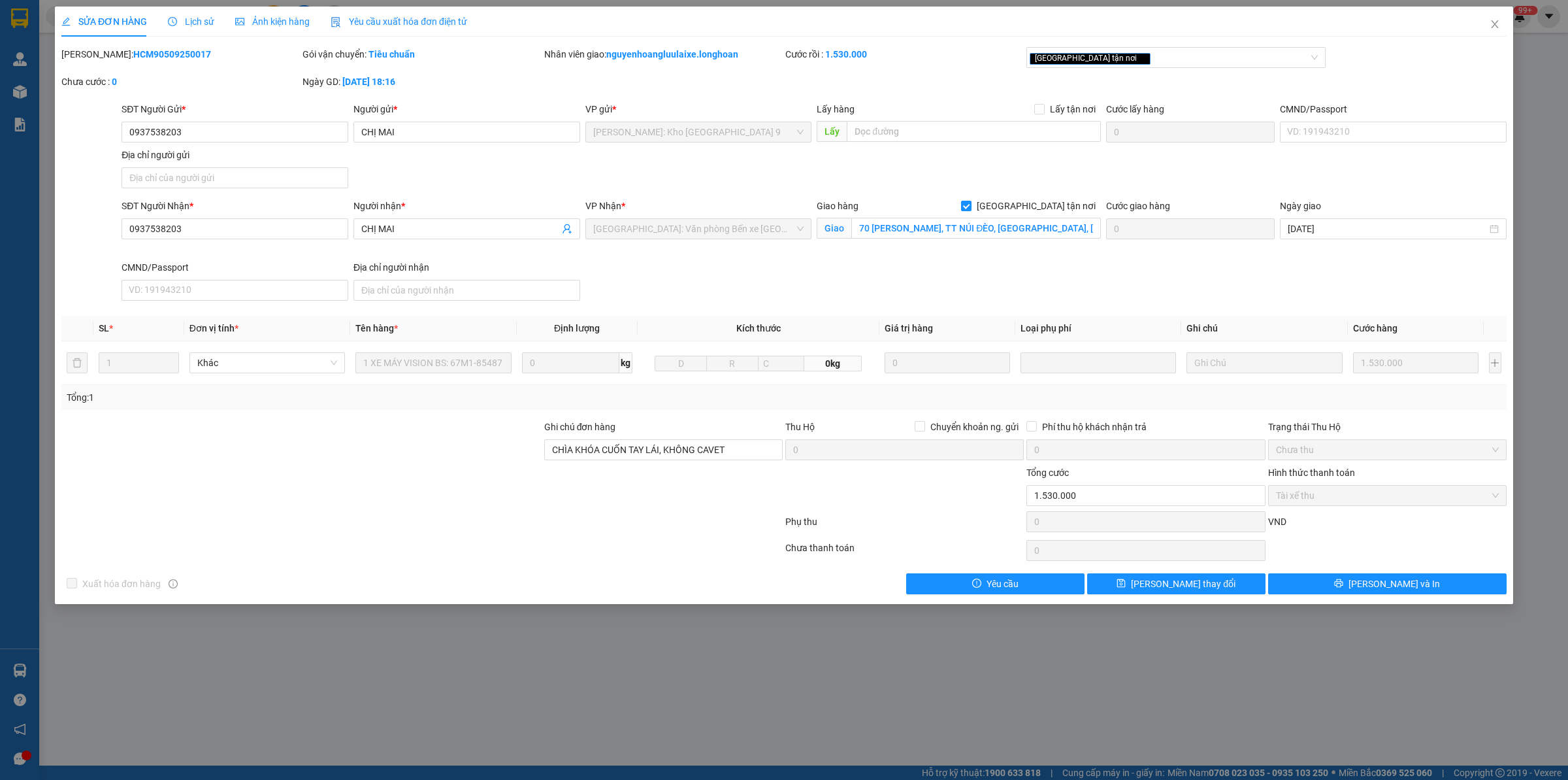
drag, startPoint x: 93, startPoint y: 54, endPoint x: 178, endPoint y: 52, distance: 85.0
click at [178, 52] on div "Mã ĐH: HCM90509250017" at bounding box center [180, 54] width 238 height 15
copy b "HCM90509250017"
click at [1254, 21] on icon "close" at bounding box center [1495, 24] width 10 height 10
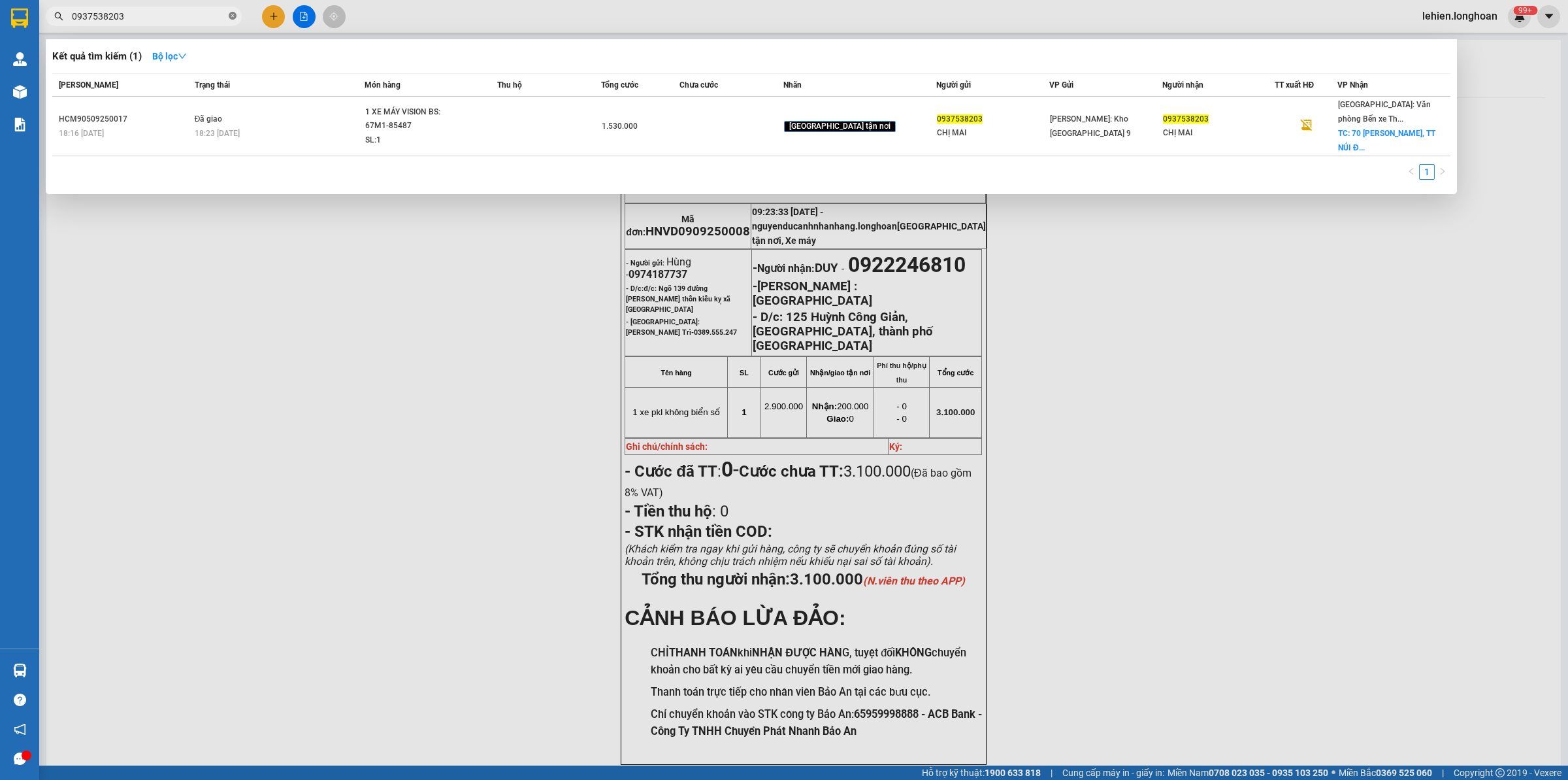
click at [230, 14] on icon "close-circle" at bounding box center [233, 16] width 8 height 8
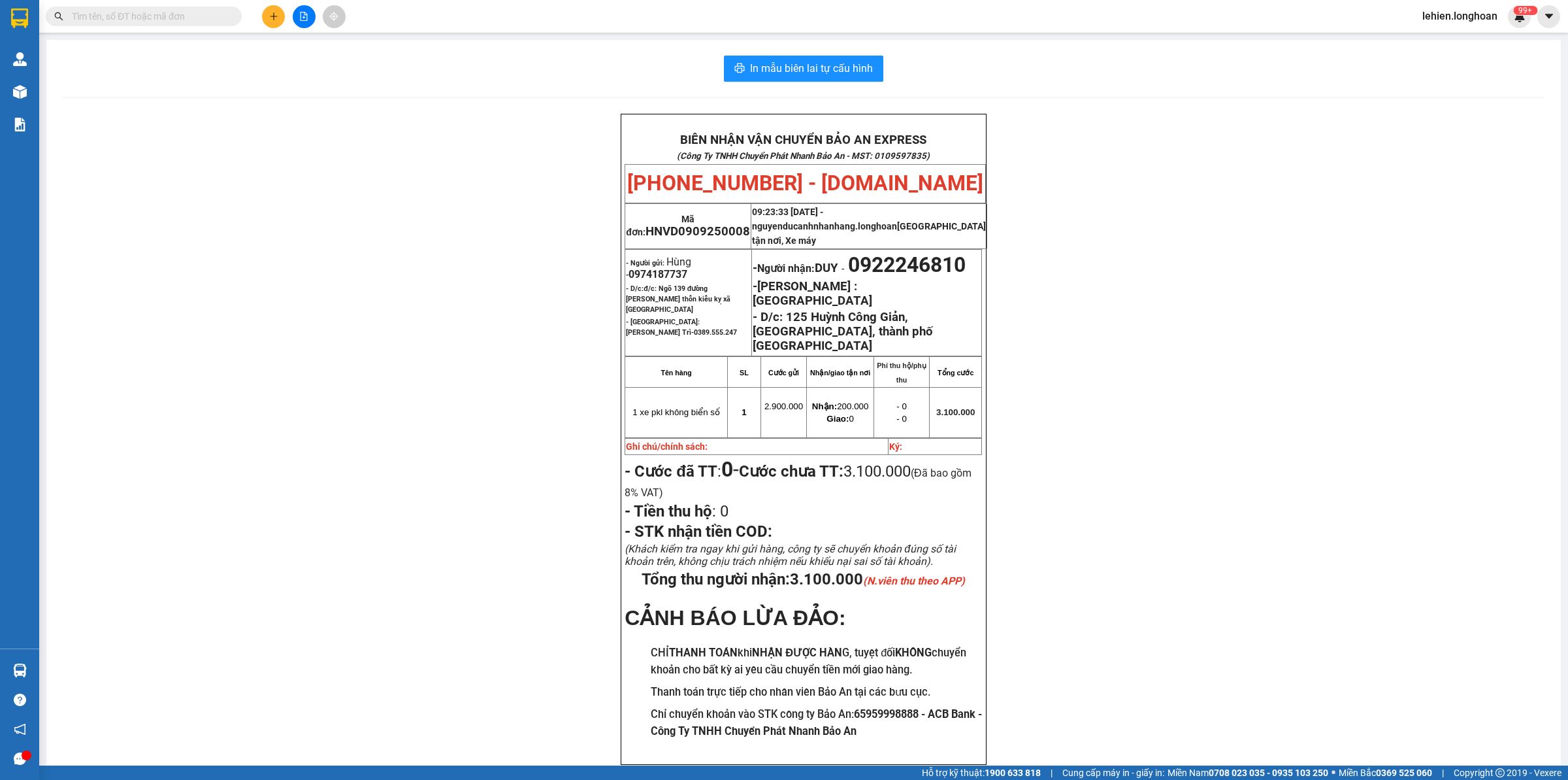
click at [177, 15] on input "text" at bounding box center [148, 16] width 154 height 15
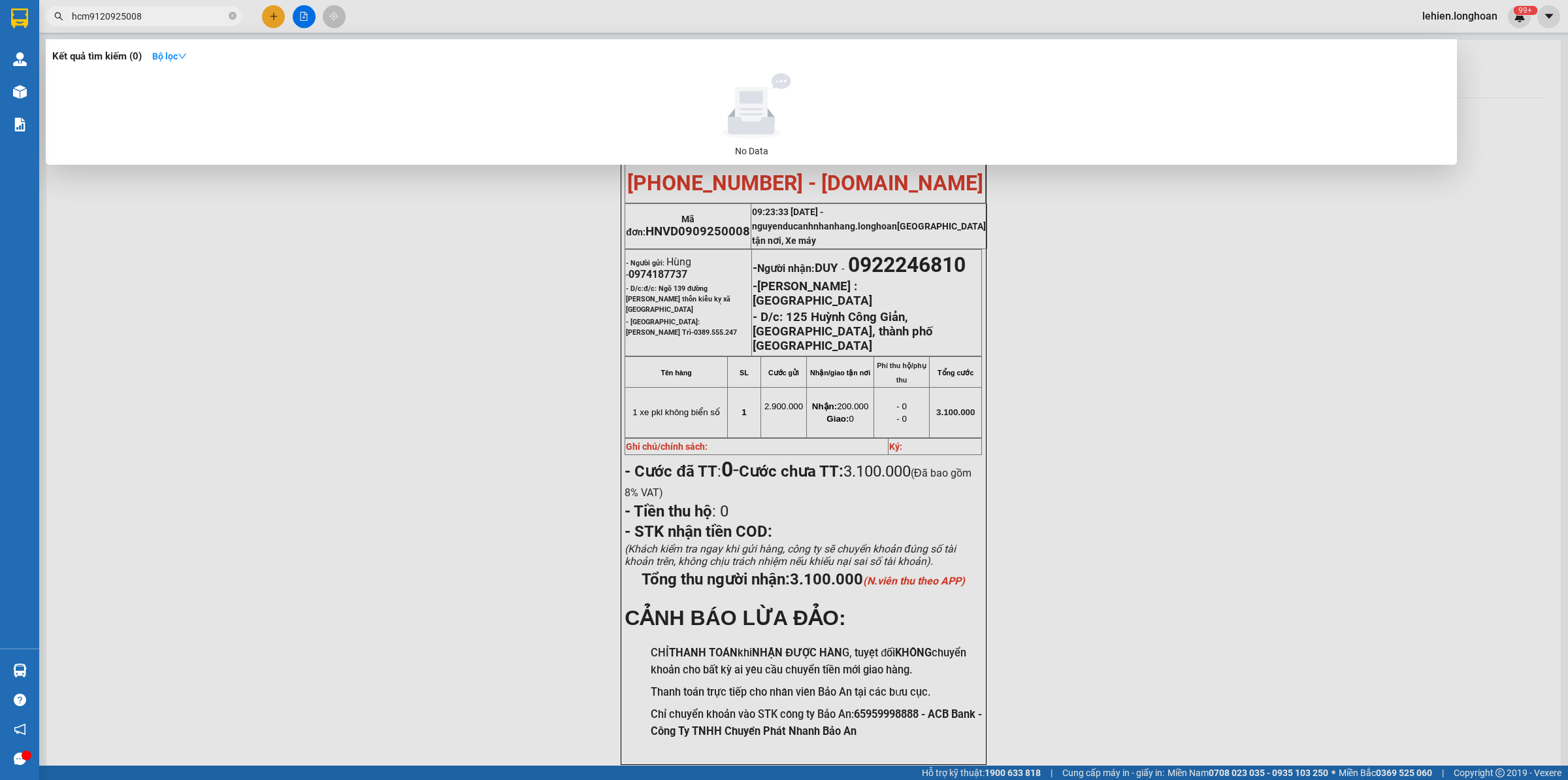
click at [134, 13] on input "hcm9120925008" at bounding box center [148, 16] width 154 height 15
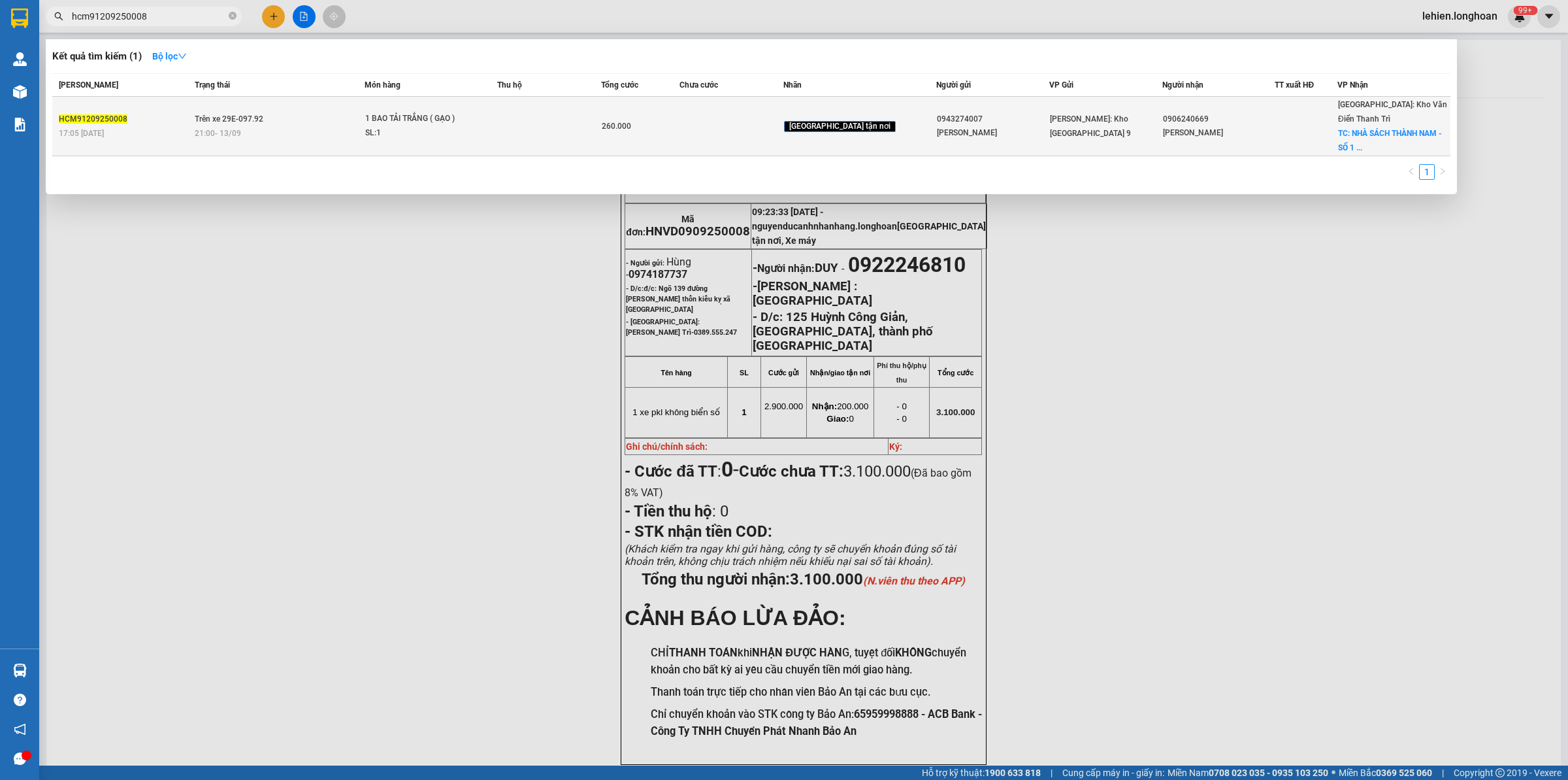
click at [452, 127] on div "SL: 1" at bounding box center [414, 134] width 98 height 15
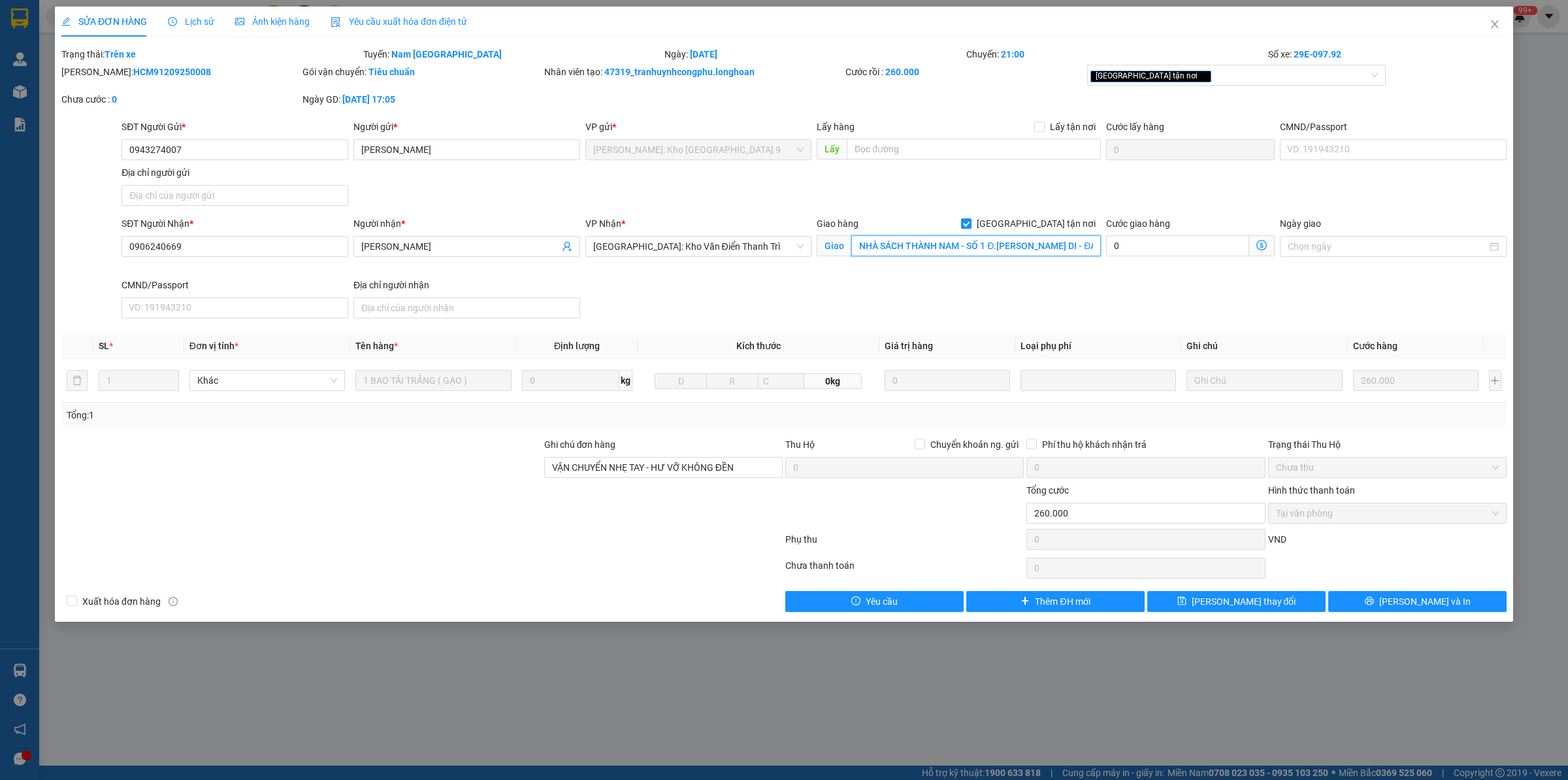
click at [1082, 247] on input "NHÀ SÁCH THÀNH NAM - SỐ 1 Đ.[PERSON_NAME] DI - ĐẠI KIM - HOÀNG MAI - [GEOGRAPHI…" at bounding box center [976, 246] width 250 height 21
click at [1093, 246] on input "NHÀ SÁCH THÀNH NAM - SỐ 1 Đ.[PERSON_NAME] DI - ĐẠI KIM - HOÀNG MAI - [GEOGRAPHI…" at bounding box center [976, 246] width 250 height 21
click at [968, 247] on input "NHÀ SÁCH THÀNH NAM - SỐ 1 Đ.[PERSON_NAME] DI - ĐẠI KIM - HOÀNG MAI - [GEOGRAPHI…" at bounding box center [976, 246] width 250 height 21
click at [1003, 245] on input "NHÀ SÁCH THÀNH NAM - SỐ 1 Đ.[PERSON_NAME] DI - ĐẠI KIM - HOÀNG MAI - [GEOGRAPHI…" at bounding box center [976, 246] width 250 height 21
click at [350, 440] on div at bounding box center [301, 460] width 482 height 46
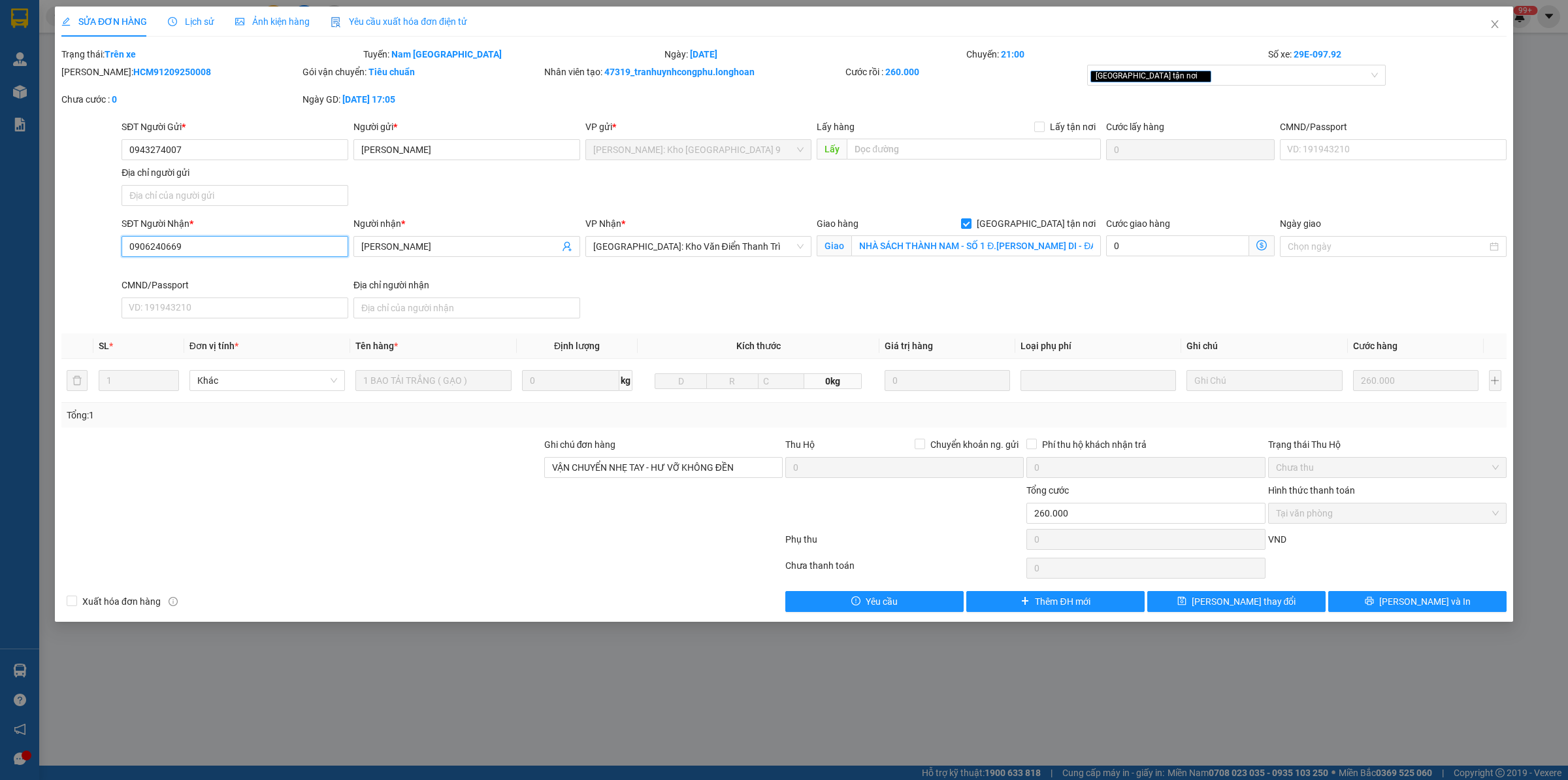
click at [275, 245] on input "0906240669" at bounding box center [234, 247] width 226 height 21
click at [1254, 22] on span "Close" at bounding box center [1494, 24] width 36 height 36
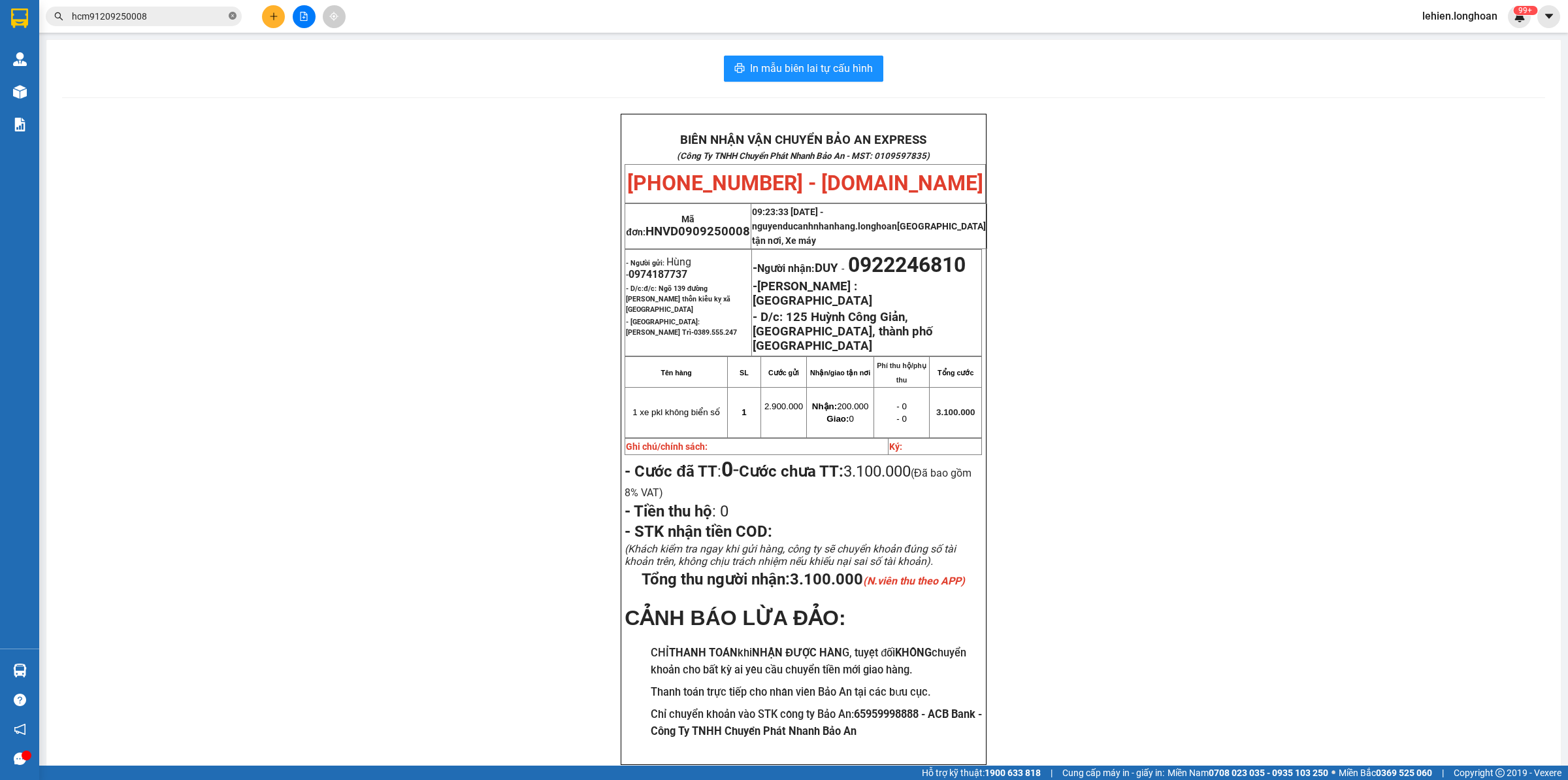
click at [234, 15] on icon "close-circle" at bounding box center [233, 16] width 8 height 8
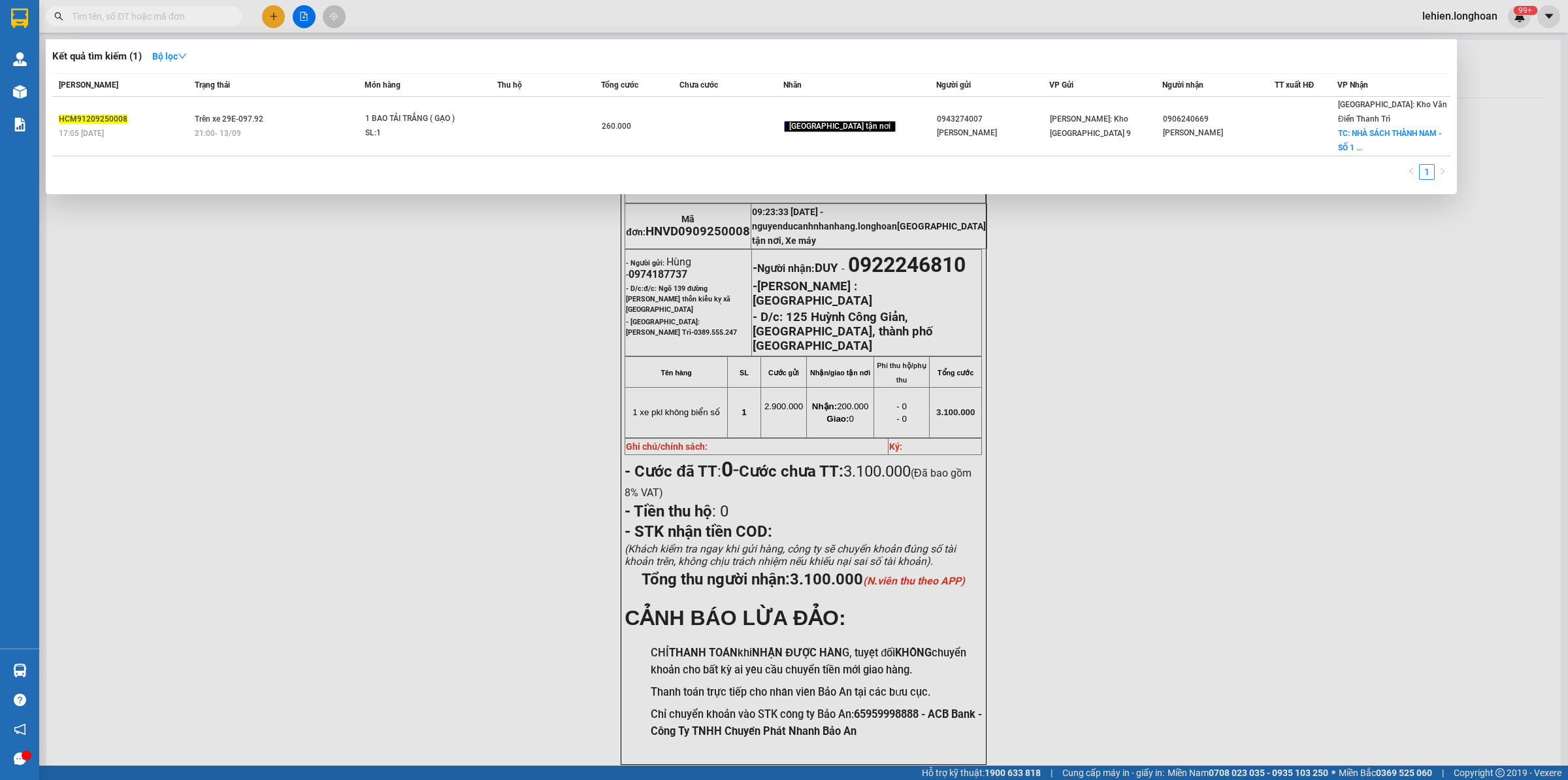
paste input "0949454588"
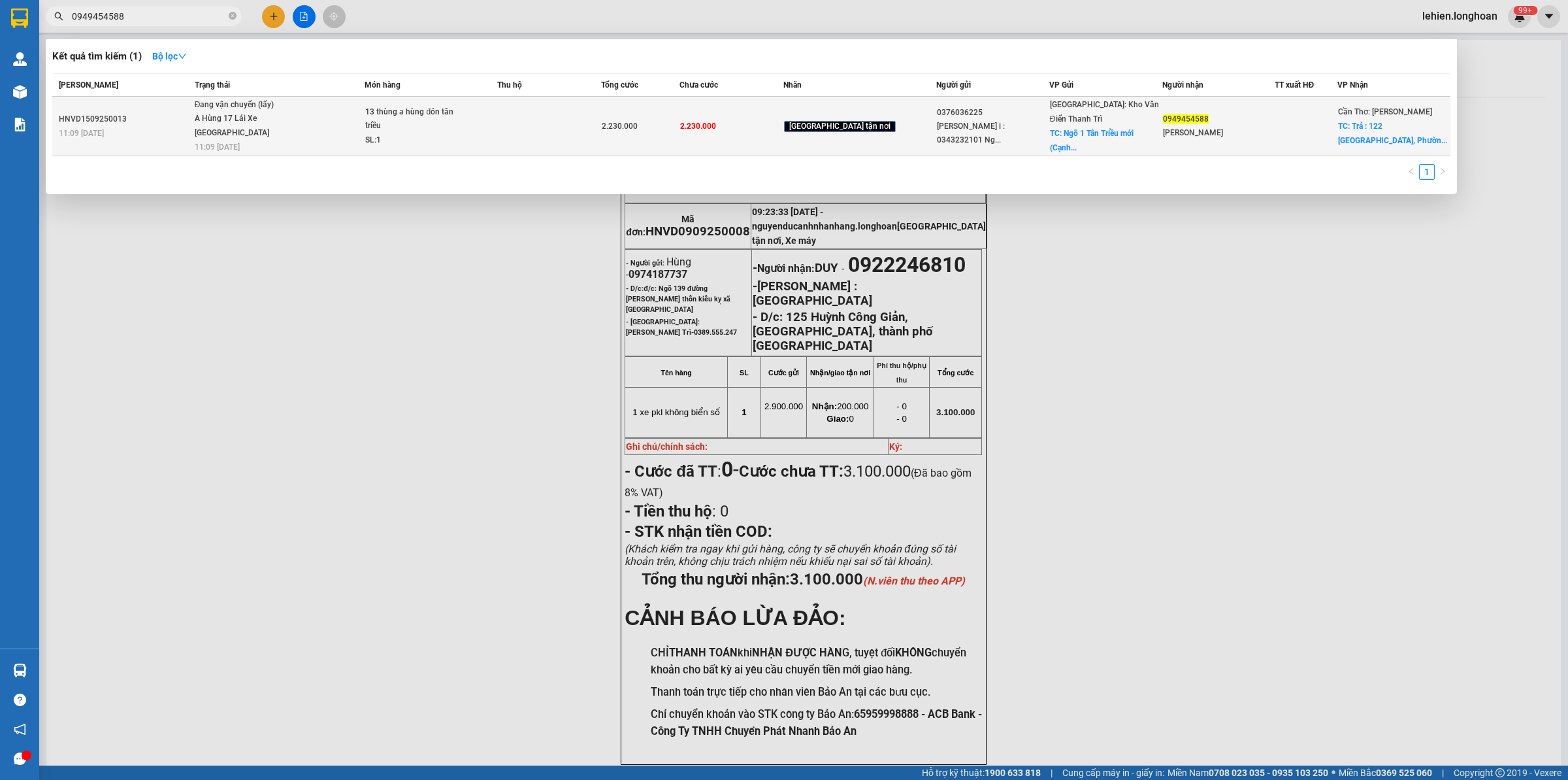
click at [482, 124] on span "13 thùng a hùng đón tân triều SL: 1" at bounding box center [430, 127] width 130 height 43
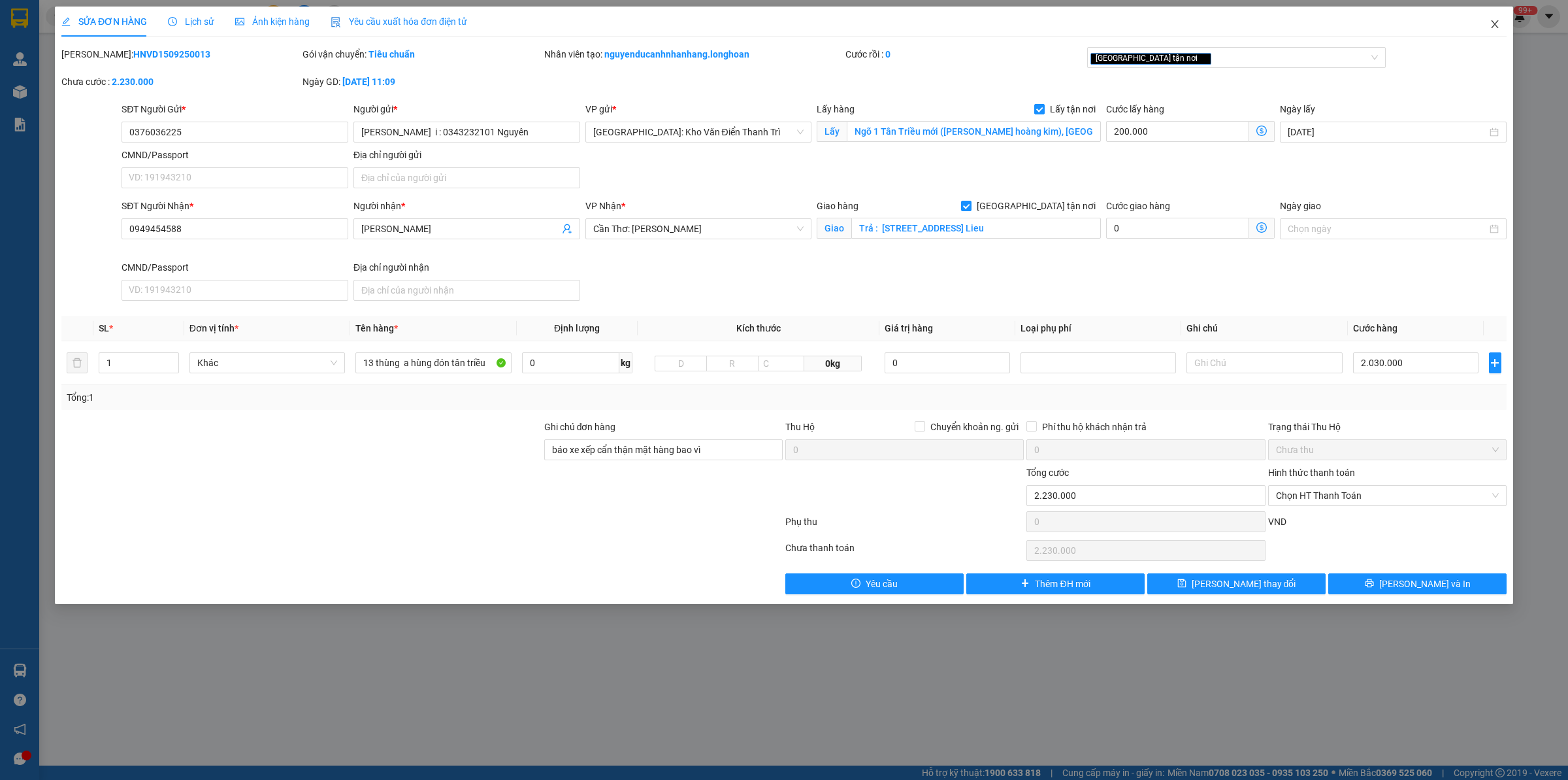
click at [1254, 23] on icon "close" at bounding box center [1495, 24] width 10 height 10
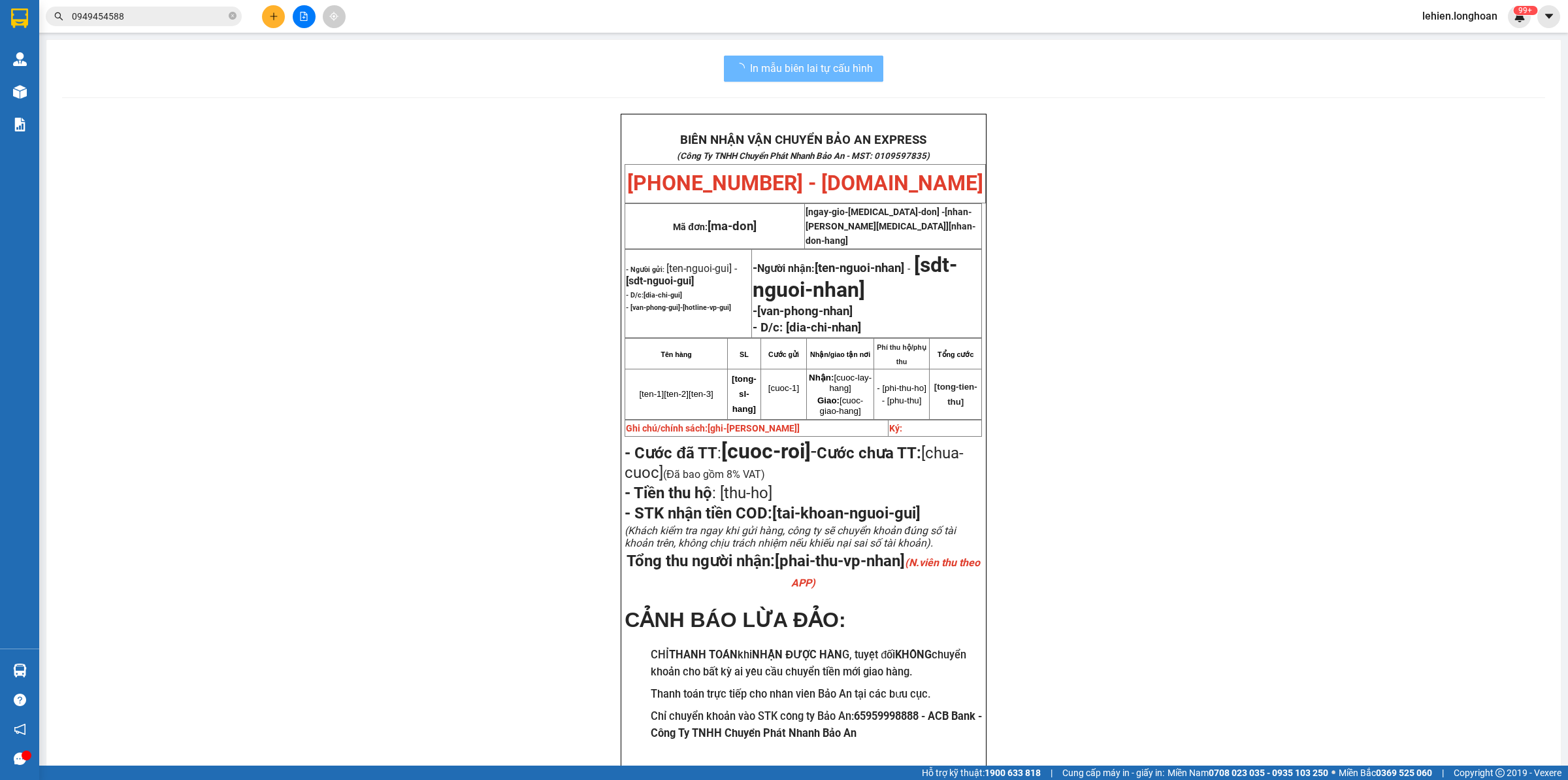
click at [233, 15] on icon "close-circle" at bounding box center [233, 16] width 8 height 8
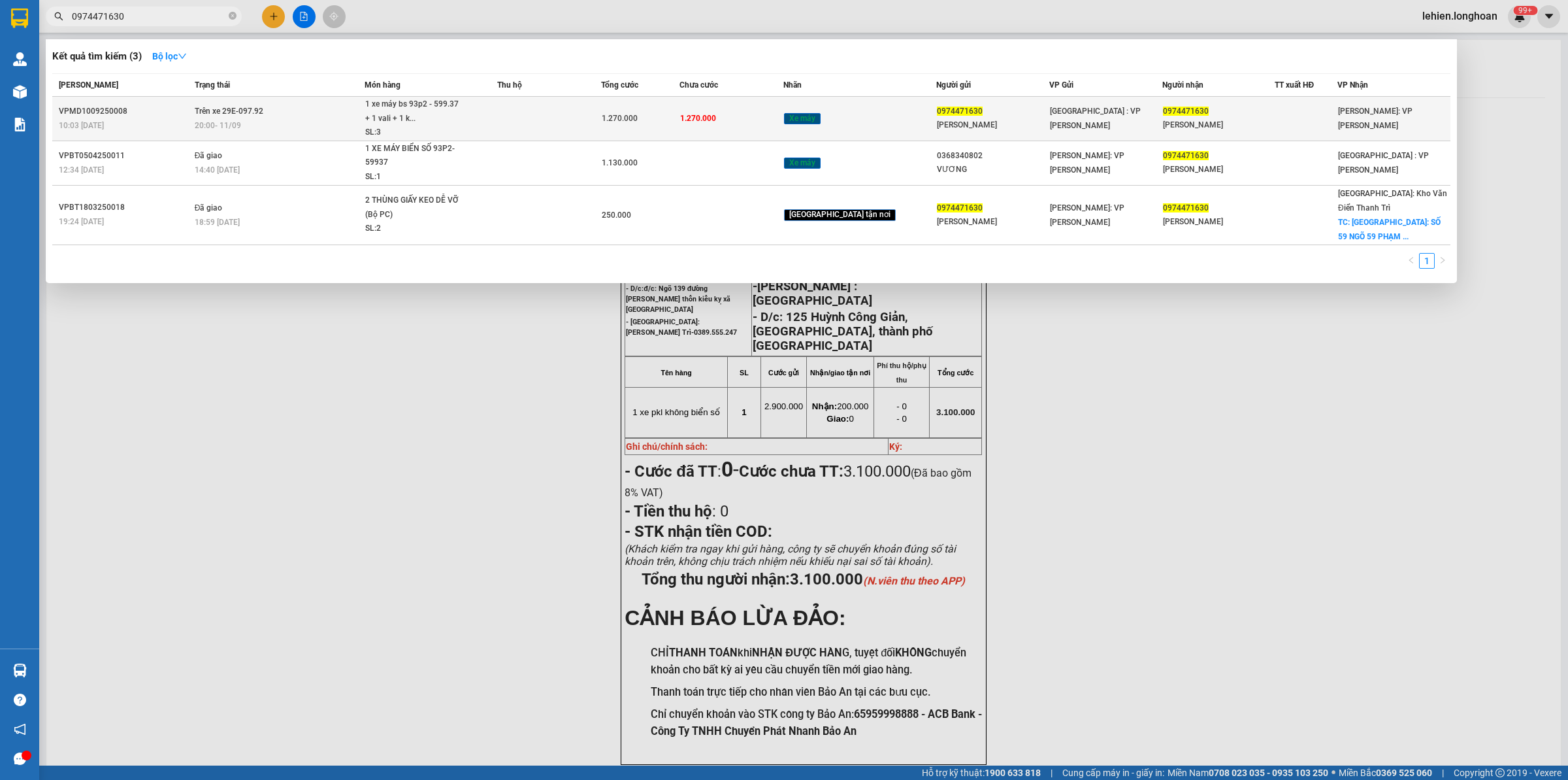
click at [242, 108] on span "Trên xe 29E-097.92" at bounding box center [229, 110] width 68 height 9
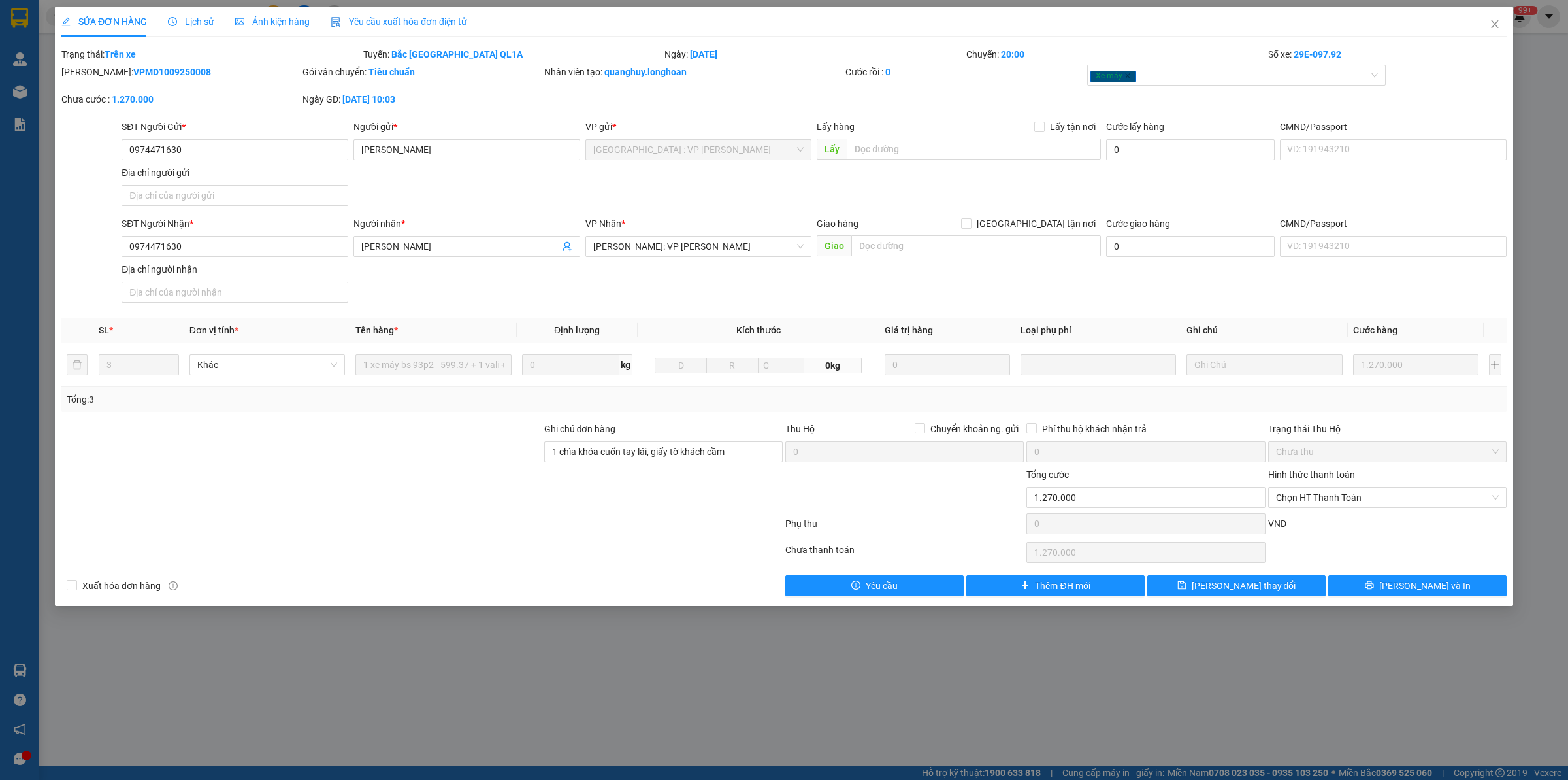
click at [172, 17] on icon "clock-circle" at bounding box center [172, 21] width 9 height 9
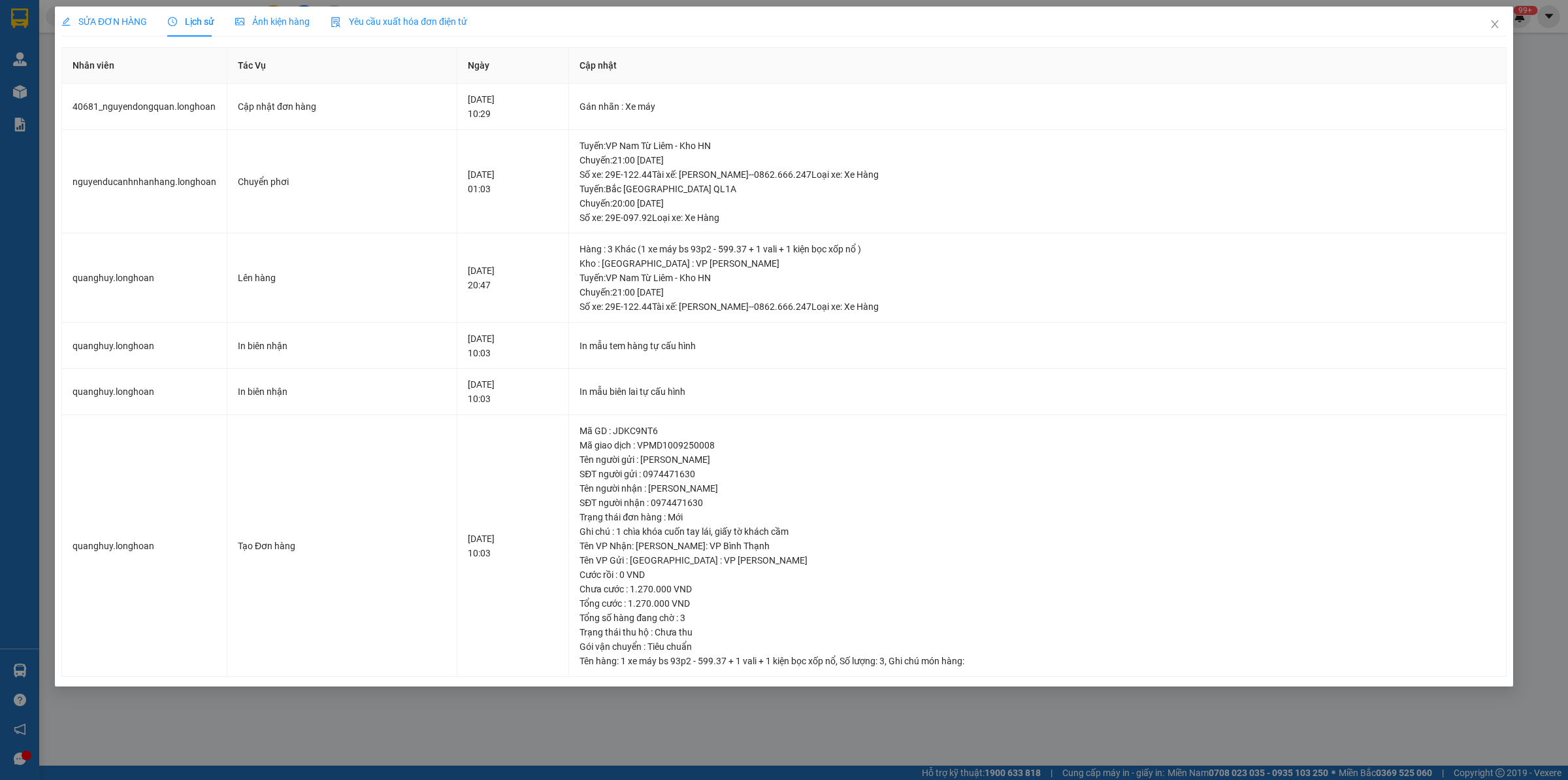
click at [99, 16] on span "SỬA ĐƠN HÀNG" at bounding box center [104, 21] width 85 height 10
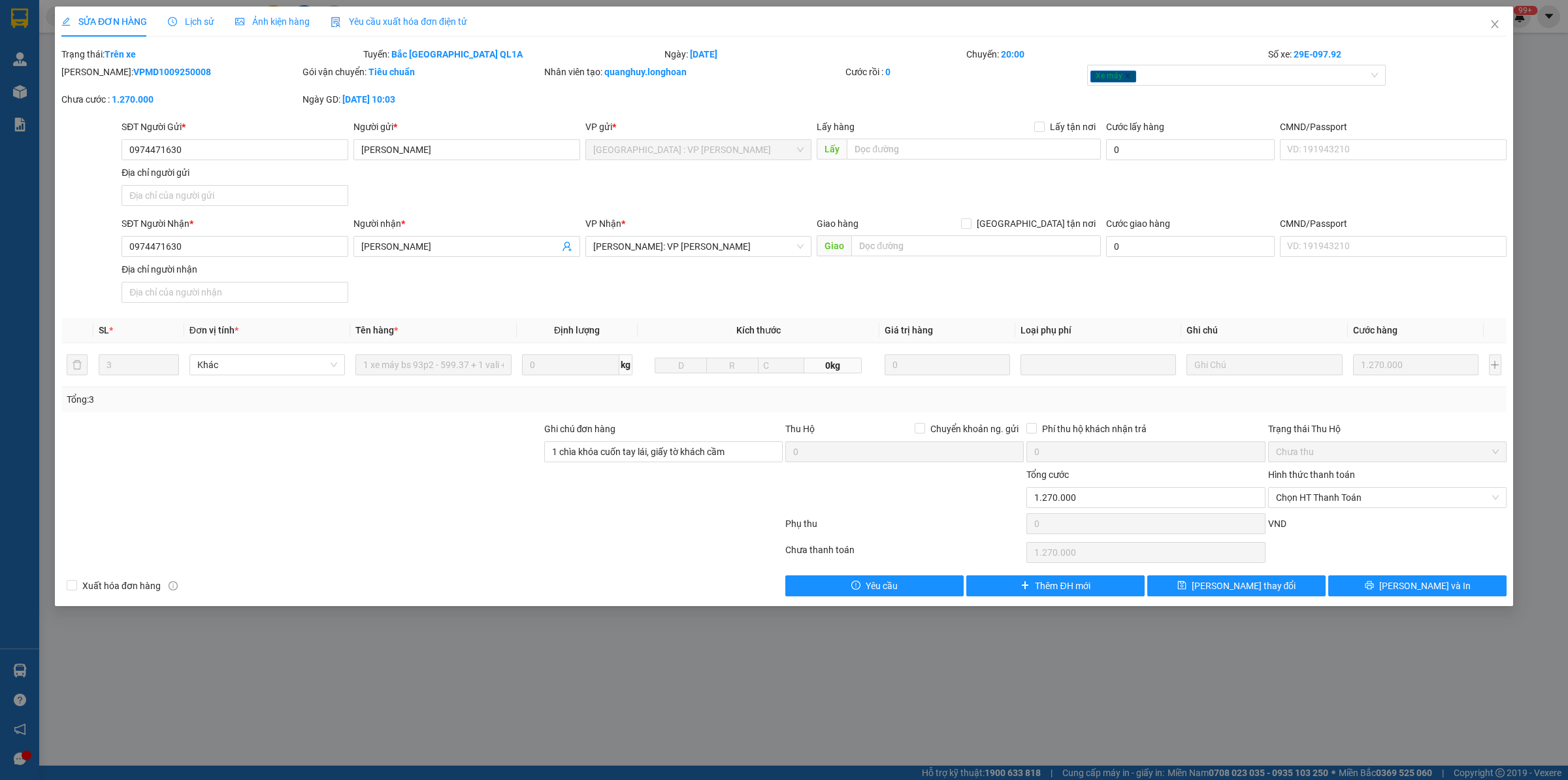
click at [282, 477] on div at bounding box center [301, 490] width 482 height 46
click at [427, 502] on div at bounding box center [301, 490] width 482 height 46
click at [462, 377] on div "1 xe máy bs 93p2 - 599.37 + 1 vali + 1 kiện bọc xốp nổ" at bounding box center [432, 364] width 155 height 26
click at [187, 24] on span "Lịch sử" at bounding box center [191, 21] width 47 height 10
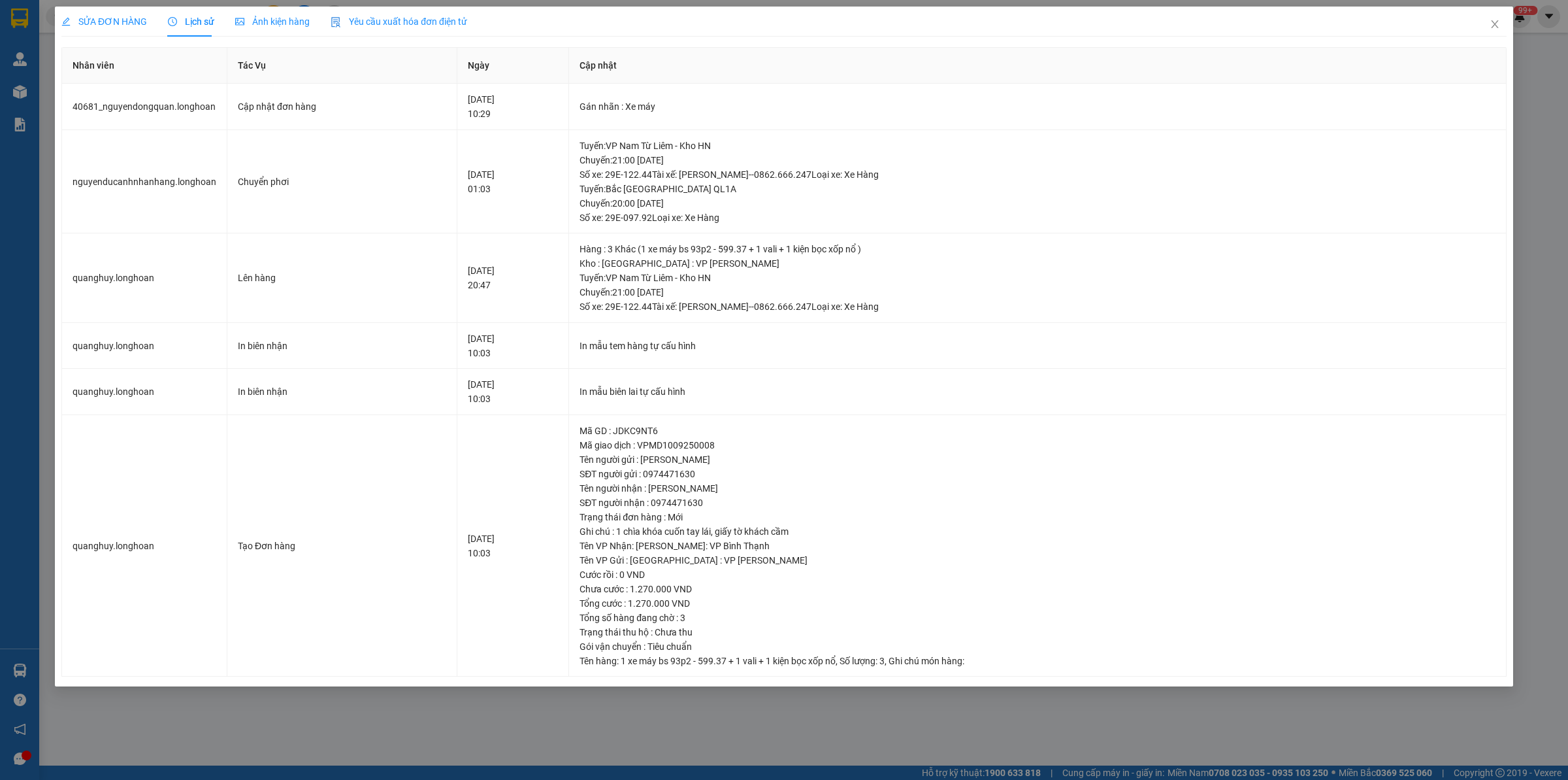
click at [131, 28] on div "SỬA ĐƠN HÀNG" at bounding box center [104, 22] width 85 height 15
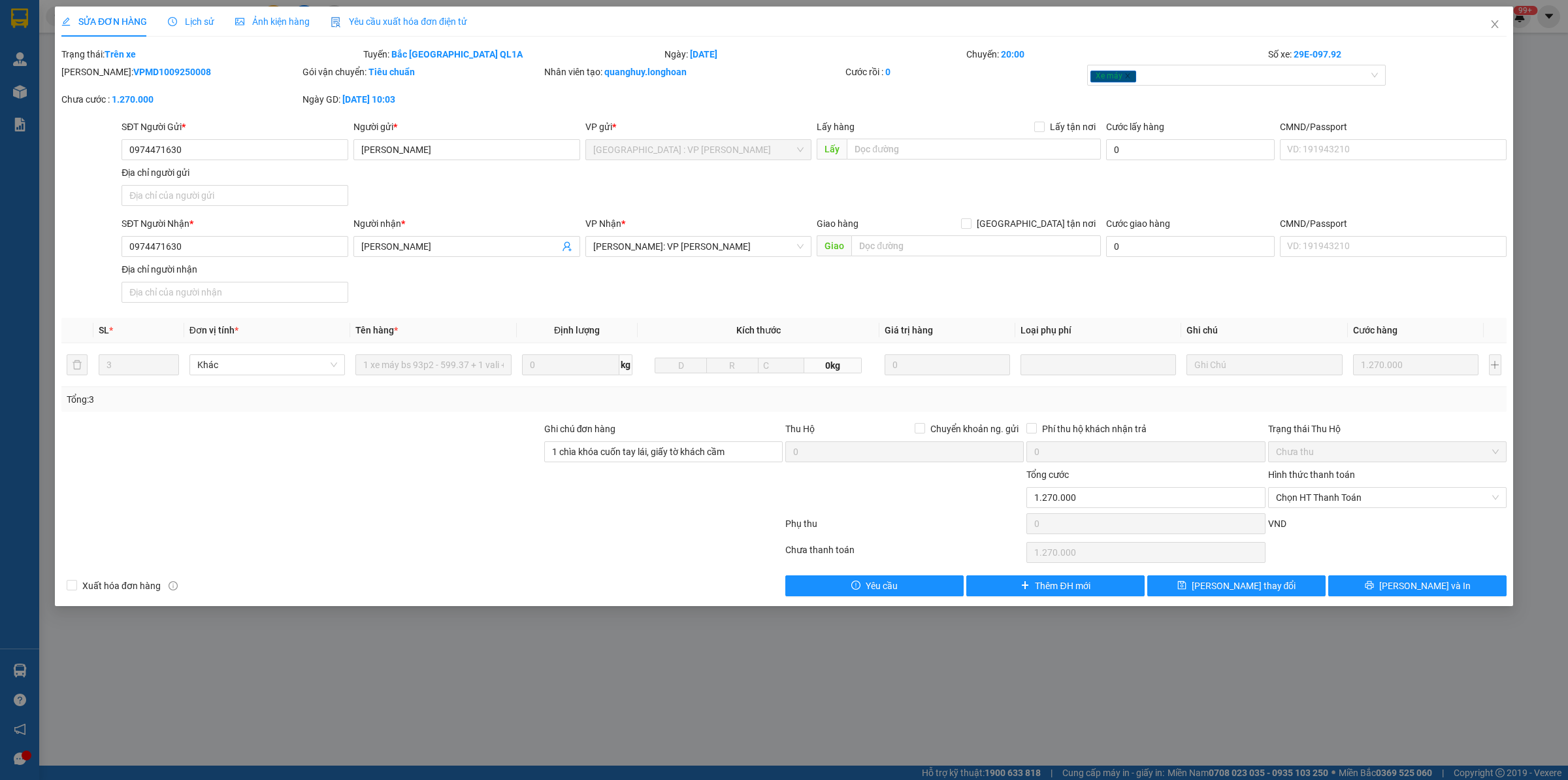
click at [1254, 569] on div "Total Paid Fee 0 Total UnPaid Fee 1.270.000 Cash Collection Total Fee Trạng thá…" at bounding box center [784, 321] width 1445 height 549
click at [1254, 577] on button "[PERSON_NAME] và In" at bounding box center [1417, 586] width 178 height 21
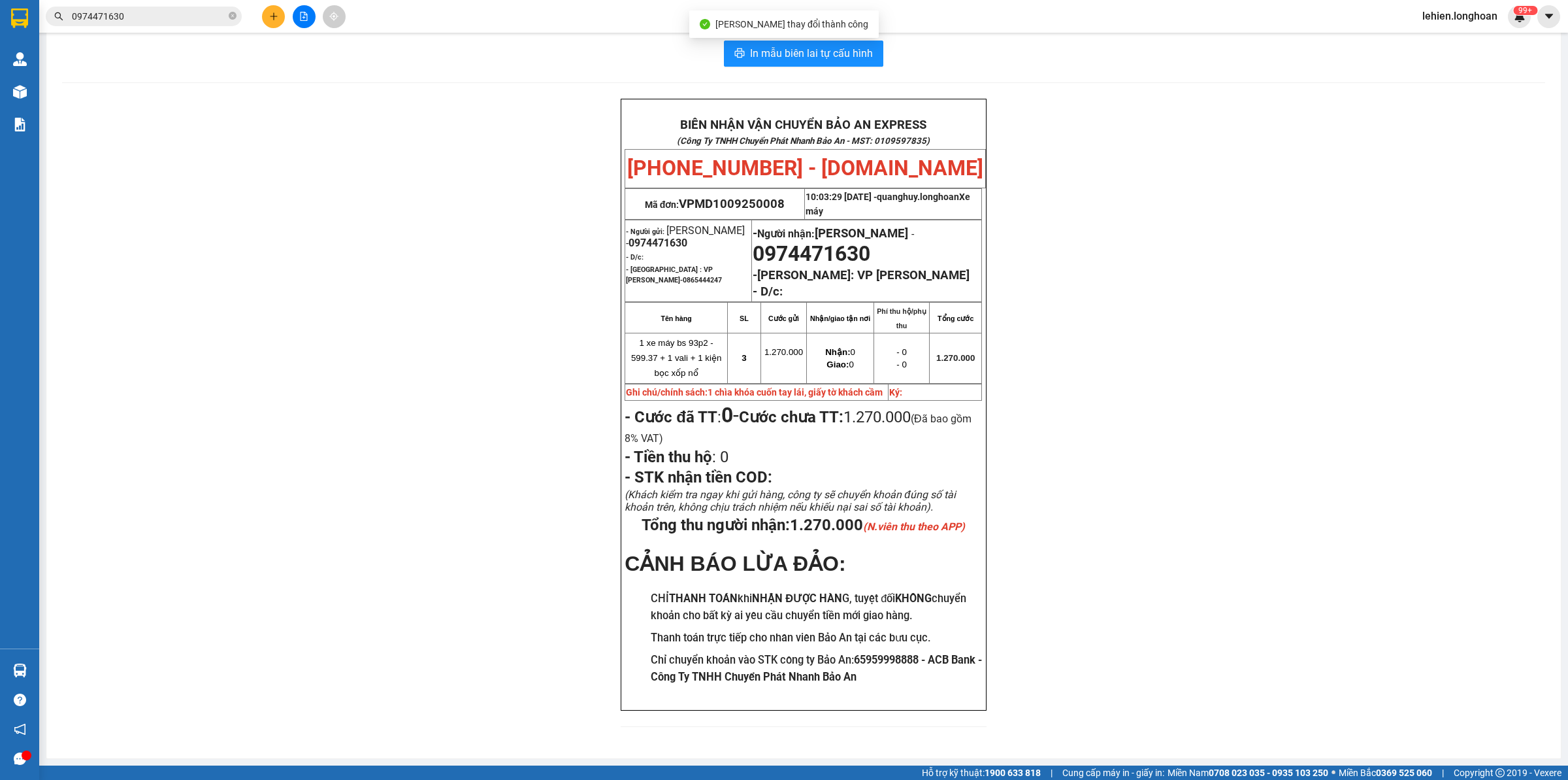
scroll to position [41, 0]
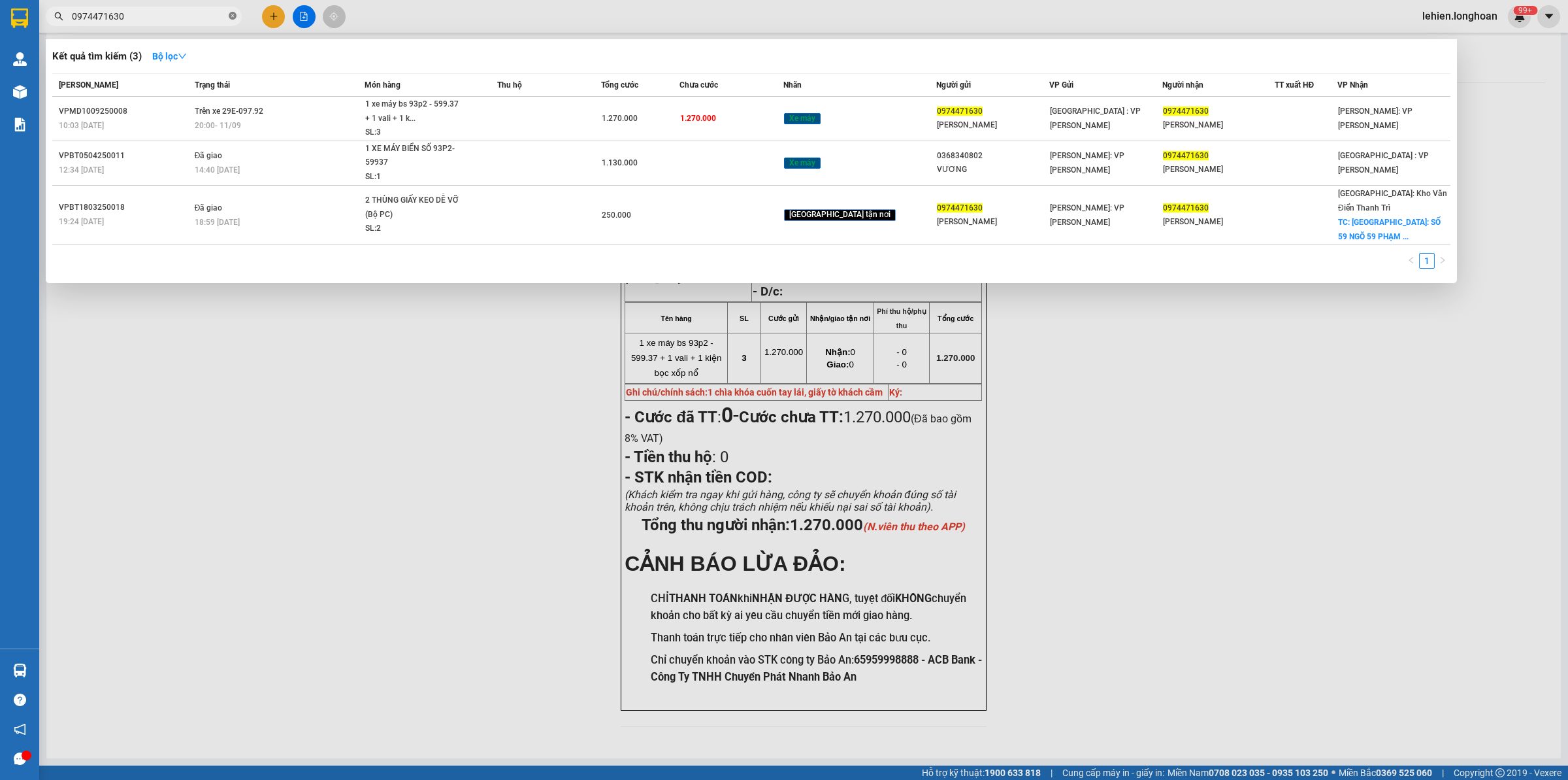
click at [235, 19] on icon "close-circle" at bounding box center [233, 16] width 8 height 8
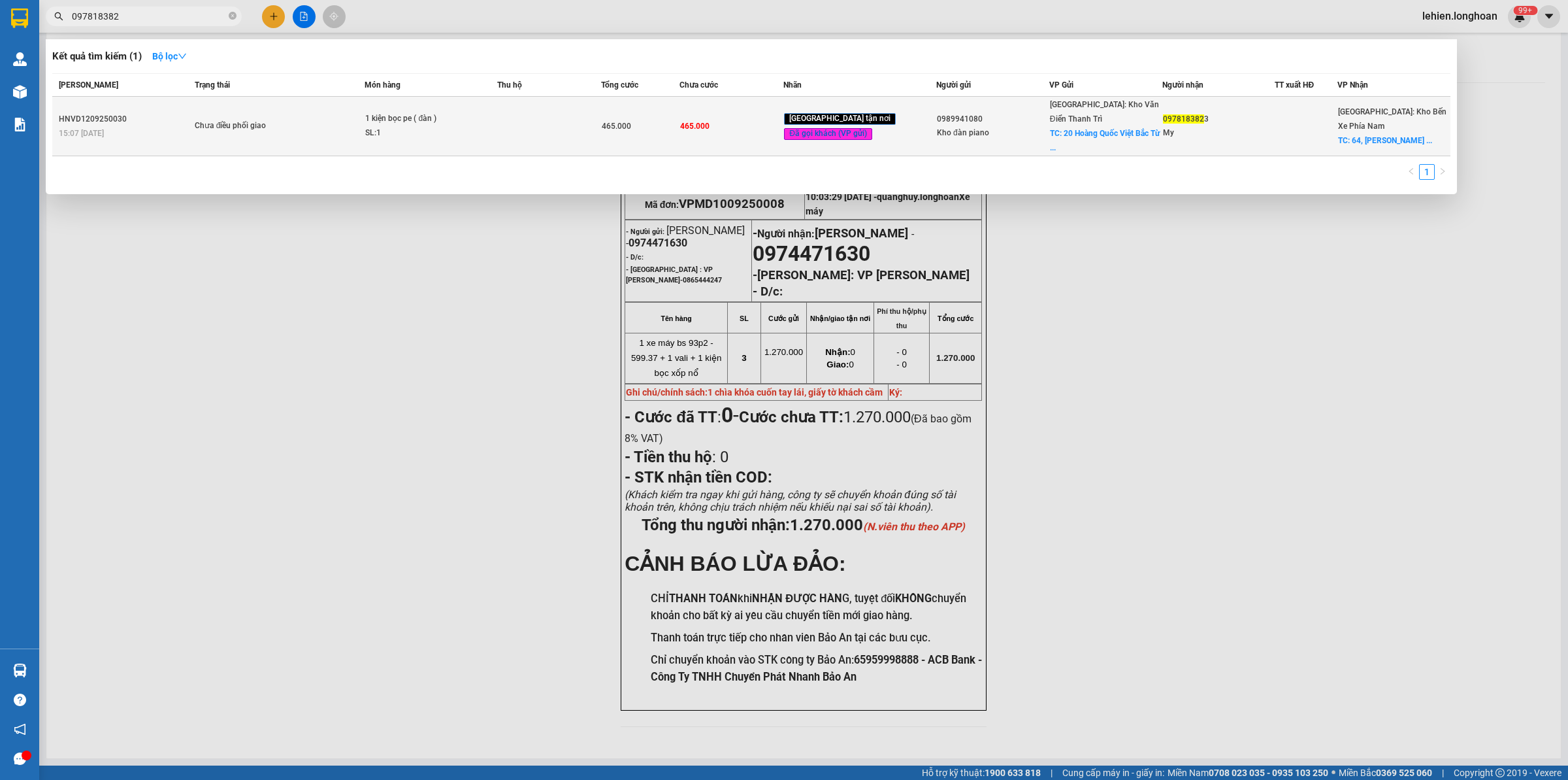
click at [553, 128] on td at bounding box center [549, 127] width 105 height 60
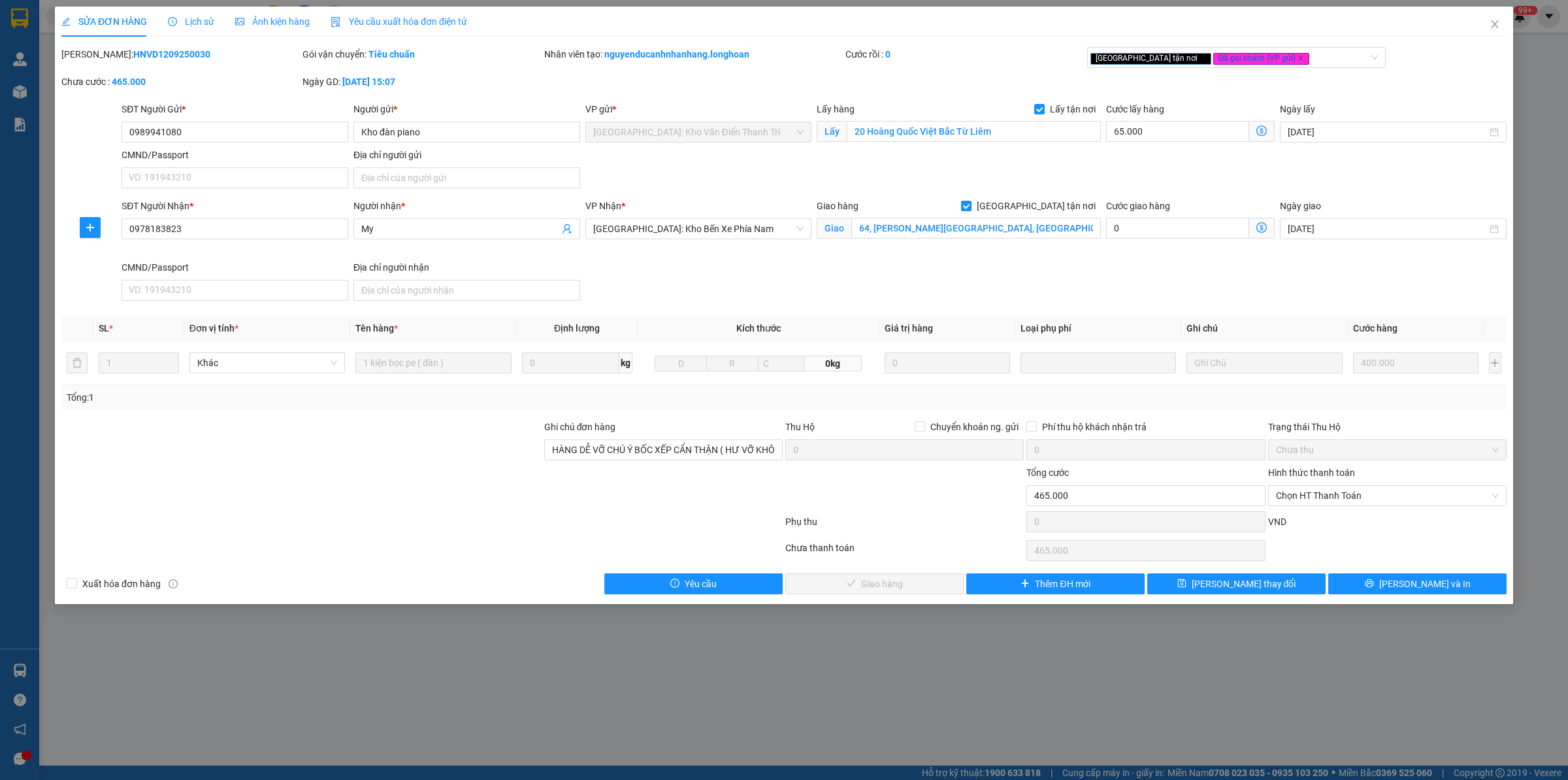
click at [182, 20] on span "Lịch sử" at bounding box center [191, 21] width 47 height 10
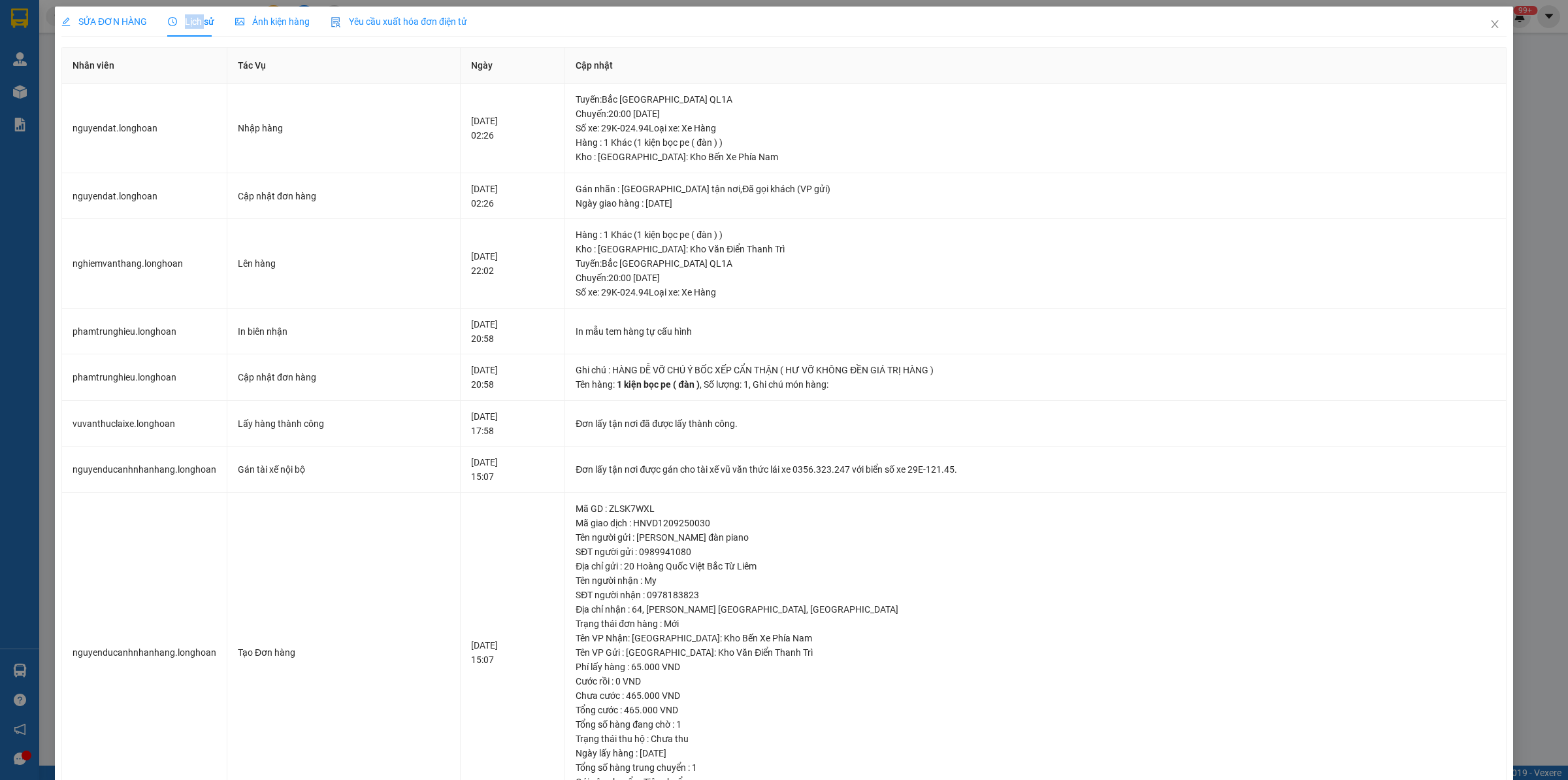
click at [182, 20] on span "Lịch sử" at bounding box center [191, 21] width 47 height 10
click at [140, 27] on span "SỬA ĐƠN HÀNG" at bounding box center [104, 21] width 85 height 10
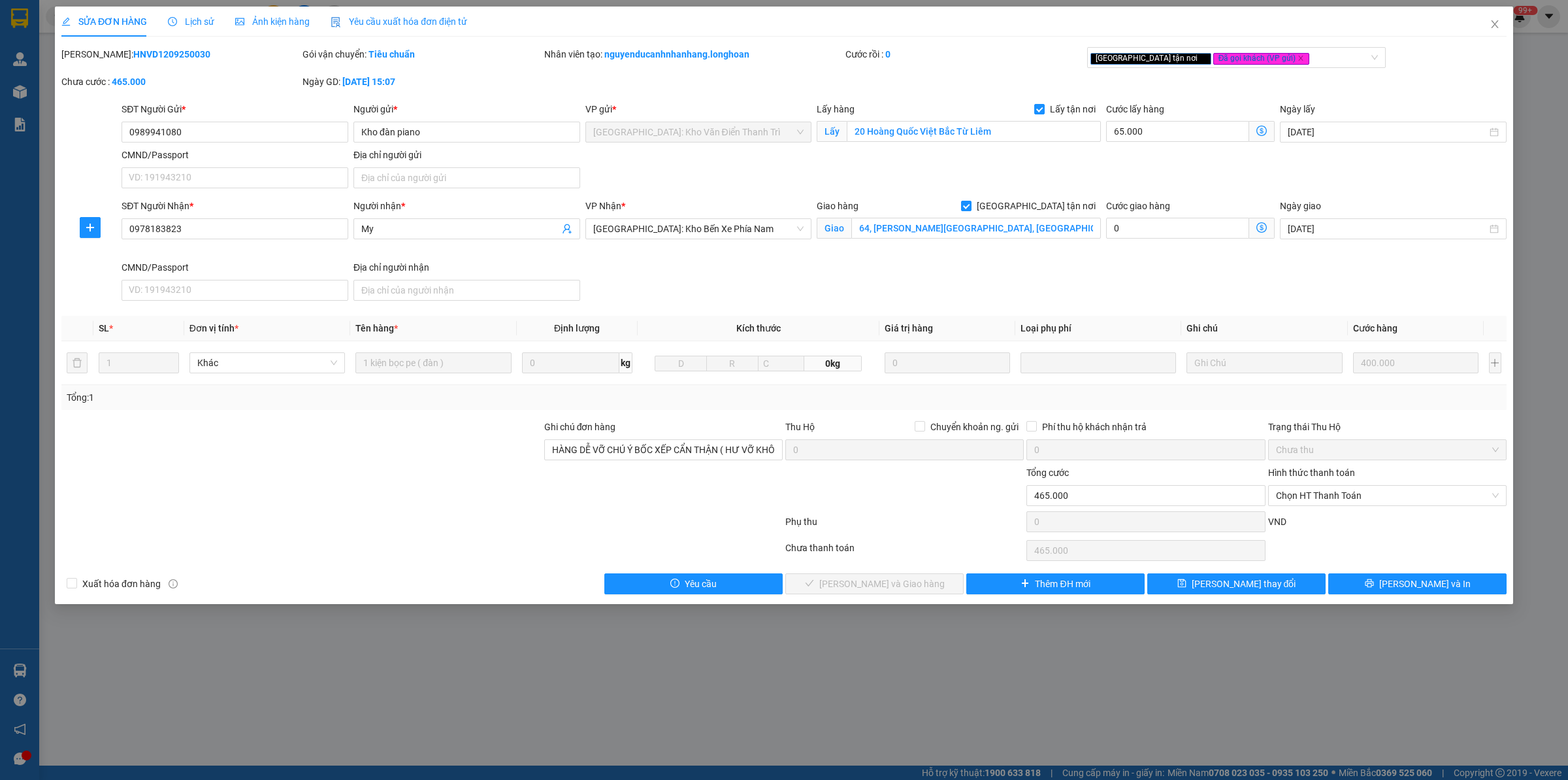
click at [184, 23] on span "Lịch sử" at bounding box center [191, 21] width 47 height 10
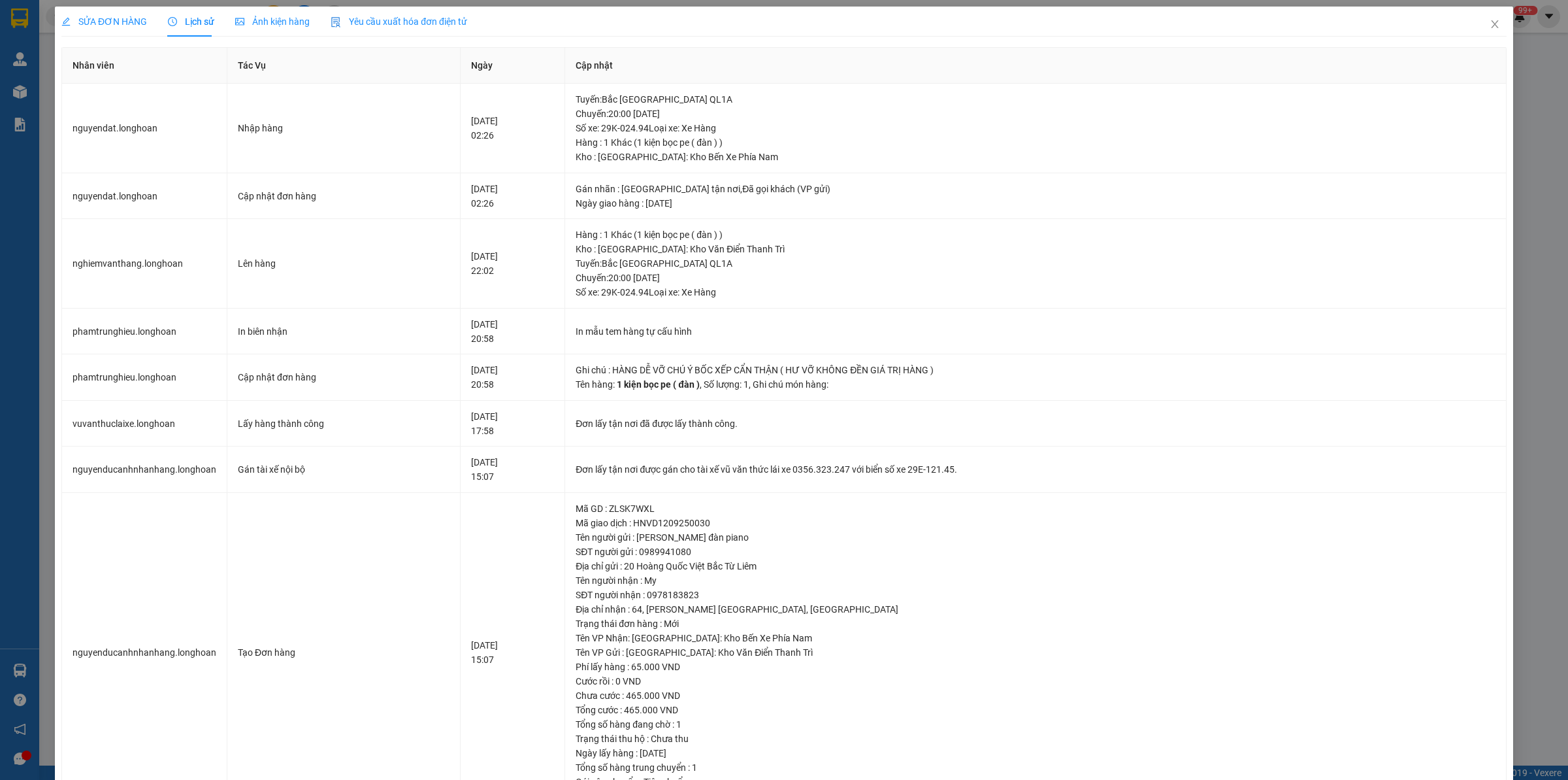
click at [108, 19] on span "SỬA ĐƠN HÀNG" at bounding box center [104, 21] width 85 height 10
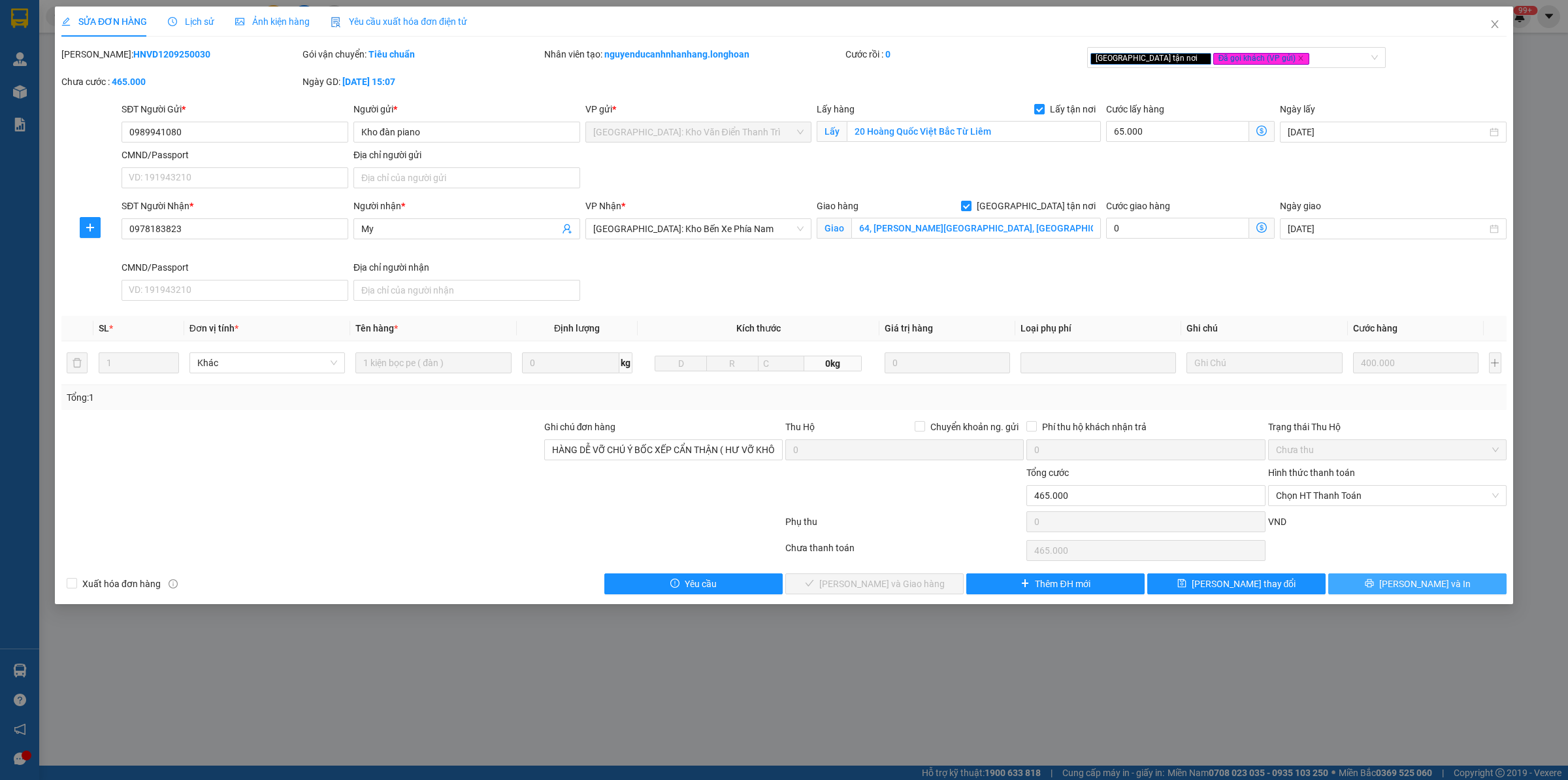
click at [1254, 580] on span "[PERSON_NAME] và In" at bounding box center [1425, 583] width 92 height 15
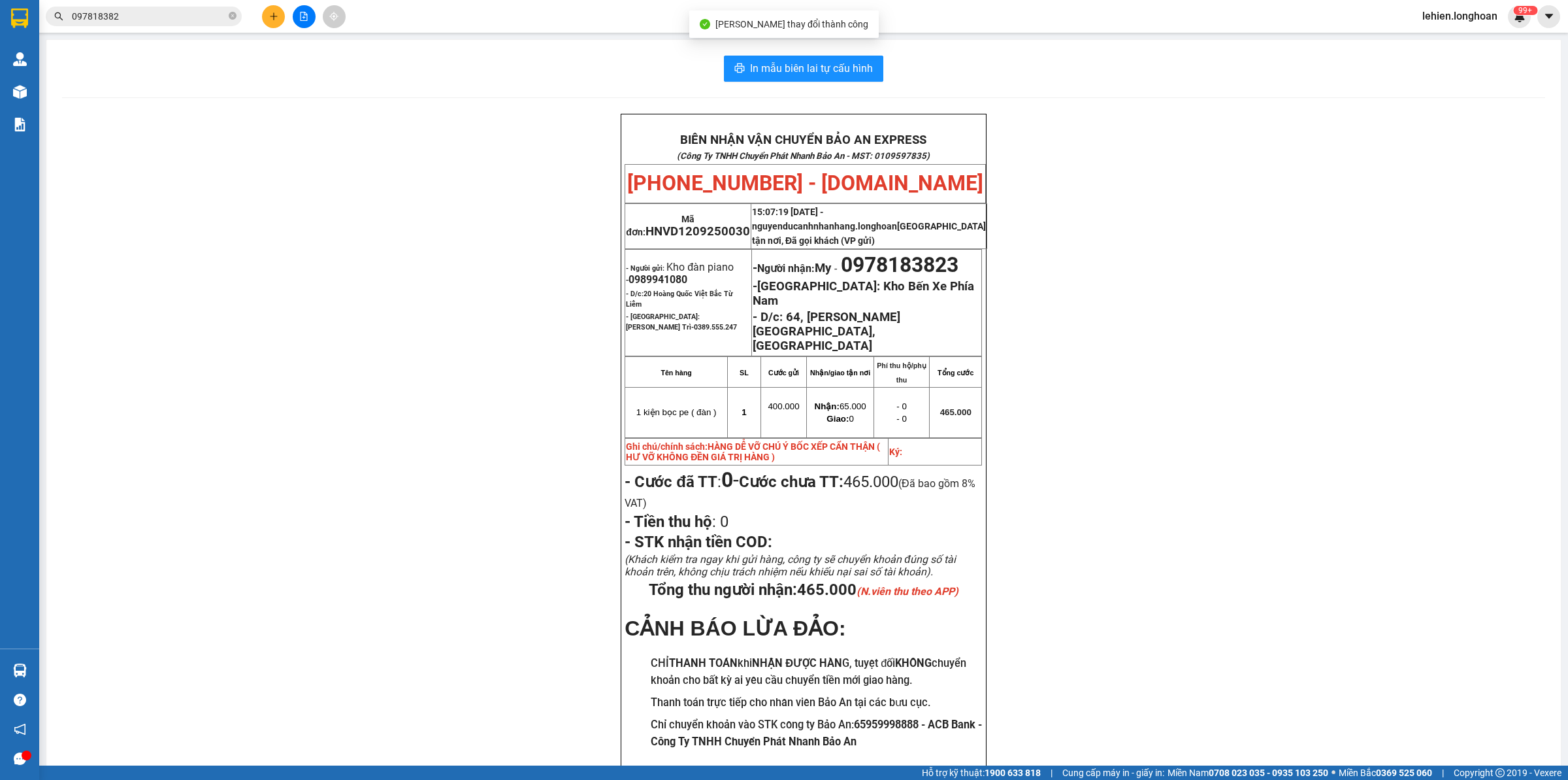
scroll to position [56, 0]
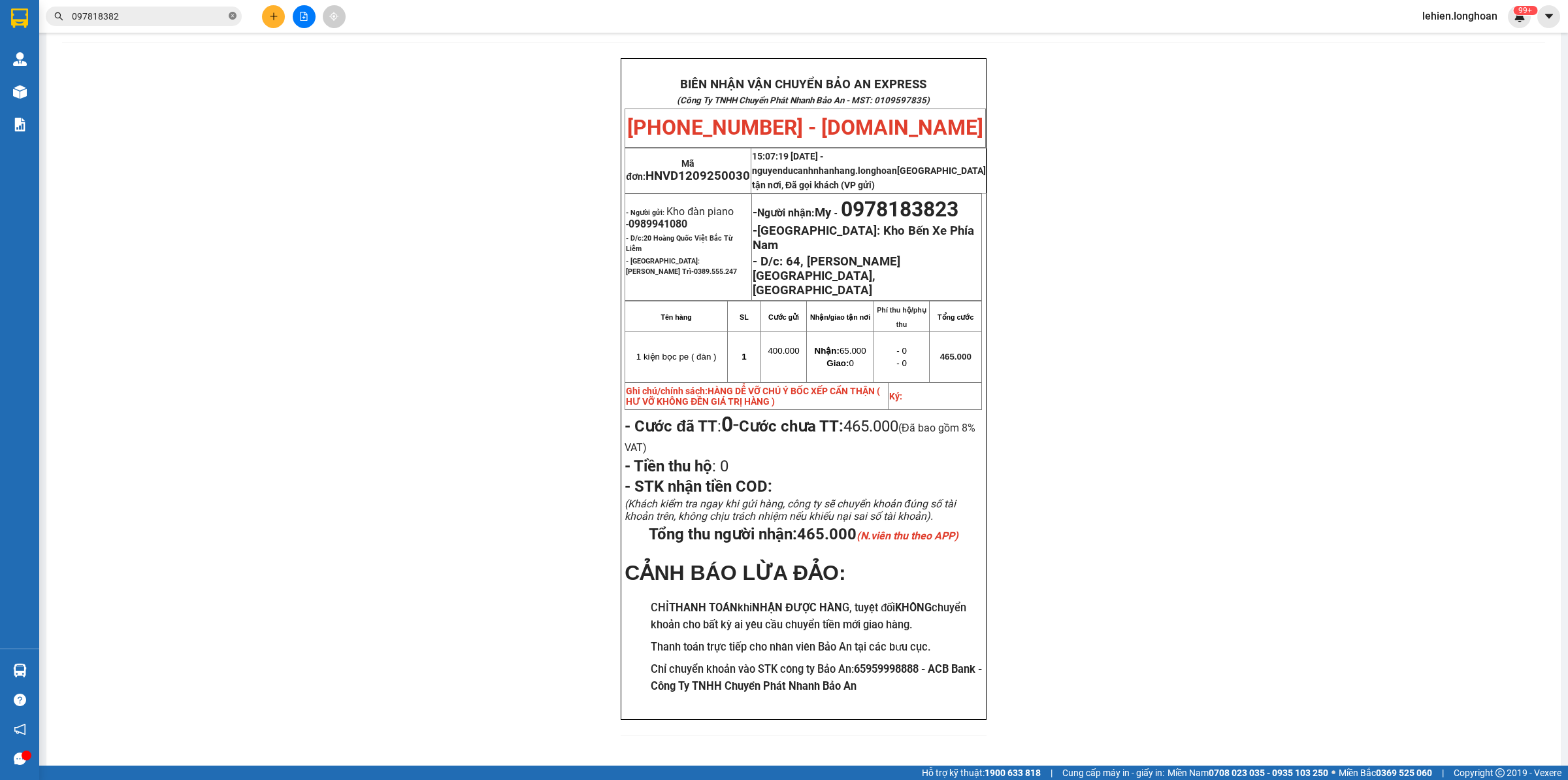
click at [232, 15] on icon "close-circle" at bounding box center [233, 16] width 8 height 8
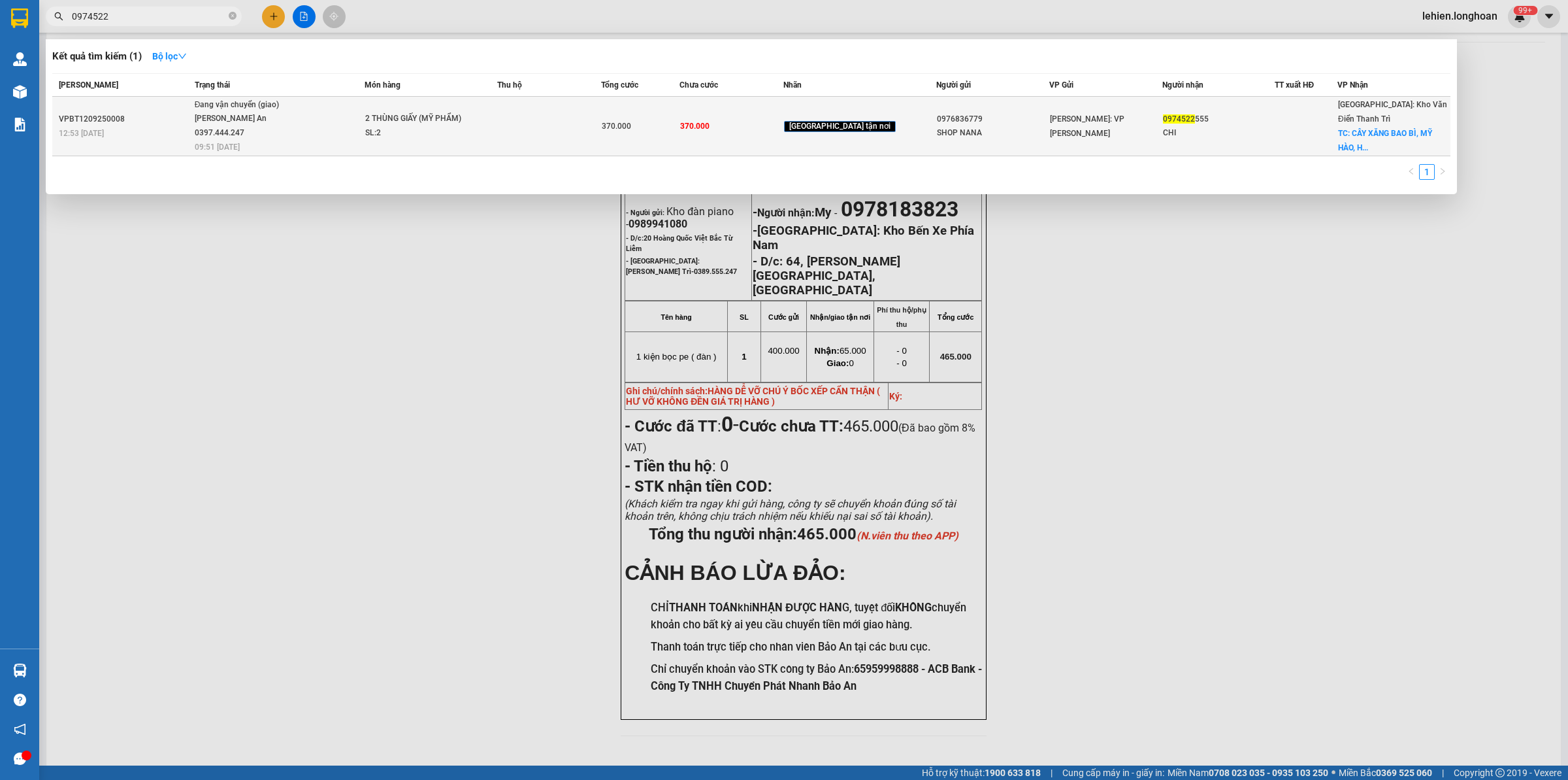
click at [455, 123] on div "2 THÙNG GIẤY (MỸ PHẨM)" at bounding box center [414, 119] width 98 height 15
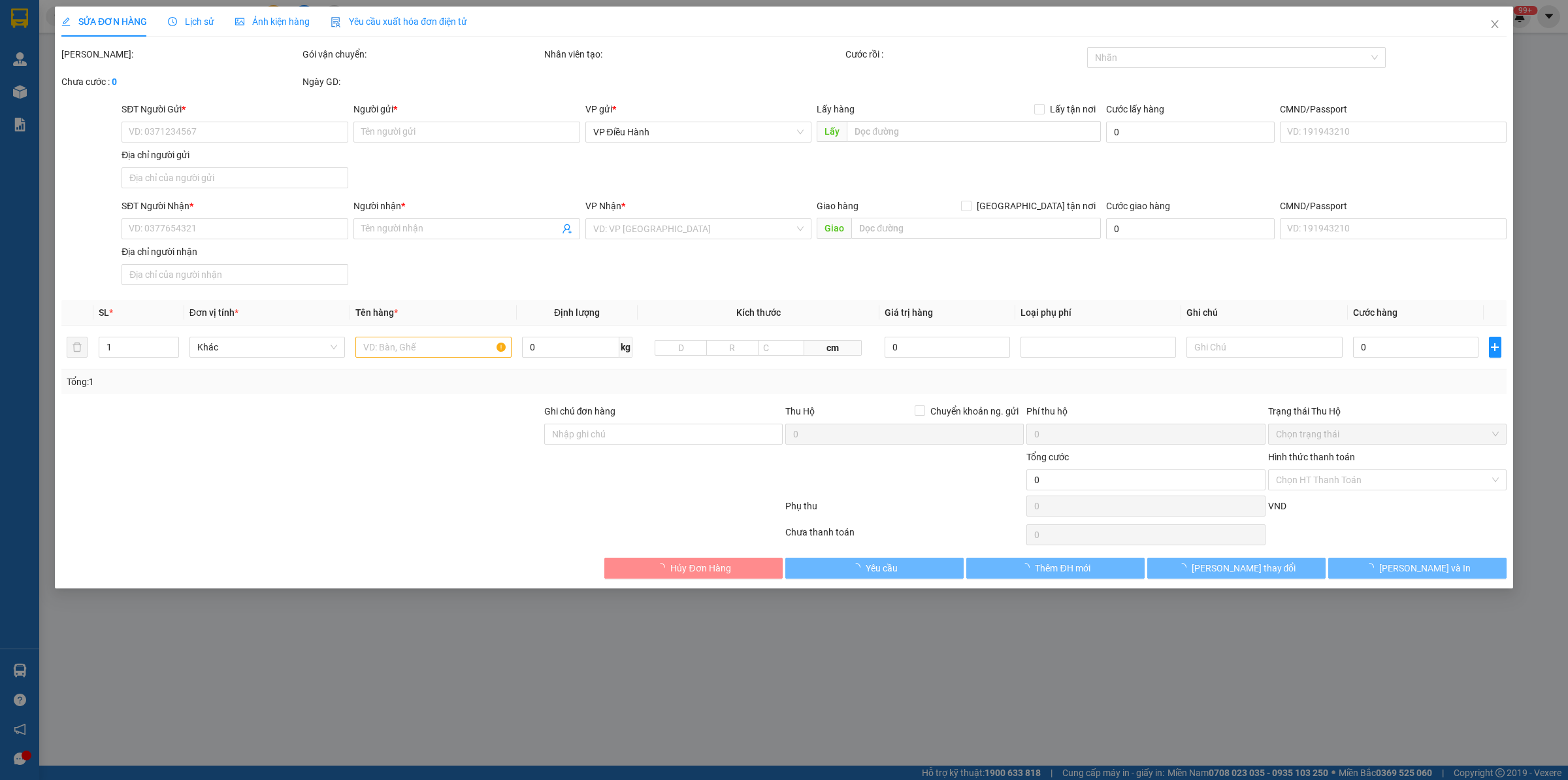
click at [198, 19] on span "Lịch sử" at bounding box center [191, 21] width 47 height 10
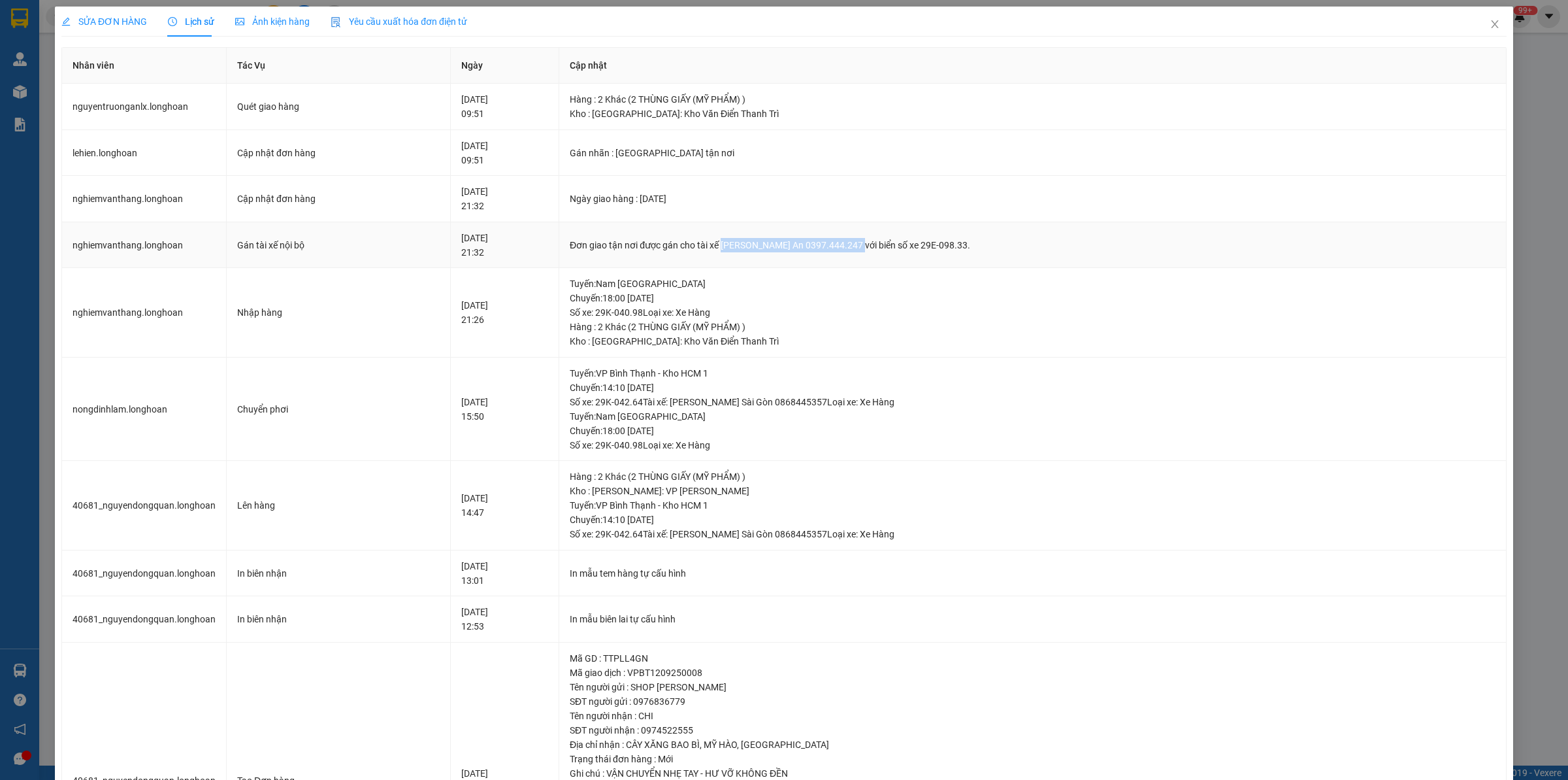
drag, startPoint x: 753, startPoint y: 246, endPoint x: 888, endPoint y: 241, distance: 135.1
click at [888, 241] on div "Đơn giao tận nơi được gán cho tài xế [PERSON_NAME] An 0397.444.247 với biển số …" at bounding box center [1032, 245] width 925 height 15
copy div "[PERSON_NAME] An 0397.444.247"
click at [1254, 33] on span "Close" at bounding box center [1494, 24] width 36 height 36
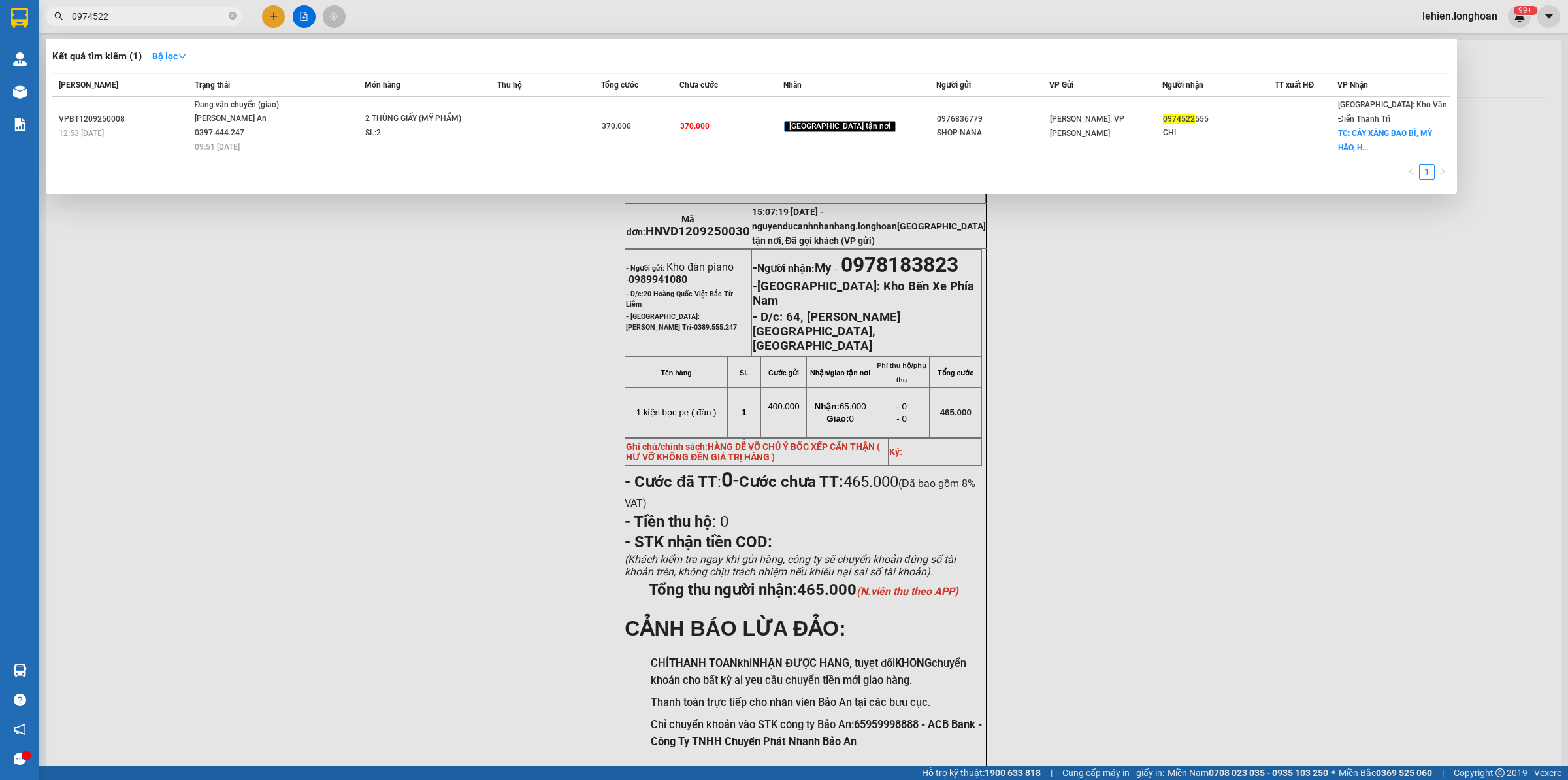
click at [227, 16] on span "0974522" at bounding box center [143, 16] width 196 height 19
paste input "0983928686"
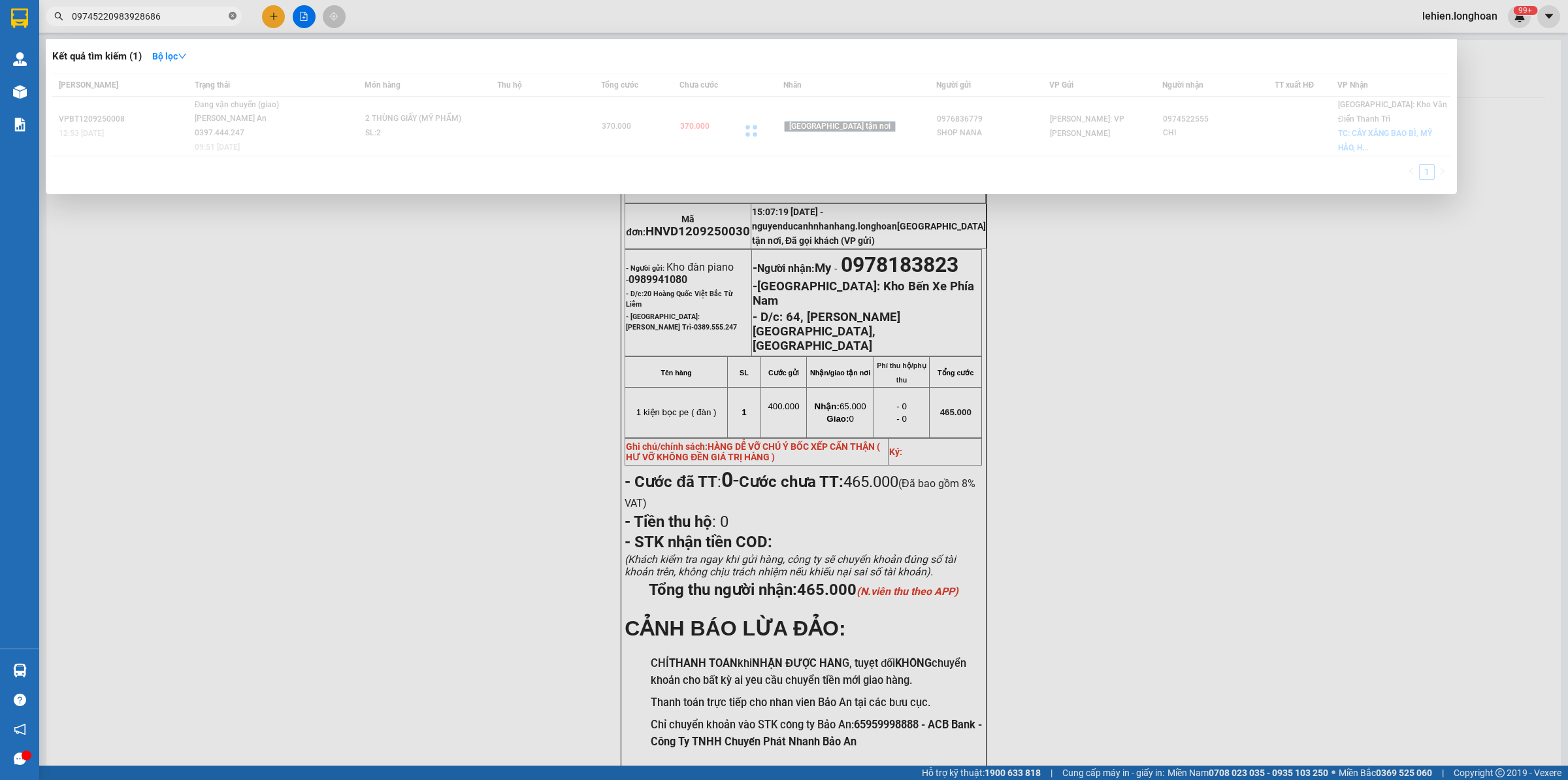
click at [230, 17] on icon "close-circle" at bounding box center [233, 16] width 8 height 8
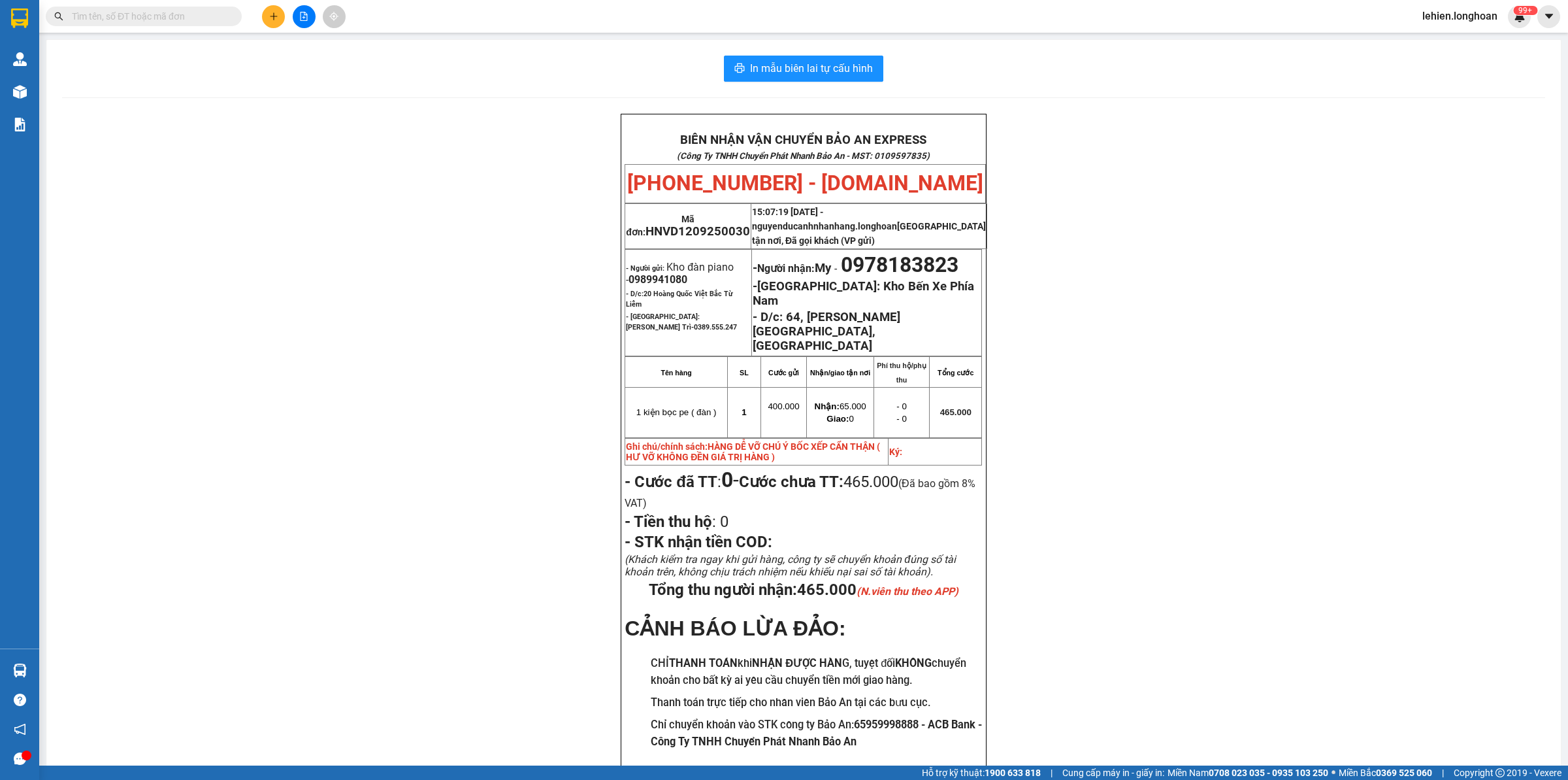
paste input "0983928686"
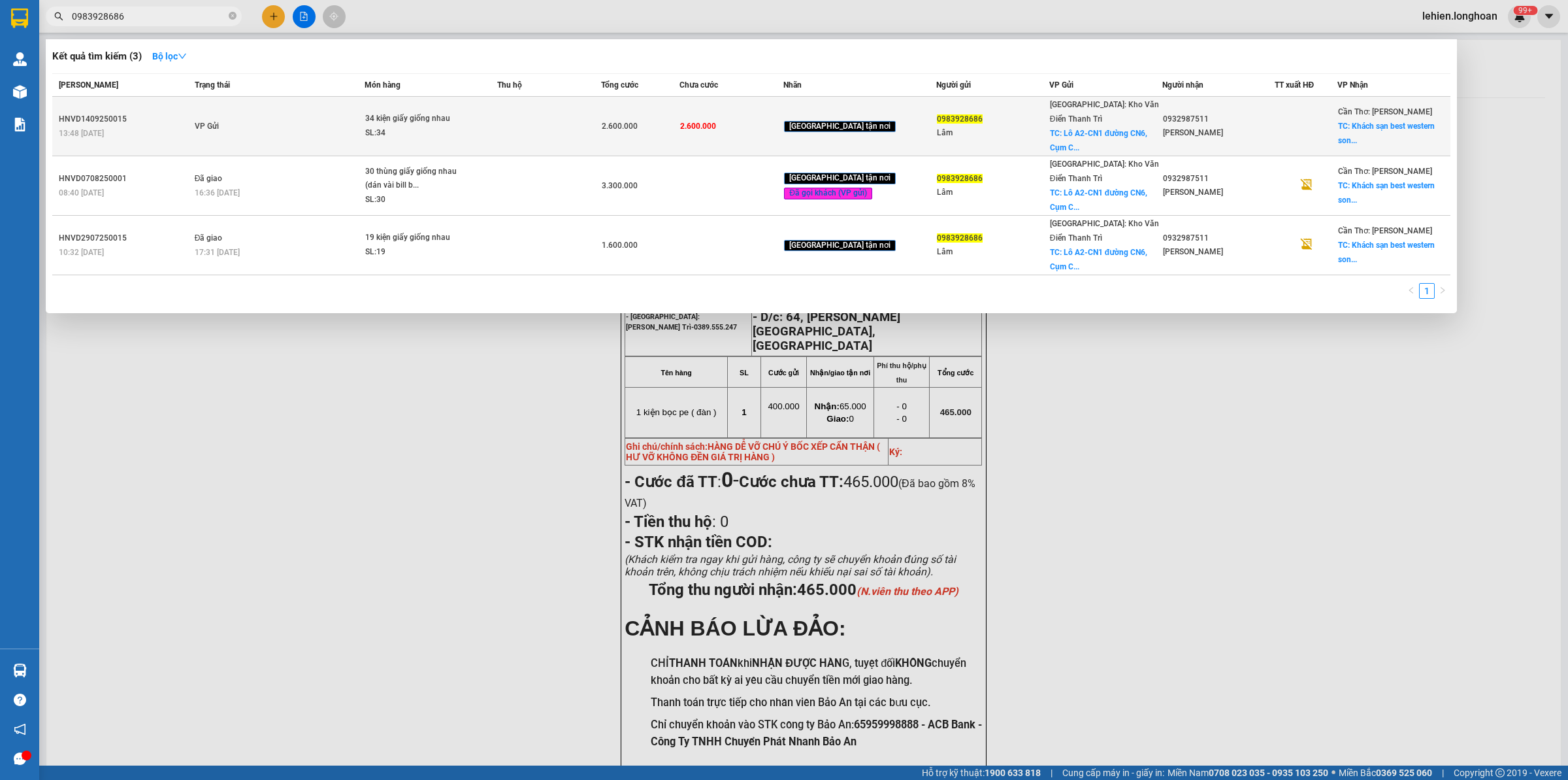
click at [365, 119] on td "VP Gửi" at bounding box center [279, 127] width 174 height 60
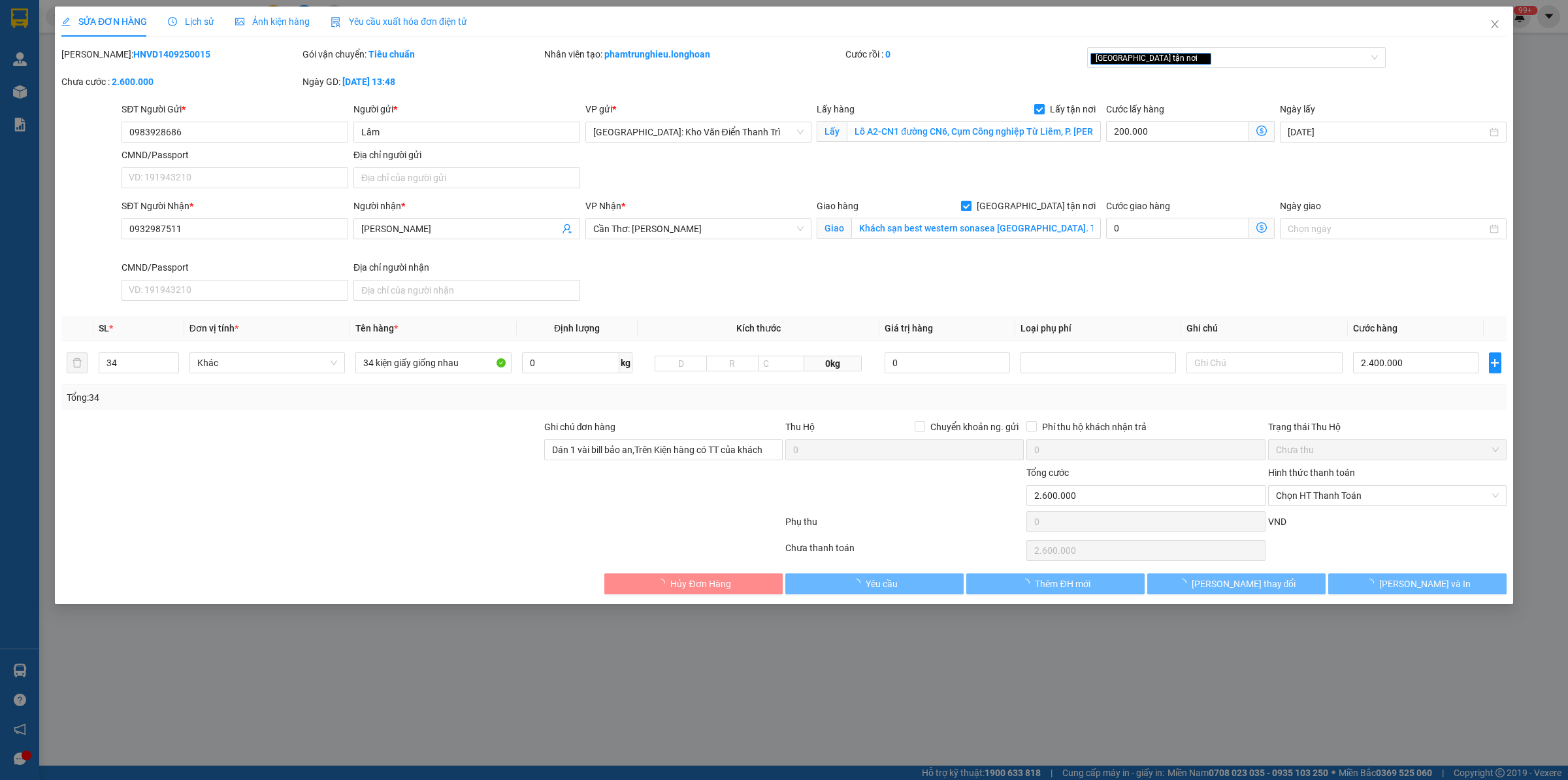
click at [192, 24] on span "Lịch sử" at bounding box center [191, 21] width 47 height 10
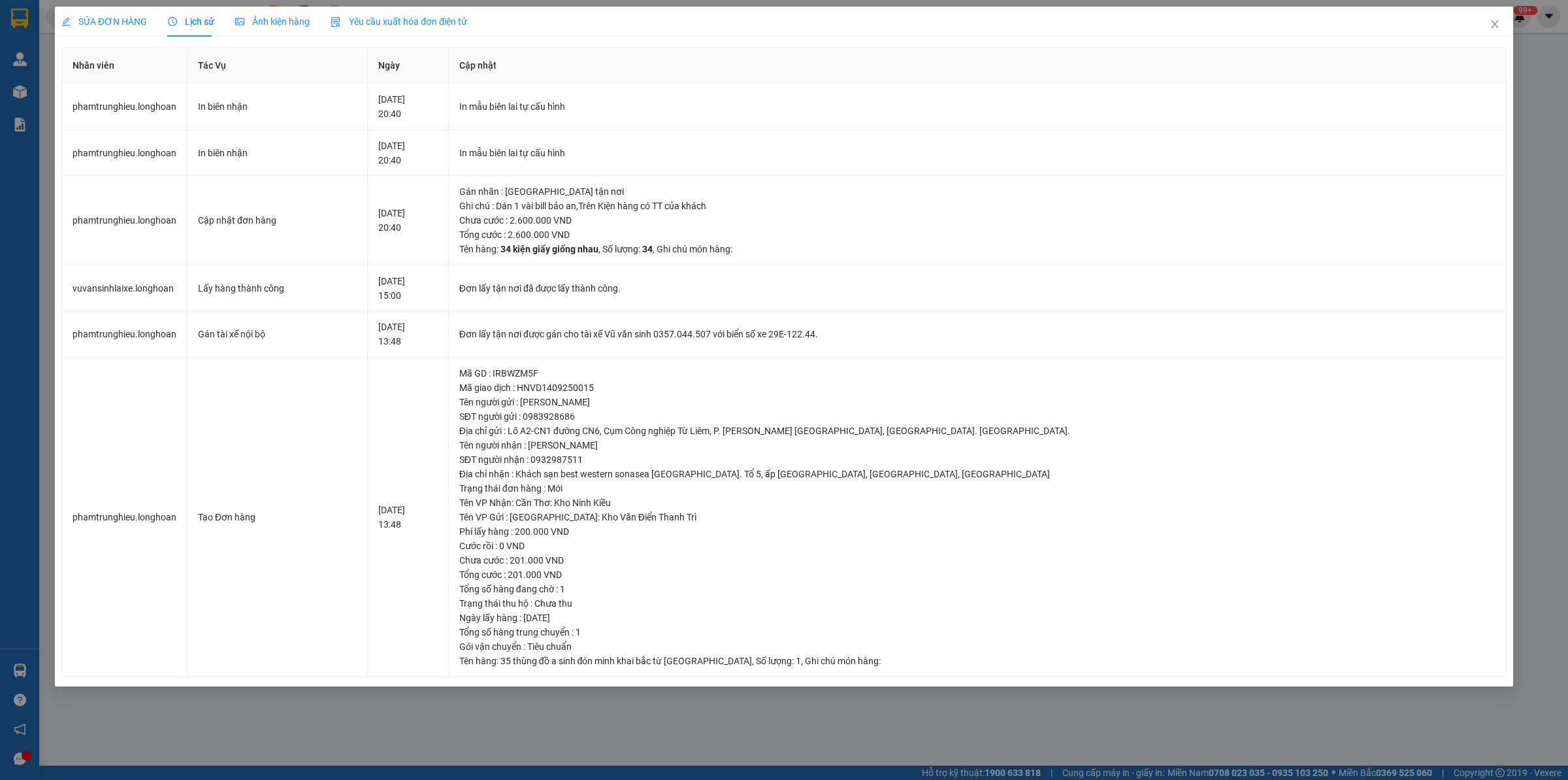
click at [114, 23] on span "SỬA ĐƠN HÀNG" at bounding box center [104, 21] width 85 height 10
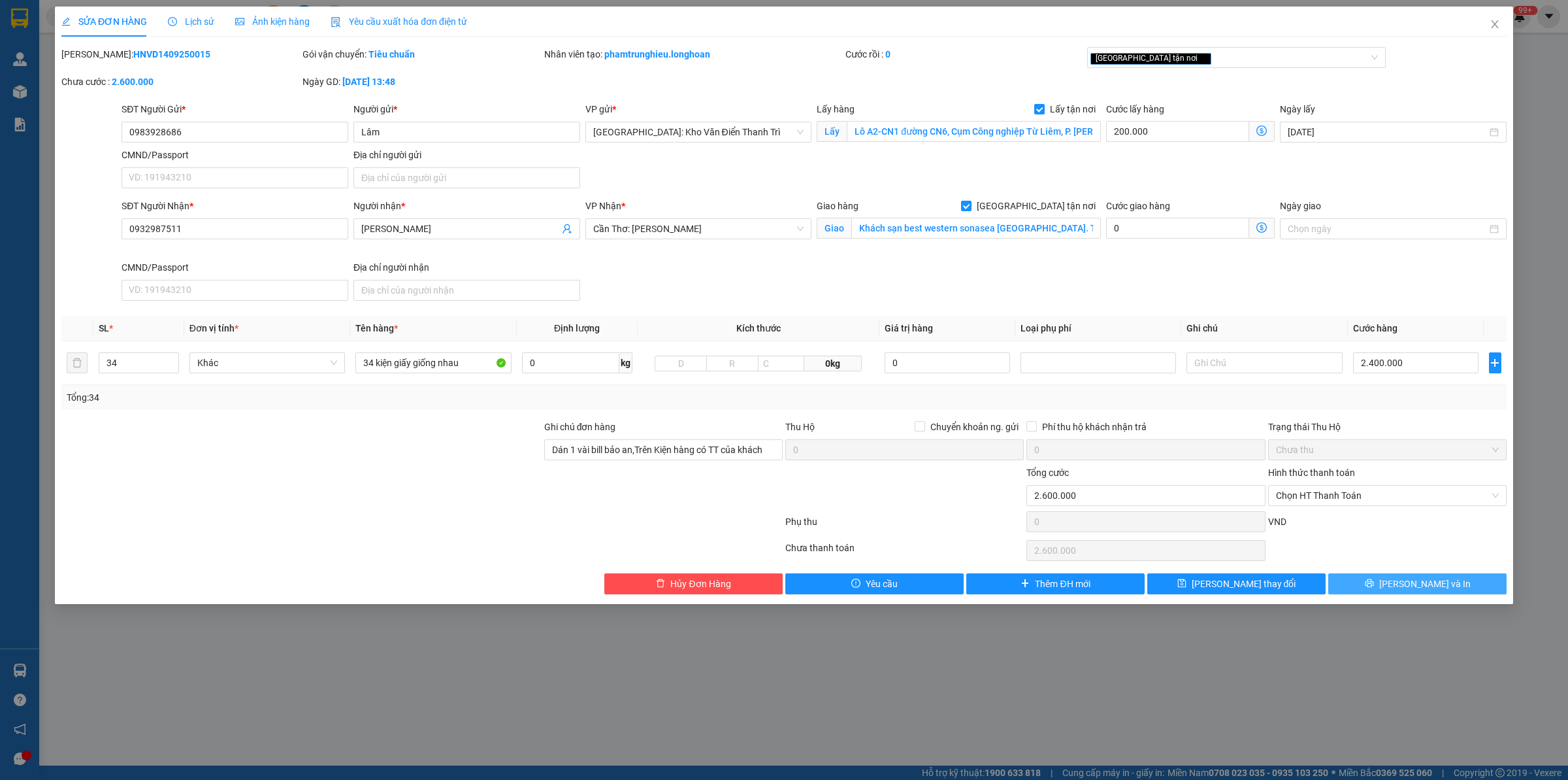
click at [1254, 583] on button "[PERSON_NAME] và In" at bounding box center [1417, 583] width 178 height 21
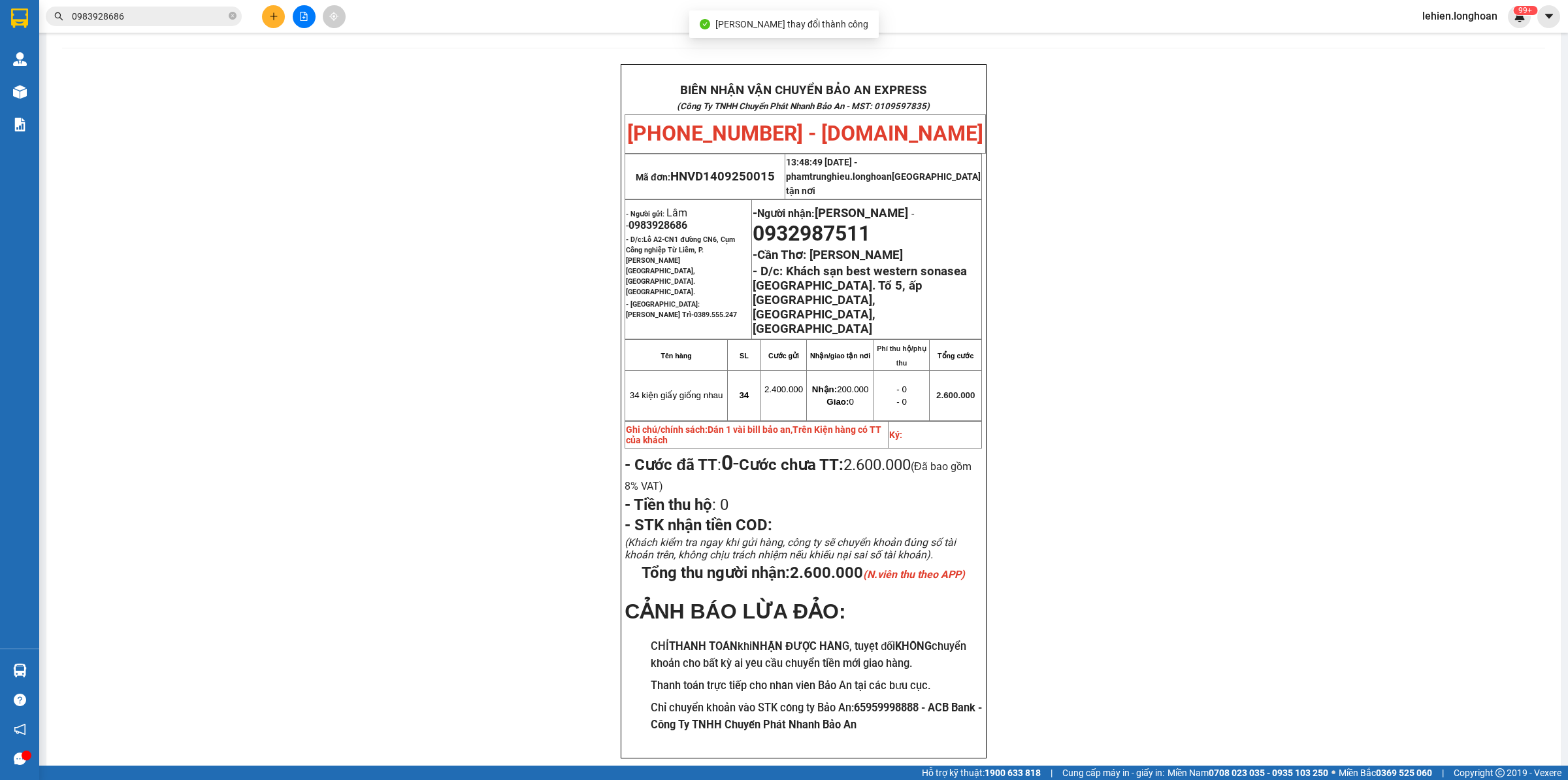
scroll to position [51, 0]
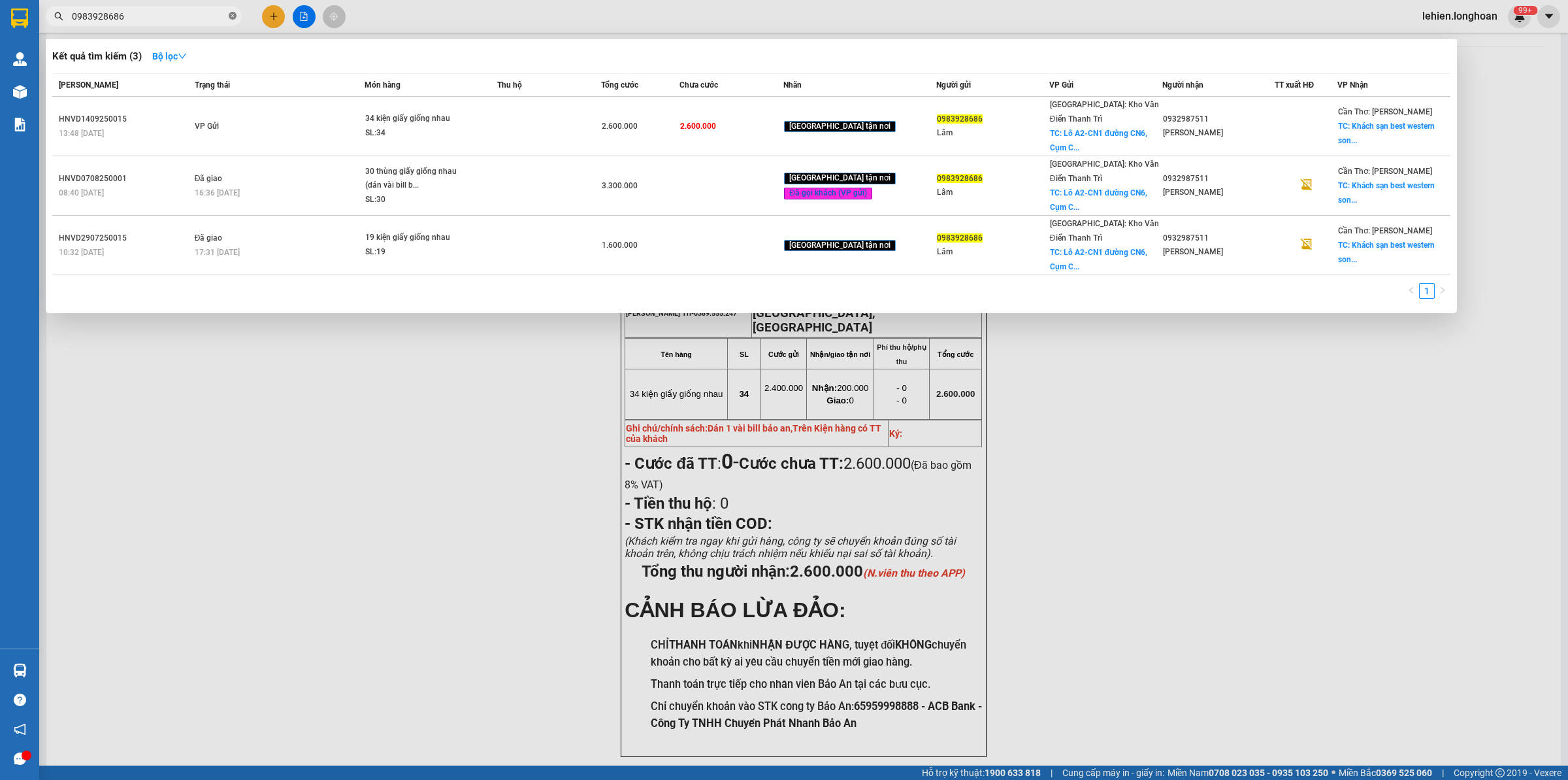
click at [230, 16] on icon "close-circle" at bounding box center [233, 16] width 8 height 8
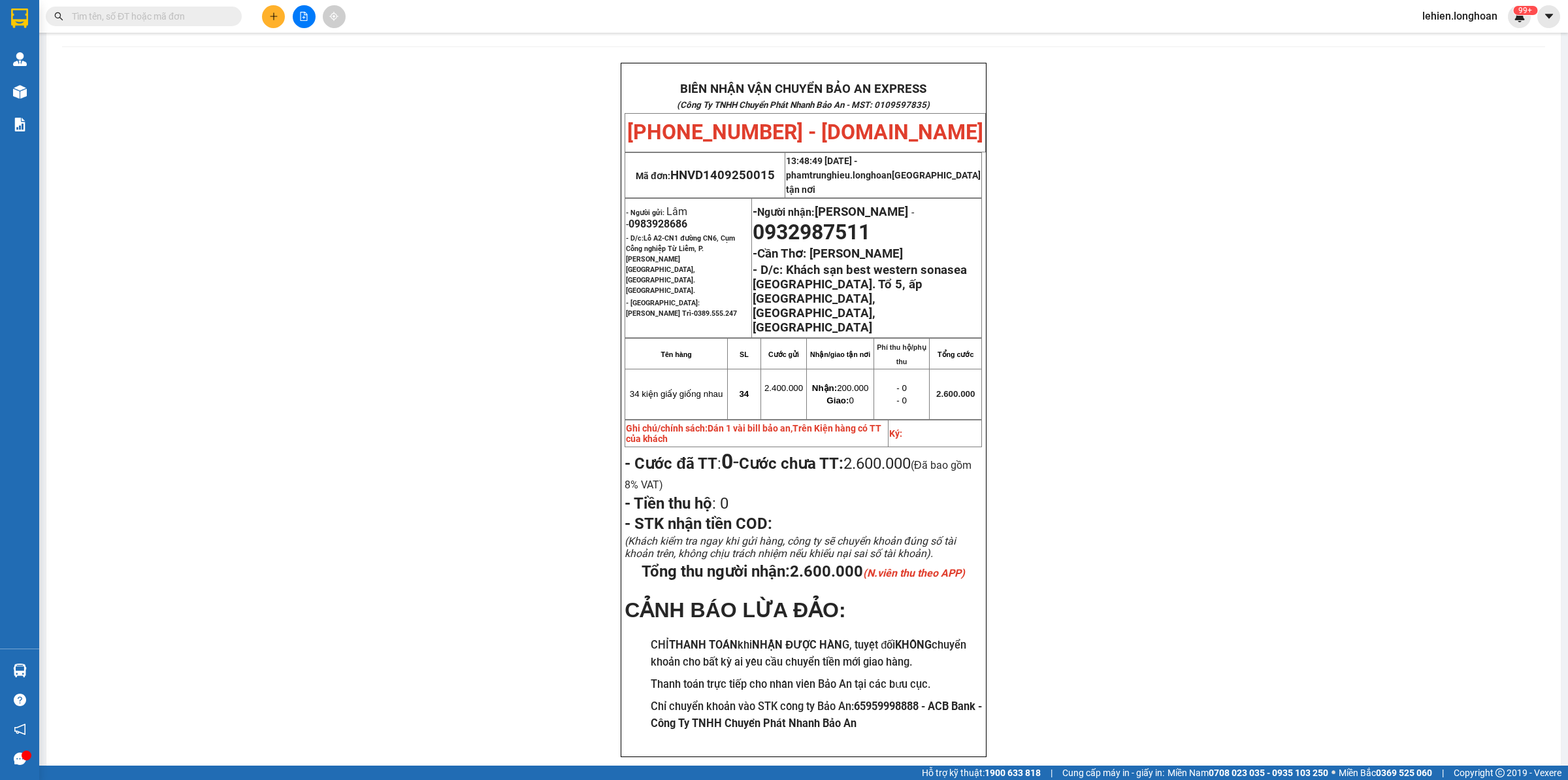
paste input "0782574820"
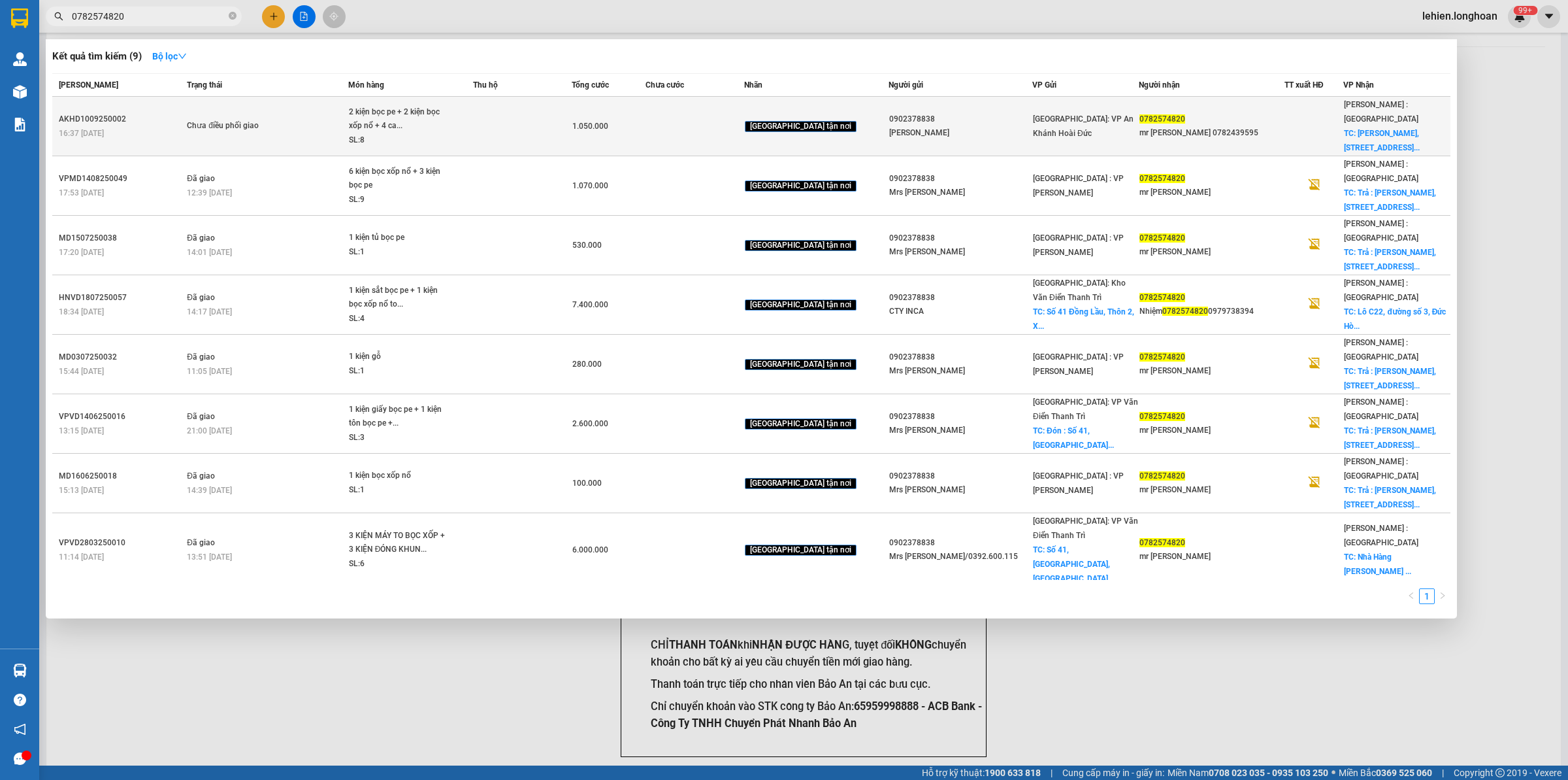
click at [338, 109] on td "Chưa điều phối giao" at bounding box center [266, 127] width 164 height 60
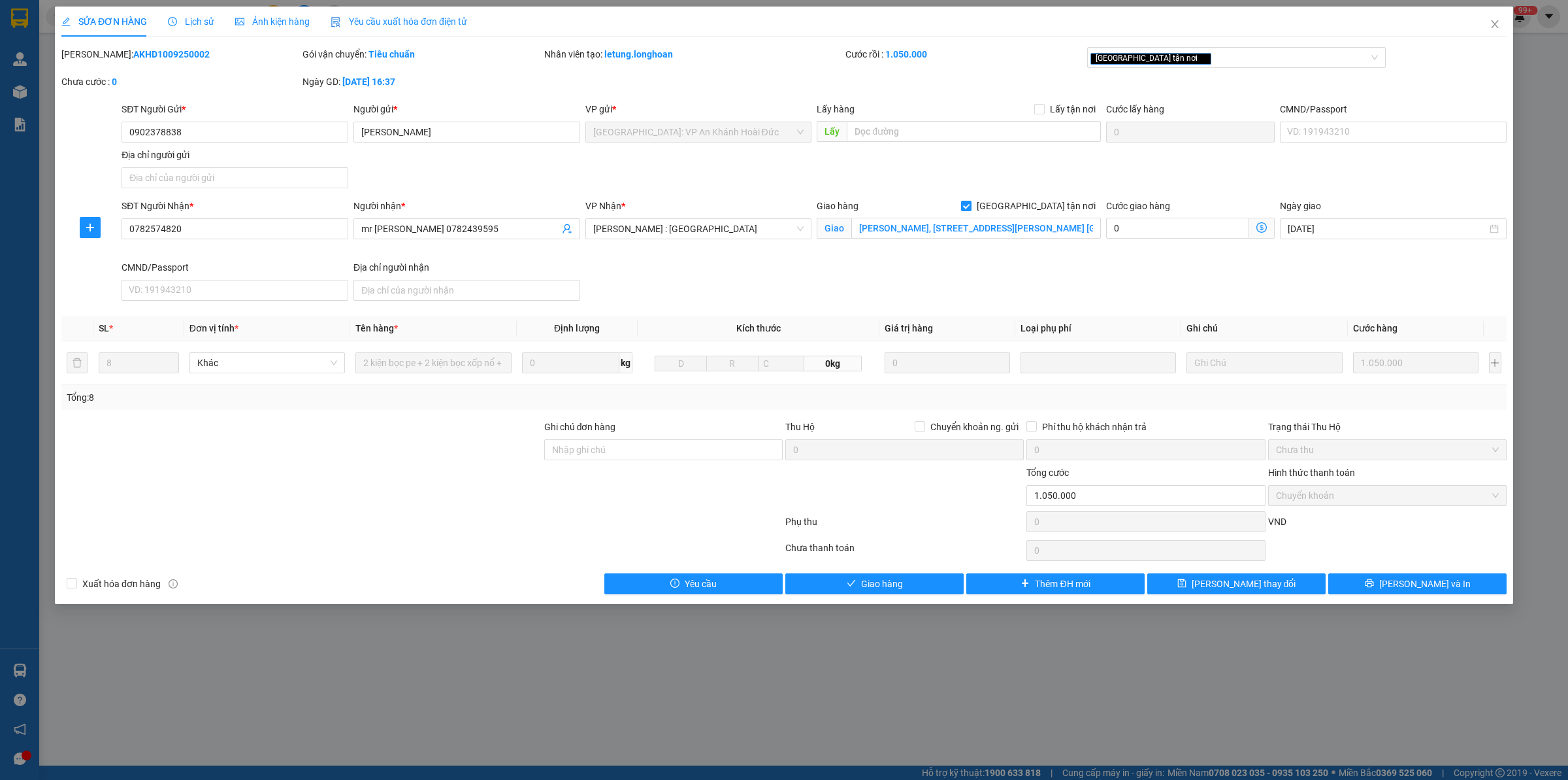
click at [177, 20] on span "Lịch sử" at bounding box center [191, 21] width 47 height 10
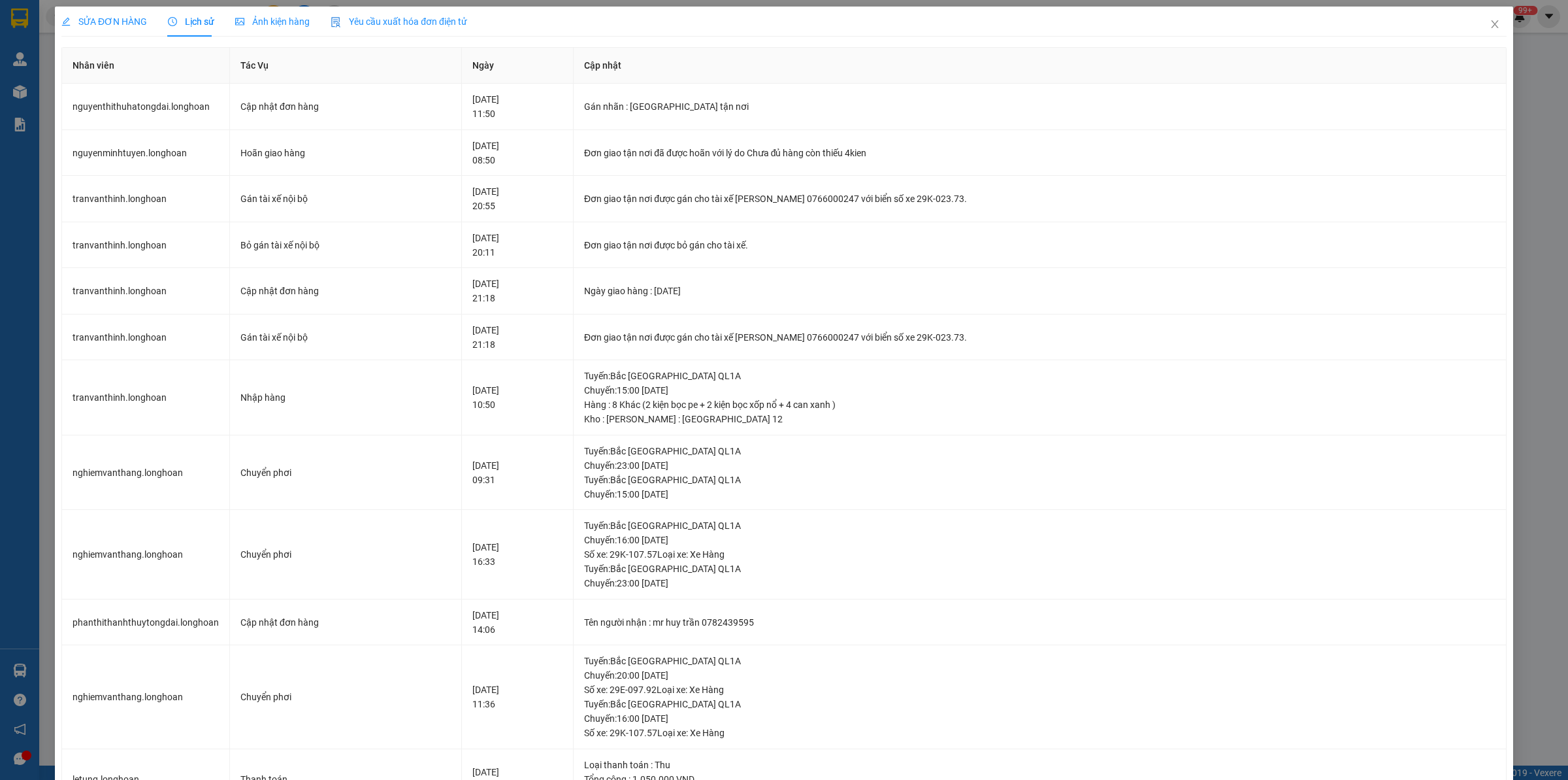
click at [134, 21] on span "SỬA ĐƠN HÀNG" at bounding box center [104, 21] width 85 height 10
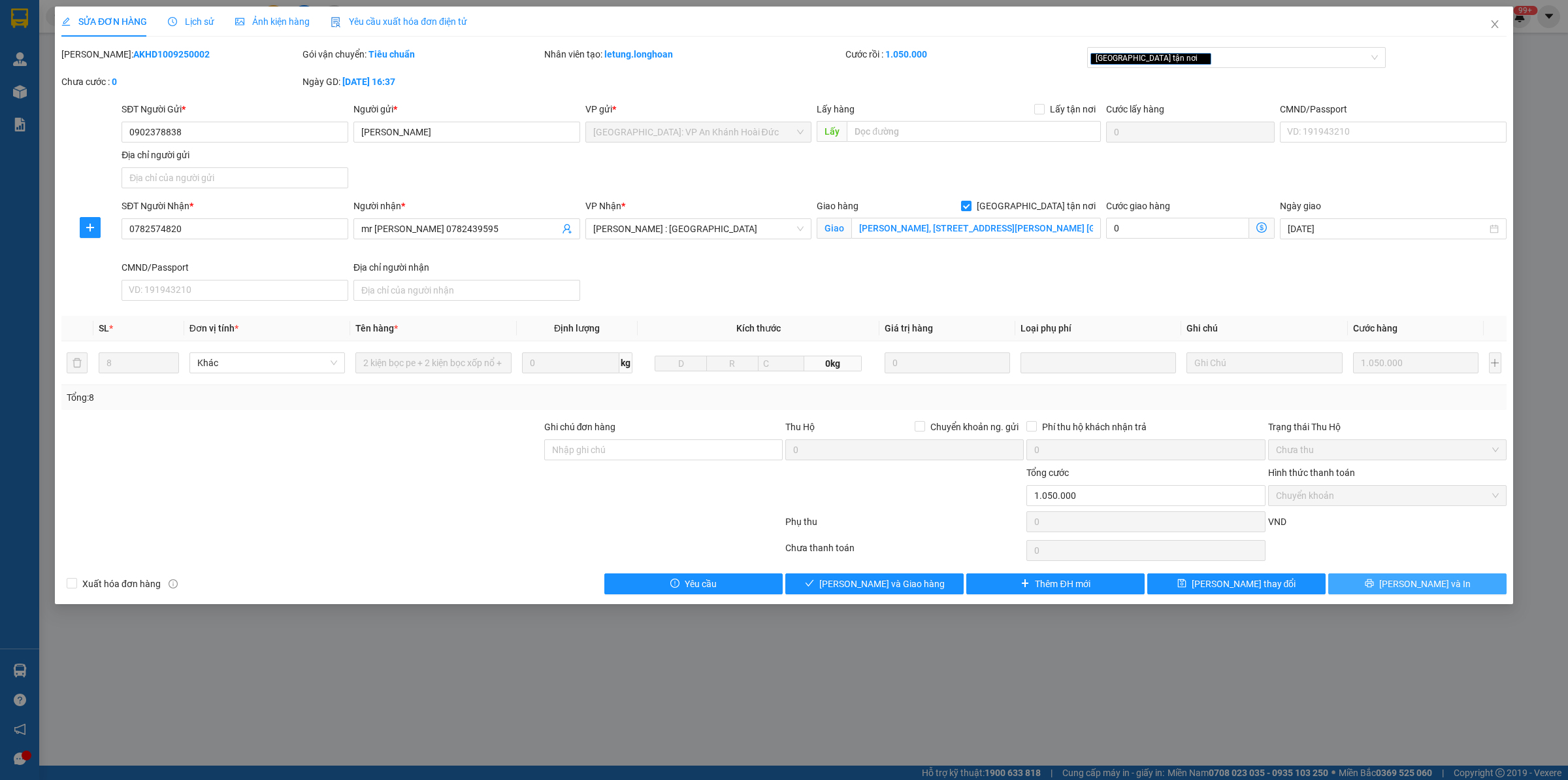
click at [1254, 586] on button "[PERSON_NAME] và In" at bounding box center [1417, 583] width 178 height 21
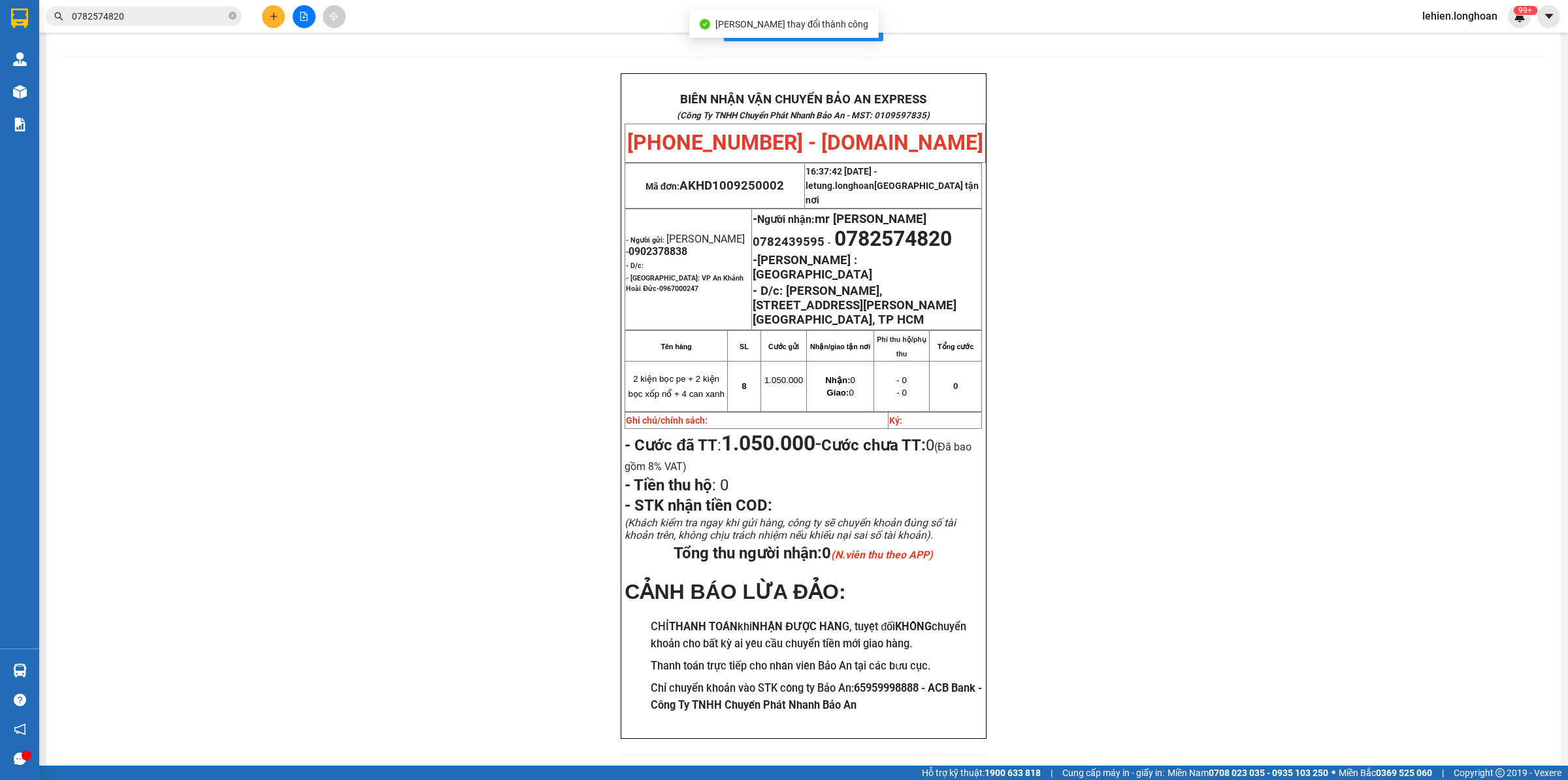
scroll to position [39, 0]
click at [226, 17] on span "0782574820" at bounding box center [143, 16] width 196 height 19
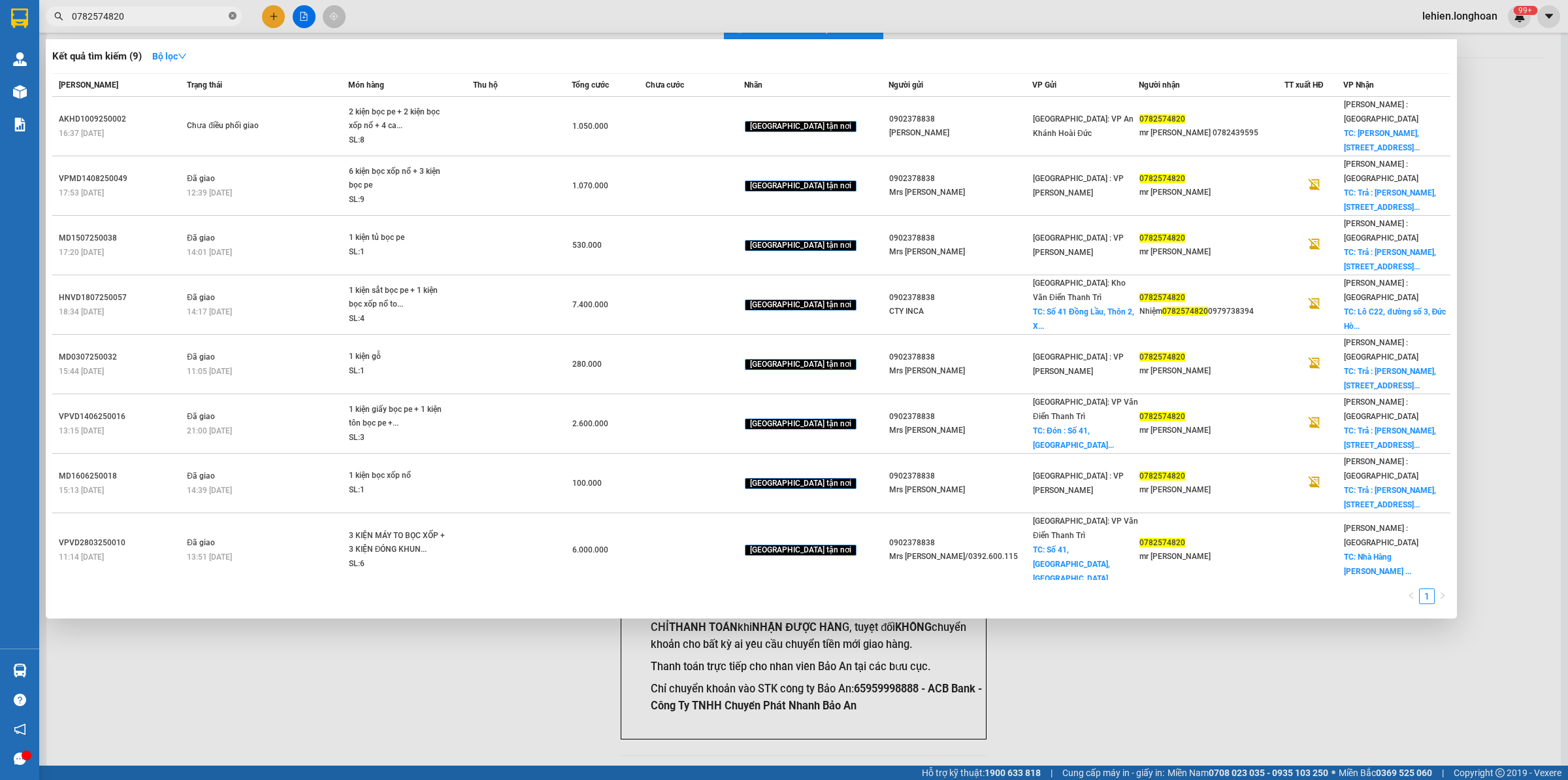
click at [234, 15] on icon "close-circle" at bounding box center [233, 16] width 8 height 8
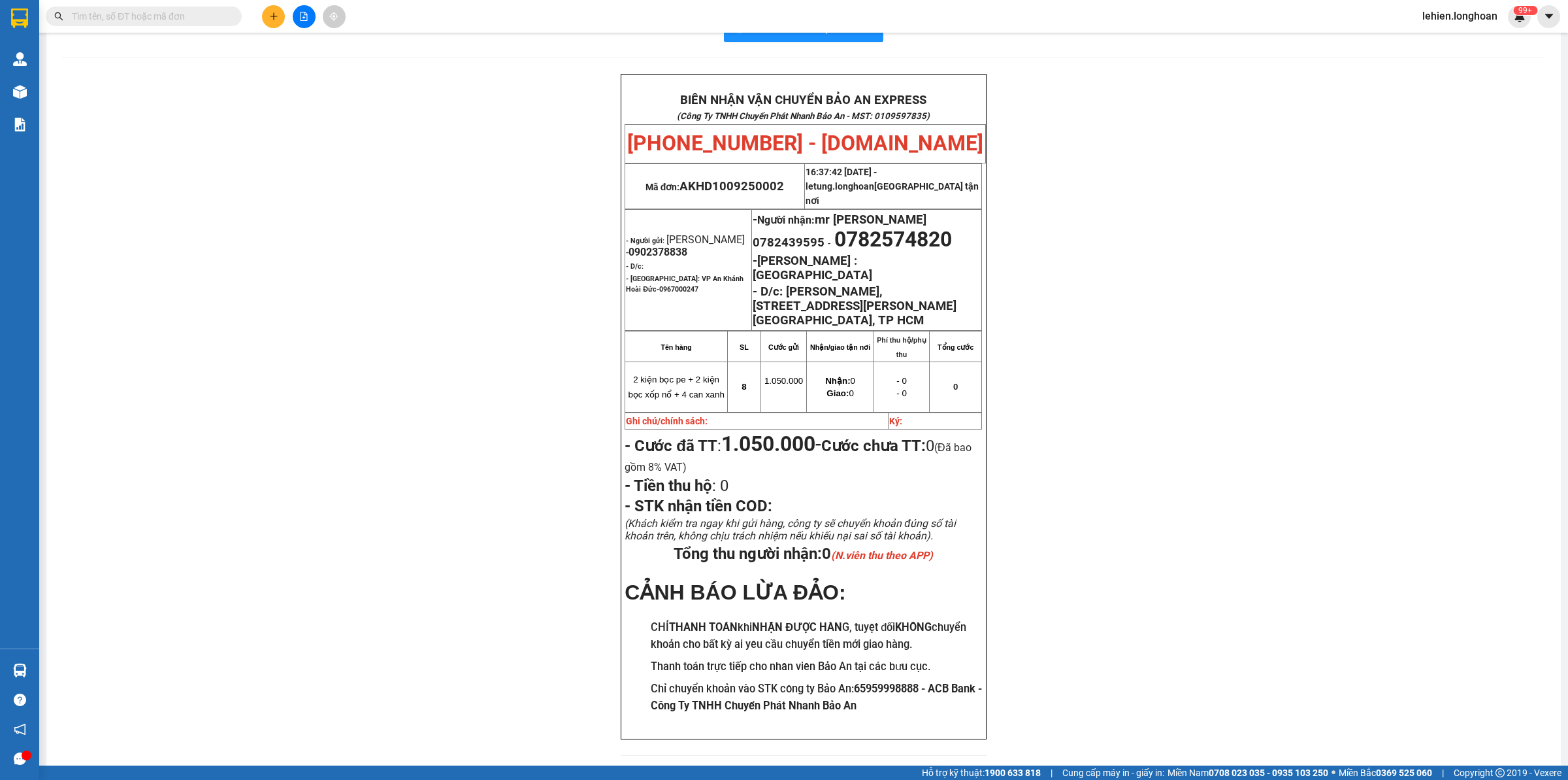
paste input "0966772154"
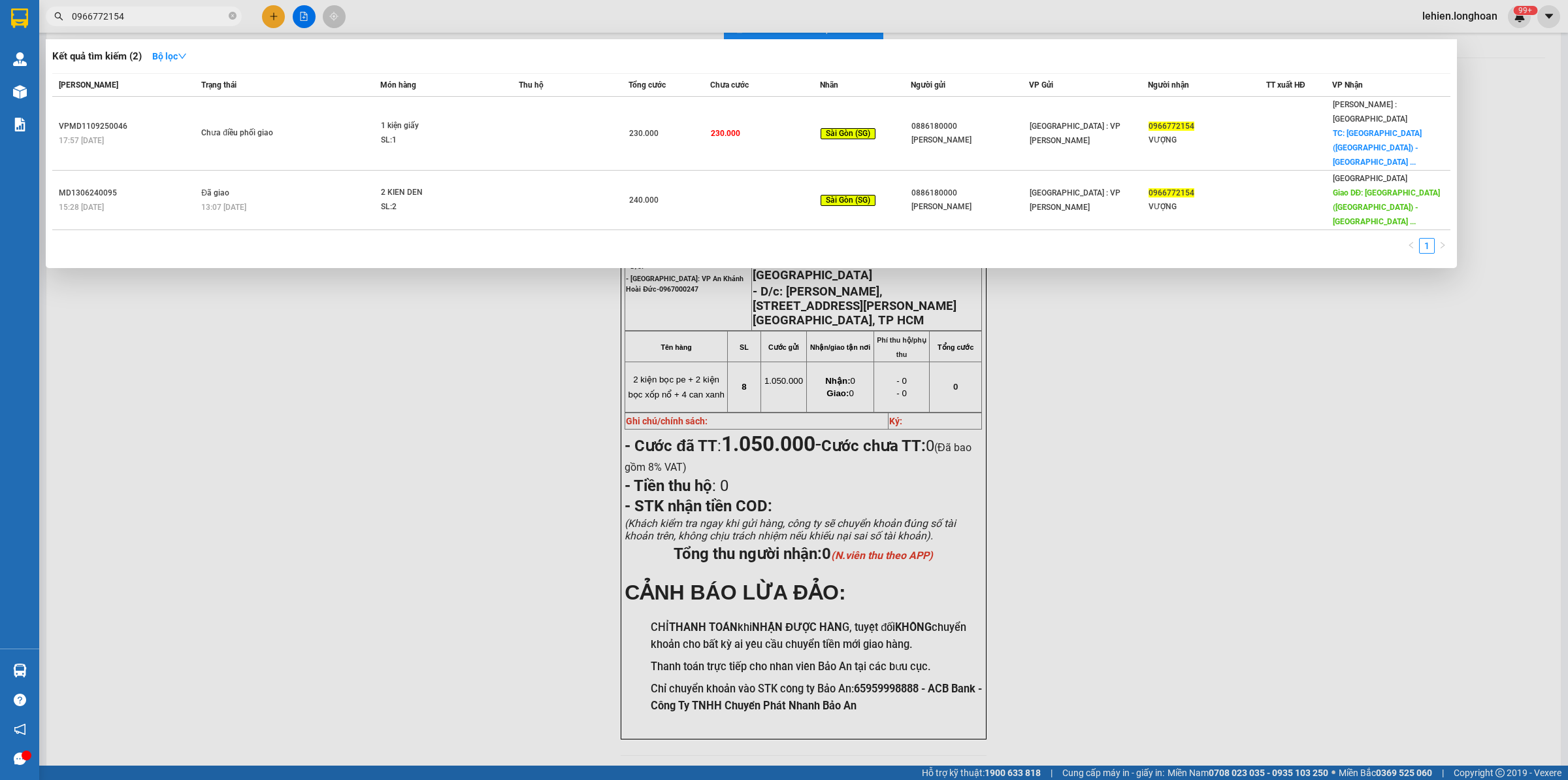
drag, startPoint x: 275, startPoint y: 81, endPoint x: 275, endPoint y: 92, distance: 11.0
click at [275, 84] on div "Trạng thái" at bounding box center [290, 85] width 178 height 15
click at [276, 96] on th "Trạng thái" at bounding box center [289, 85] width 182 height 23
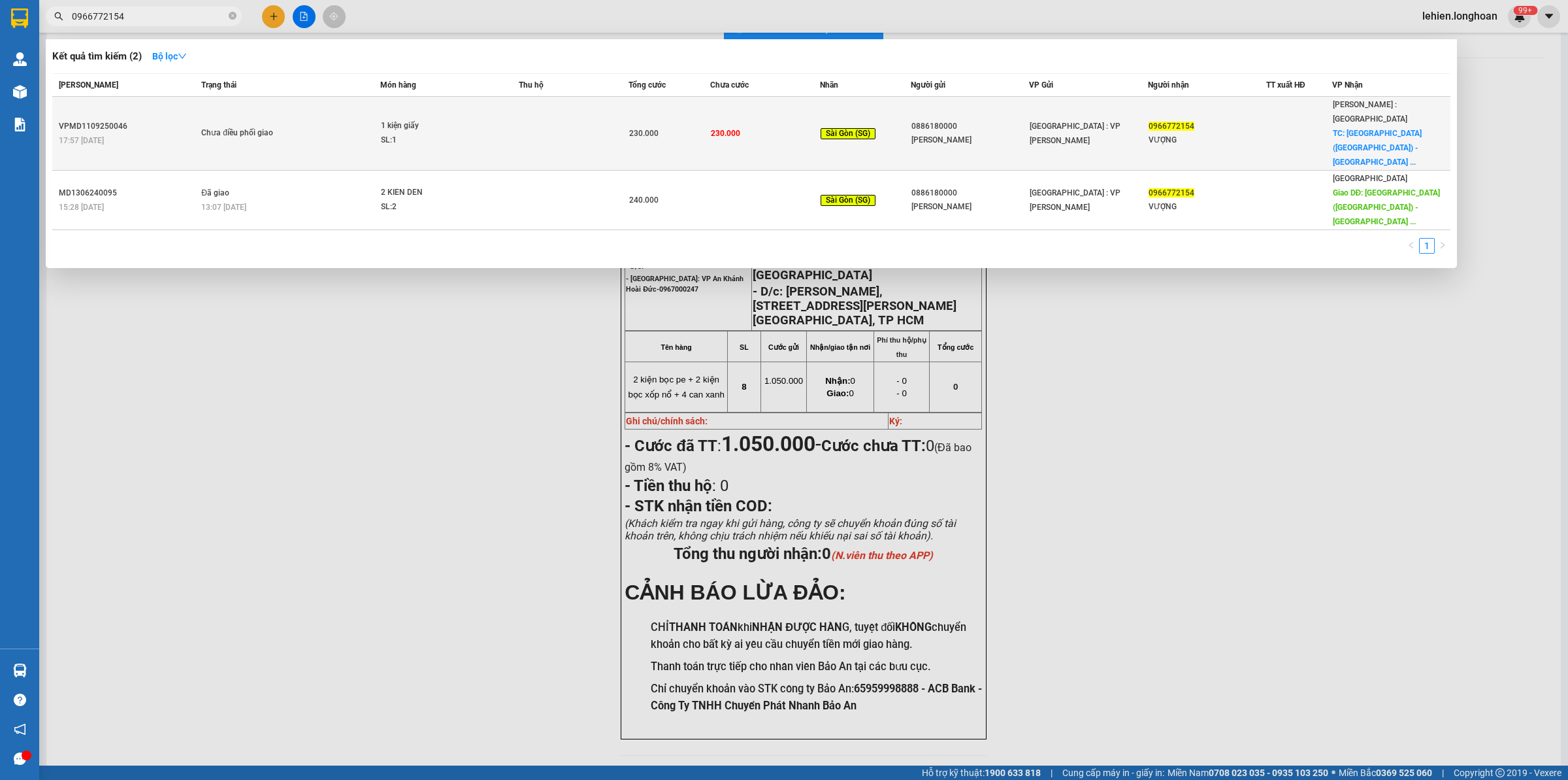
click at [276, 127] on div "Chưa điều phối giao" at bounding box center [250, 134] width 98 height 15
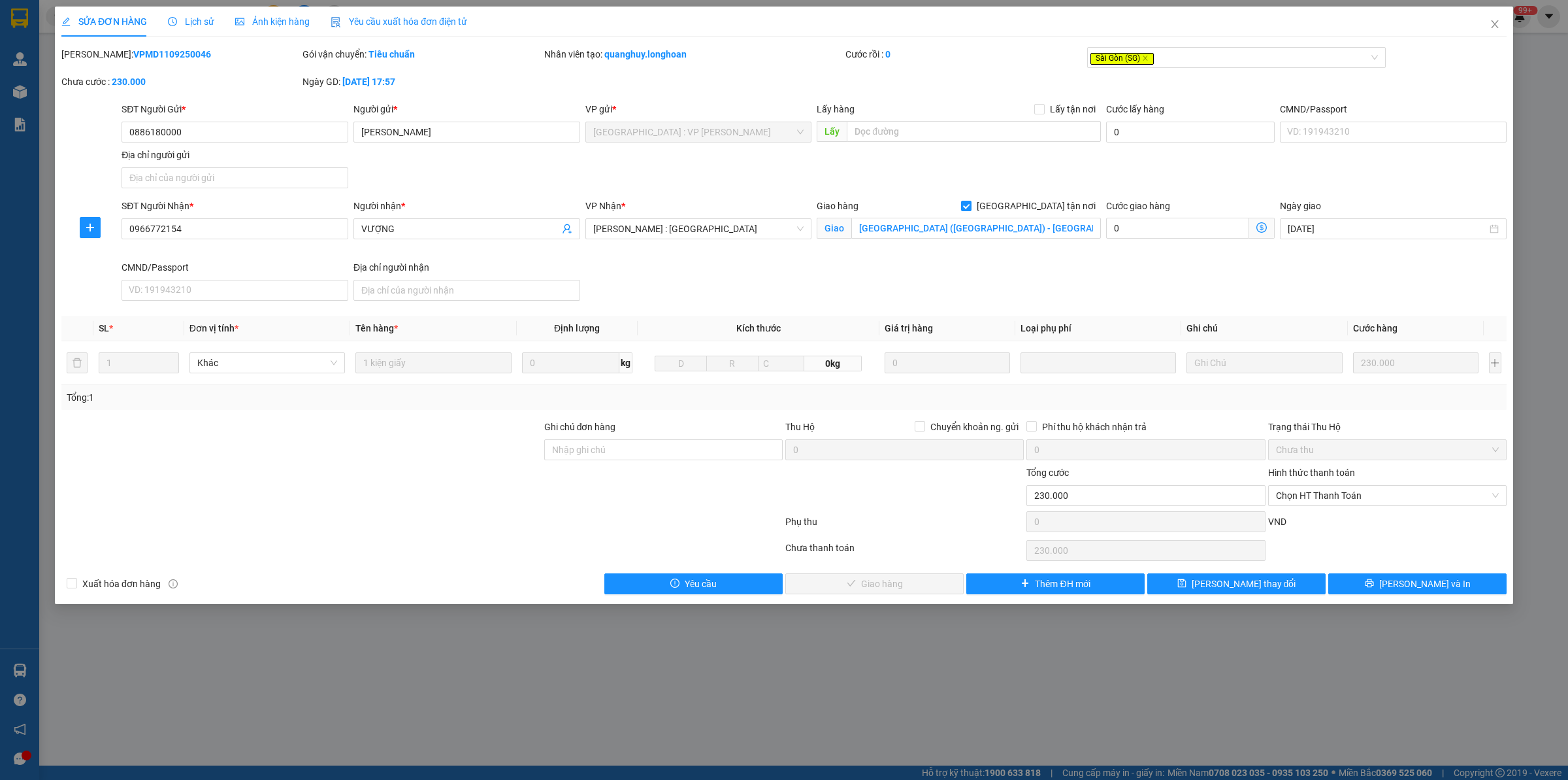
click at [192, 26] on span "Lịch sử" at bounding box center [191, 21] width 47 height 10
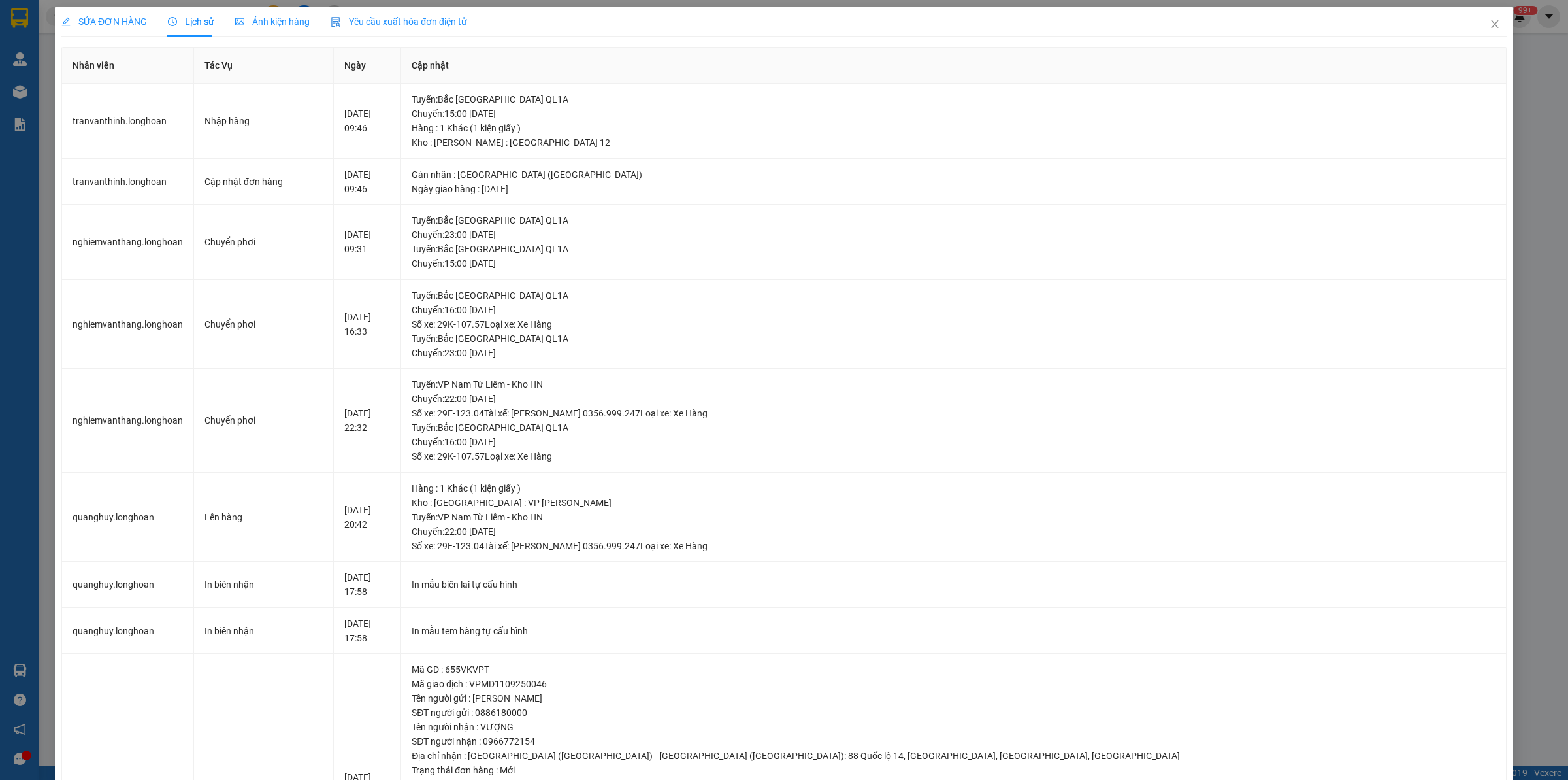
click at [126, 16] on span "SỬA ĐƠN HÀNG" at bounding box center [104, 21] width 85 height 10
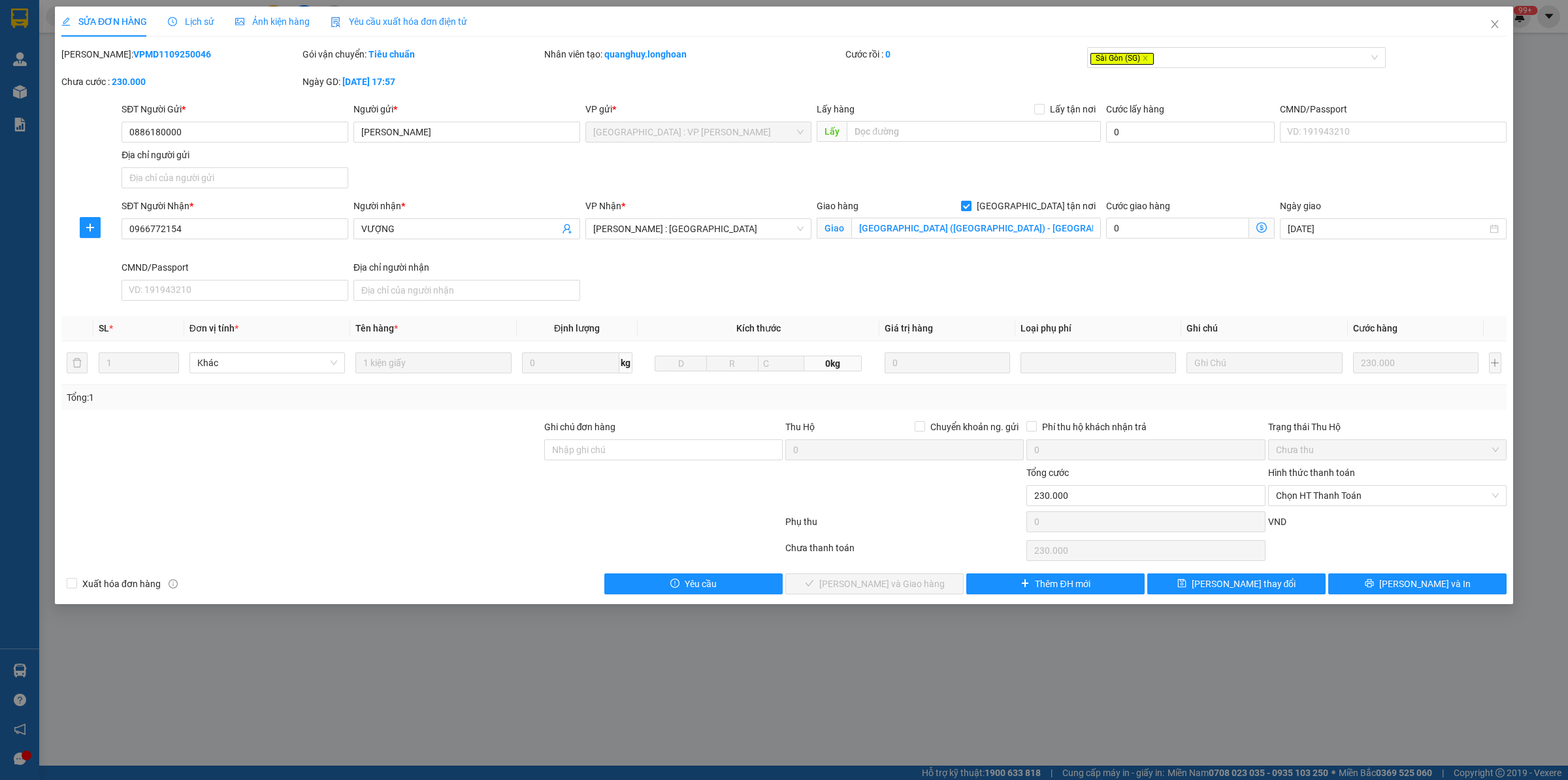
click at [205, 27] on span "Lịch sử" at bounding box center [191, 21] width 47 height 10
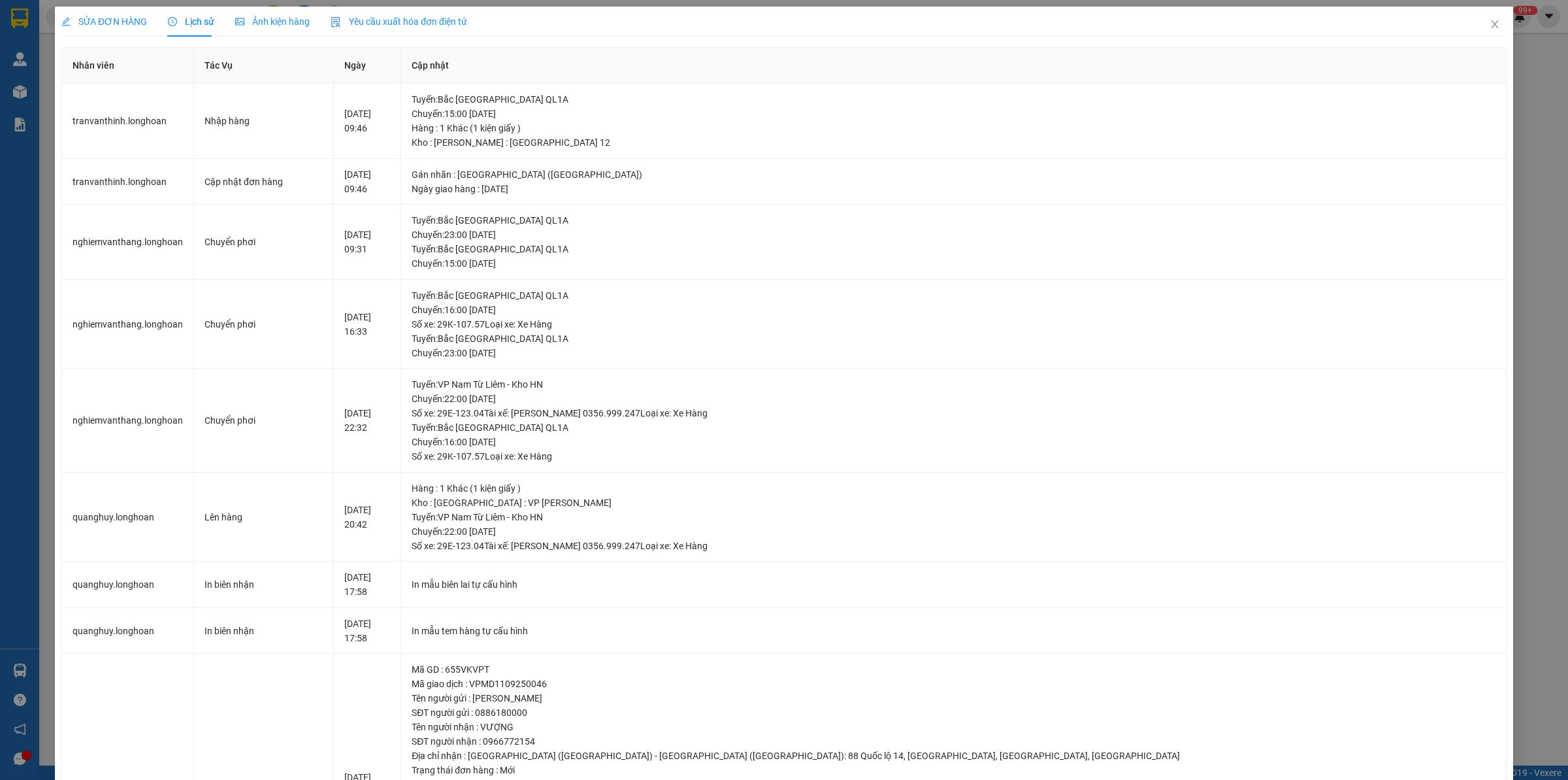
click at [116, 27] on span "SỬA ĐƠN HÀNG" at bounding box center [104, 21] width 85 height 10
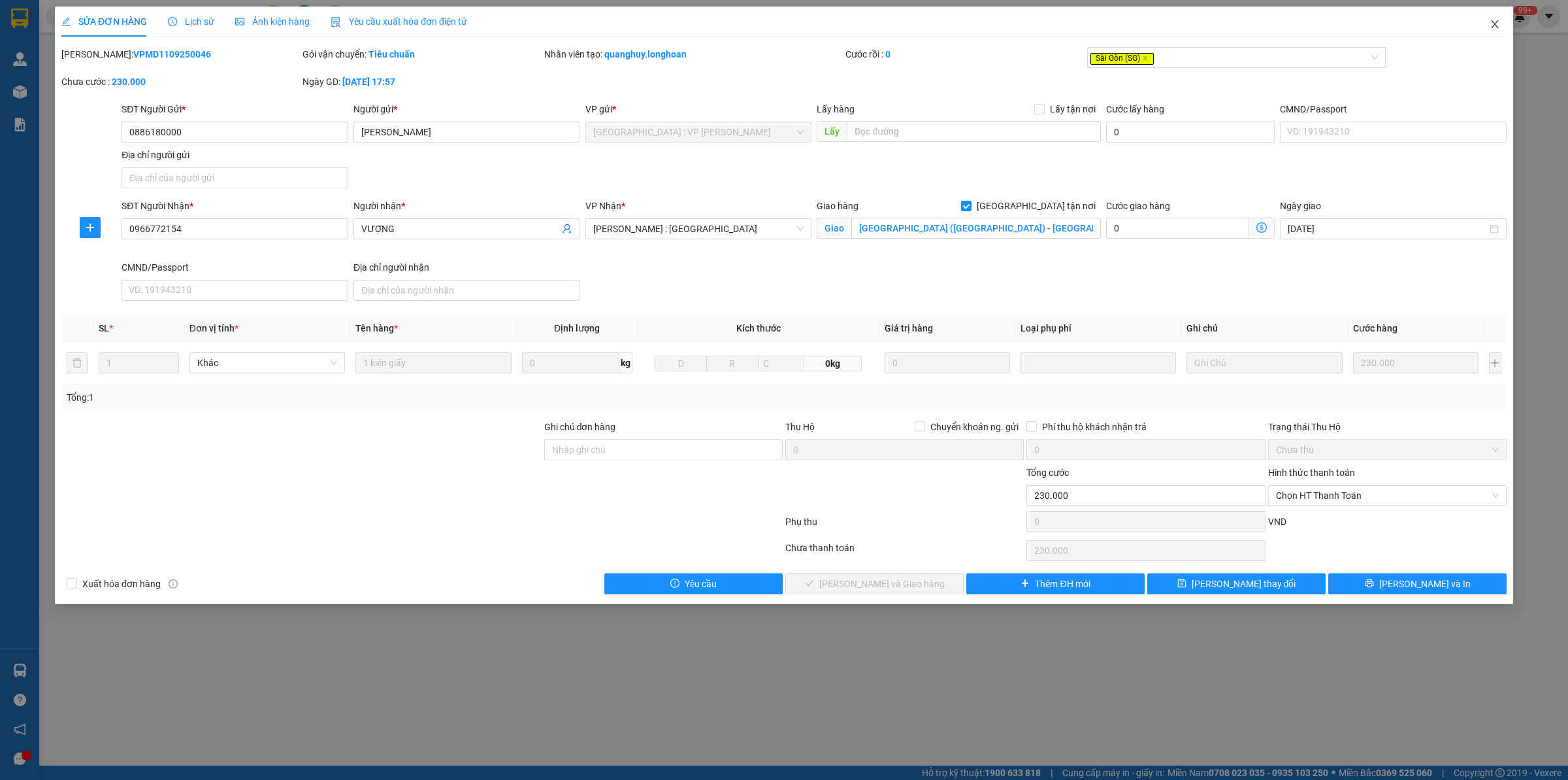
drag, startPoint x: 1521, startPoint y: 11, endPoint x: 1490, endPoint y: 30, distance: 36.4
click at [1254, 15] on div "SỬA ĐƠN HÀNG Lịch sử Ảnh kiện hàng Yêu cầu xuất hóa đơn điện tử Total Paid Fee …" at bounding box center [784, 390] width 1568 height 780
click at [1254, 30] on icon "close" at bounding box center [1495, 24] width 10 height 10
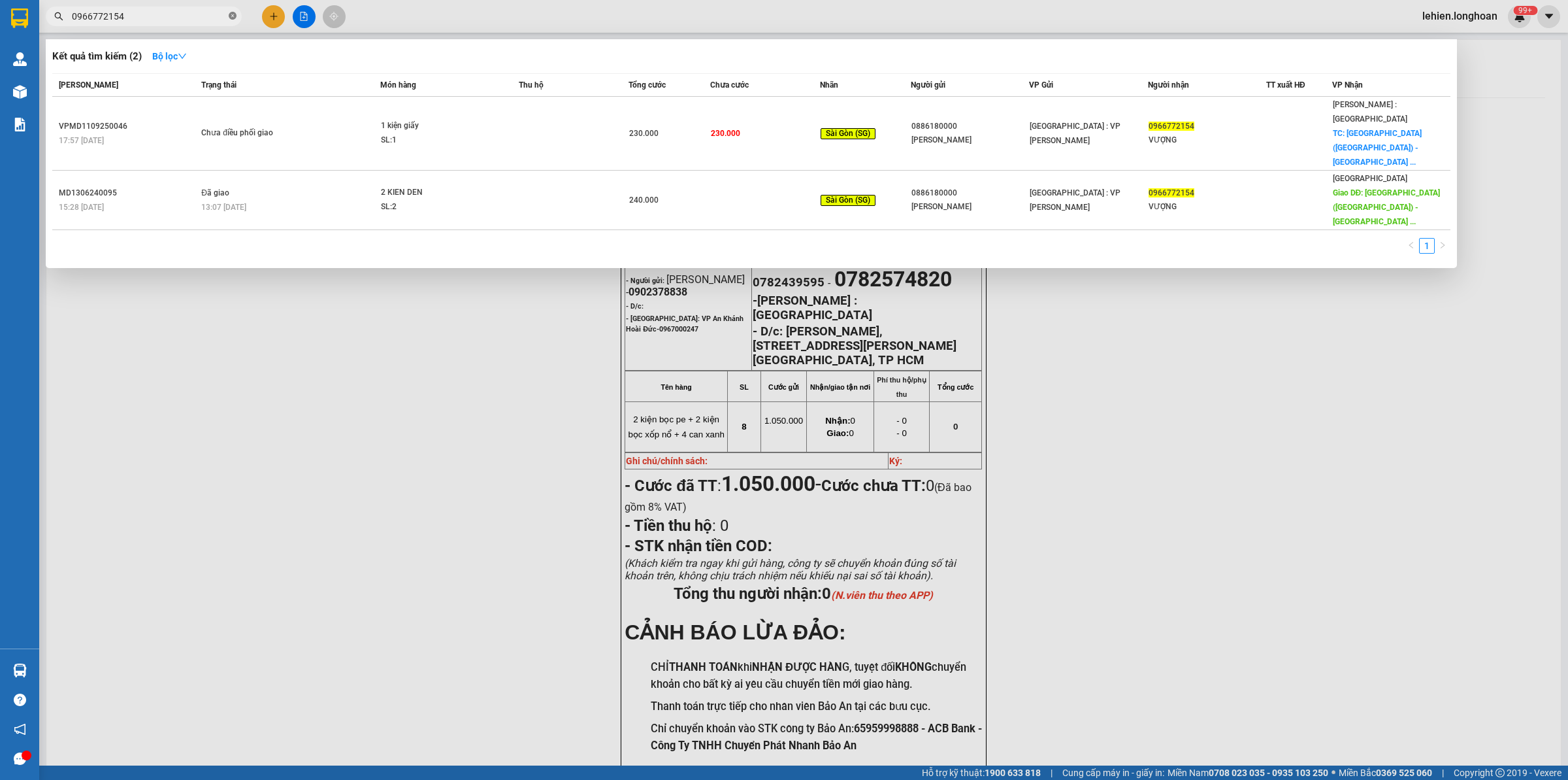
click at [234, 19] on icon "close-circle" at bounding box center [233, 16] width 8 height 8
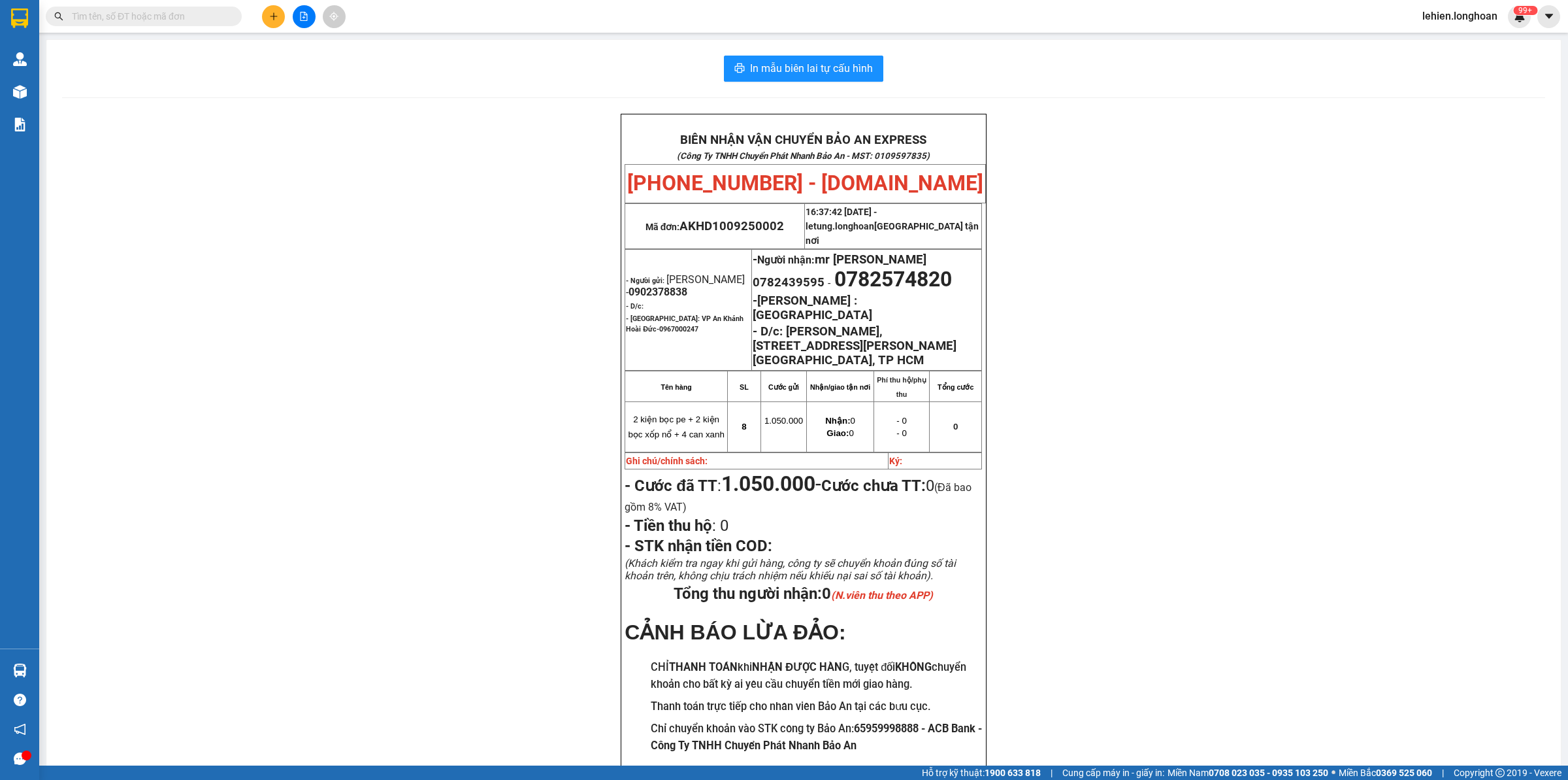
paste input "0919400988"
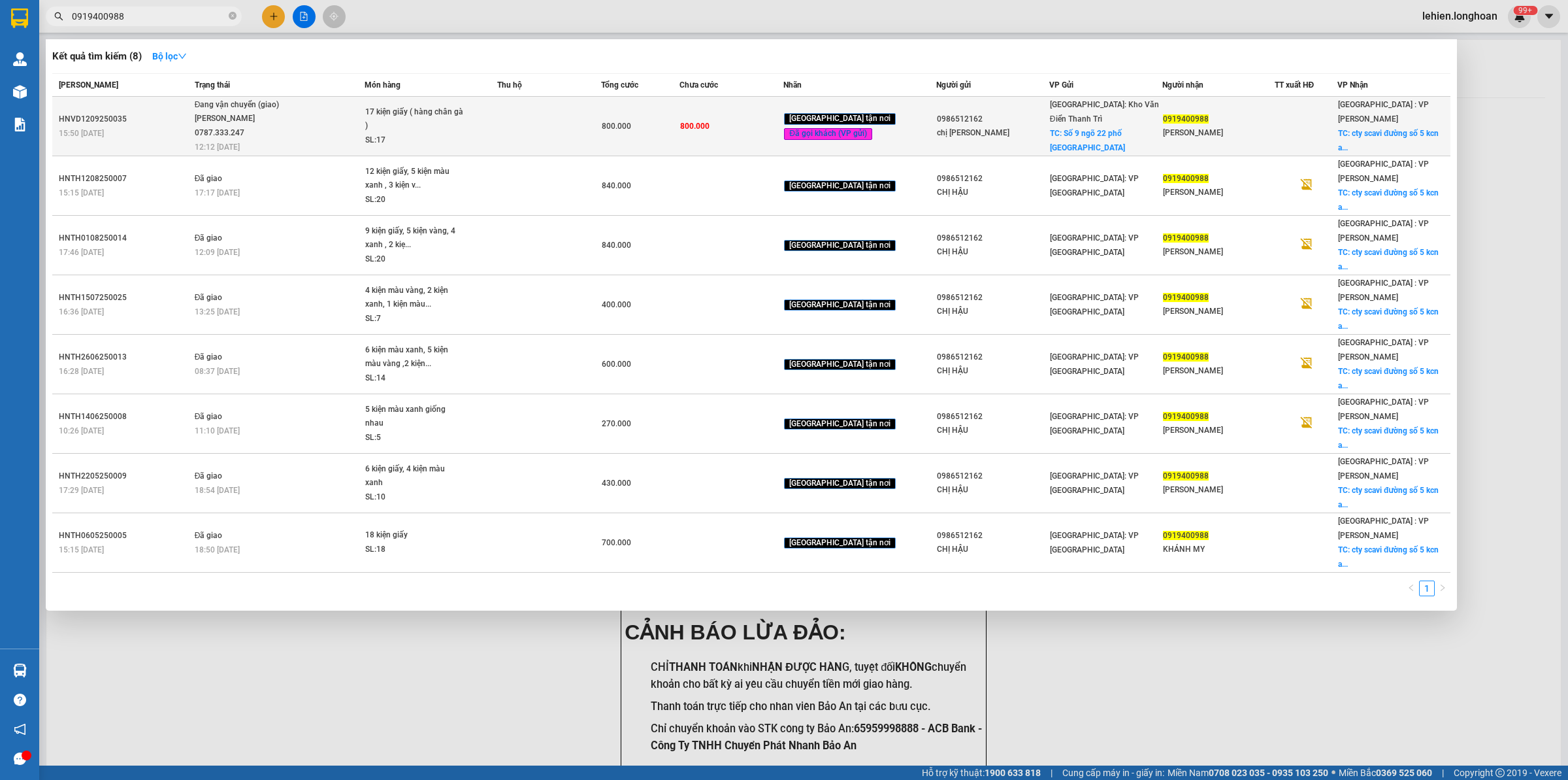
click at [333, 127] on span "Đang vận chuyển (giao) [PERSON_NAME] 0787.333.247 12:12 [DATE]" at bounding box center [279, 125] width 170 height 54
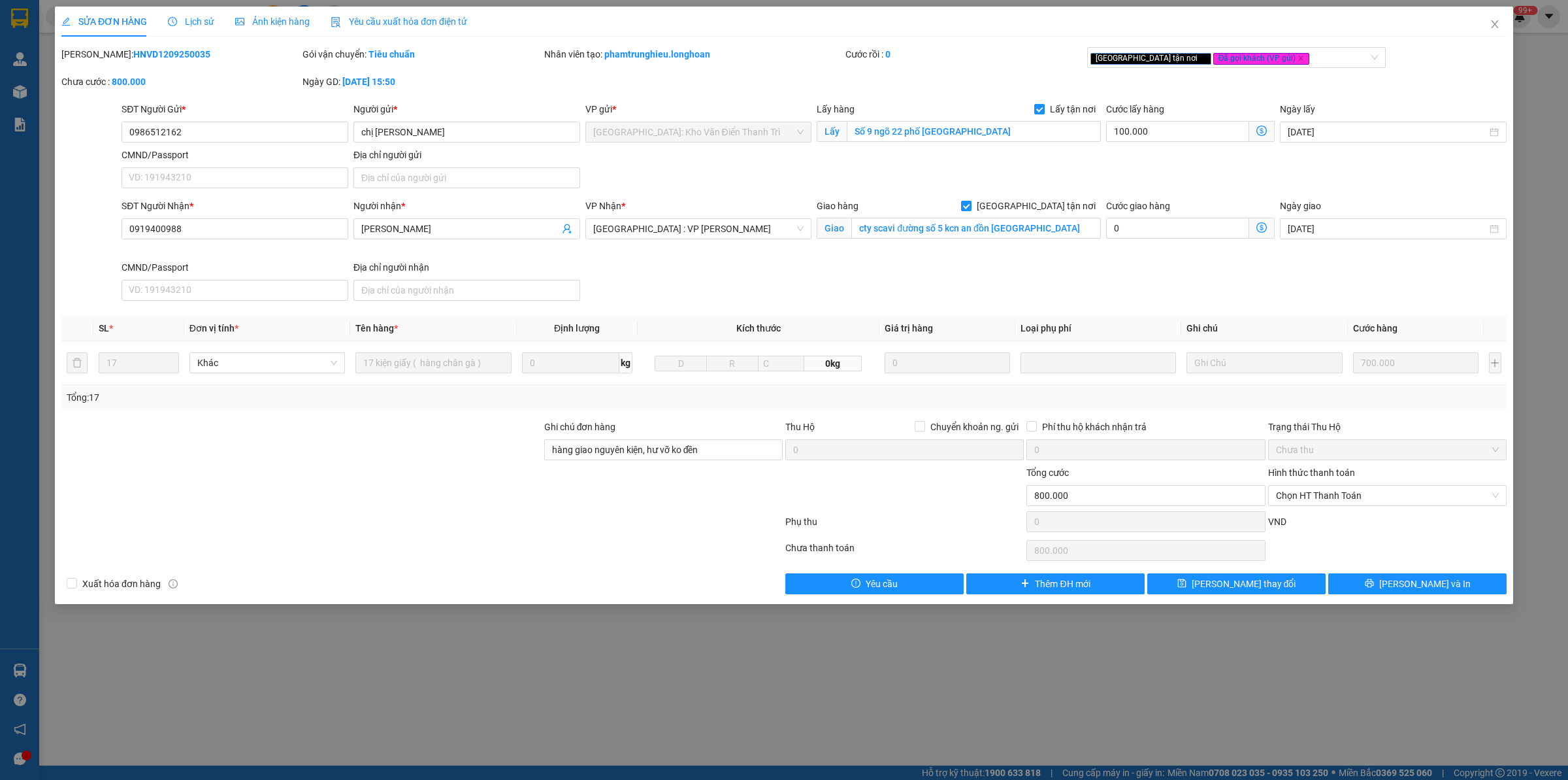
click at [202, 18] on span "Lịch sử" at bounding box center [191, 21] width 47 height 10
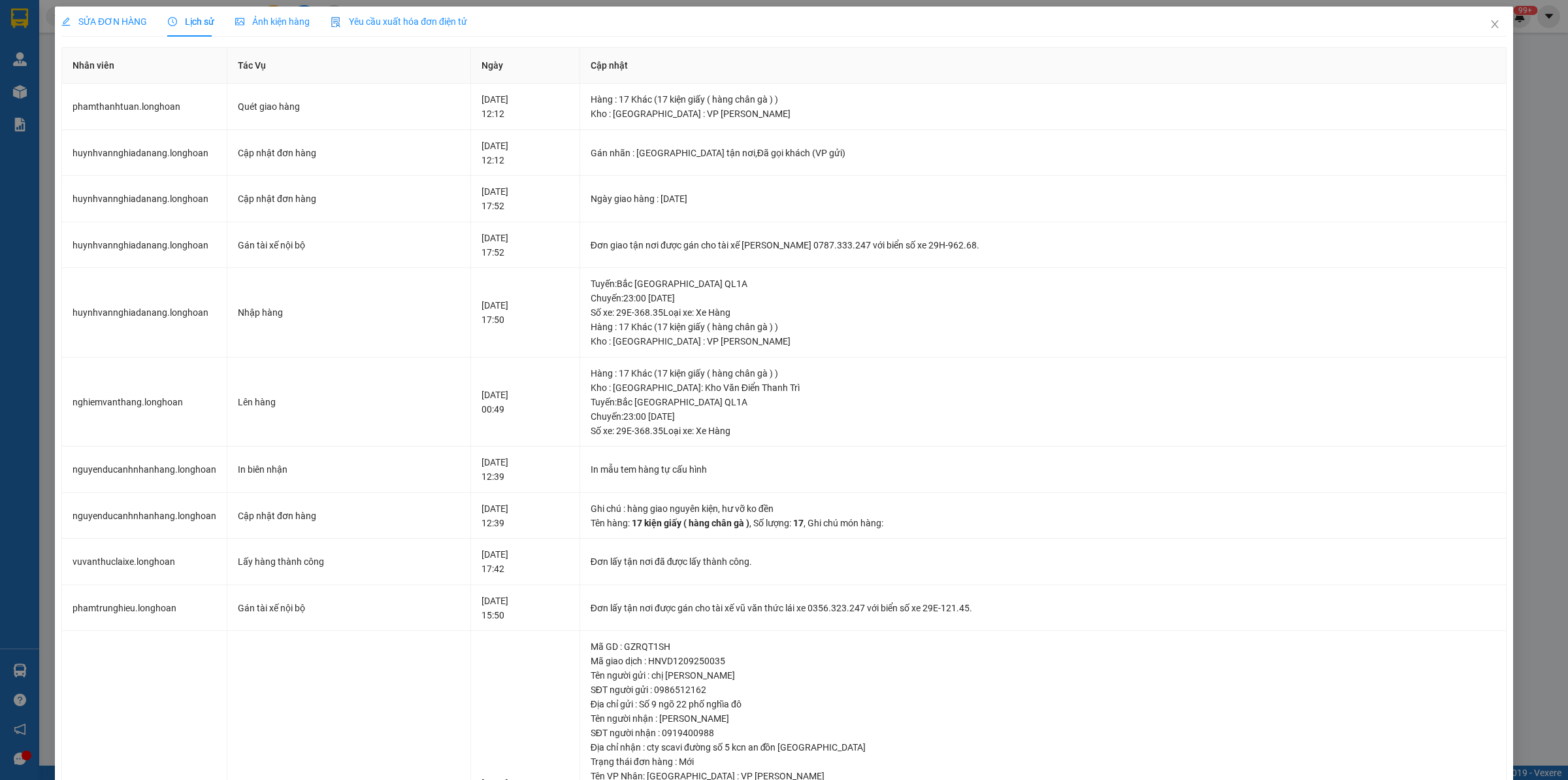
click at [115, 16] on span "SỬA ĐƠN HÀNG" at bounding box center [104, 21] width 85 height 10
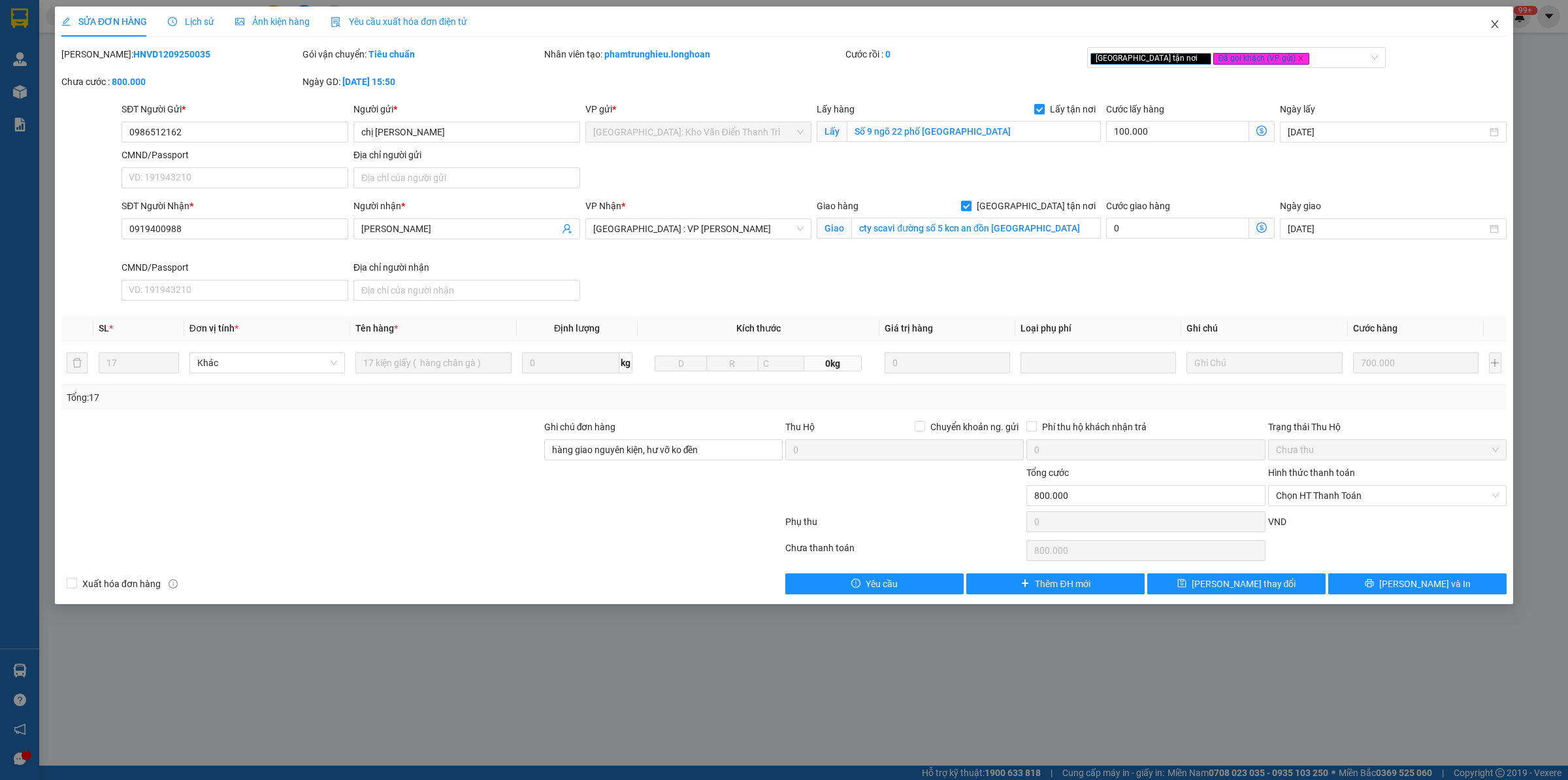
click at [1254, 24] on span "Close" at bounding box center [1494, 24] width 36 height 36
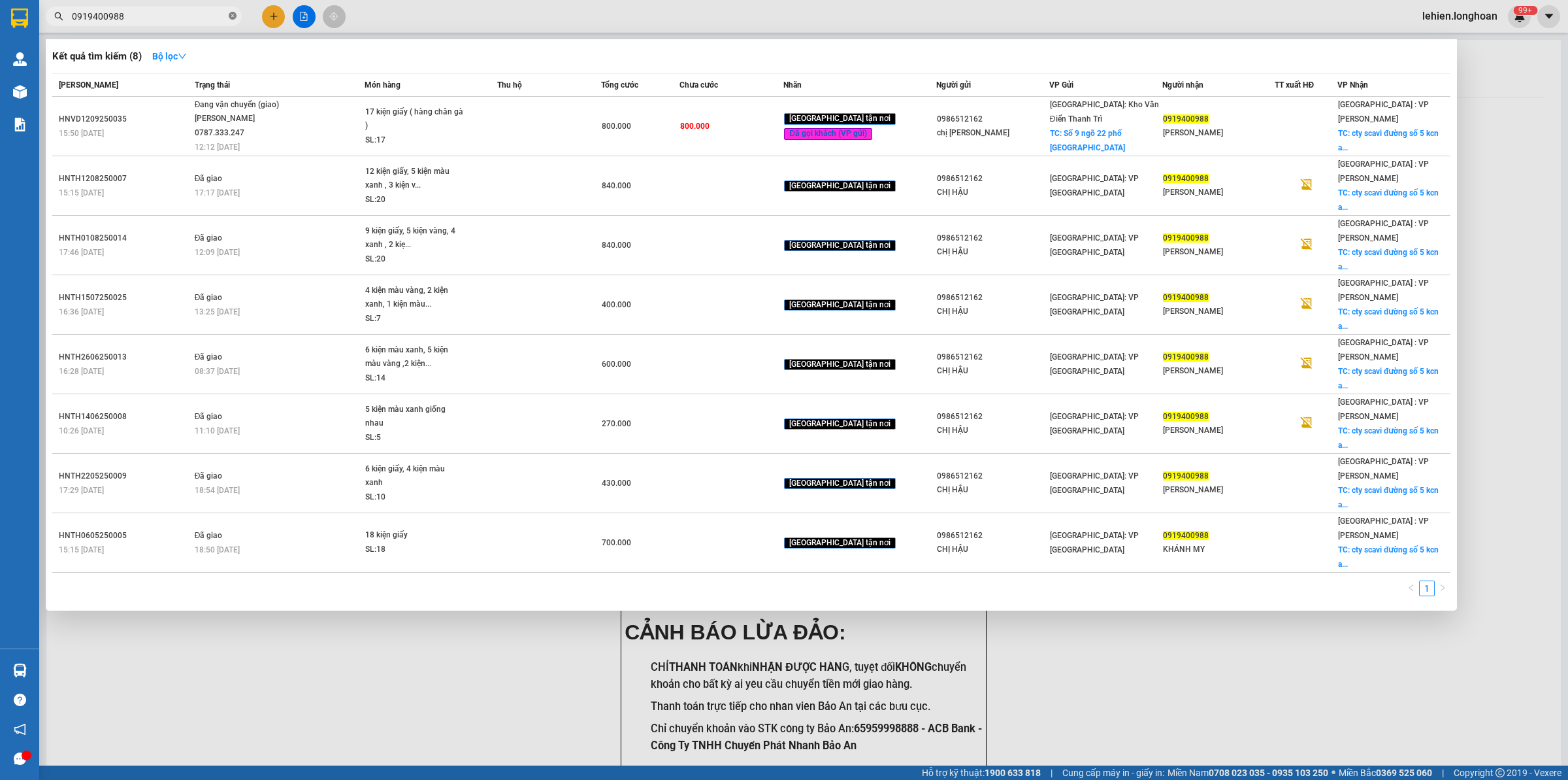
click at [229, 15] on icon "close-circle" at bounding box center [233, 16] width 8 height 8
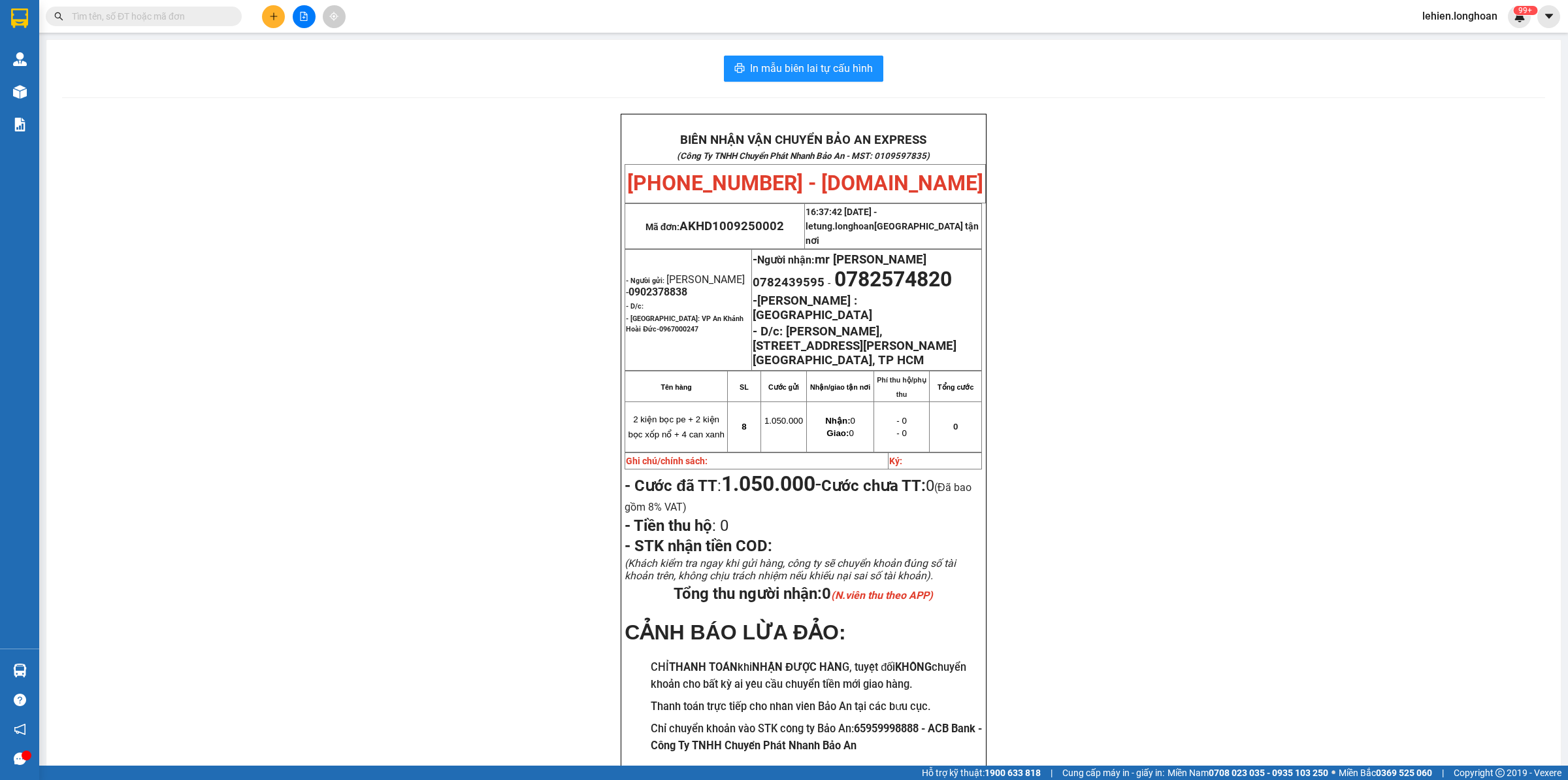
paste input "0983555921"
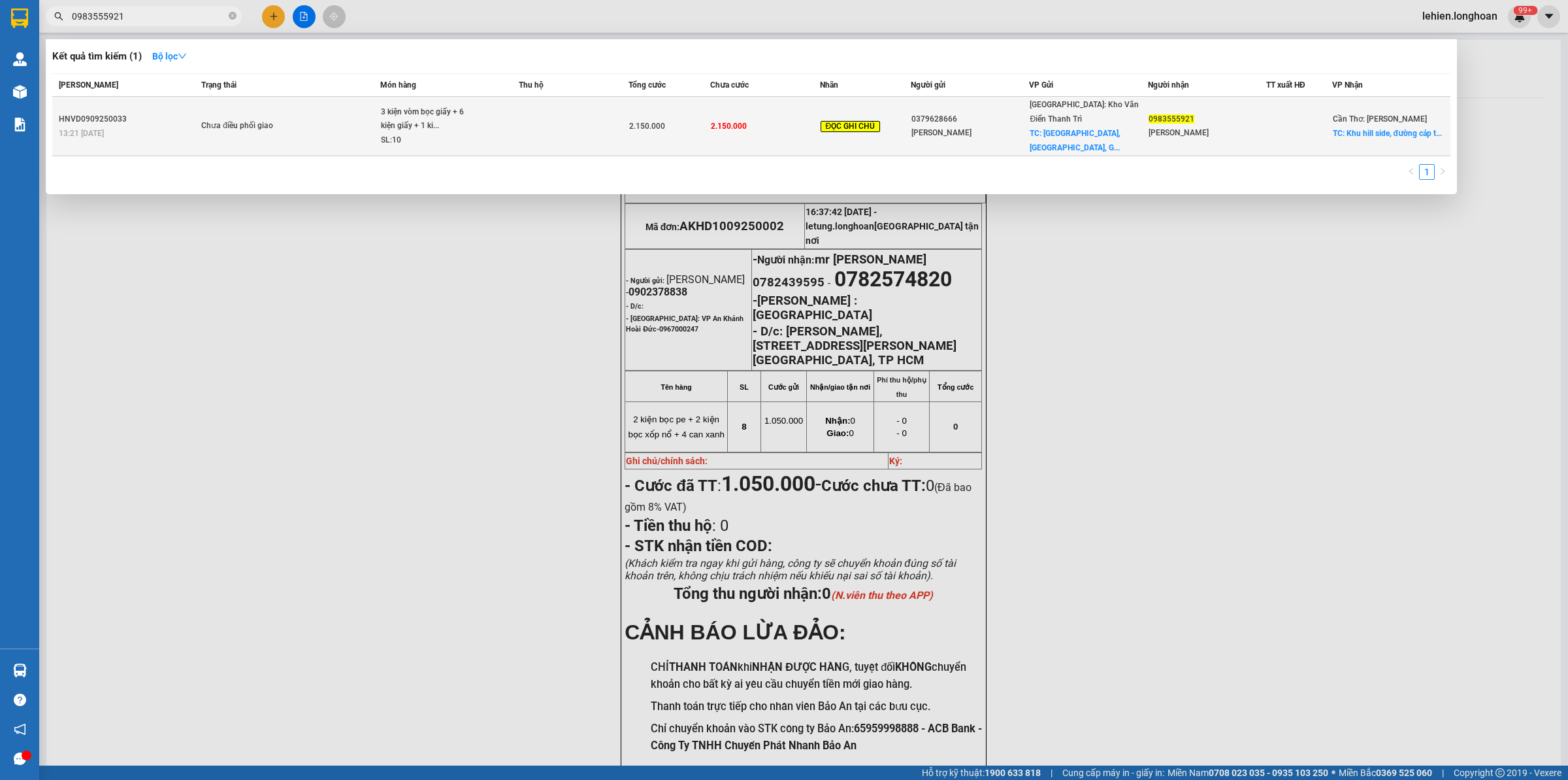
click at [325, 124] on span "Chưa điều phối giao" at bounding box center [290, 127] width 178 height 15
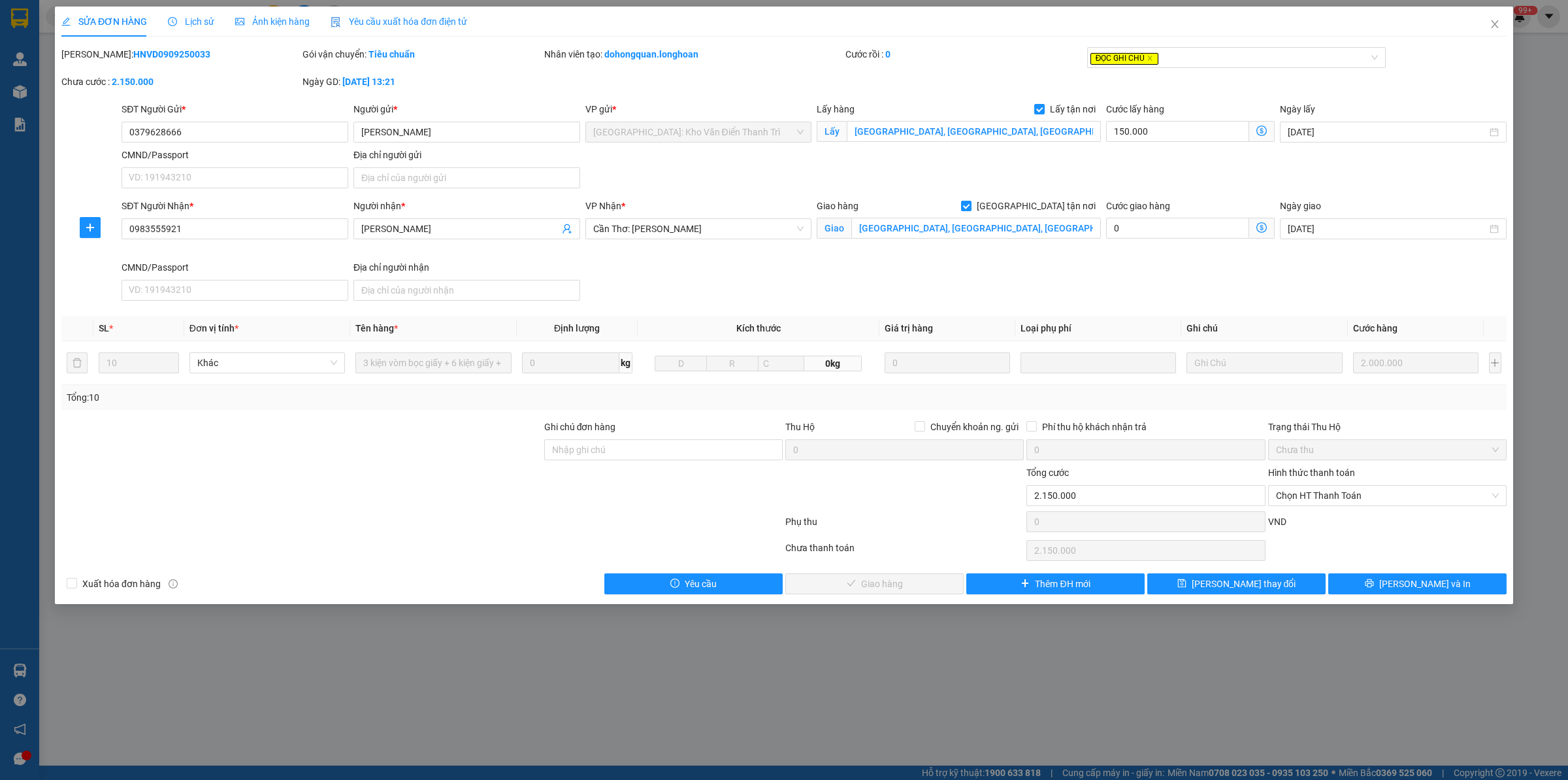
click at [191, 25] on span "Lịch sử" at bounding box center [191, 21] width 47 height 10
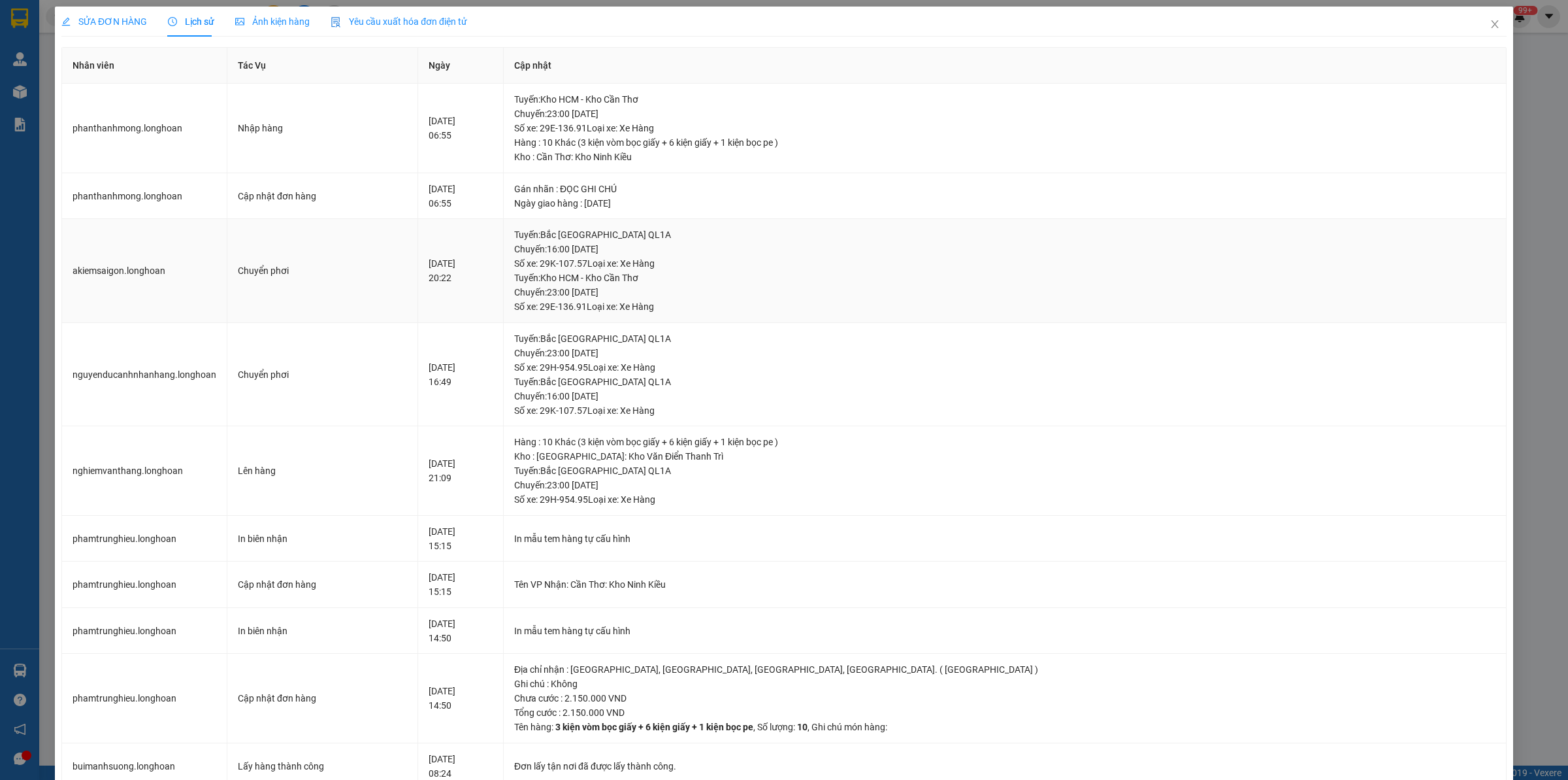
click at [1254, 272] on div "Tuyến : [GEOGRAPHIC_DATA] QL1A Chuyến: 16:00 [DATE] Số xe: 29K-107.57 Loại xe: …" at bounding box center [1004, 270] width 981 height 86
